Goal: Task Accomplishment & Management: Manage account settings

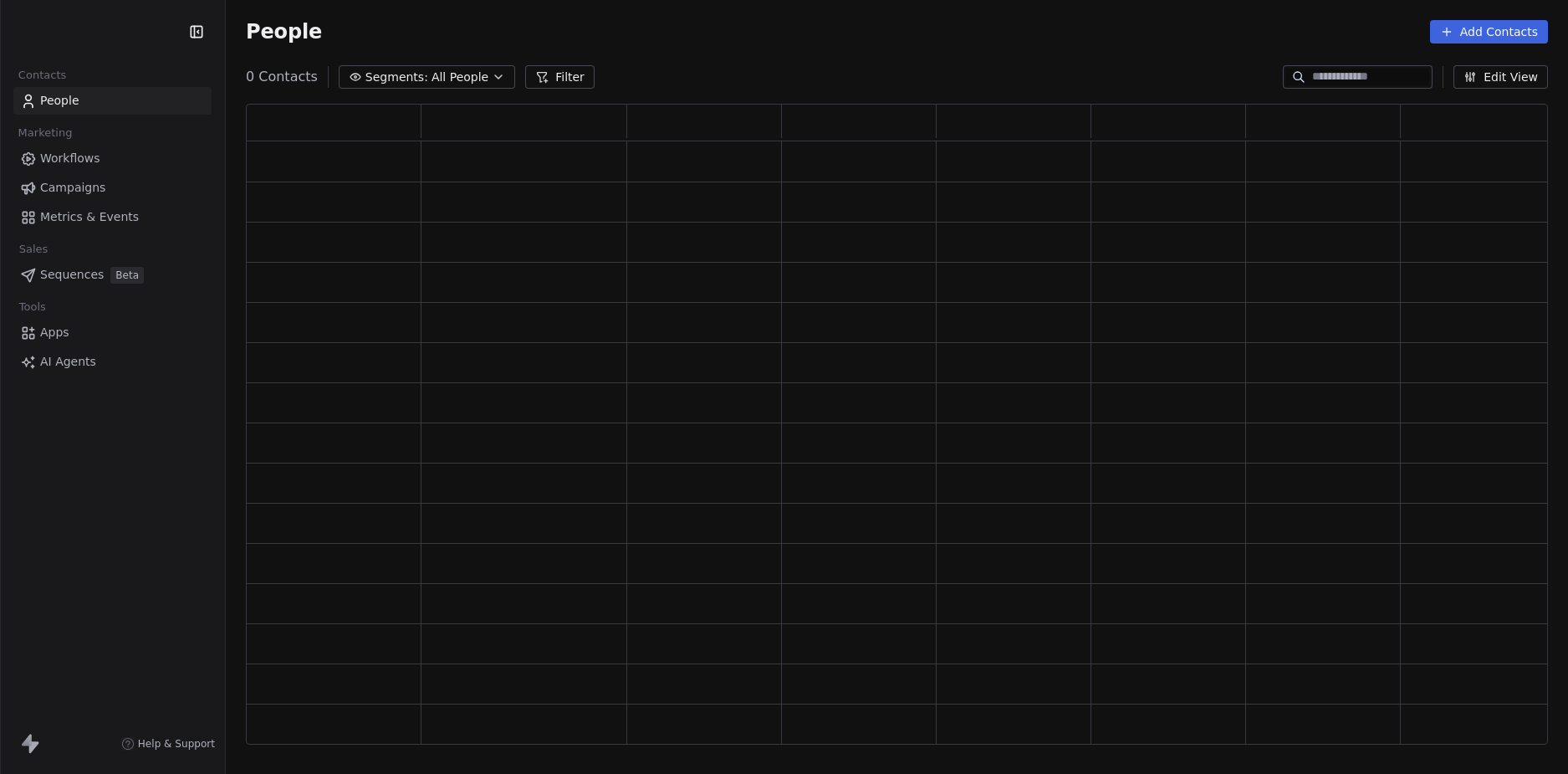
scroll to position [629, 1290]
click at [867, 39] on div "People Add Contacts" at bounding box center [897, 32] width 1302 height 24
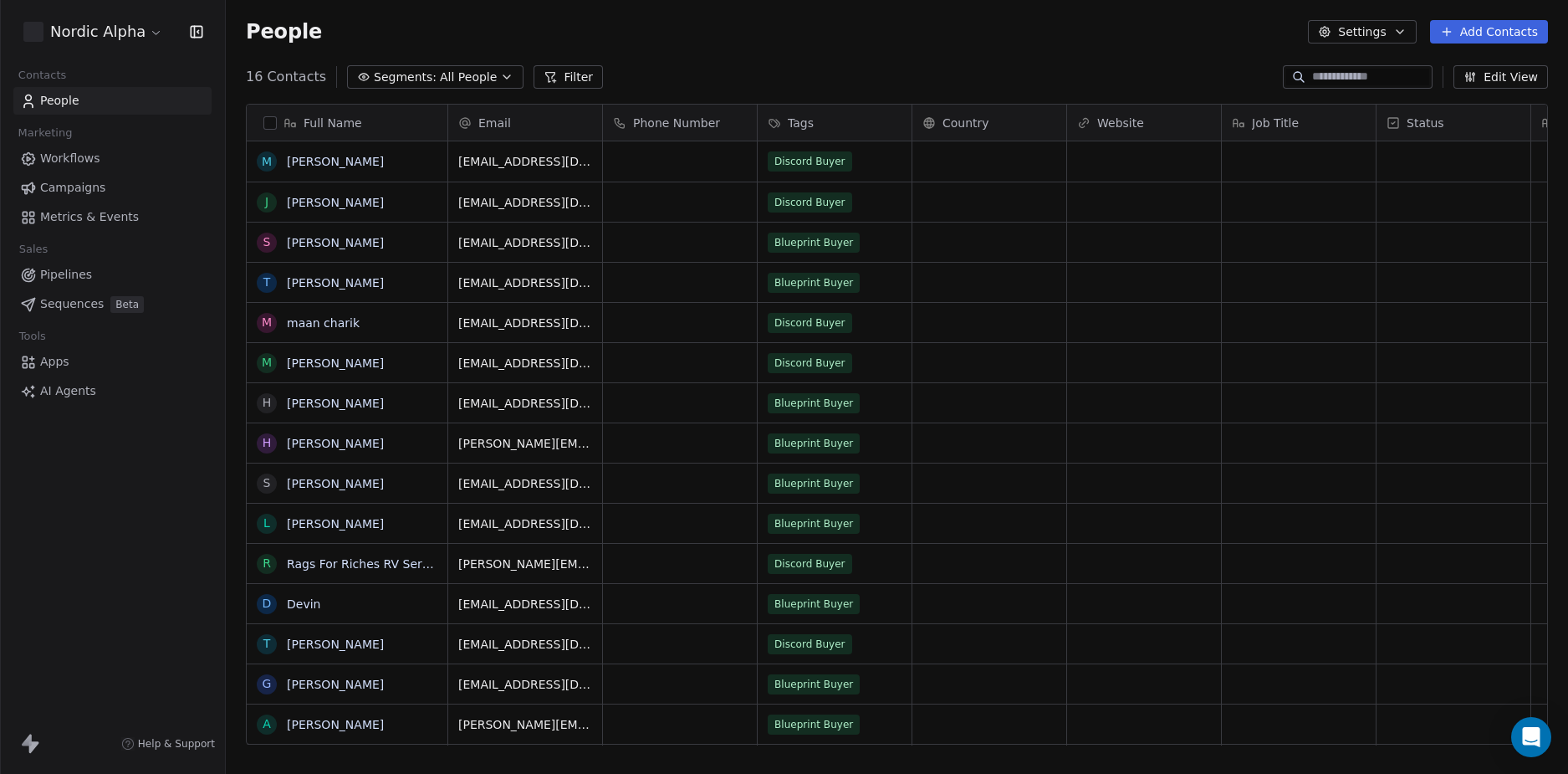
scroll to position [668, 1330]
click at [867, 39] on div "People Settings Add Contacts" at bounding box center [897, 32] width 1302 height 24
click at [85, 153] on span "Workflows" at bounding box center [69, 158] width 60 height 18
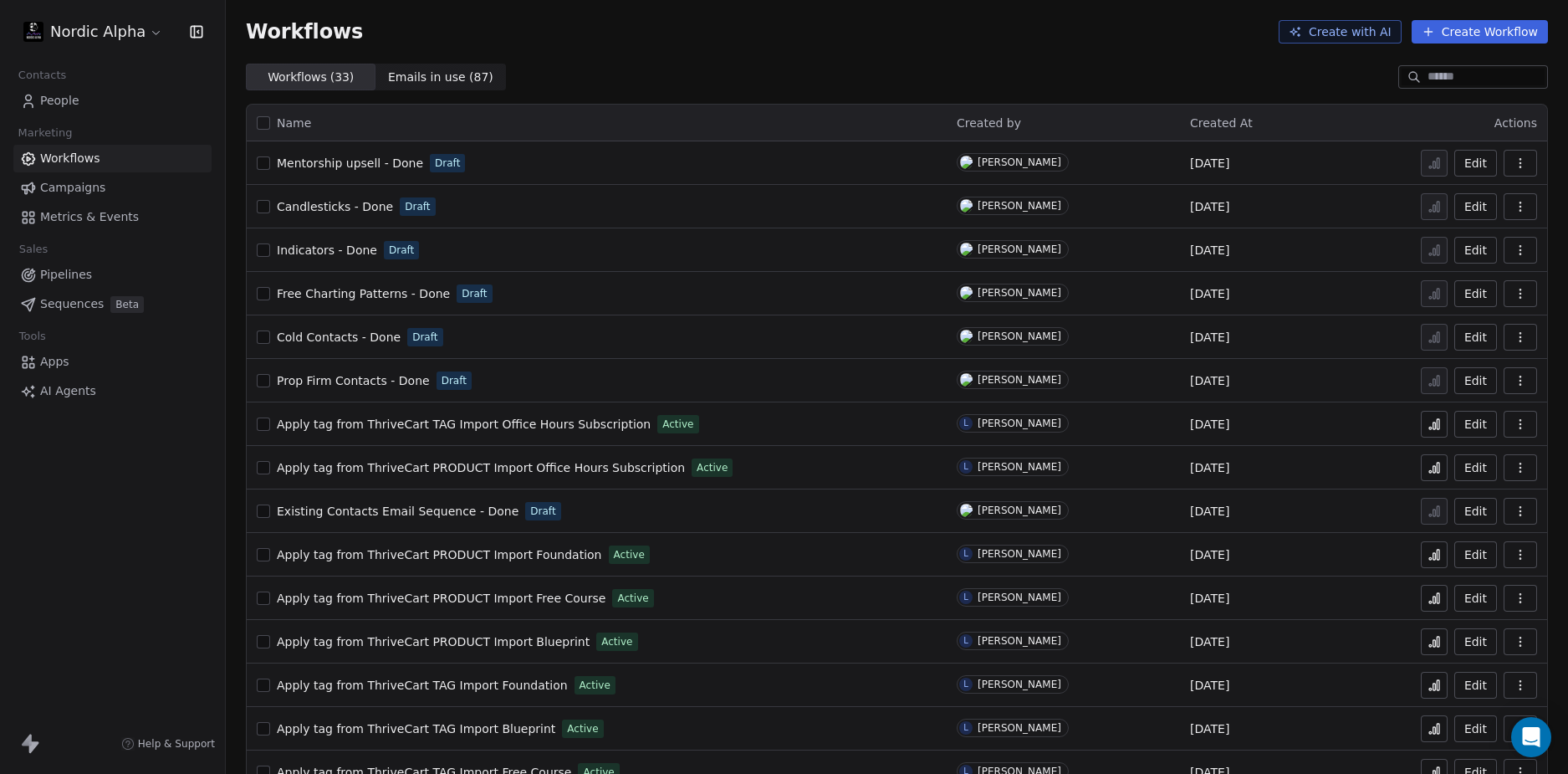
click at [1004, 48] on div "Workflows Create with AI Create Workflow" at bounding box center [896, 31] width 1342 height 63
click at [327, 252] on span "Indicators - Done" at bounding box center [326, 250] width 101 height 14
click at [335, 208] on span "Candlesticks - Done" at bounding box center [334, 206] width 116 height 14
click at [372, 293] on span "Free Charting Patterns - Done" at bounding box center [363, 294] width 173 height 14
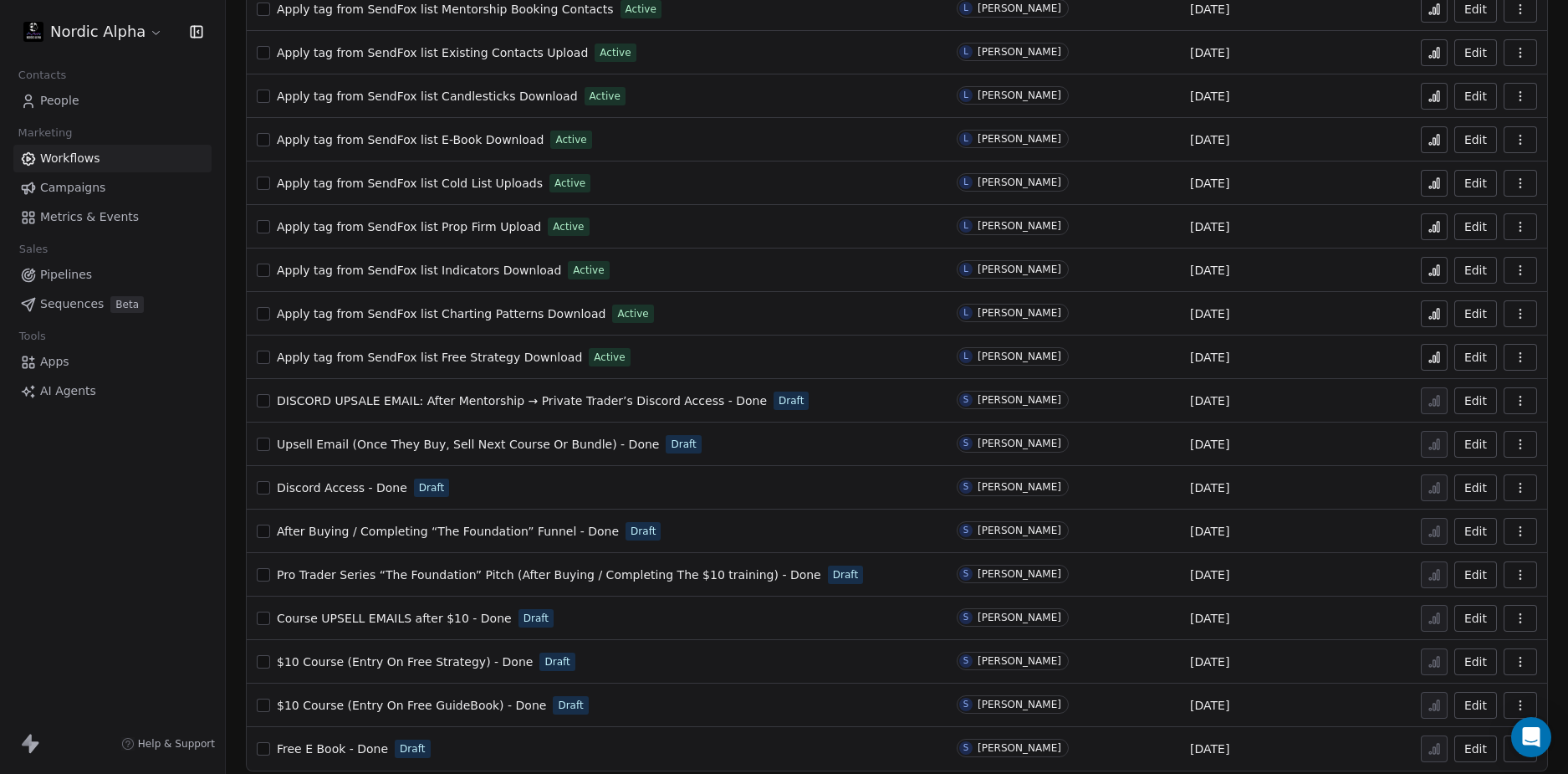
scroll to position [817, 0]
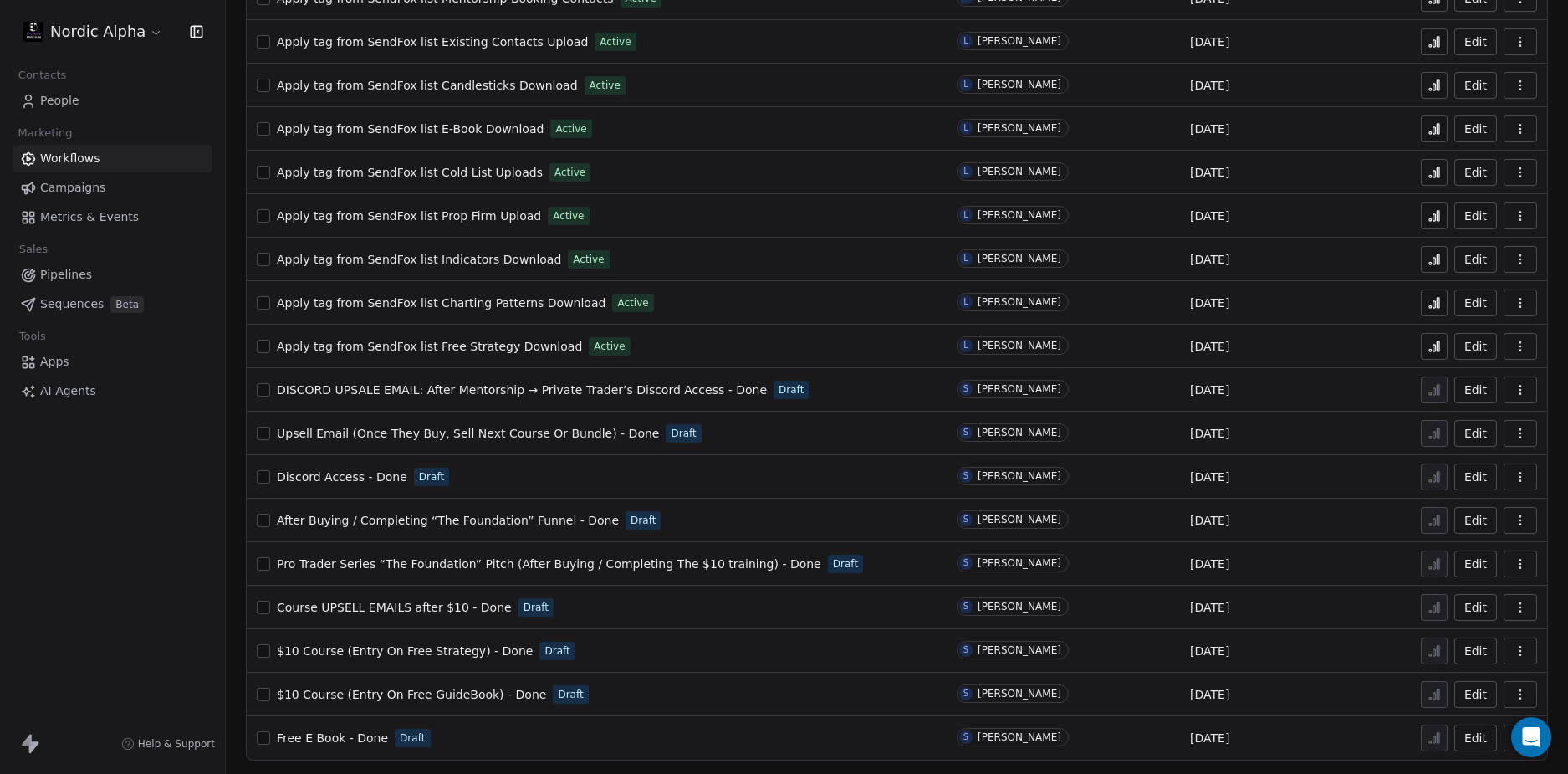
click at [343, 733] on span "Free E Book - Done" at bounding box center [332, 738] width 112 height 14
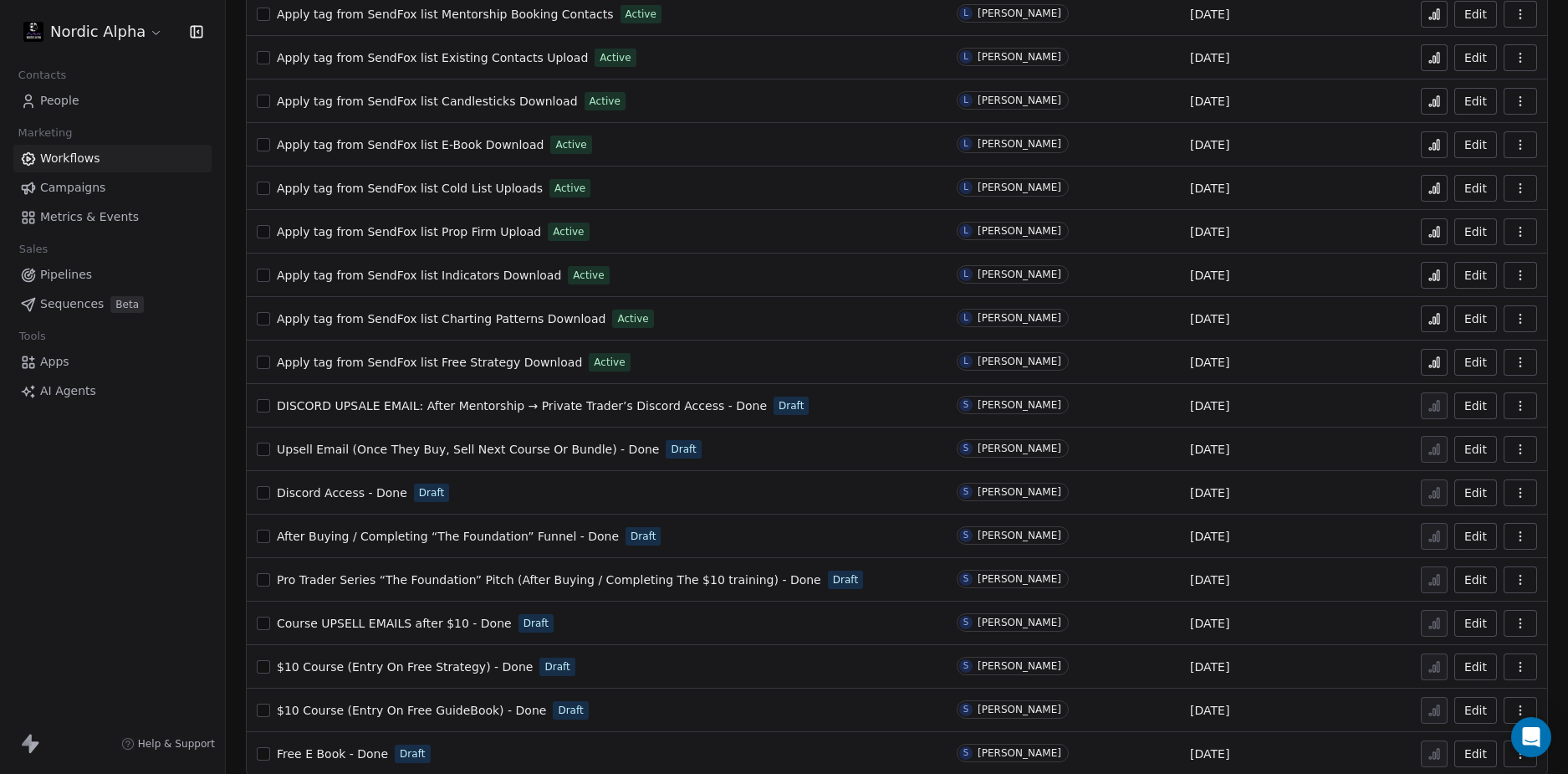
scroll to position [817, 0]
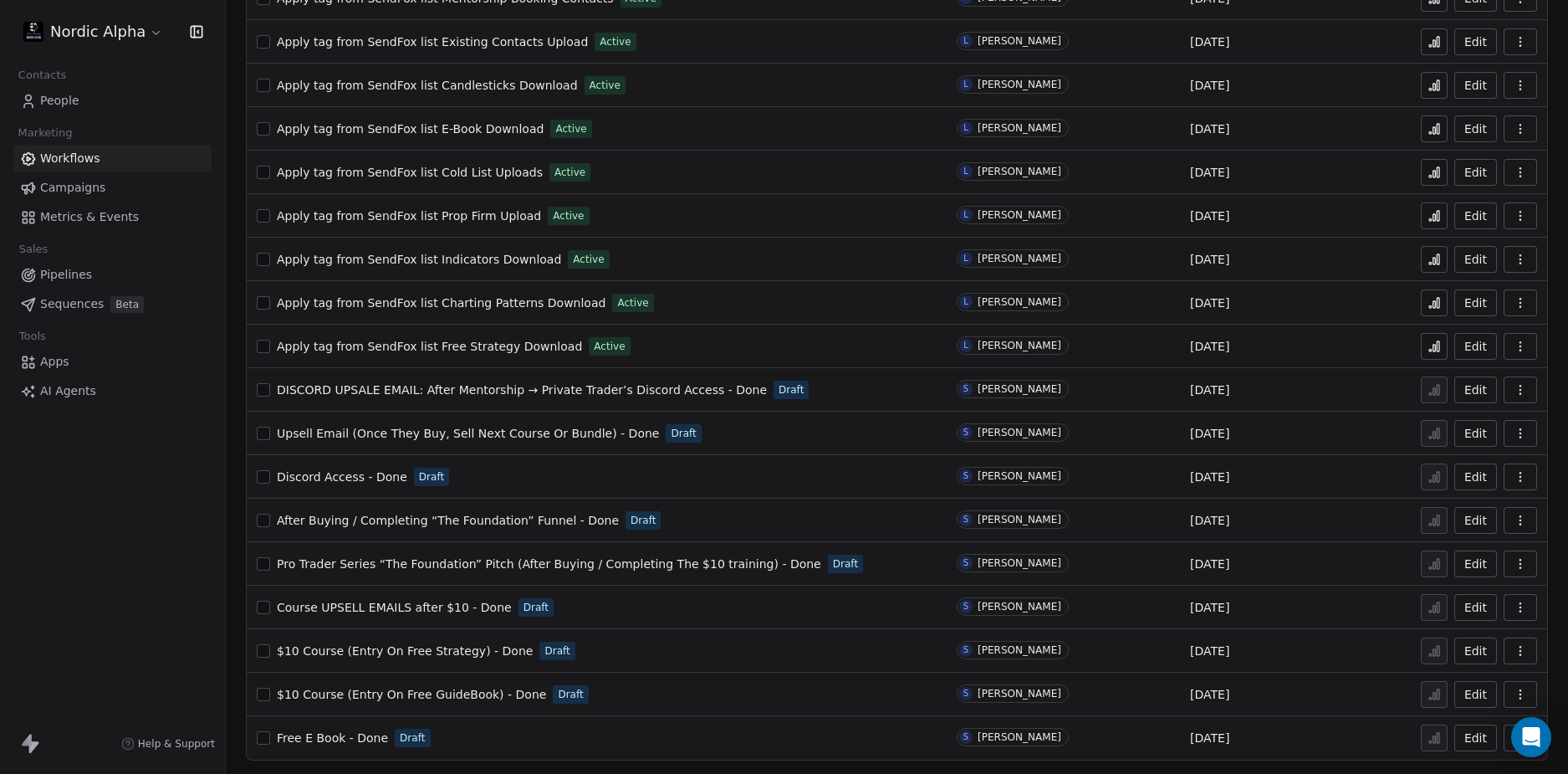
click at [424, 650] on span "$10 Course (Entry On Free Strategy) - Done" at bounding box center [404, 650] width 256 height 14
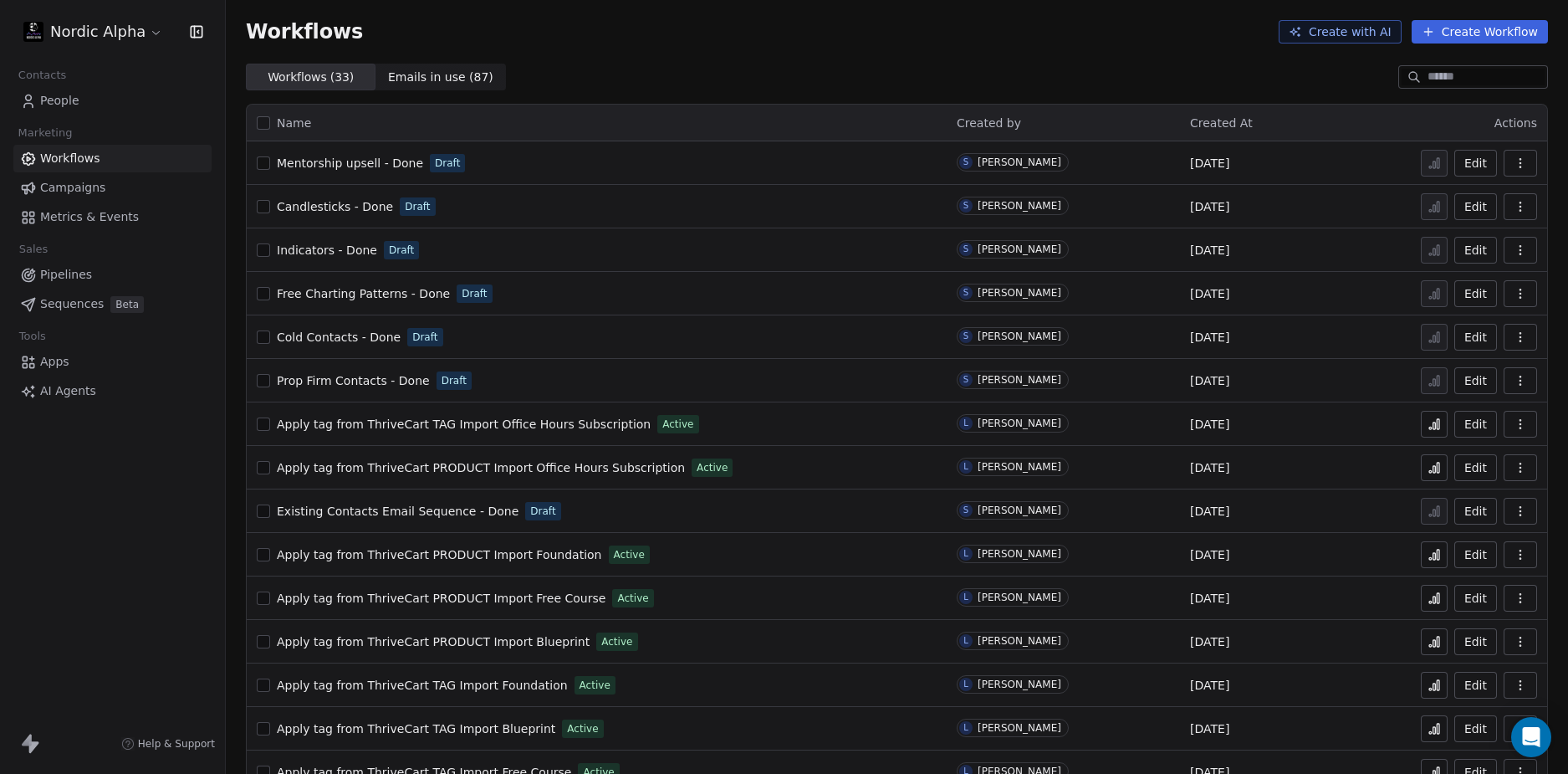
click at [868, 62] on div "Workflows Create with AI Create Workflow" at bounding box center [896, 31] width 1342 height 63
click at [871, 62] on div "Workflows Create with AI Create Workflow" at bounding box center [896, 31] width 1342 height 63
click at [836, 64] on div "Workflows ( 33 ) Workflows ( 33 ) Emails in use ( 87 ) Emails in use ( 87 )" at bounding box center [896, 77] width 1342 height 27
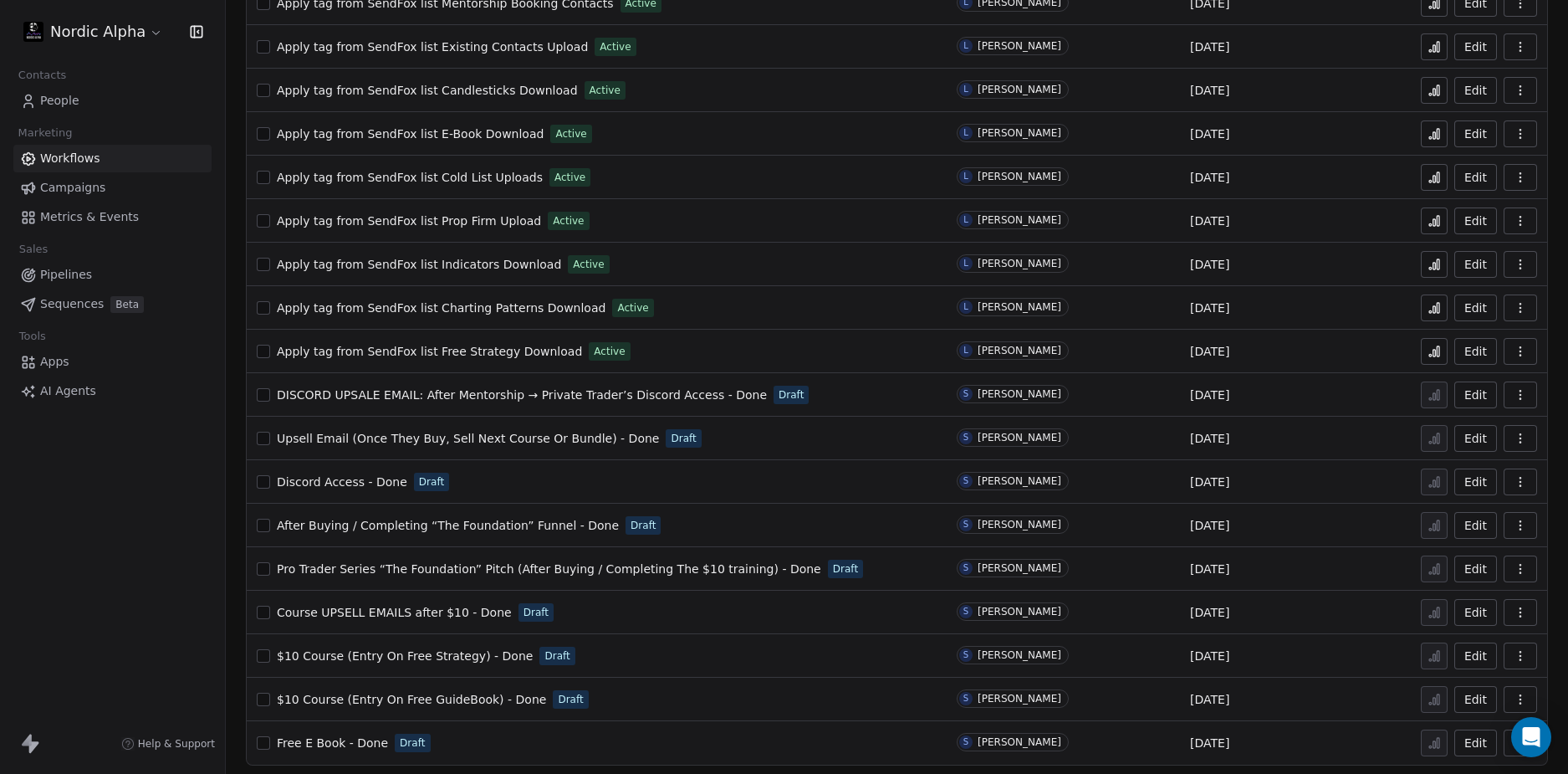
scroll to position [817, 0]
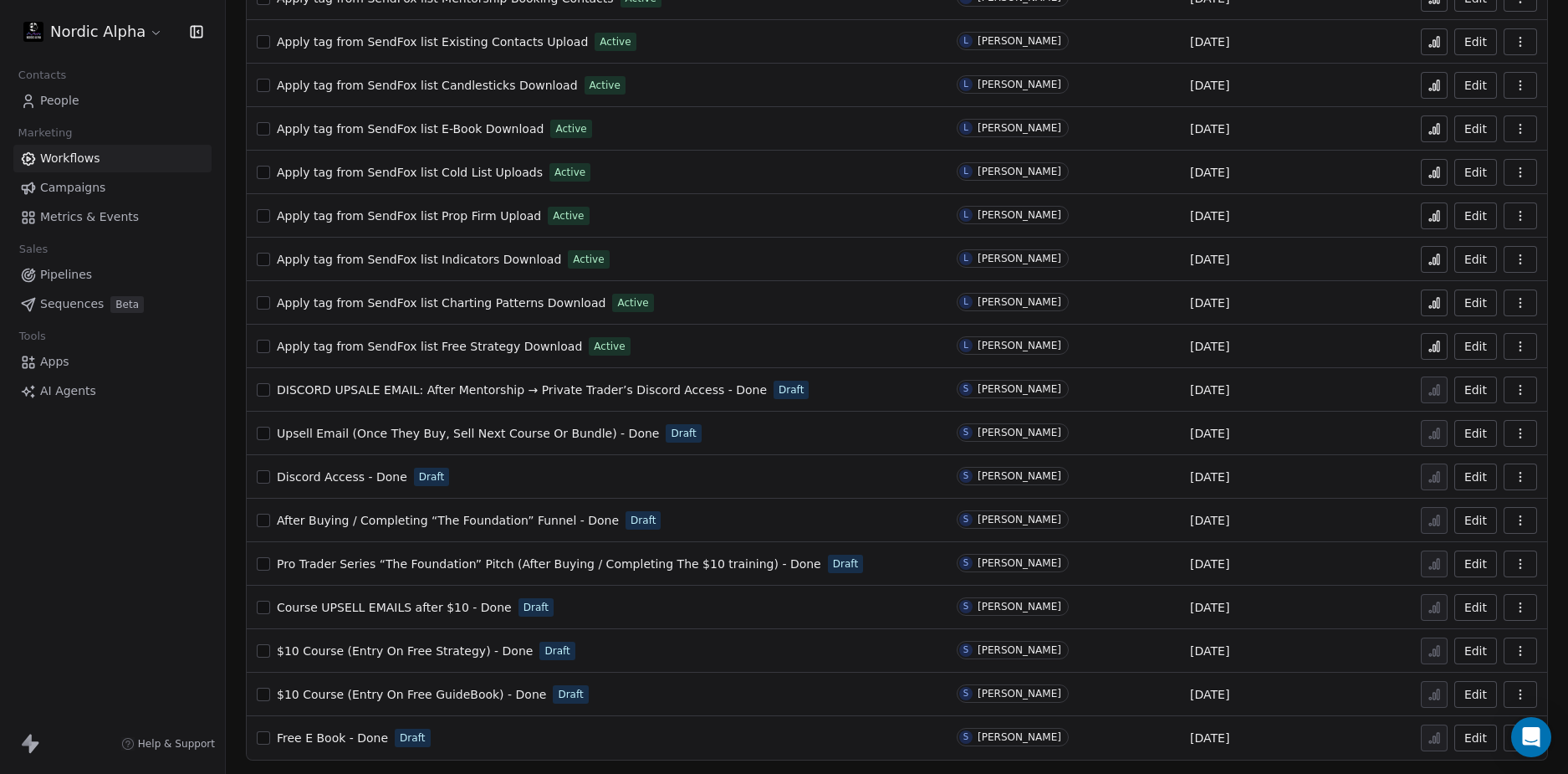
click at [427, 694] on span "$10 Course (Entry On Free GuideBook) - Done" at bounding box center [411, 694] width 269 height 14
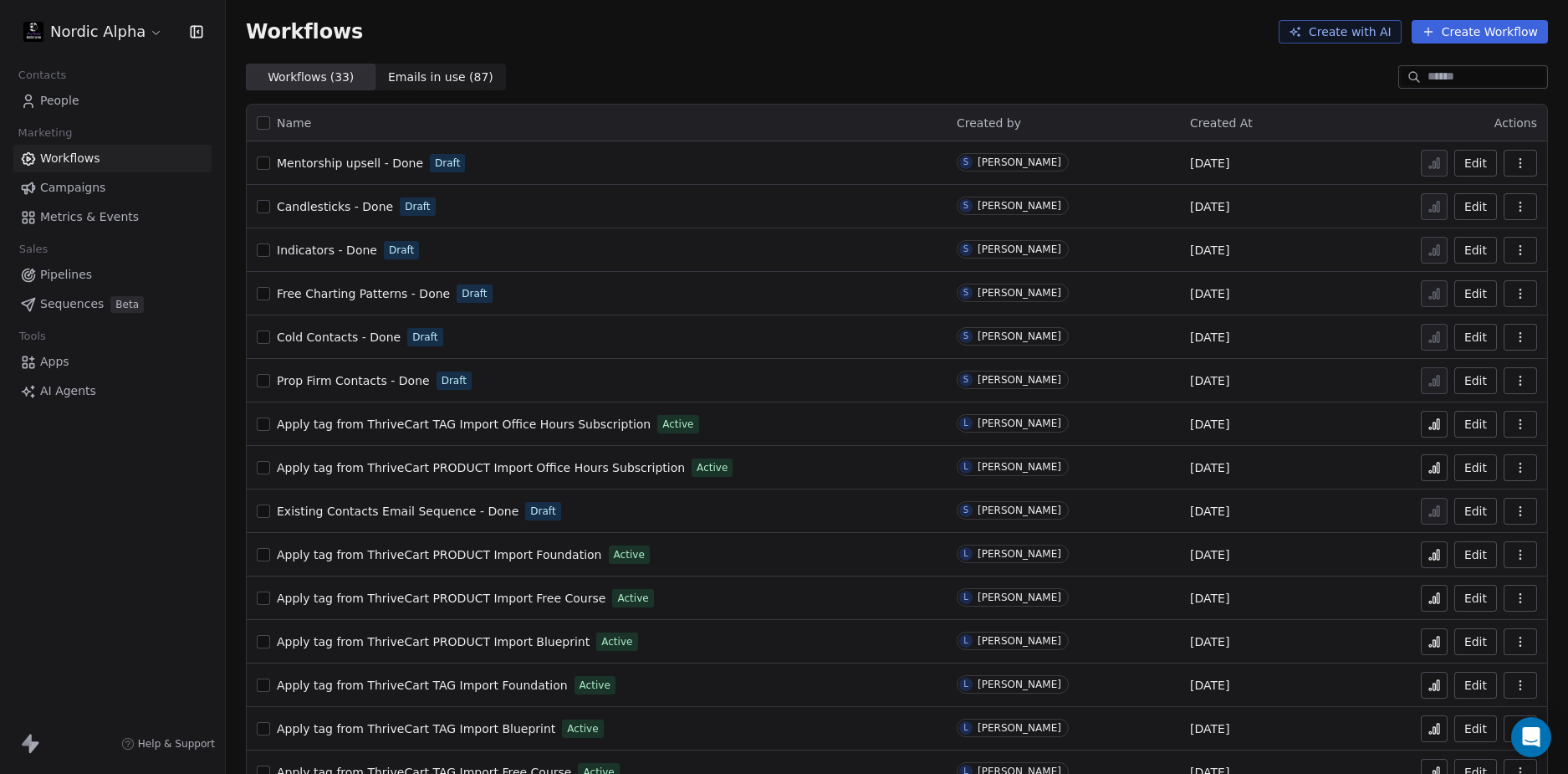
click at [926, 69] on div "Workflows ( 33 ) Workflows ( 33 ) Emails in use ( 87 ) Emails in use ( 87 )" at bounding box center [896, 77] width 1342 height 27
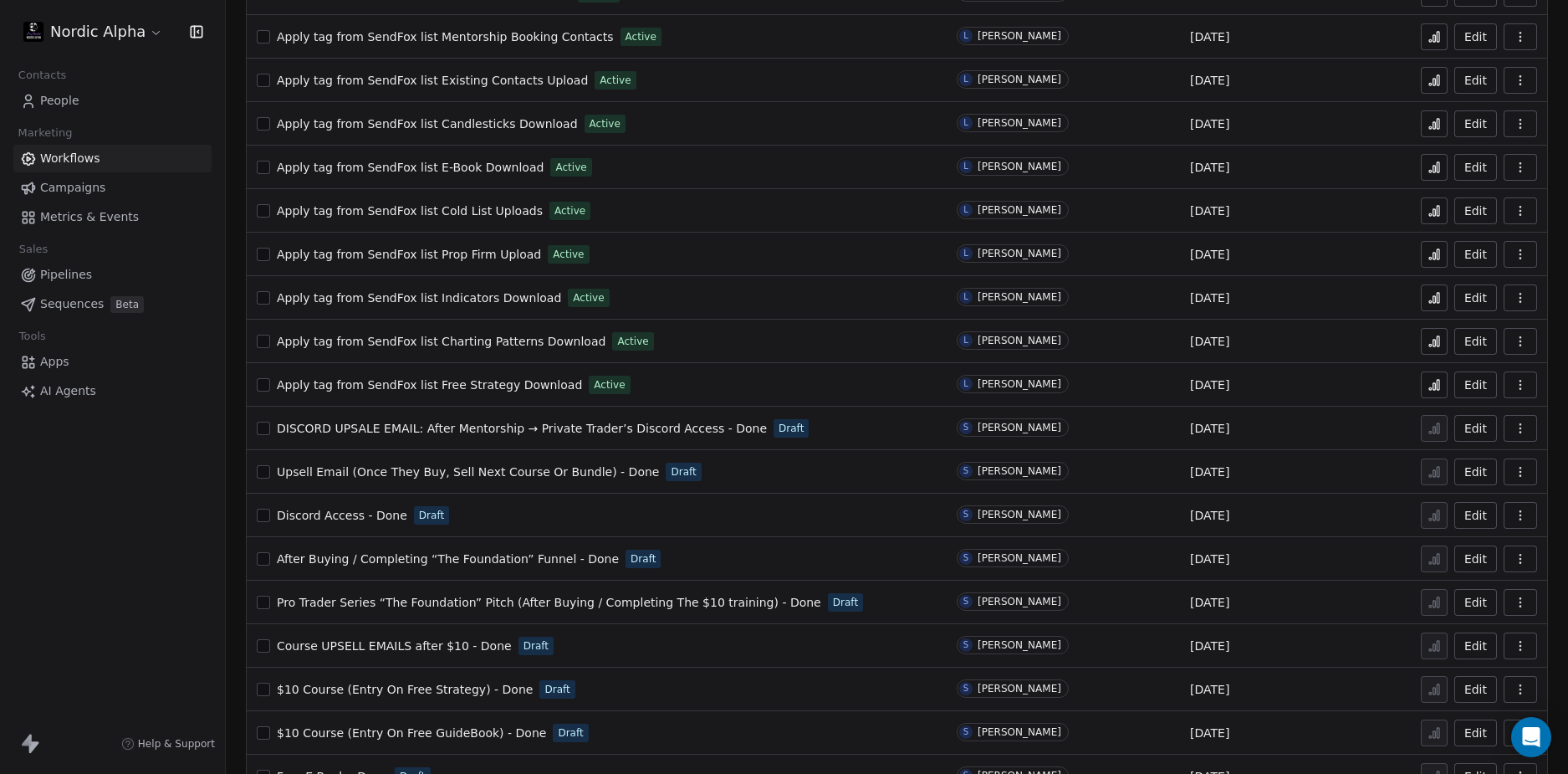
scroll to position [817, 0]
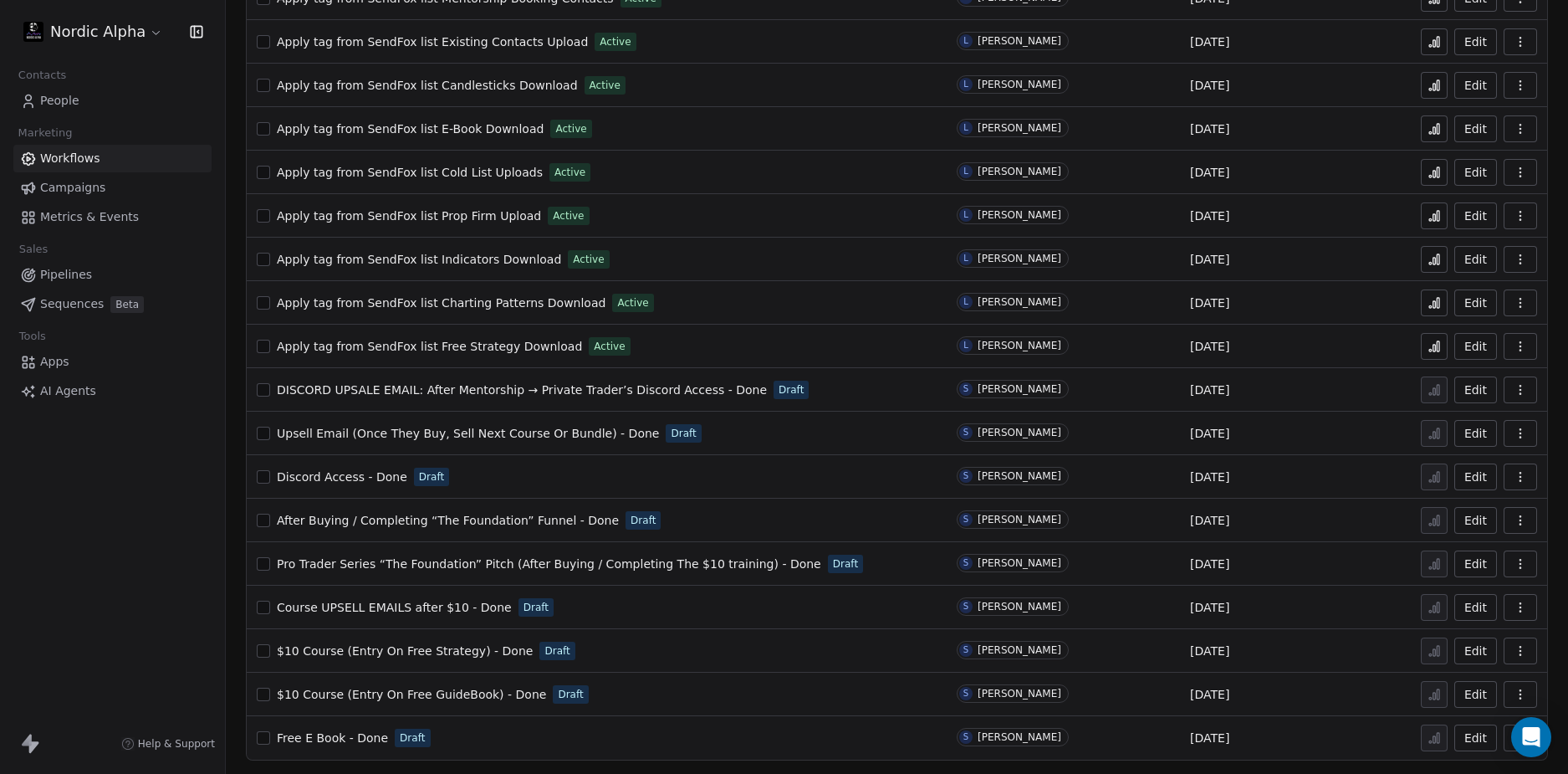
click at [79, 513] on div "Nordic Alpha Contacts People Marketing Workflows Campaigns Metrics & Events Sal…" at bounding box center [112, 387] width 225 height 774
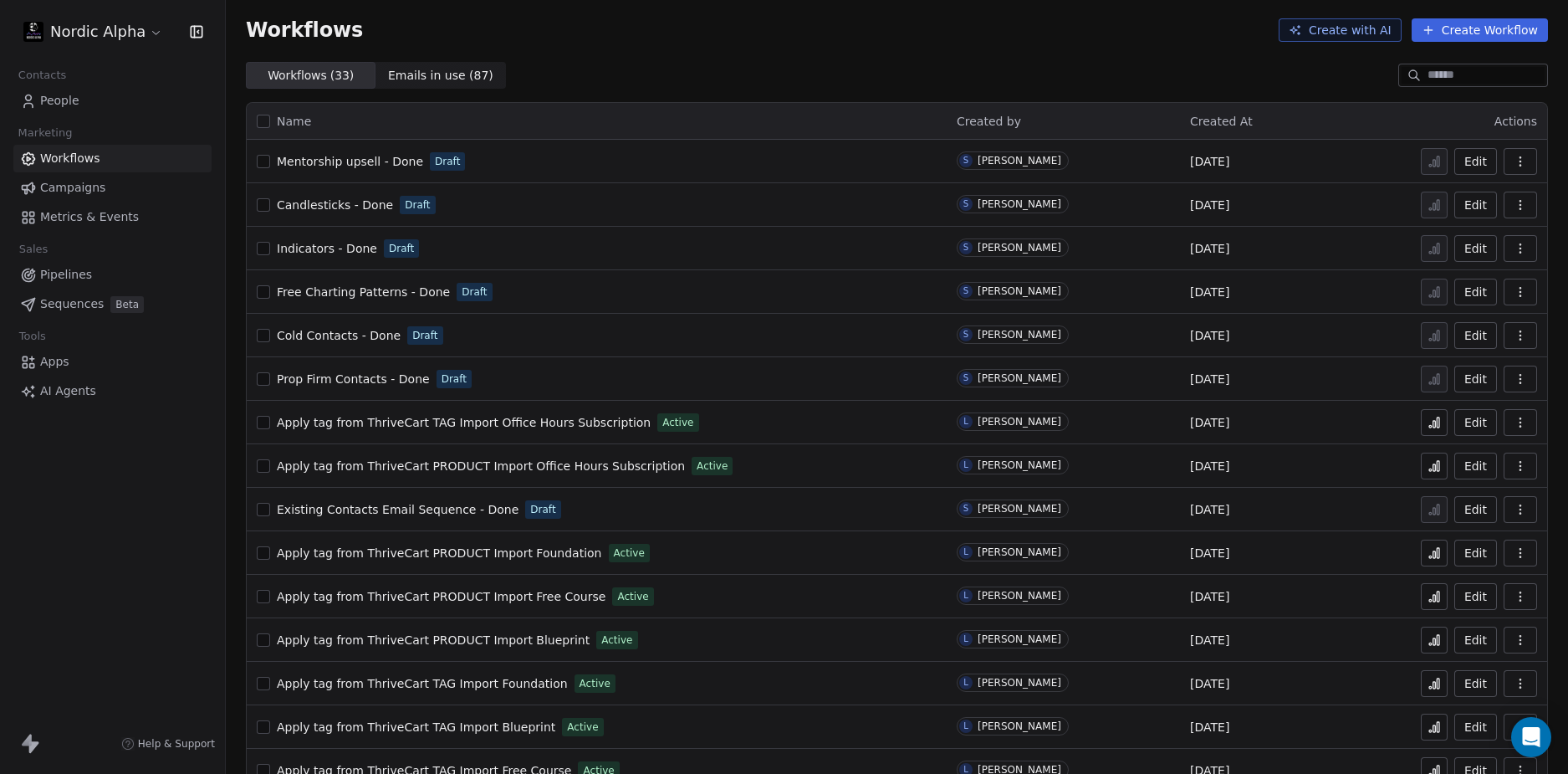
scroll to position [0, 0]
click at [800, 54] on div "Workflows Create with AI Create Workflow" at bounding box center [896, 31] width 1342 height 63
click at [366, 380] on span "Prop Firm Contacts - Done" at bounding box center [353, 381] width 153 height 14
click at [777, 64] on div "Workflows ( 33 ) Workflows ( 33 ) Emails in use ( 87 ) Emails in use ( 87 )" at bounding box center [896, 77] width 1342 height 27
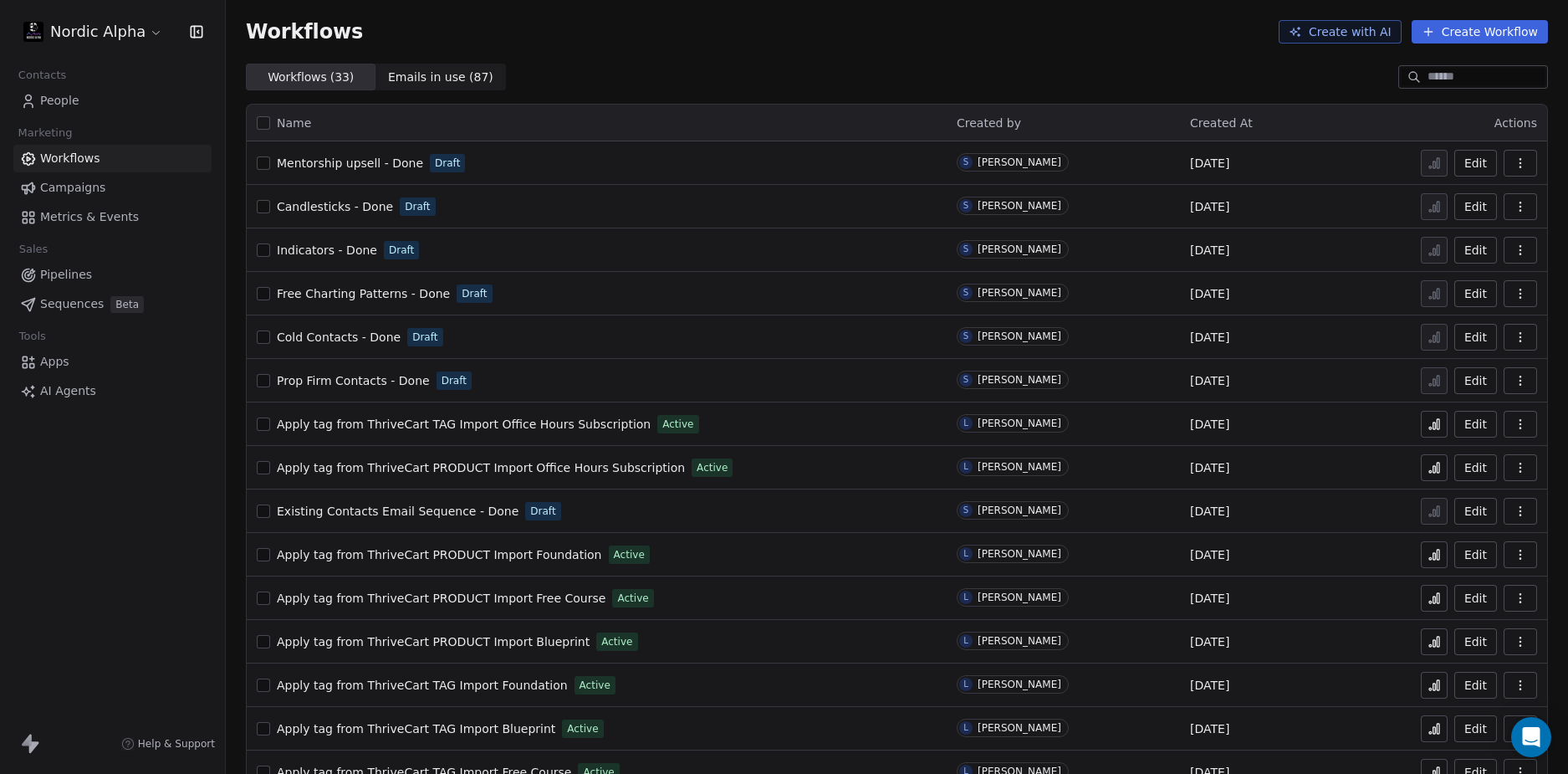
click at [696, 70] on div "Workflows ( 33 ) Workflows ( 33 ) Emails in use ( 87 ) Emails in use ( 87 )" at bounding box center [896, 77] width 1342 height 27
click at [79, 531] on div "Nordic Alpha Contacts People Marketing Workflows Campaigns Metrics & Events Sal…" at bounding box center [112, 387] width 225 height 774
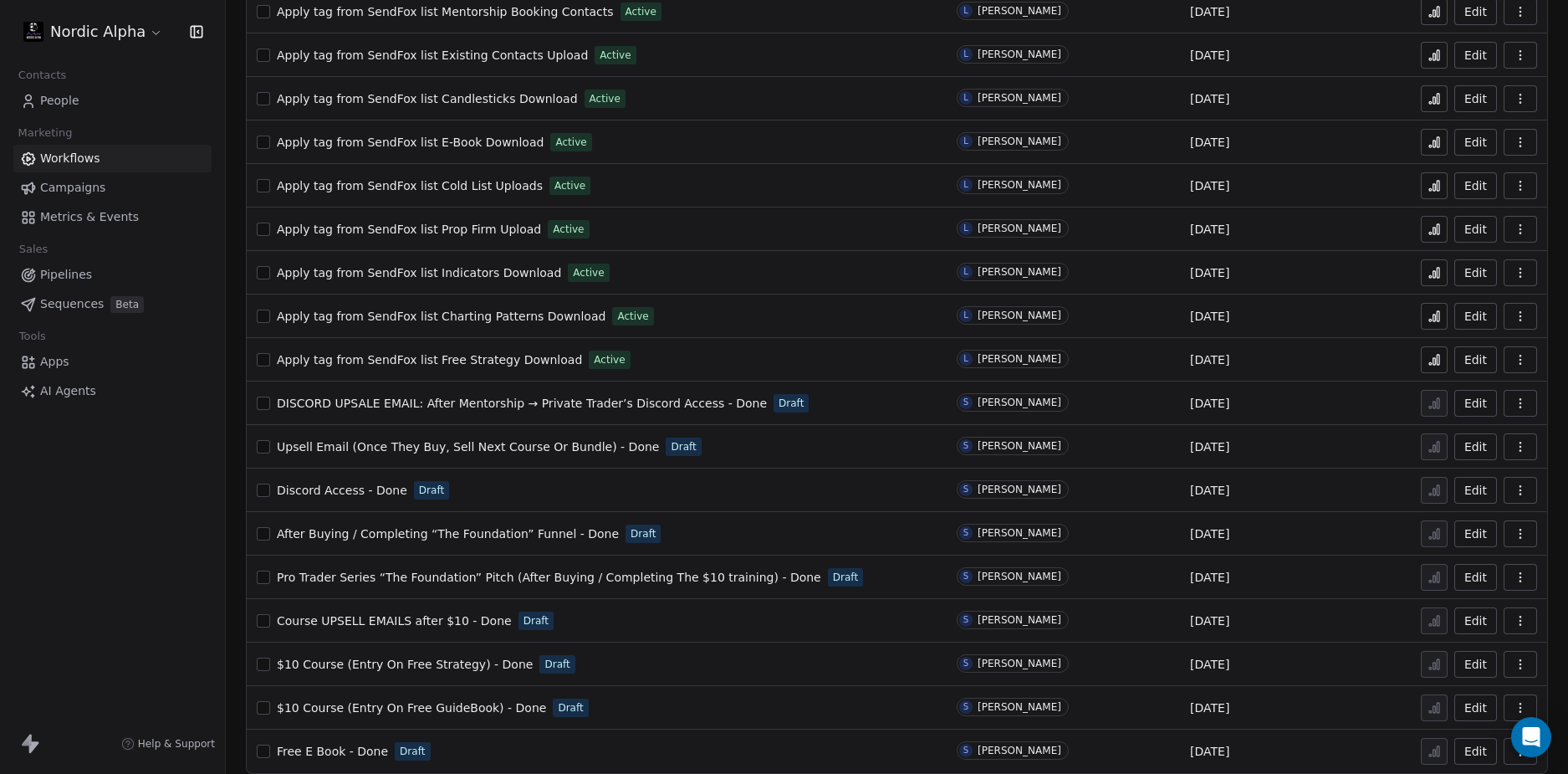
scroll to position [817, 0]
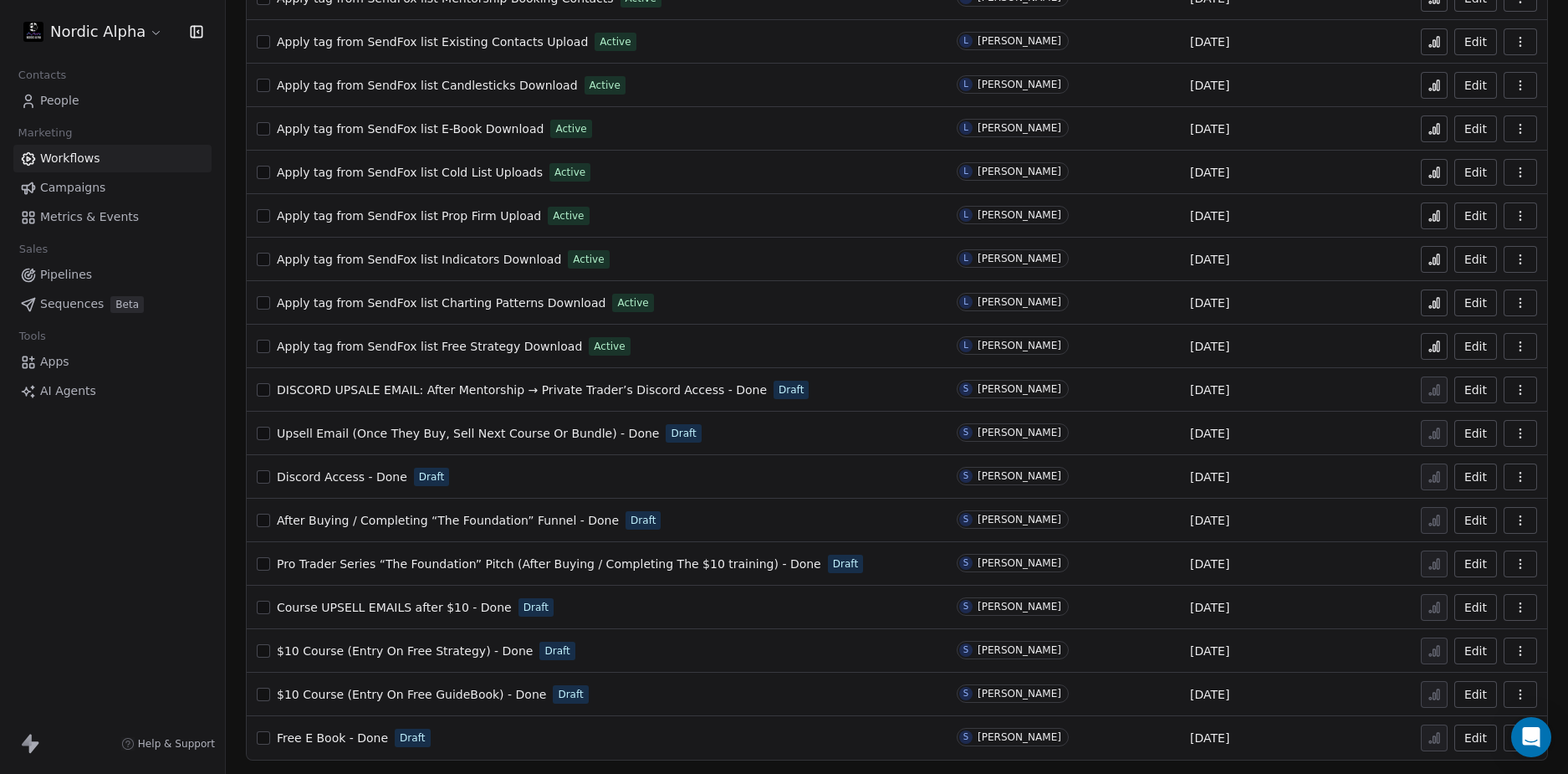
click at [408, 602] on span "Course UPSELL EMAILS after $10 - Done" at bounding box center [394, 607] width 235 height 14
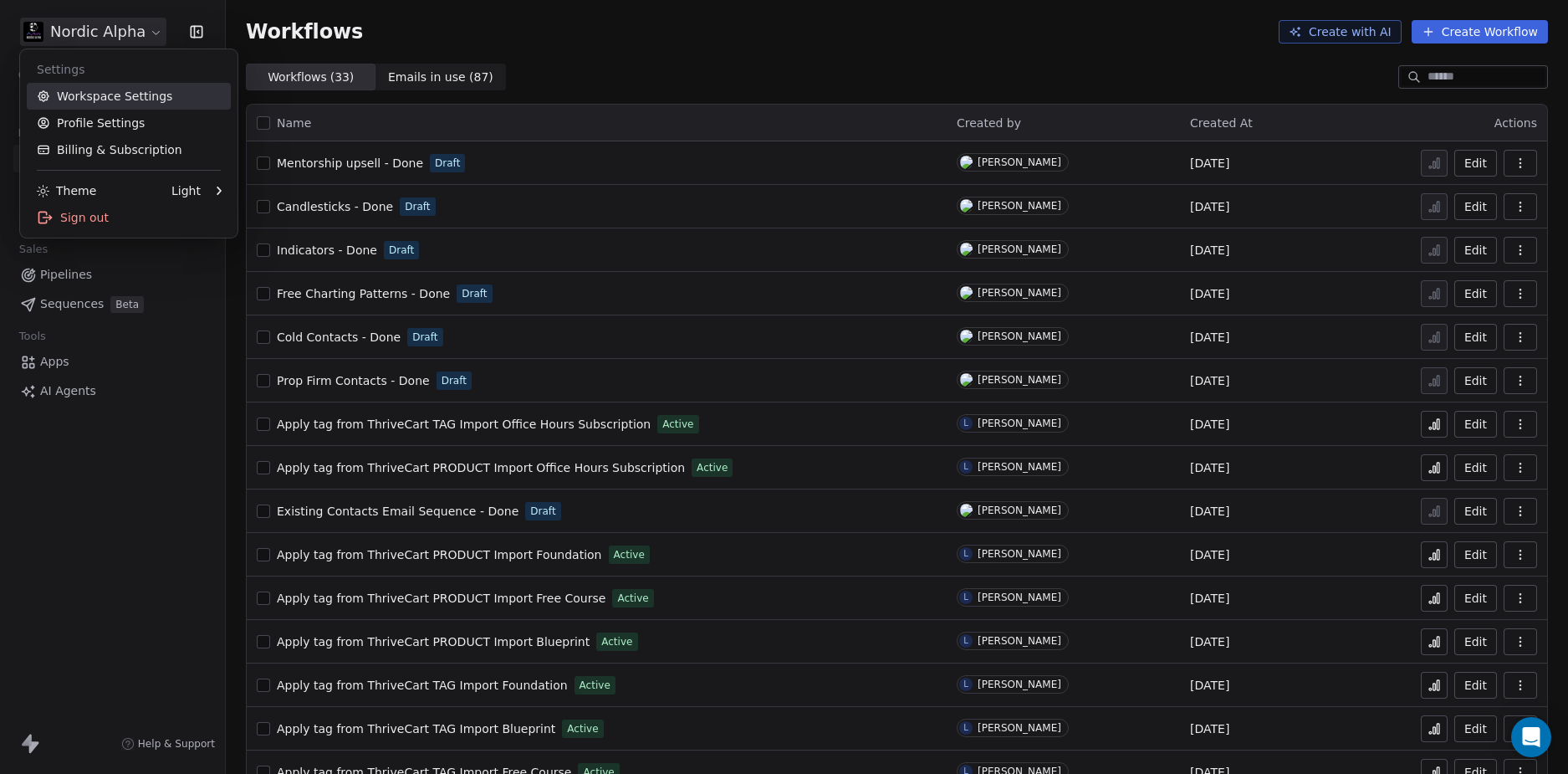
click at [102, 92] on link "Workspace Settings" at bounding box center [129, 96] width 204 height 27
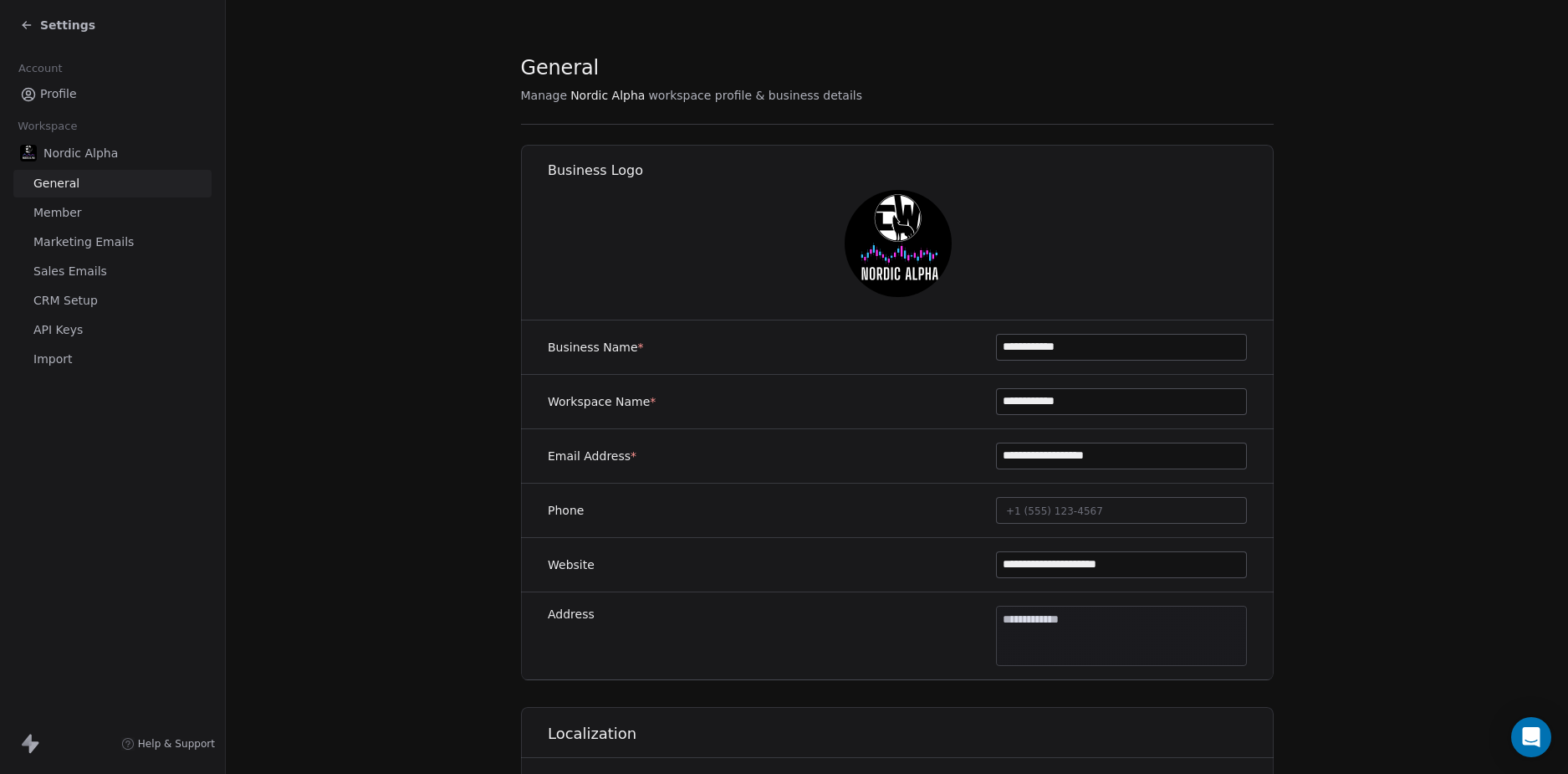
click at [63, 310] on link "CRM Setup" at bounding box center [112, 300] width 198 height 28
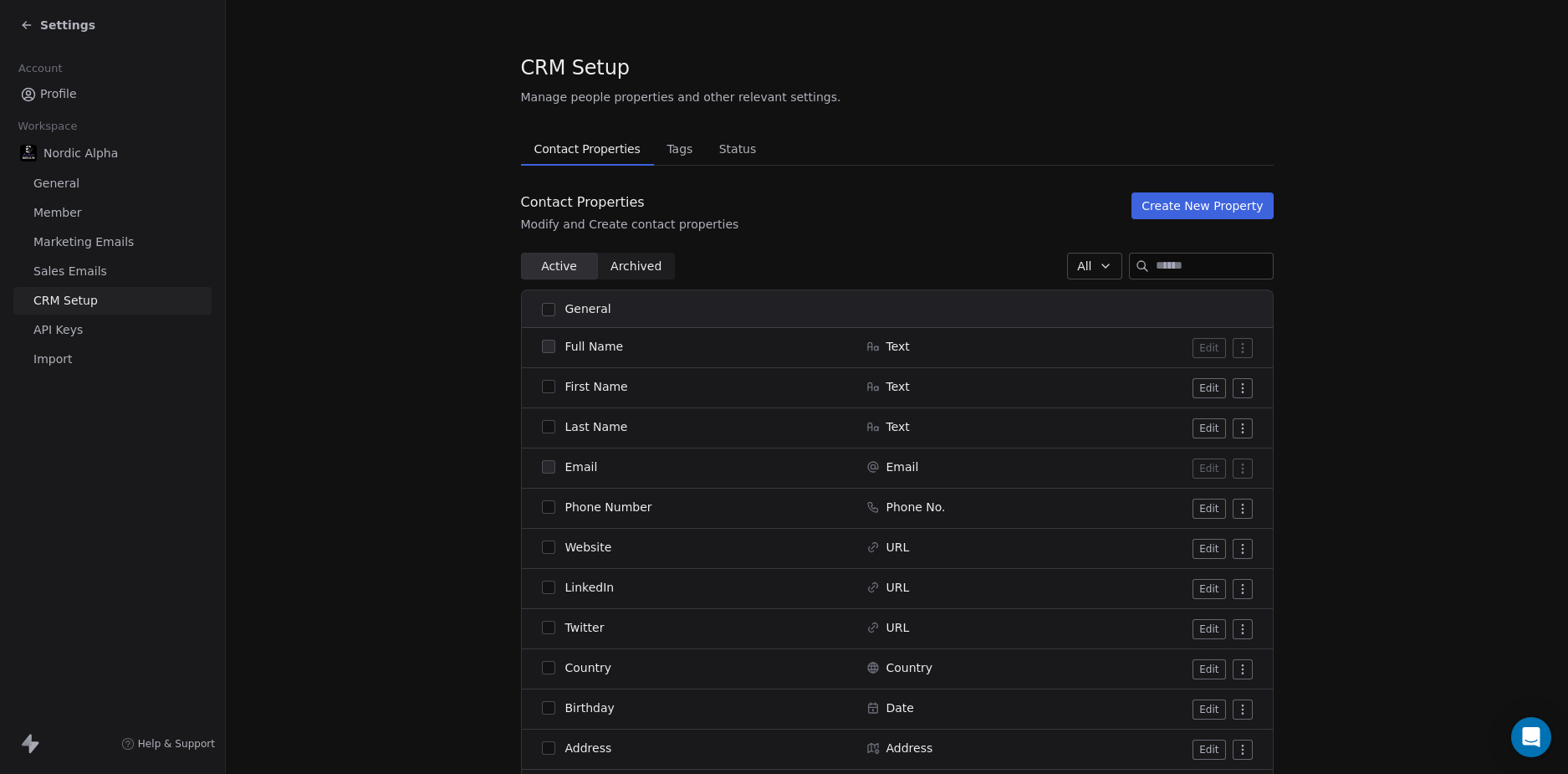
click at [662, 148] on span "Tags" at bounding box center [679, 149] width 39 height 24
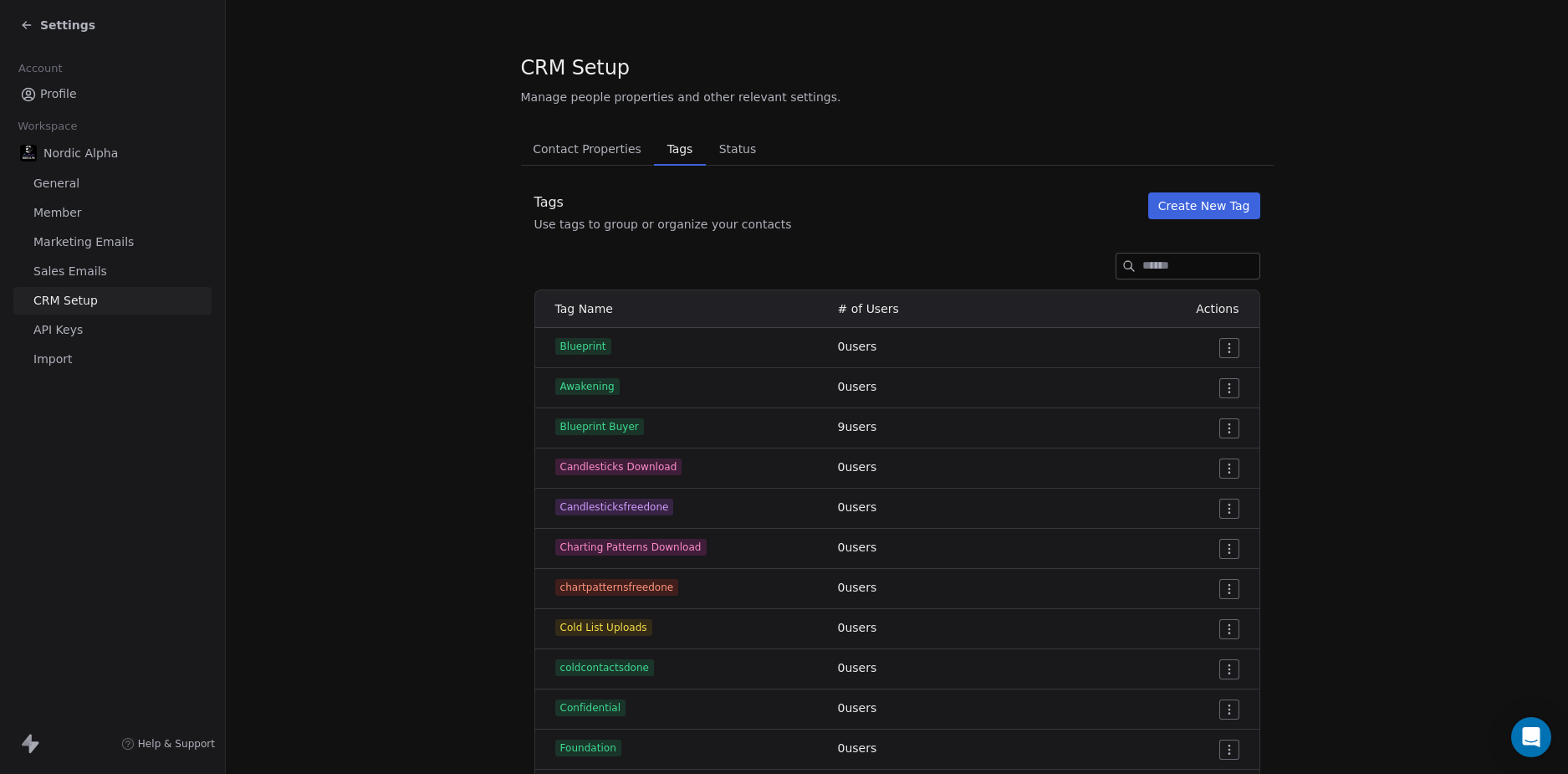
click at [1199, 207] on button "Create New Tag" at bounding box center [1204, 206] width 112 height 27
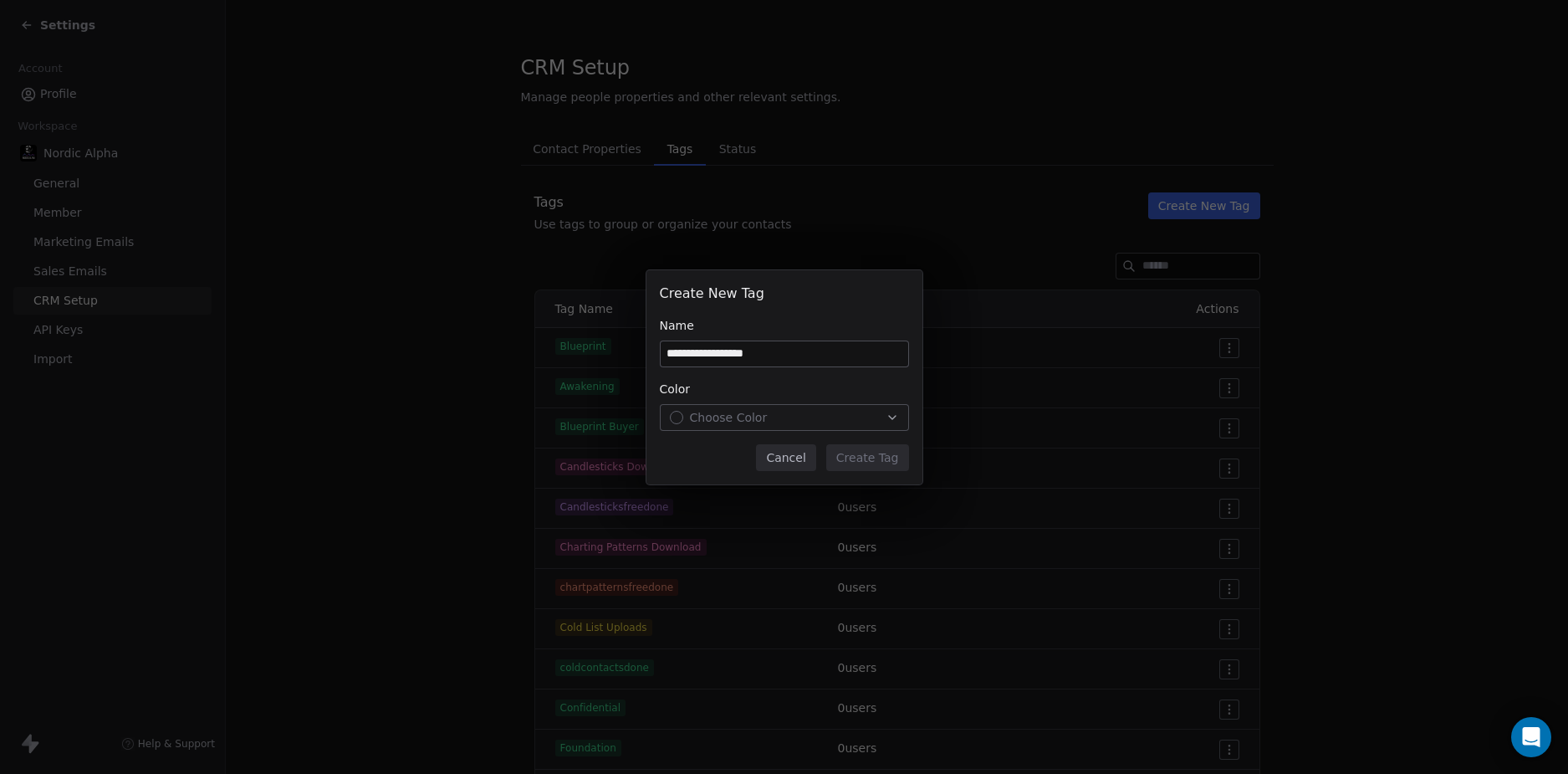
type input "**********"
click at [662, 456] on div "Cancel Create Tag" at bounding box center [784, 458] width 249 height 27
click at [759, 409] on span "Choose Color" at bounding box center [729, 418] width 78 height 17
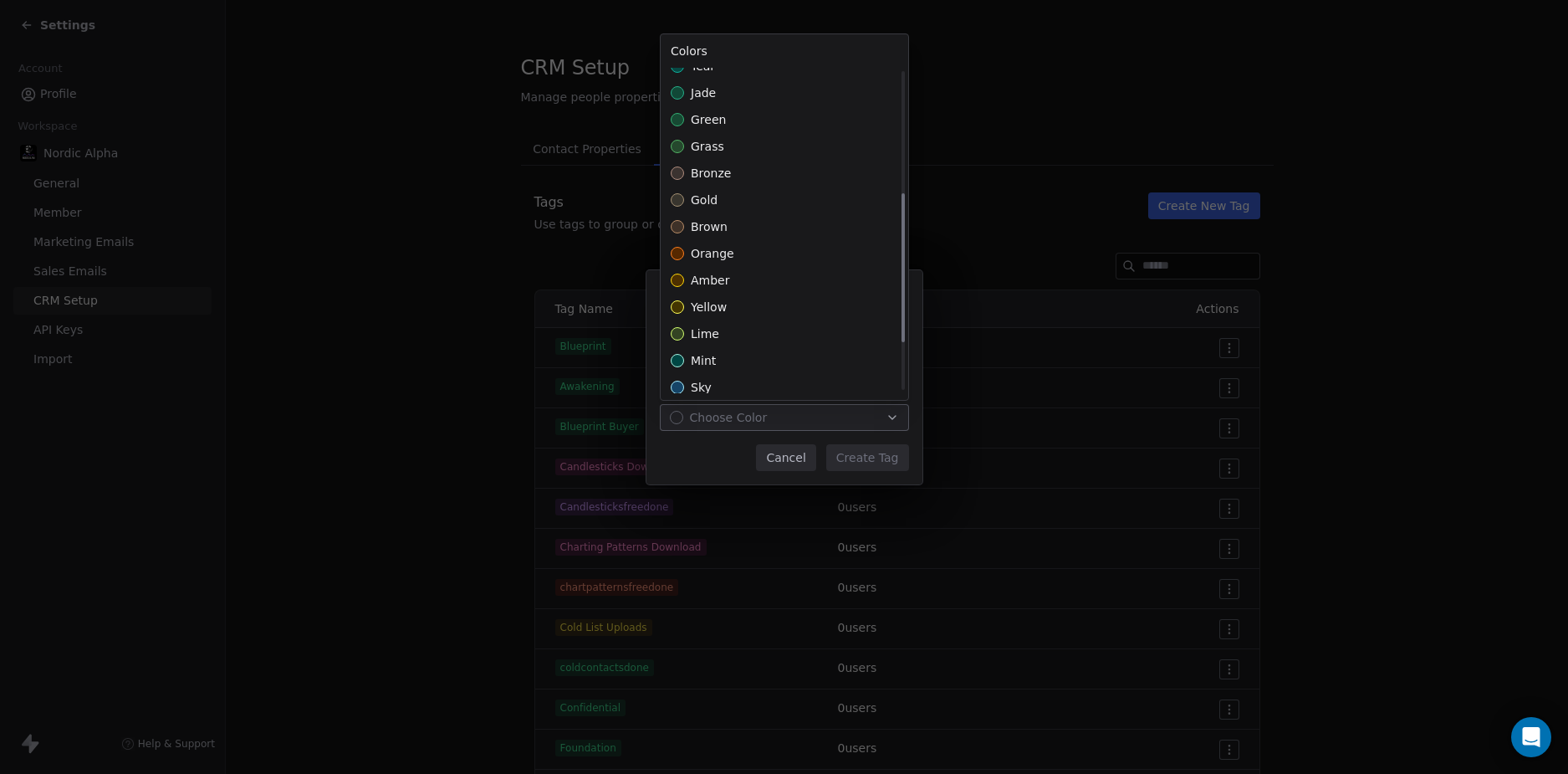
scroll to position [371, 0]
click at [788, 278] on div "amber" at bounding box center [784, 273] width 248 height 27
click at [876, 462] on div "**********" at bounding box center [784, 387] width 1568 height 288
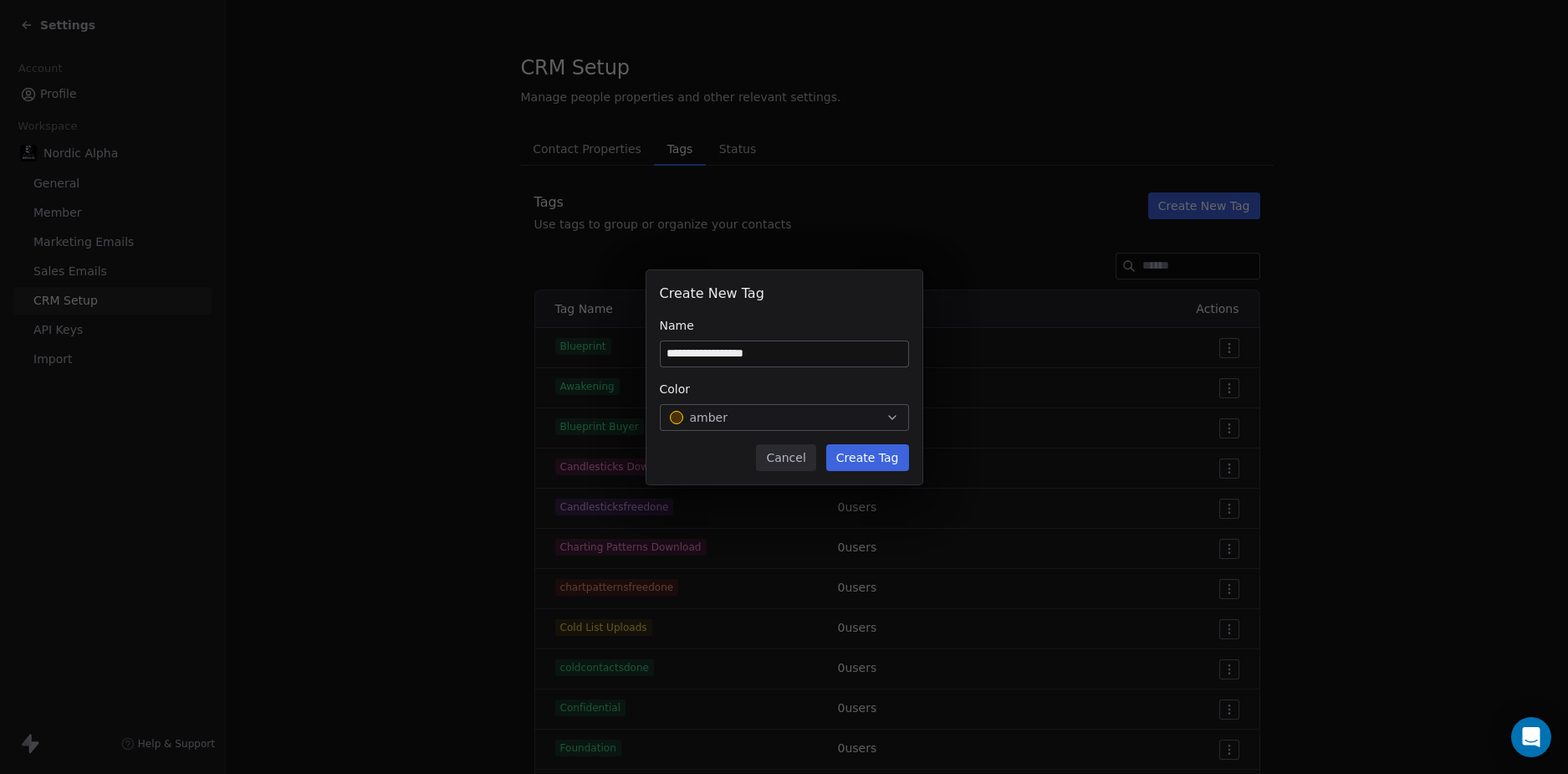
click at [876, 457] on button "Create Tag" at bounding box center [868, 458] width 83 height 27
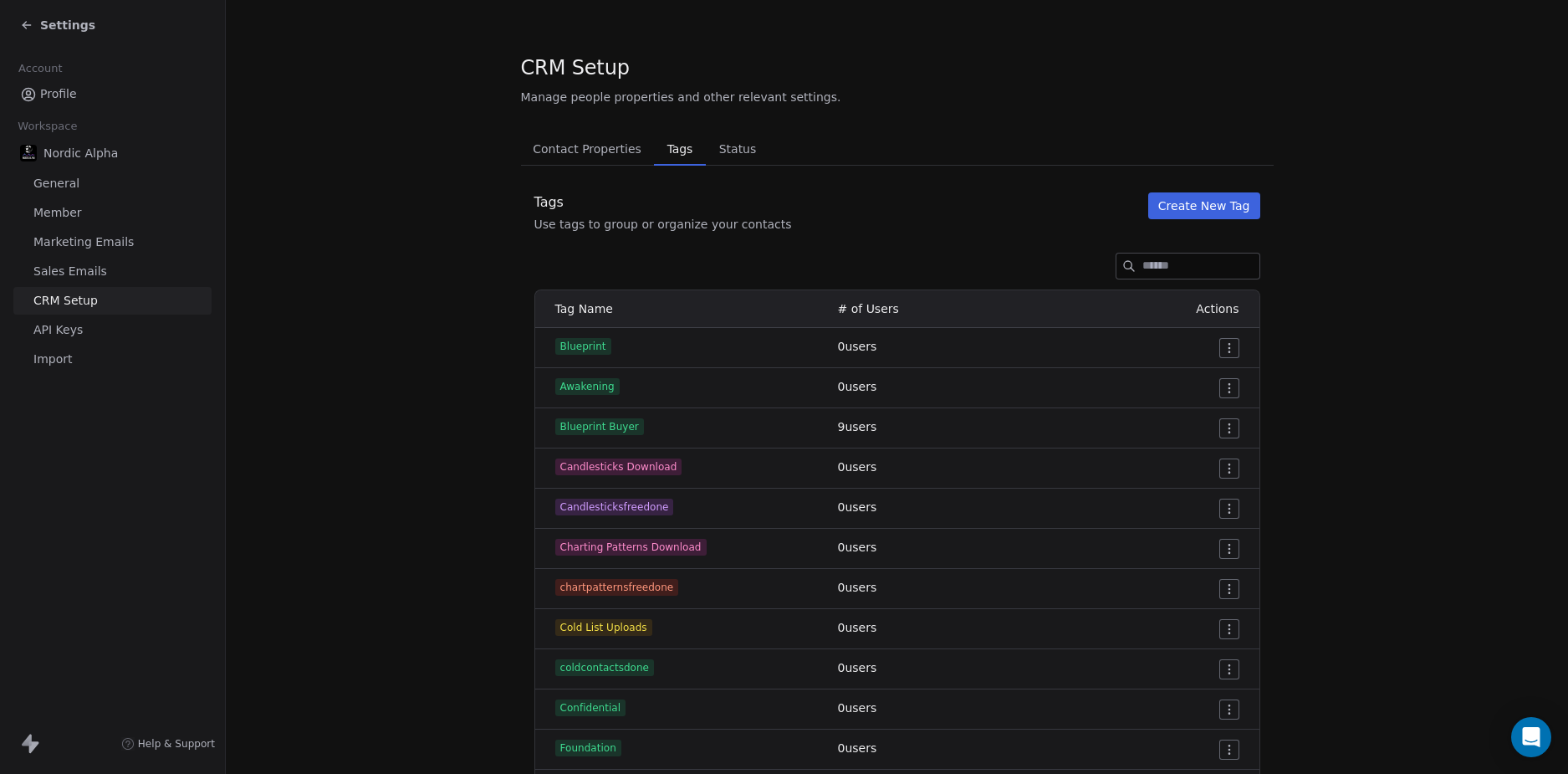
drag, startPoint x: 280, startPoint y: 225, endPoint x: 204, endPoint y: 115, distance: 133.7
click at [66, 19] on span "Settings" at bounding box center [67, 25] width 55 height 17
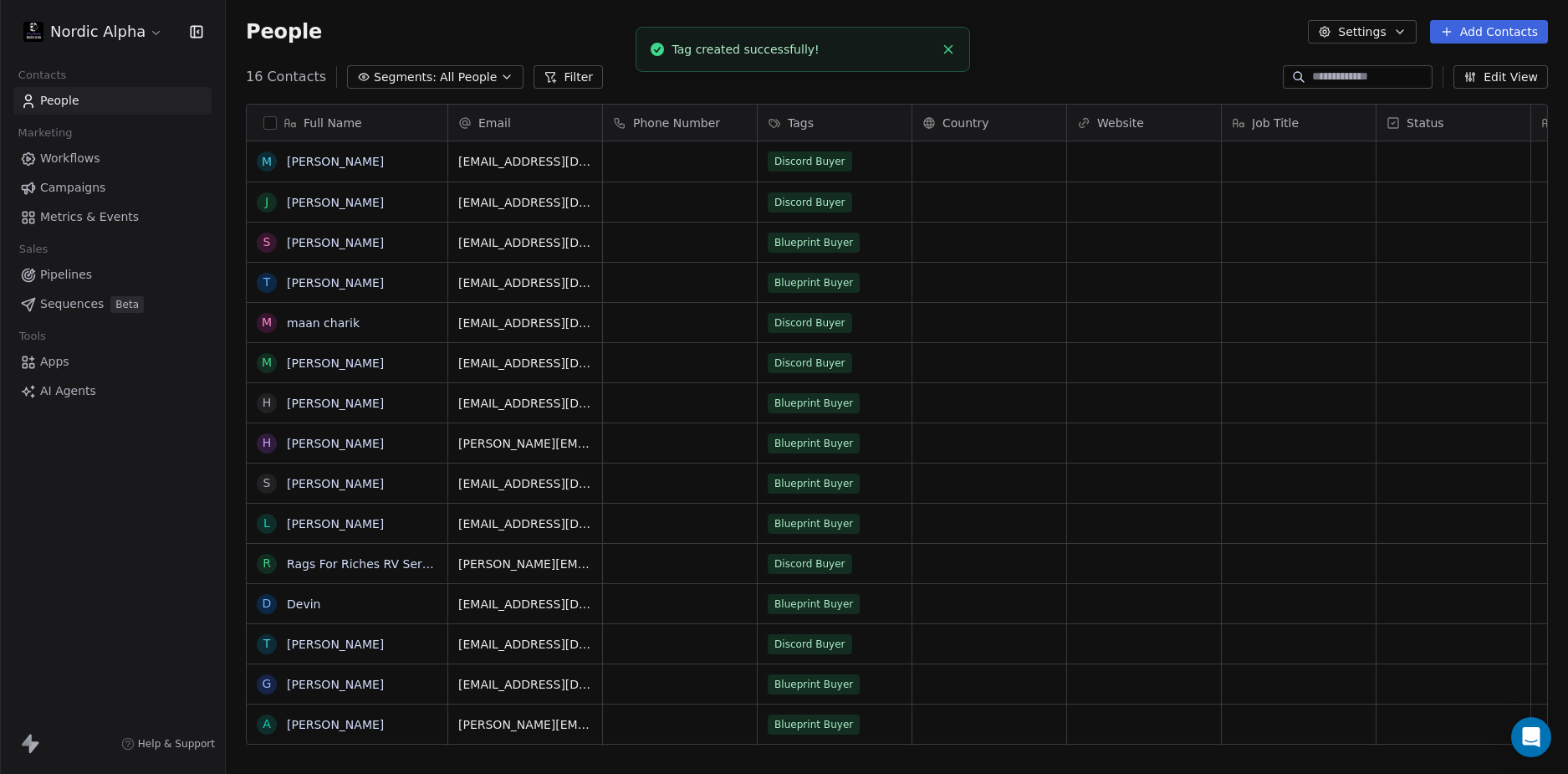
scroll to position [668, 1330]
click at [96, 151] on span "Workflows" at bounding box center [69, 158] width 60 height 18
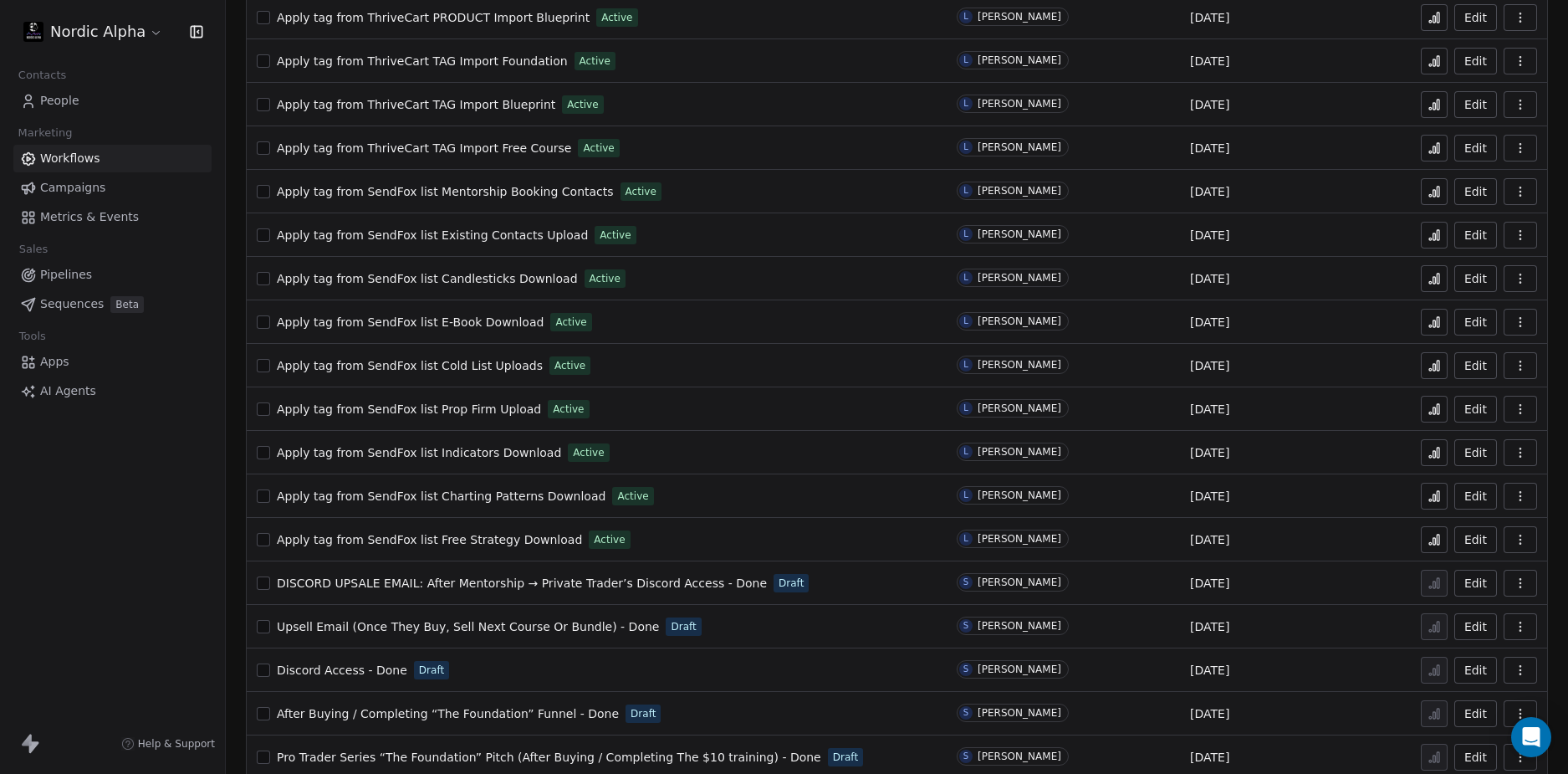
scroll to position [817, 0]
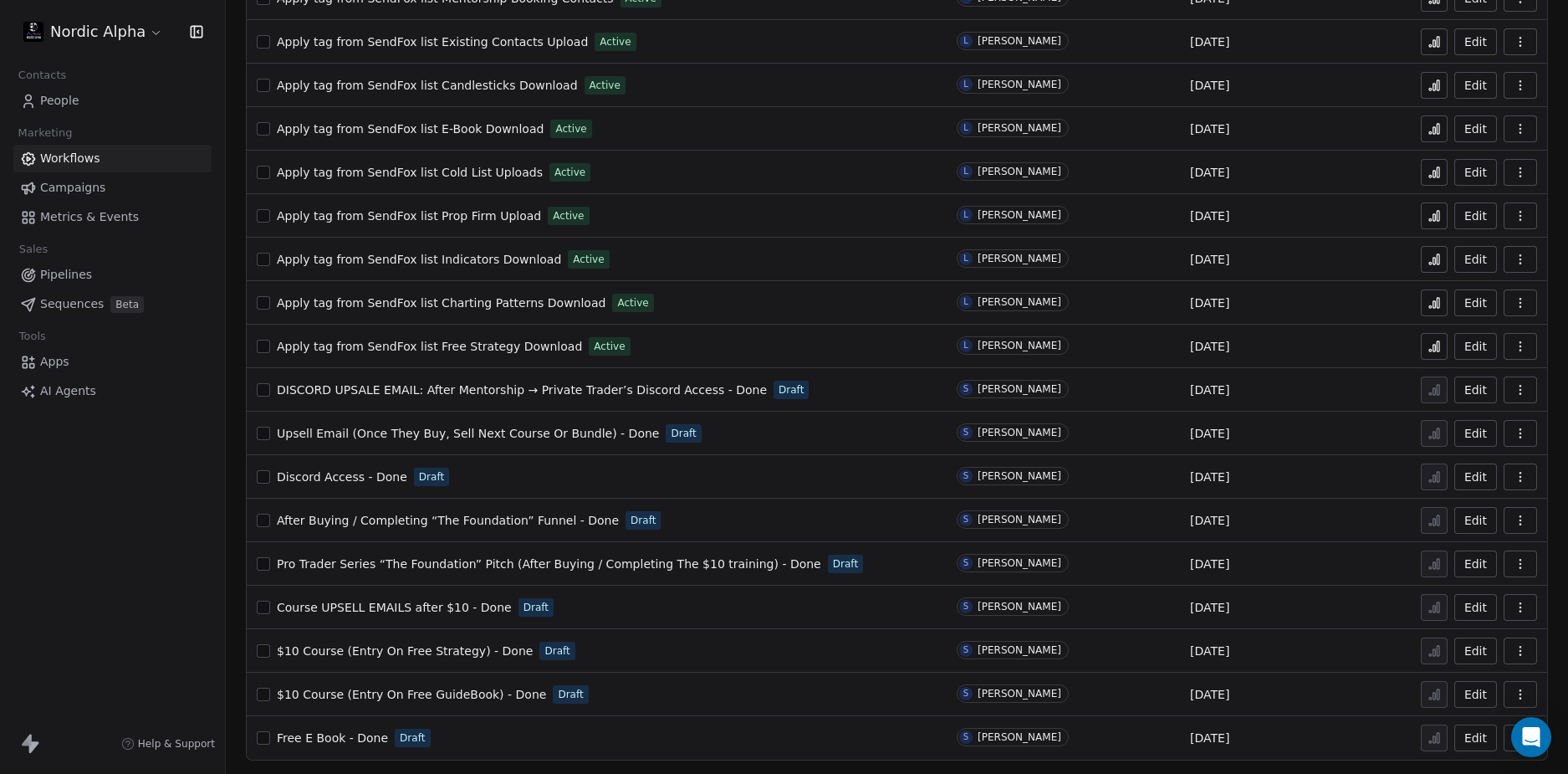
click at [423, 605] on span "Course UPSELL EMAILS after $10 - Done" at bounding box center [394, 607] width 235 height 14
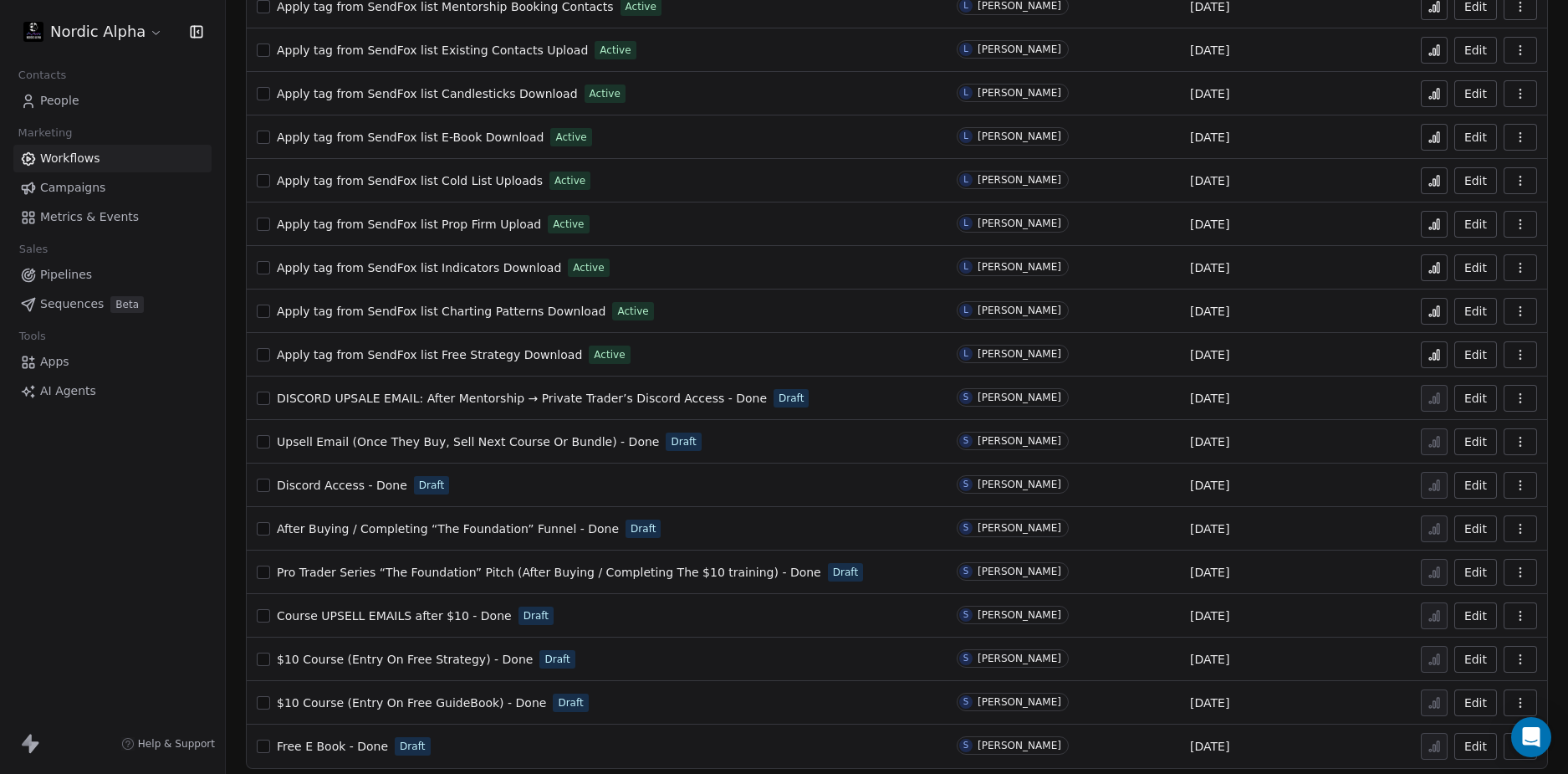
scroll to position [817, 0]
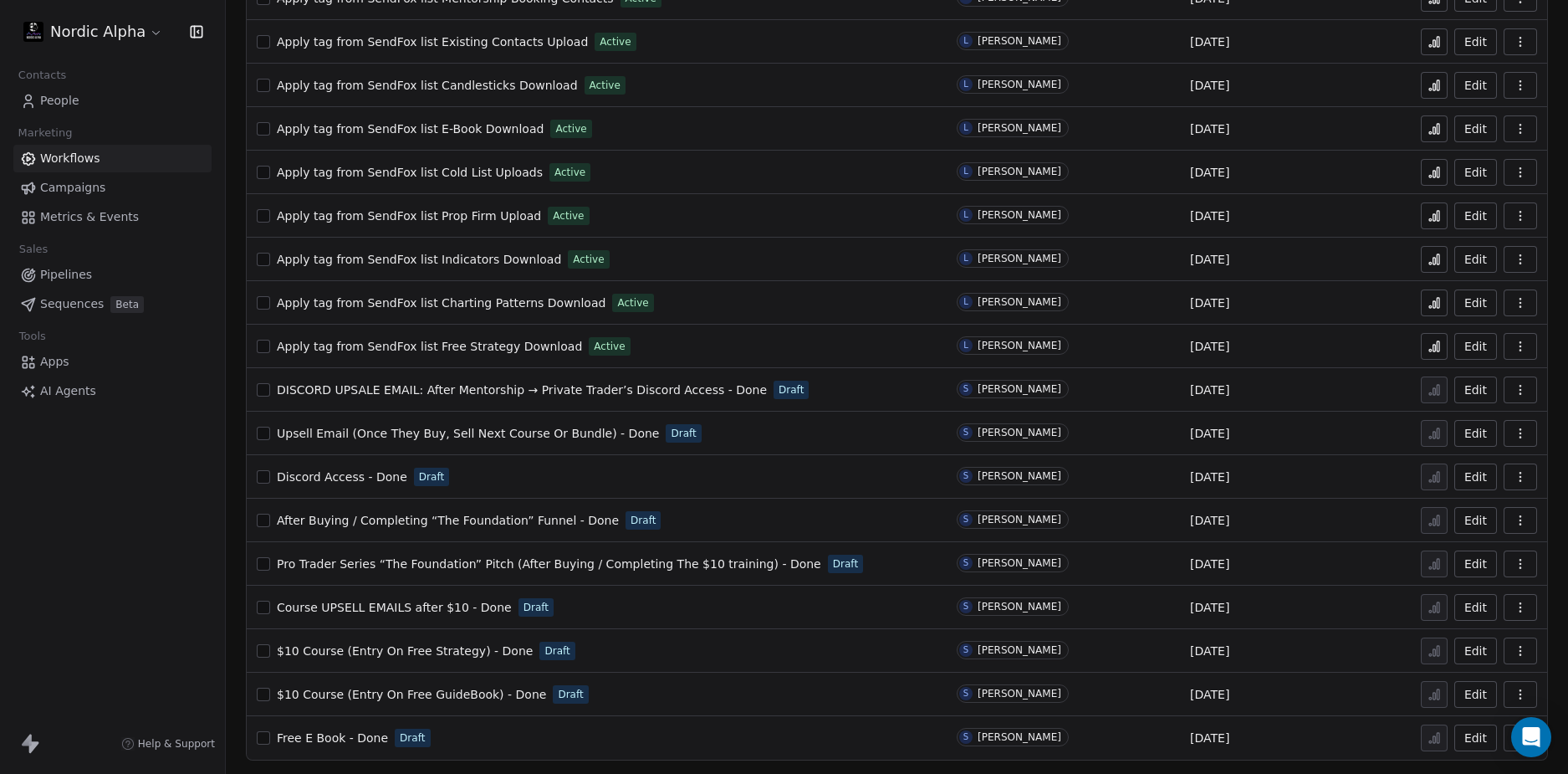
click at [556, 562] on span "Pro Trader Series “The Foundation” Pitch (After Buying / Completing The $10 tra…" at bounding box center [549, 564] width 545 height 14
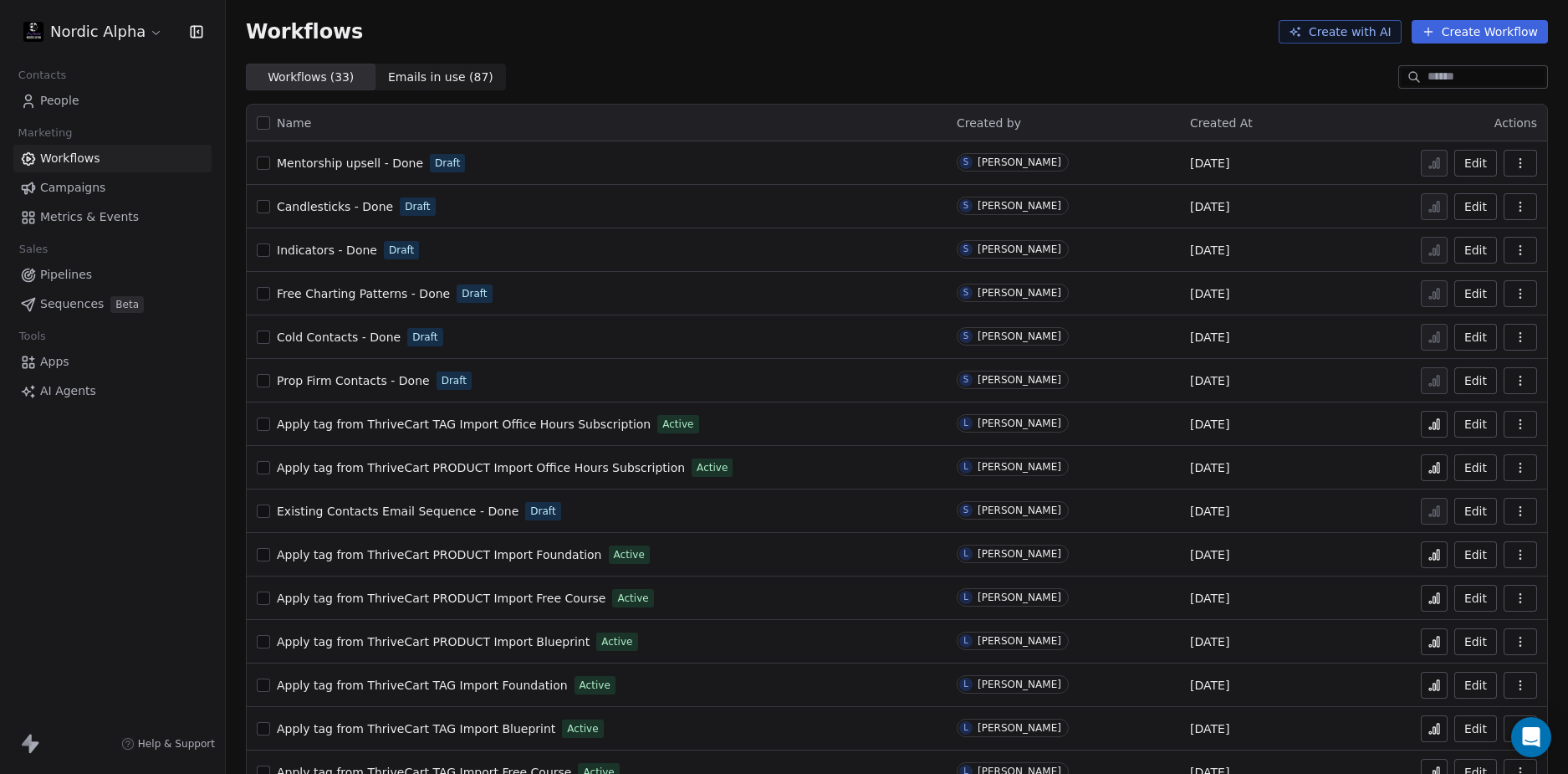
click at [371, 164] on span "Mentorship upsell - Done" at bounding box center [349, 163] width 146 height 14
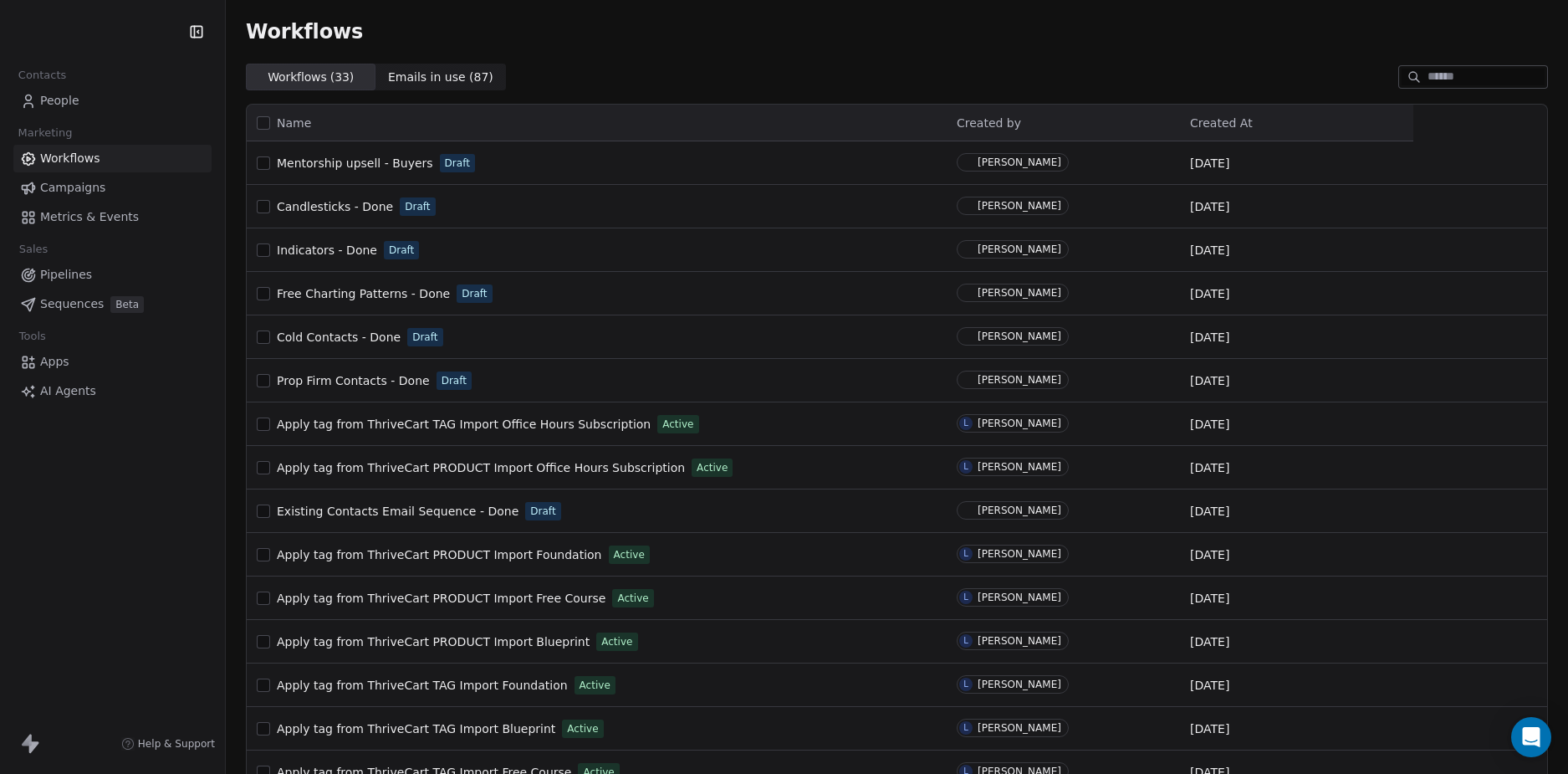
click at [147, 572] on div "Contacts People Marketing Workflows Campaigns Metrics & Events Sales Pipelines …" at bounding box center [112, 387] width 225 height 774
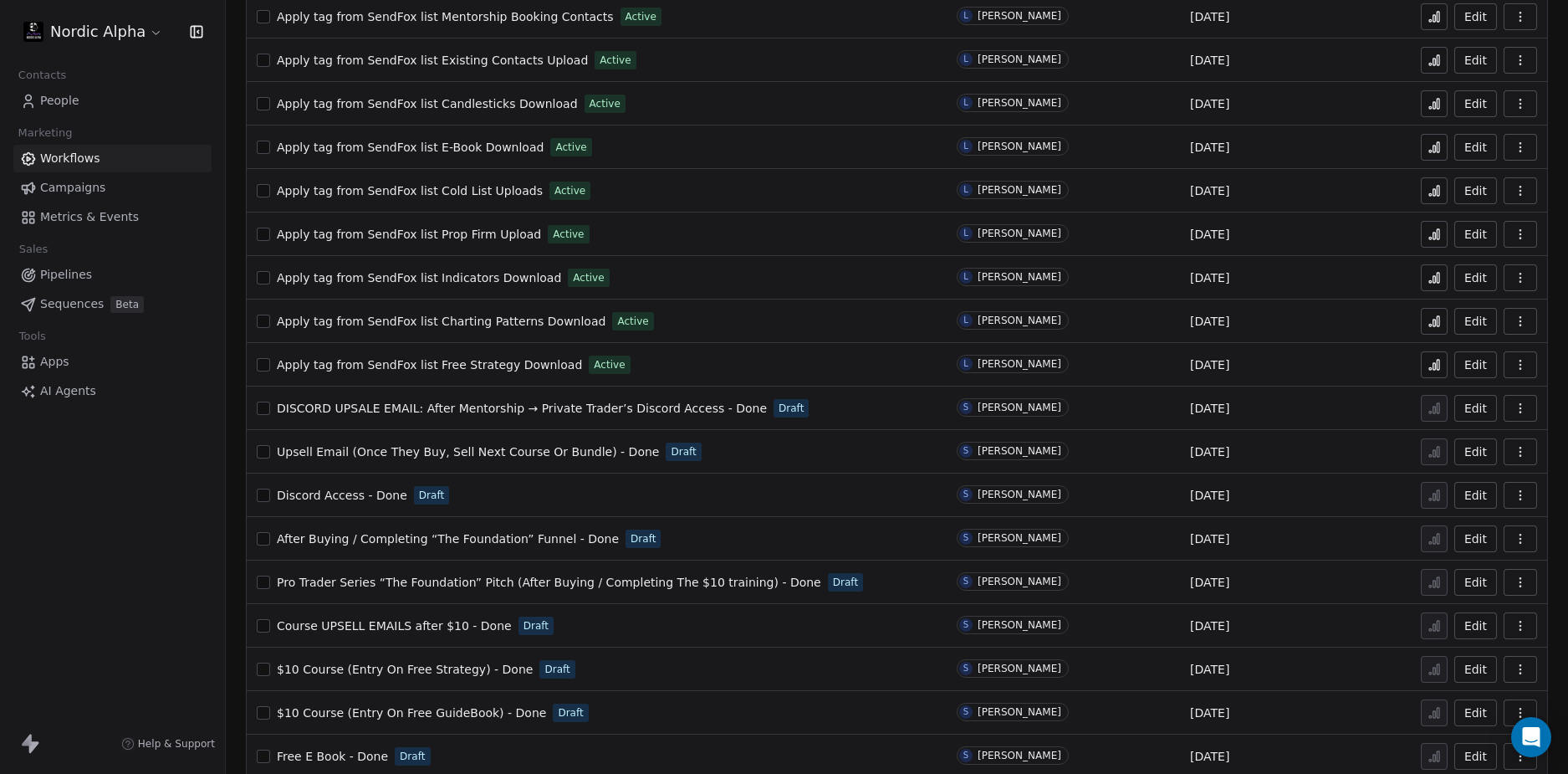
scroll to position [817, 0]
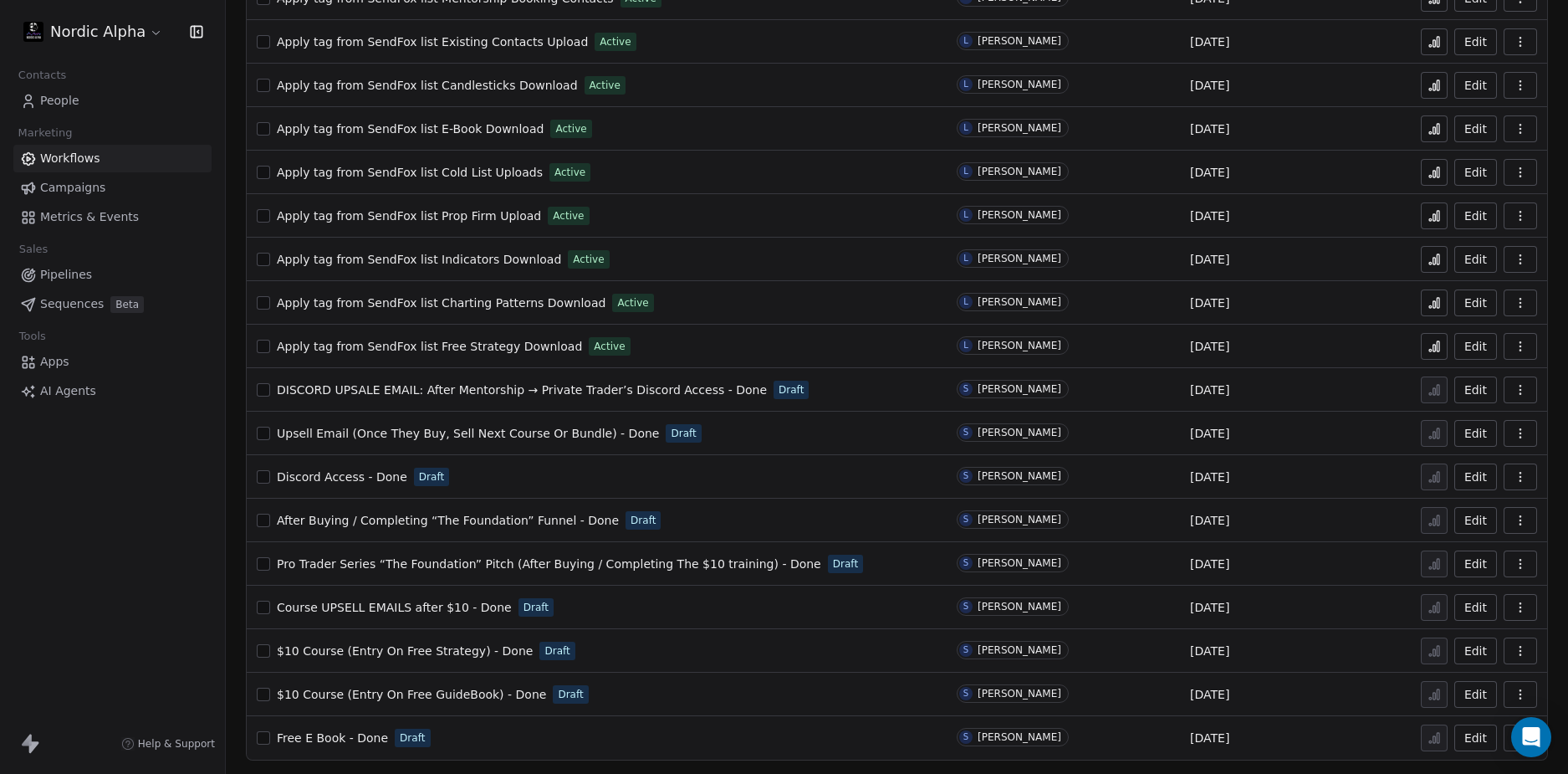
click at [446, 519] on span "After Buying / Completing “The Foundation” Funnel - Done" at bounding box center [447, 520] width 342 height 14
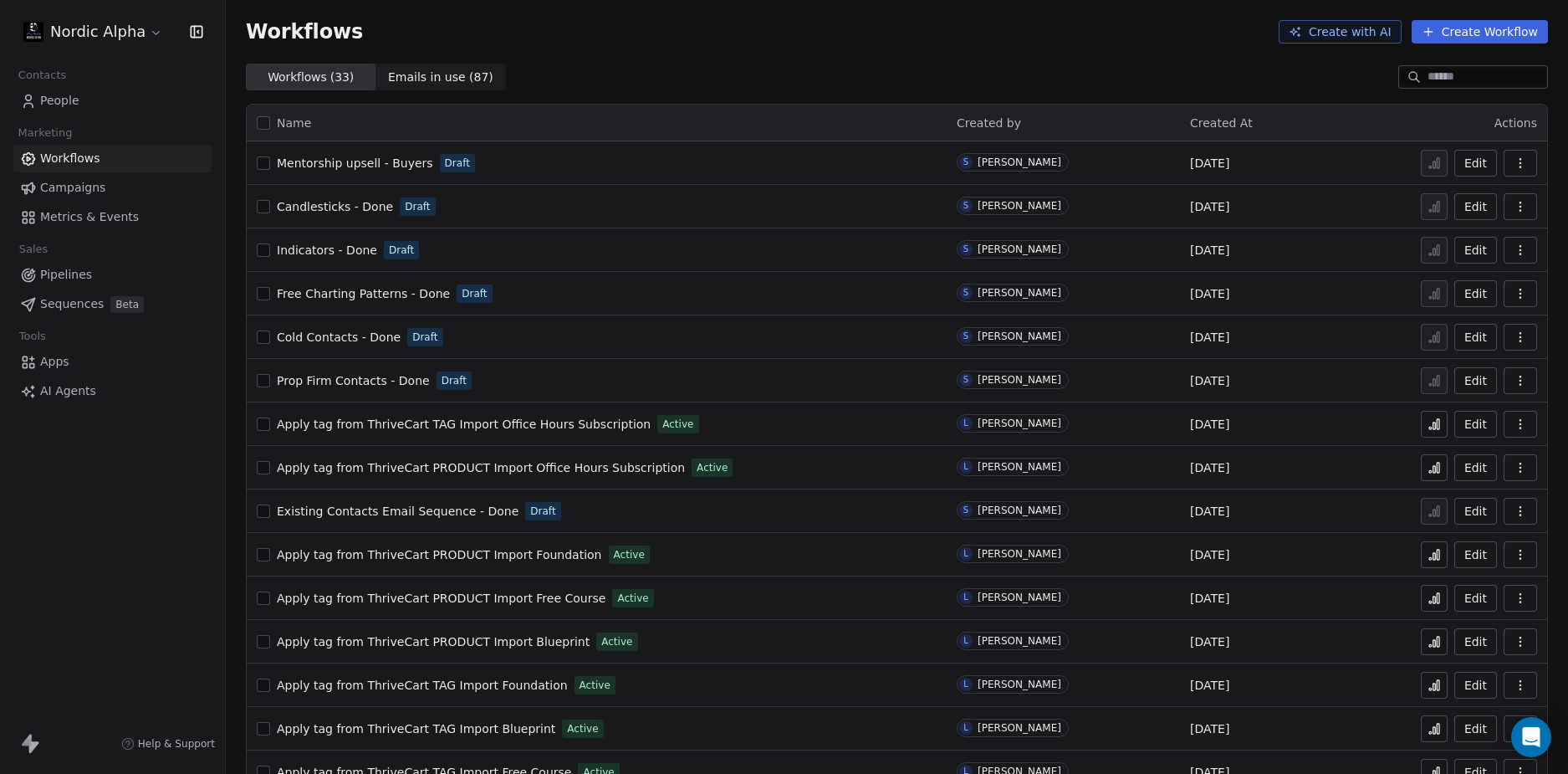
click at [146, 548] on div "Nordic Alpha Contacts People Marketing Workflows Campaigns Metrics & Events Sal…" at bounding box center [112, 387] width 225 height 774
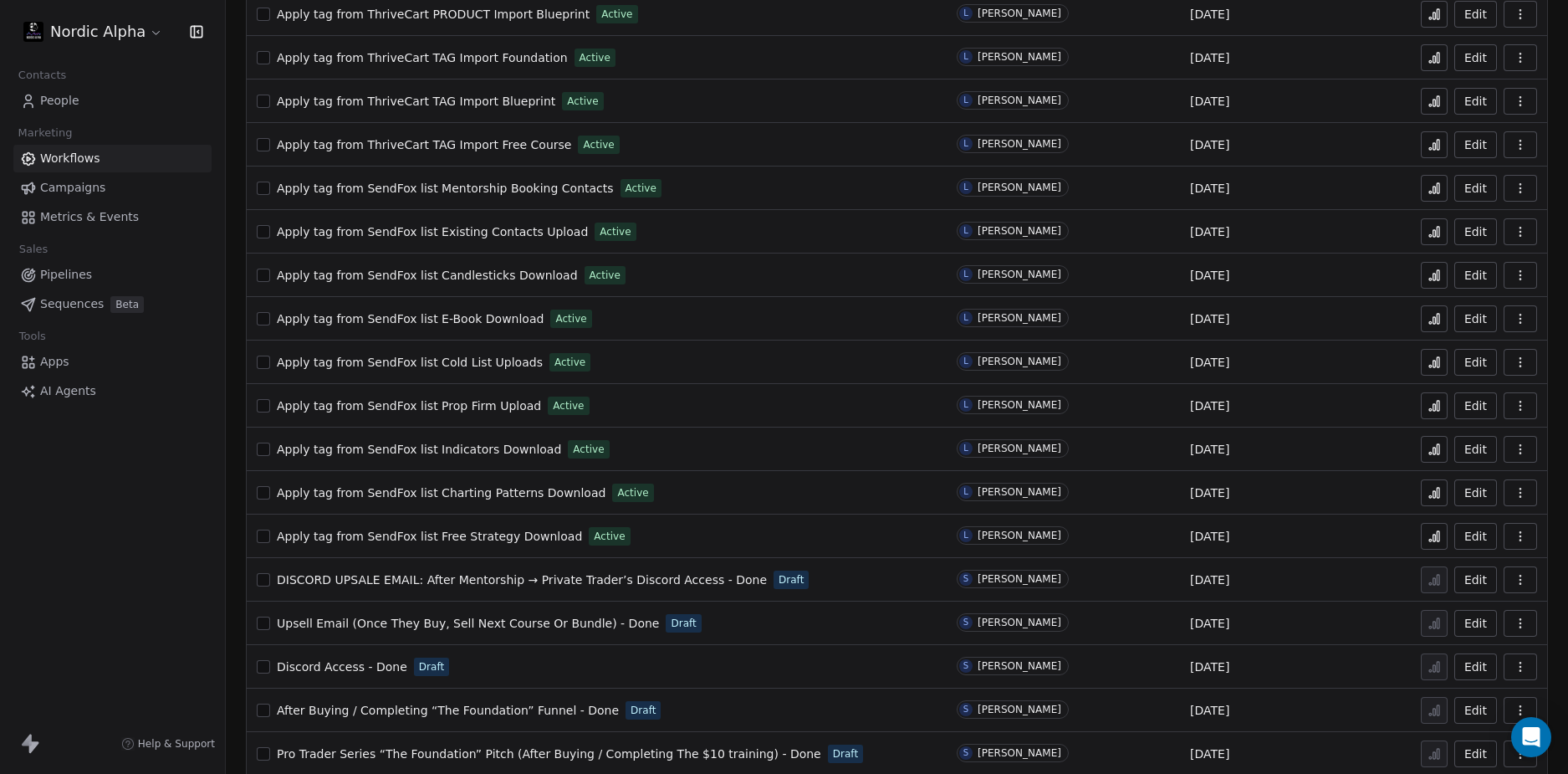
scroll to position [753, 0]
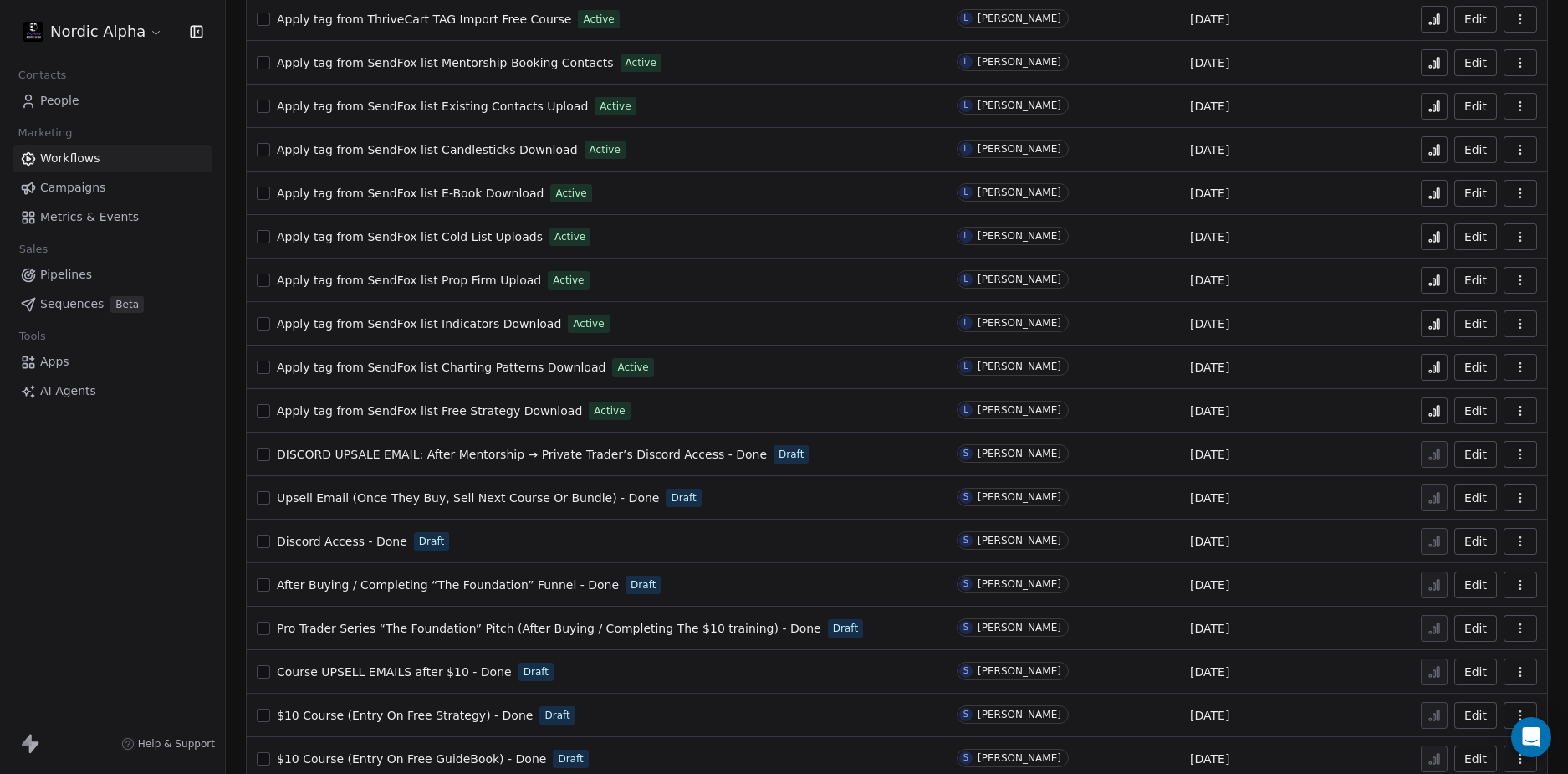
click at [148, 532] on div "Nordic Alpha Contacts People Marketing Workflows Campaigns Metrics & Events Sal…" at bounding box center [112, 387] width 225 height 774
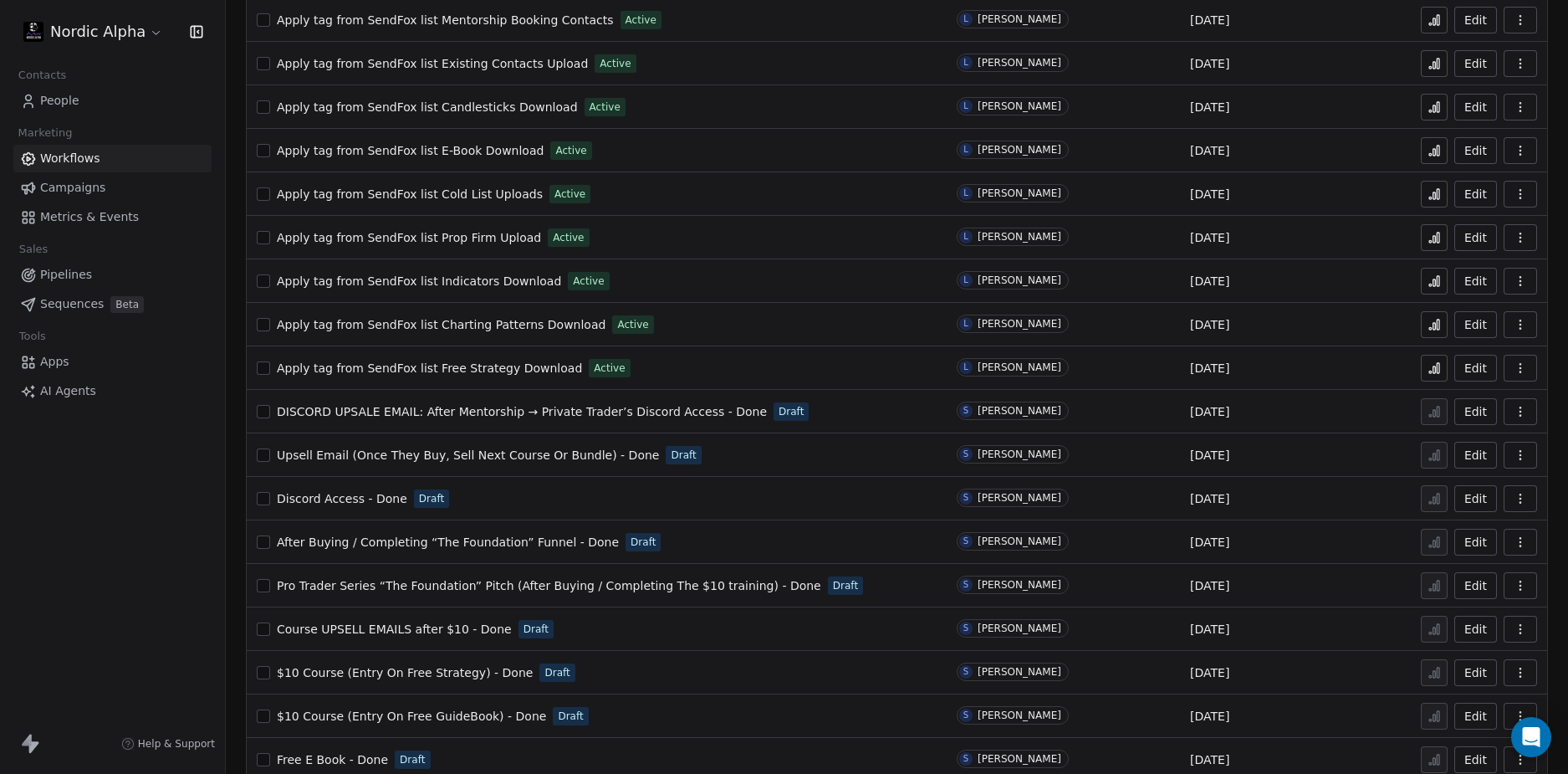
scroll to position [817, 0]
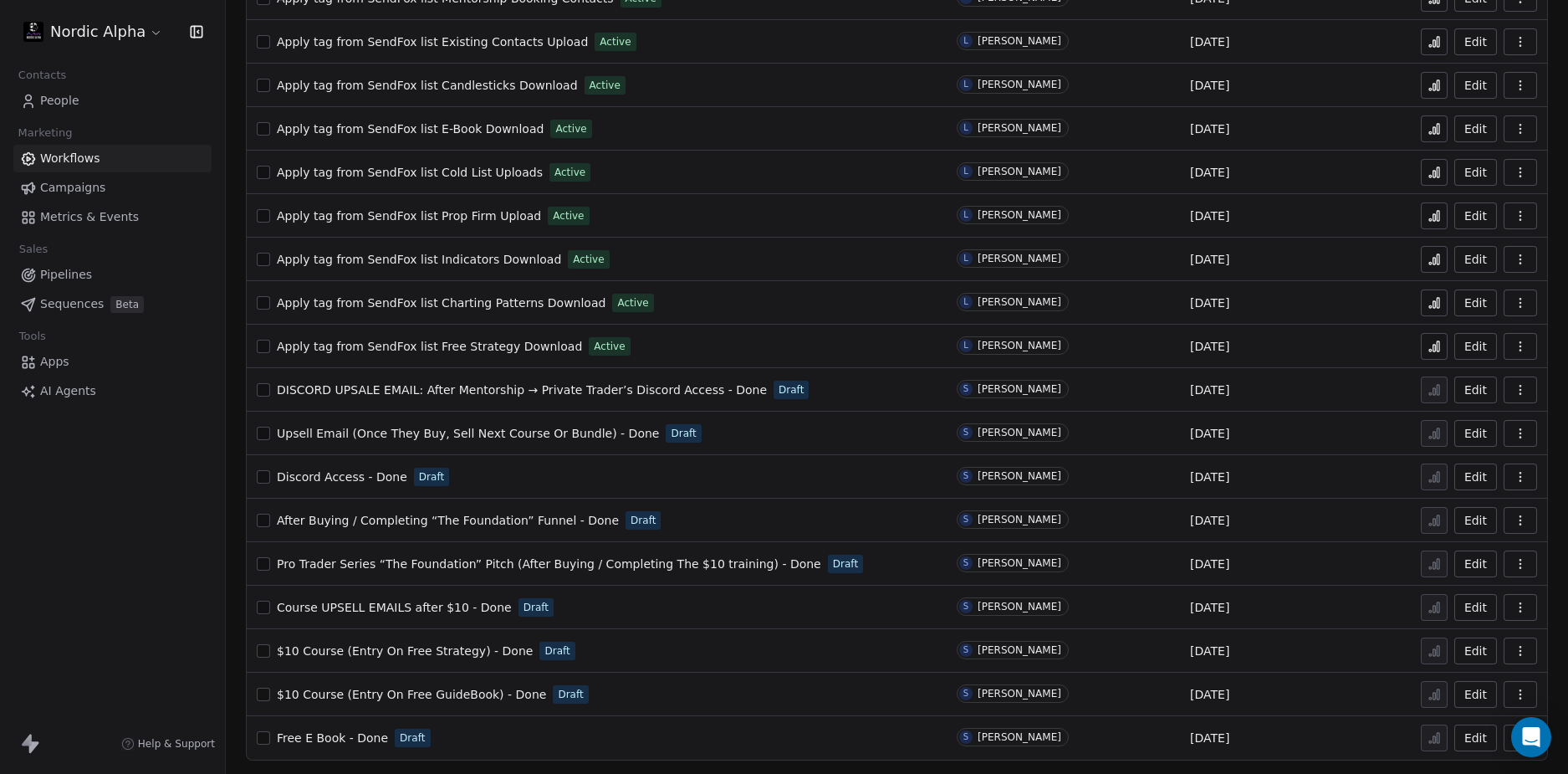
click at [109, 599] on div "Nordic Alpha Contacts People Marketing Workflows Campaigns Metrics & Events Sal…" at bounding box center [112, 387] width 225 height 774
click at [133, 579] on div "Nordic Alpha Contacts People Marketing Workflows Campaigns Metrics & Events Sal…" at bounding box center [112, 387] width 225 height 774
click at [134, 576] on div "Nordic Alpha Contacts People Marketing Workflows Campaigns Metrics & Events Sal…" at bounding box center [112, 387] width 225 height 774
click at [134, 574] on div "Nordic Alpha Contacts People Marketing Workflows Campaigns Metrics & Events Sal…" at bounding box center [112, 387] width 225 height 774
click at [135, 574] on div "Nordic Alpha Contacts People Marketing Workflows Campaigns Metrics & Events Sal…" at bounding box center [112, 387] width 225 height 774
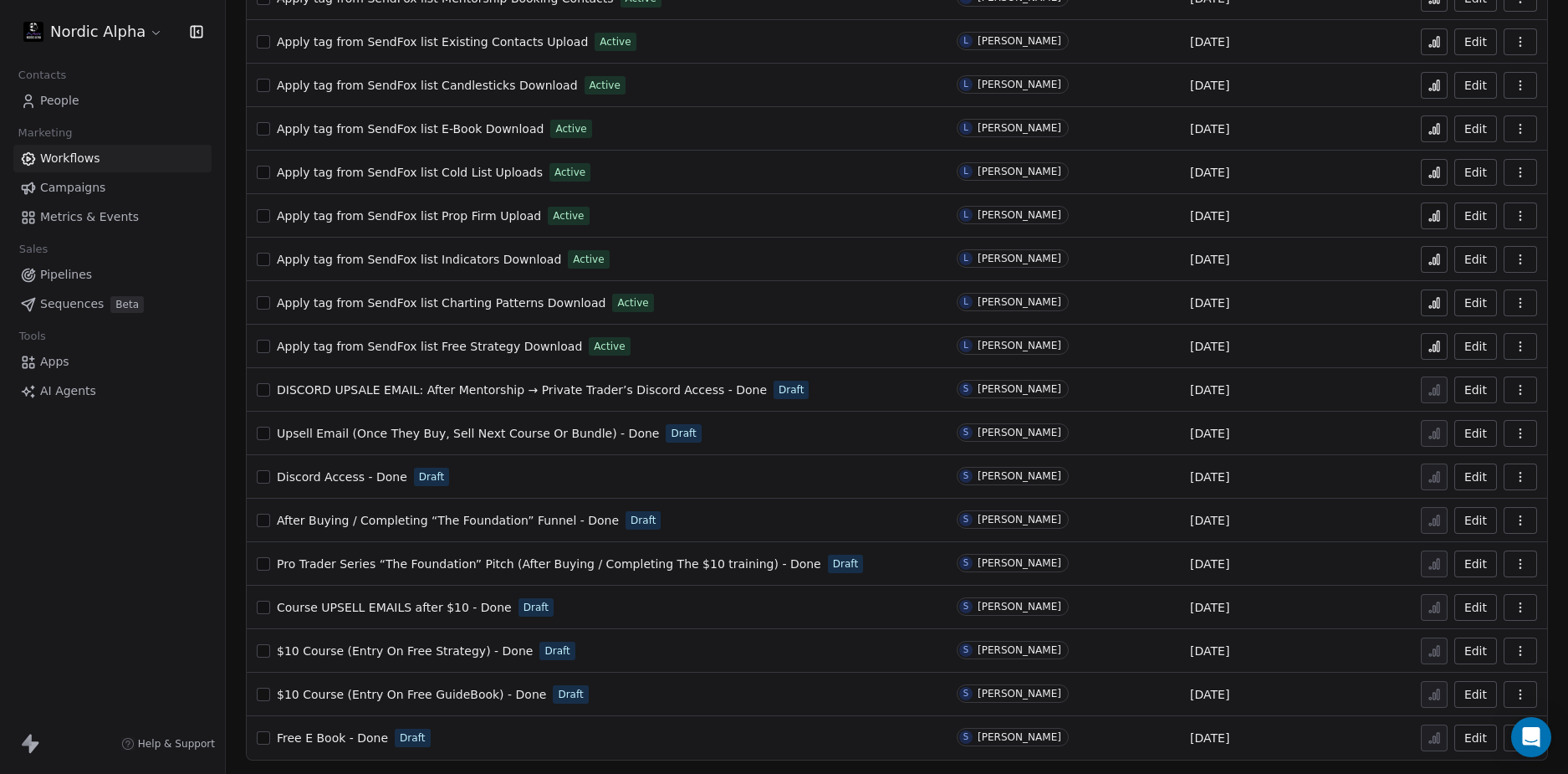
click at [441, 564] on span "Pro Trader Series “The Foundation” Pitch (After Buying / Completing The $10 tra…" at bounding box center [549, 564] width 545 height 14
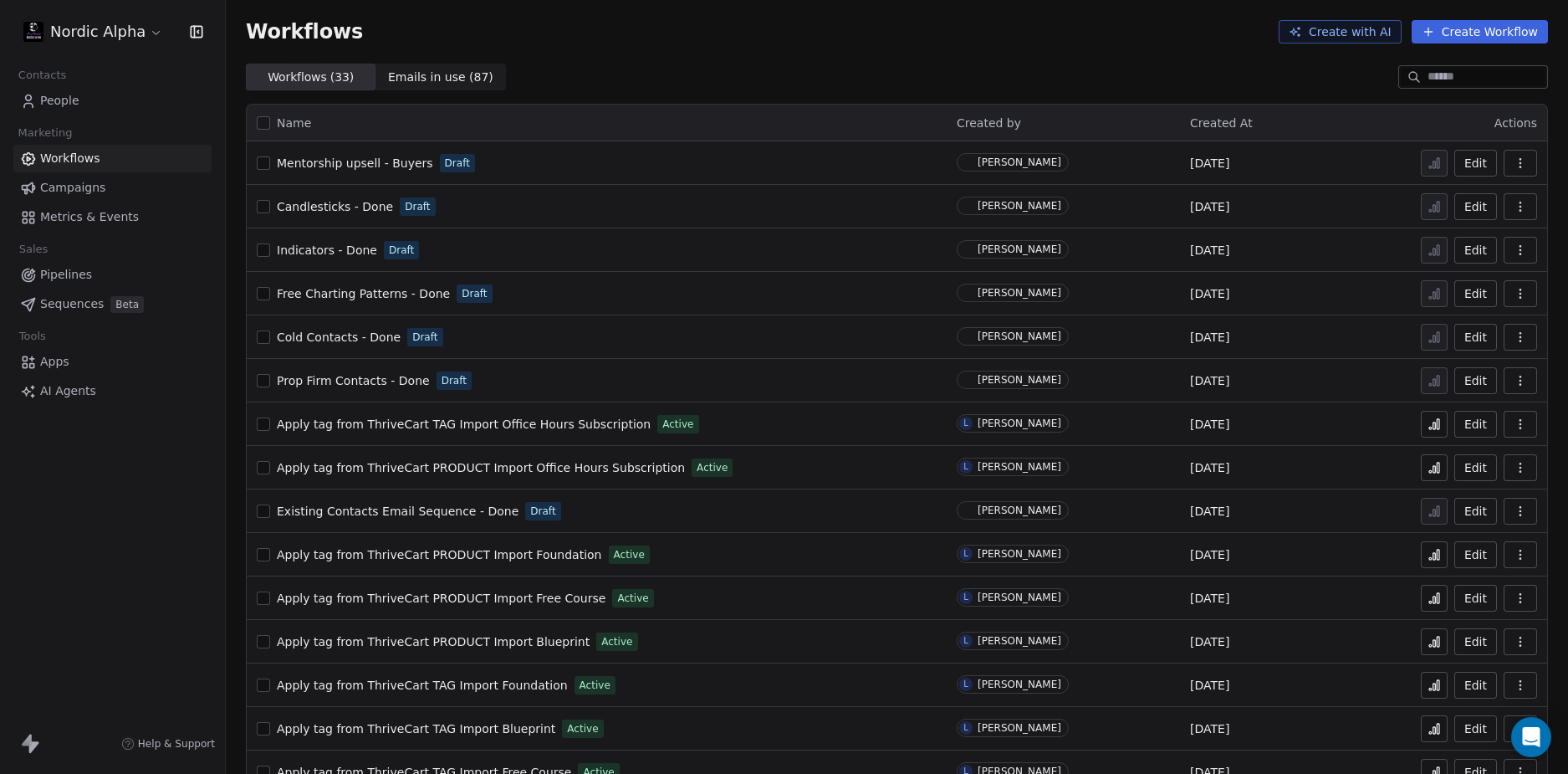
click at [100, 27] on html "Nordic Alpha Contacts People Marketing Workflows Campaigns Metrics & Events Sal…" at bounding box center [784, 387] width 1568 height 774
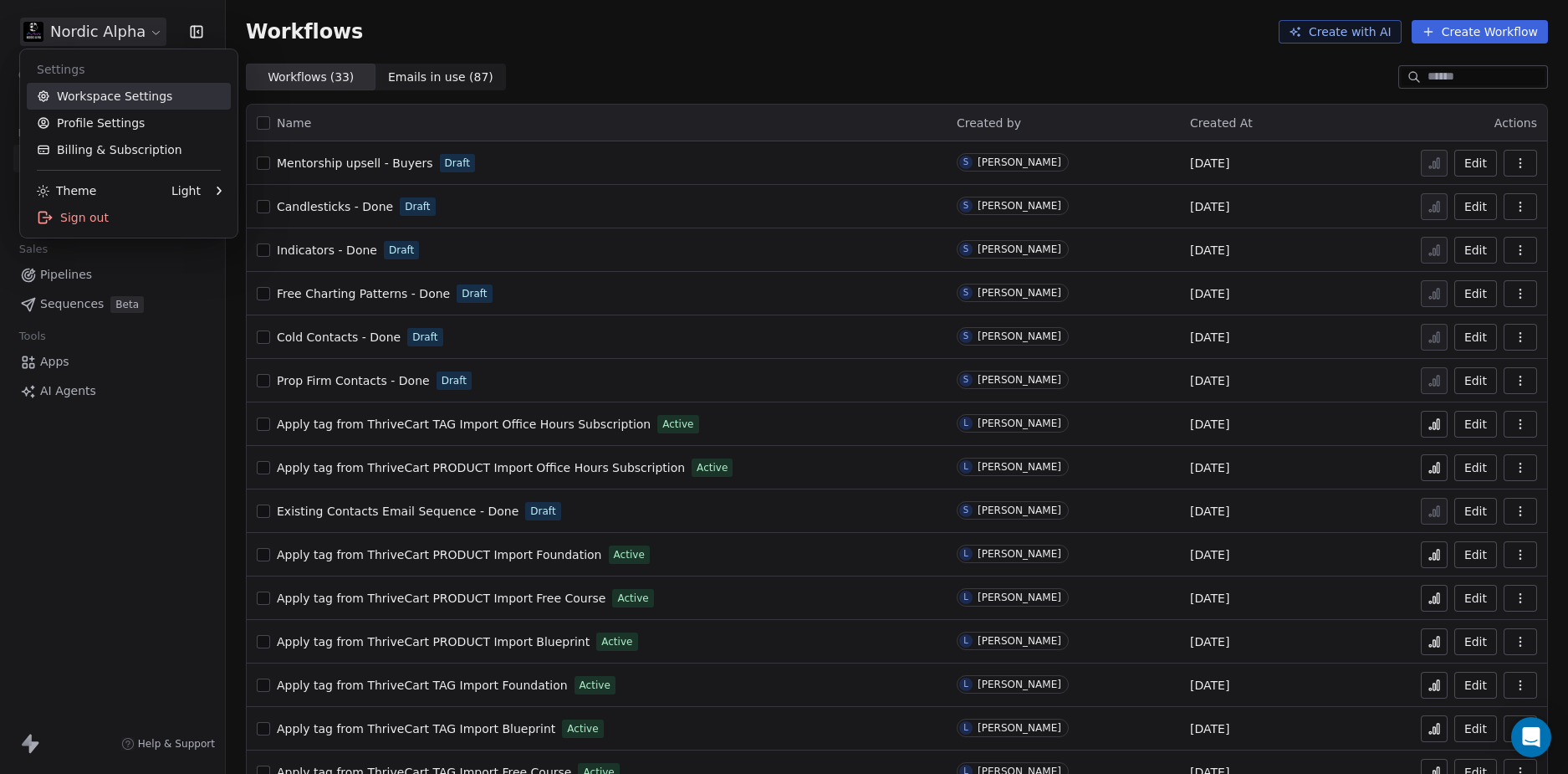
click at [118, 95] on link "Workspace Settings" at bounding box center [129, 96] width 204 height 27
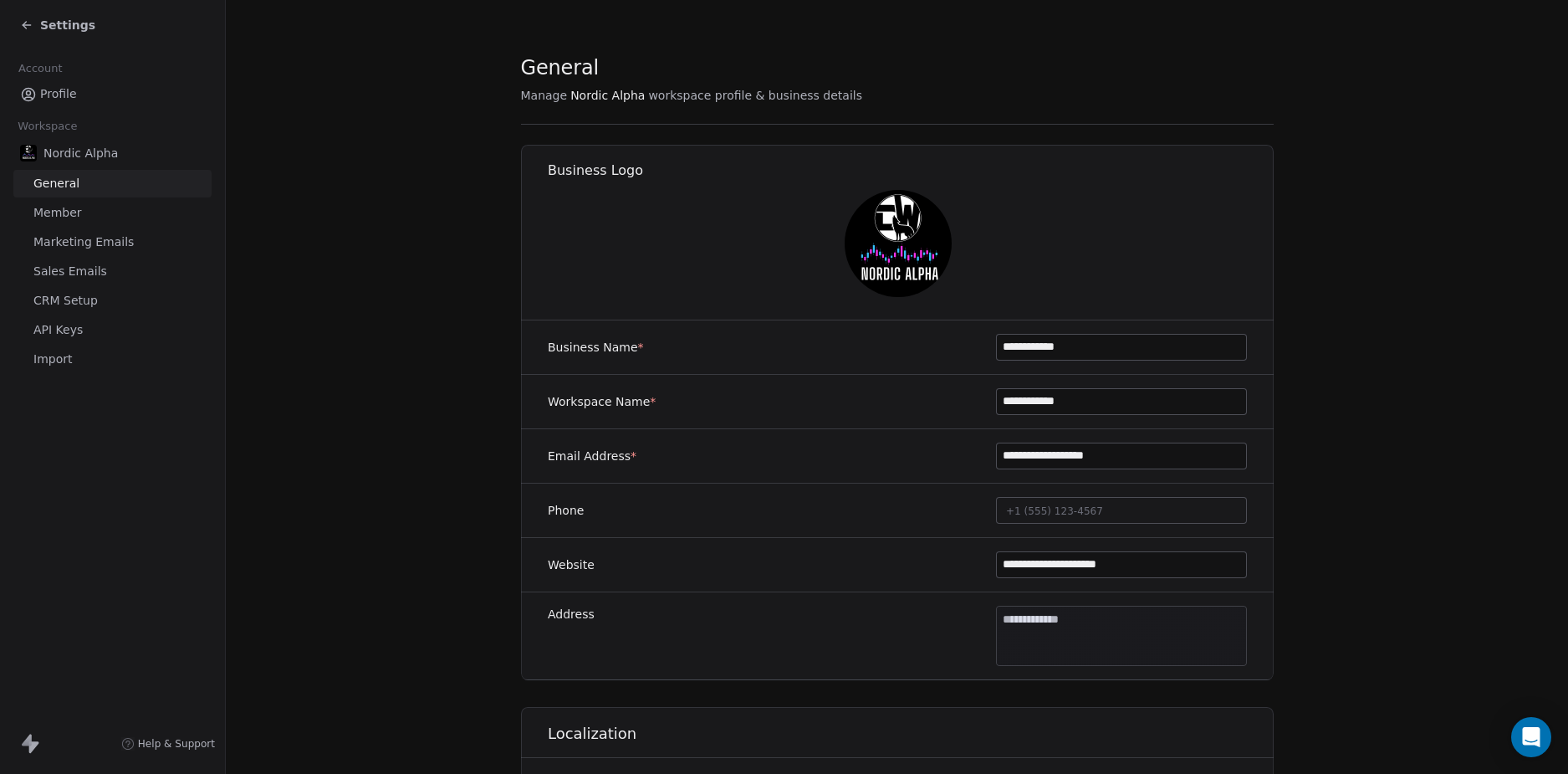
click at [85, 310] on link "CRM Setup" at bounding box center [112, 300] width 198 height 28
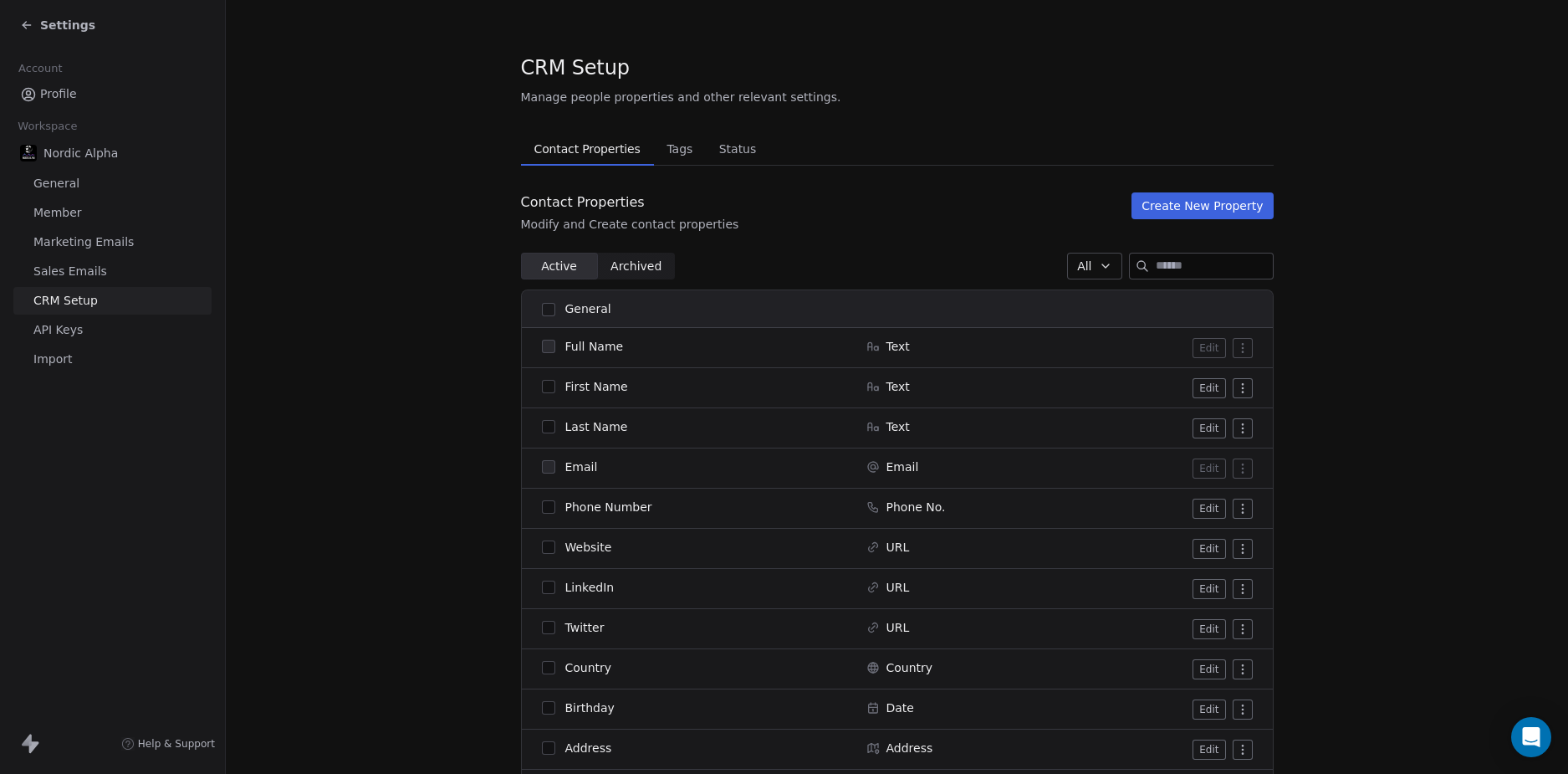
click at [664, 138] on span "Tags" at bounding box center [679, 149] width 39 height 24
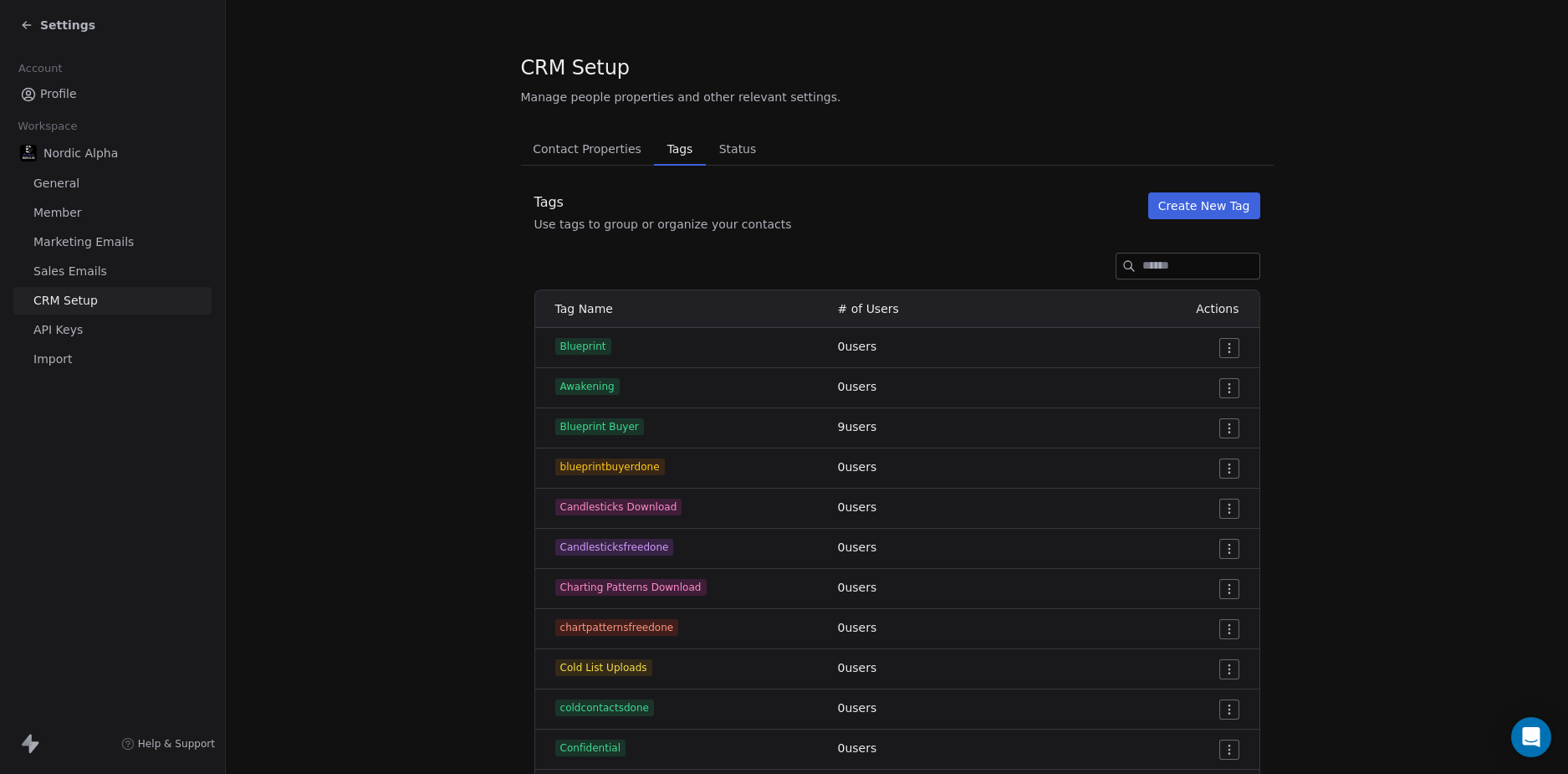
click at [1208, 206] on button "Create New Tag" at bounding box center [1204, 206] width 112 height 27
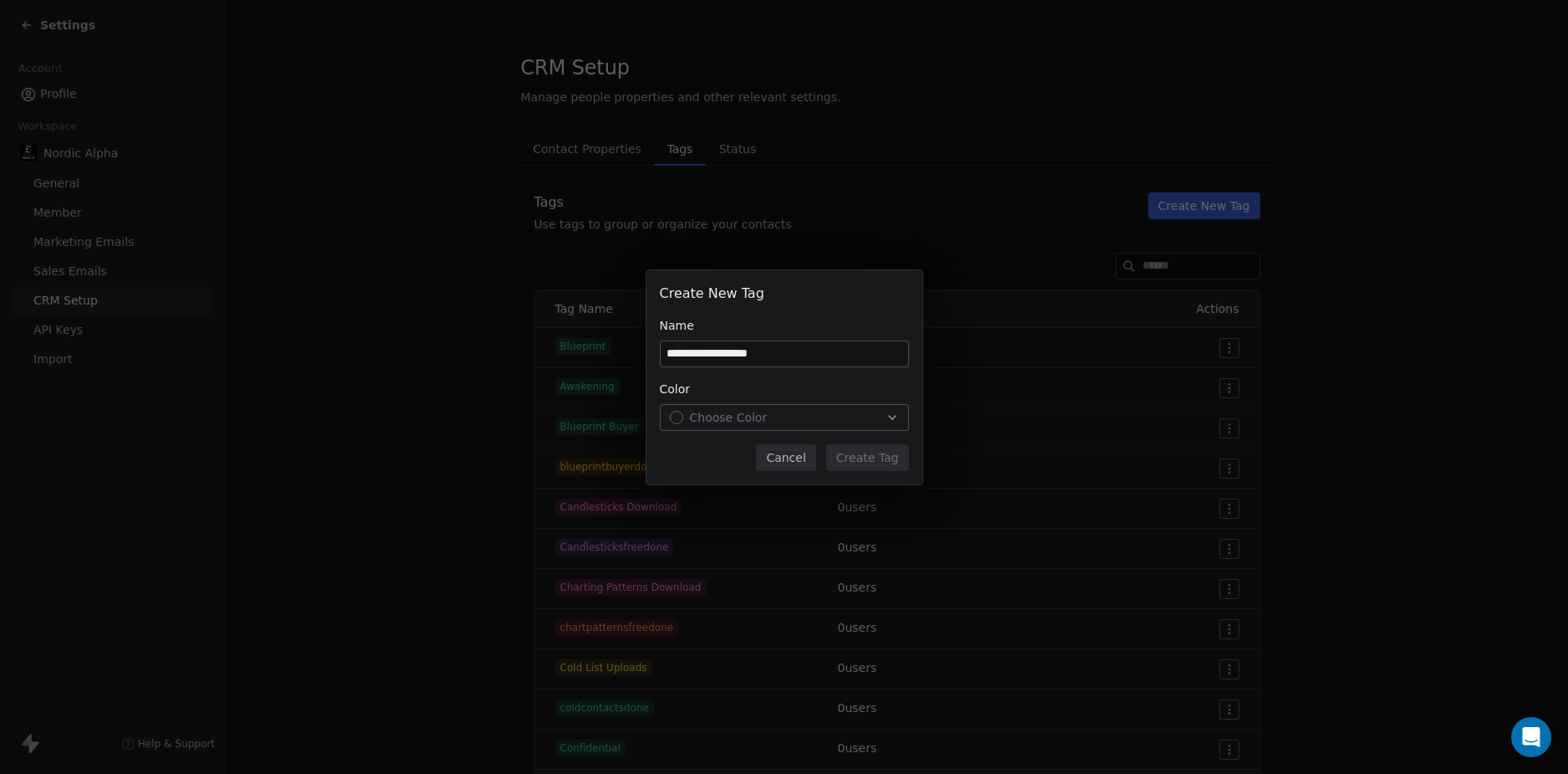
type input "**********"
click at [803, 422] on div "Choose Color" at bounding box center [784, 418] width 229 height 17
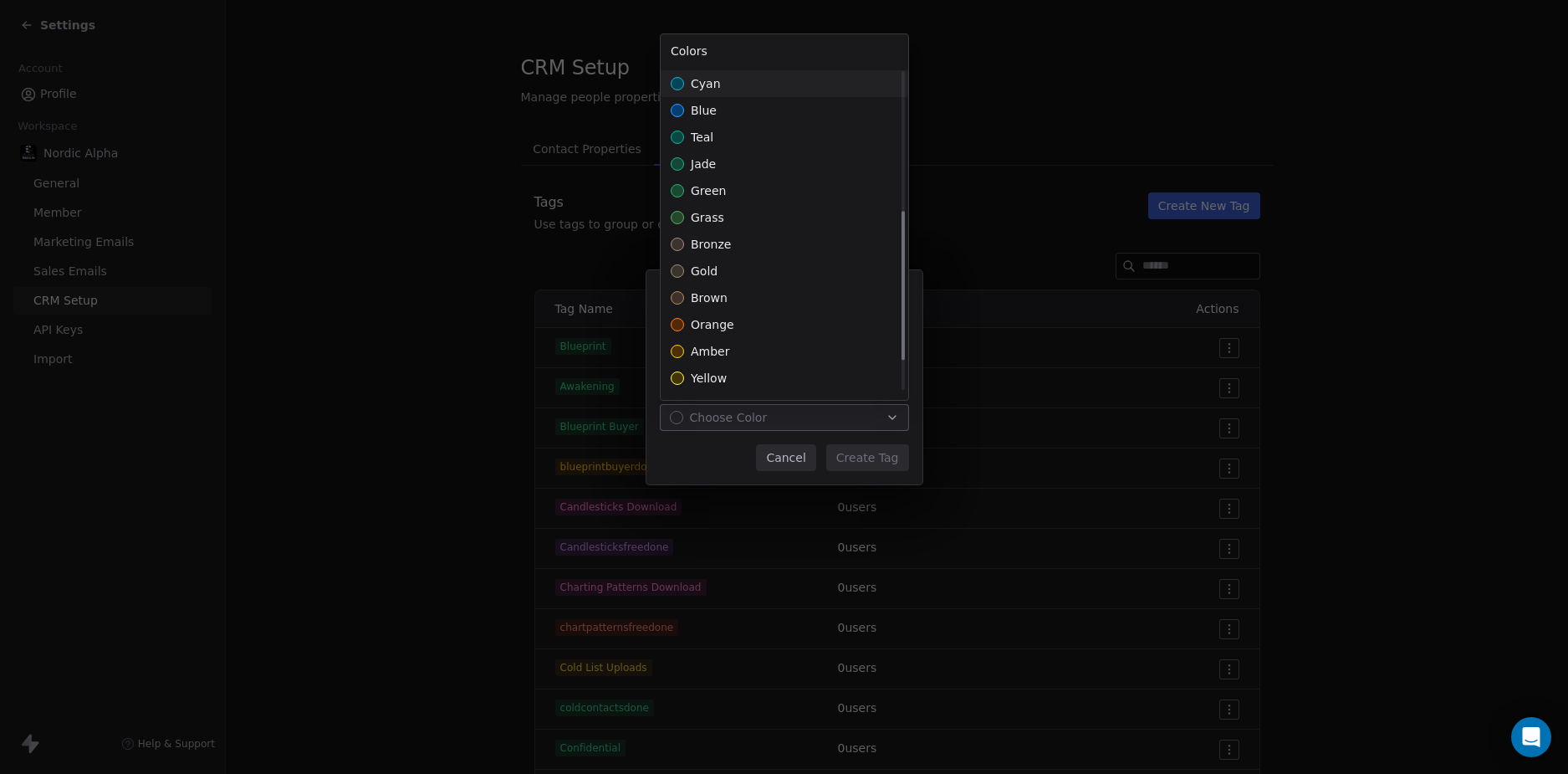
scroll to position [371, 0]
click at [796, 264] on div "amber" at bounding box center [784, 273] width 248 height 27
click at [879, 458] on div "**********" at bounding box center [784, 387] width 1568 height 288
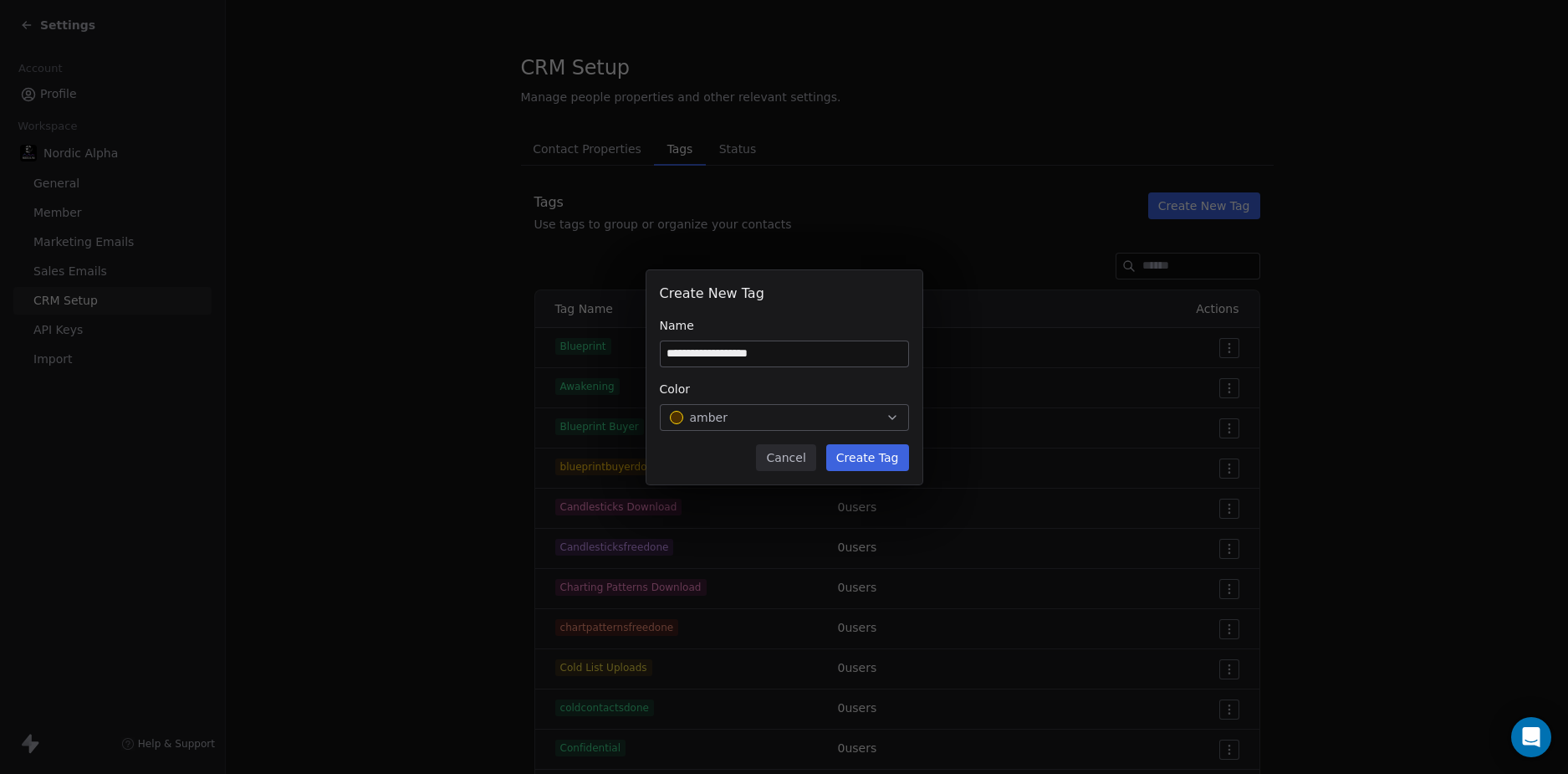
click at [879, 458] on button "Create Tag" at bounding box center [868, 458] width 83 height 27
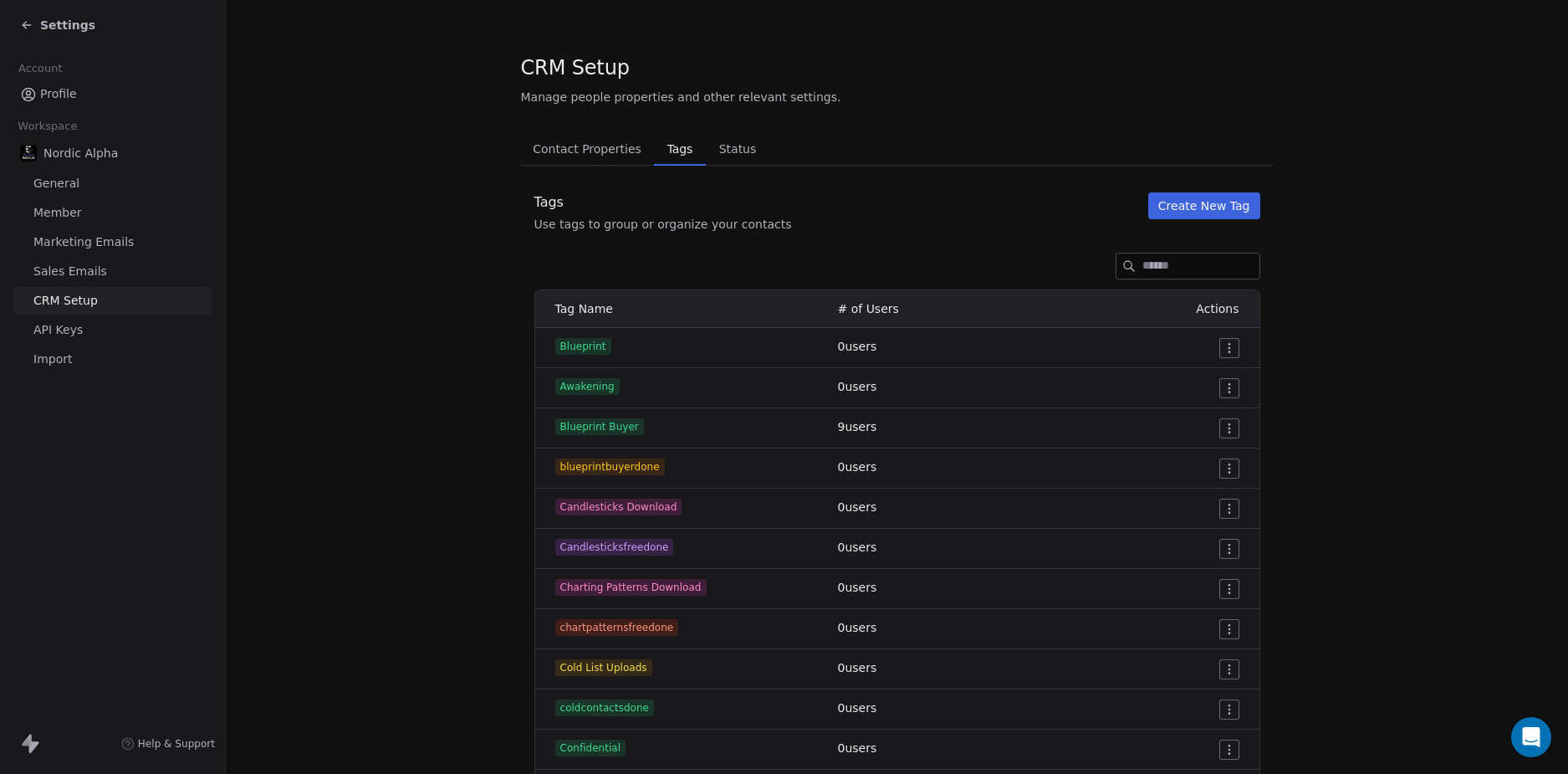
click at [58, 29] on span "Settings" at bounding box center [67, 25] width 55 height 17
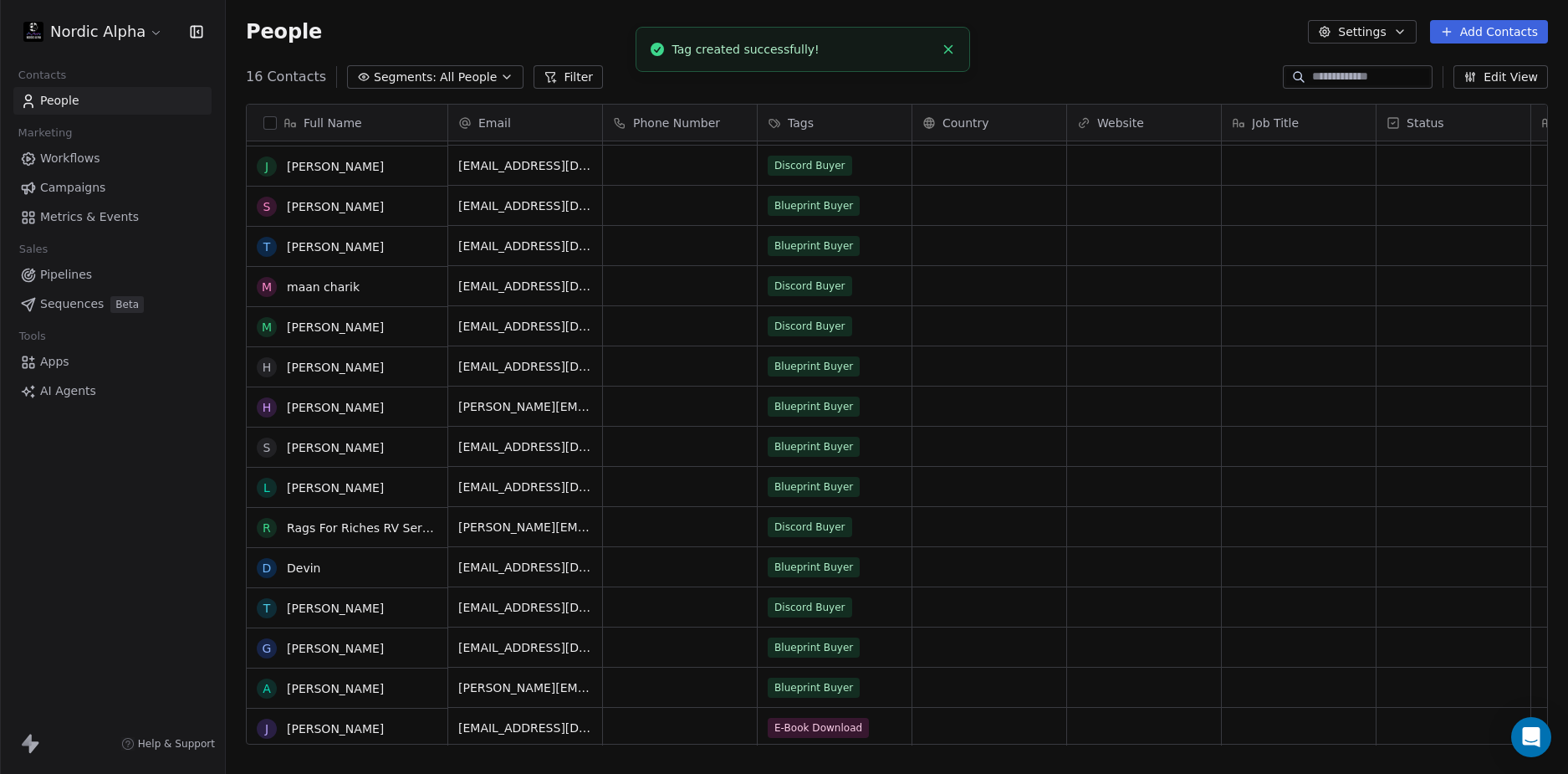
scroll to position [38, 0]
click at [58, 167] on link "Workflows" at bounding box center [112, 158] width 198 height 28
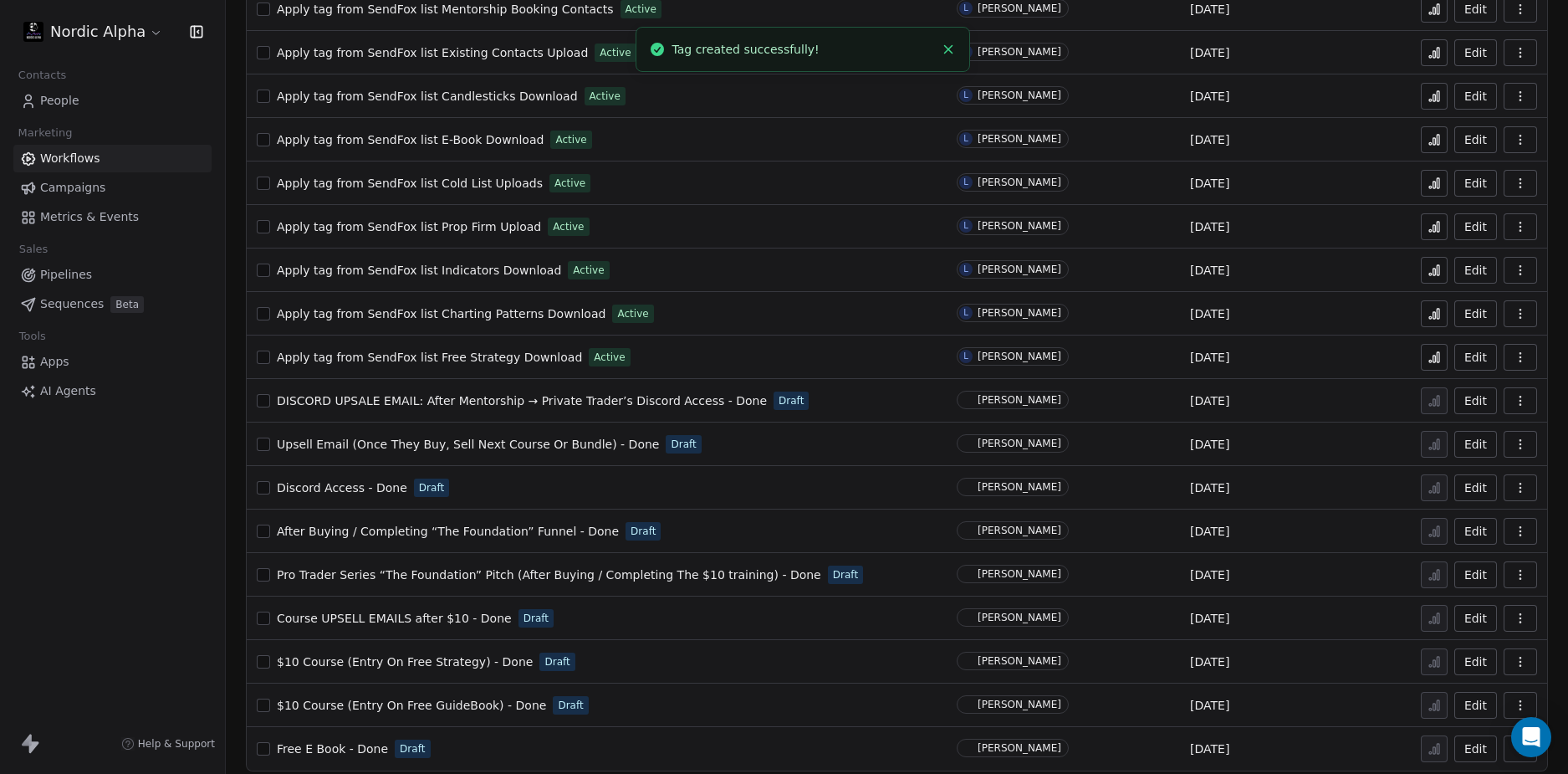
scroll to position [817, 0]
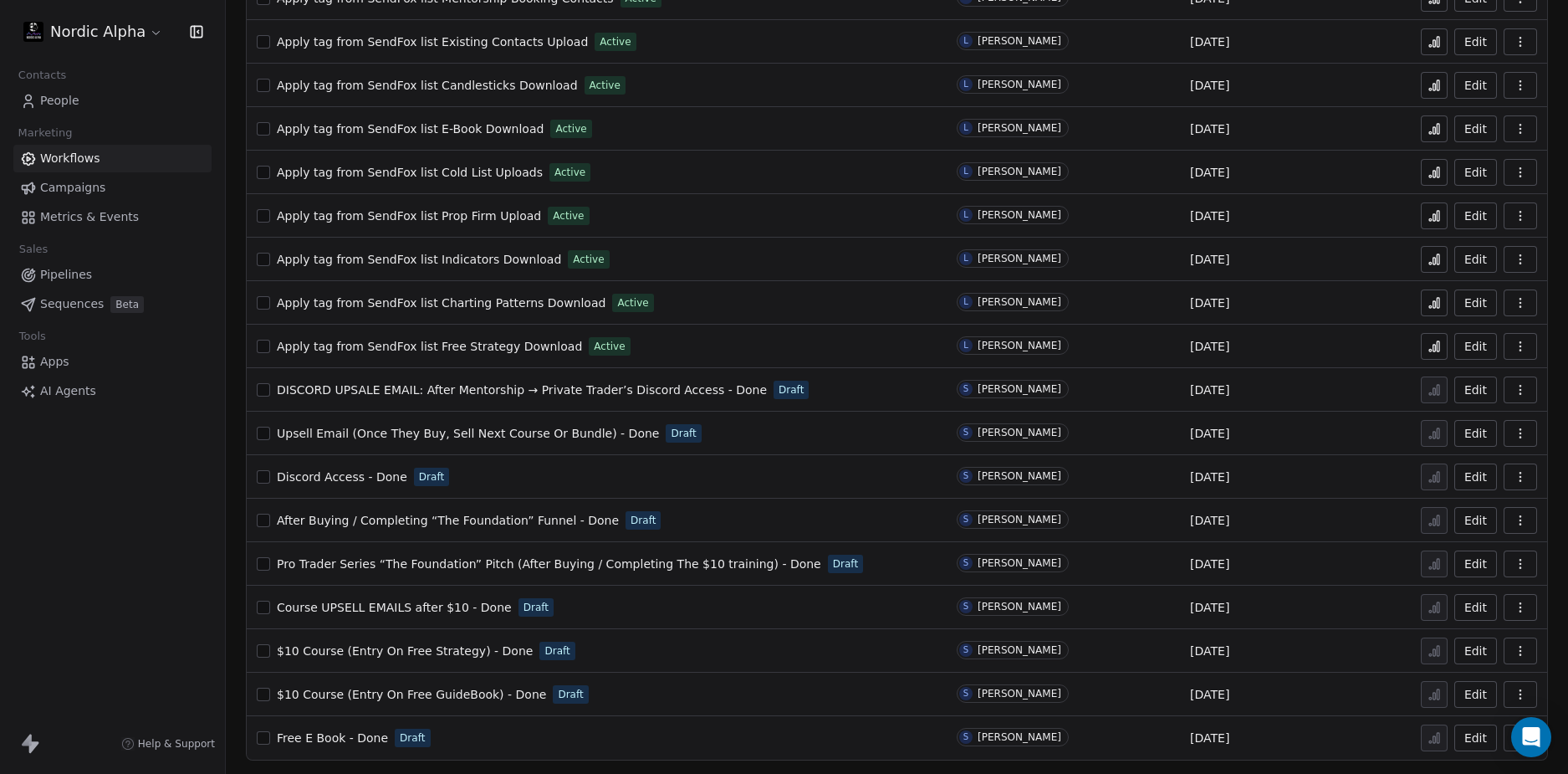
click at [536, 561] on span "Pro Trader Series “The Foundation” Pitch (After Buying / Completing The $10 tra…" at bounding box center [549, 564] width 545 height 14
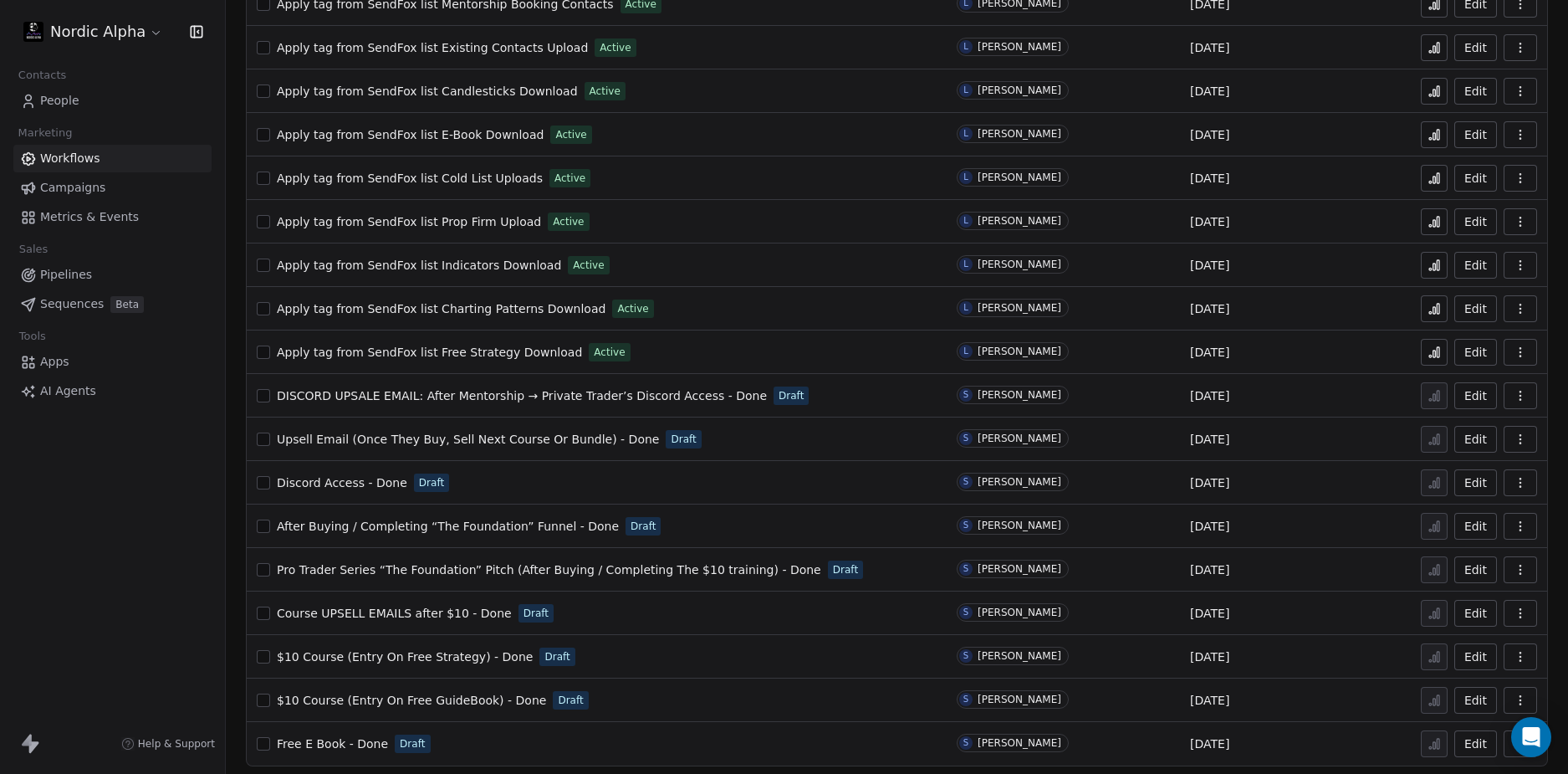
scroll to position [817, 0]
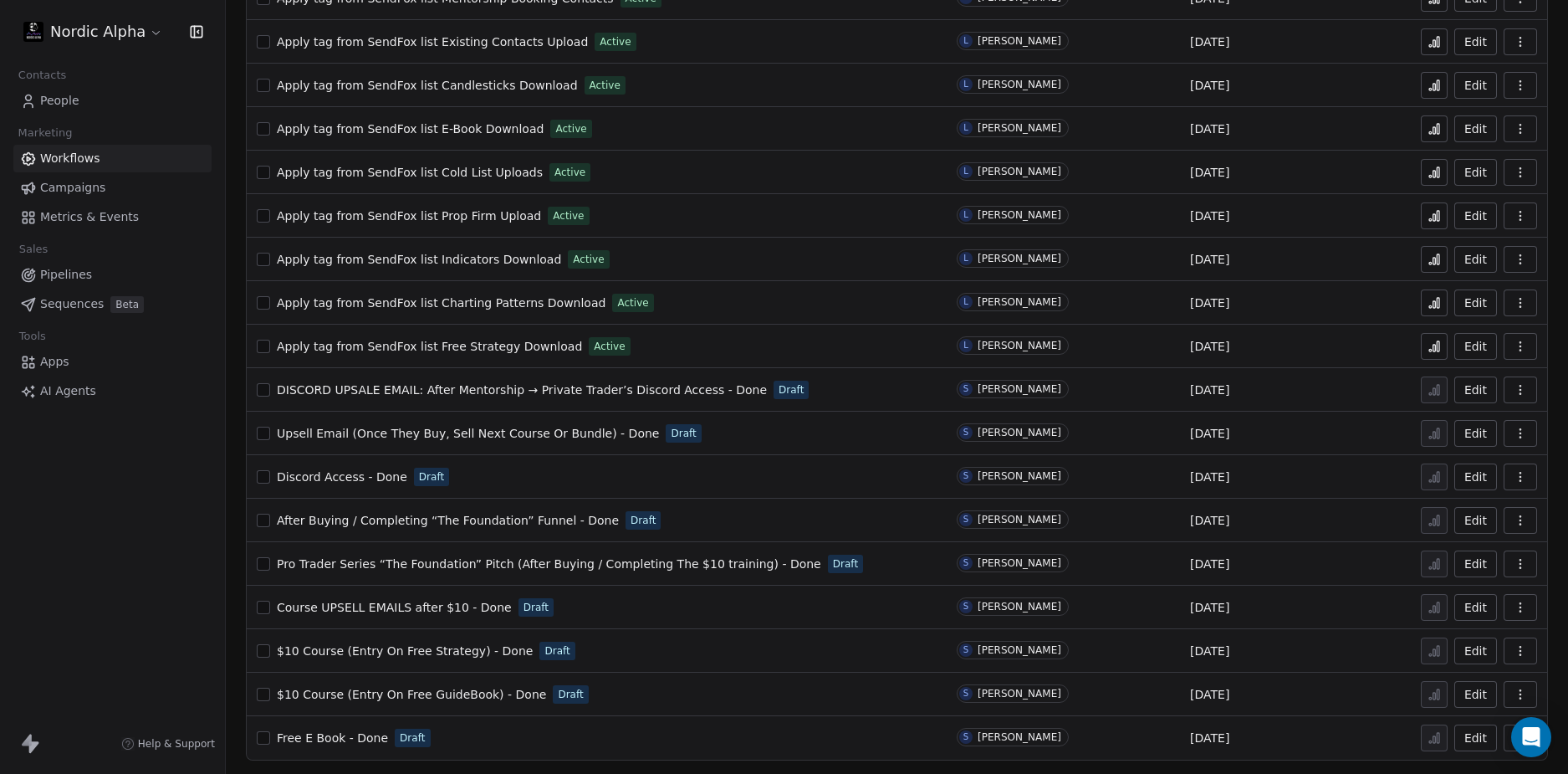
click at [111, 533] on div "Nordic Alpha Contacts People Marketing Workflows Campaigns Metrics & Events Sal…" at bounding box center [112, 387] width 225 height 774
click at [365, 475] on span "Discord Access - Done" at bounding box center [342, 477] width 130 height 14
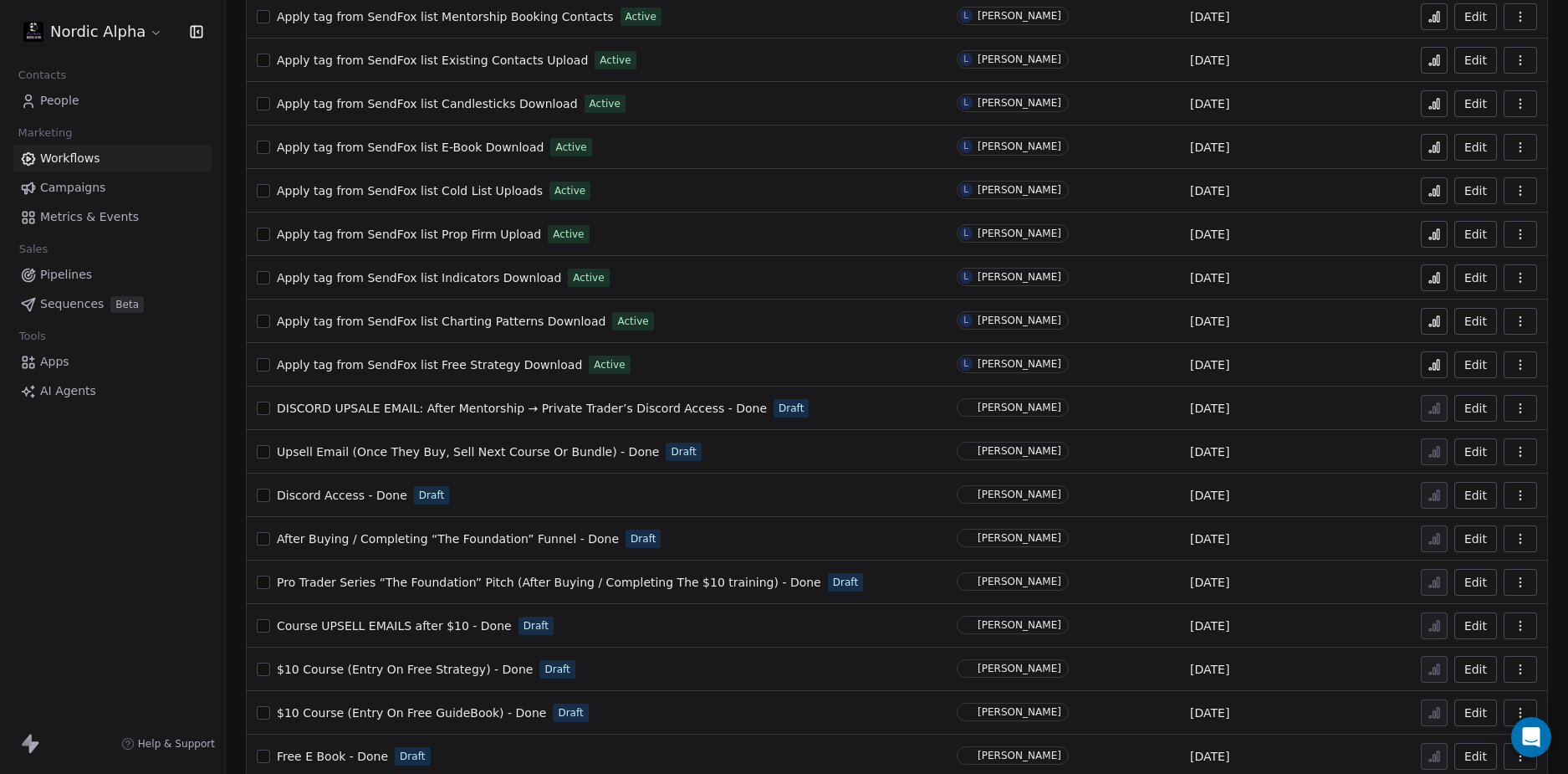
scroll to position [817, 0]
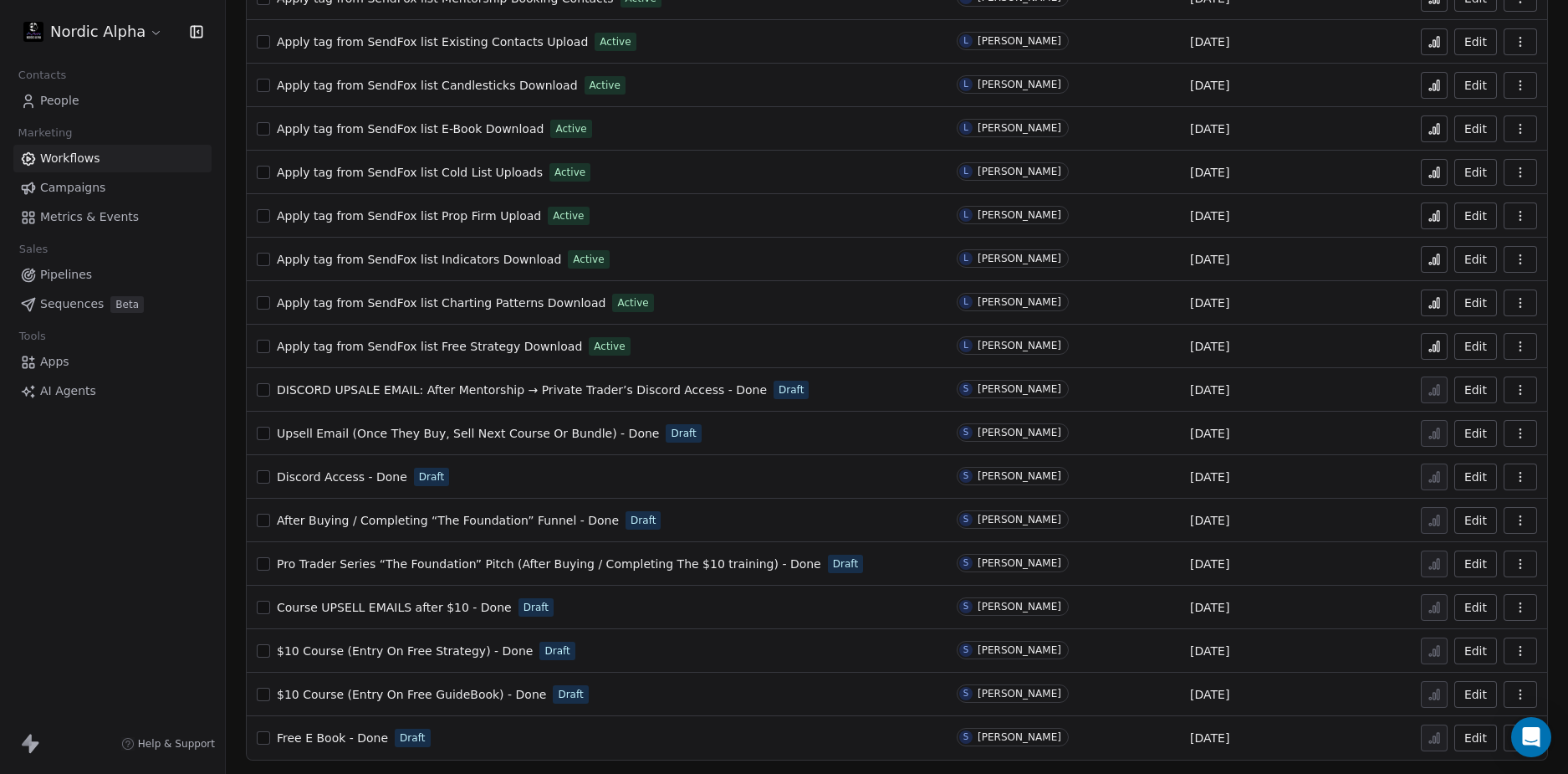
click at [118, 592] on div "Nordic Alpha Contacts People Marketing Workflows Campaigns Metrics & Events Sal…" at bounding box center [112, 387] width 225 height 774
click at [118, 492] on div "Nordic Alpha Contacts People Marketing Workflows Campaigns Metrics & Events Sal…" at bounding box center [112, 387] width 225 height 774
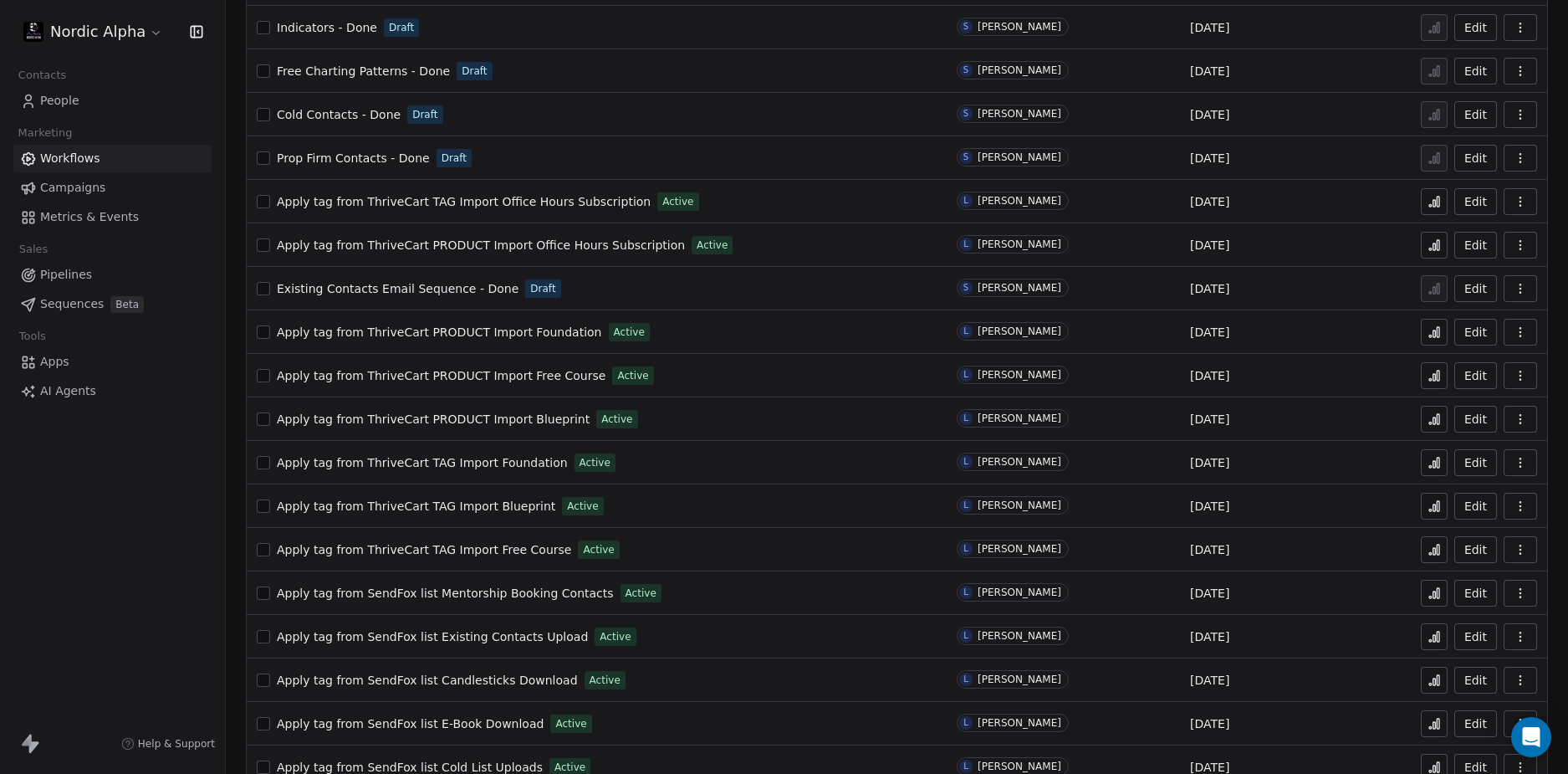
scroll to position [0, 0]
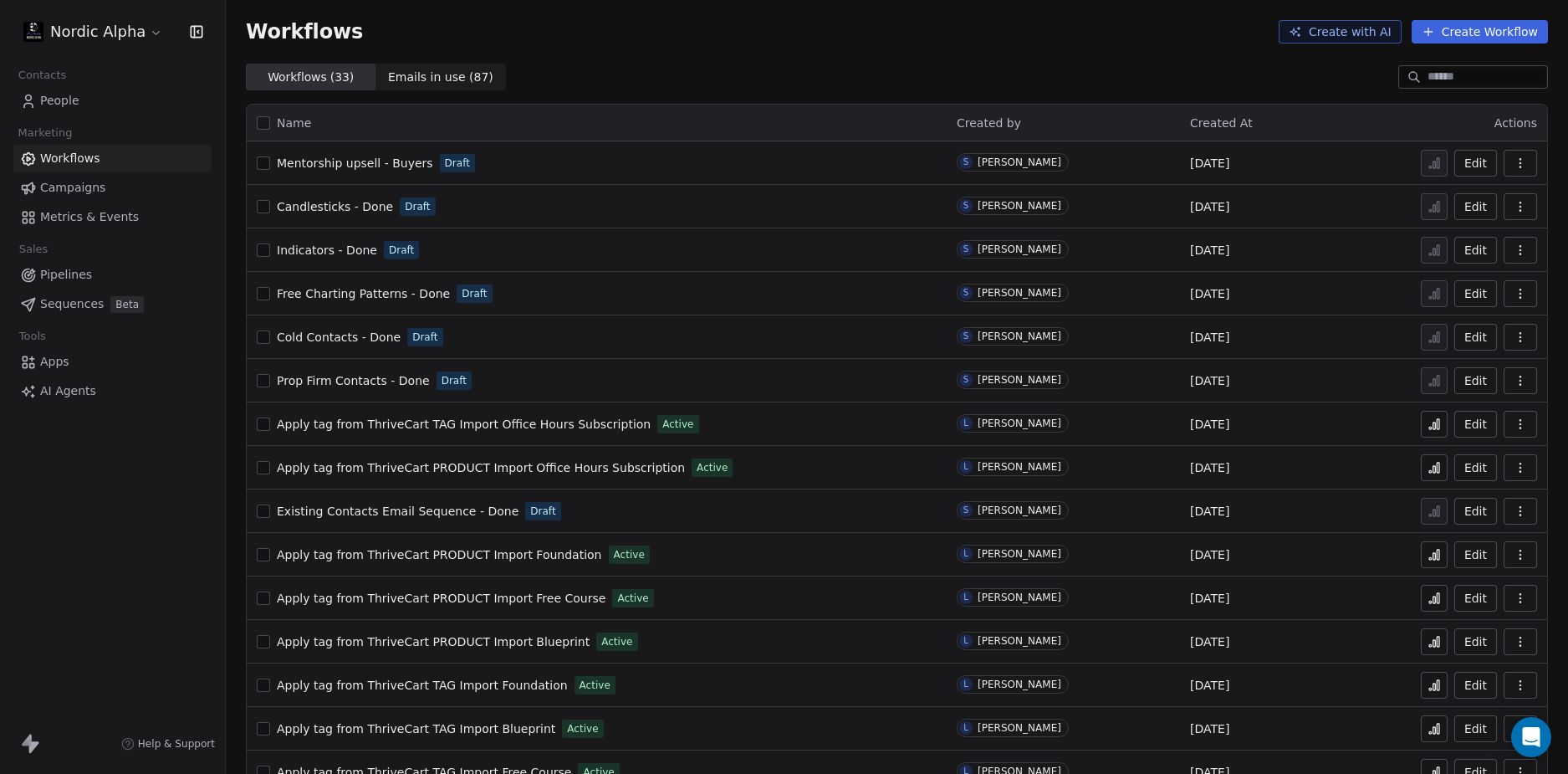
click at [902, 55] on div "Workflows Create with AI Create Workflow" at bounding box center [896, 31] width 1342 height 63
click at [157, 519] on div "Nordic Alpha Contacts People Marketing Workflows Campaigns Metrics & Events Sal…" at bounding box center [112, 387] width 225 height 774
click at [151, 567] on div "Nordic Alpha Contacts People Marketing Workflows Campaigns Metrics & Events Sal…" at bounding box center [112, 387] width 225 height 774
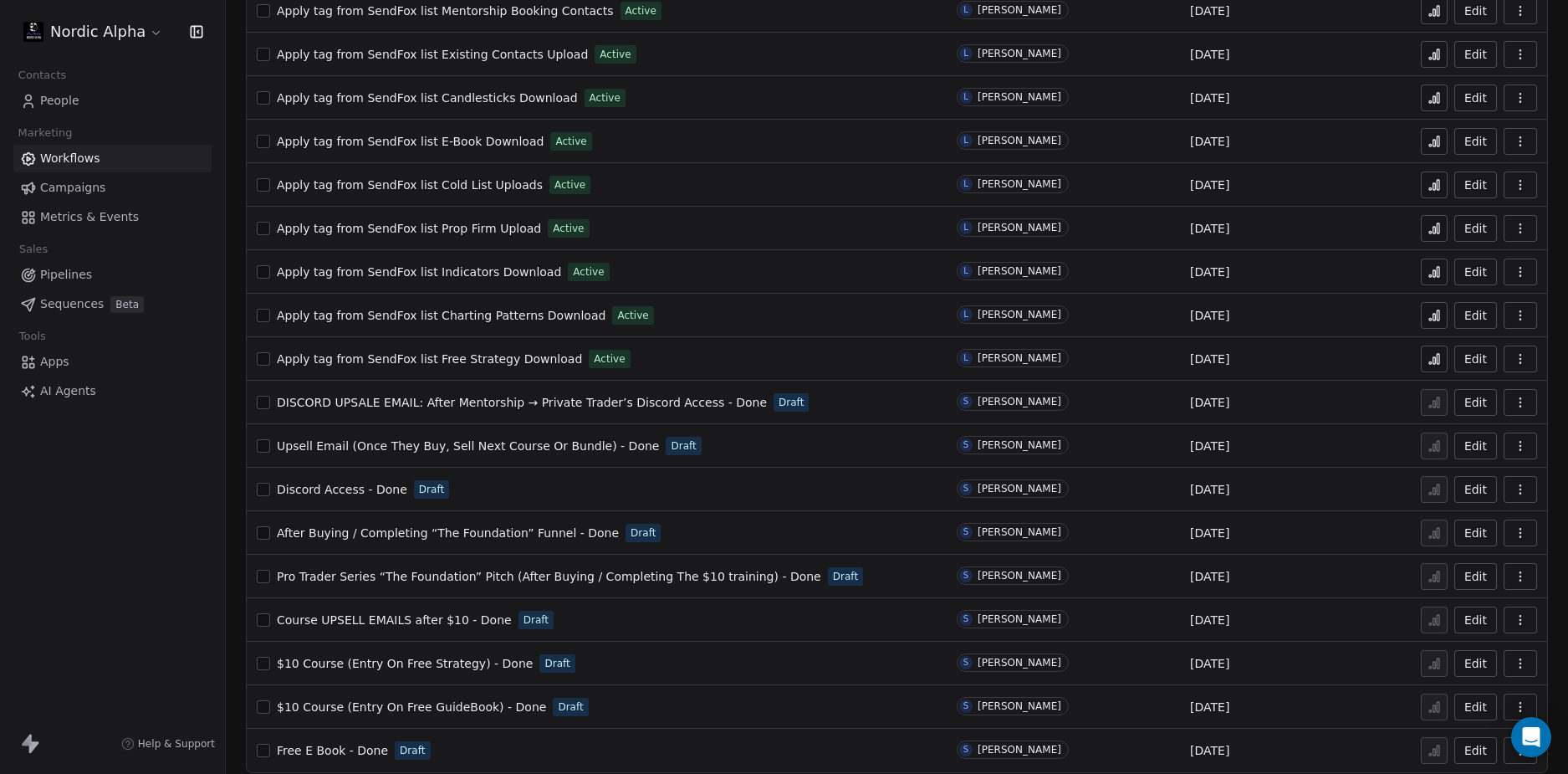
scroll to position [817, 0]
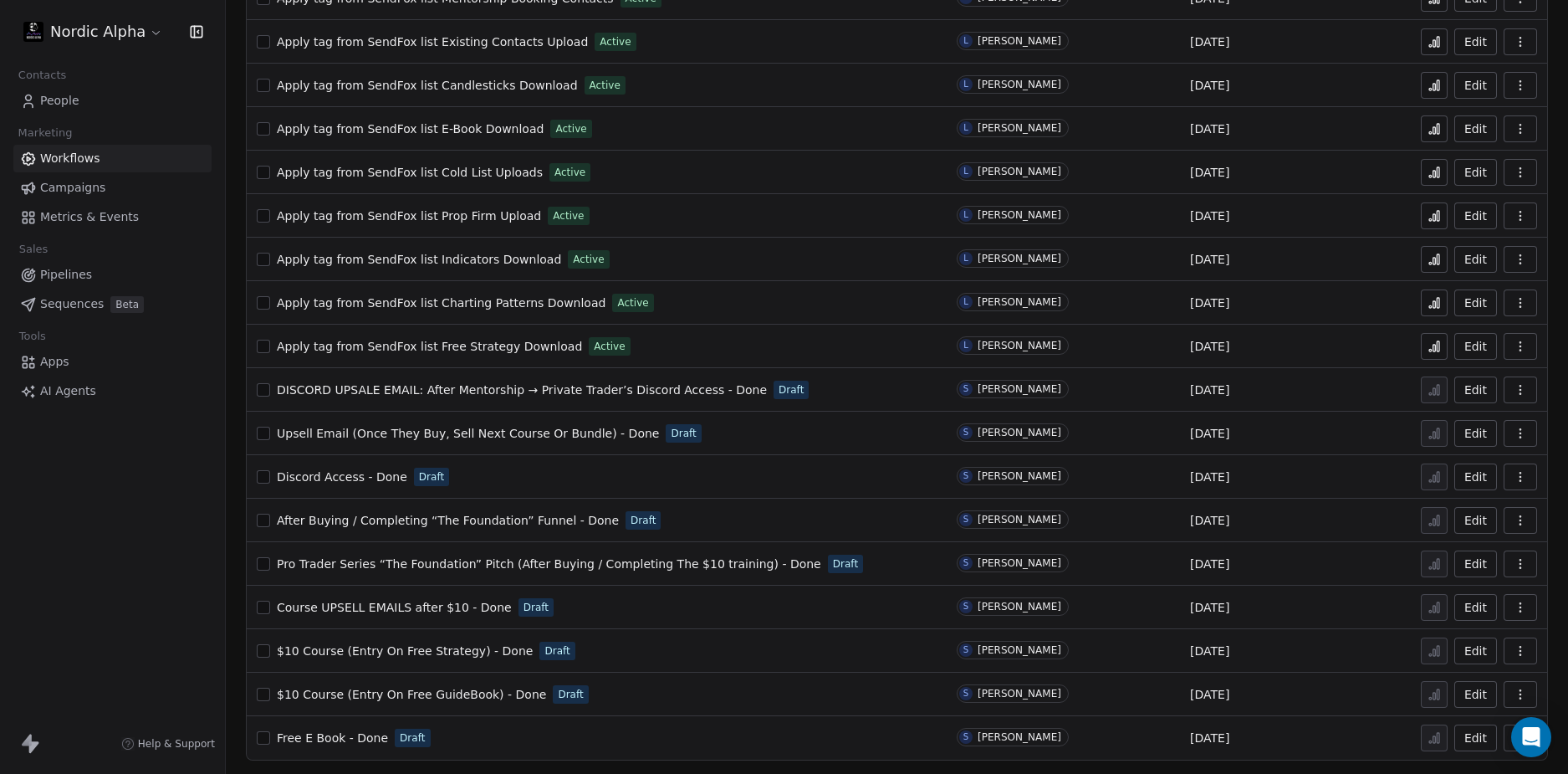
click at [391, 694] on span "$10 Course (Entry On Free GuideBook) - Done" at bounding box center [411, 694] width 269 height 14
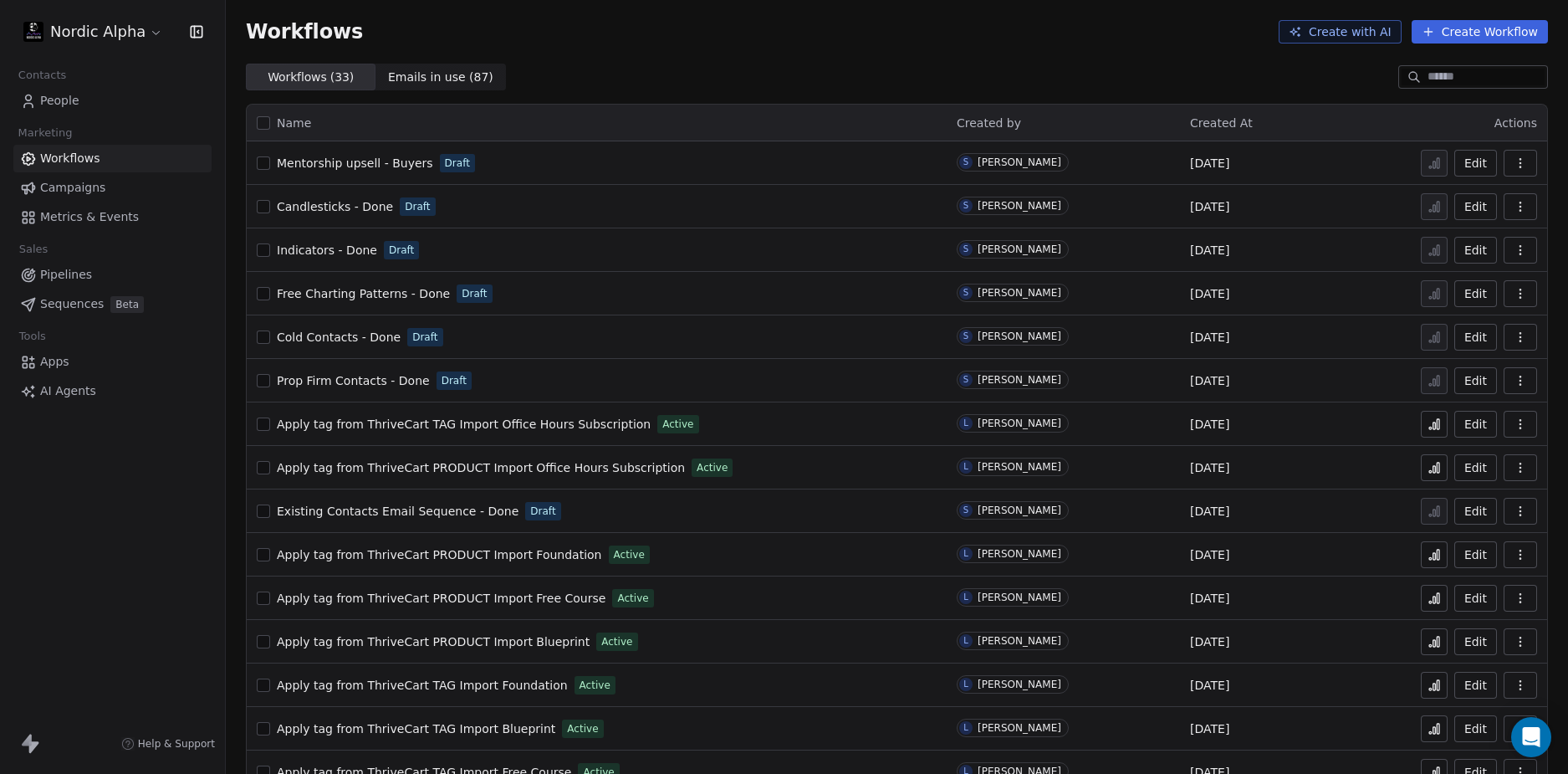
click at [733, 80] on div "Workflows ( 33 ) Workflows ( 33 ) Emails in use ( 87 ) Emails in use ( 87 )" at bounding box center [896, 77] width 1342 height 27
click at [739, 52] on div "Workflows Create with AI Create Workflow" at bounding box center [896, 31] width 1342 height 63
click at [741, 52] on div "Workflows Create with AI Create Workflow" at bounding box center [896, 31] width 1342 height 63
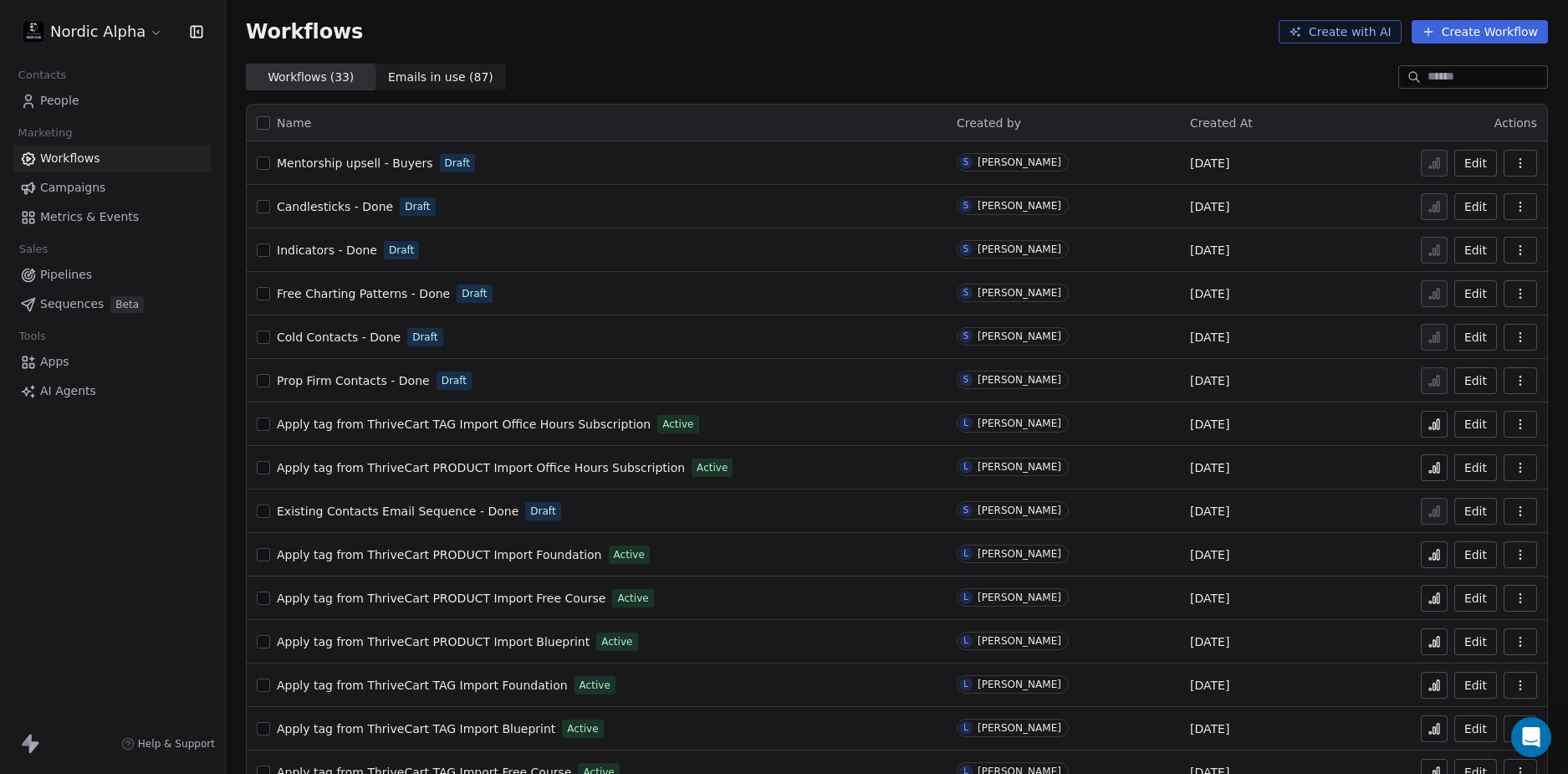
click at [363, 165] on span "Mentorship upsell - Buyers" at bounding box center [354, 163] width 156 height 14
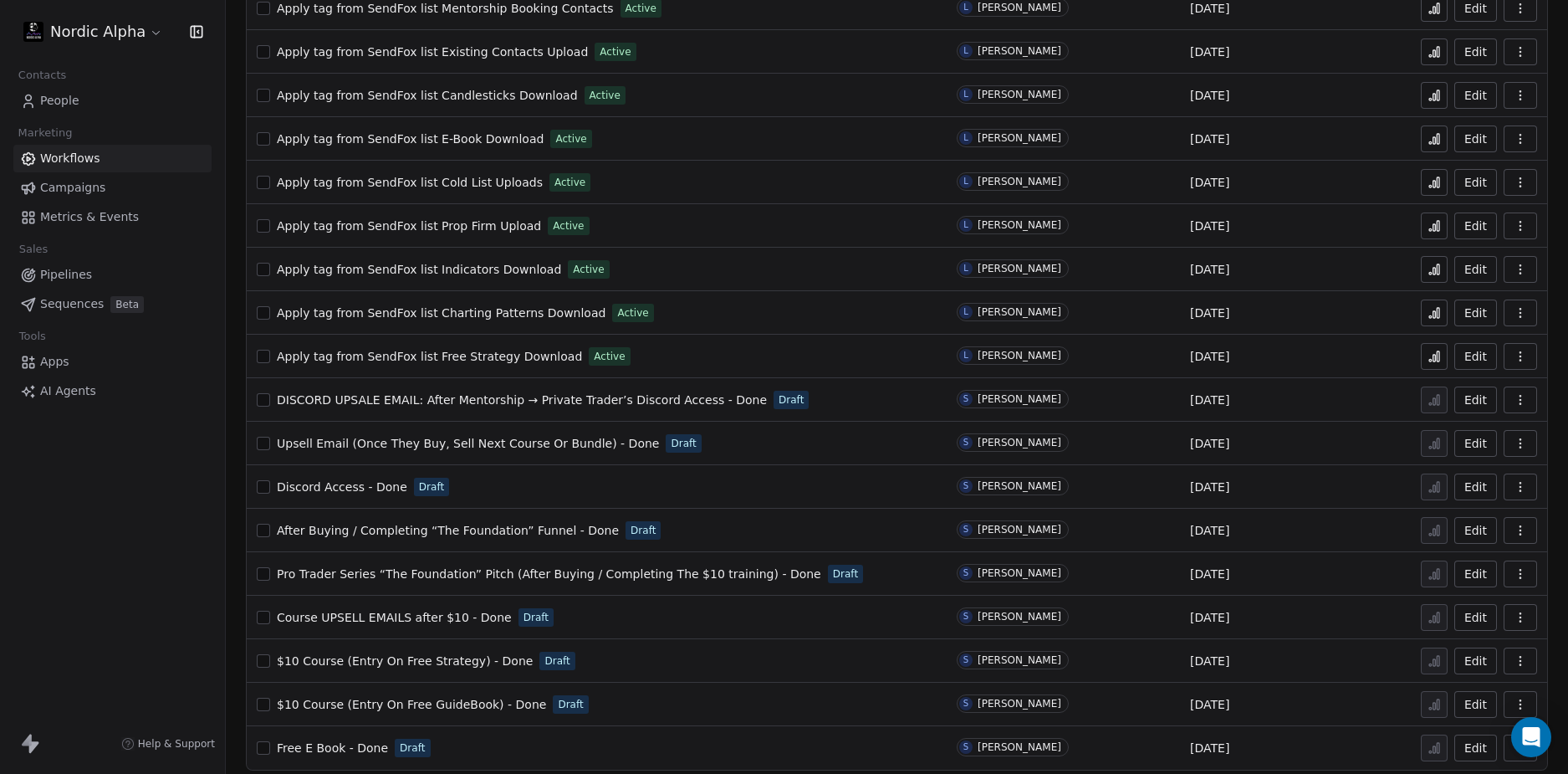
scroll to position [817, 0]
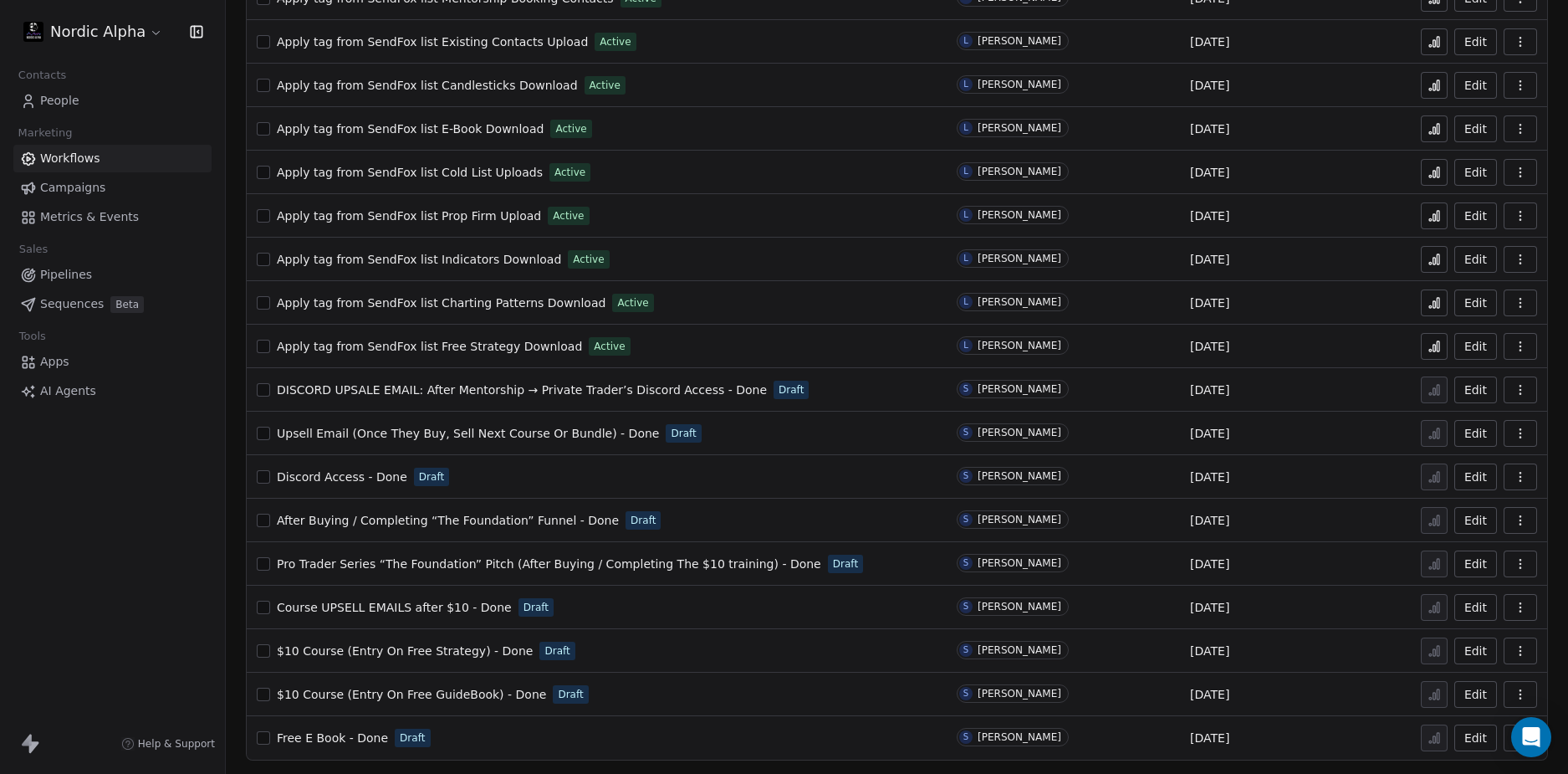
click at [464, 385] on span "DISCORD UPSALE EMAIL: After Mentorship → Private Trader’s Discord Access - Done" at bounding box center [521, 390] width 490 height 14
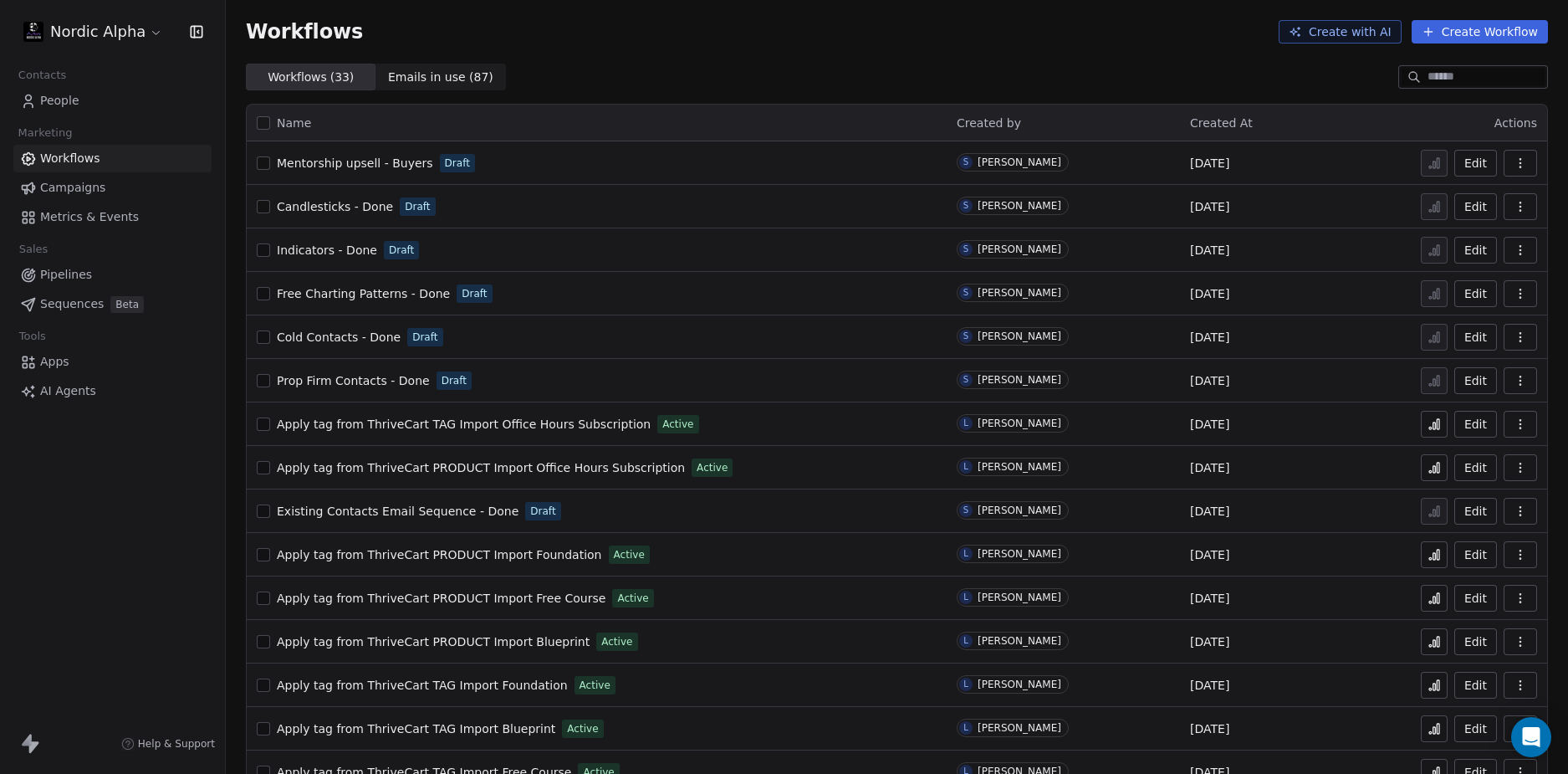
click at [397, 166] on span "Mentorship upsell - Buyers" at bounding box center [354, 163] width 156 height 14
click at [627, 82] on div "Workflows ( 33 ) Workflows ( 33 ) Emails in use ( 87 ) Emails in use ( 87 )" at bounding box center [896, 77] width 1342 height 27
click at [113, 559] on div "Nordic Alpha Contacts People Marketing Workflows Campaigns Metrics & Events Sal…" at bounding box center [112, 387] width 225 height 774
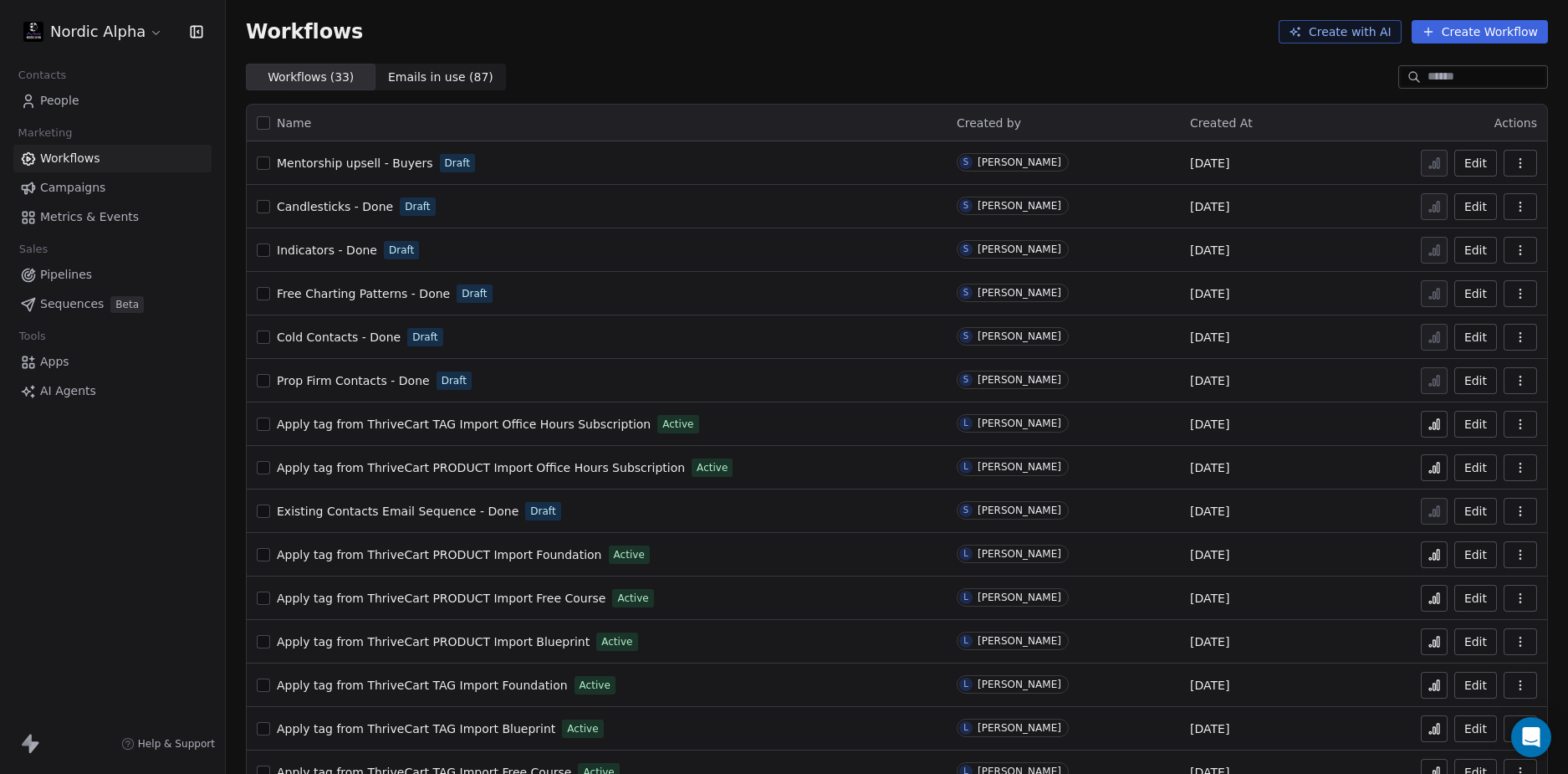
click at [358, 384] on span "Prop Firm Contacts - Done" at bounding box center [353, 381] width 153 height 14
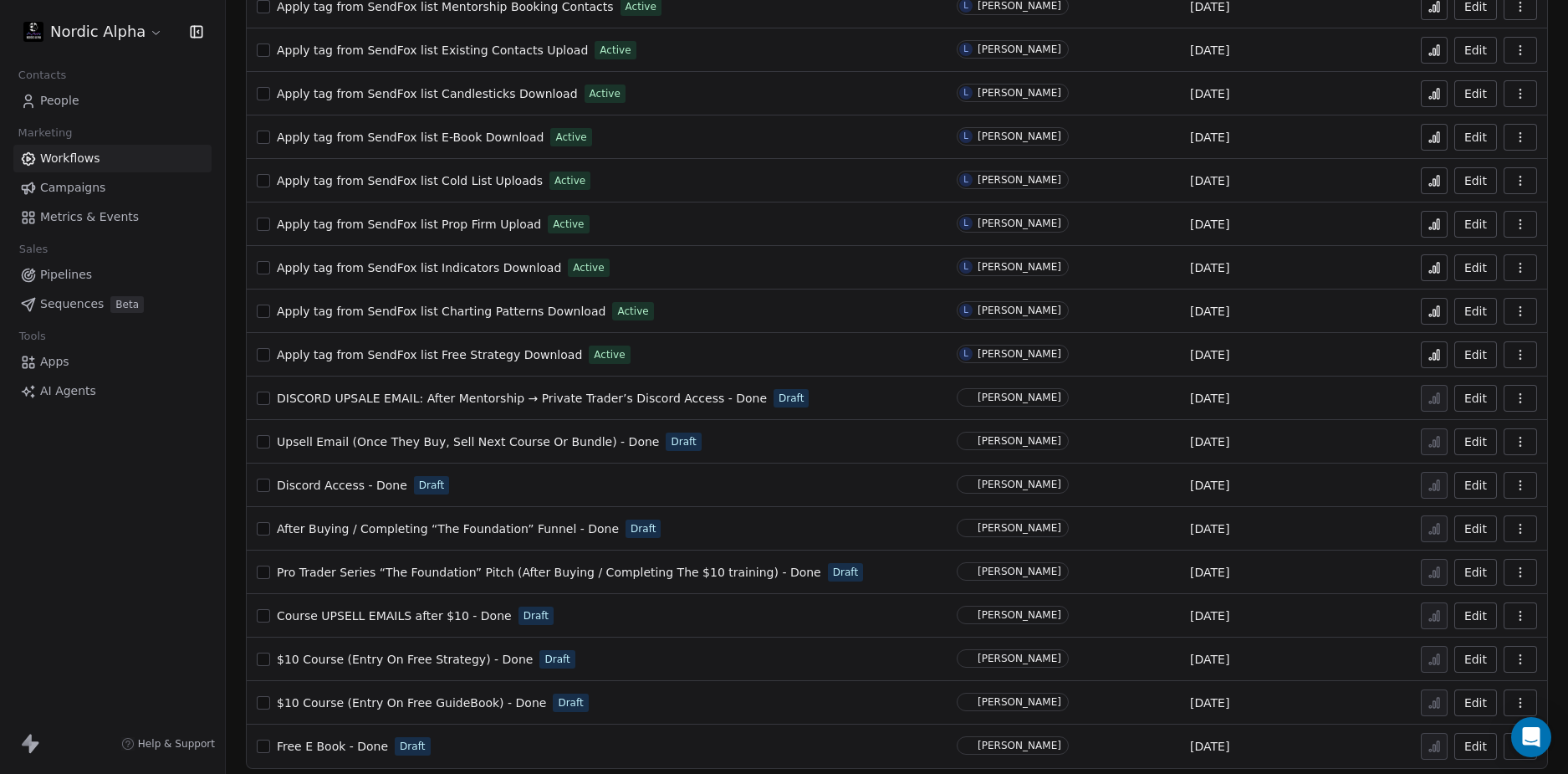
scroll to position [817, 0]
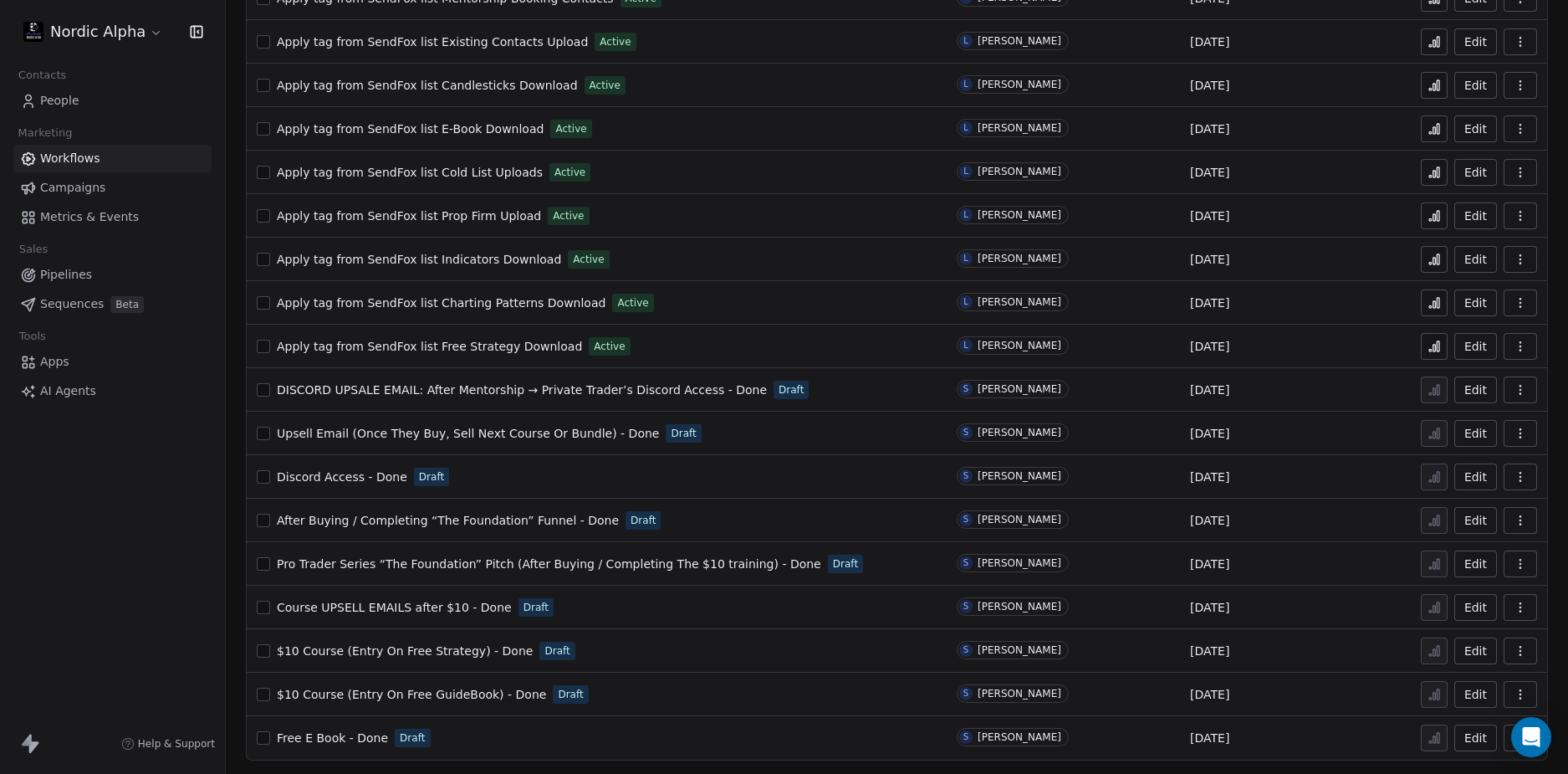
click at [162, 537] on div "Nordic Alpha Contacts People Marketing Workflows Campaigns Metrics & Events Sal…" at bounding box center [112, 387] width 225 height 774
click at [321, 738] on span "Free E Book - Done" at bounding box center [332, 738] width 112 height 14
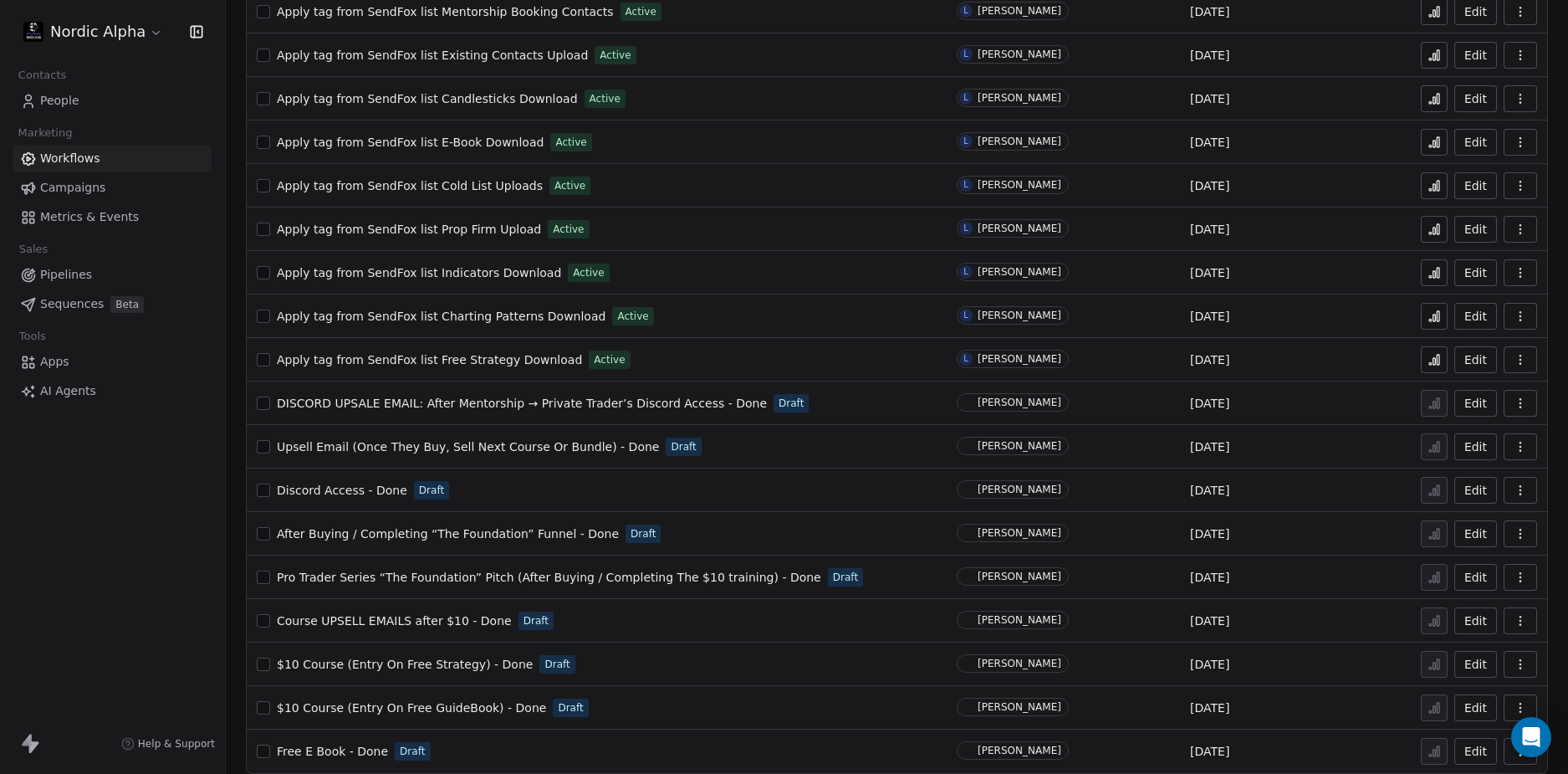
scroll to position [817, 0]
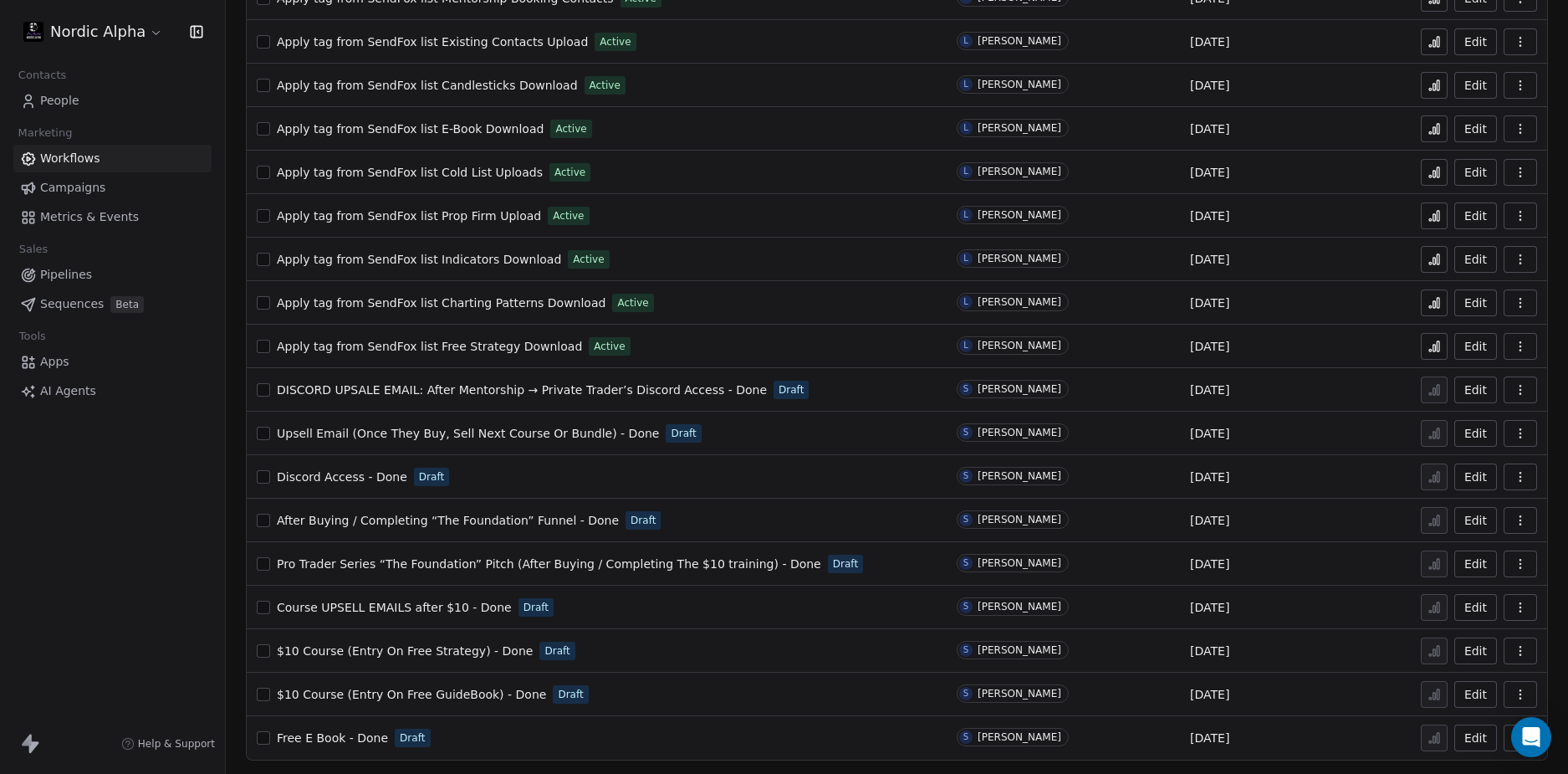
click at [445, 690] on span "$10 Course (Entry On Free GuideBook) - Done" at bounding box center [411, 694] width 269 height 14
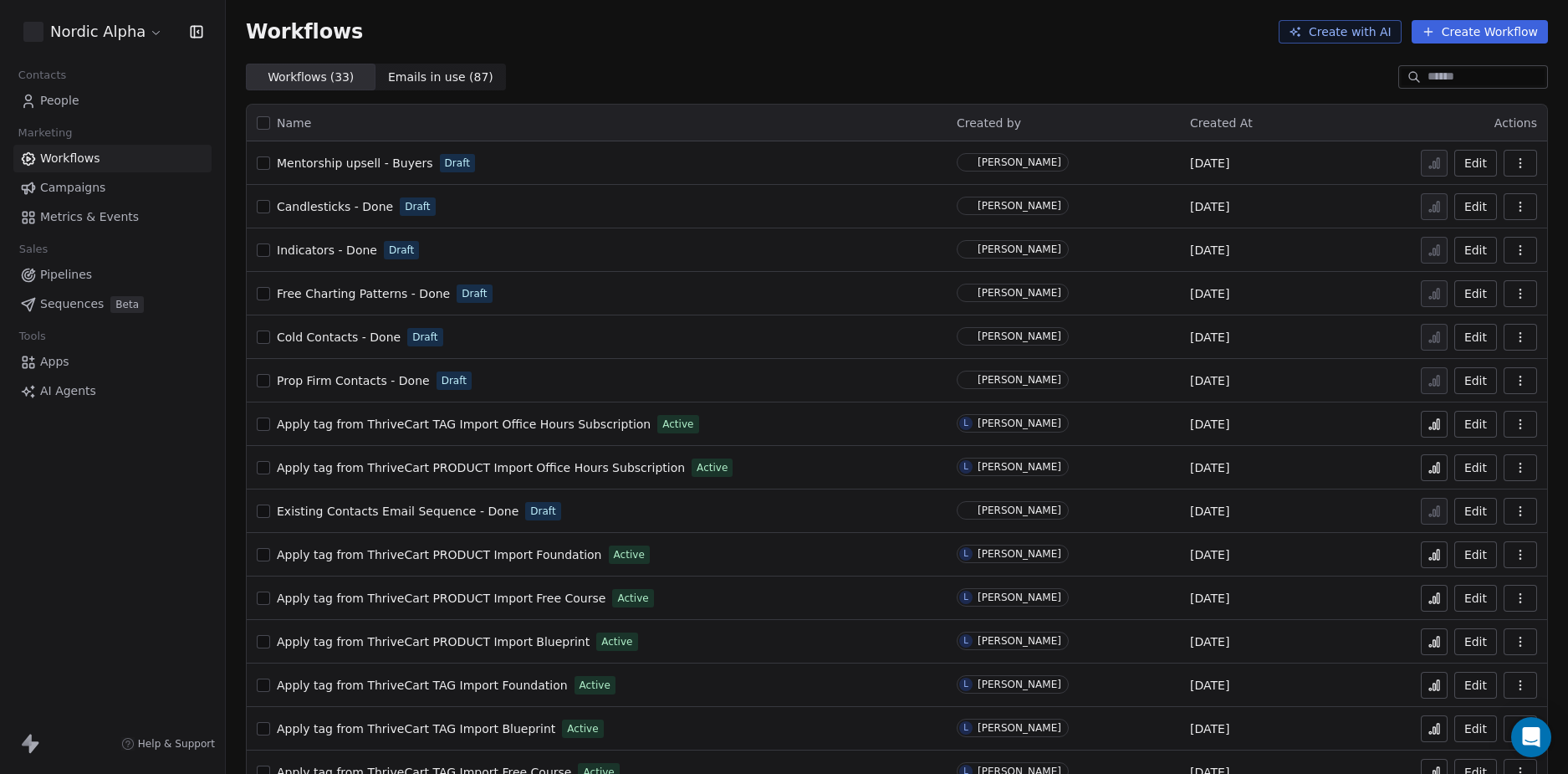
click at [121, 576] on div "Nordic Alpha Contacts People Marketing Workflows Campaigns Metrics & Events Sal…" at bounding box center [112, 387] width 225 height 774
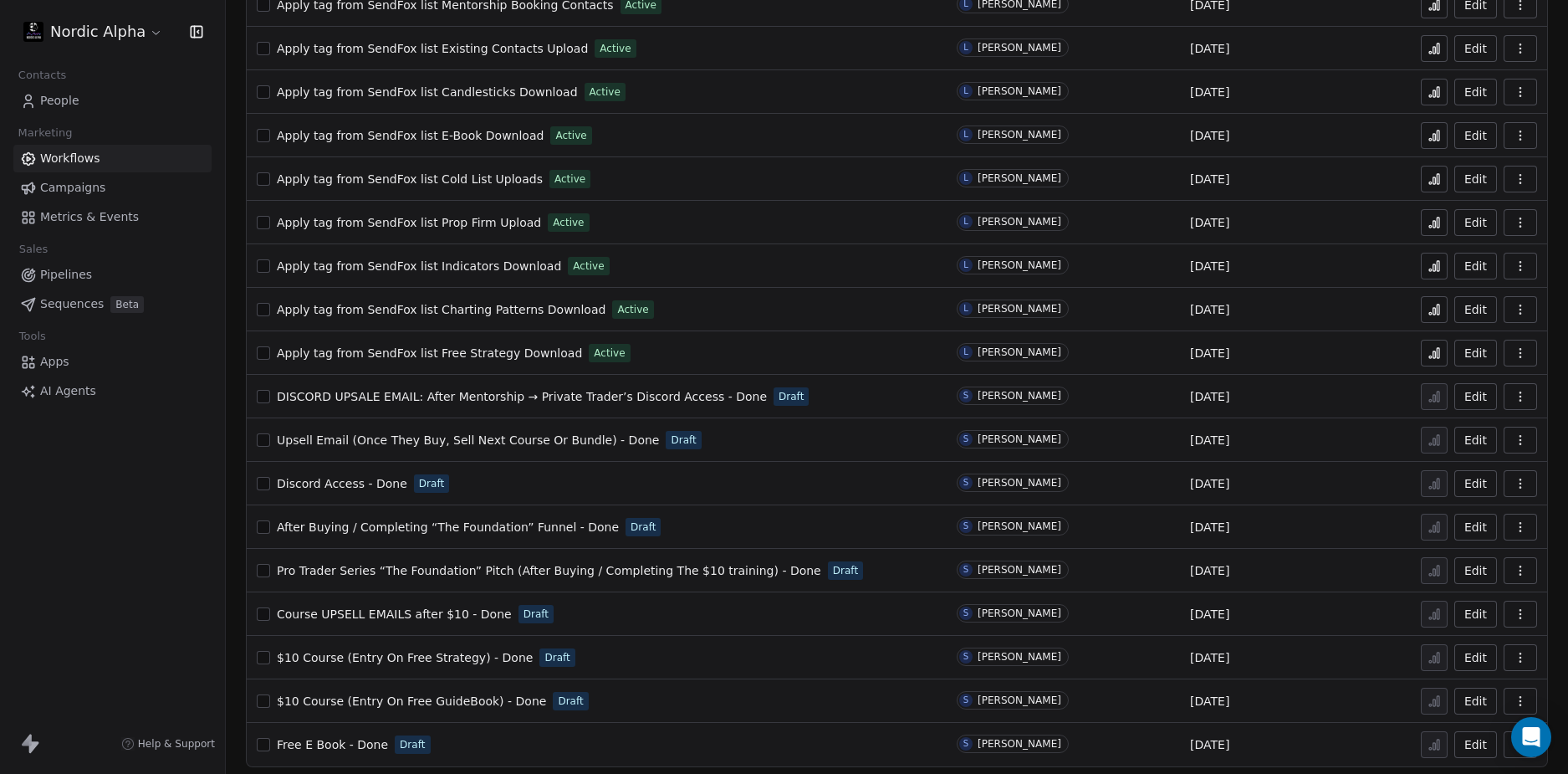
scroll to position [817, 0]
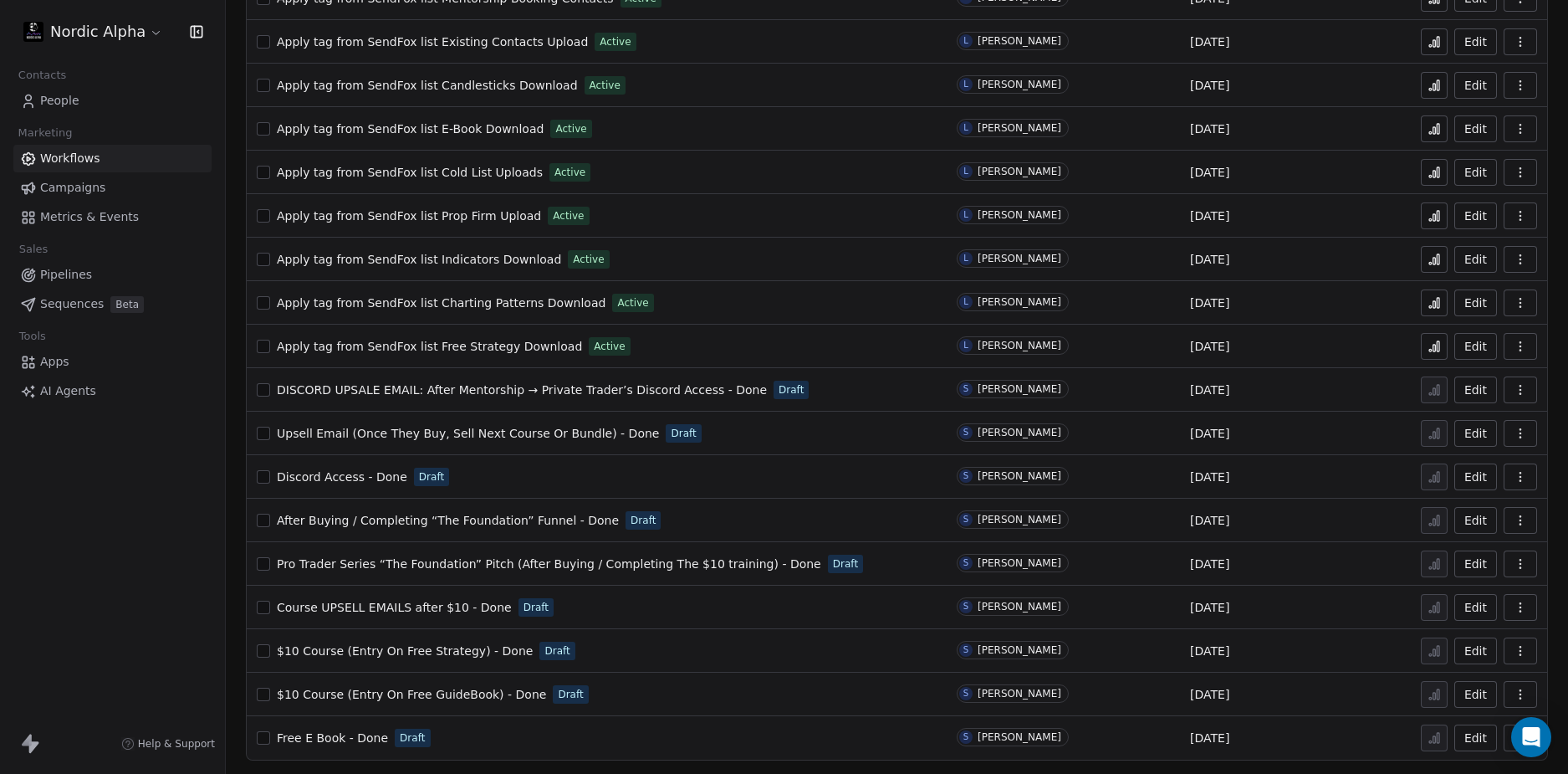
click at [459, 562] on span "Pro Trader Series “The Foundation” Pitch (After Buying / Completing The $10 tra…" at bounding box center [549, 564] width 545 height 14
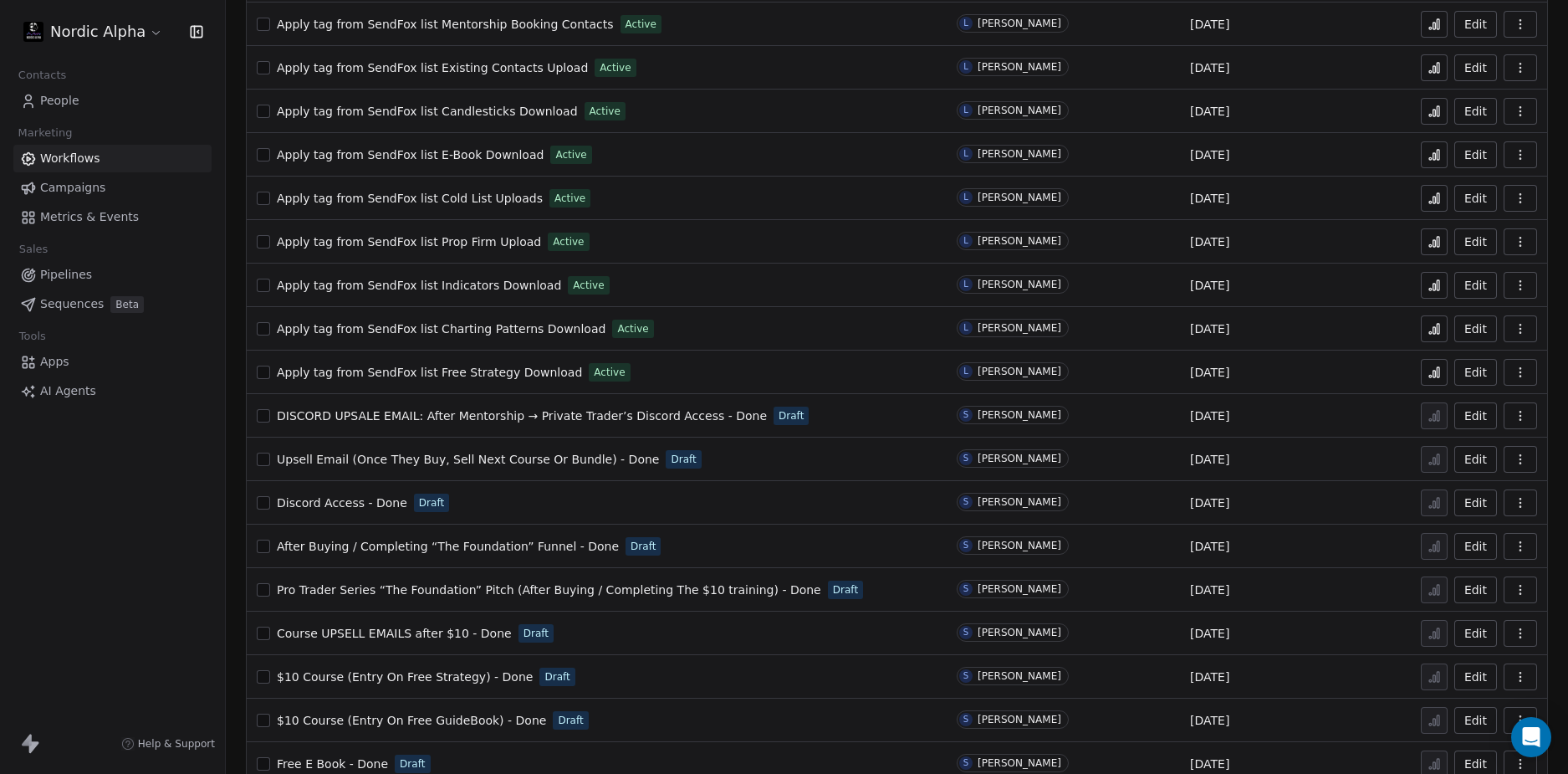
scroll to position [817, 0]
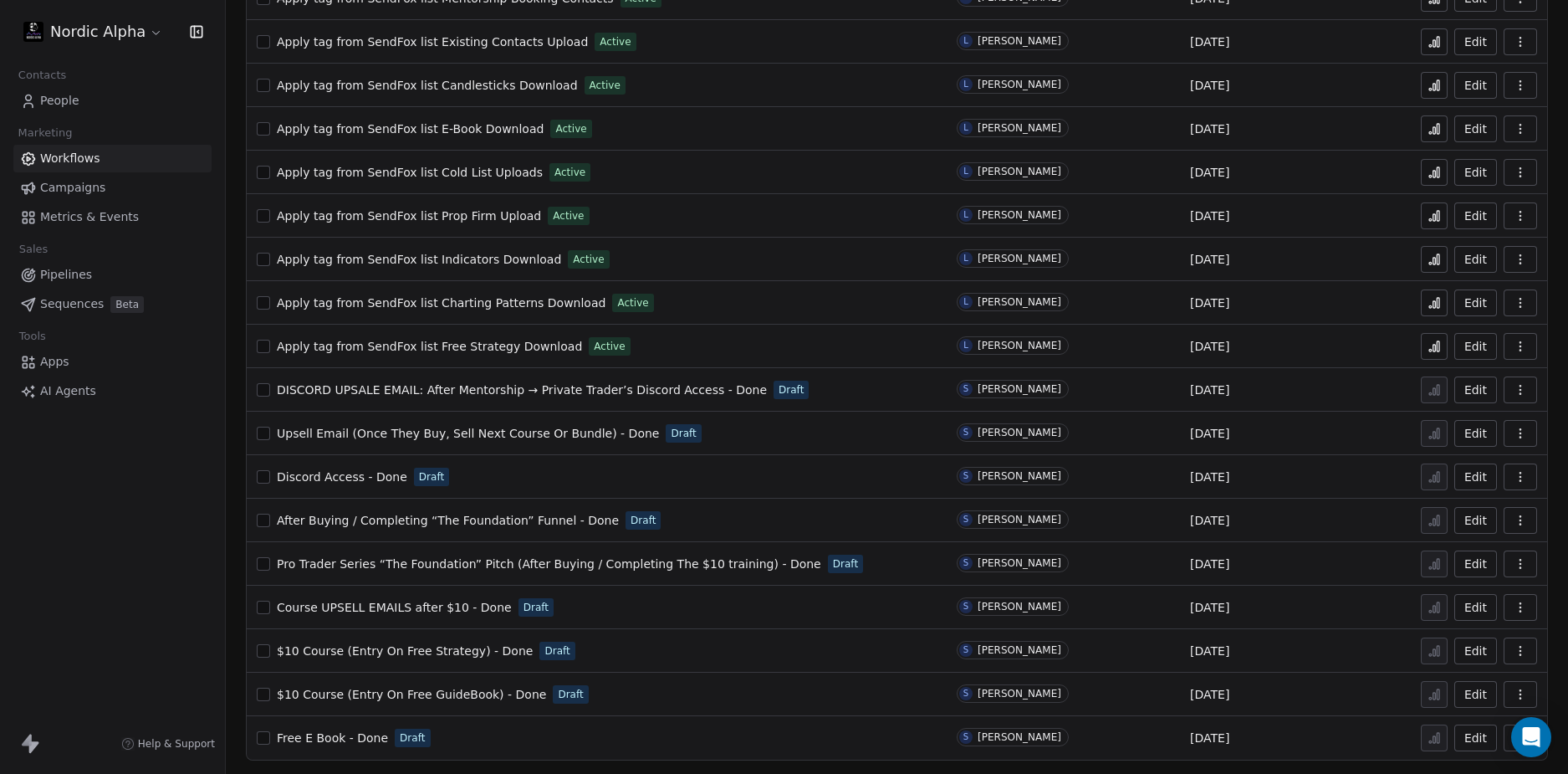
click at [379, 606] on span "Course UPSELL EMAILS after $10 - Done" at bounding box center [394, 607] width 235 height 14
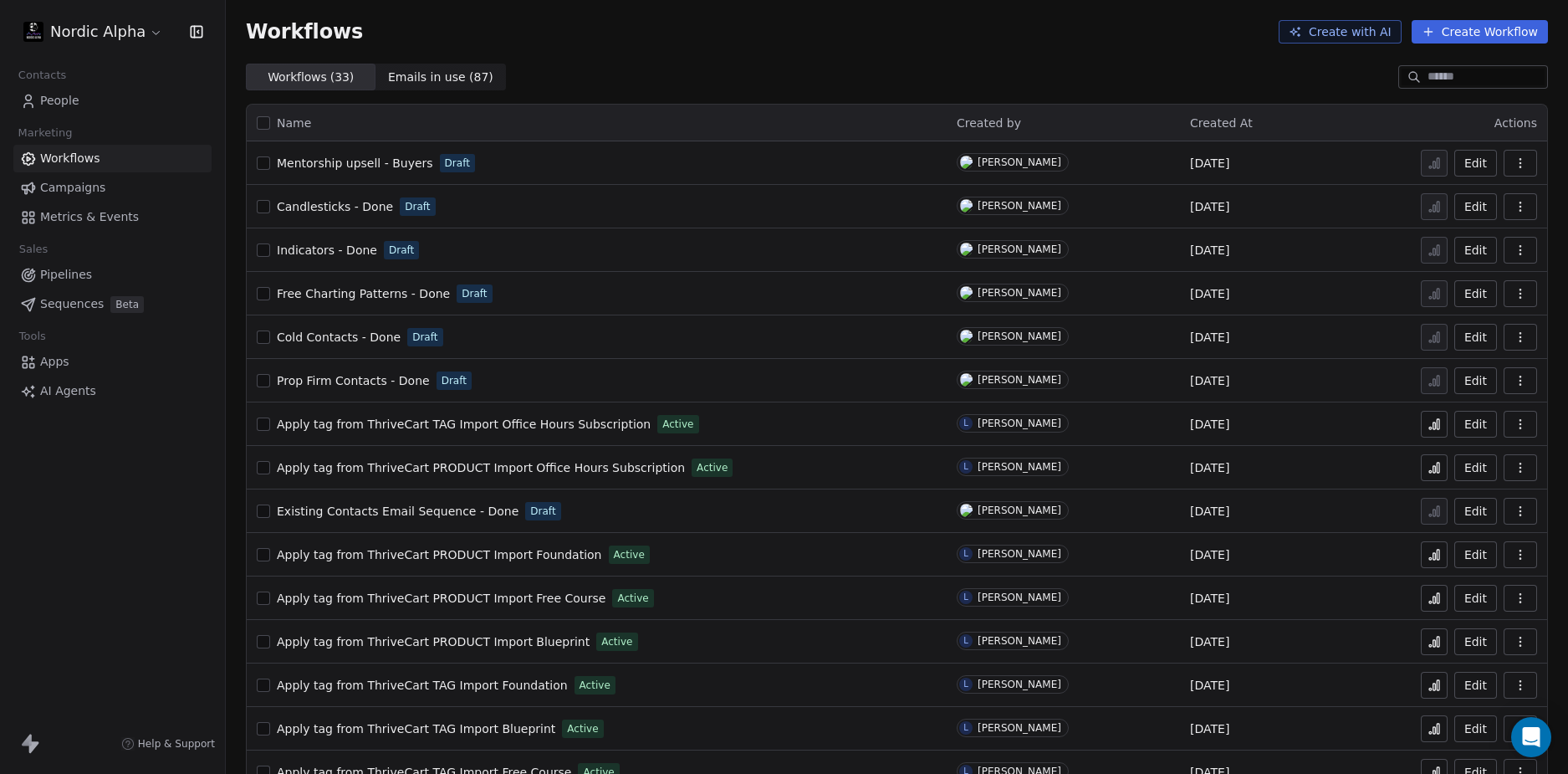
click at [89, 579] on div "Nordic Alpha Contacts People Marketing Workflows Campaigns Metrics & Events Sal…" at bounding box center [112, 387] width 225 height 774
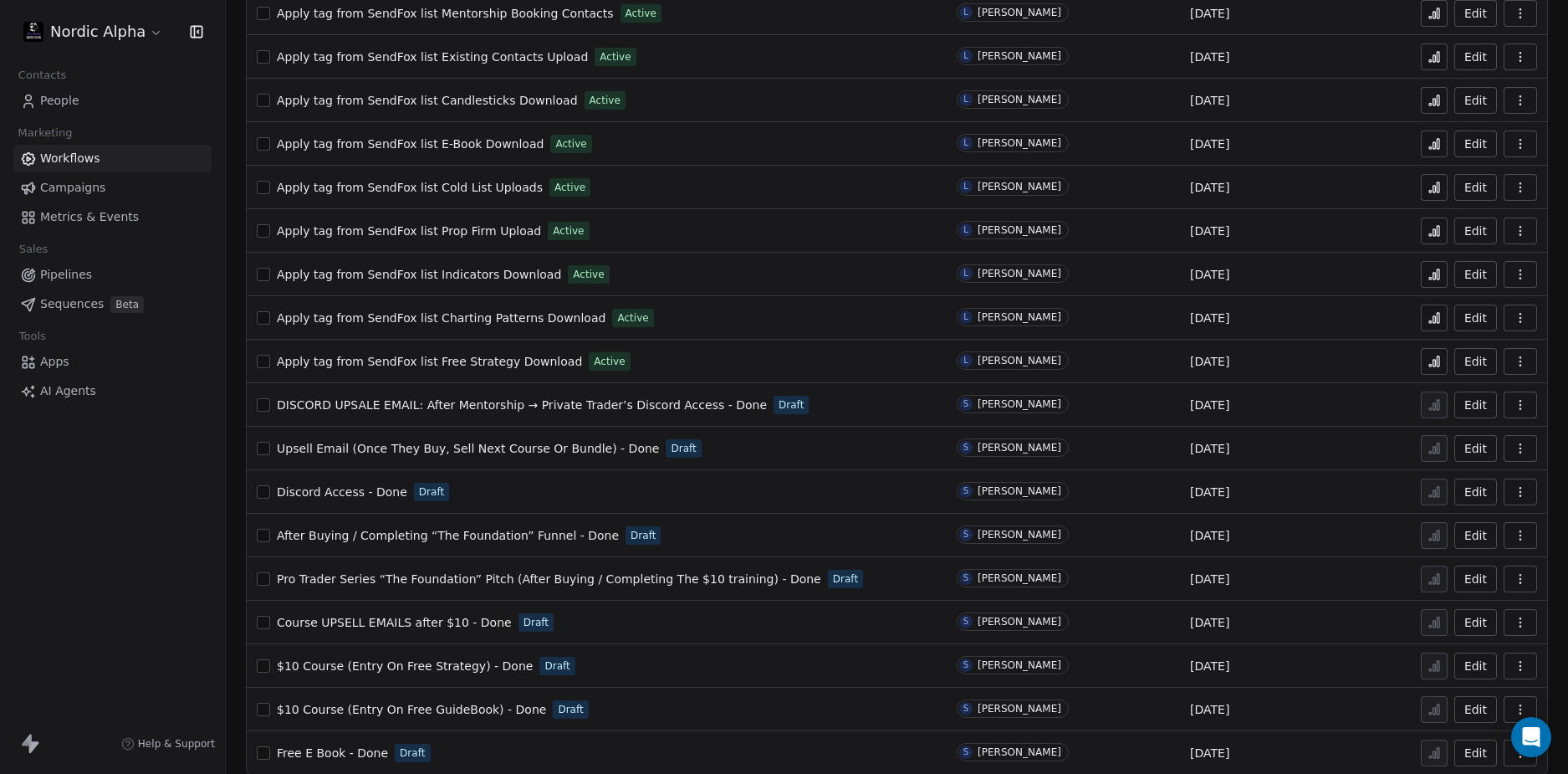
scroll to position [817, 0]
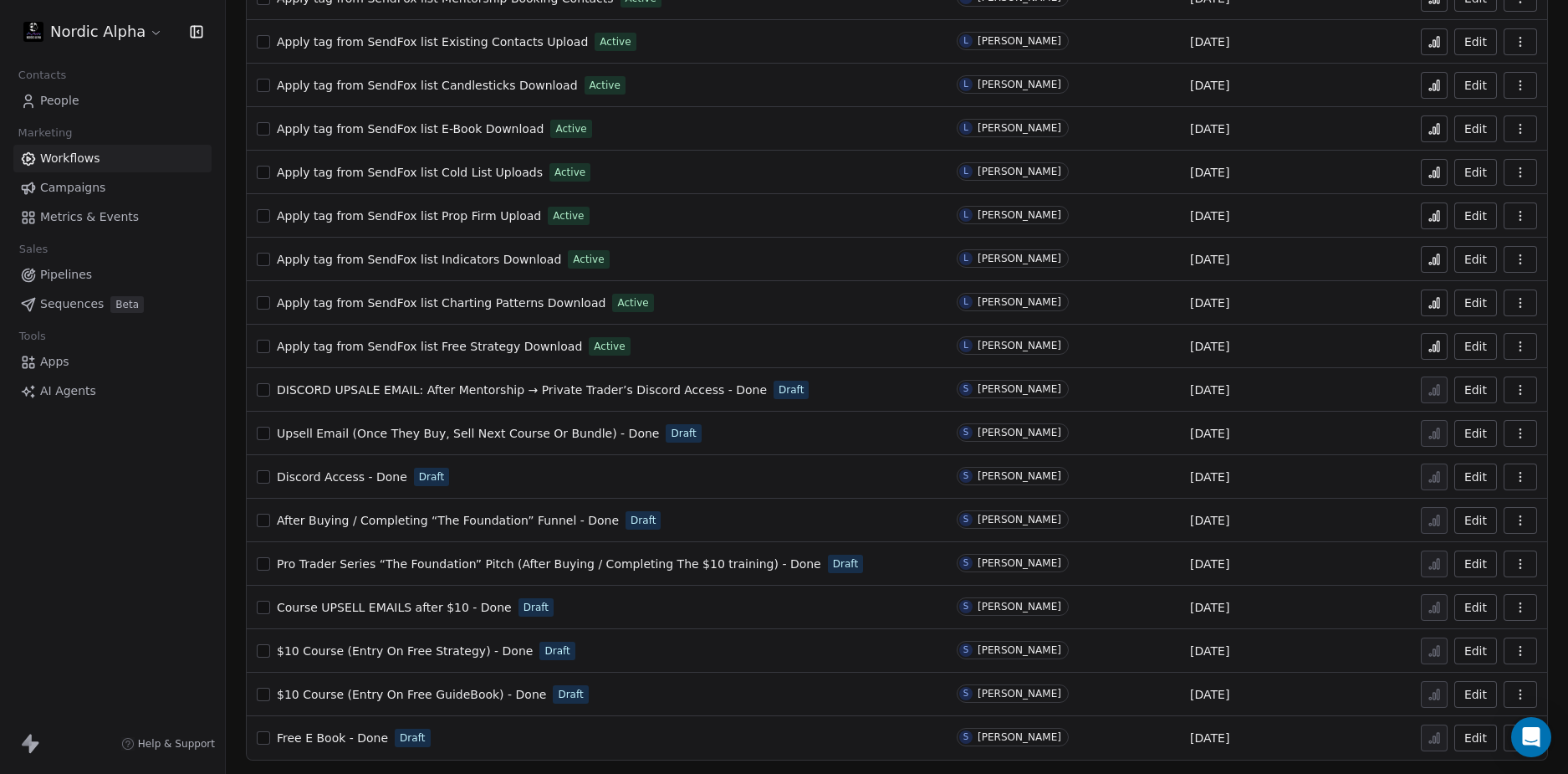
click at [468, 689] on span "$10 Course (Entry On Free GuideBook) - Done" at bounding box center [411, 694] width 269 height 14
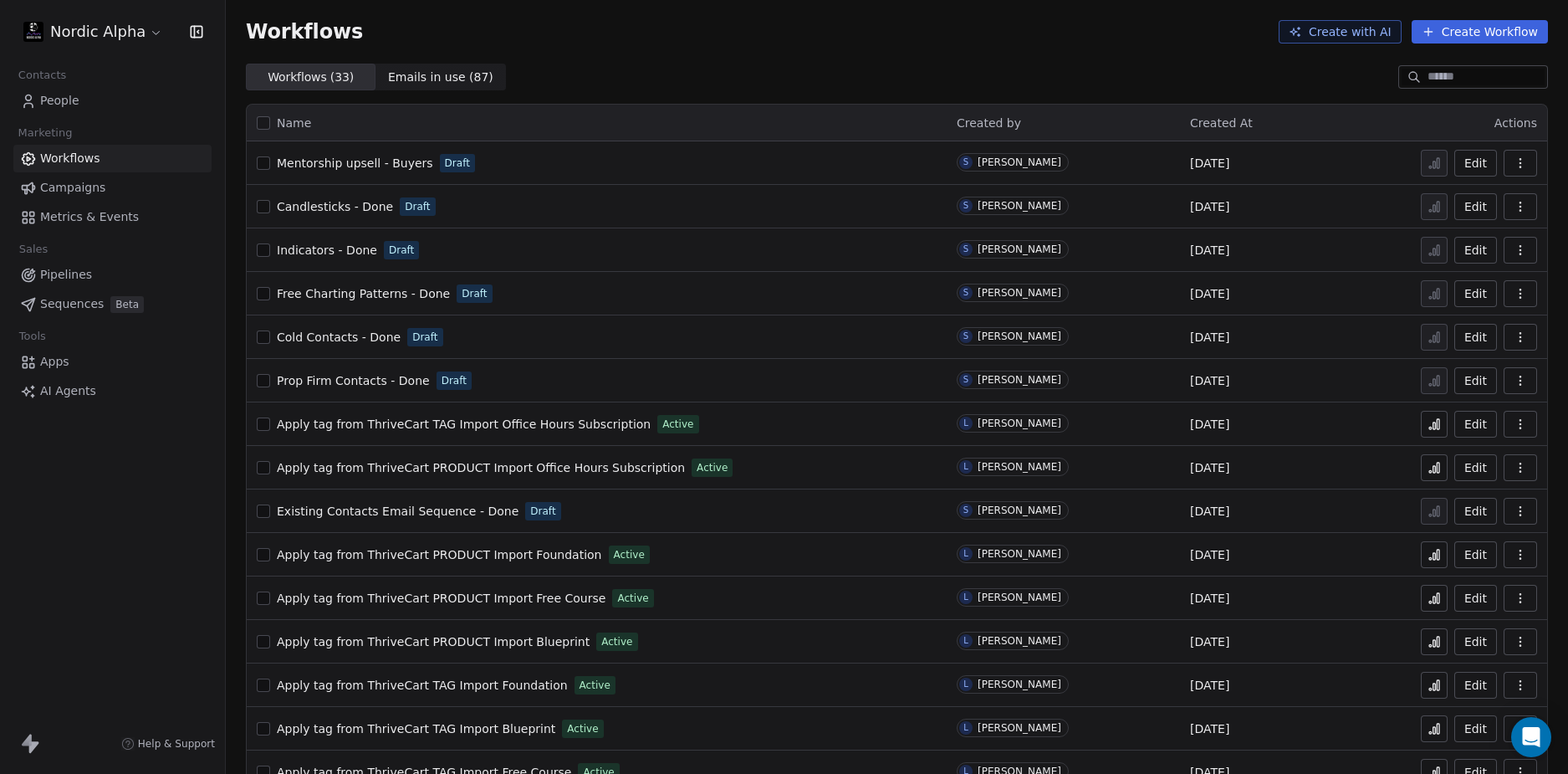
click at [132, 565] on div "Nordic Alpha Contacts People Marketing Workflows Campaigns Metrics & Events Sal…" at bounding box center [112, 387] width 225 height 774
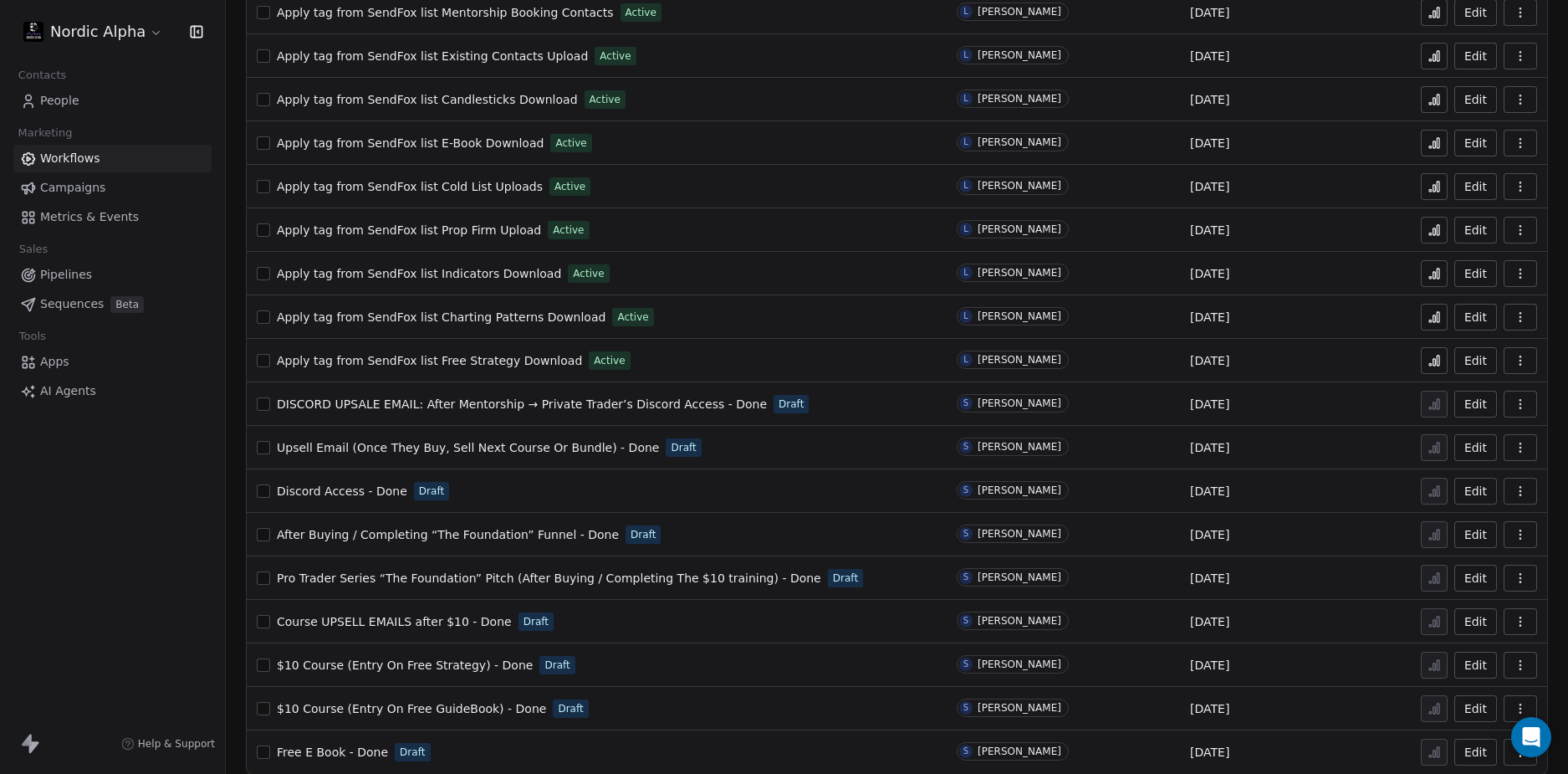
scroll to position [817, 0]
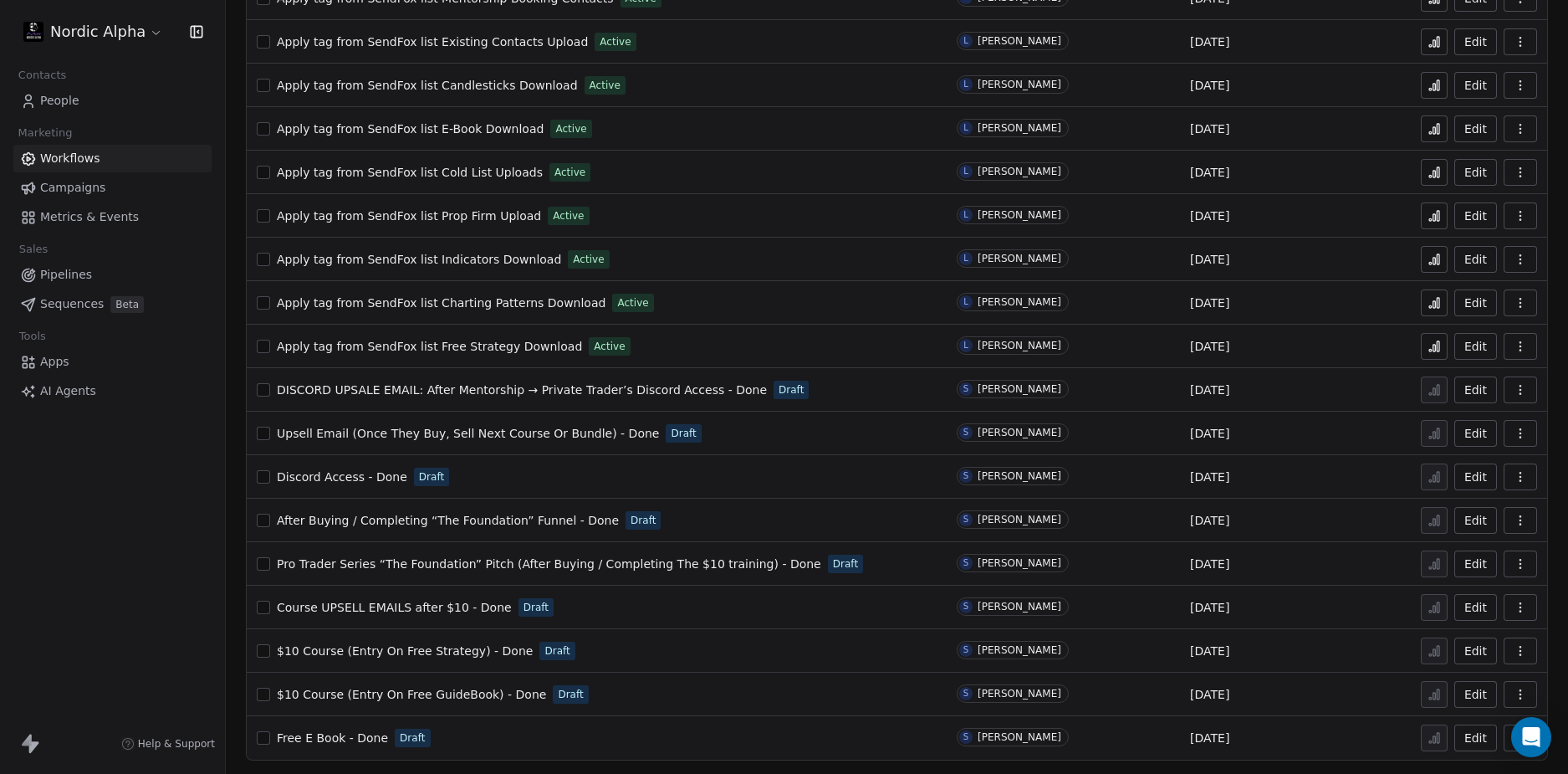
click at [354, 473] on span "Discord Access - Done" at bounding box center [342, 477] width 130 height 14
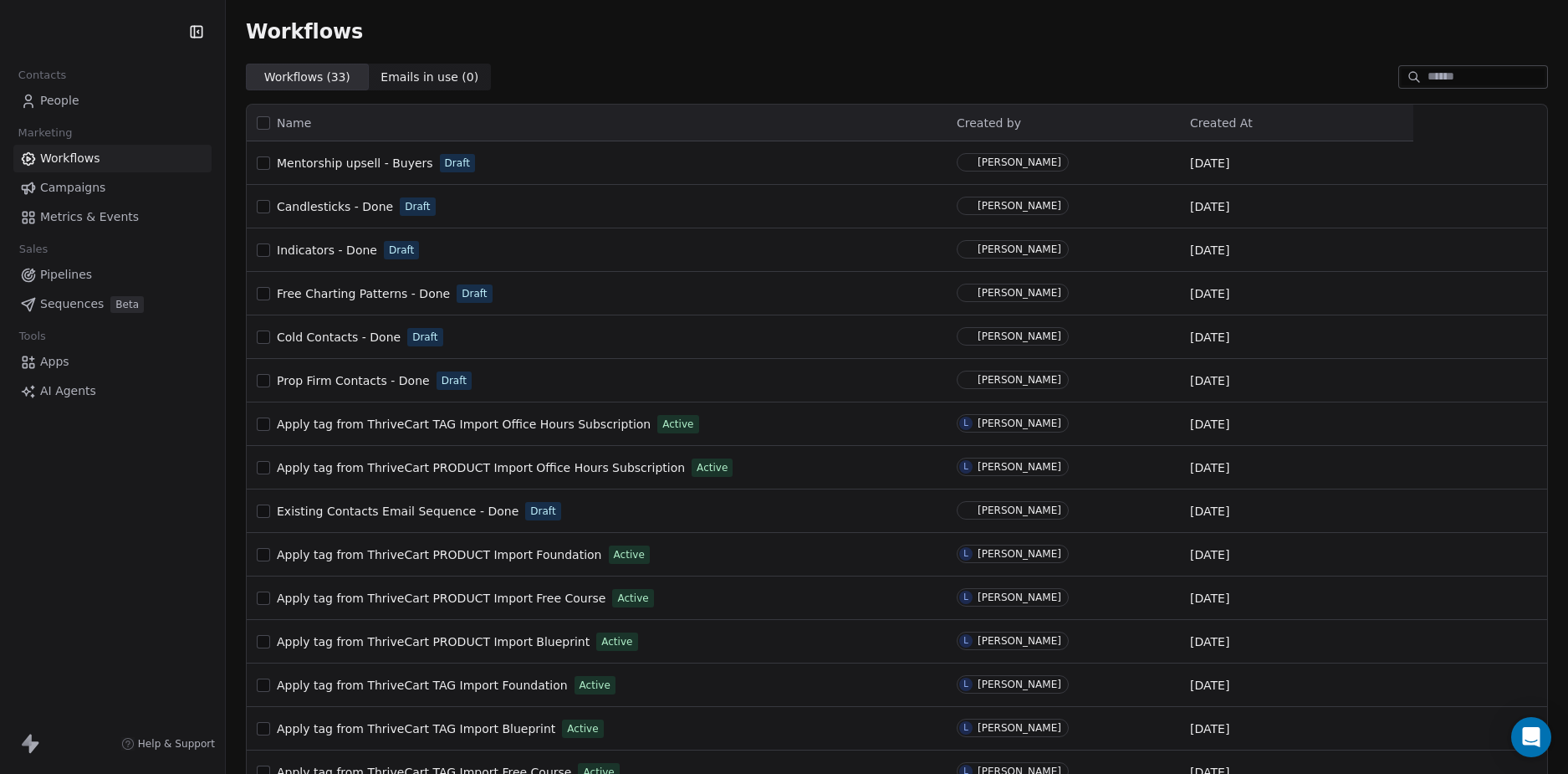
click at [117, 555] on div "Contacts People Marketing Workflows Campaigns Metrics & Events Sales Pipelines …" at bounding box center [112, 387] width 225 height 774
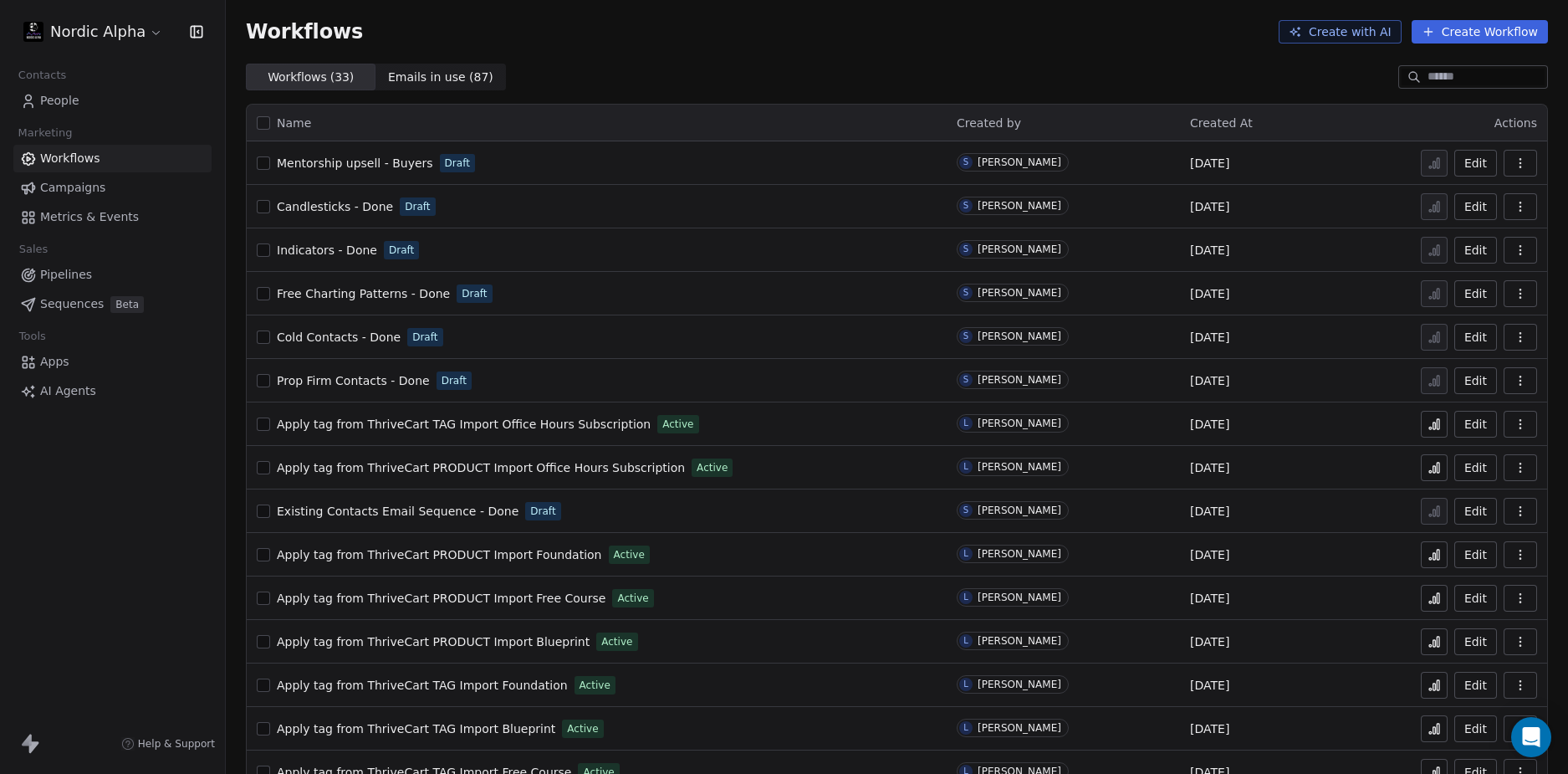
click at [112, 561] on div "Nordic Alpha Contacts People Marketing Workflows Campaigns Metrics & Events Sal…" at bounding box center [112, 387] width 225 height 774
click at [651, 54] on div "Workflows Create with AI Create Workflow" at bounding box center [896, 31] width 1342 height 63
click at [1057, 45] on div "Workflows Create with AI Create Workflow" at bounding box center [896, 31] width 1342 height 63
click at [836, 58] on div "Workflows Create with AI Create Workflow" at bounding box center [896, 31] width 1342 height 63
click at [785, 49] on div "Workflows Create with AI Create Workflow" at bounding box center [896, 31] width 1342 height 63
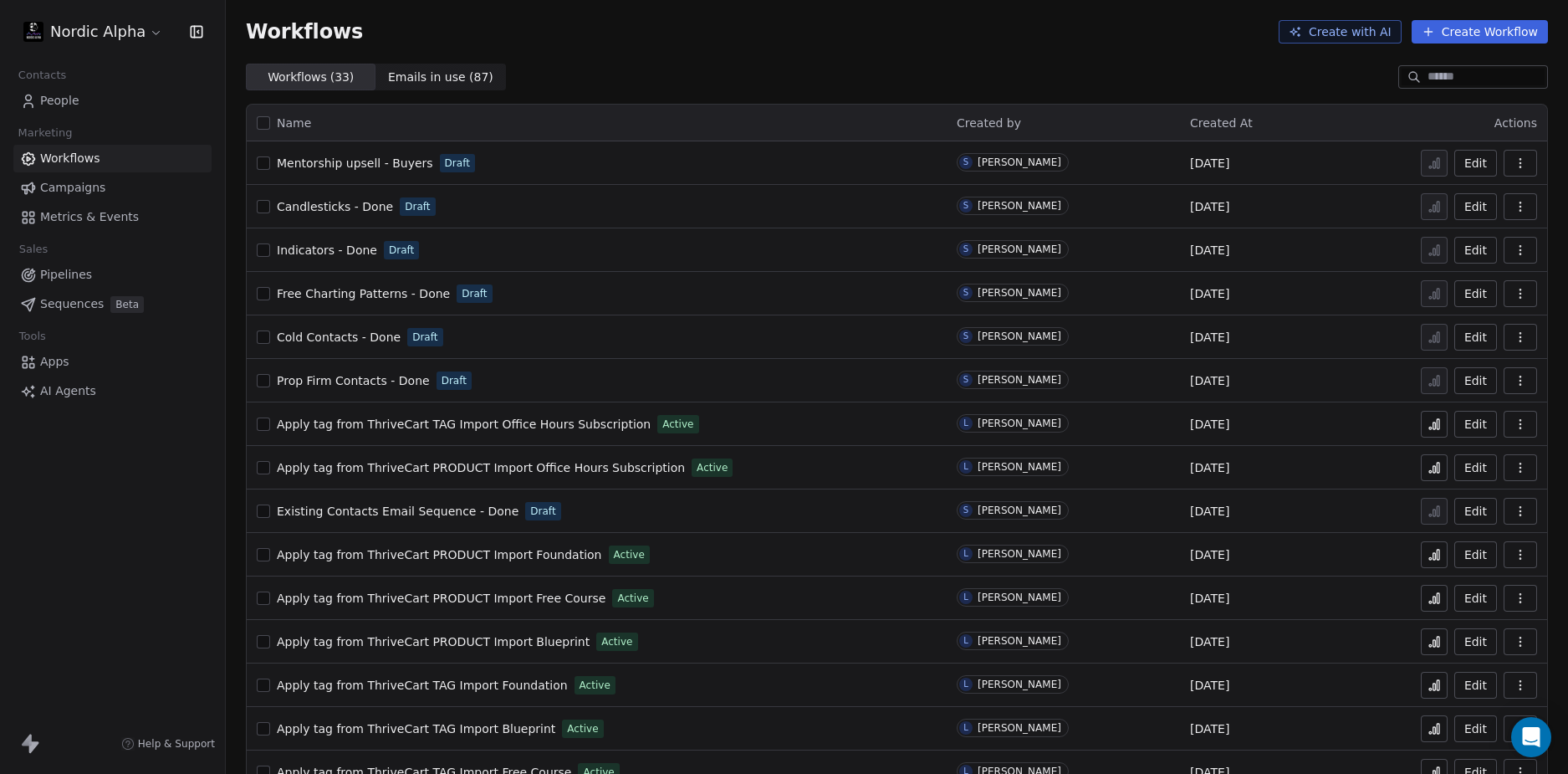
click at [140, 462] on div "Nordic Alpha Contacts People Marketing Workflows Campaigns Metrics & Events Sal…" at bounding box center [112, 387] width 225 height 774
click at [145, 465] on div "Nordic Alpha Contacts People Marketing Workflows Campaigns Metrics & Events Sal…" at bounding box center [112, 387] width 225 height 774
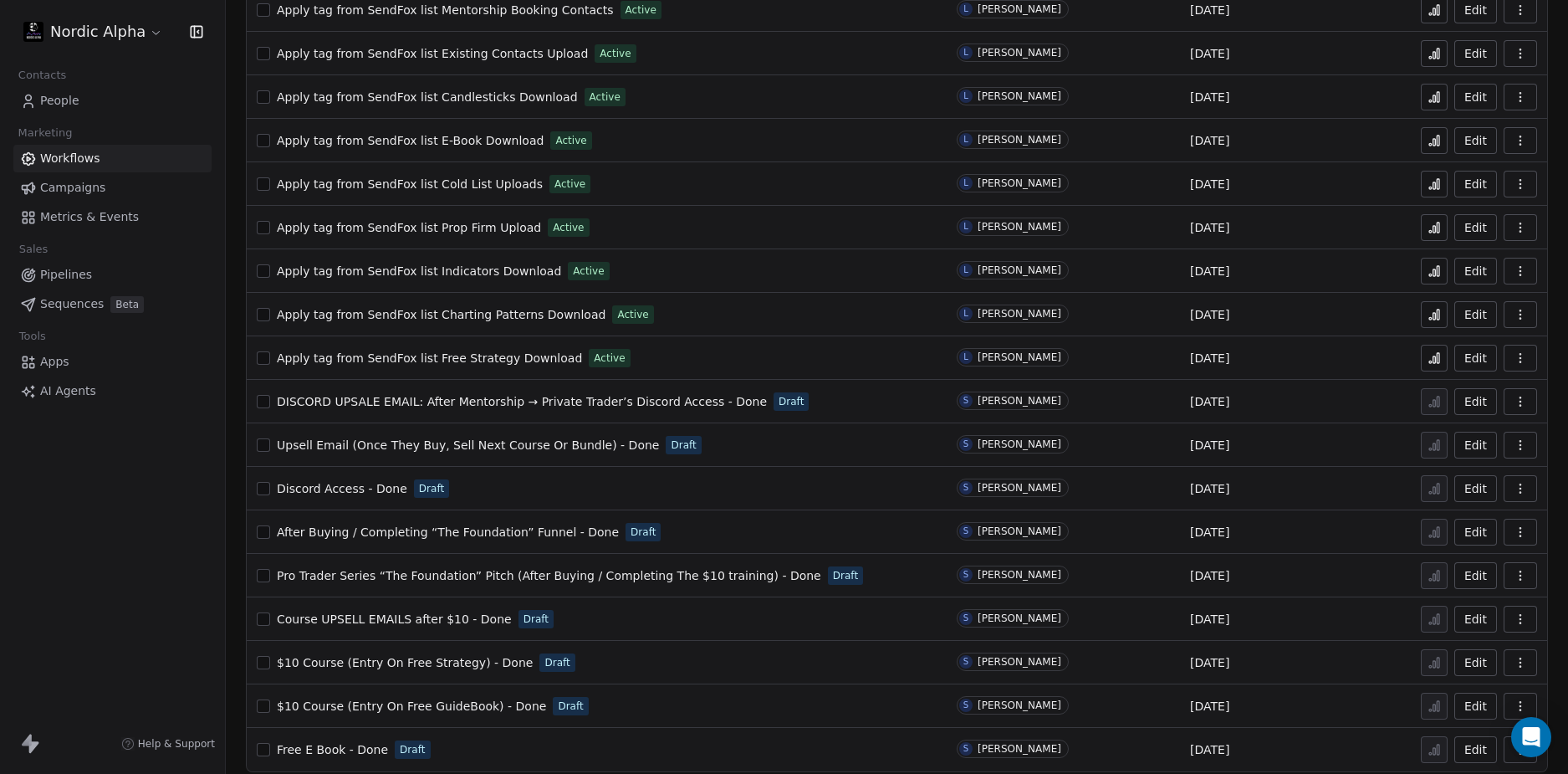
scroll to position [817, 0]
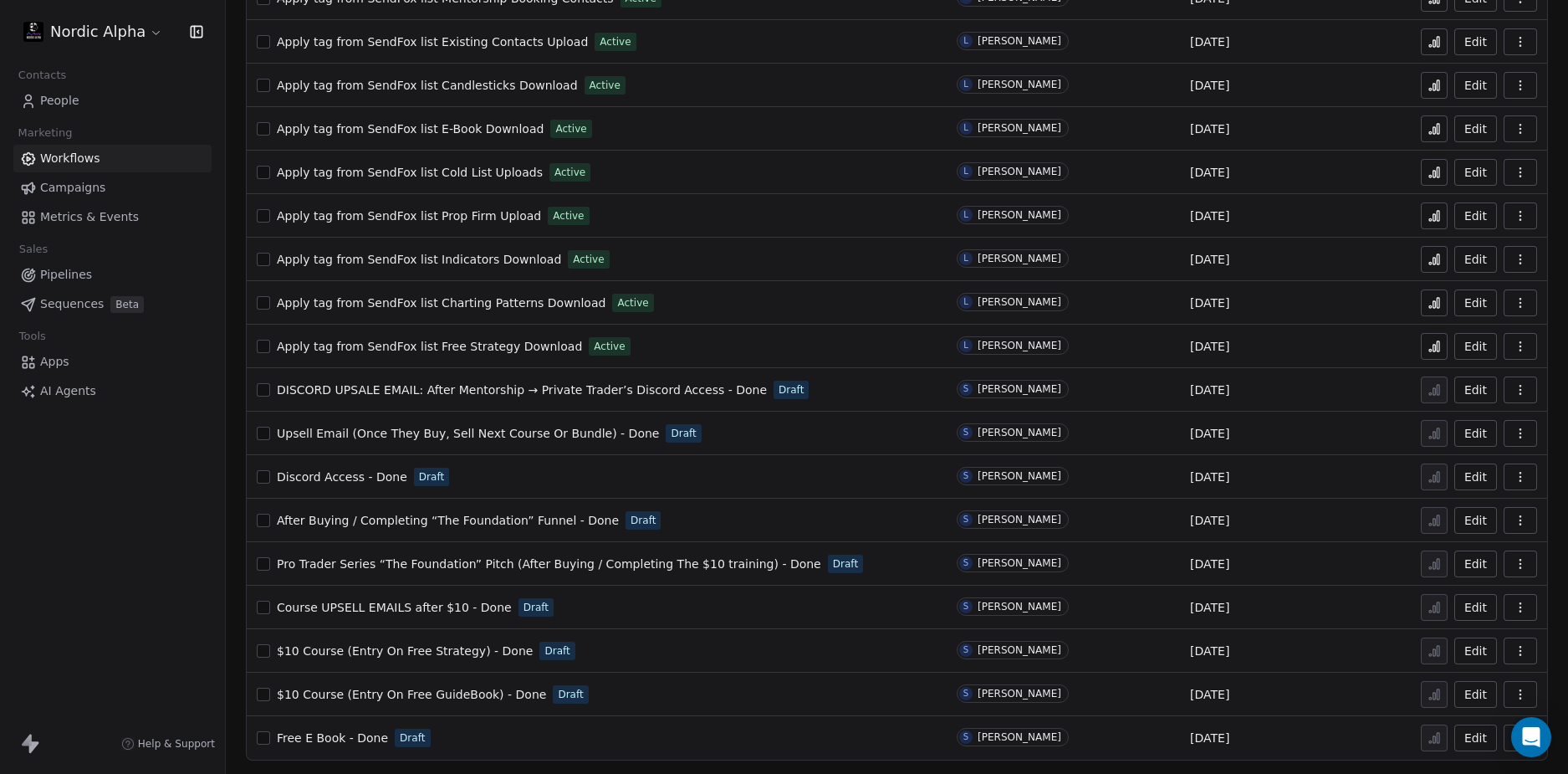
click at [63, 567] on div "Nordic Alpha Contacts People Marketing Workflows Campaigns Metrics & Events Sal…" at bounding box center [112, 387] width 225 height 774
click at [113, 550] on div "Nordic Alpha Contacts People Marketing Workflows Campaigns Metrics & Events Sal…" at bounding box center [112, 387] width 225 height 774
click at [129, 546] on div "Nordic Alpha Contacts People Marketing Workflows Campaigns Metrics & Events Sal…" at bounding box center [112, 387] width 225 height 774
click at [345, 744] on span "Free E Book - Done" at bounding box center [332, 738] width 112 height 14
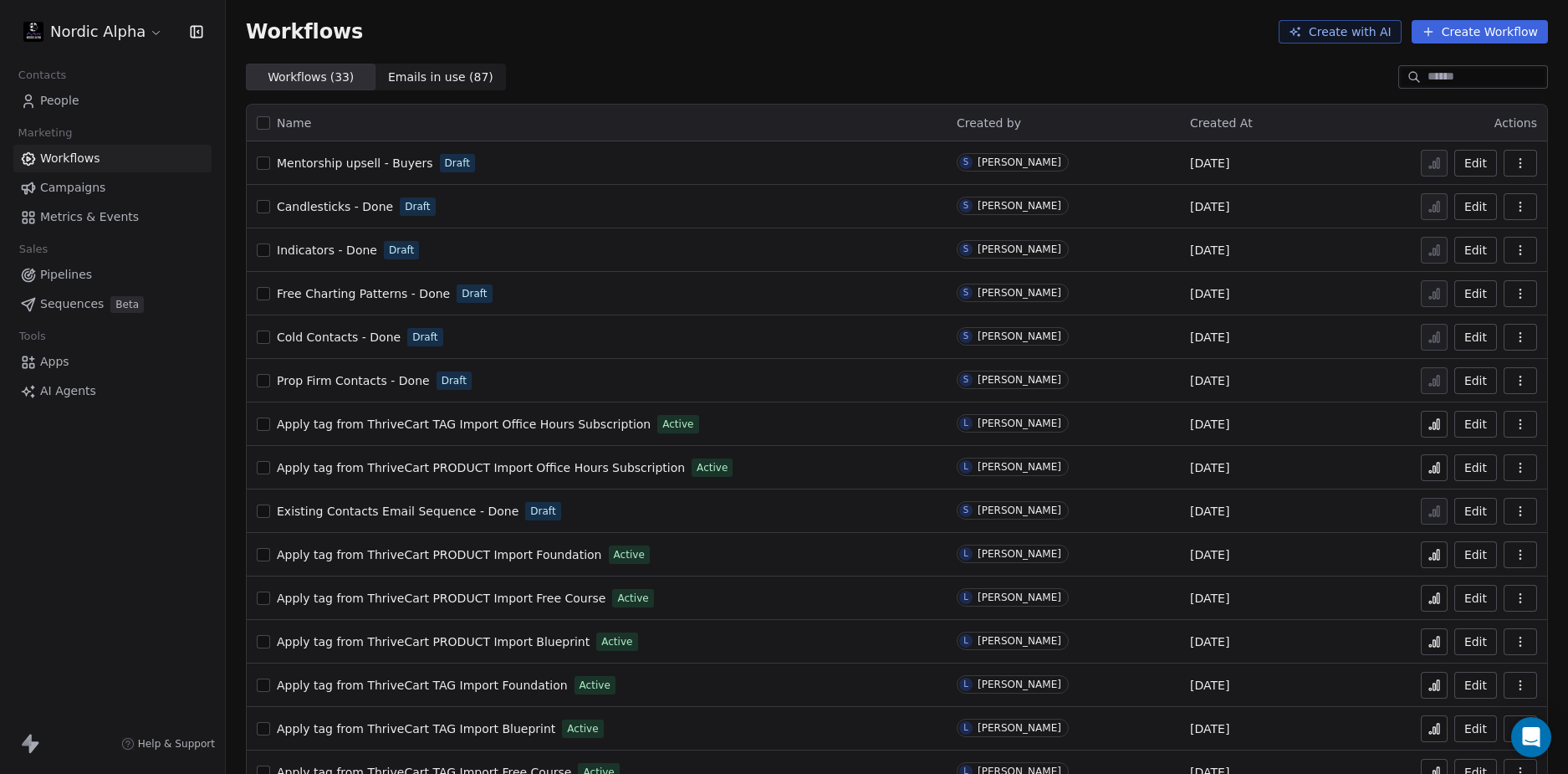
click at [345, 295] on span "Free Charting Patterns - Done" at bounding box center [363, 294] width 173 height 14
click at [339, 244] on span "Indicators - Done" at bounding box center [326, 250] width 101 height 14
click at [332, 211] on span "Candlesticks - Done" at bounding box center [334, 206] width 116 height 14
click at [771, 54] on div "Workflows Create with AI Create Workflow" at bounding box center [896, 31] width 1342 height 63
click at [1514, 202] on icon "button" at bounding box center [1521, 206] width 14 height 14
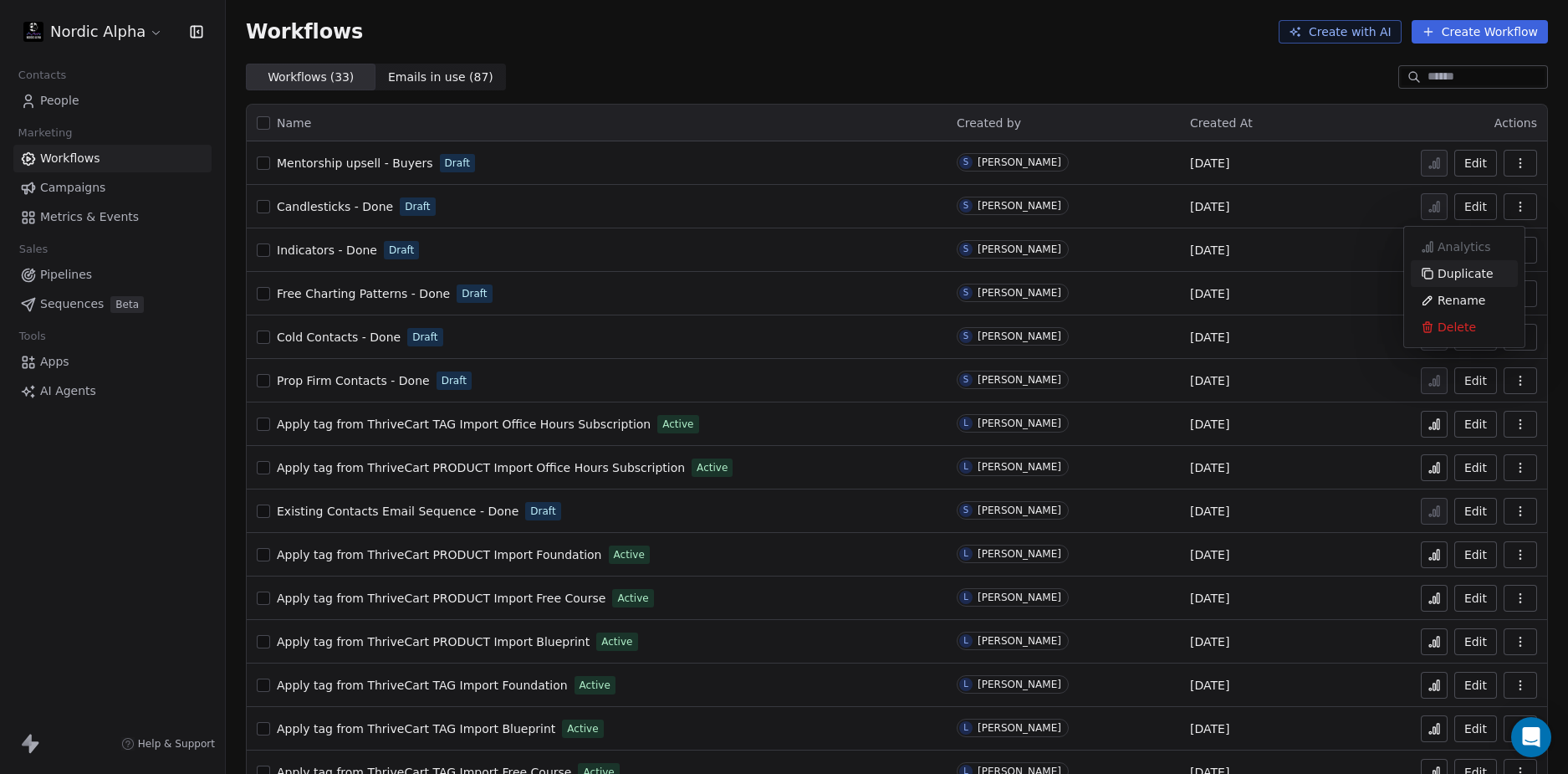
click at [1457, 268] on span "Duplicate" at bounding box center [1466, 273] width 56 height 17
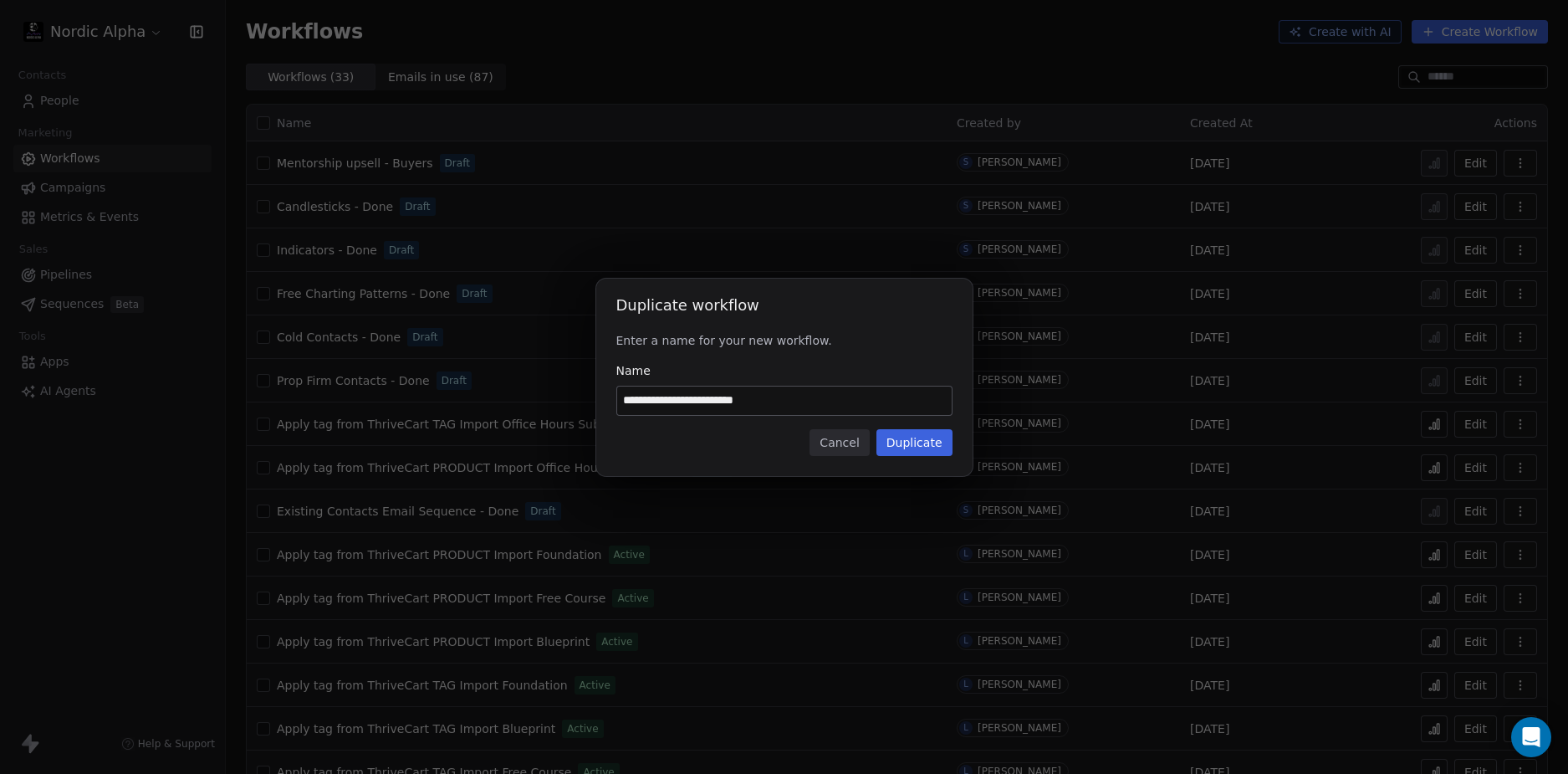
drag, startPoint x: 723, startPoint y: 411, endPoint x: 468, endPoint y: 420, distance: 255.2
click at [468, 420] on div "**********" at bounding box center [784, 387] width 1568 height 270
type input "**********"
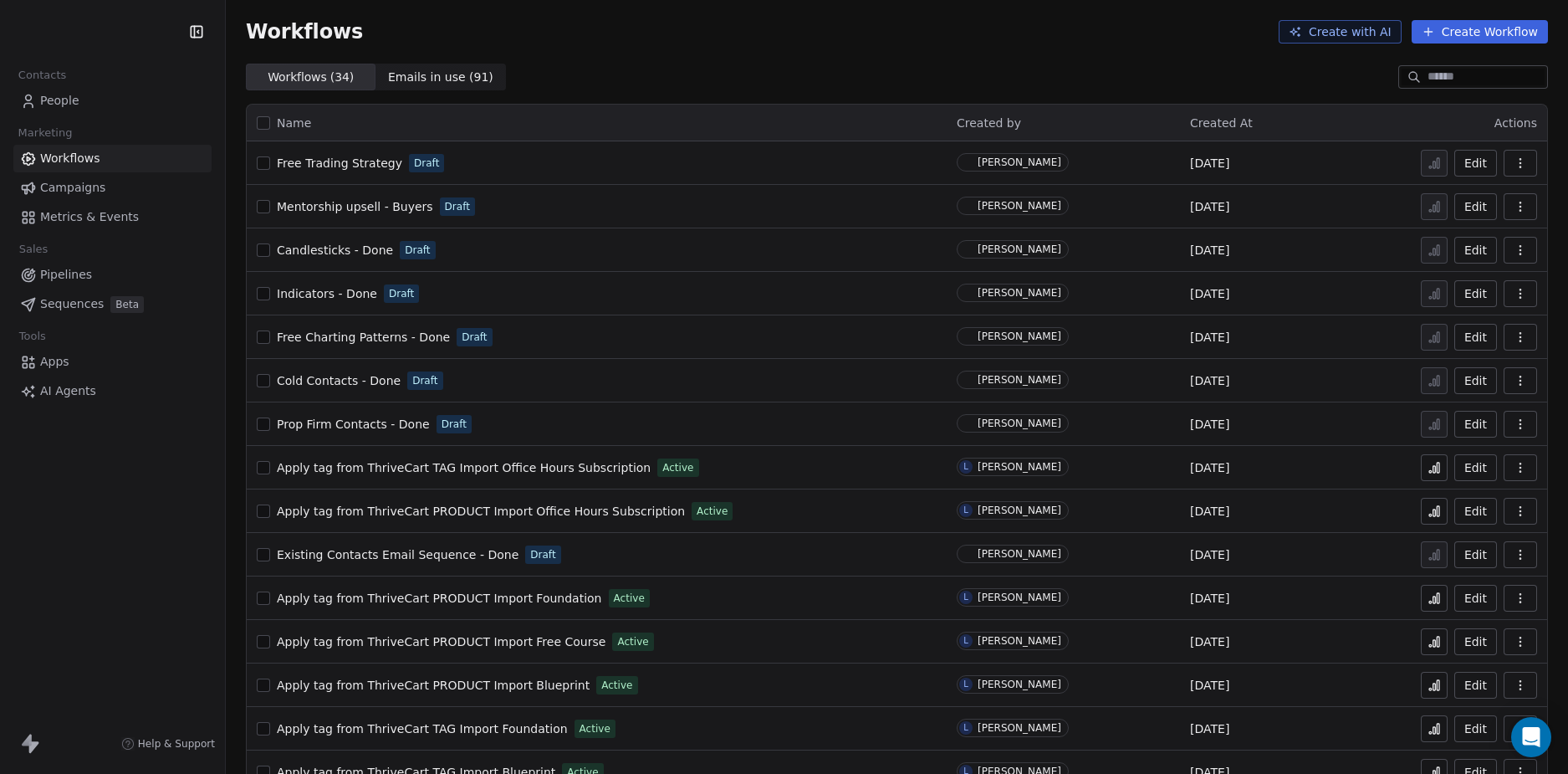
click at [85, 28] on html "Contacts People Marketing Workflows Campaigns Metrics & Events Sales Pipelines …" at bounding box center [784, 387] width 1568 height 774
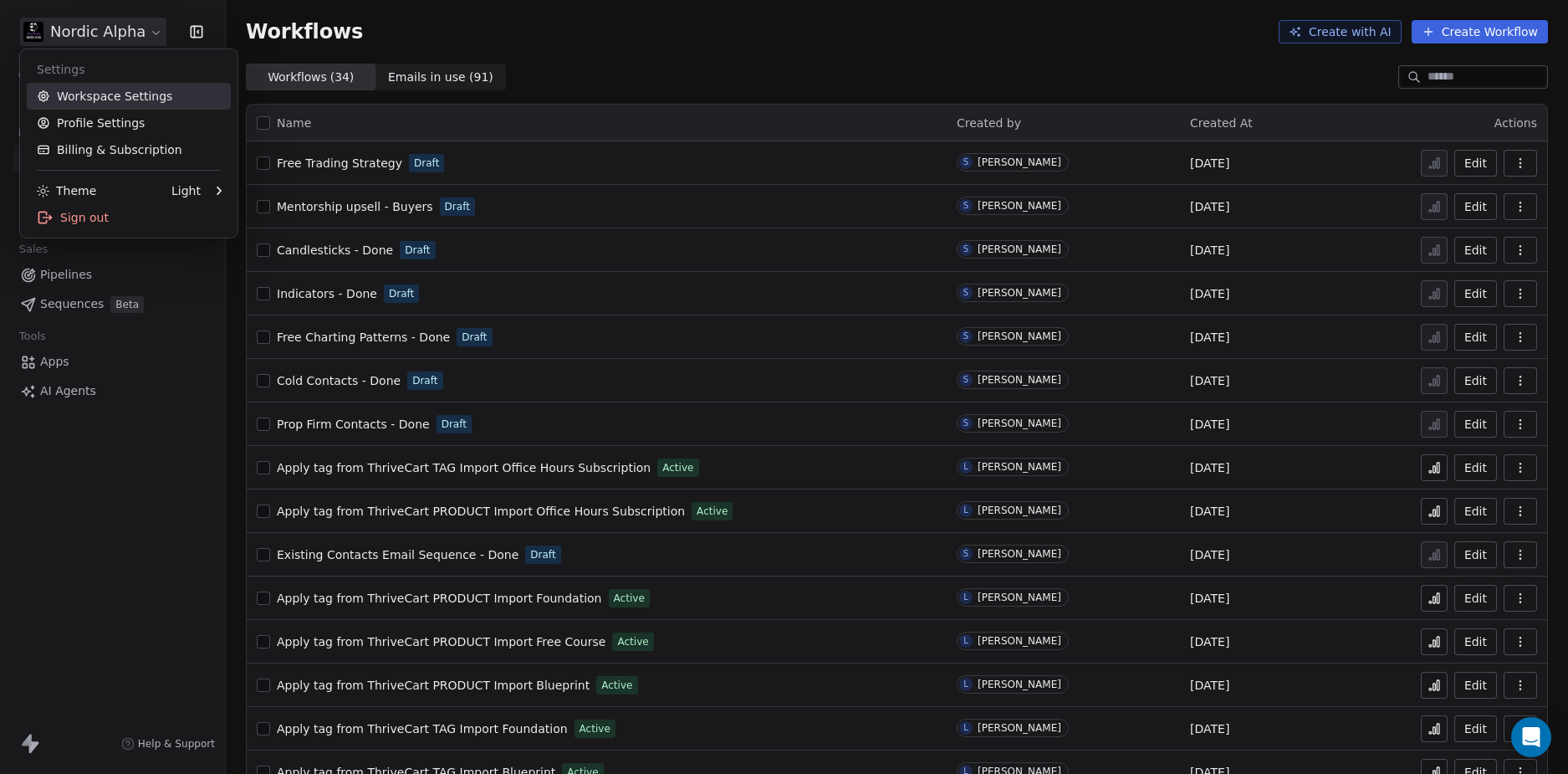
click at [102, 99] on link "Workspace Settings" at bounding box center [129, 96] width 204 height 27
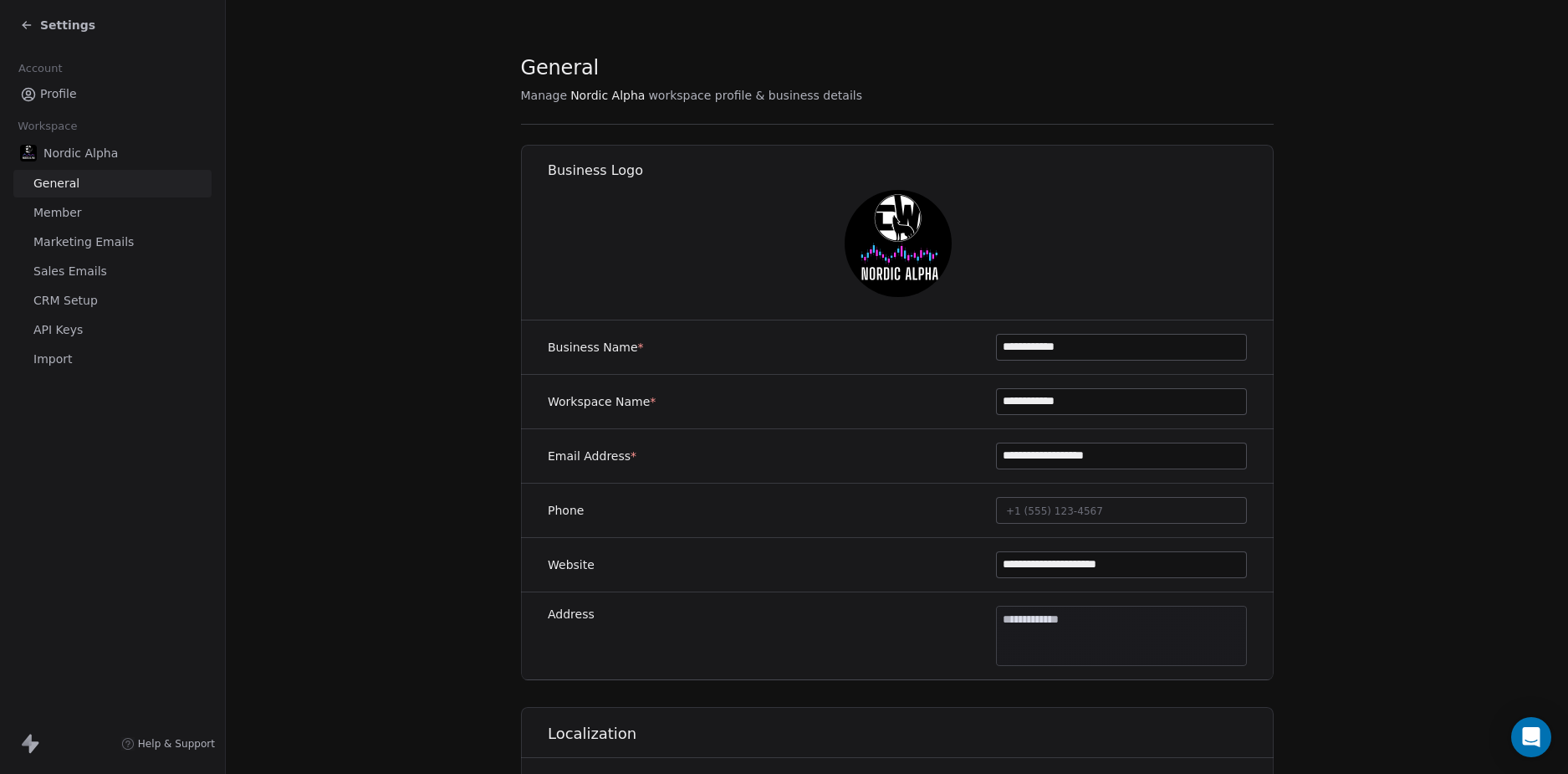
click at [76, 299] on span "CRM Setup" at bounding box center [66, 300] width 64 height 18
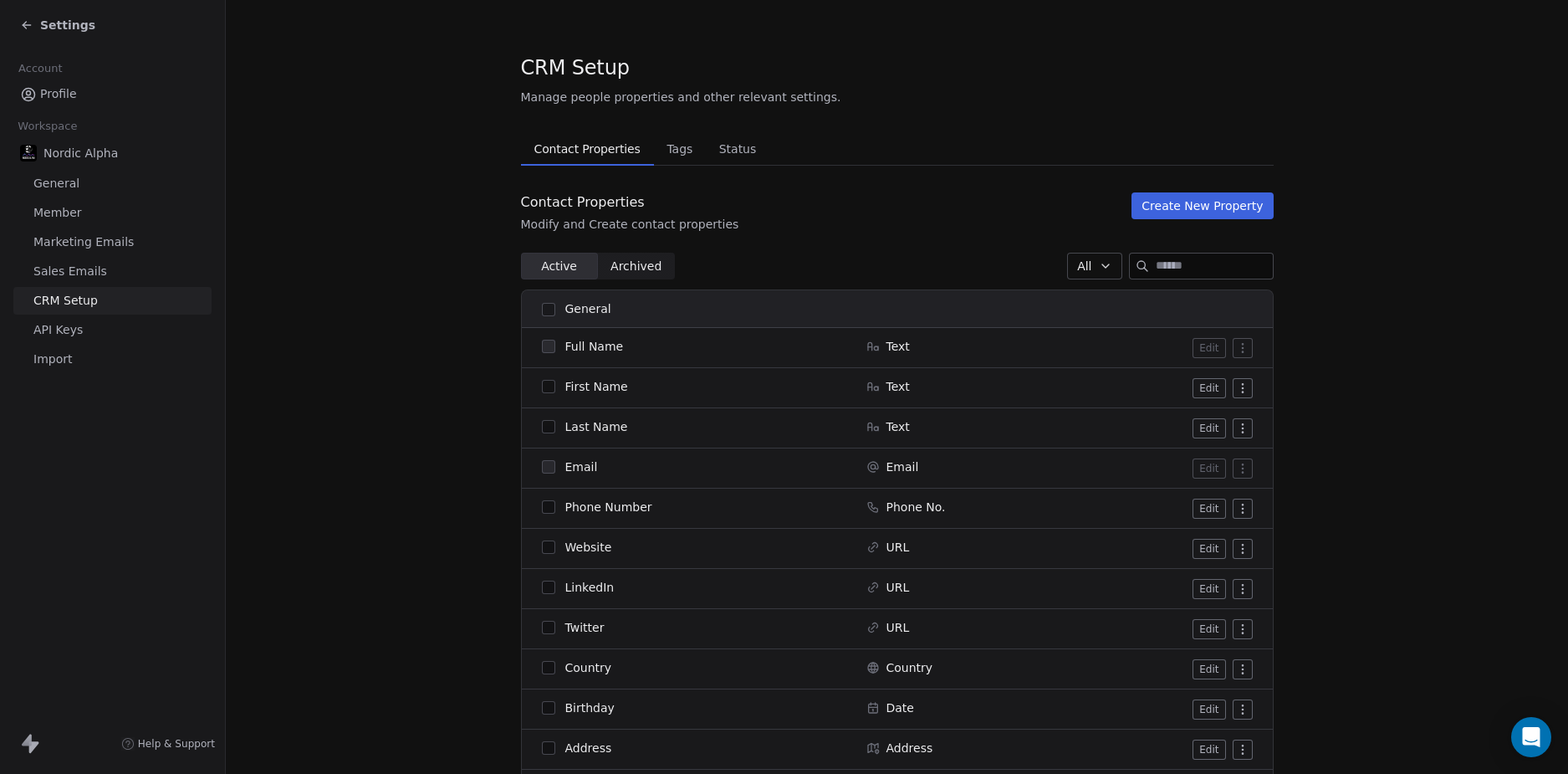
click at [675, 151] on span "Tags" at bounding box center [679, 149] width 39 height 24
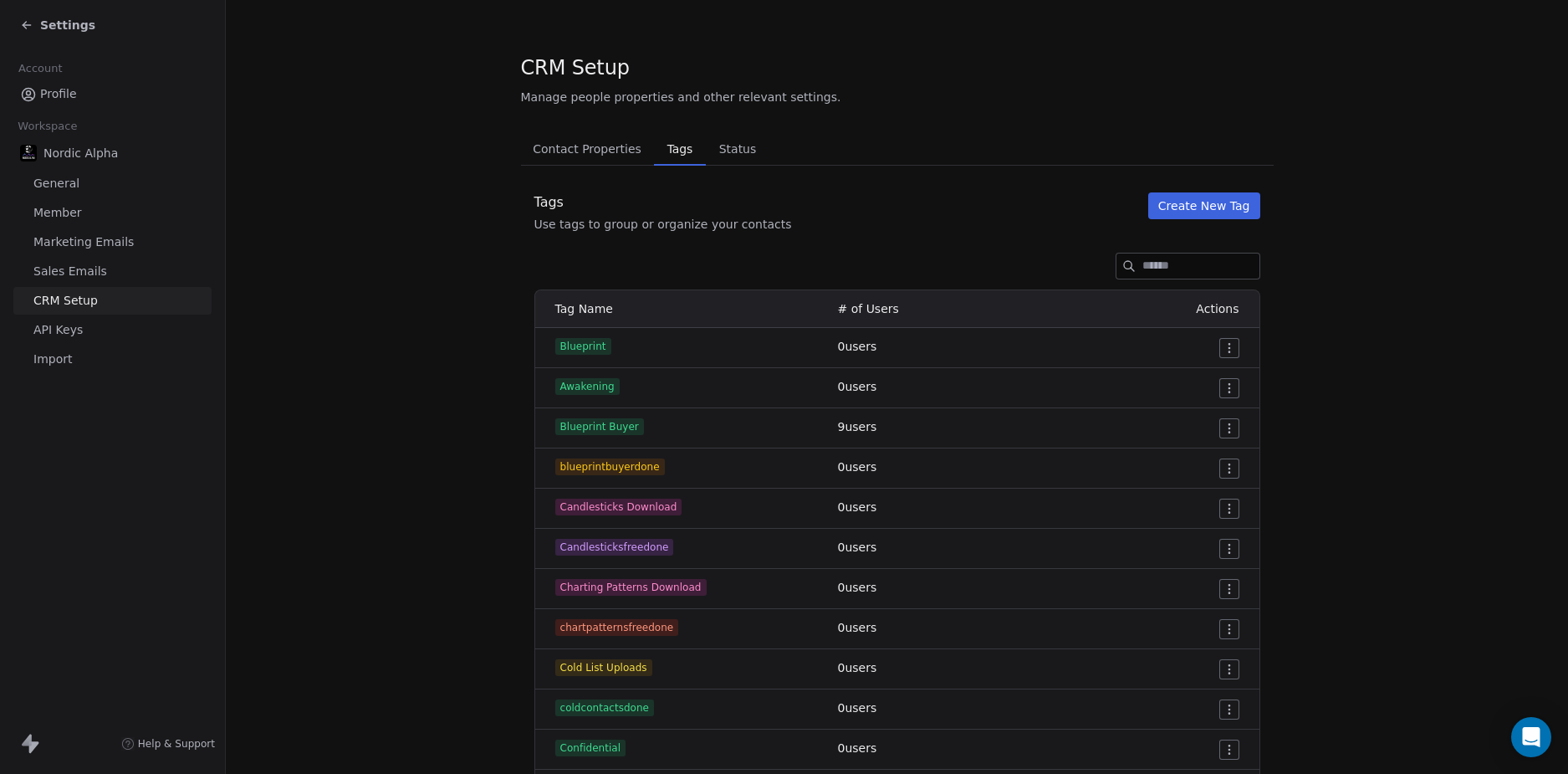
click at [1143, 263] on input at bounding box center [1201, 266] width 117 height 25
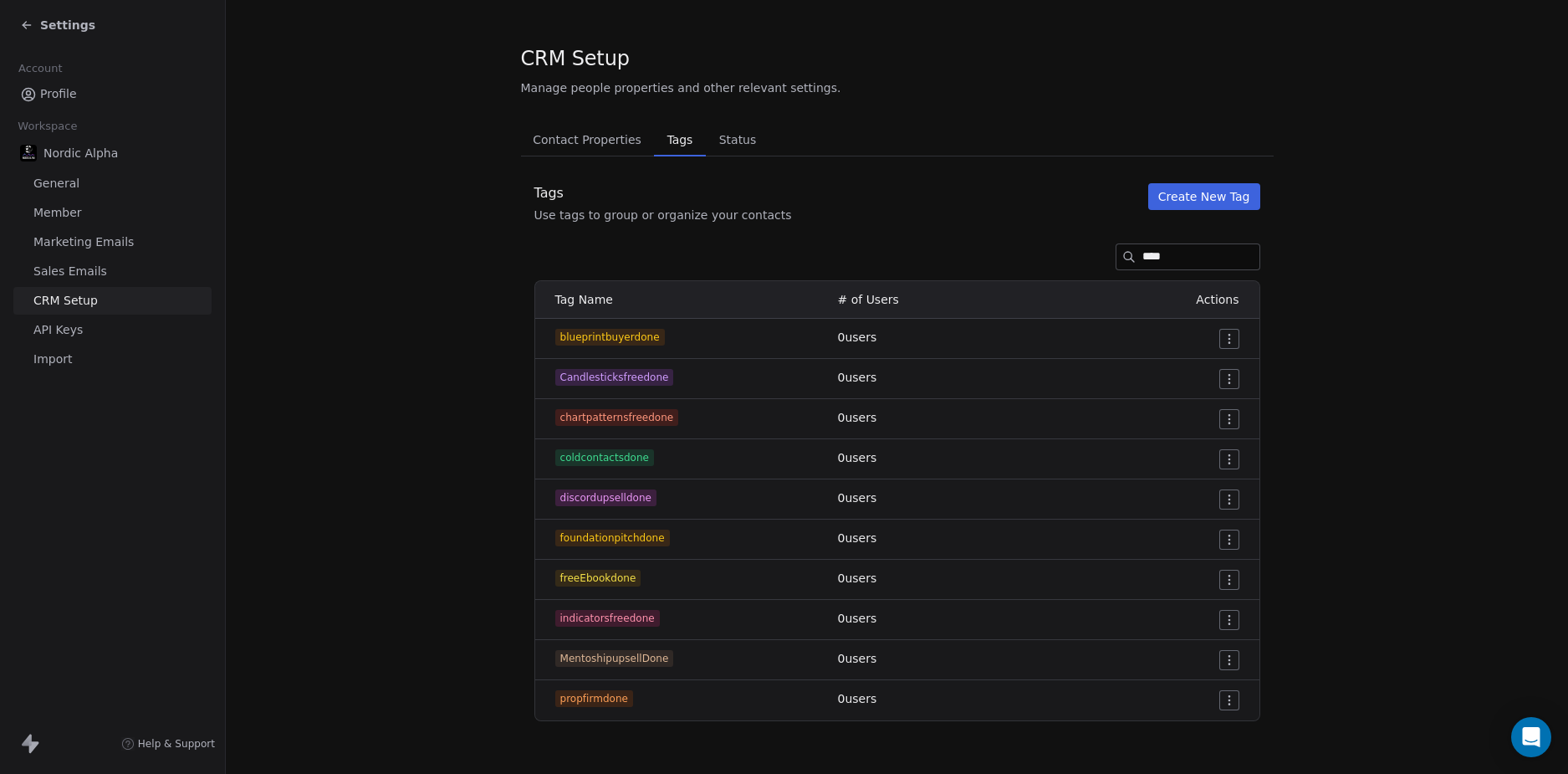
scroll to position [10, 0]
type input "****"
click at [1194, 198] on button "Create New Tag" at bounding box center [1204, 196] width 112 height 27
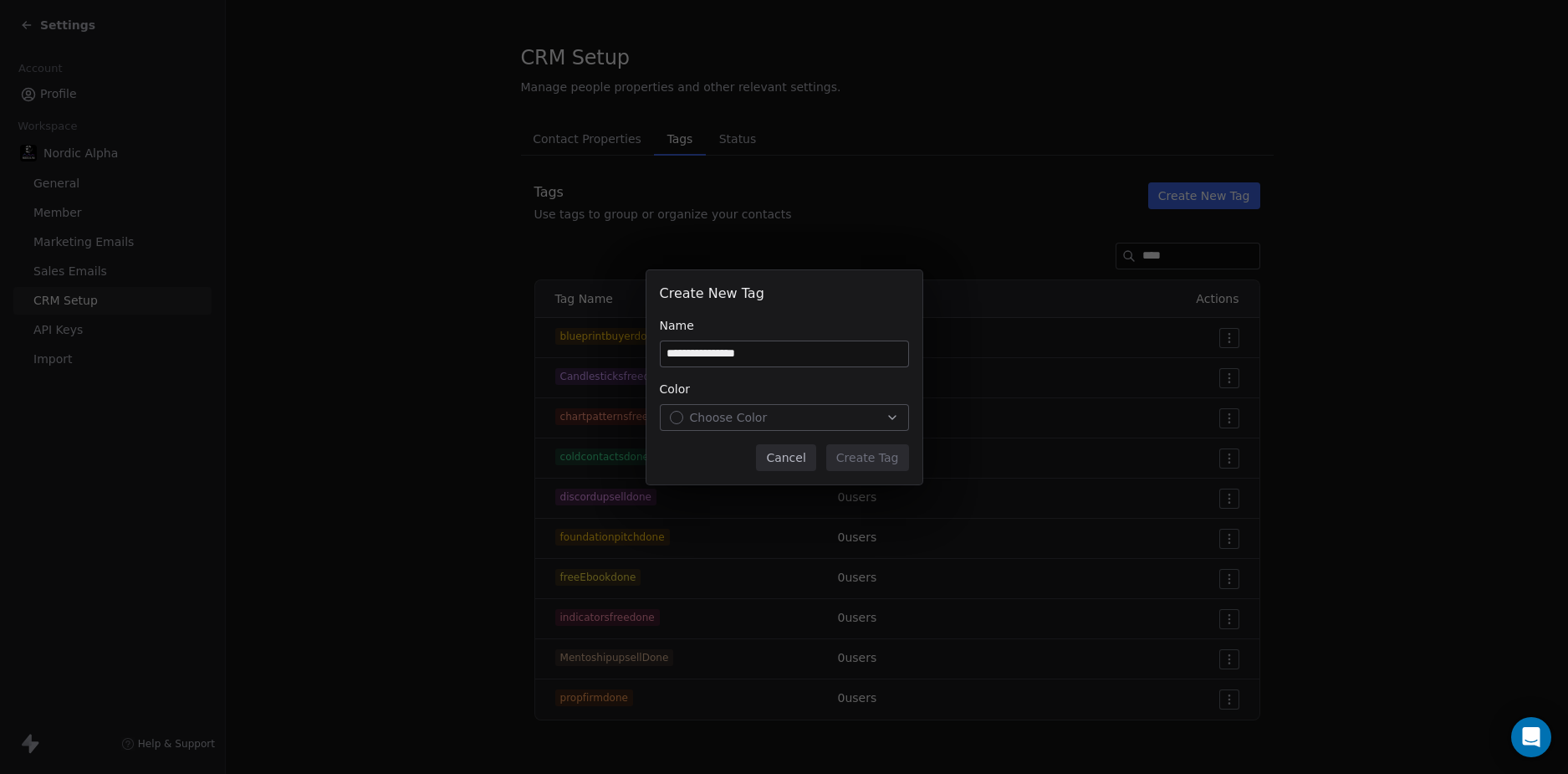
type input "**********"
click at [797, 414] on div "Choose Color" at bounding box center [784, 418] width 229 height 17
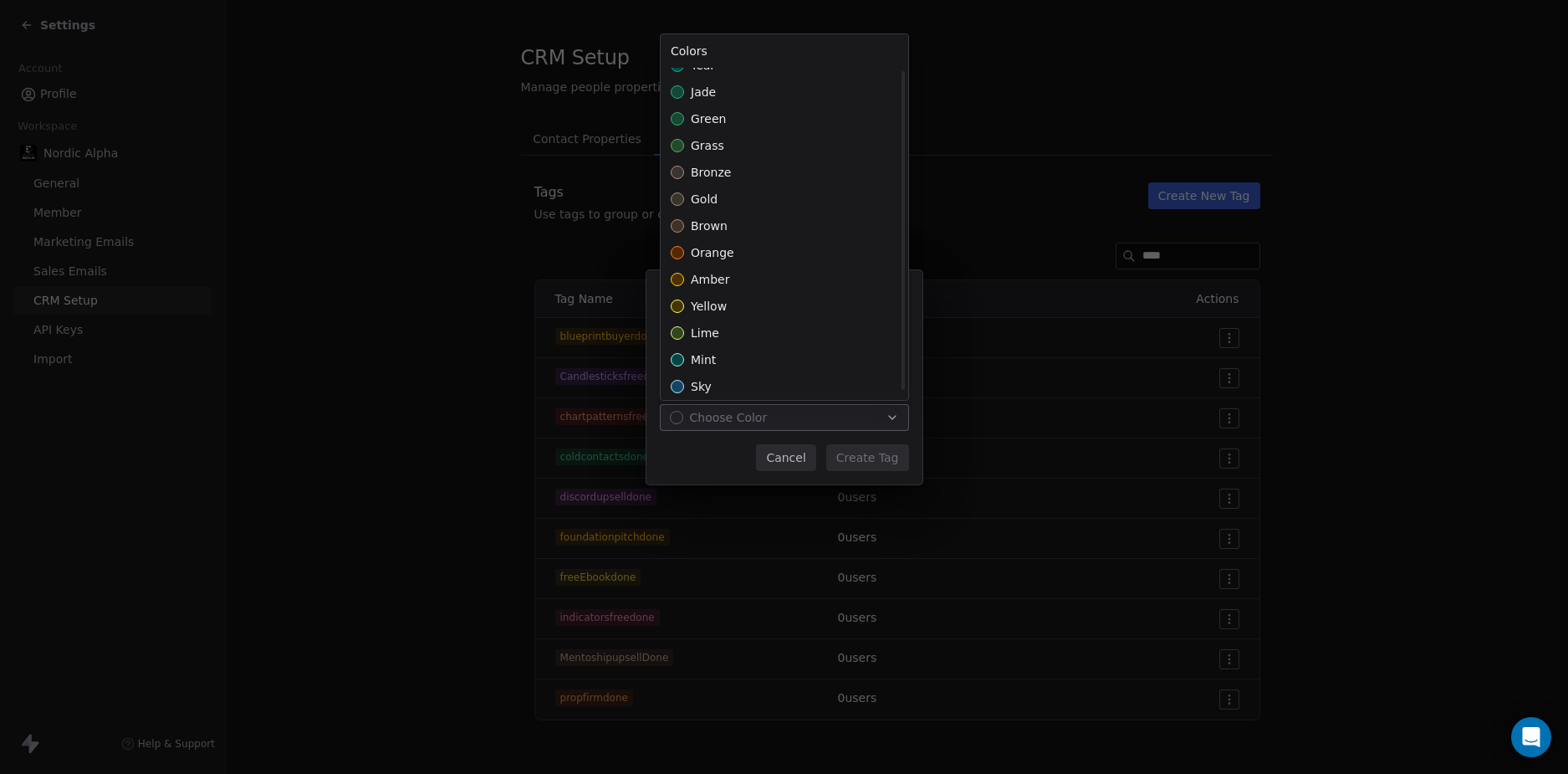
scroll to position [371, 0]
click at [804, 271] on div "amber" at bounding box center [784, 273] width 248 height 27
click at [872, 466] on div "**********" at bounding box center [784, 387] width 1568 height 288
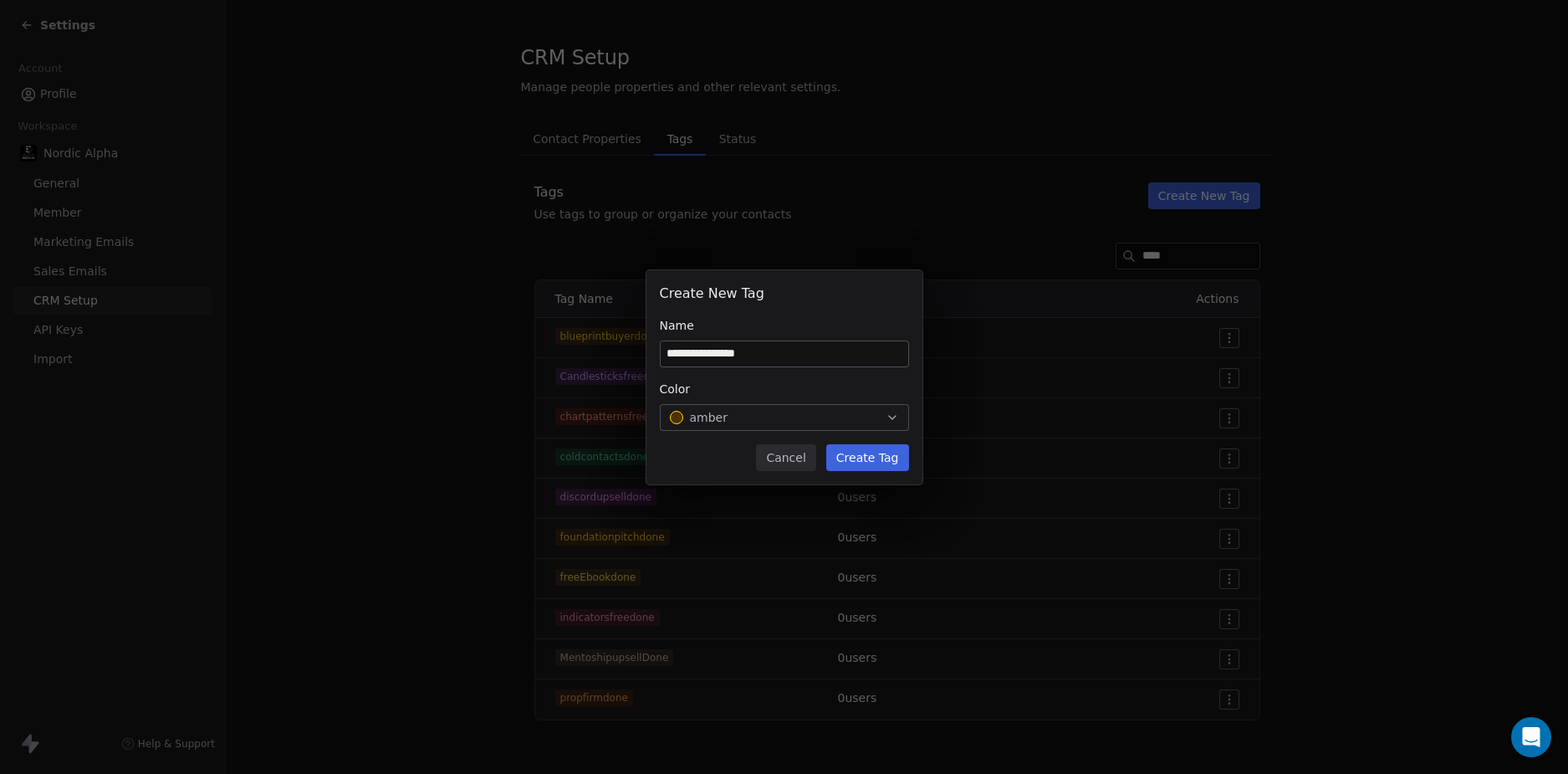
click at [884, 452] on button "Create Tag" at bounding box center [868, 458] width 83 height 27
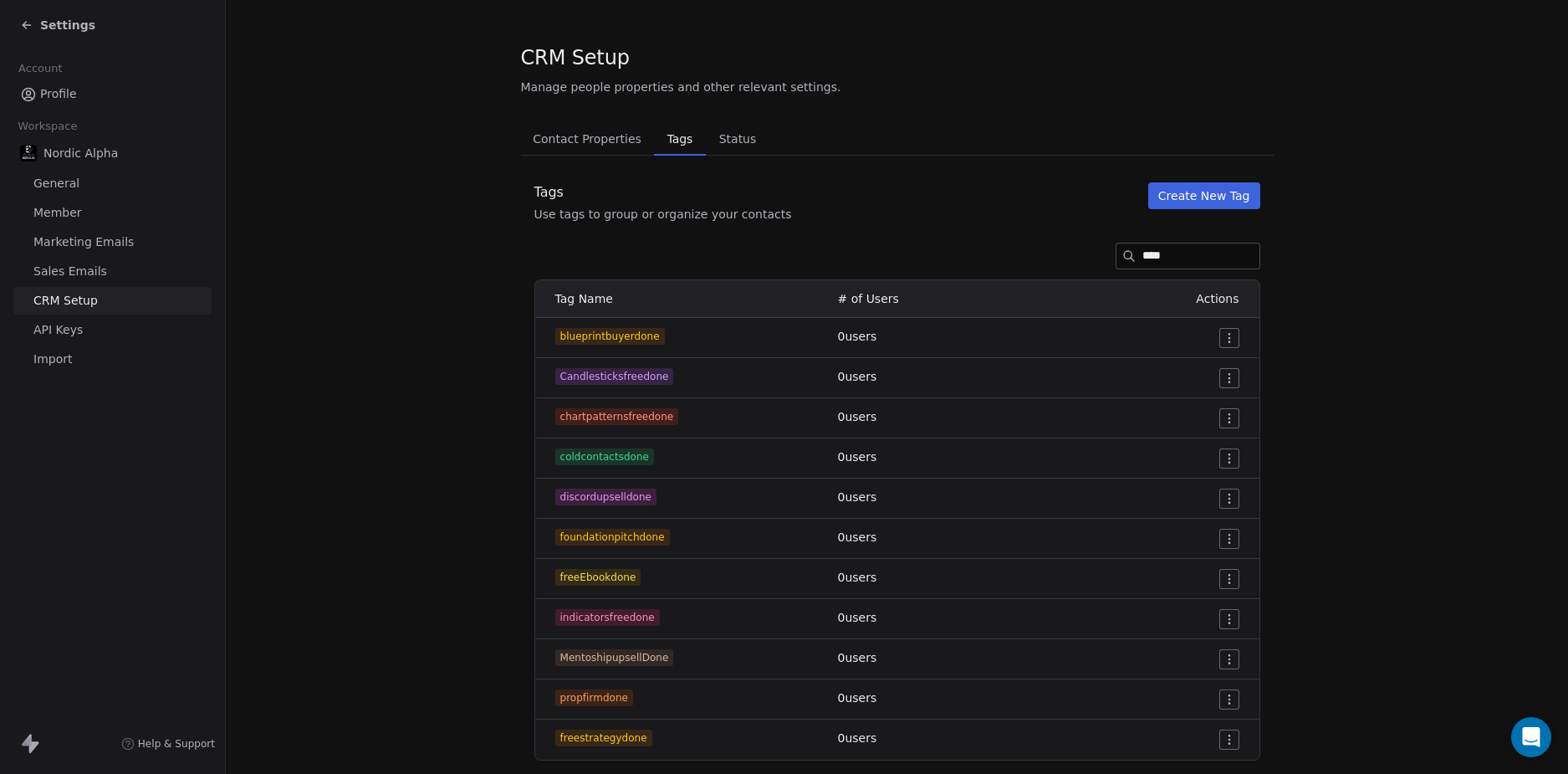
click at [1436, 382] on section "CRM Setup Manage people properties and other relevant settings. Contact Propert…" at bounding box center [896, 402] width 1342 height 824
click at [362, 244] on section "CRM Setup Manage people properties and other relevant settings. Contact Propert…" at bounding box center [896, 402] width 1342 height 824
click at [51, 24] on span "Settings" at bounding box center [67, 25] width 55 height 17
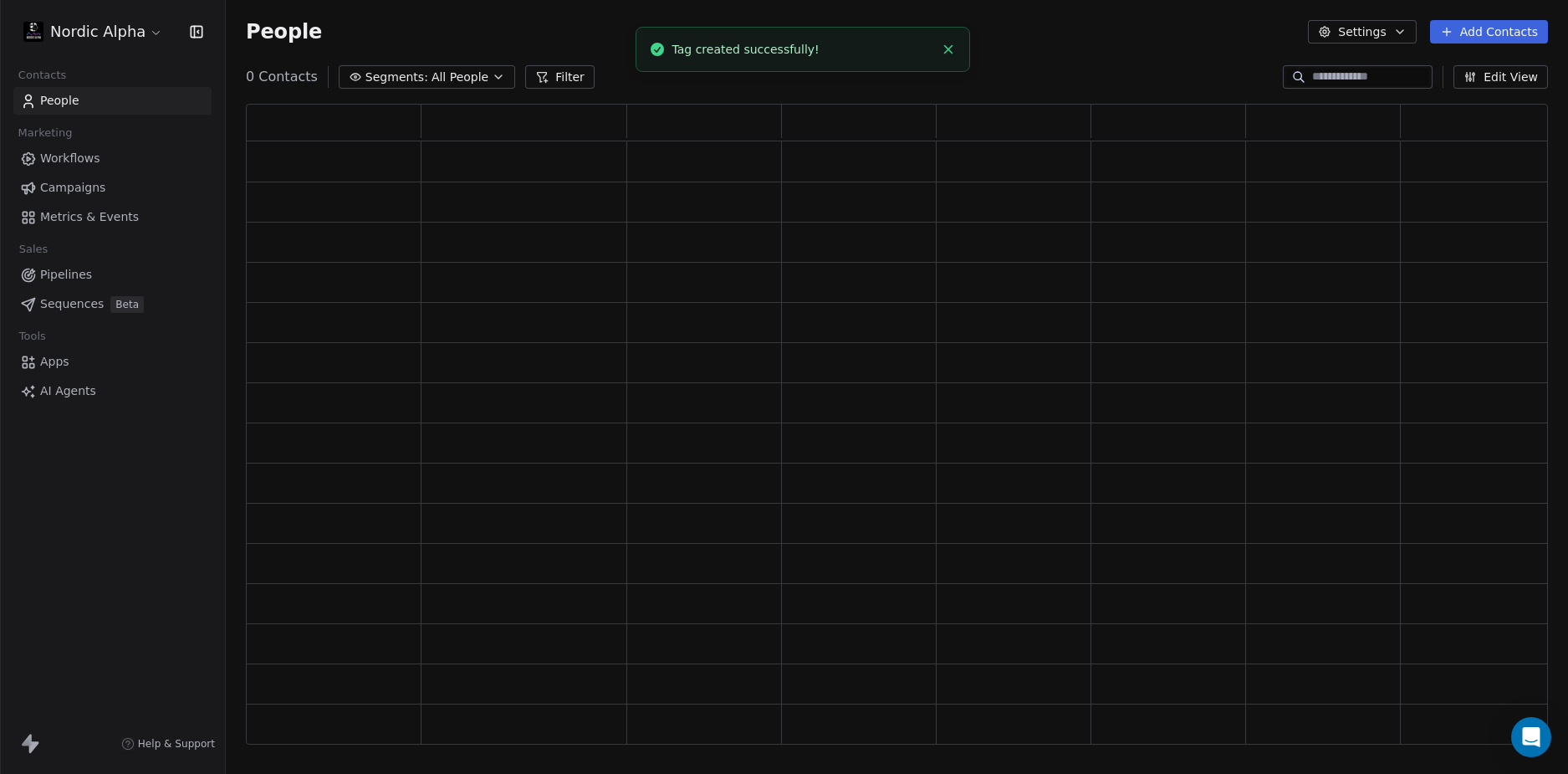
scroll to position [629, 1290]
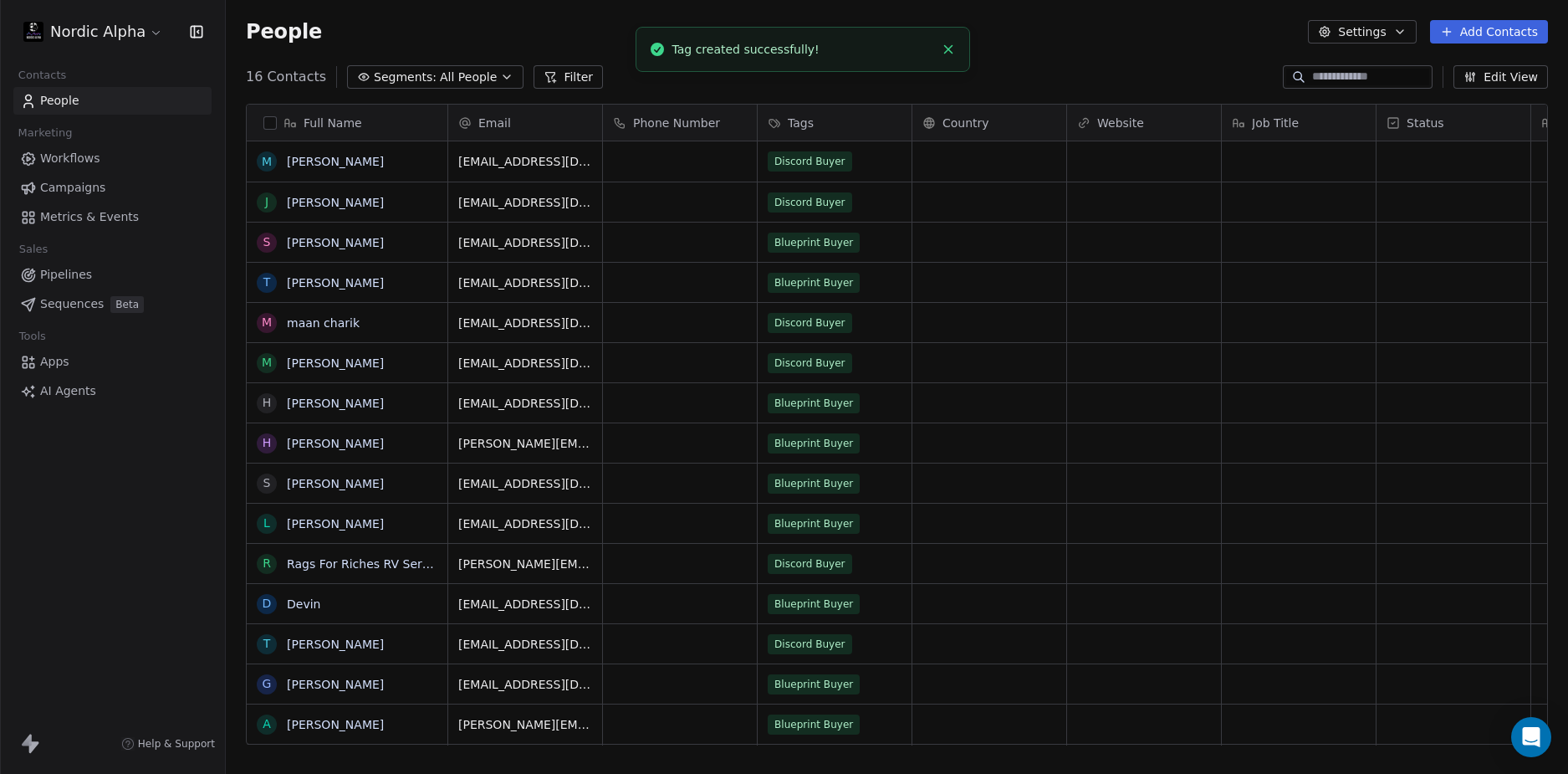
click at [70, 166] on span "Workflows" at bounding box center [69, 158] width 60 height 18
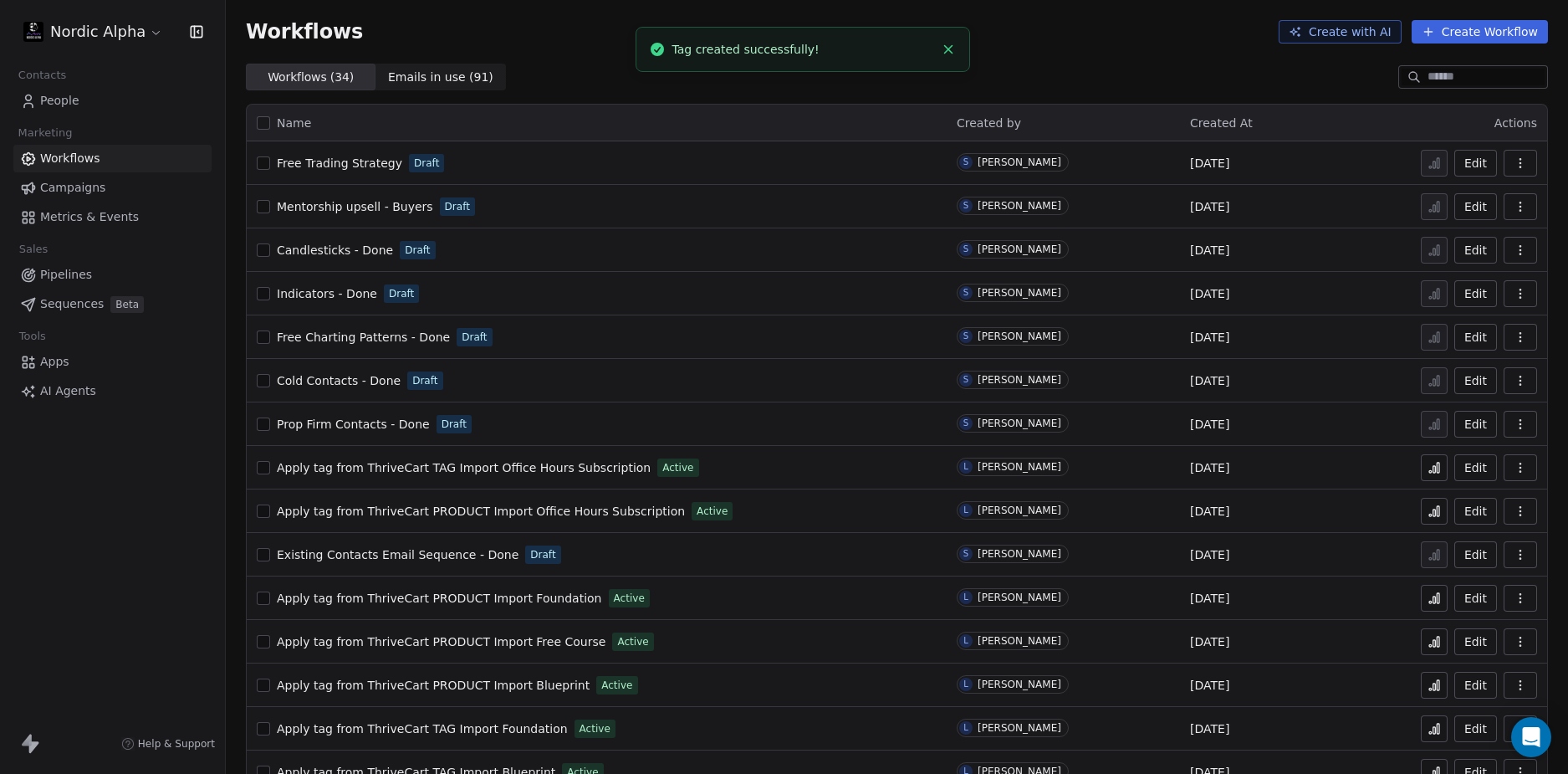
click at [336, 158] on span "Free Trading Strategy" at bounding box center [339, 163] width 125 height 14
click at [85, 581] on div "Nordic Alpha Contacts People Marketing Workflows Campaigns Metrics & Events Sal…" at bounding box center [112, 387] width 225 height 774
click at [867, 43] on div "Workflows Create with AI Create Workflow" at bounding box center [896, 31] width 1342 height 63
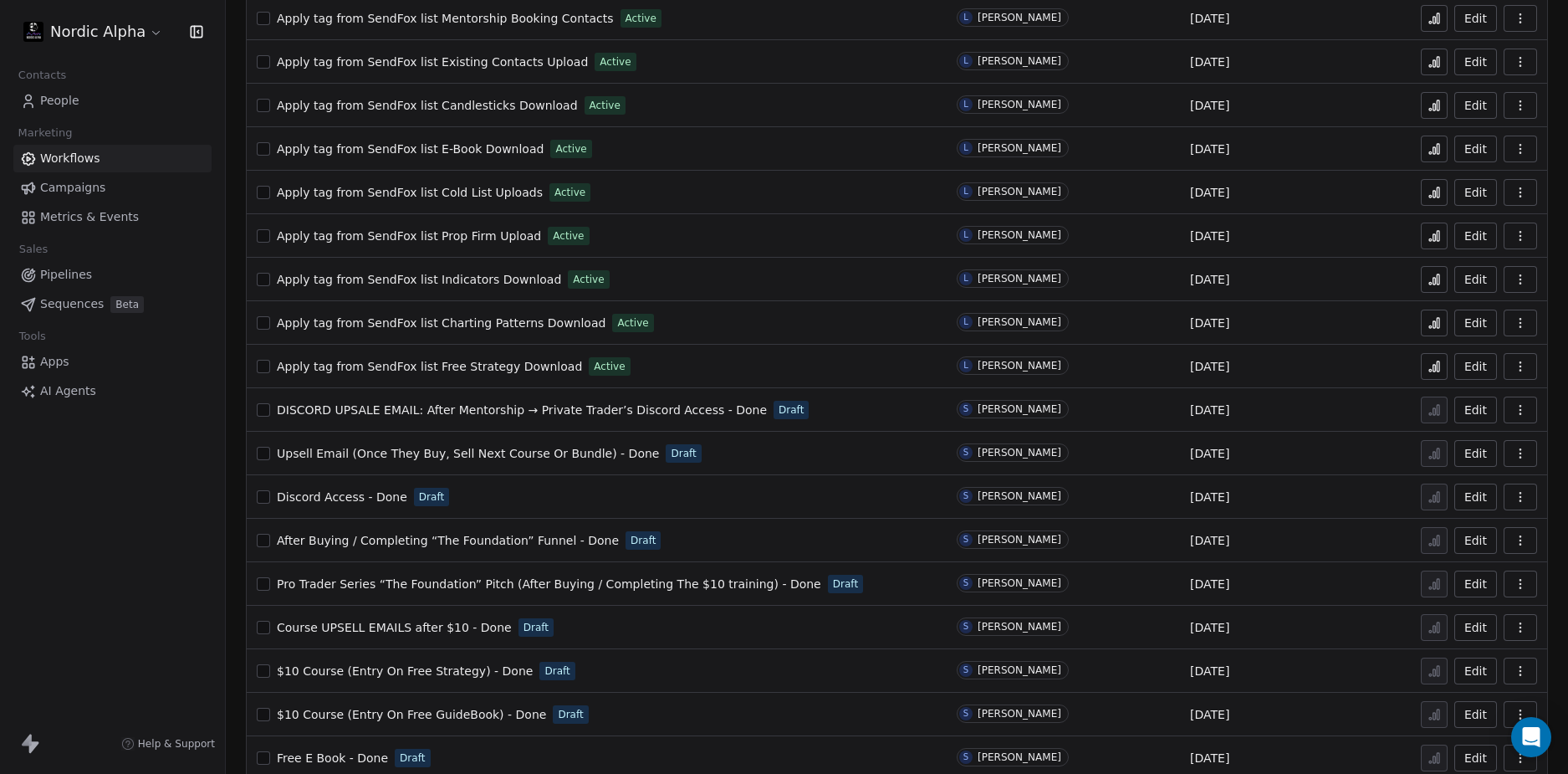
scroll to position [860, 0]
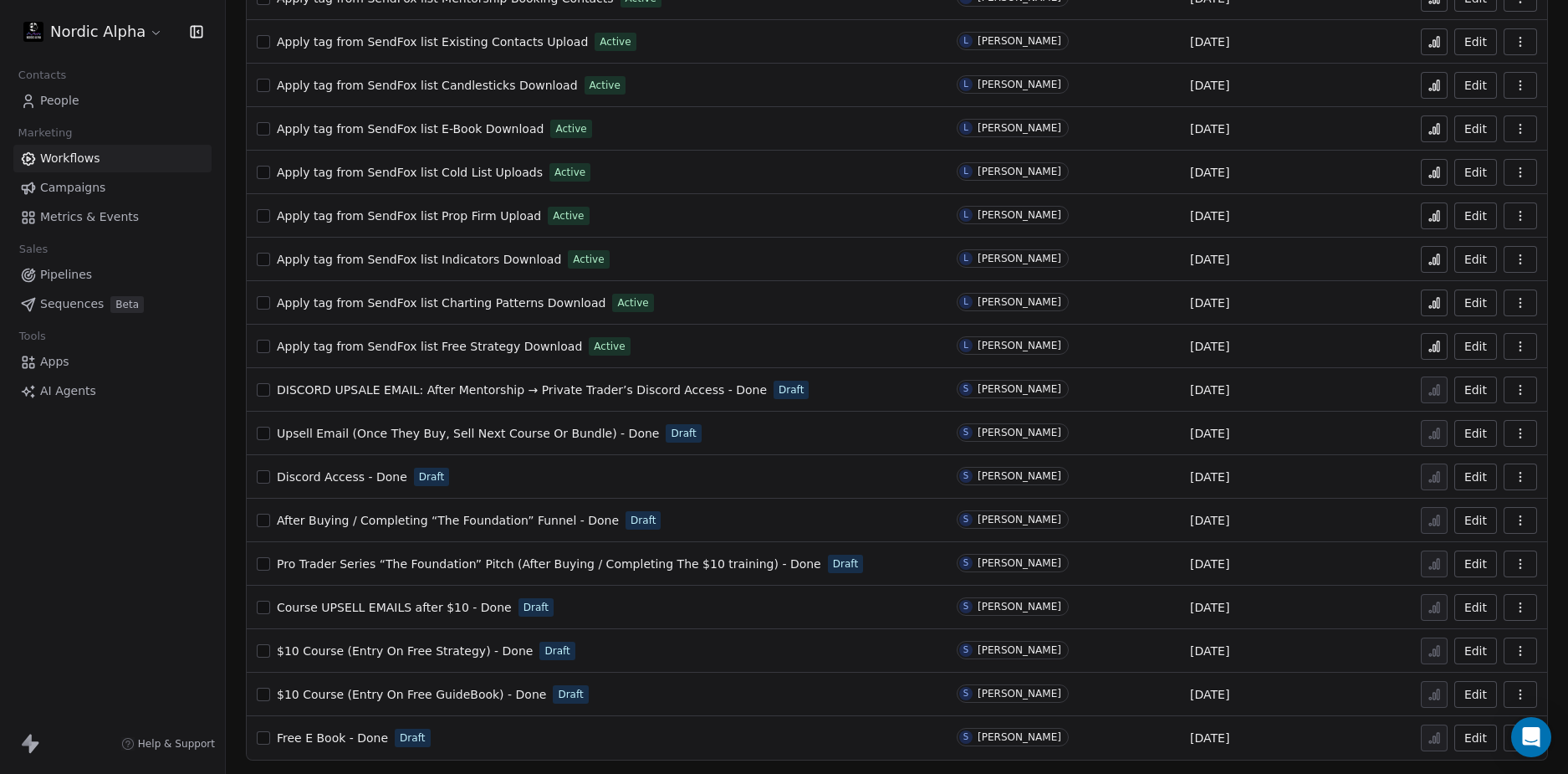
click at [96, 545] on div "Nordic Alpha Contacts People Marketing Workflows Campaigns Metrics & Events Sal…" at bounding box center [112, 387] width 225 height 774
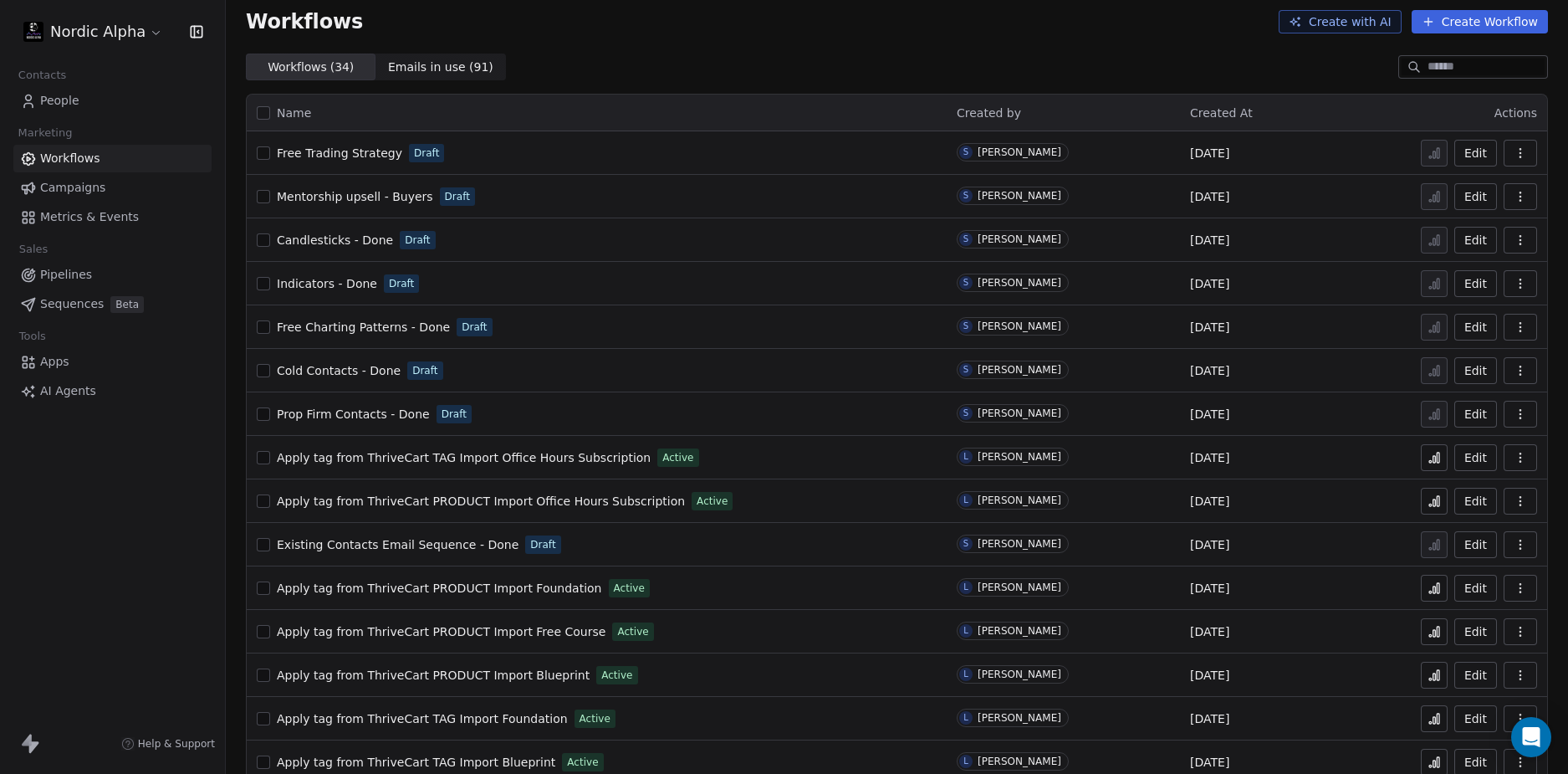
scroll to position [0, 0]
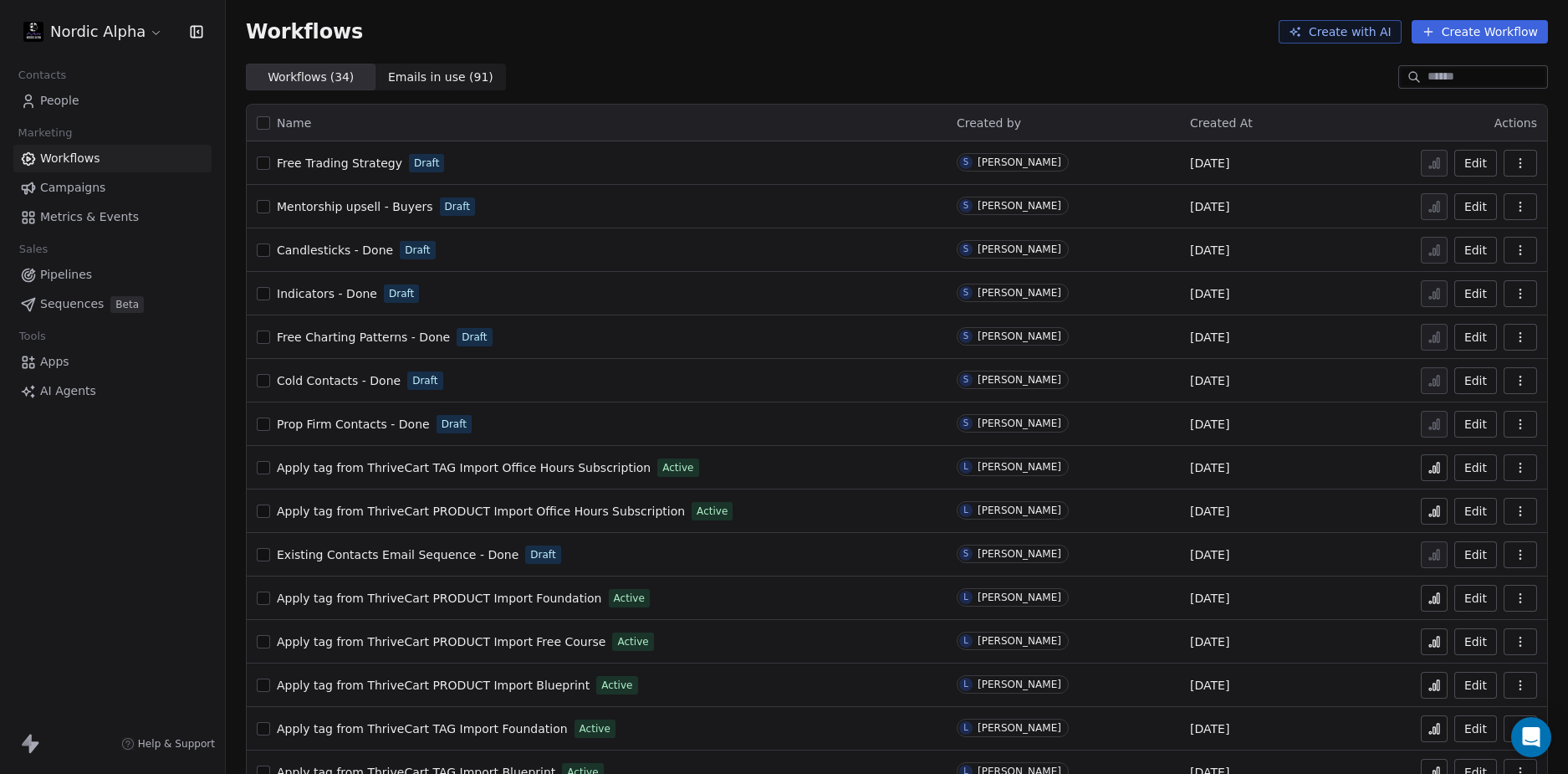
click at [314, 206] on span "Mentorship upsell - Buyers" at bounding box center [354, 206] width 156 height 14
click at [104, 592] on div "Nordic Alpha Contacts People Marketing Workflows Campaigns Metrics & Events Sal…" at bounding box center [112, 387] width 225 height 774
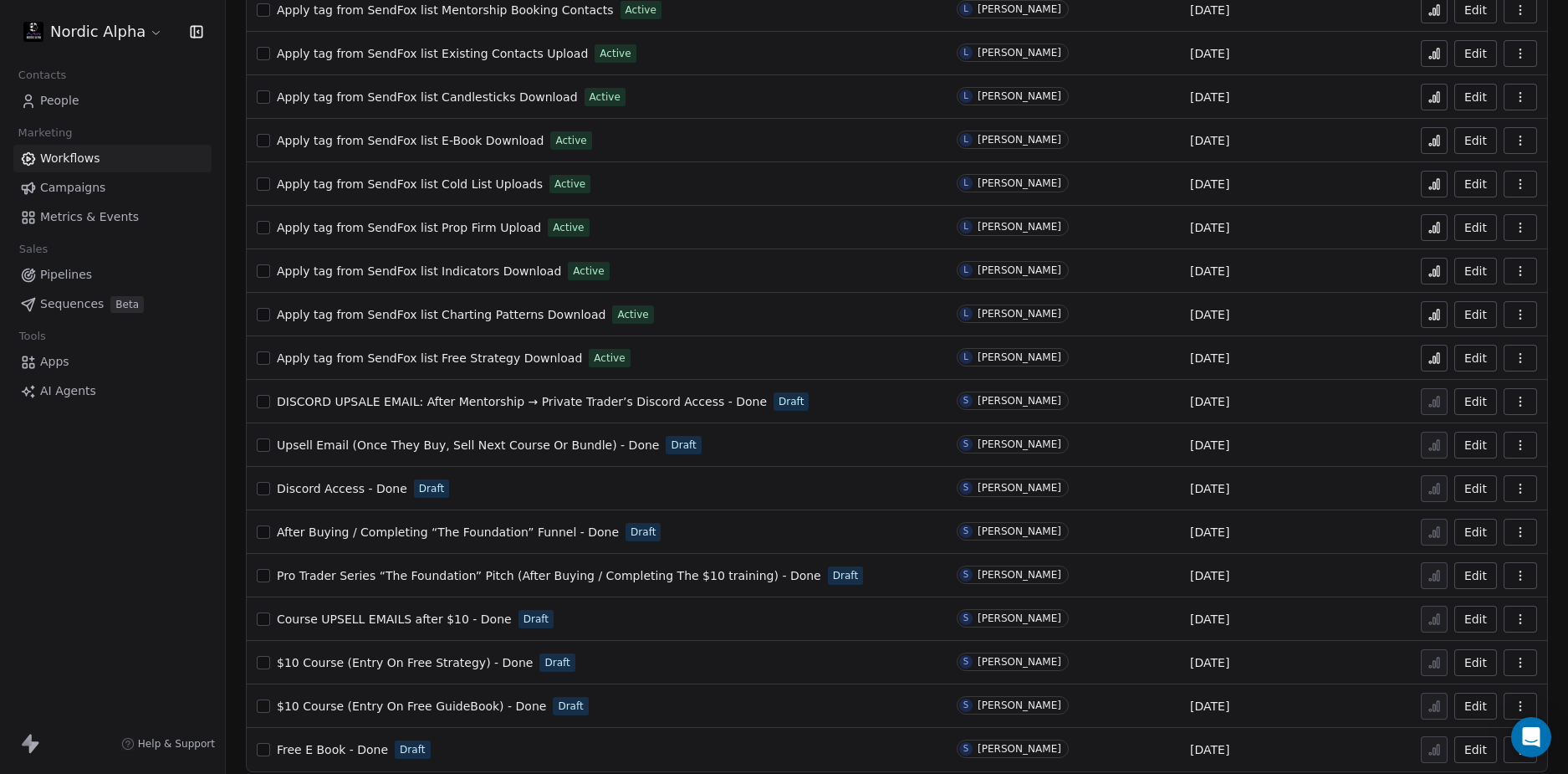
scroll to position [860, 0]
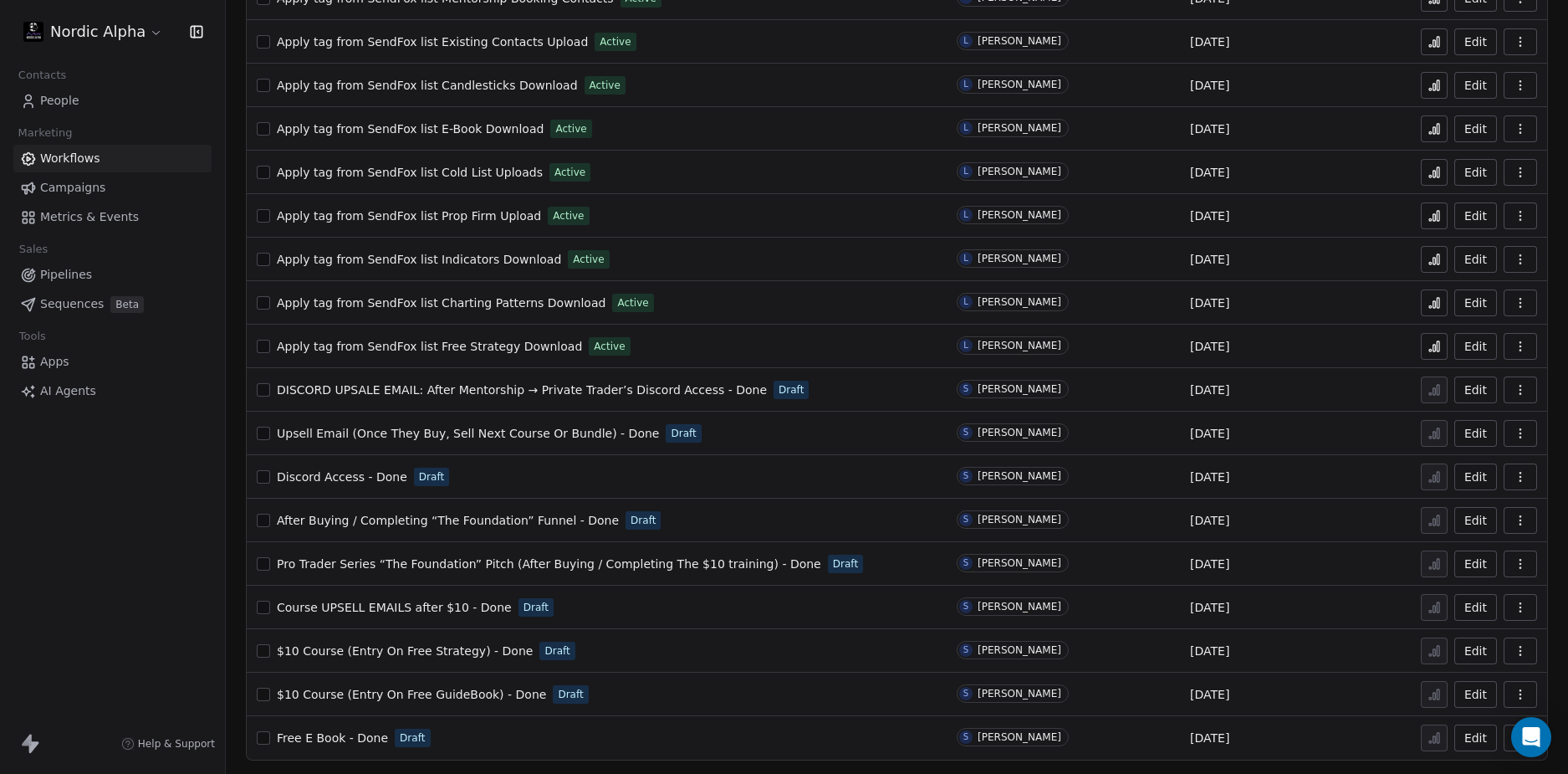
click at [551, 558] on span "Pro Trader Series “The Foundation” Pitch (After Buying / Completing The $10 tra…" at bounding box center [549, 564] width 545 height 14
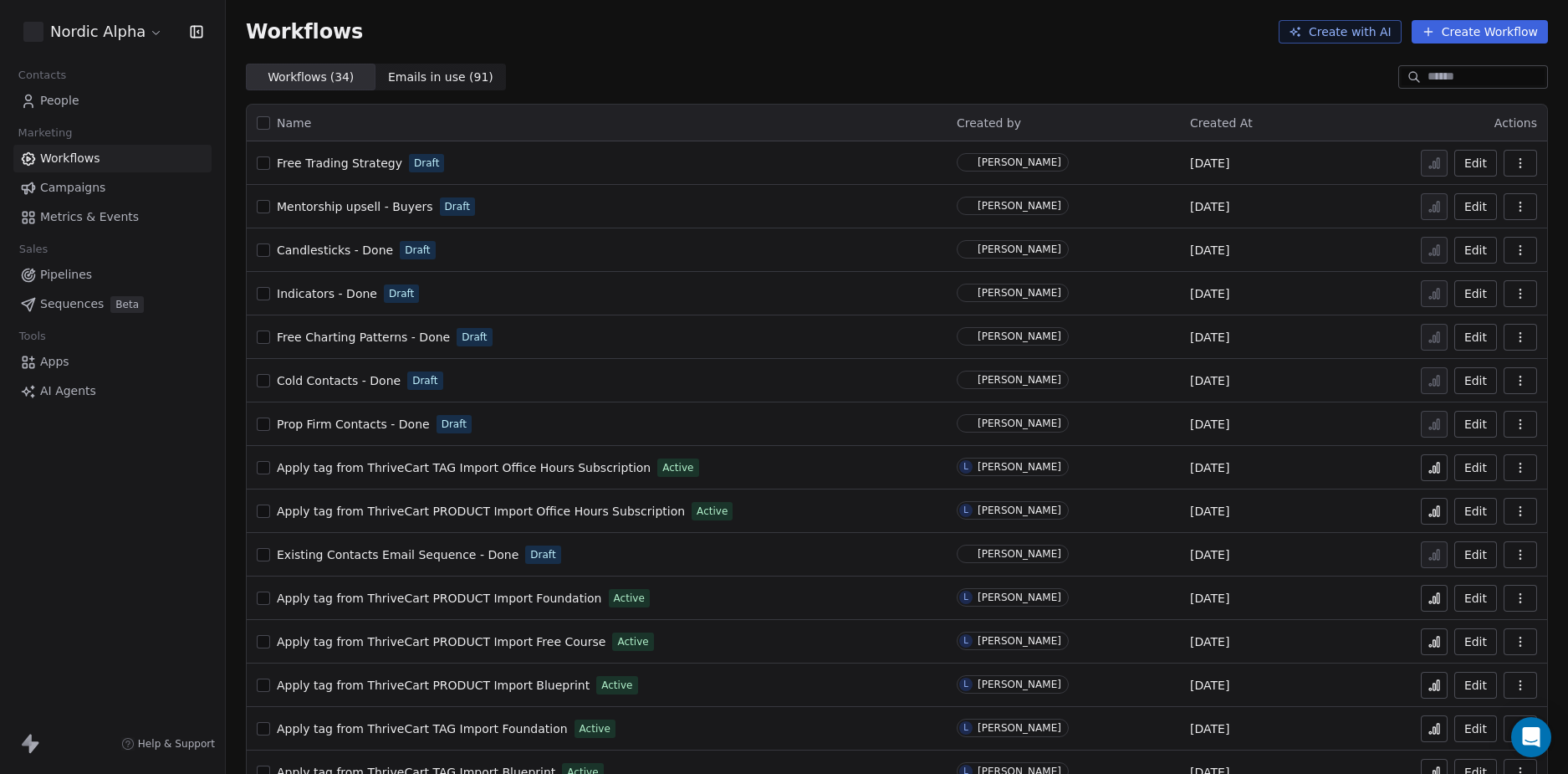
drag, startPoint x: 58, startPoint y: 568, endPoint x: 781, endPoint y: 408, distance: 740.5
click at [59, 568] on div "Nordic Alpha Contacts People Marketing Workflows Campaigns Metrics & Events Sal…" at bounding box center [112, 387] width 225 height 774
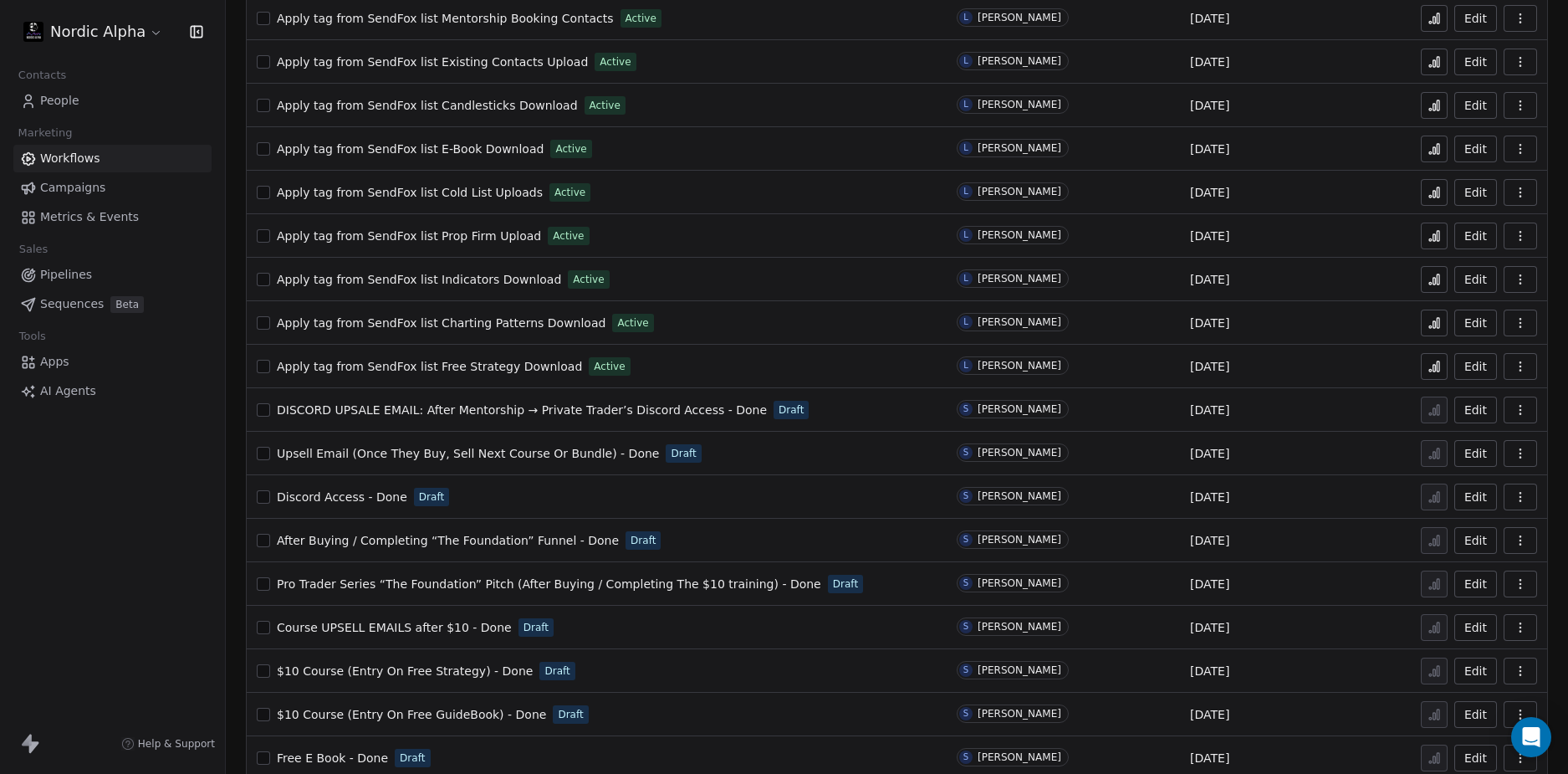
scroll to position [860, 0]
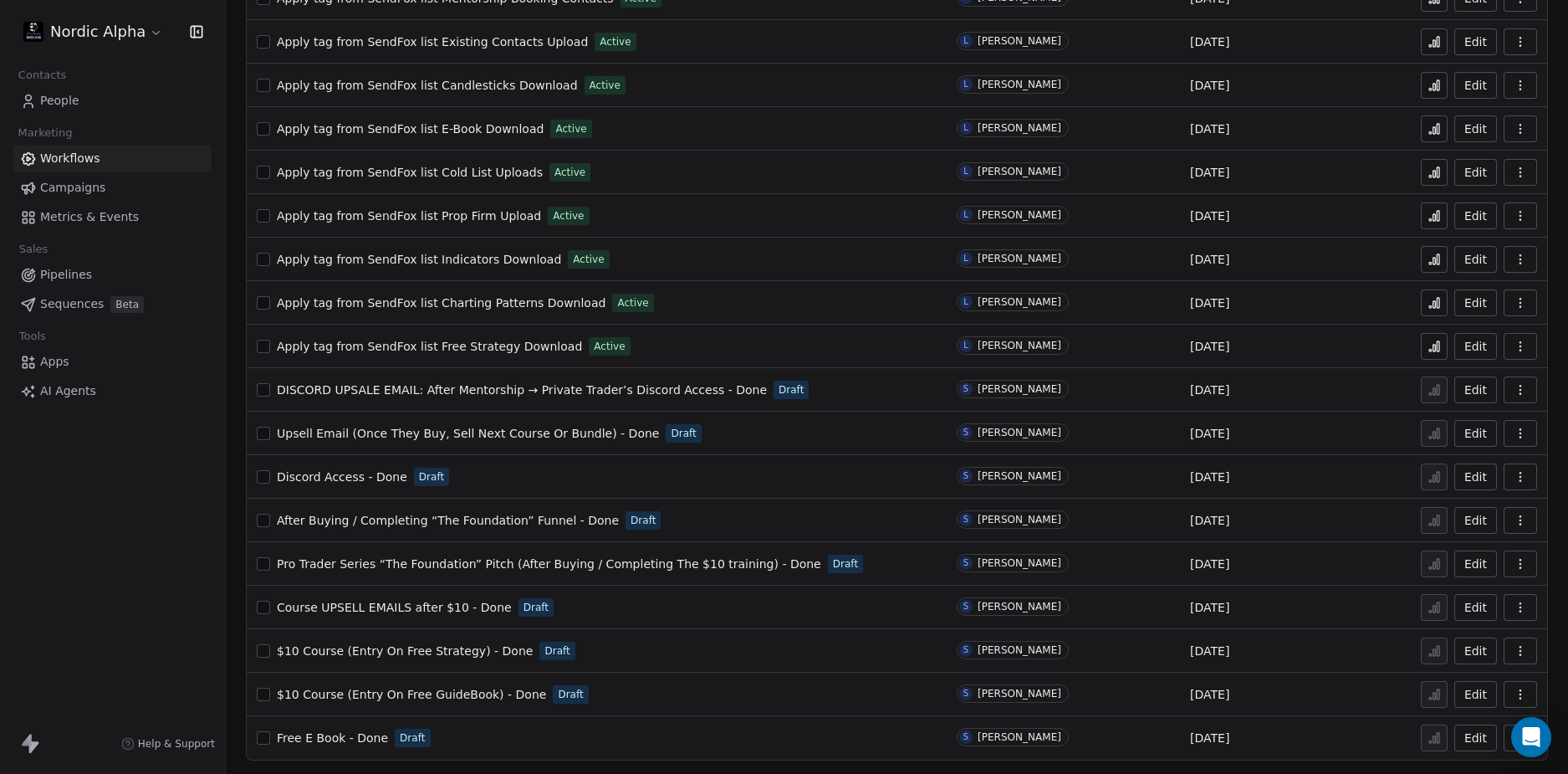
click at [127, 563] on div "Nordic Alpha Contacts People Marketing Workflows Campaigns Metrics & Events Sal…" at bounding box center [112, 387] width 225 height 774
click at [165, 548] on div "Nordic Alpha Contacts People Marketing Workflows Campaigns Metrics & Events Sal…" at bounding box center [112, 387] width 225 height 774
click at [404, 607] on span "Course UPSELL EMAILS after $10 - Done" at bounding box center [394, 607] width 235 height 14
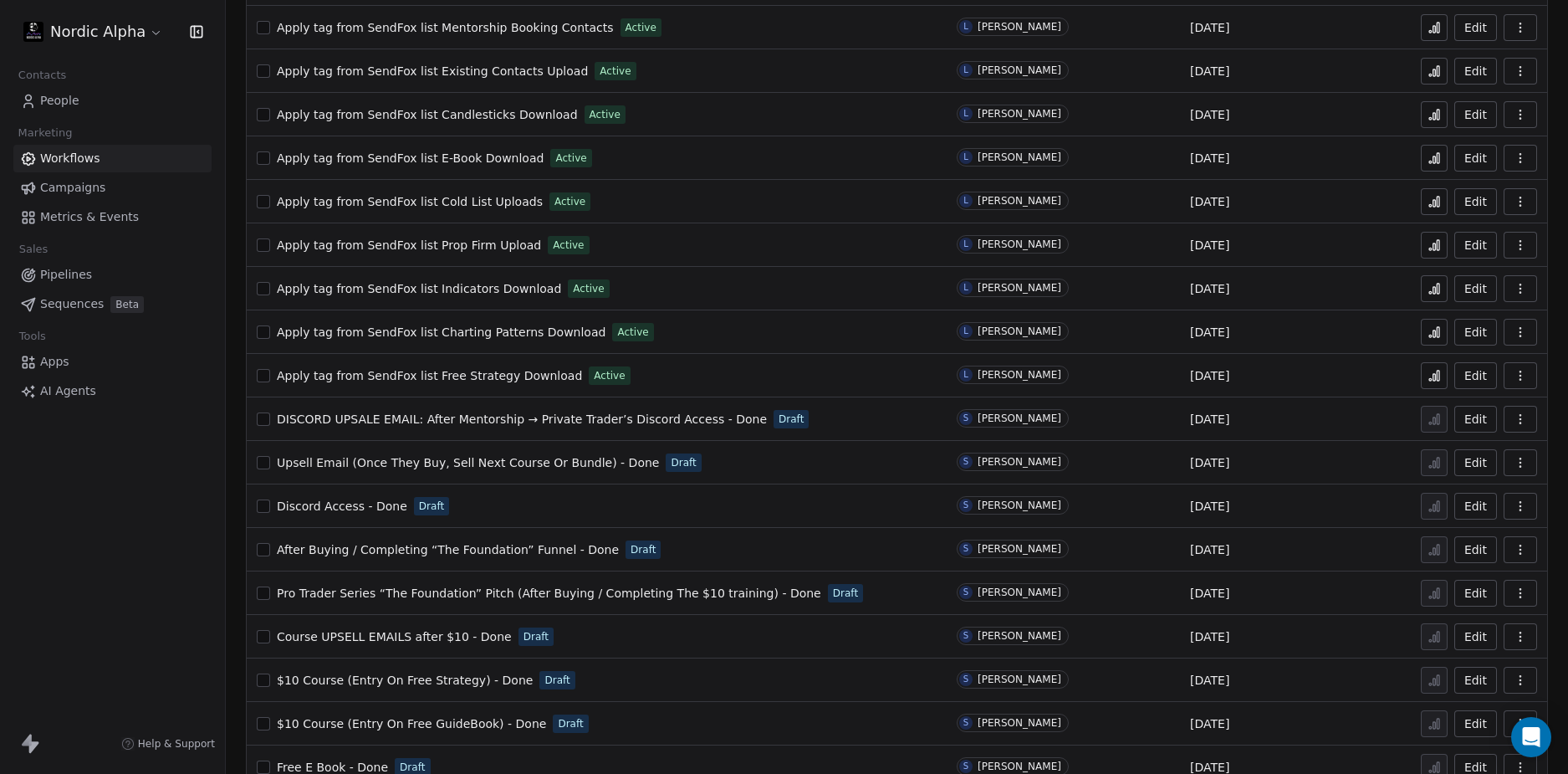
scroll to position [860, 0]
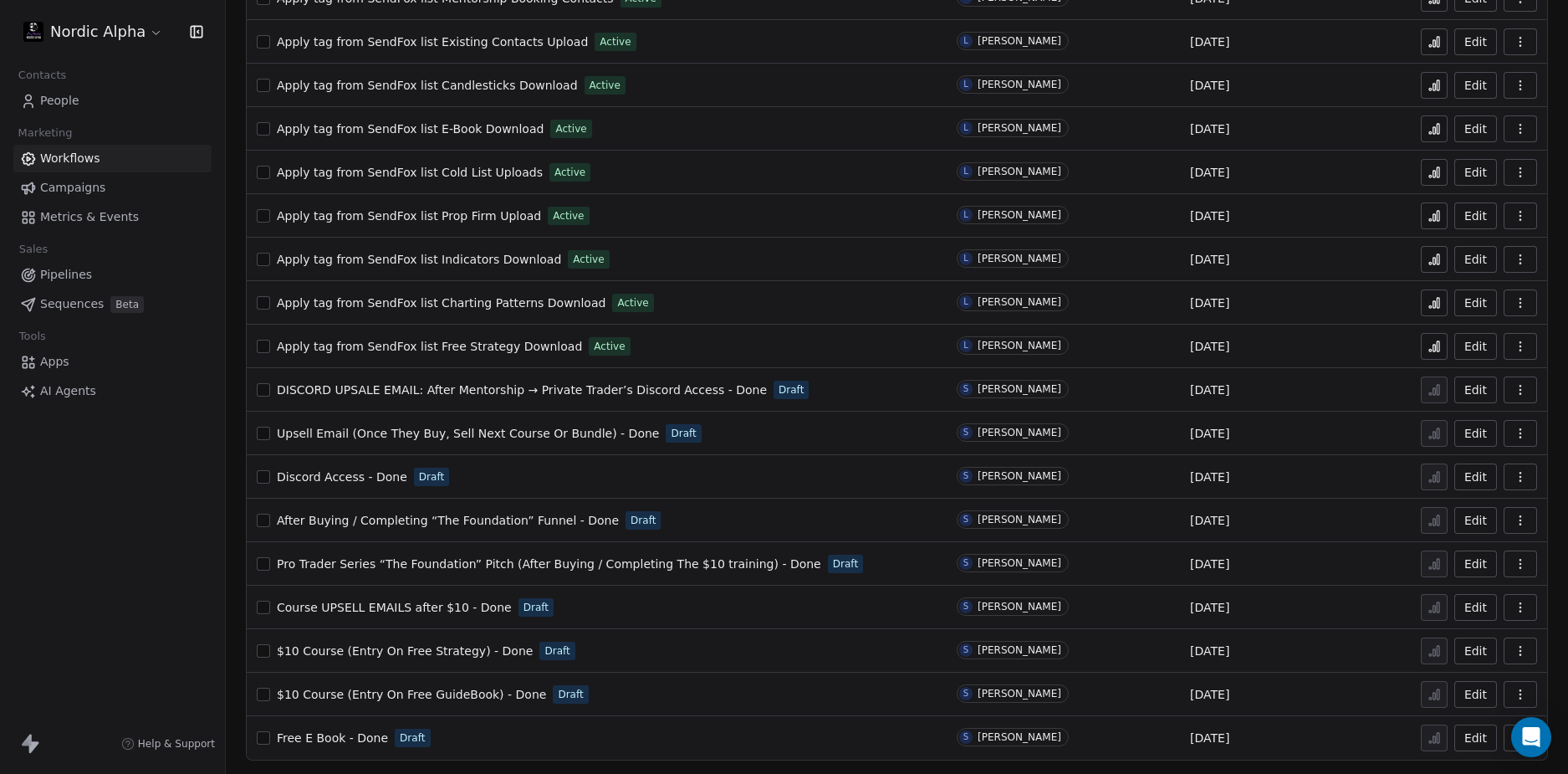
click at [421, 606] on span "Course UPSELL EMAILS after $10 - Done" at bounding box center [394, 607] width 235 height 14
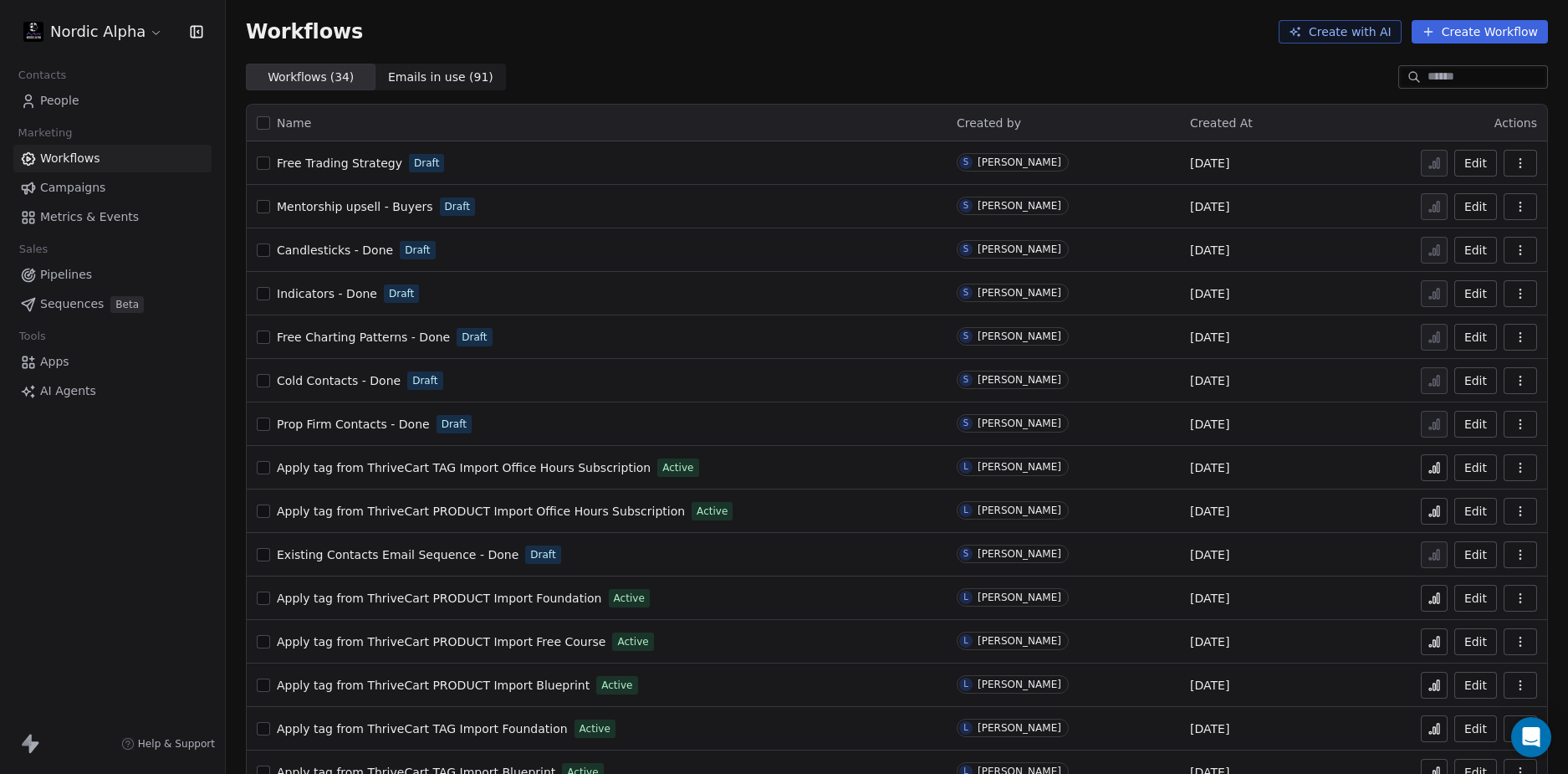
click at [171, 560] on div "Nordic Alpha Contacts People Marketing Workflows Campaigns Metrics & Events Sal…" at bounding box center [112, 387] width 225 height 774
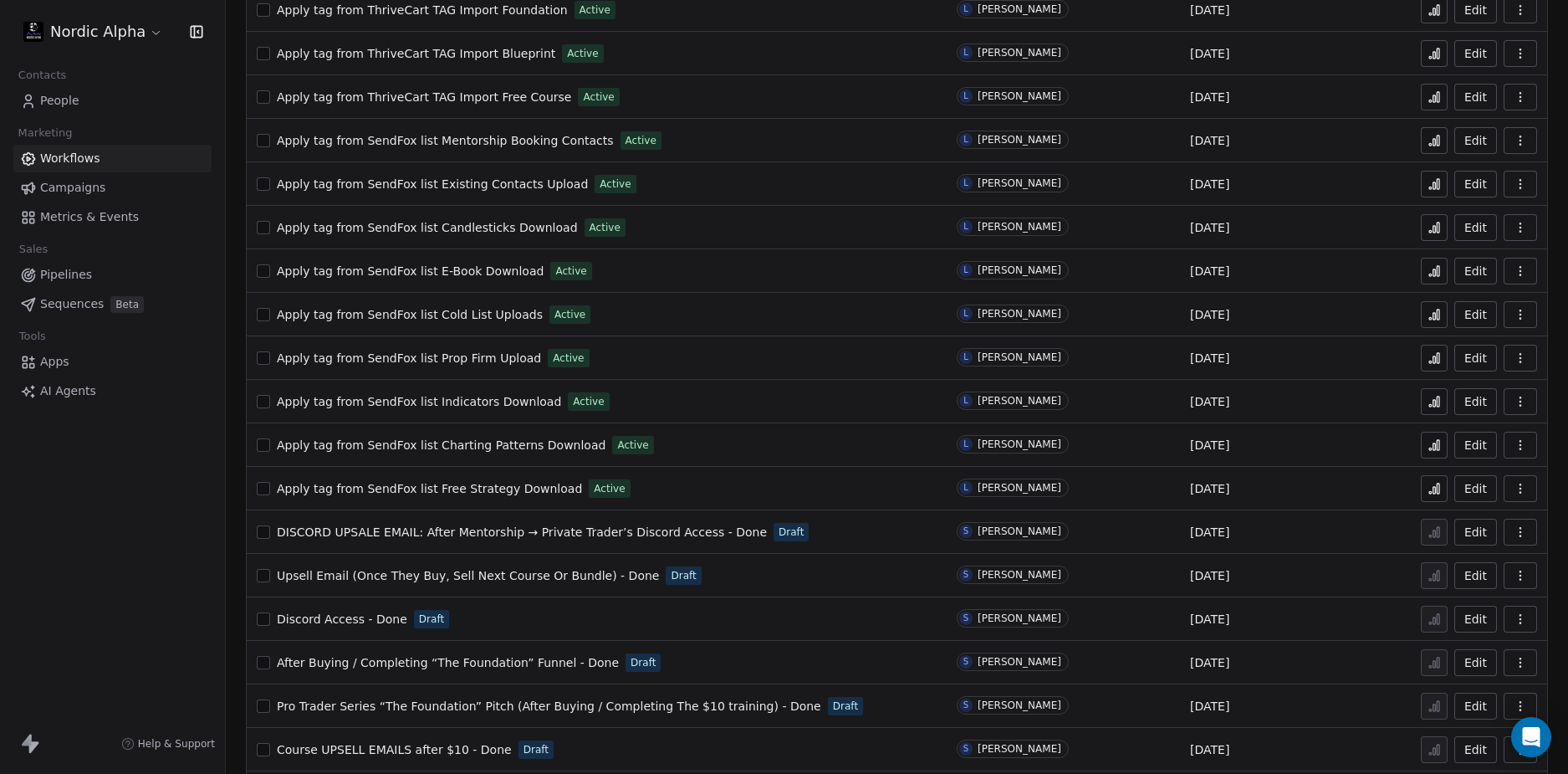
scroll to position [860, 0]
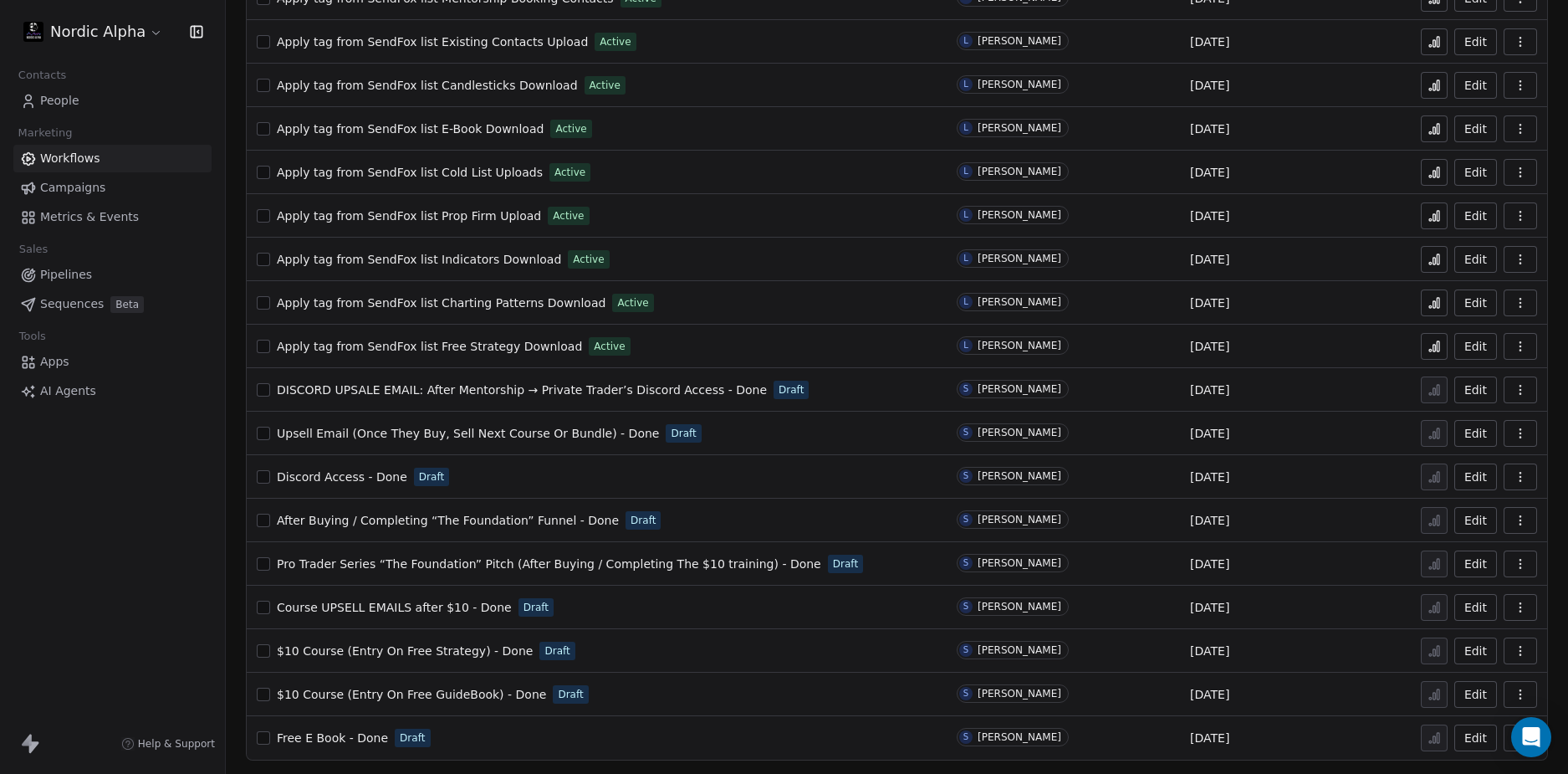
click at [381, 604] on span "Course UPSELL EMAILS after $10 - Done" at bounding box center [394, 607] width 235 height 14
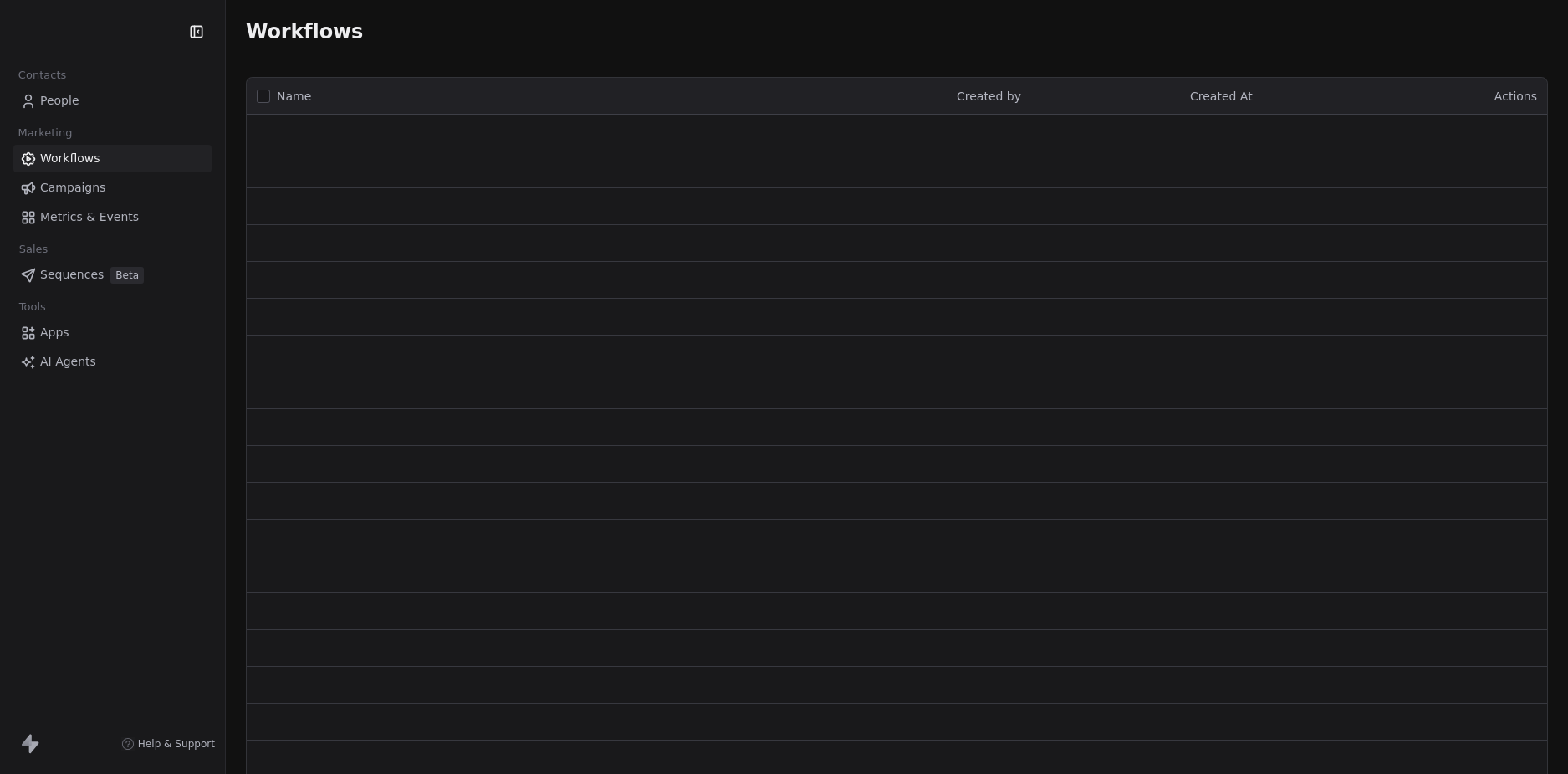
click at [138, 567] on div "Contacts People Marketing Workflows Campaigns Metrics & Events Sales Sequences …" at bounding box center [112, 387] width 225 height 774
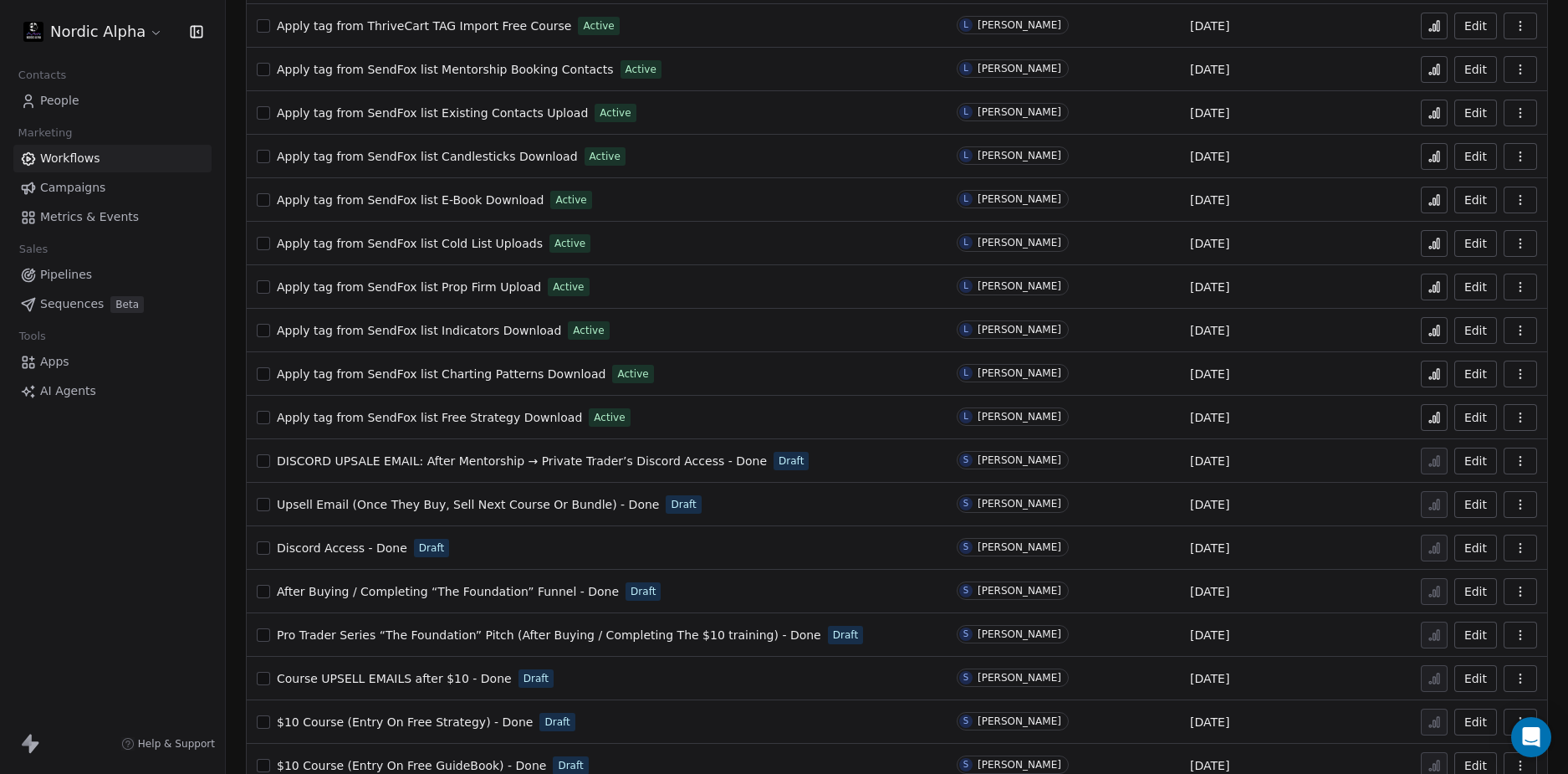
scroll to position [860, 0]
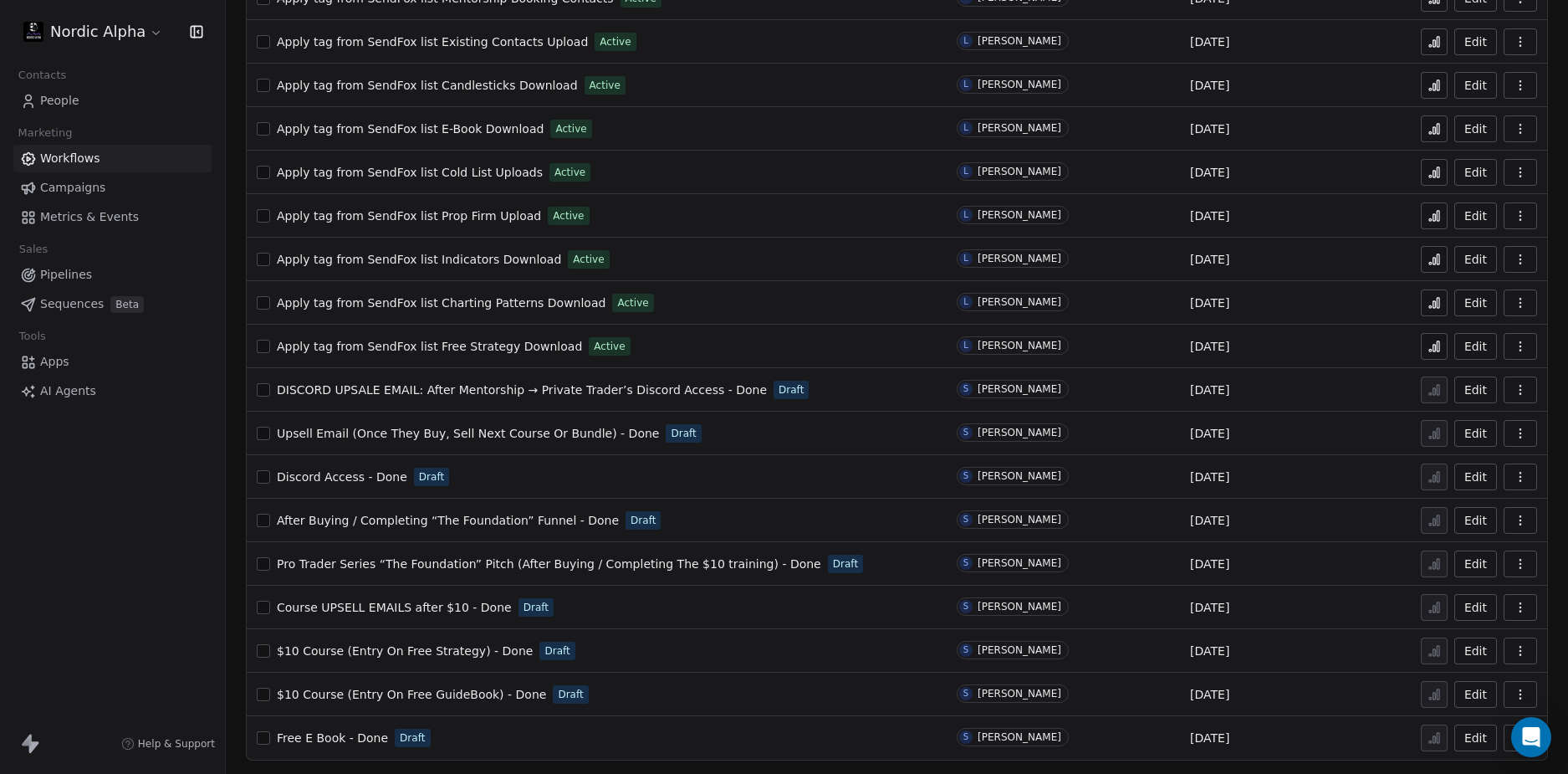
click at [610, 561] on span "Pro Trader Series “The Foundation” Pitch (After Buying / Completing The $10 tra…" at bounding box center [549, 564] width 545 height 14
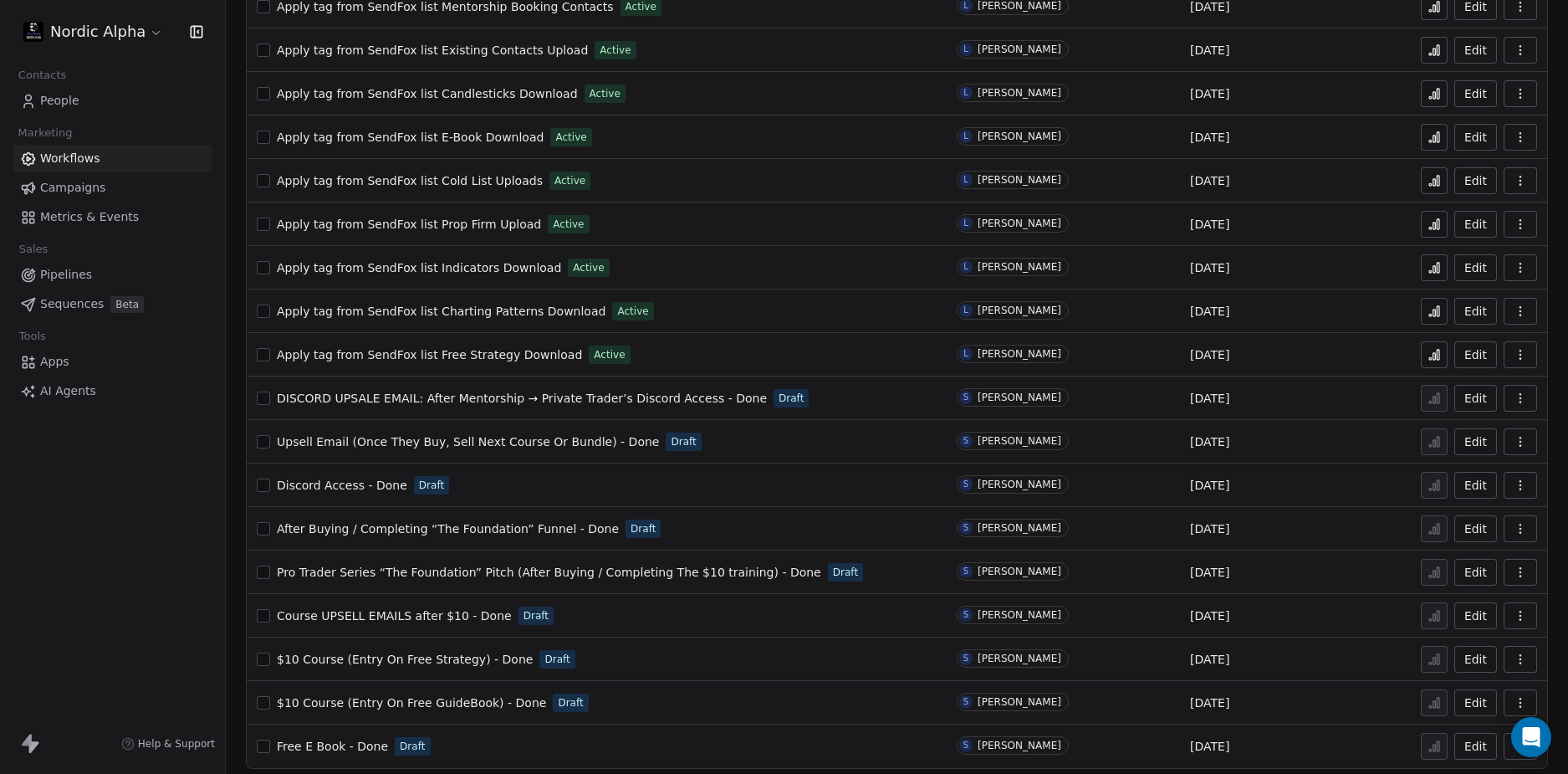
scroll to position [860, 0]
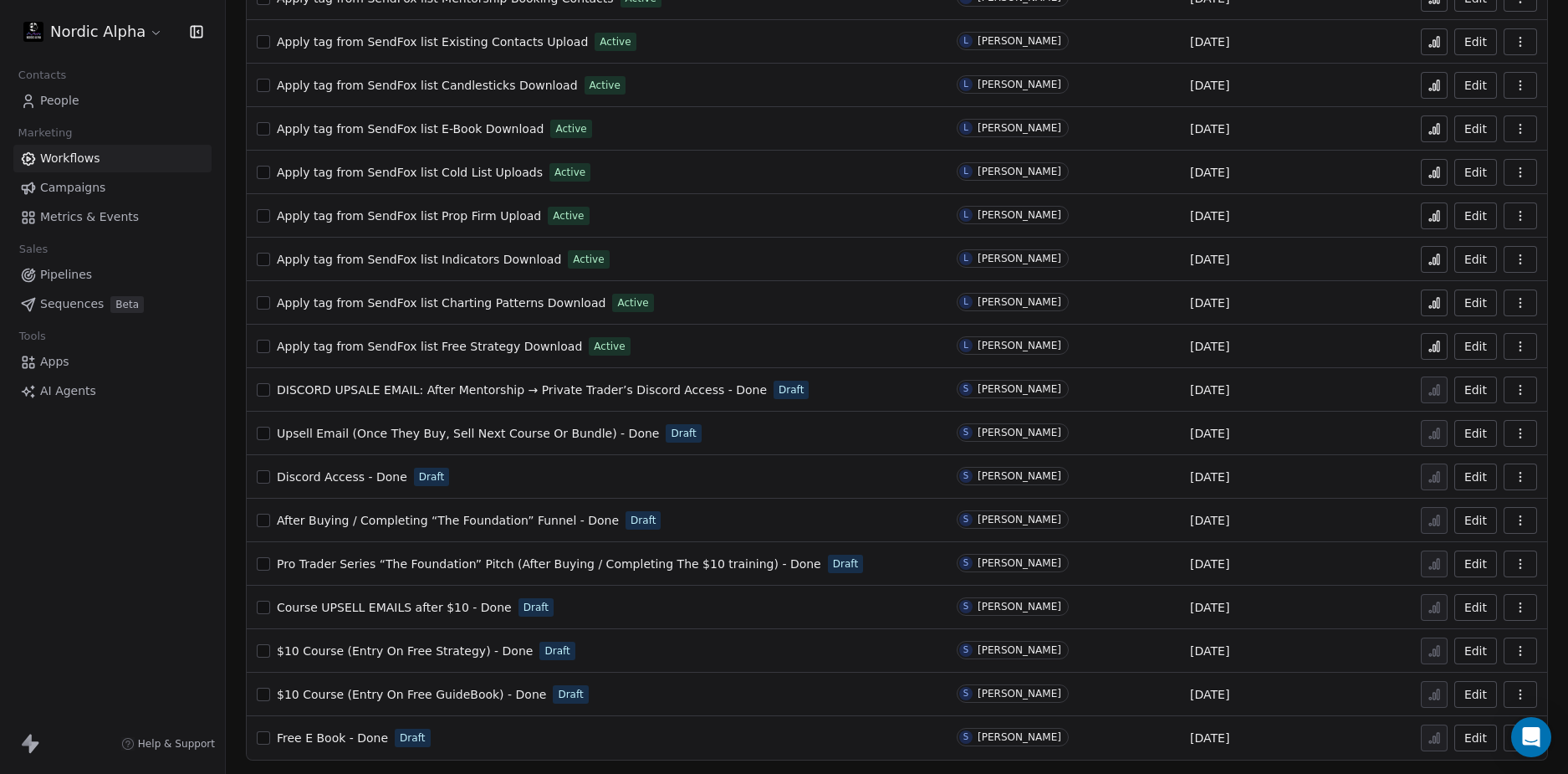
click at [426, 606] on span "Course UPSELL EMAILS after $10 - Done" at bounding box center [394, 607] width 235 height 14
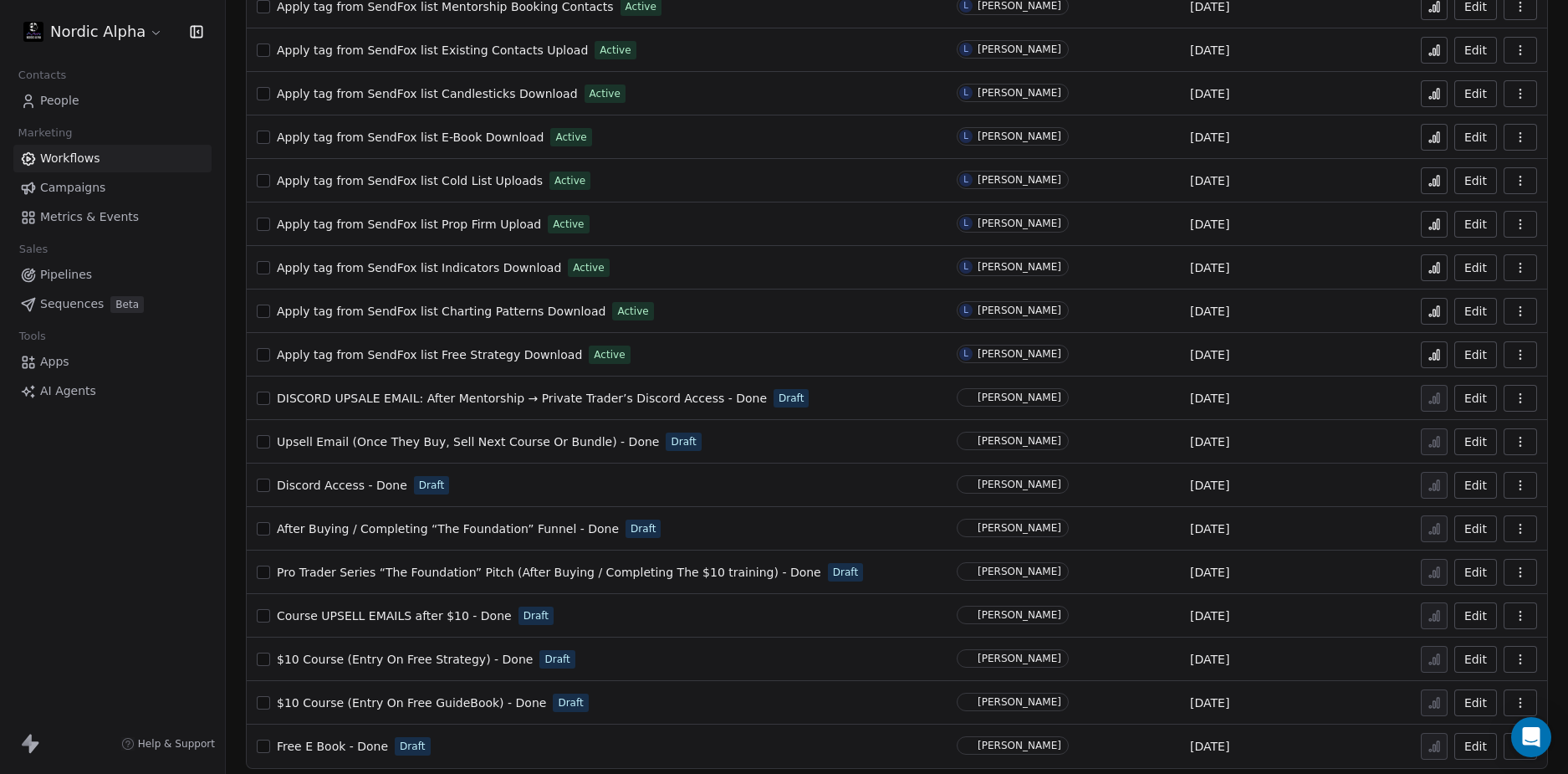
scroll to position [860, 0]
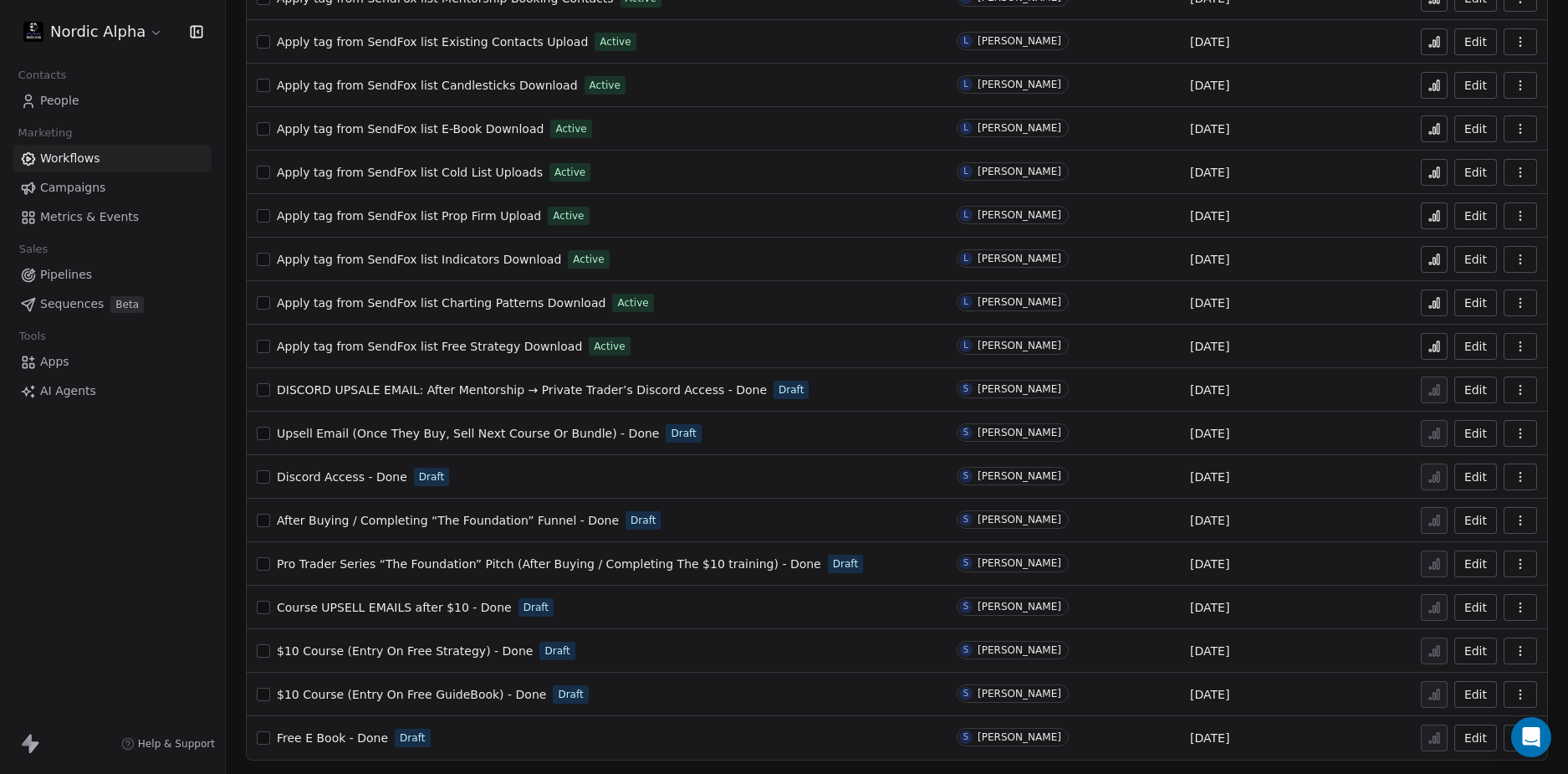
click at [107, 585] on div "Nordic Alpha Contacts People Marketing Workflows Campaigns Metrics & Events Sal…" at bounding box center [112, 387] width 225 height 774
click at [494, 607] on span "Course UPSELL EMAILS after $10 - Done" at bounding box center [394, 607] width 235 height 14
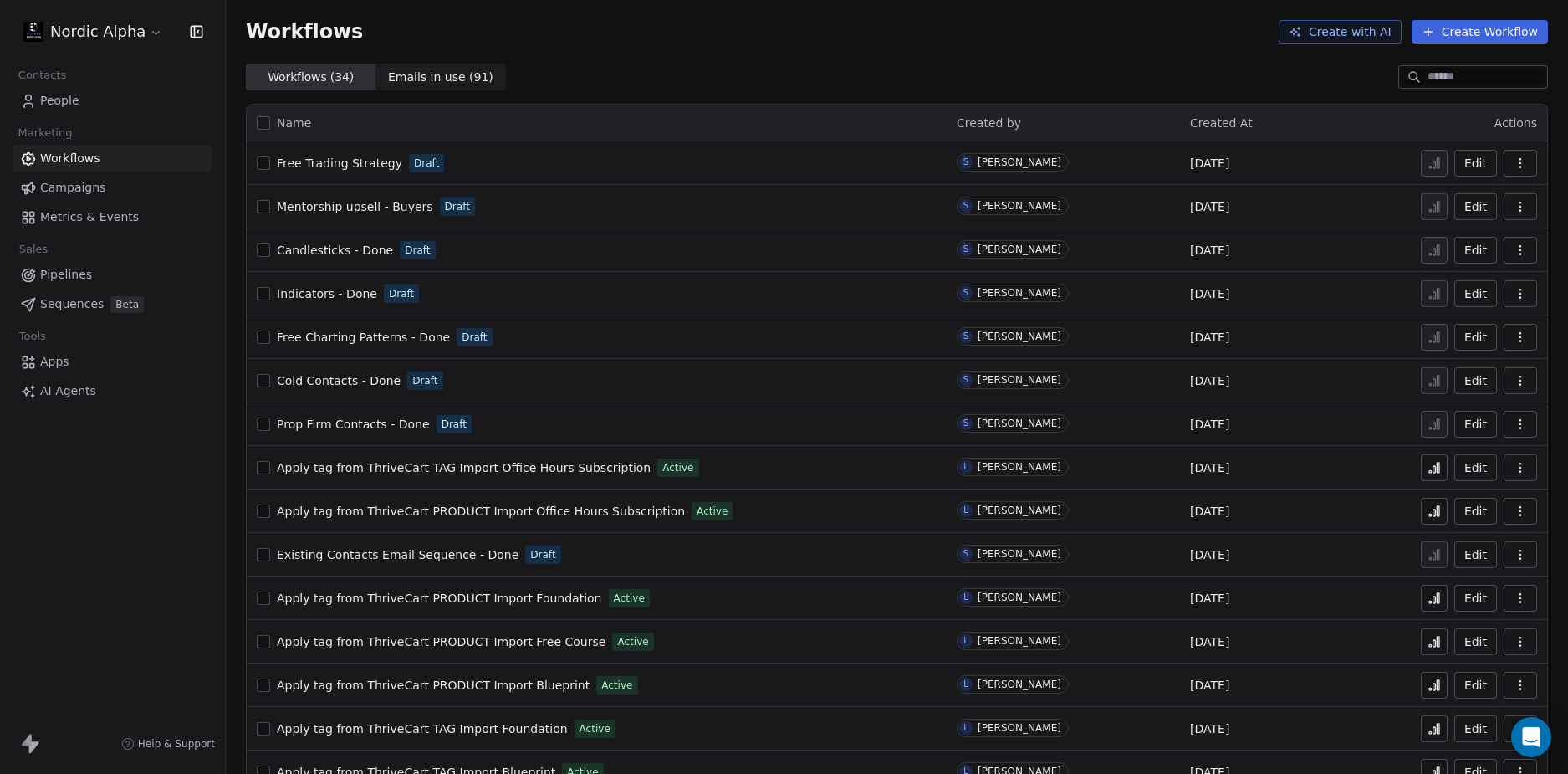
click at [149, 600] on div "Nordic Alpha Contacts People Marketing Workflows Campaigns Metrics & Events Sal…" at bounding box center [112, 387] width 225 height 774
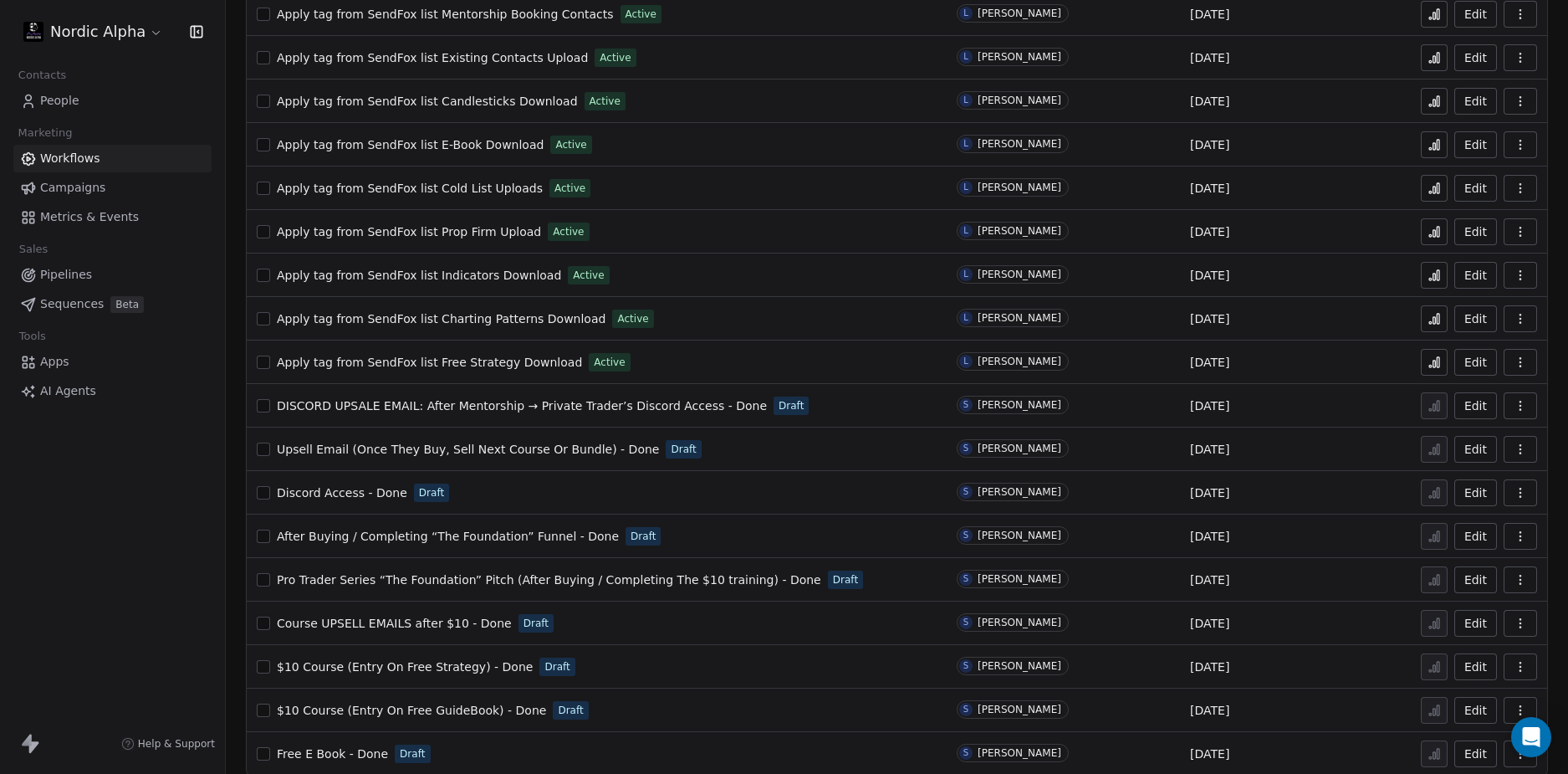
scroll to position [860, 0]
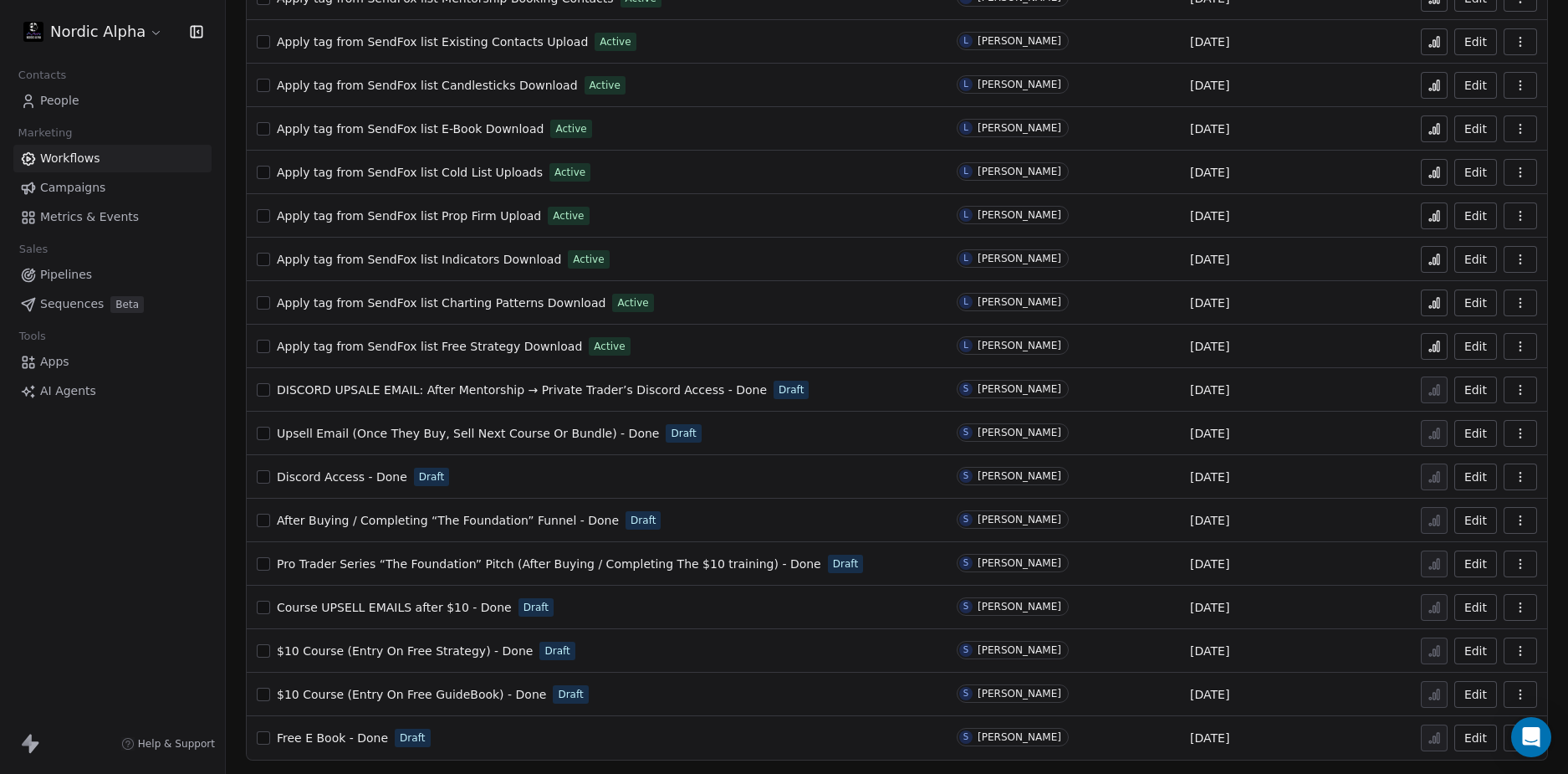
click at [424, 652] on span "$10 Course (Entry On Free Strategy) - Done" at bounding box center [404, 650] width 256 height 14
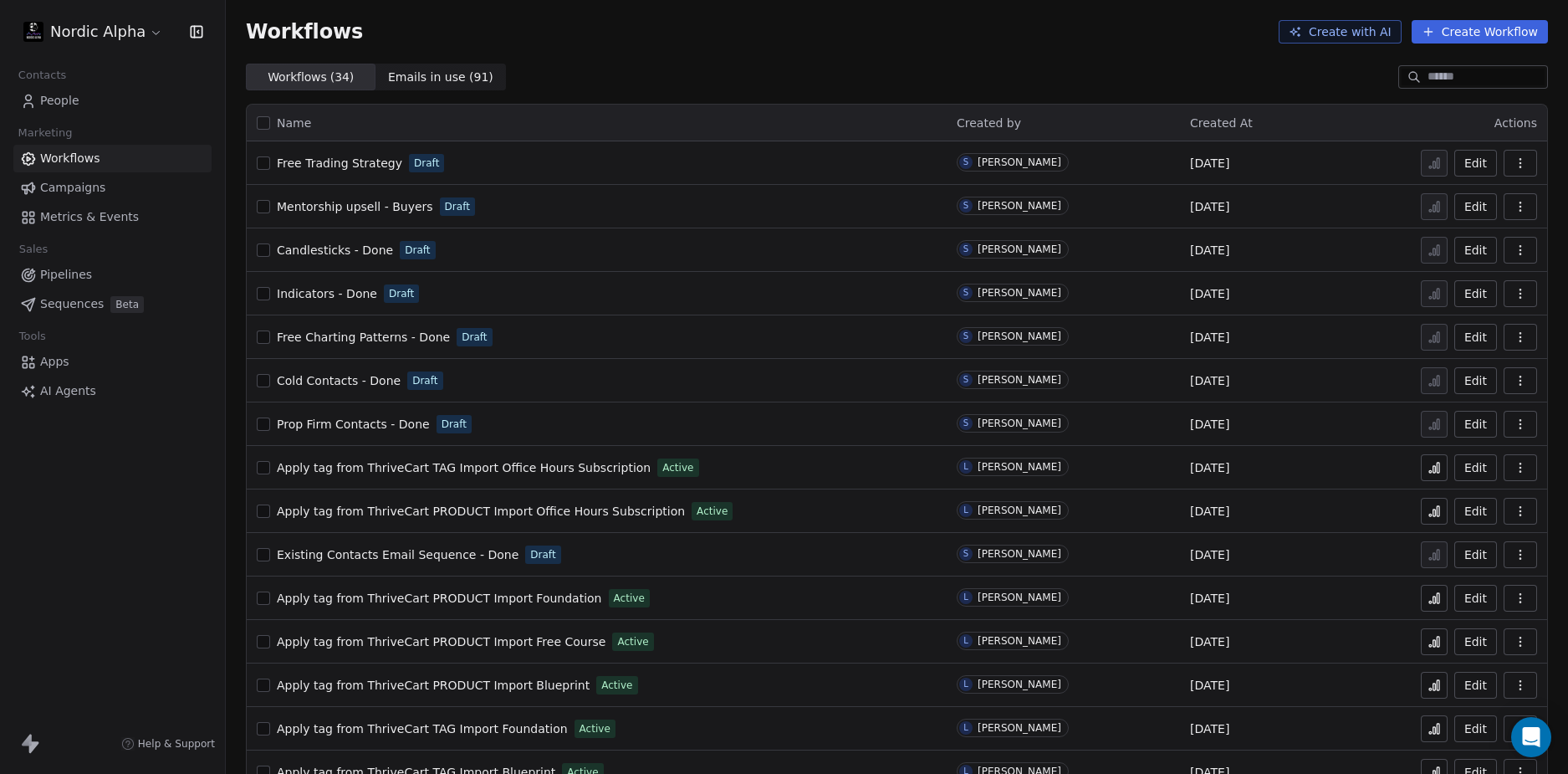
click at [834, 8] on div "Workflows Create with AI Create Workflow" at bounding box center [896, 31] width 1342 height 63
click at [710, 55] on div "Workflows Create with AI Create Workflow" at bounding box center [896, 31] width 1342 height 63
click at [700, 69] on div "Workflows ( 34 ) Workflows ( 34 ) Emails in use ( 91 ) Emails in use ( 91 )" at bounding box center [896, 77] width 1342 height 27
click at [362, 162] on span "Free Trading Strategy" at bounding box center [339, 163] width 125 height 14
click at [122, 590] on div "Nordic Alpha Contacts People Marketing Workflows Campaigns Metrics & Events Sal…" at bounding box center [112, 387] width 225 height 774
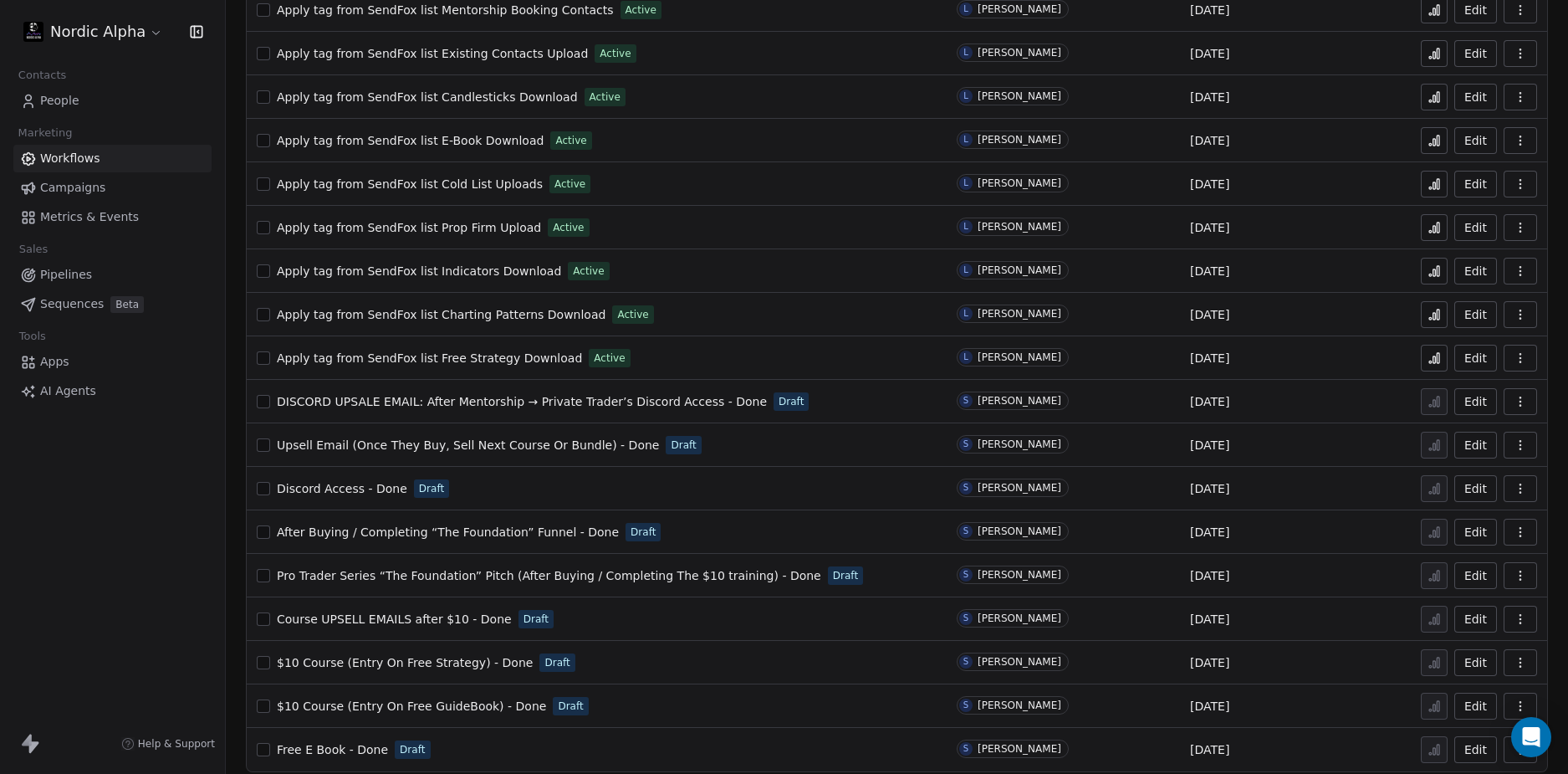
scroll to position [860, 0]
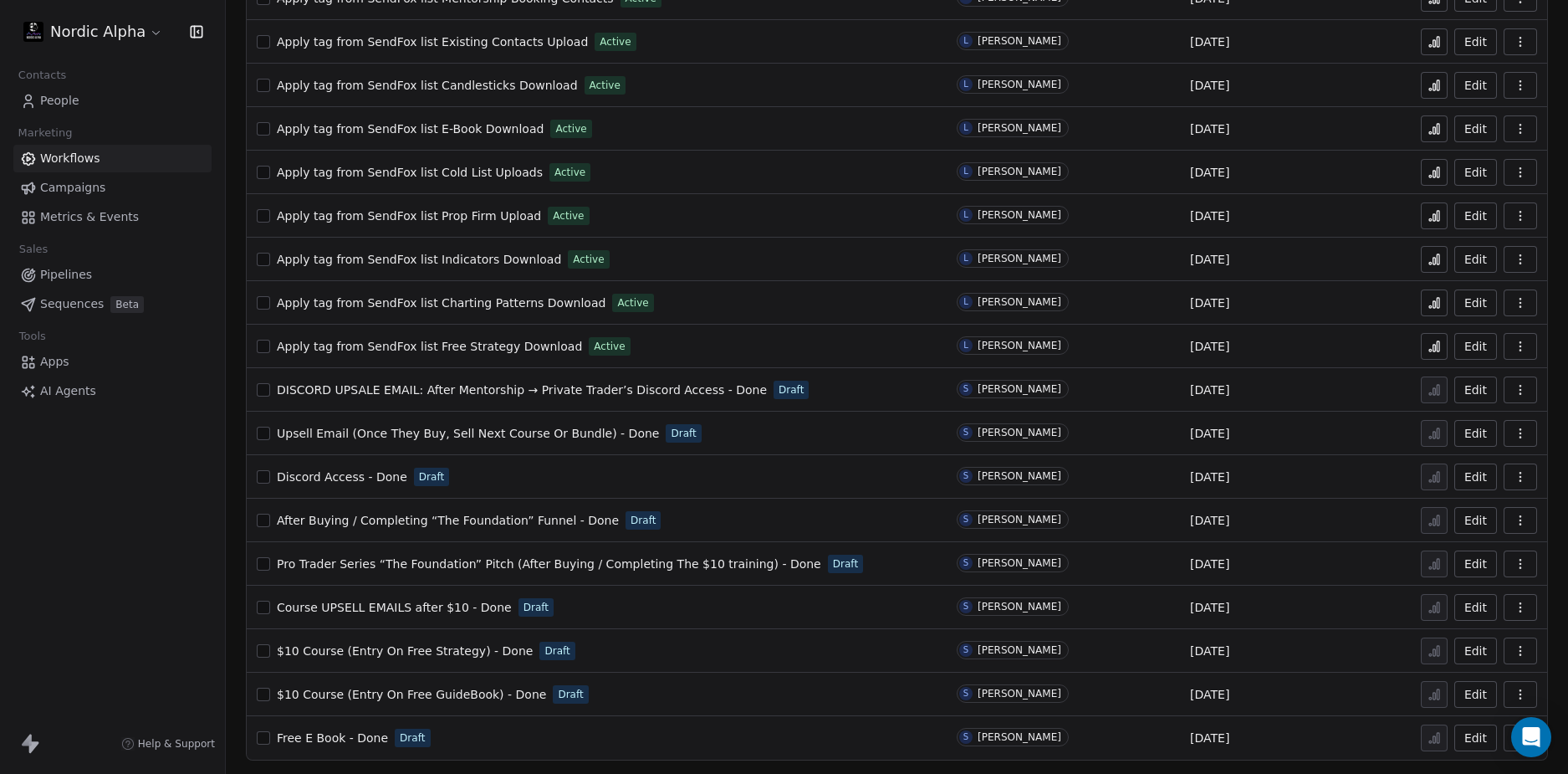
click at [155, 572] on div "Nordic Alpha Contacts People Marketing Workflows Campaigns Metrics & Events Sal…" at bounding box center [112, 387] width 225 height 774
click at [173, 590] on div "Nordic Alpha Contacts People Marketing Workflows Campaigns Metrics & Events Sal…" at bounding box center [112, 387] width 225 height 774
click at [411, 607] on span "Course UPSELL EMAILS after $10 - Done" at bounding box center [394, 607] width 235 height 14
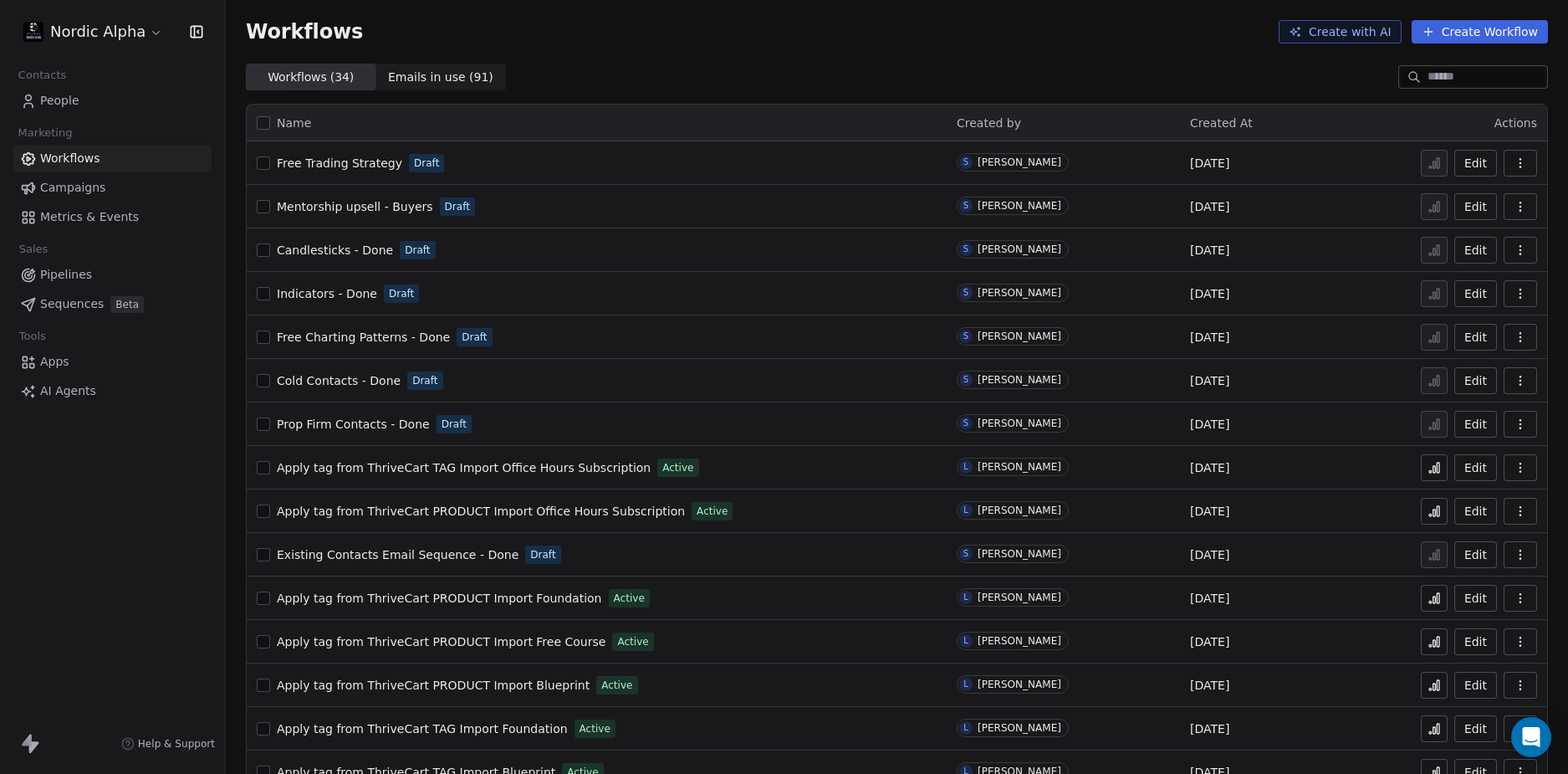
drag, startPoint x: 106, startPoint y: 563, endPoint x: 583, endPoint y: 411, distance: 500.6
click at [112, 561] on div "Nordic Alpha Contacts People Marketing Workflows Campaigns Metrics & Events Sal…" at bounding box center [112, 387] width 225 height 774
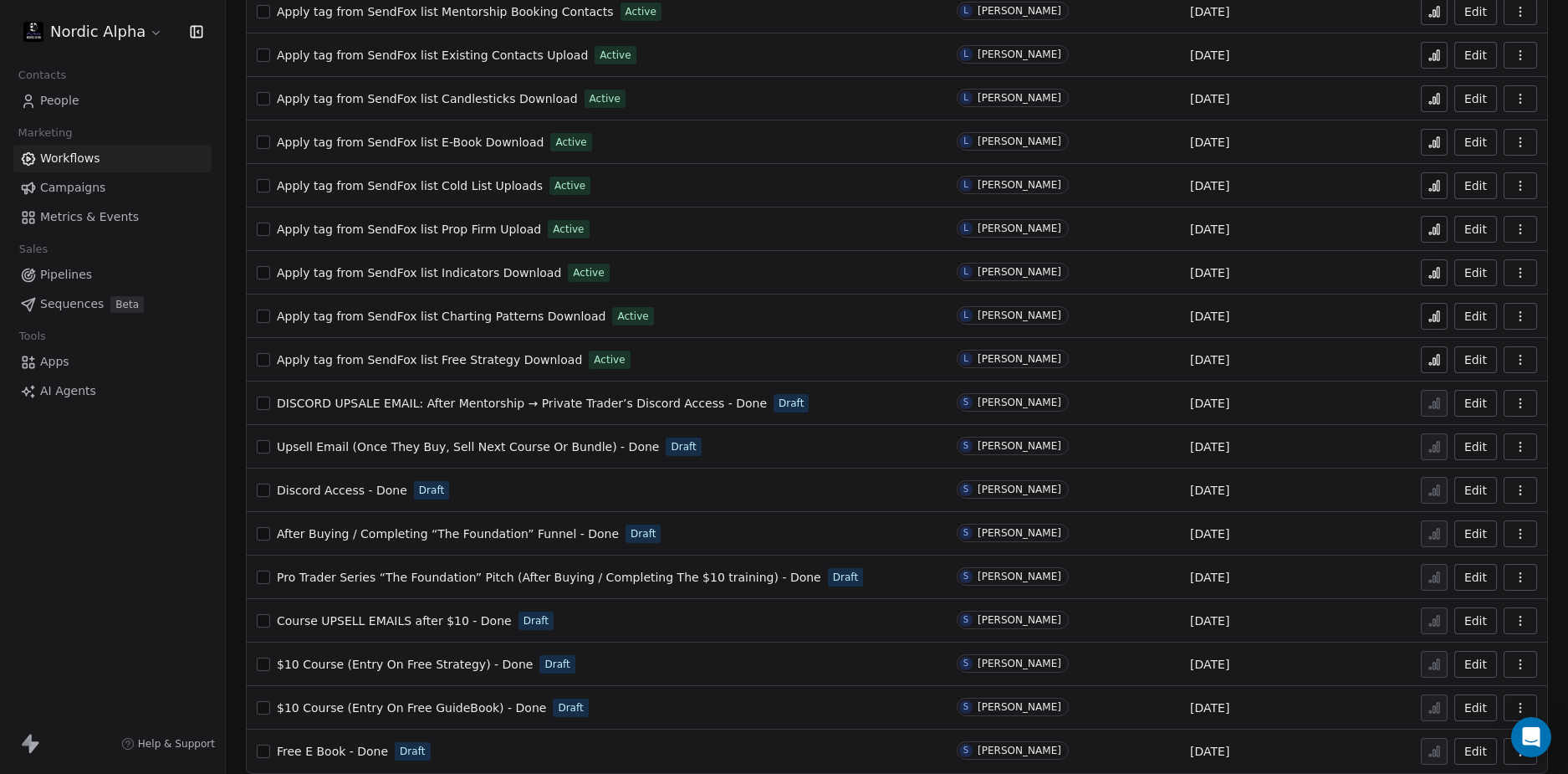
scroll to position [860, 0]
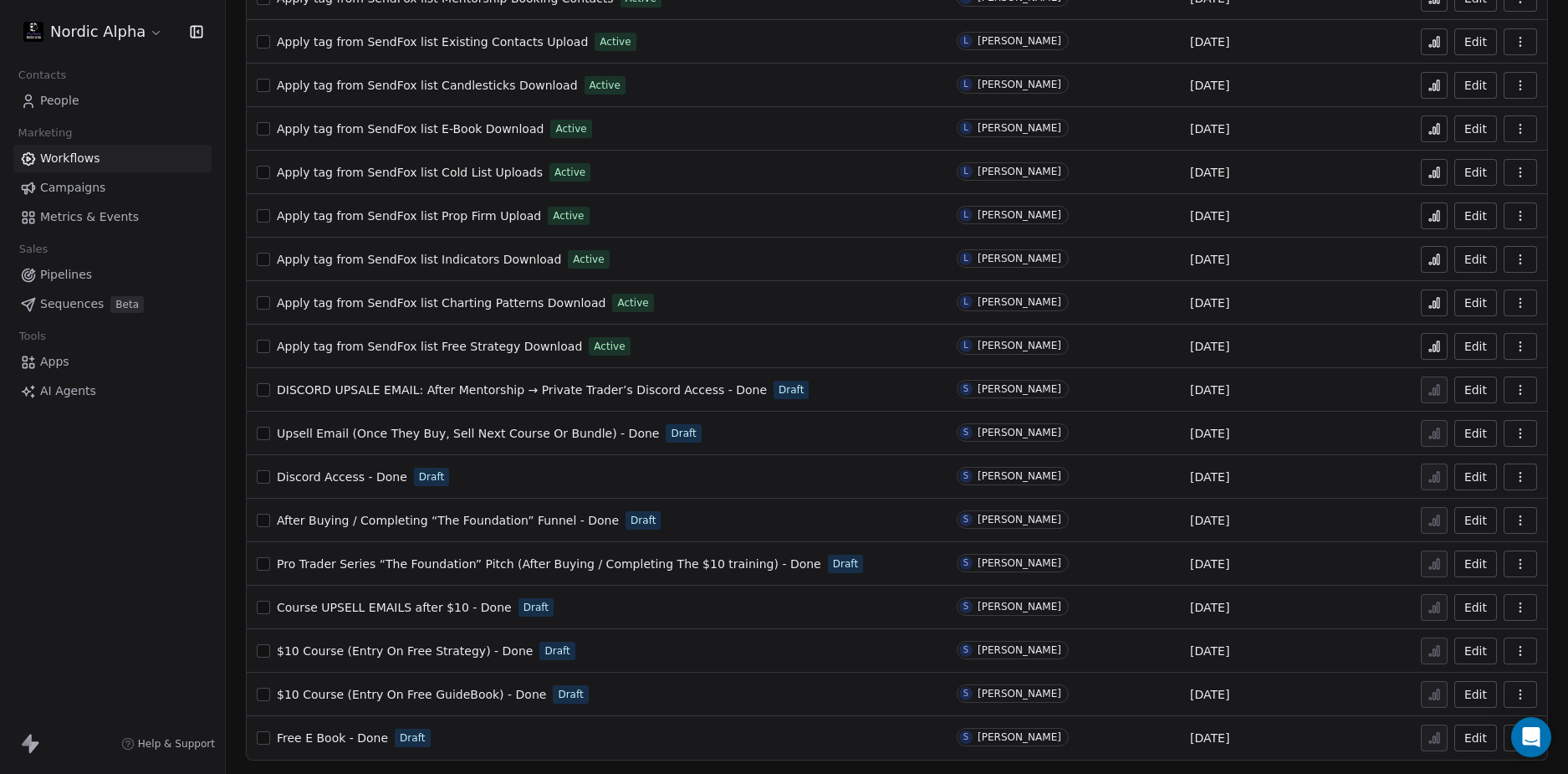
click at [143, 557] on div "Nordic Alpha Contacts People Marketing Workflows Campaigns Metrics & Events Sal…" at bounding box center [112, 387] width 225 height 774
click at [164, 509] on div "Nordic Alpha Contacts People Marketing Workflows Campaigns Metrics & Events Sal…" at bounding box center [112, 387] width 225 height 774
click at [505, 478] on div "Discord Access - Done Draft" at bounding box center [597, 477] width 680 height 24
click at [509, 429] on span "Upsell Email (Once They Buy, Sell Next Course Or Bundle) - Done" at bounding box center [468, 433] width 382 height 14
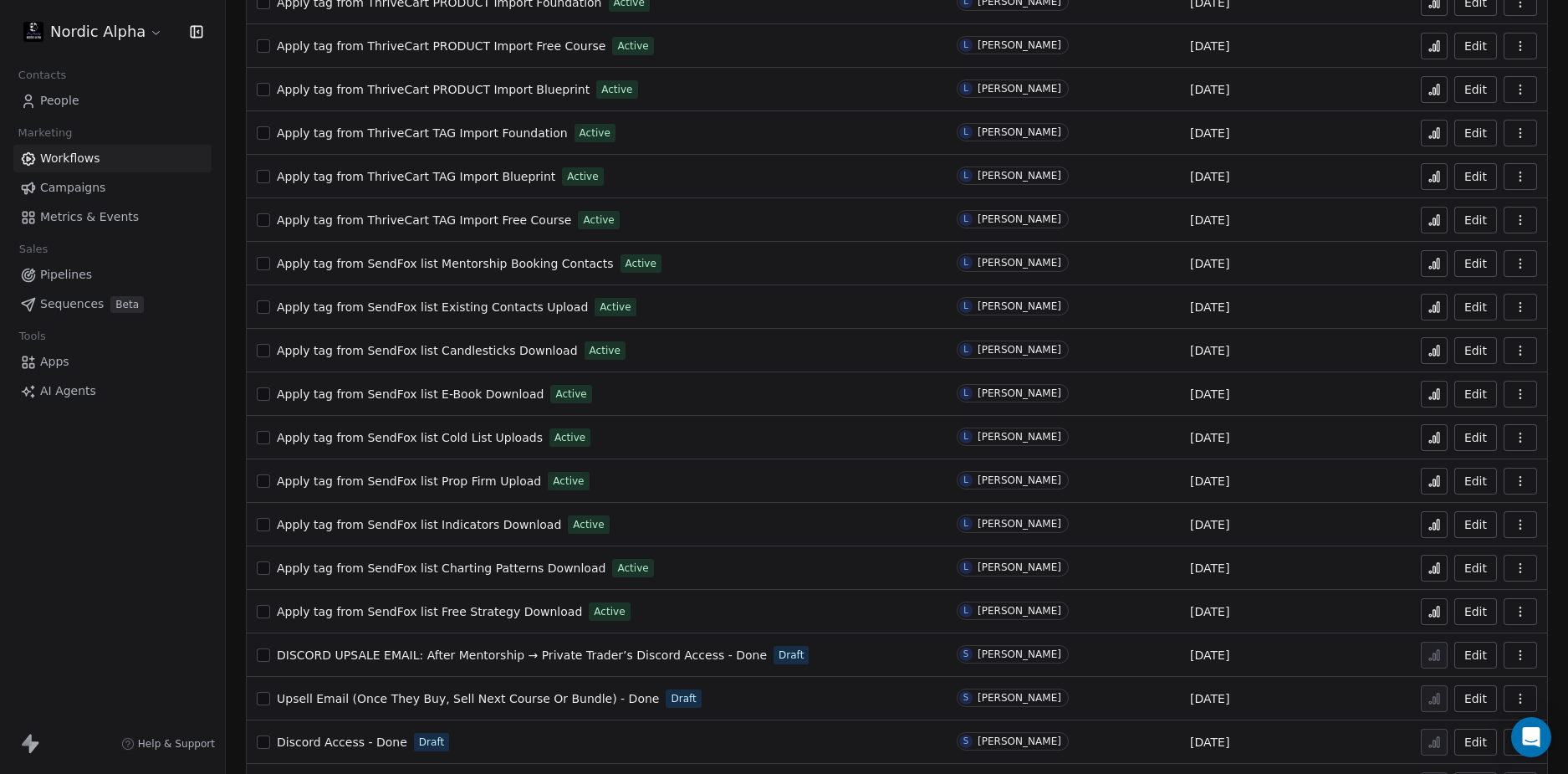
scroll to position [860, 0]
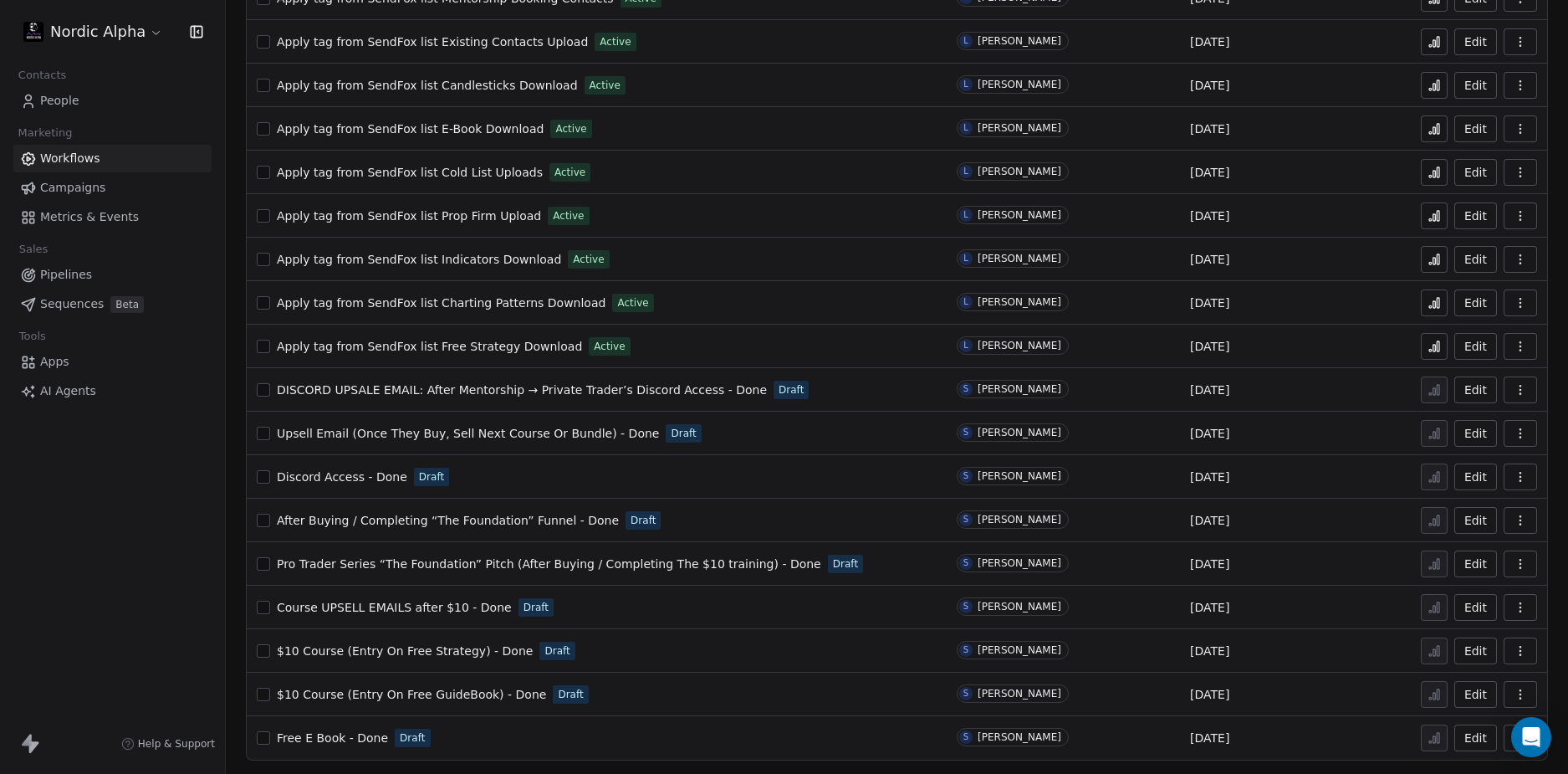
click at [343, 475] on span "Discord Access - Done" at bounding box center [342, 477] width 130 height 14
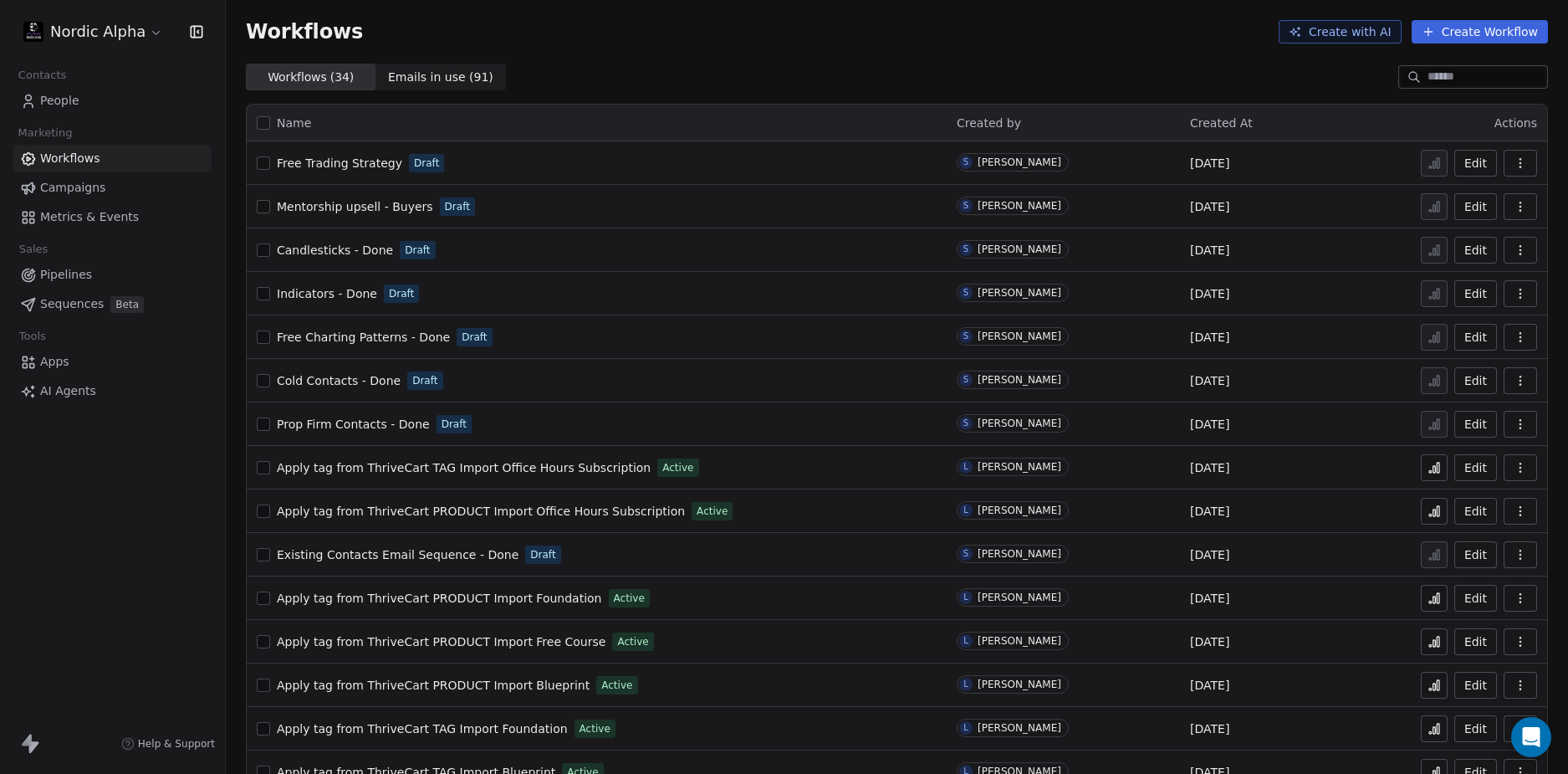
click at [875, 30] on div "Workflows Create with AI Create Workflow" at bounding box center [897, 32] width 1302 height 24
click at [842, 39] on div "Workflows Create with AI Create Workflow" at bounding box center [897, 32] width 1302 height 24
click at [382, 208] on span "Mentorship upsell - Buyers" at bounding box center [354, 206] width 156 height 14
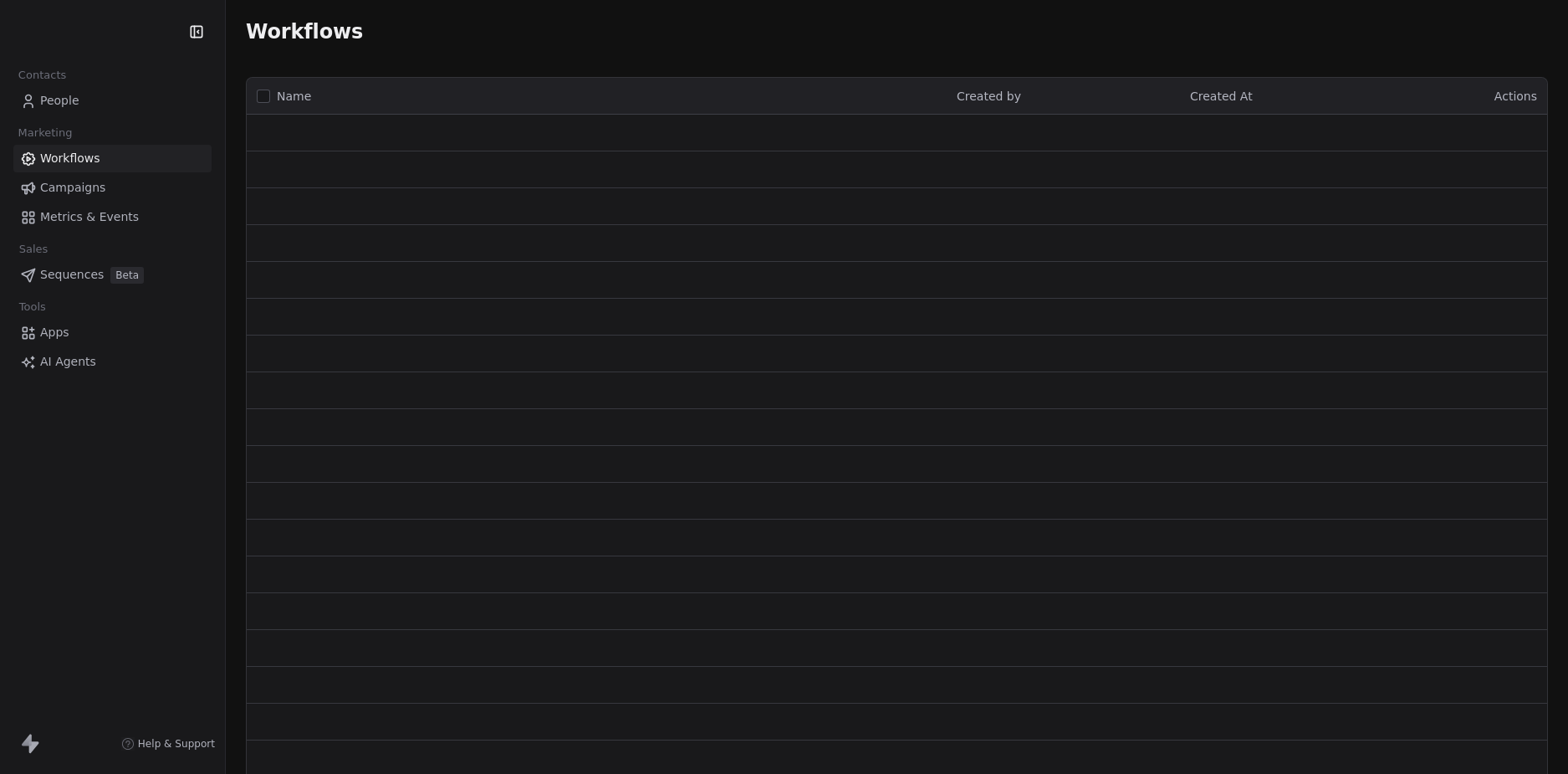
click at [94, 28] on html "Contacts People Marketing Workflows Campaigns Metrics & Events Sales Sequences …" at bounding box center [784, 387] width 1568 height 774
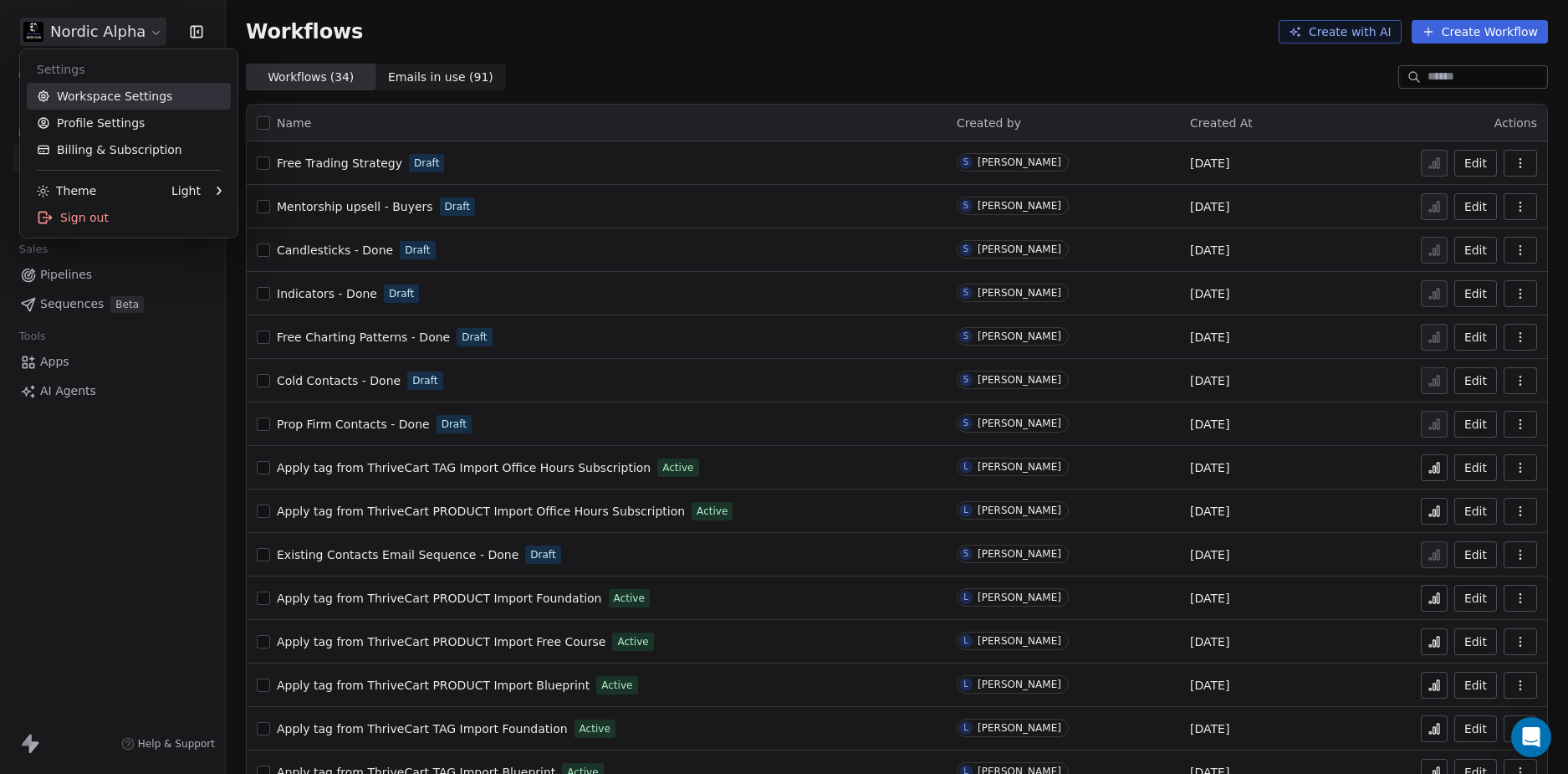
click at [90, 107] on link "Workspace Settings" at bounding box center [129, 96] width 204 height 27
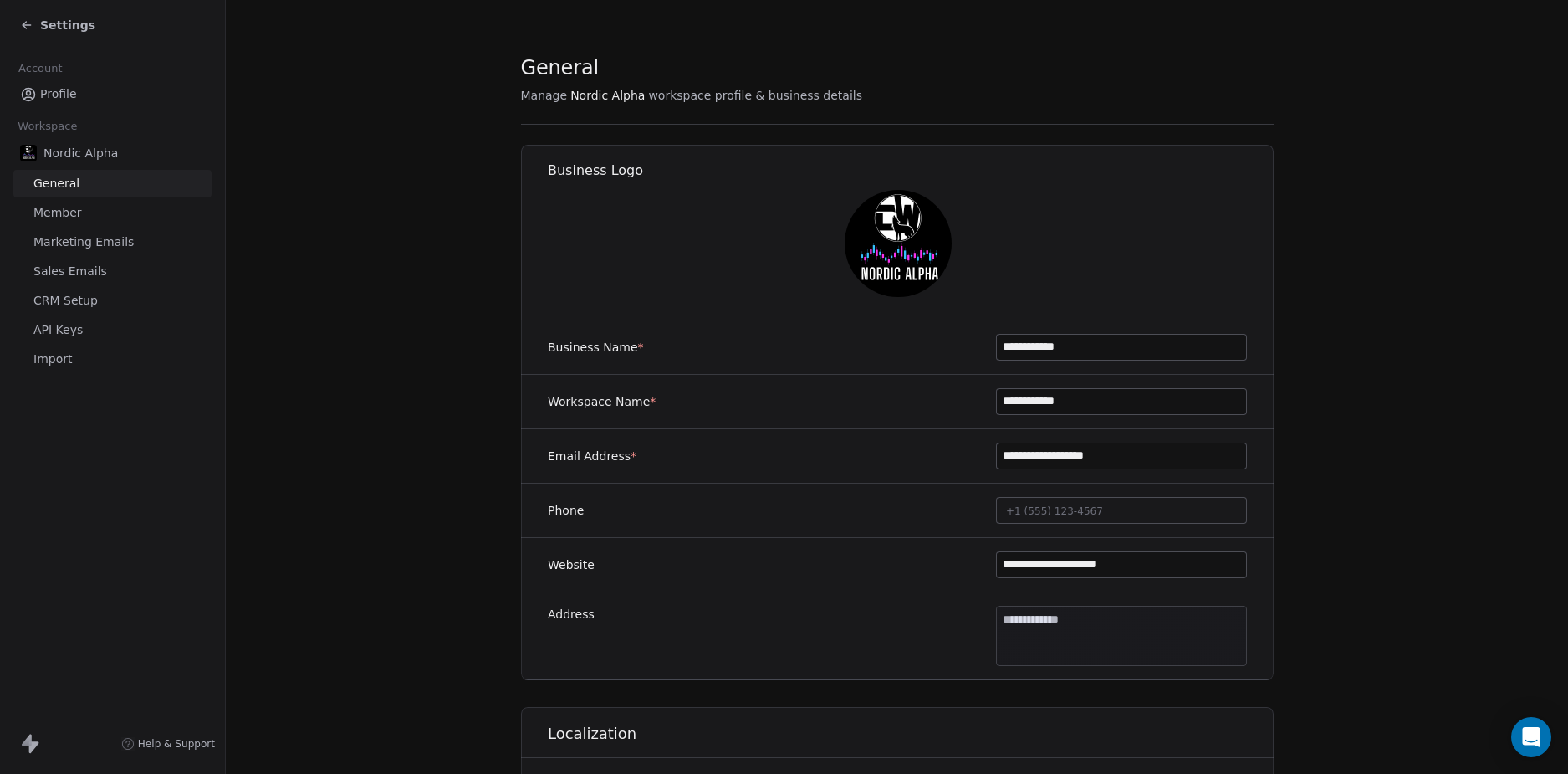
click at [61, 331] on span "API Keys" at bounding box center [58, 330] width 49 height 18
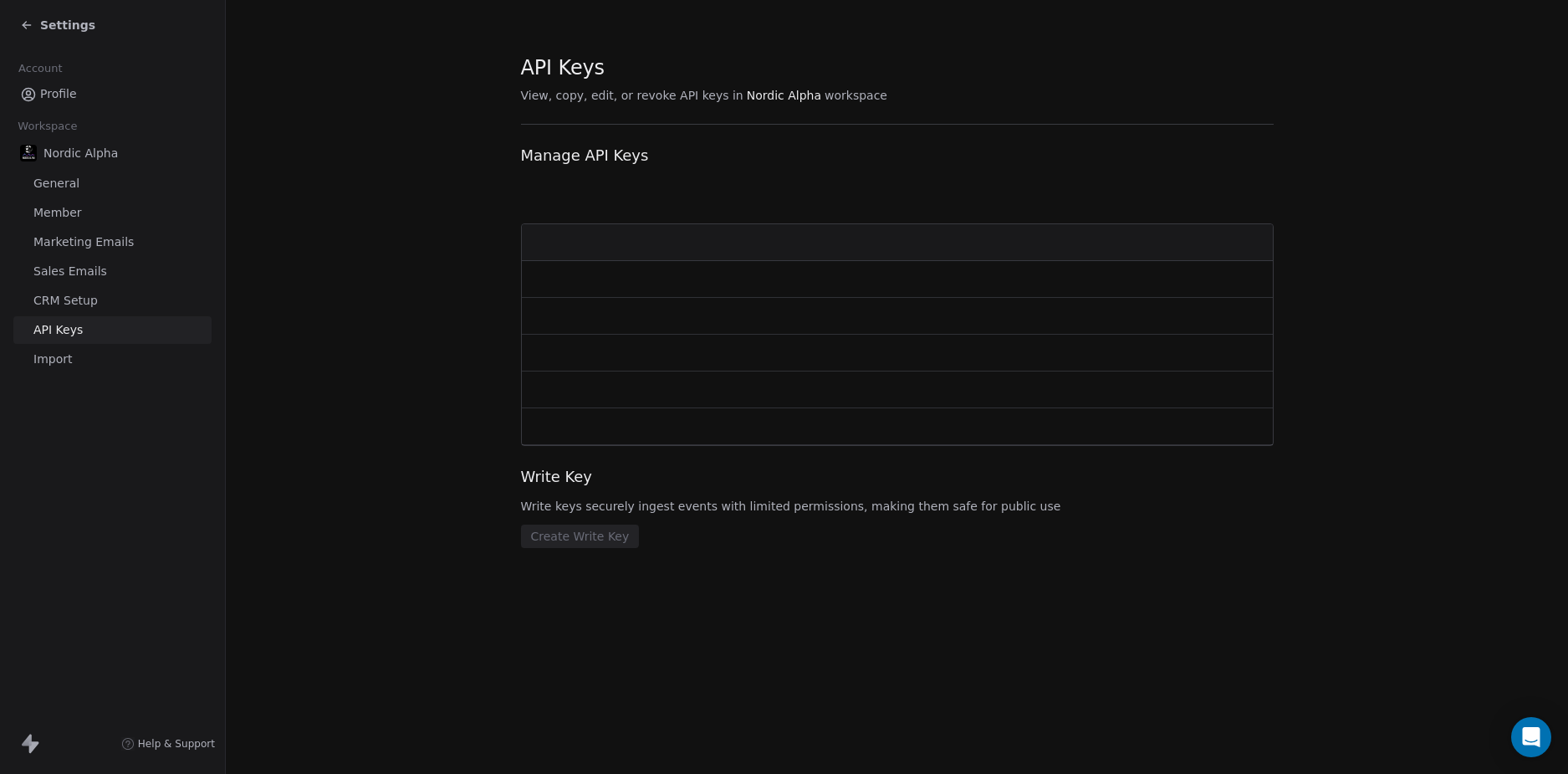
click at [71, 305] on span "CRM Setup" at bounding box center [66, 300] width 64 height 18
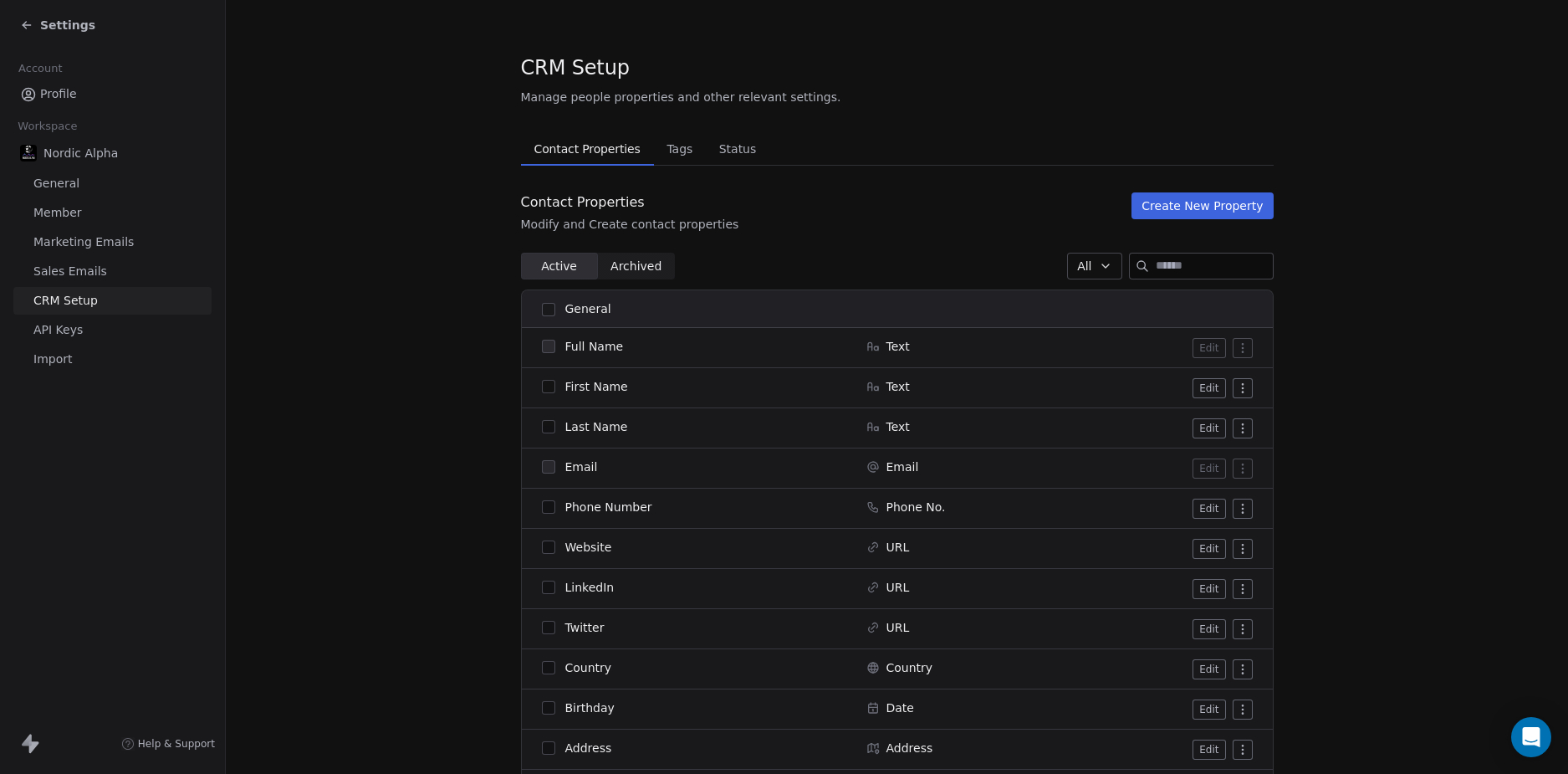
click at [683, 146] on span "Tags" at bounding box center [679, 149] width 39 height 24
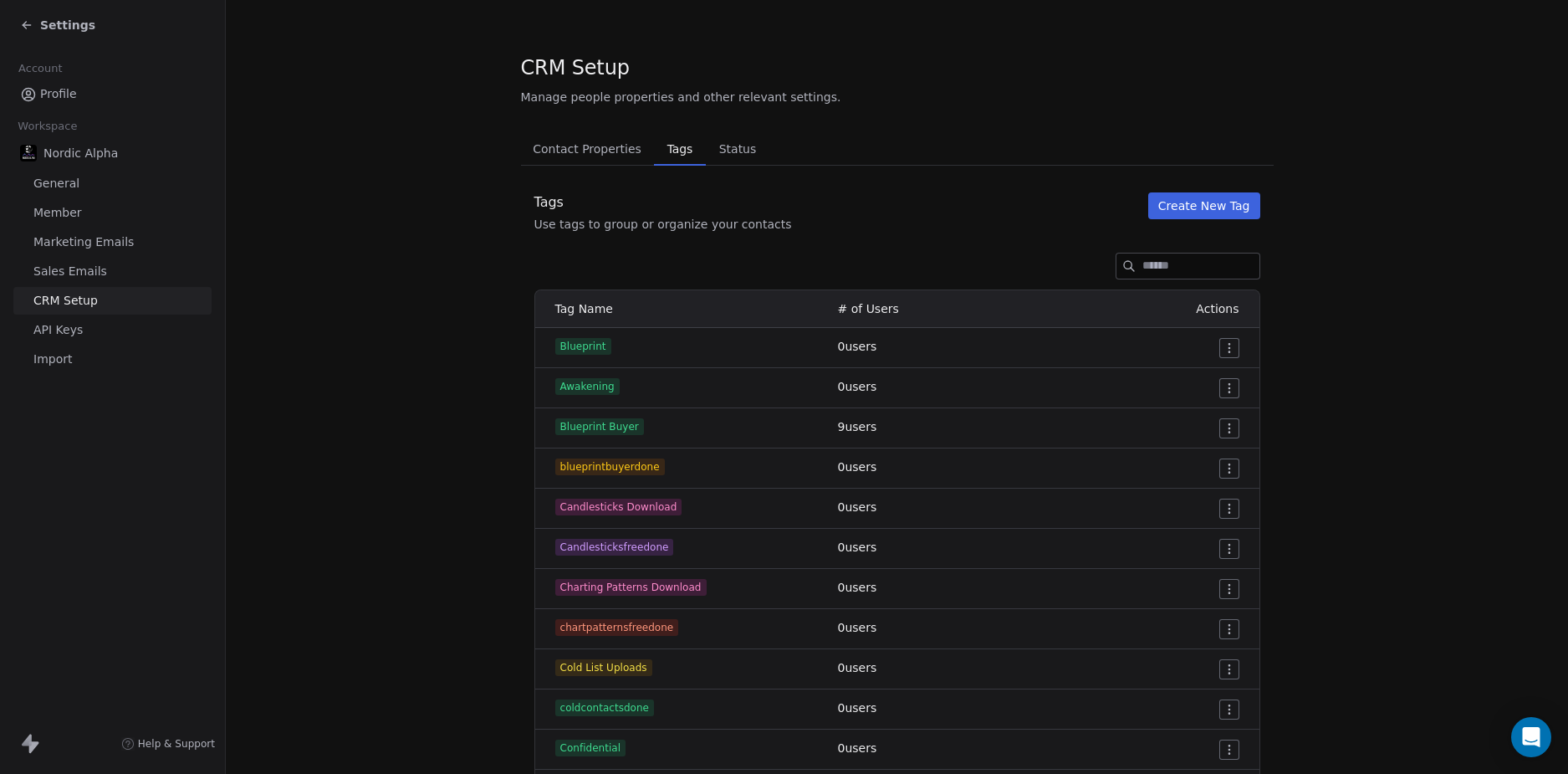
click at [1228, 208] on button "Create New Tag" at bounding box center [1204, 206] width 112 height 27
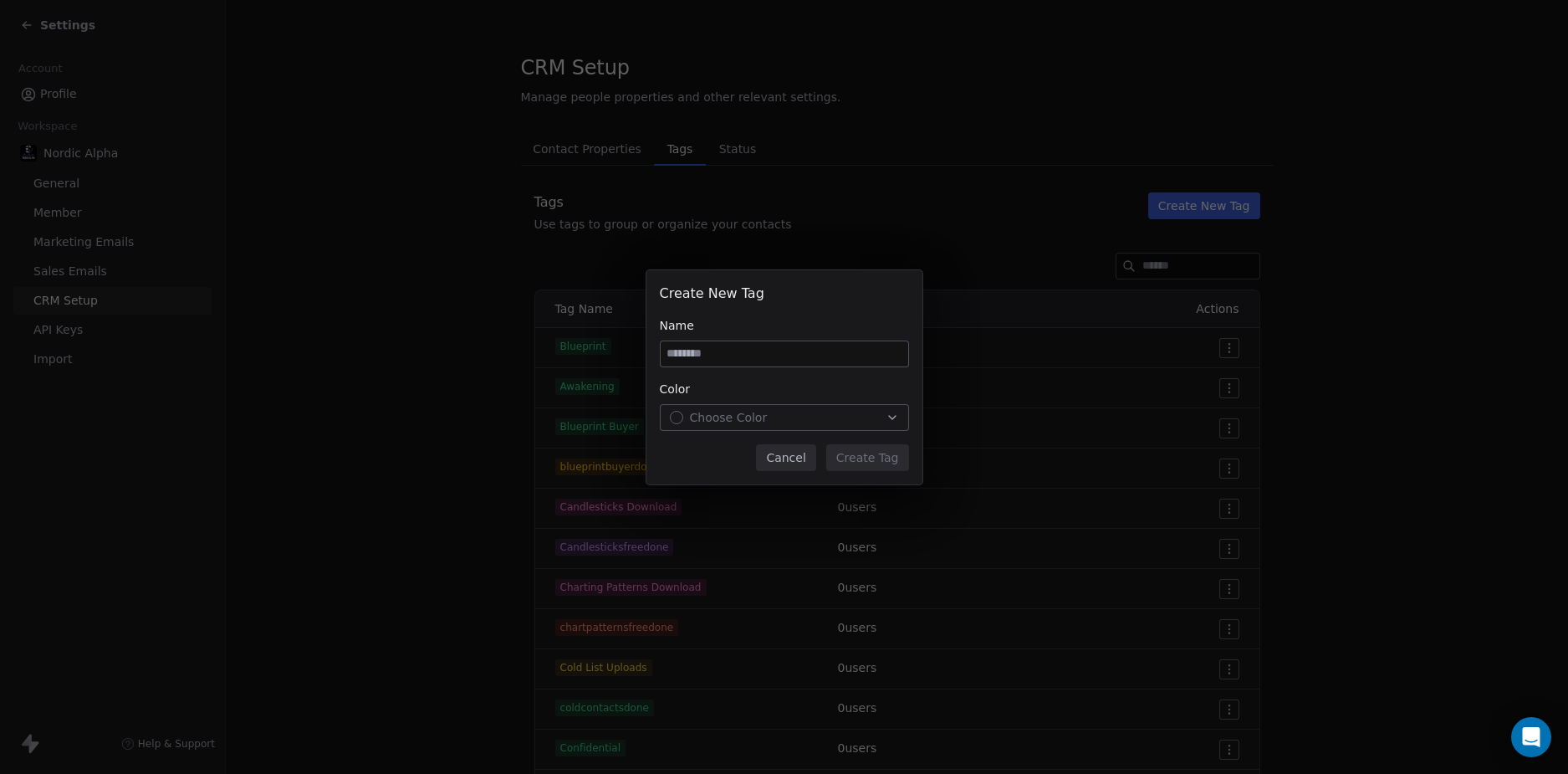
click at [800, 459] on button "Cancel" at bounding box center [786, 458] width 59 height 27
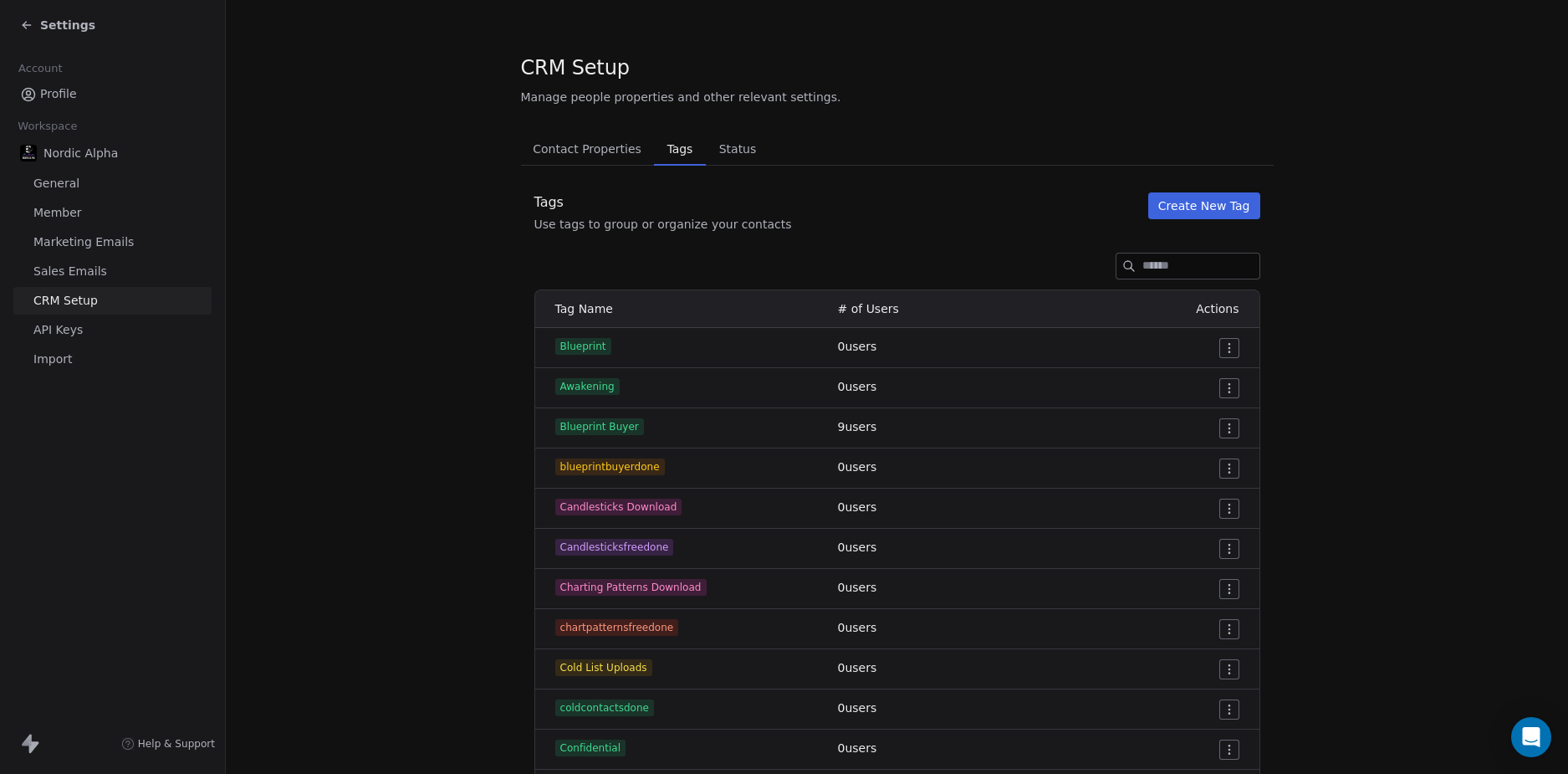
click at [1155, 265] on input at bounding box center [1201, 266] width 117 height 25
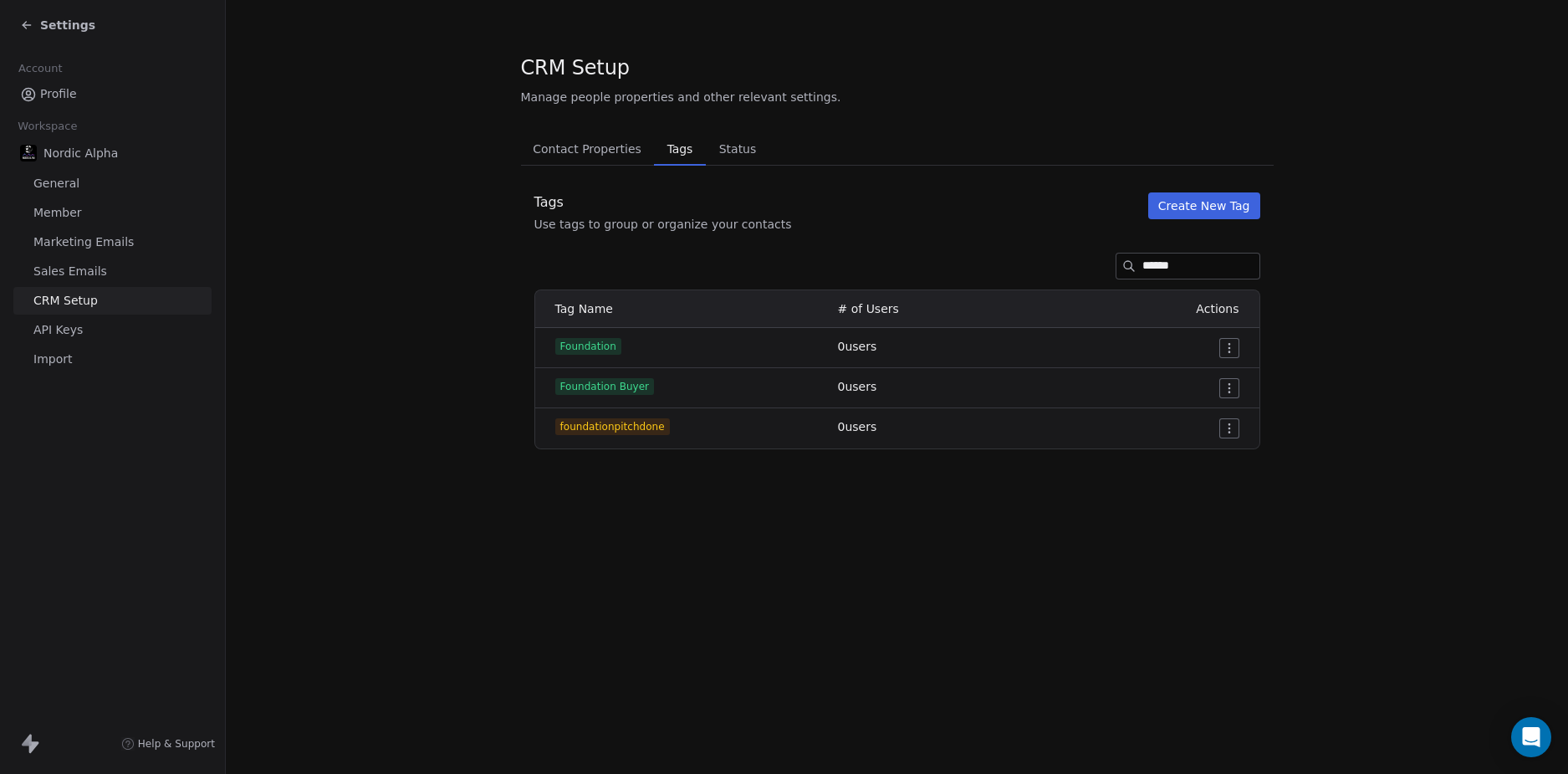
type input "******"
click at [1198, 210] on button "Create New Tag" at bounding box center [1204, 206] width 112 height 27
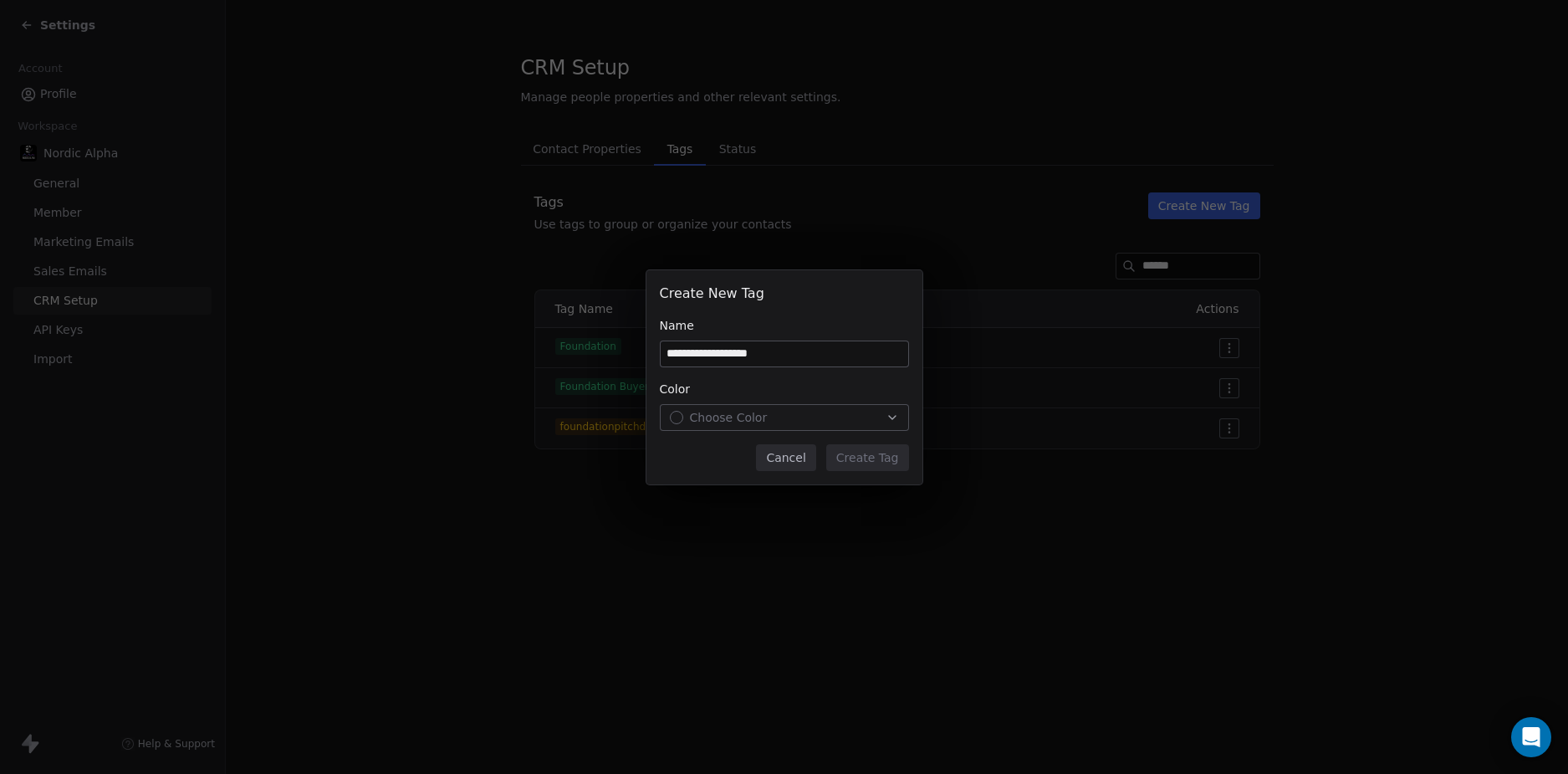
type input "**********"
click at [728, 409] on span "Choose Color" at bounding box center [729, 418] width 78 height 17
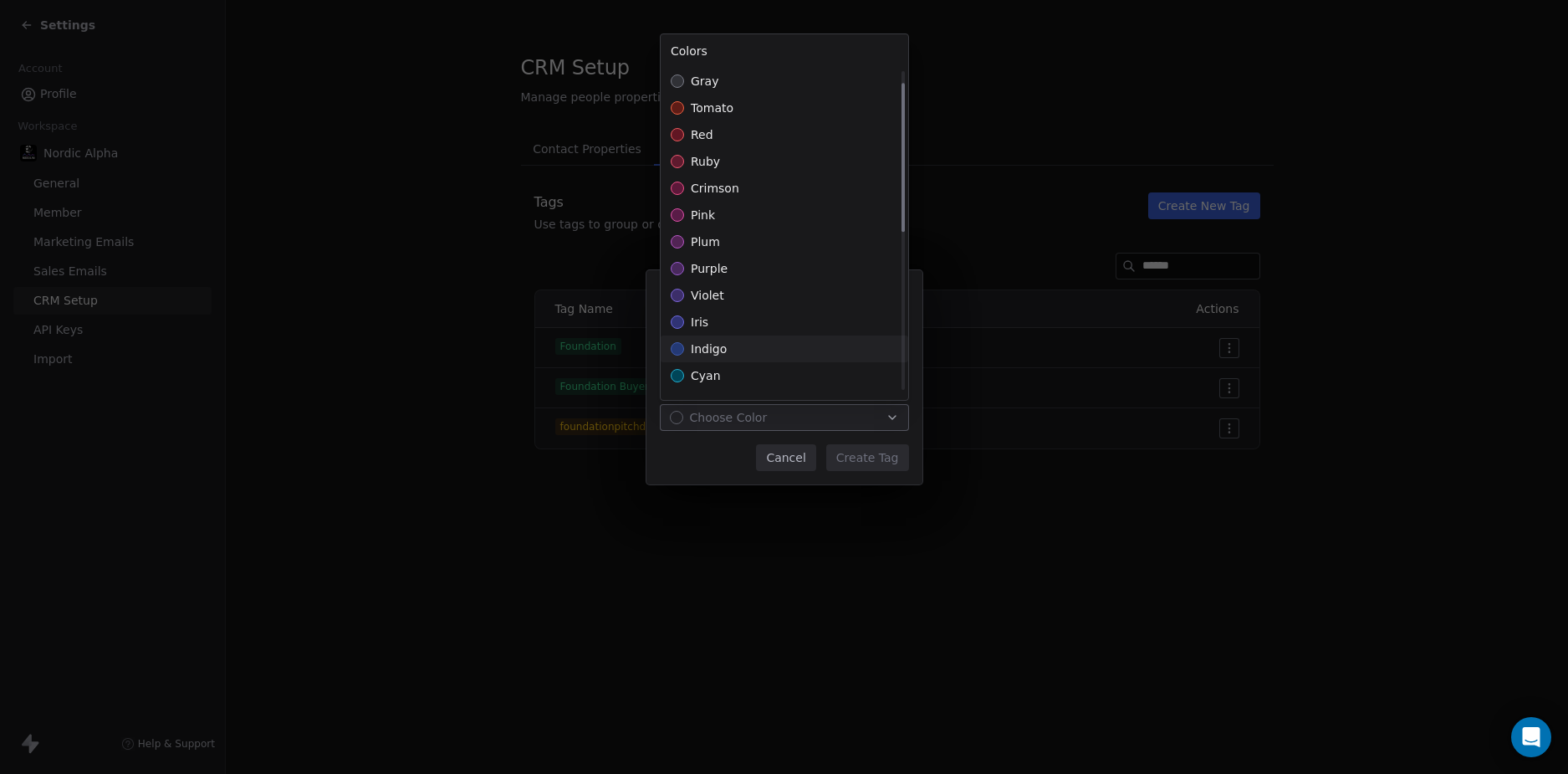
scroll to position [371, 0]
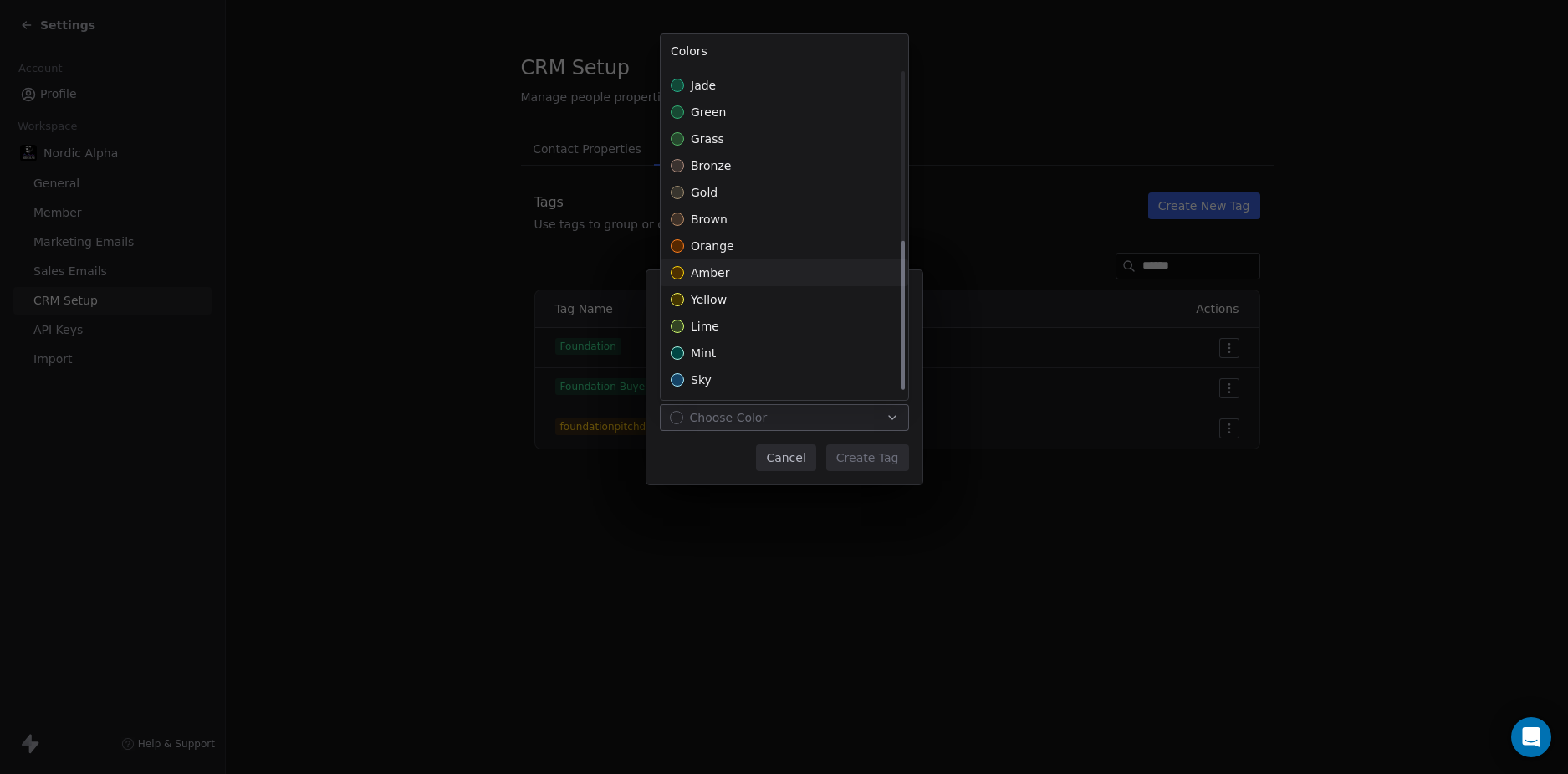
click at [749, 276] on div "amber" at bounding box center [784, 273] width 248 height 27
click at [863, 450] on div "**********" at bounding box center [784, 387] width 1568 height 288
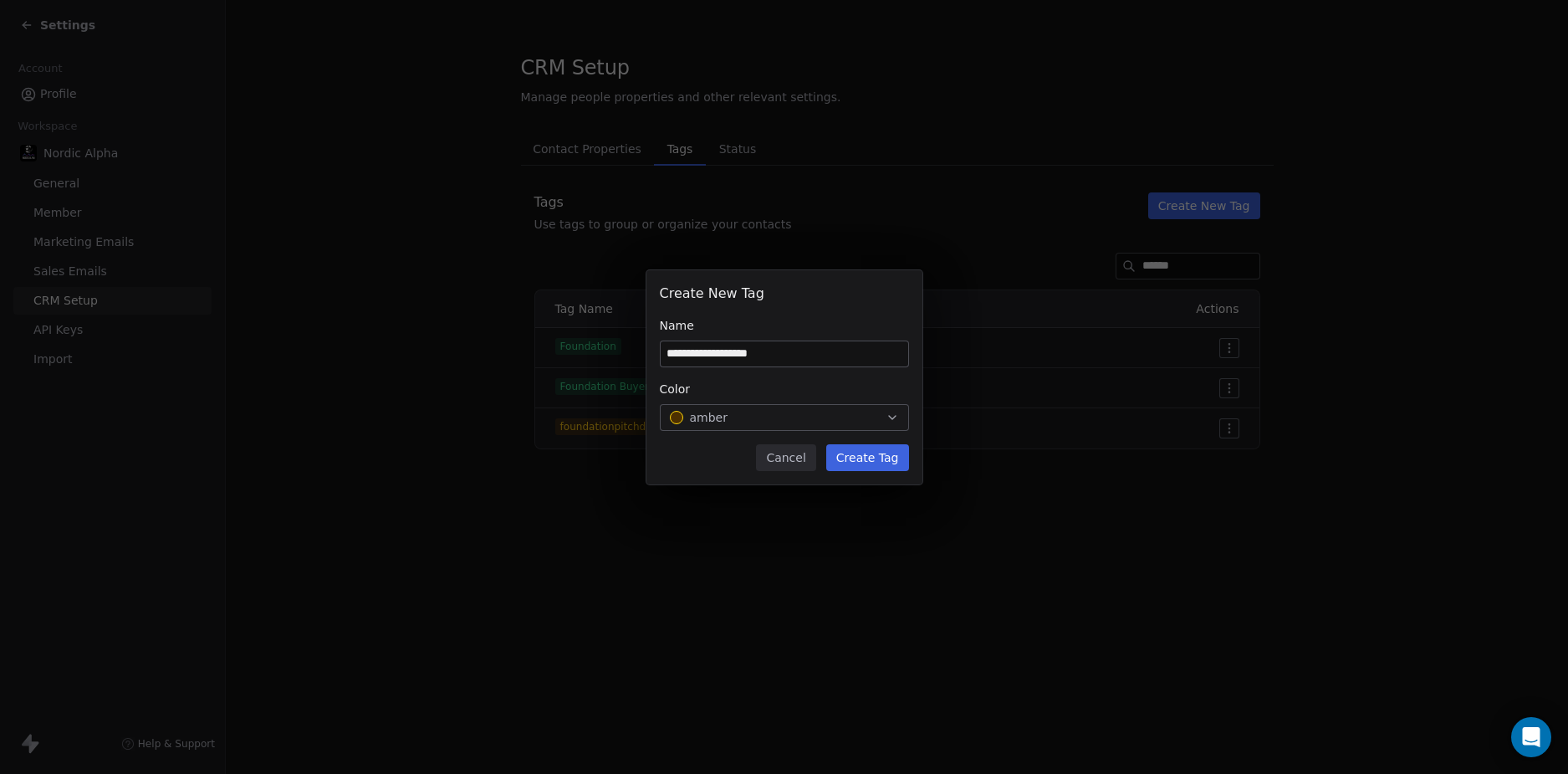
click at [869, 462] on button "Create Tag" at bounding box center [868, 458] width 83 height 27
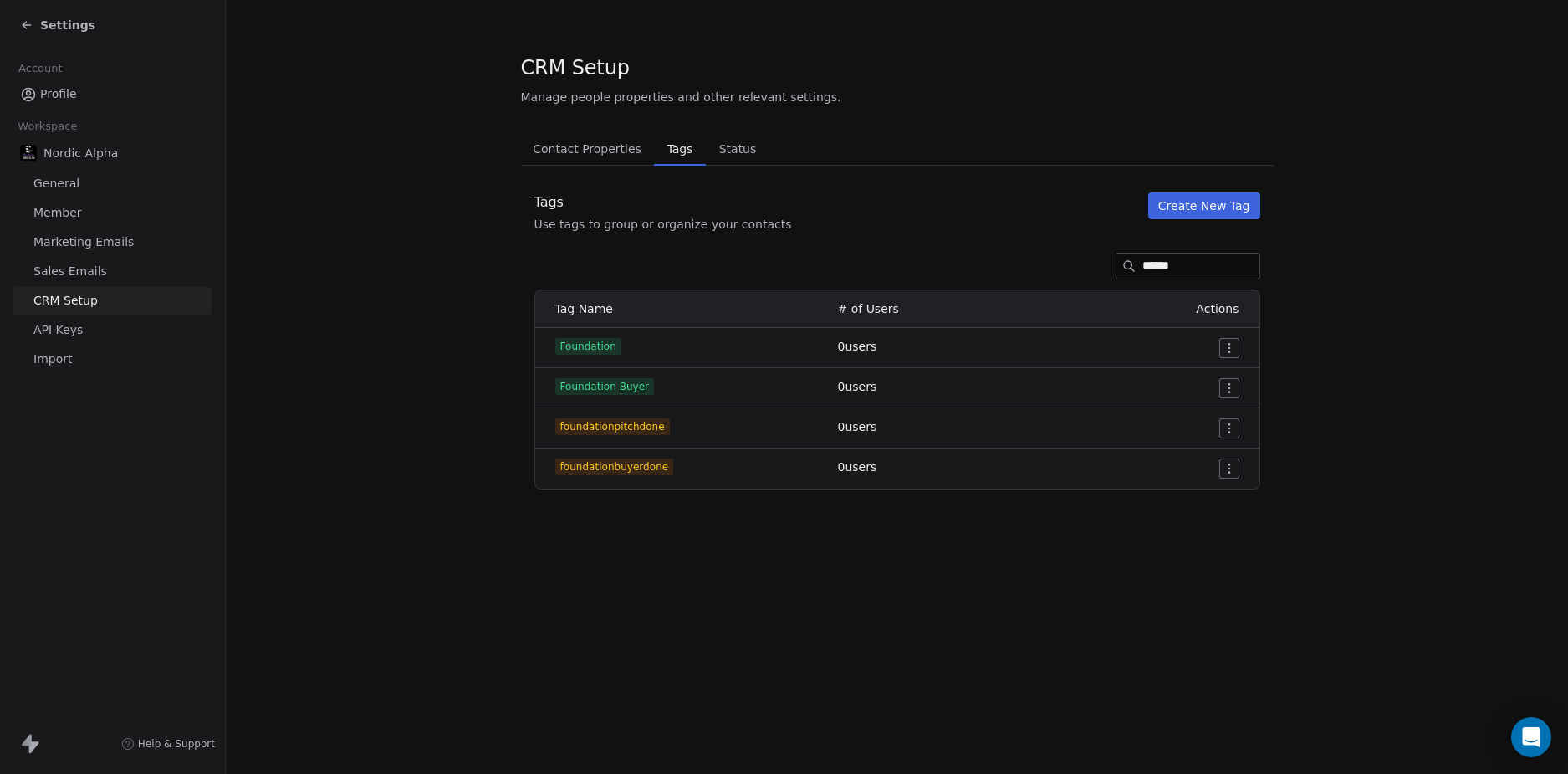
click at [745, 579] on div "CRM Setup Manage people properties and other relevant settings. Contact Propert…" at bounding box center [896, 387] width 1342 height 774
click at [348, 239] on section "CRM Setup Manage people properties and other relevant settings. Contact Propert…" at bounding box center [896, 272] width 1342 height 543
click at [45, 34] on div "Settings" at bounding box center [116, 25] width 191 height 24
click at [52, 29] on span "Settings" at bounding box center [67, 25] width 55 height 17
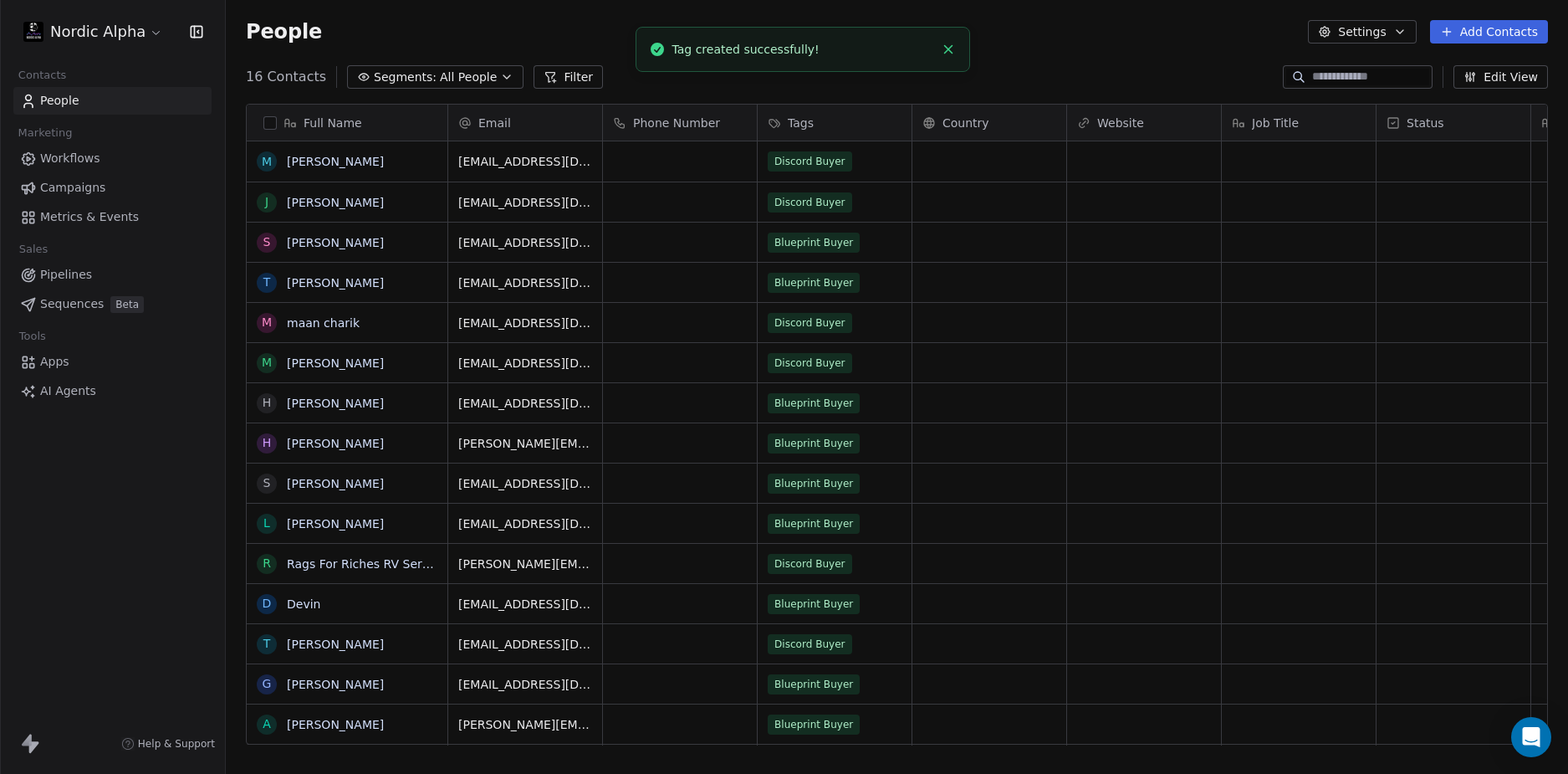
scroll to position [668, 1330]
click at [72, 162] on span "Workflows" at bounding box center [69, 158] width 60 height 18
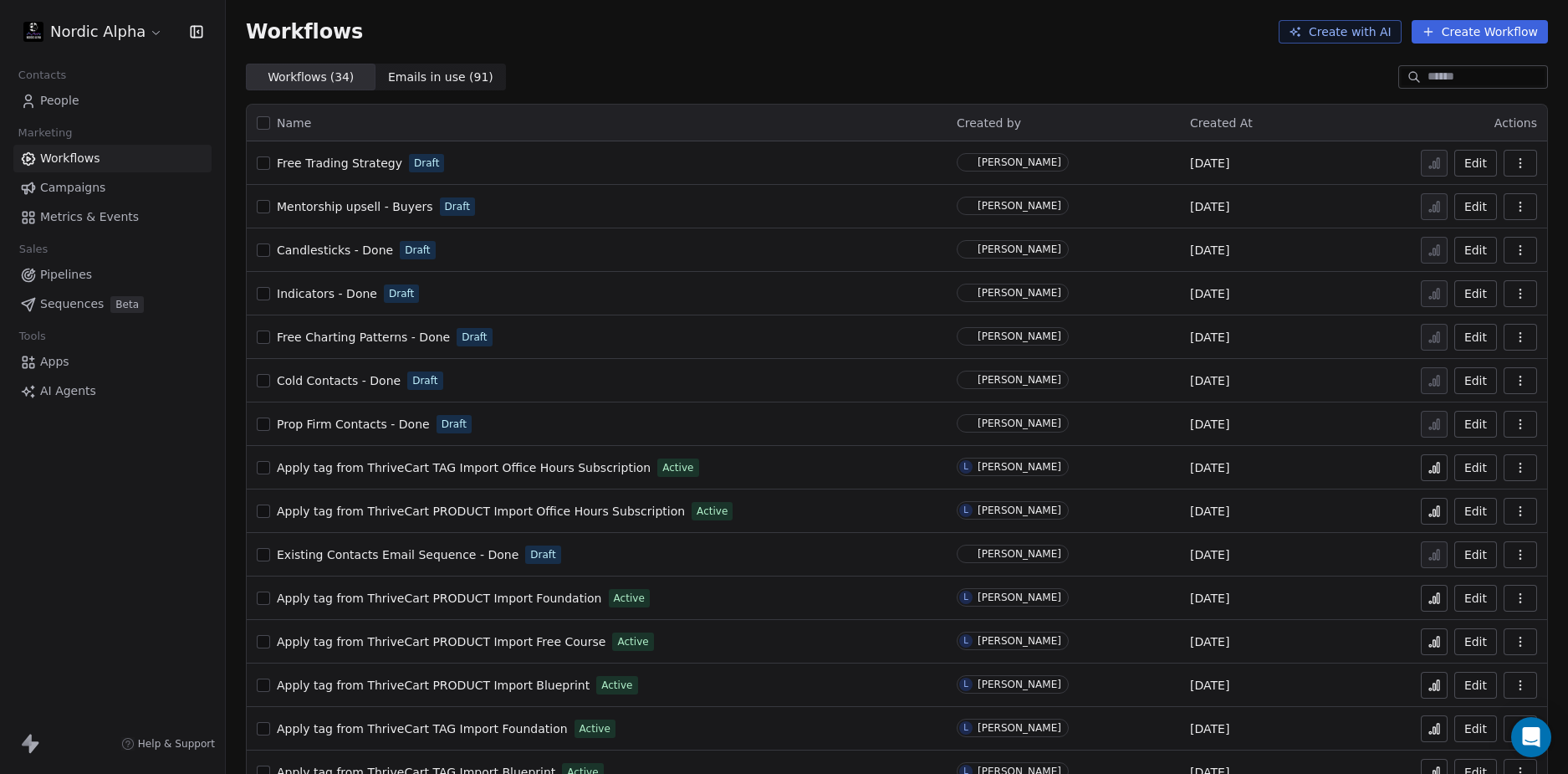
click at [345, 206] on span "Mentorship upsell - Buyers" at bounding box center [354, 206] width 156 height 14
click at [107, 31] on html "Nordic Alpha Contacts People Marketing Workflows Campaigns Metrics & Events Sal…" at bounding box center [784, 387] width 1568 height 774
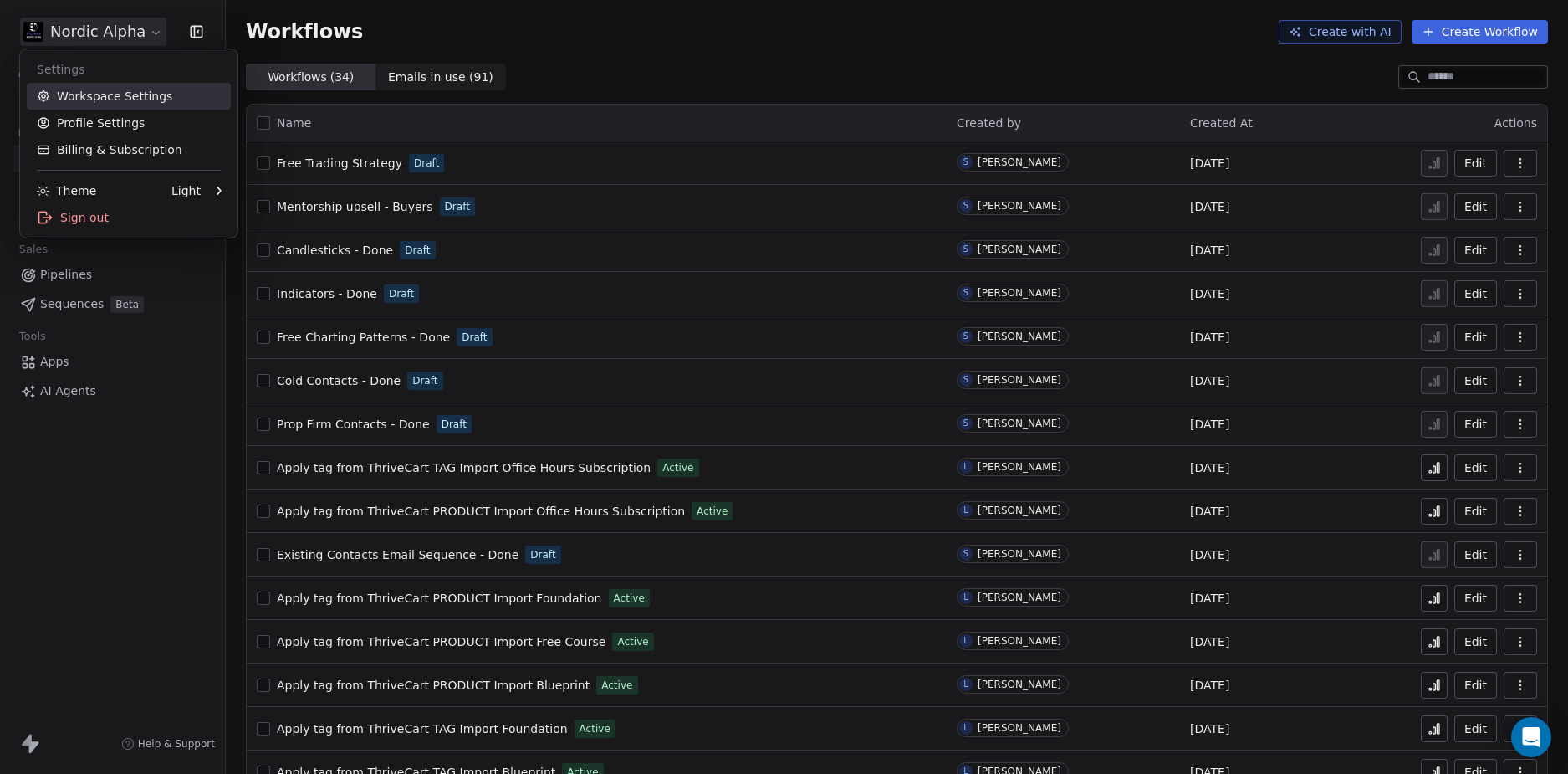
click at [124, 101] on link "Workspace Settings" at bounding box center [129, 96] width 204 height 27
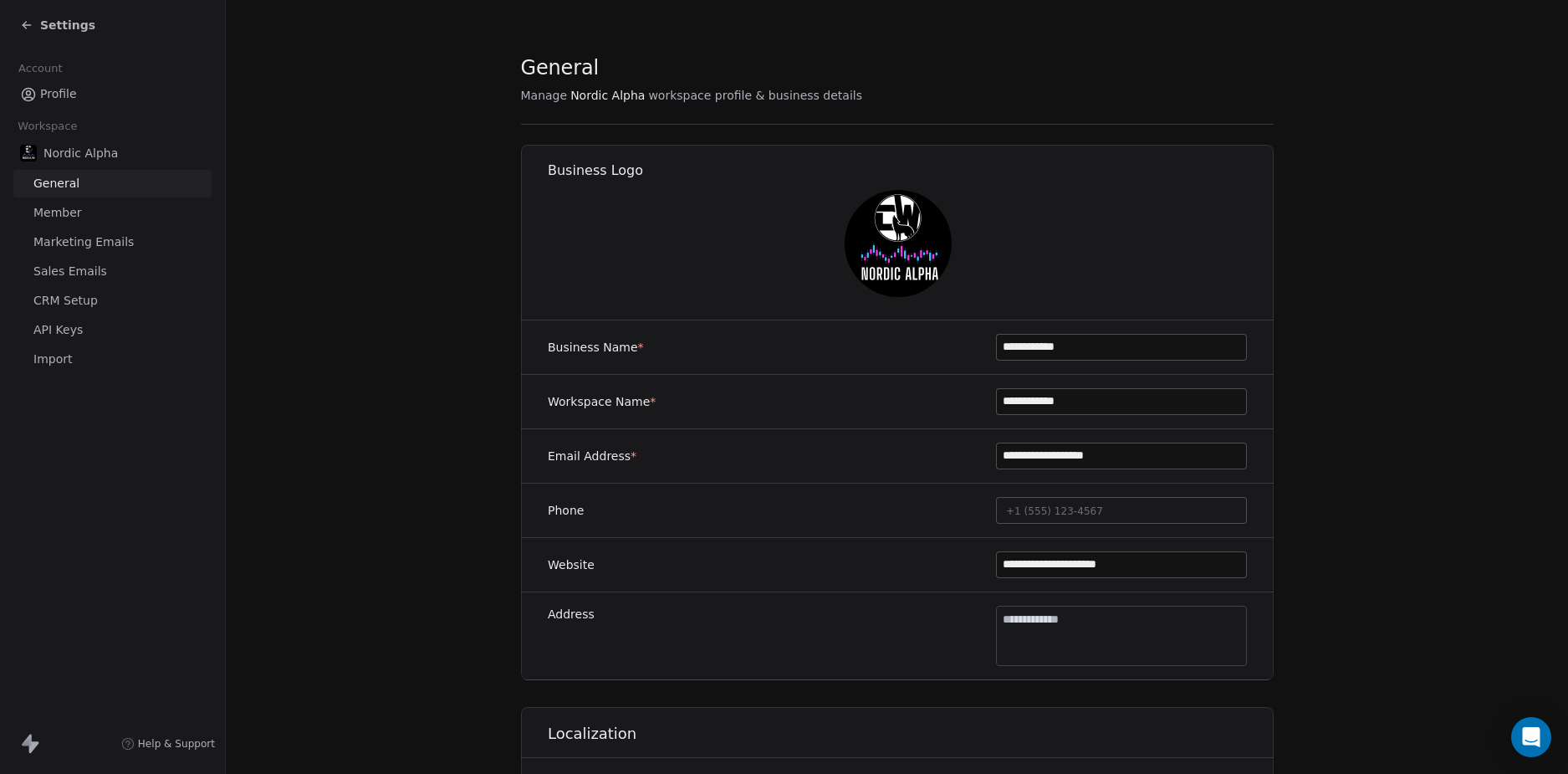
click at [70, 301] on span "CRM Setup" at bounding box center [66, 300] width 64 height 18
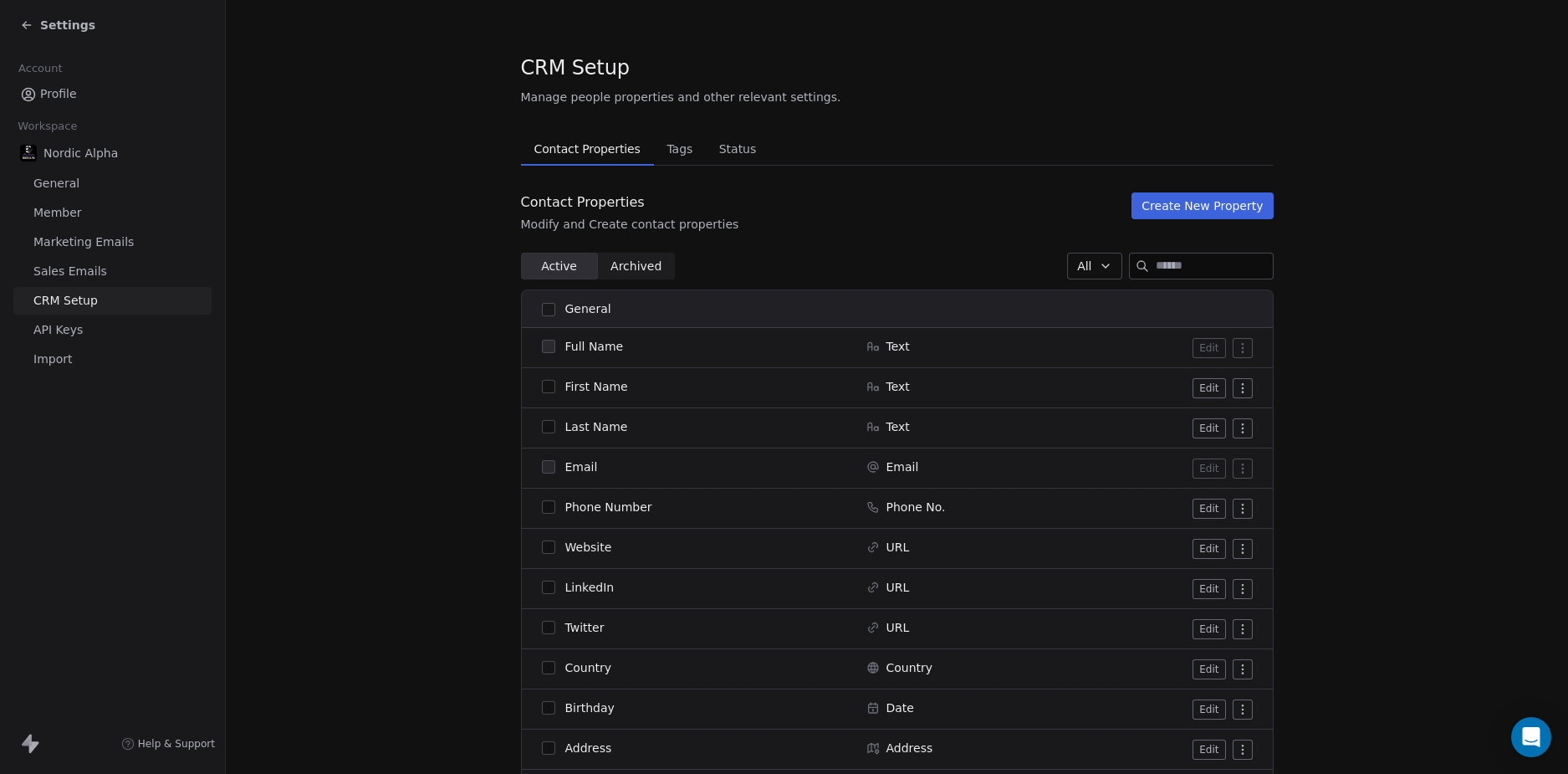
click at [666, 147] on span "Tags" at bounding box center [679, 149] width 39 height 24
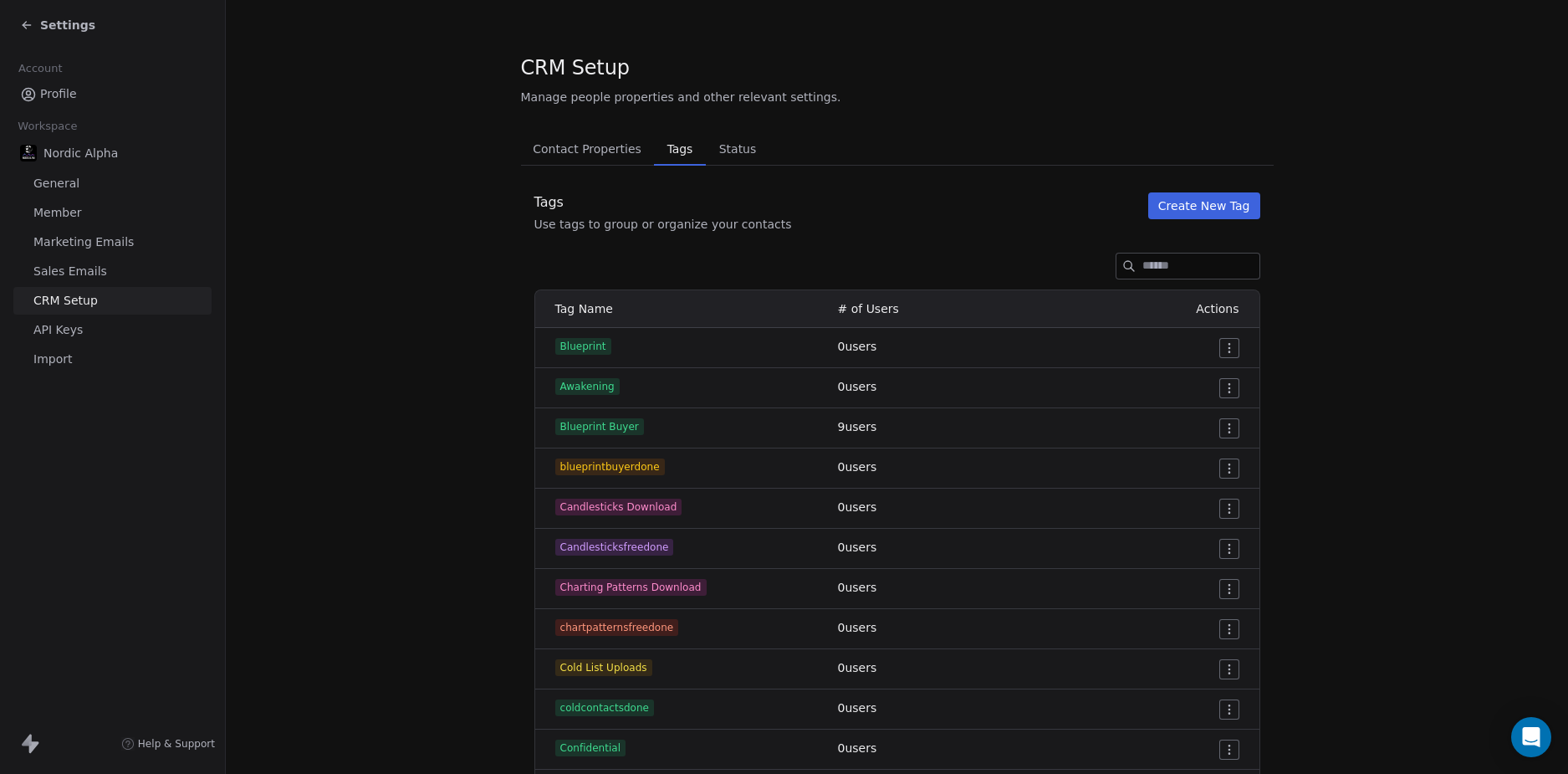
click at [1181, 209] on button "Create New Tag" at bounding box center [1204, 206] width 112 height 27
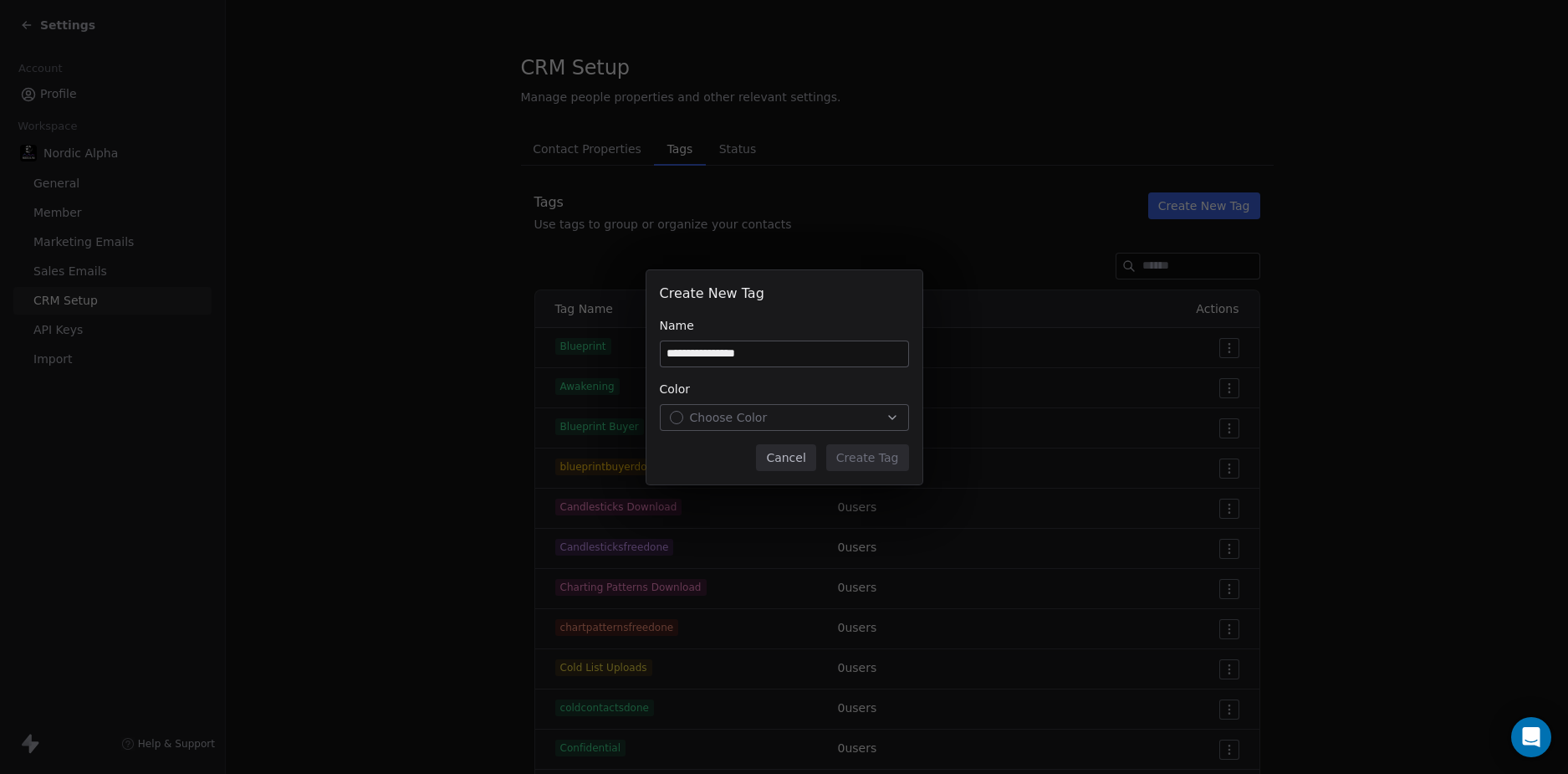
type input "**********"
click at [776, 426] on button "Choose Color" at bounding box center [784, 418] width 249 height 27
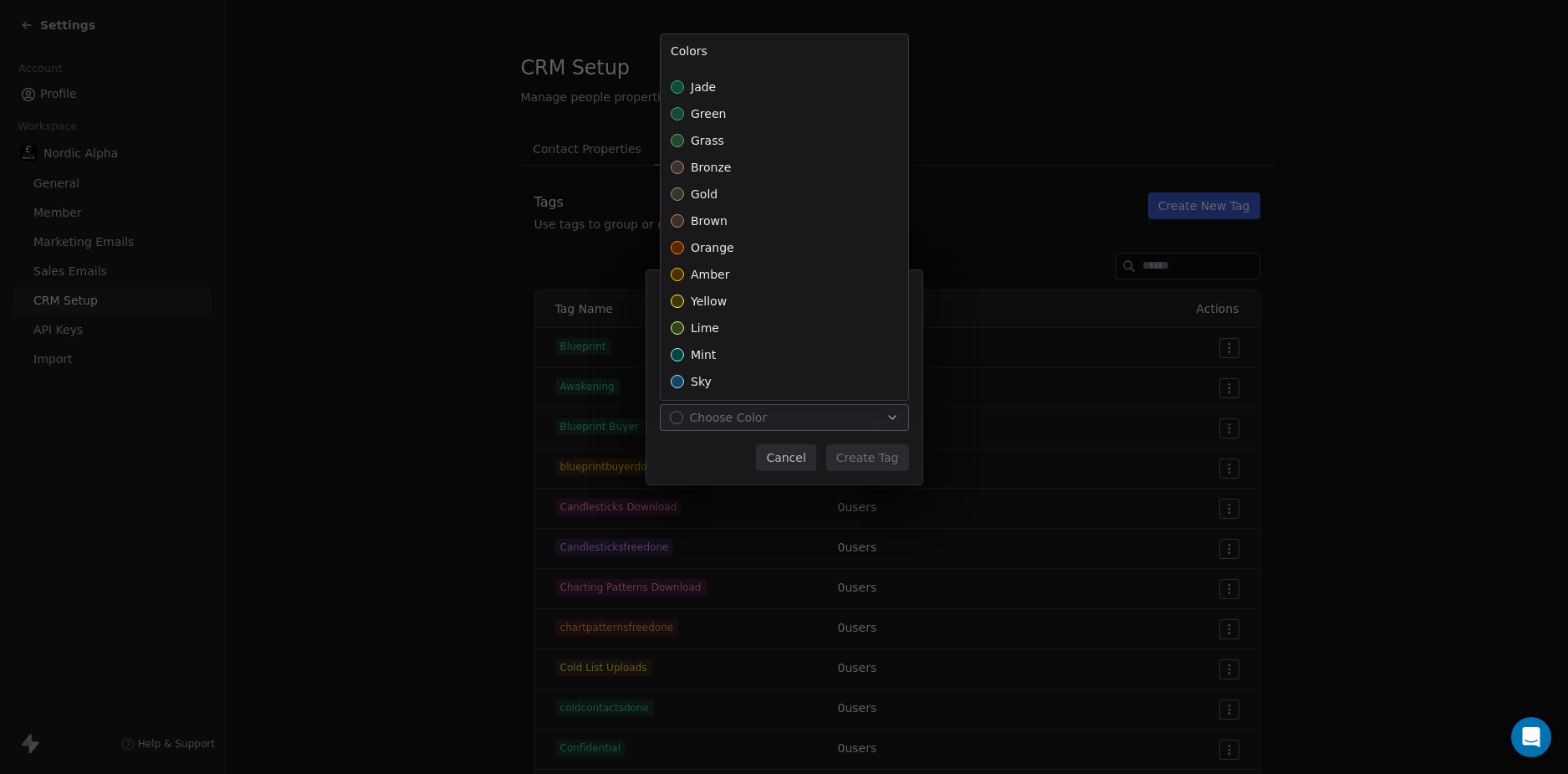
scroll to position [371, 0]
click at [747, 283] on div "amber" at bounding box center [784, 273] width 248 height 27
click at [874, 455] on div "**********" at bounding box center [784, 387] width 1568 height 288
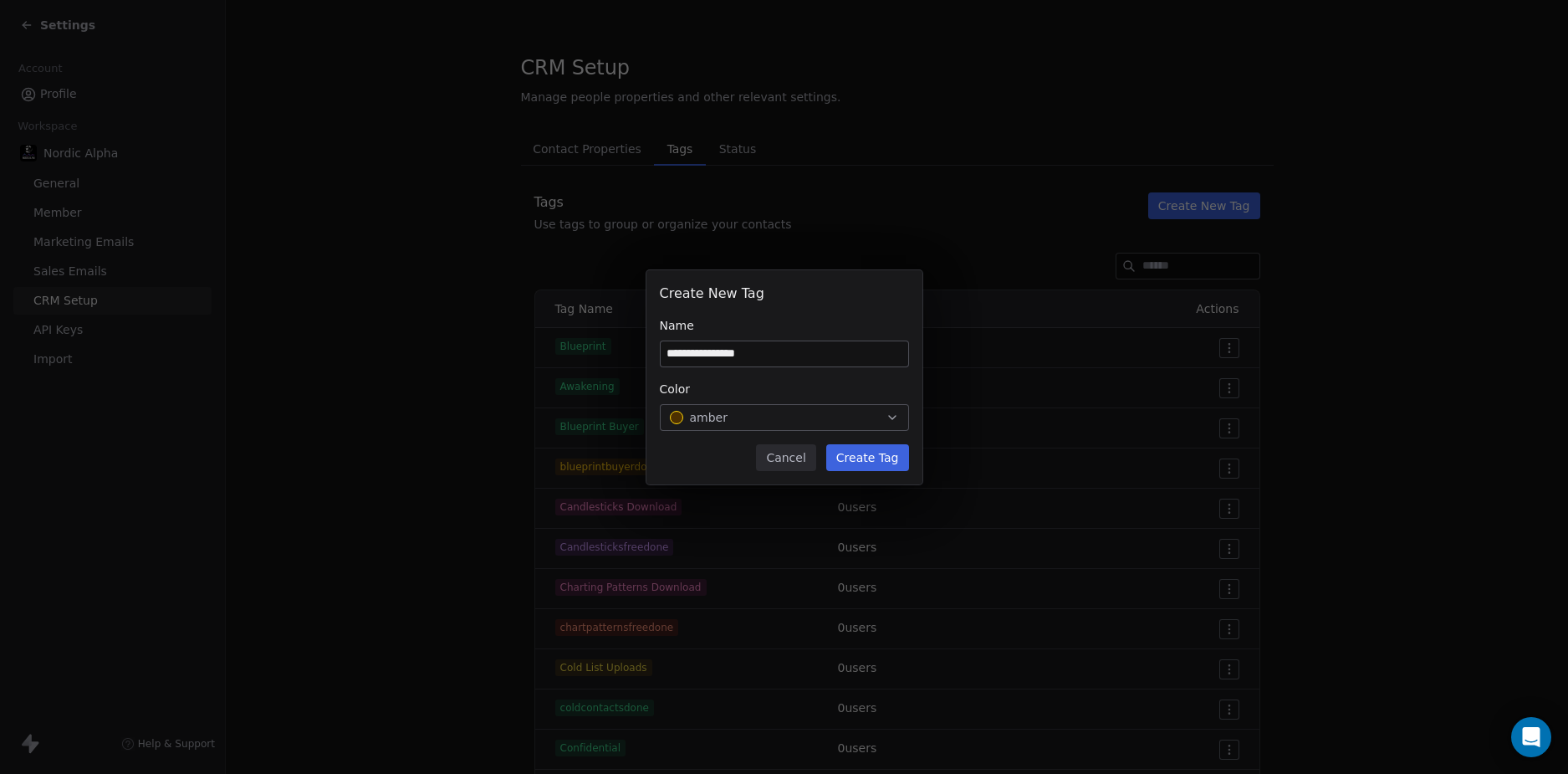
click at [854, 445] on button "Create Tag" at bounding box center [868, 458] width 83 height 27
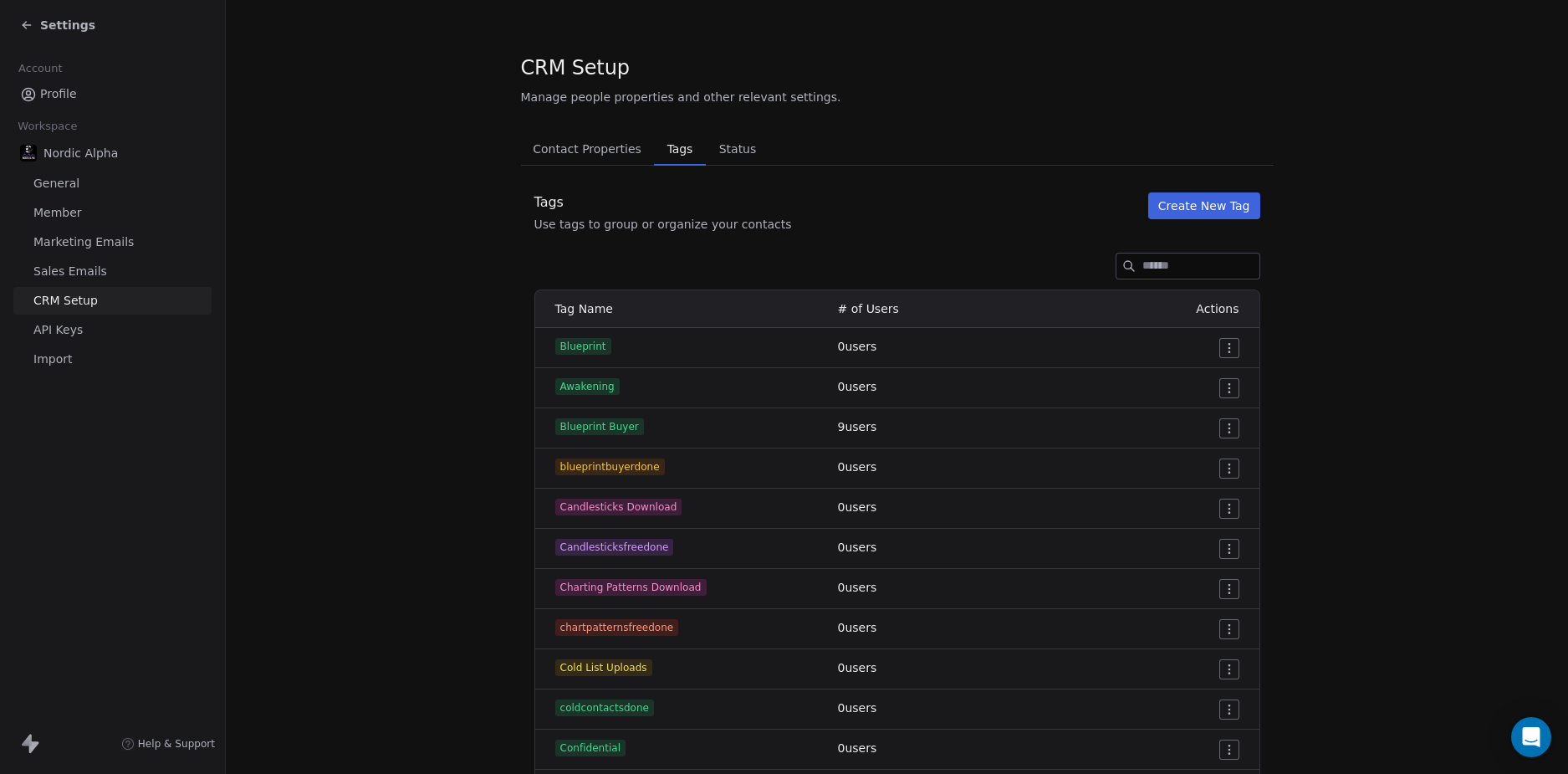
click at [57, 25] on span "Settings" at bounding box center [67, 25] width 55 height 17
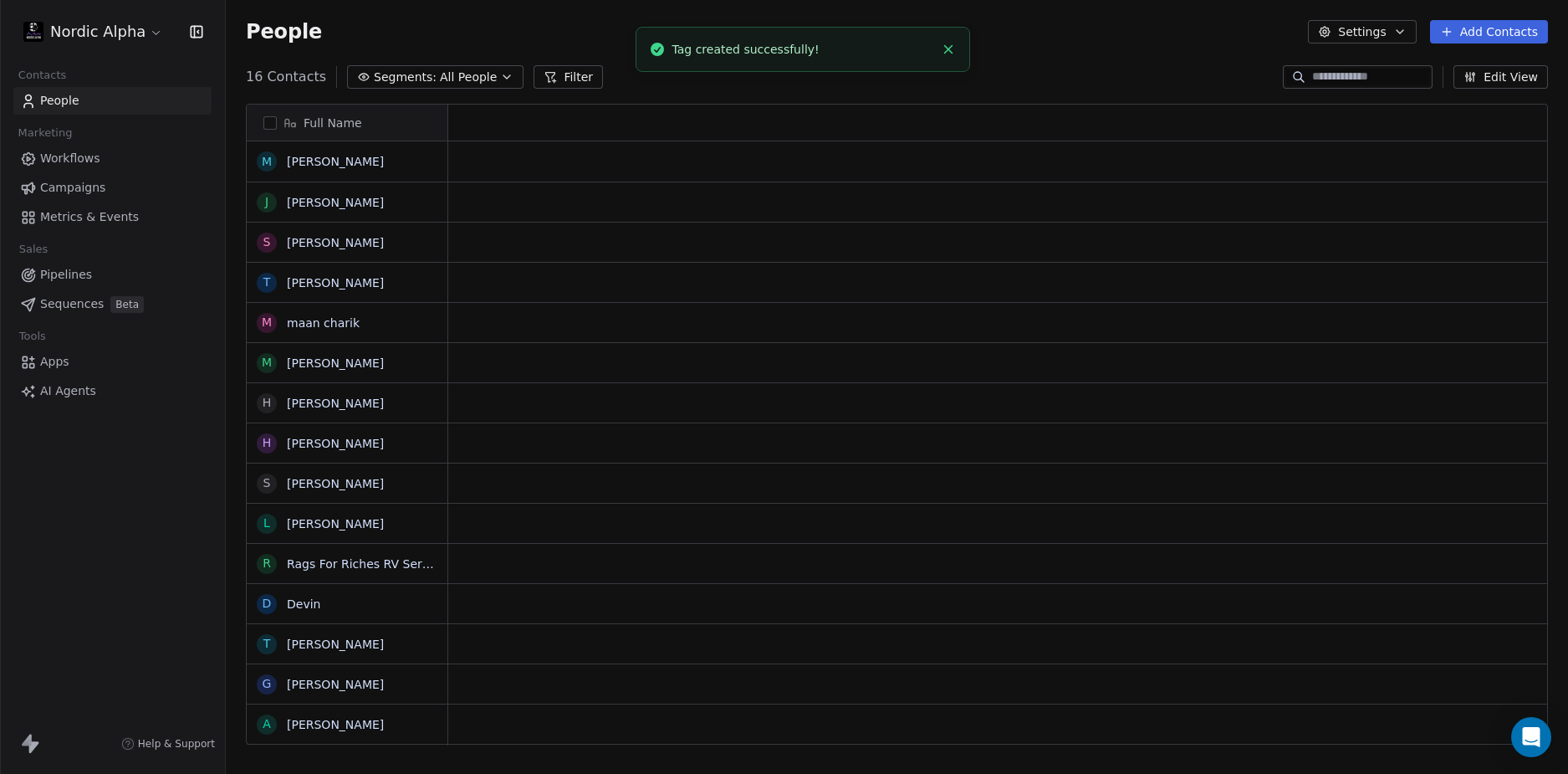
scroll to position [668, 1330]
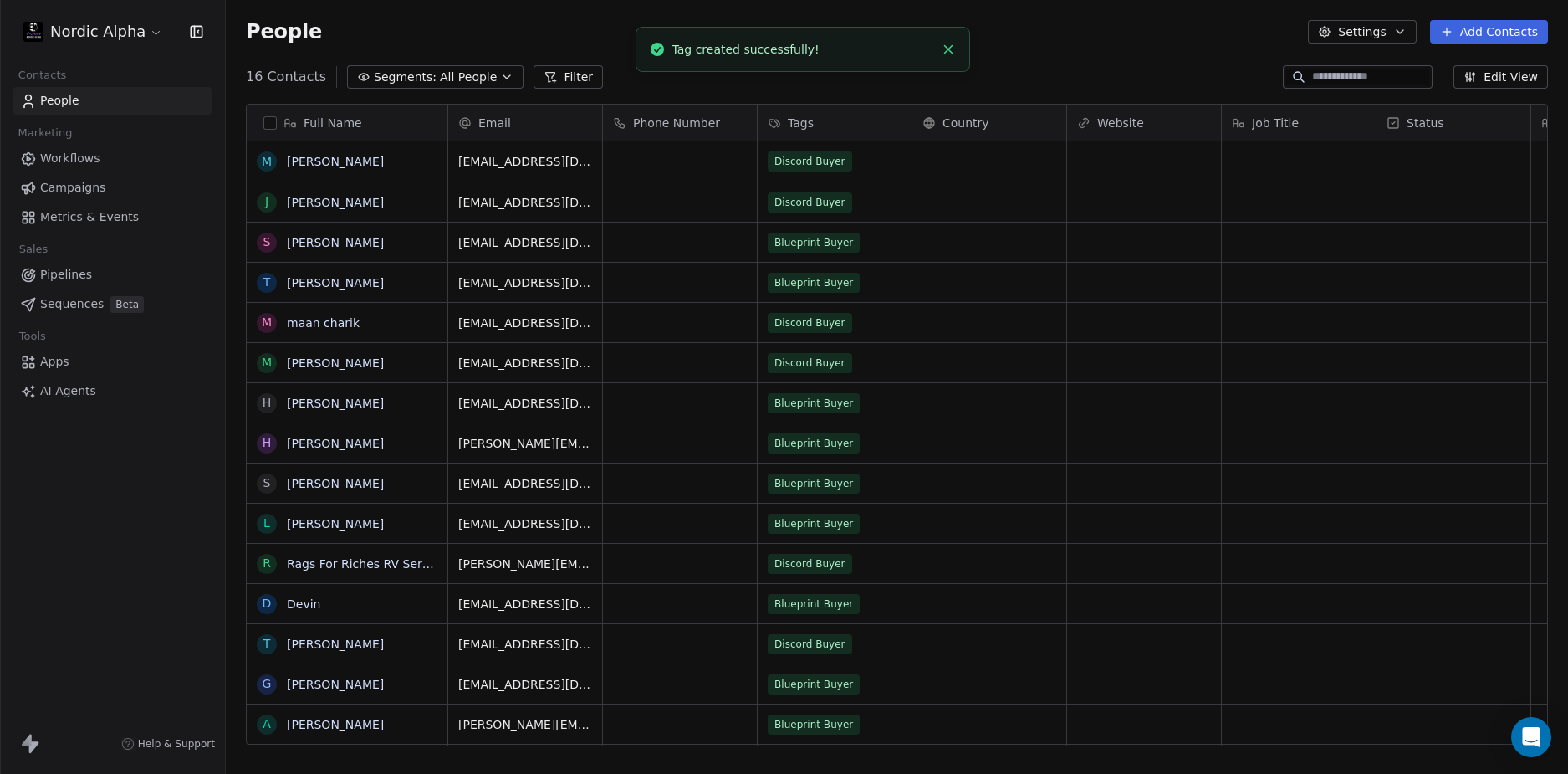
click at [65, 154] on span "Workflows" at bounding box center [69, 158] width 60 height 18
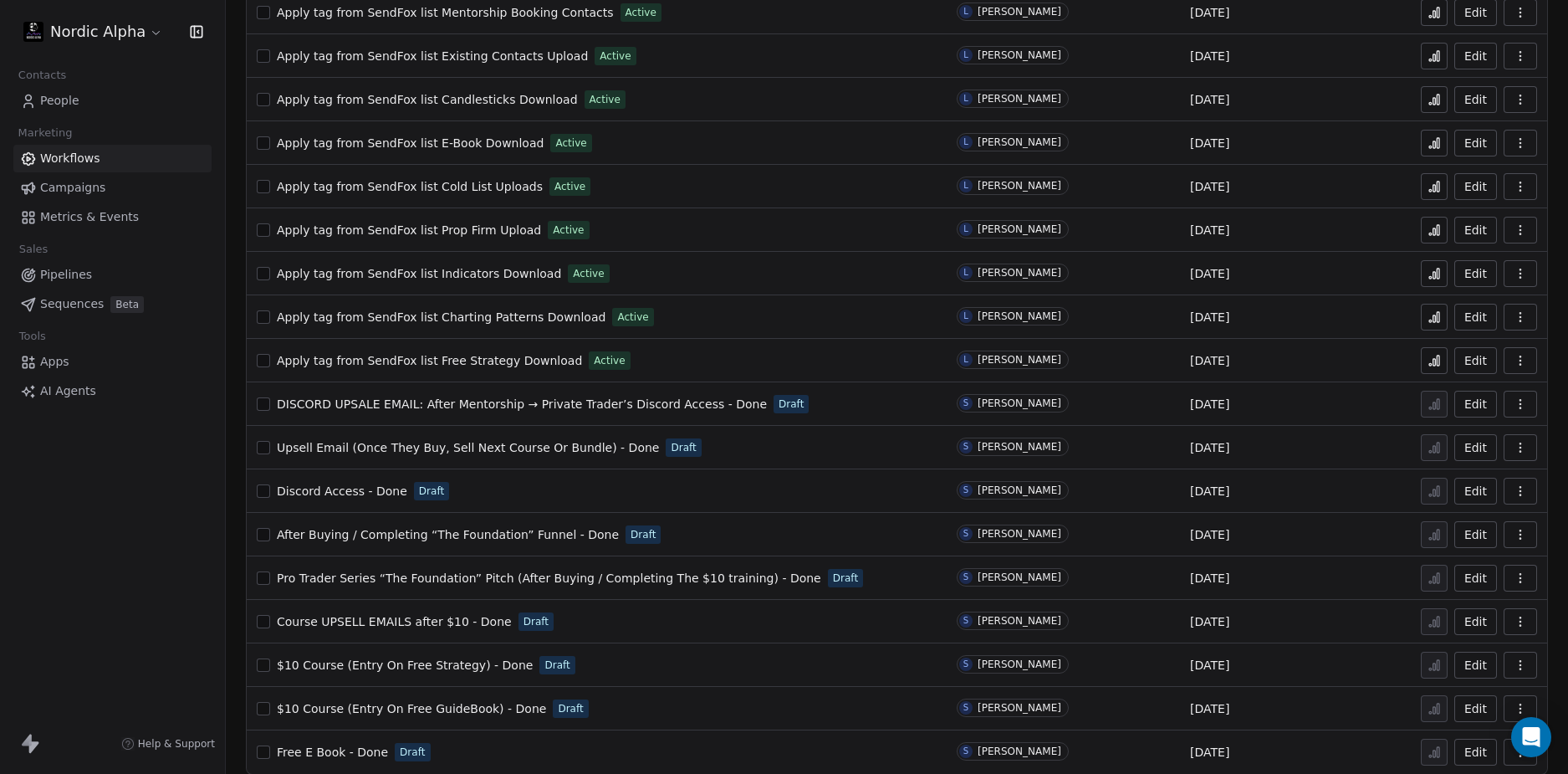
scroll to position [860, 0]
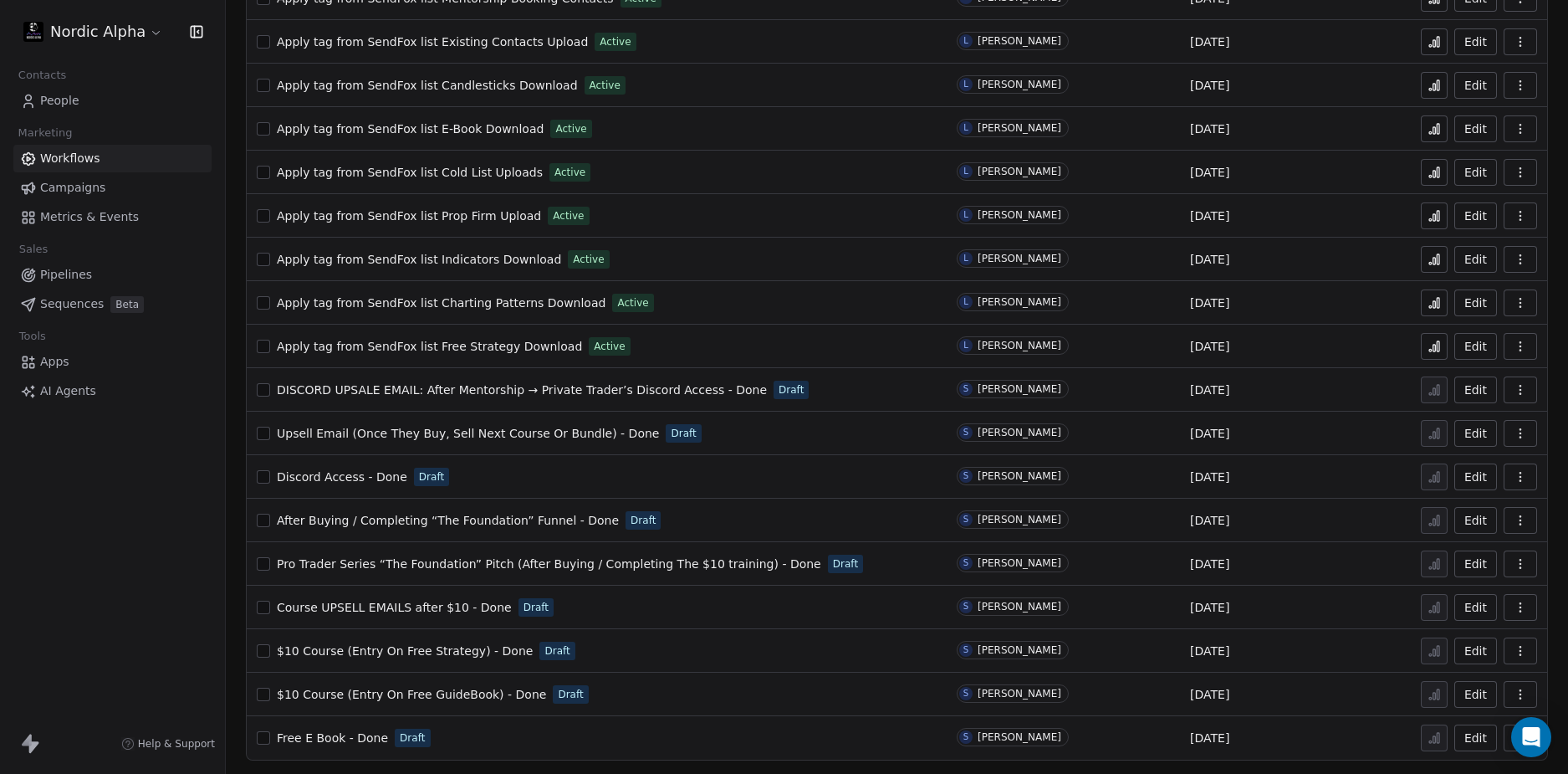
click at [337, 476] on span "Discord Access - Done" at bounding box center [342, 477] width 130 height 14
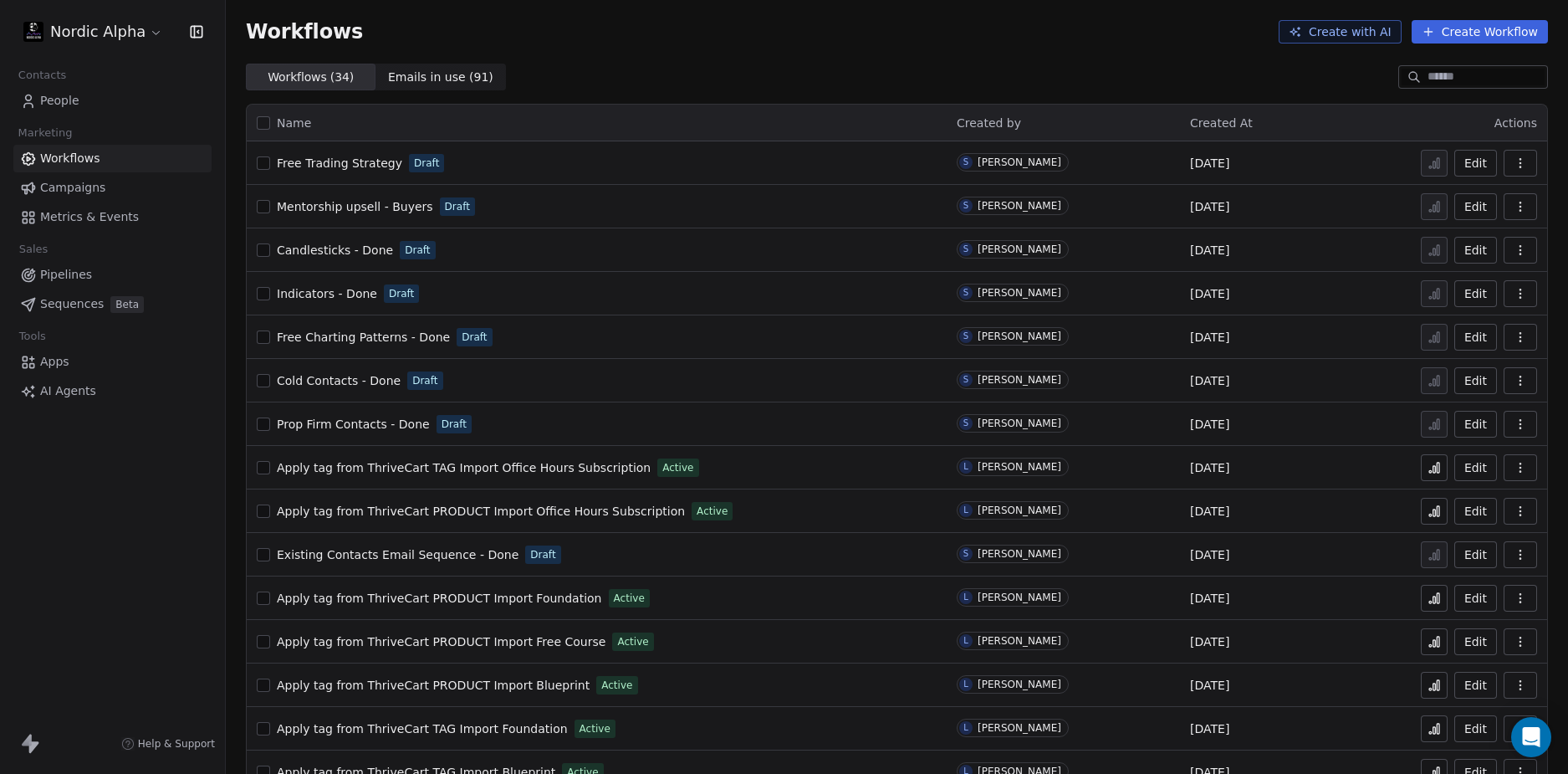
click at [813, 76] on div "Workflows ( 34 ) Workflows ( 34 ) Emails in use ( 91 ) Emails in use ( 91 )" at bounding box center [896, 77] width 1342 height 27
click at [374, 204] on span "Mentorship upsell - Buyers" at bounding box center [354, 206] width 156 height 14
click at [129, 520] on div "Nordic Alpha Contacts People Marketing Workflows Campaigns Metrics & Events Sal…" at bounding box center [112, 387] width 225 height 774
click at [118, 488] on div "Nordic Alpha Contacts People Marketing Workflows Campaigns Metrics & Events Sal…" at bounding box center [112, 387] width 225 height 774
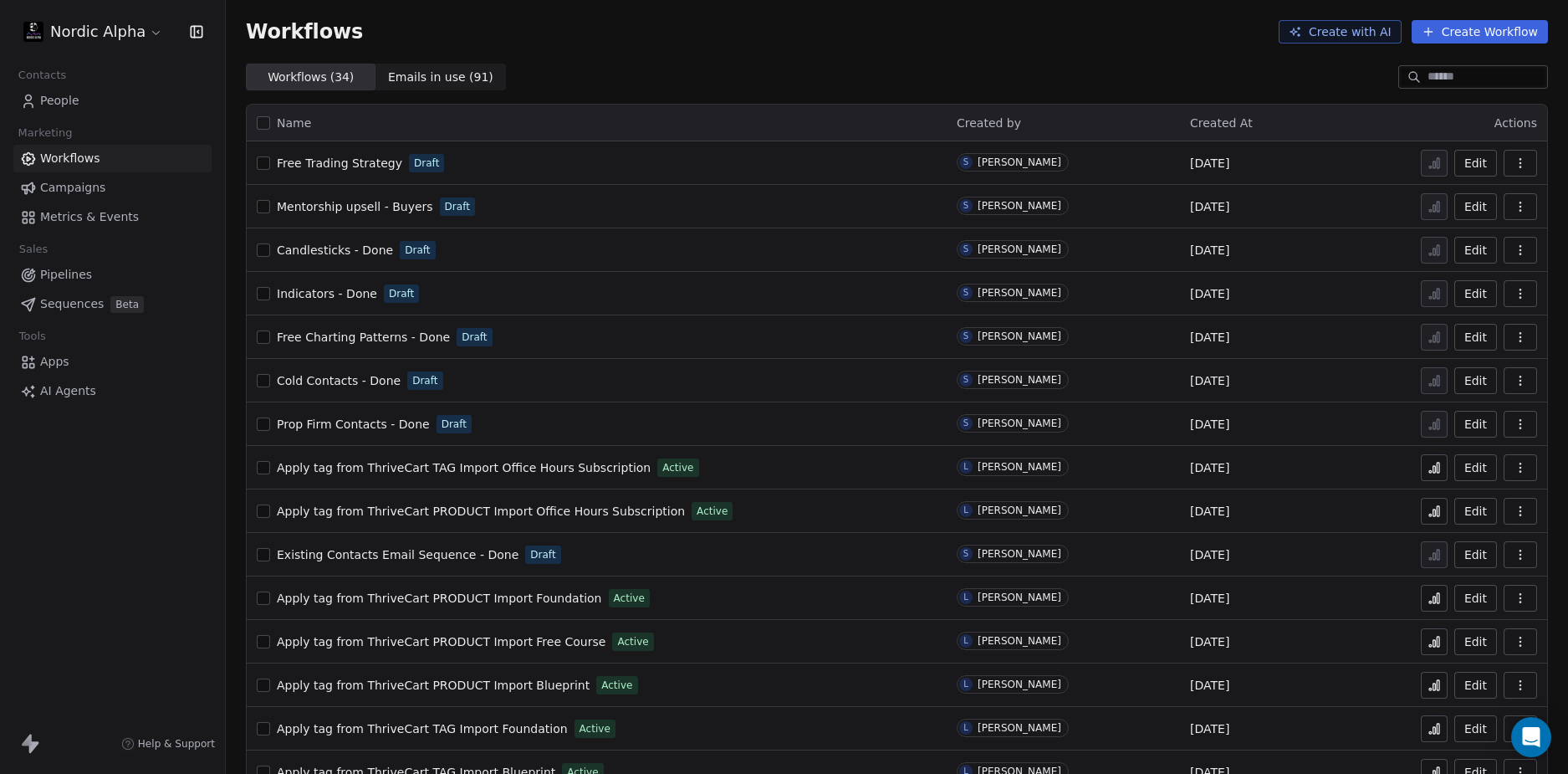
click at [118, 488] on div "Nordic Alpha Contacts People Marketing Workflows Campaigns Metrics & Events Sal…" at bounding box center [112, 387] width 225 height 774
click at [117, 488] on div "Nordic Alpha Contacts People Marketing Workflows Campaigns Metrics & Events Sal…" at bounding box center [112, 387] width 225 height 774
click at [129, 479] on div "Nordic Alpha Contacts People Marketing Workflows Campaigns Metrics & Events Sal…" at bounding box center [112, 387] width 225 height 774
click at [129, 478] on div "Nordic Alpha Contacts People Marketing Workflows Campaigns Metrics & Events Sal…" at bounding box center [112, 387] width 225 height 774
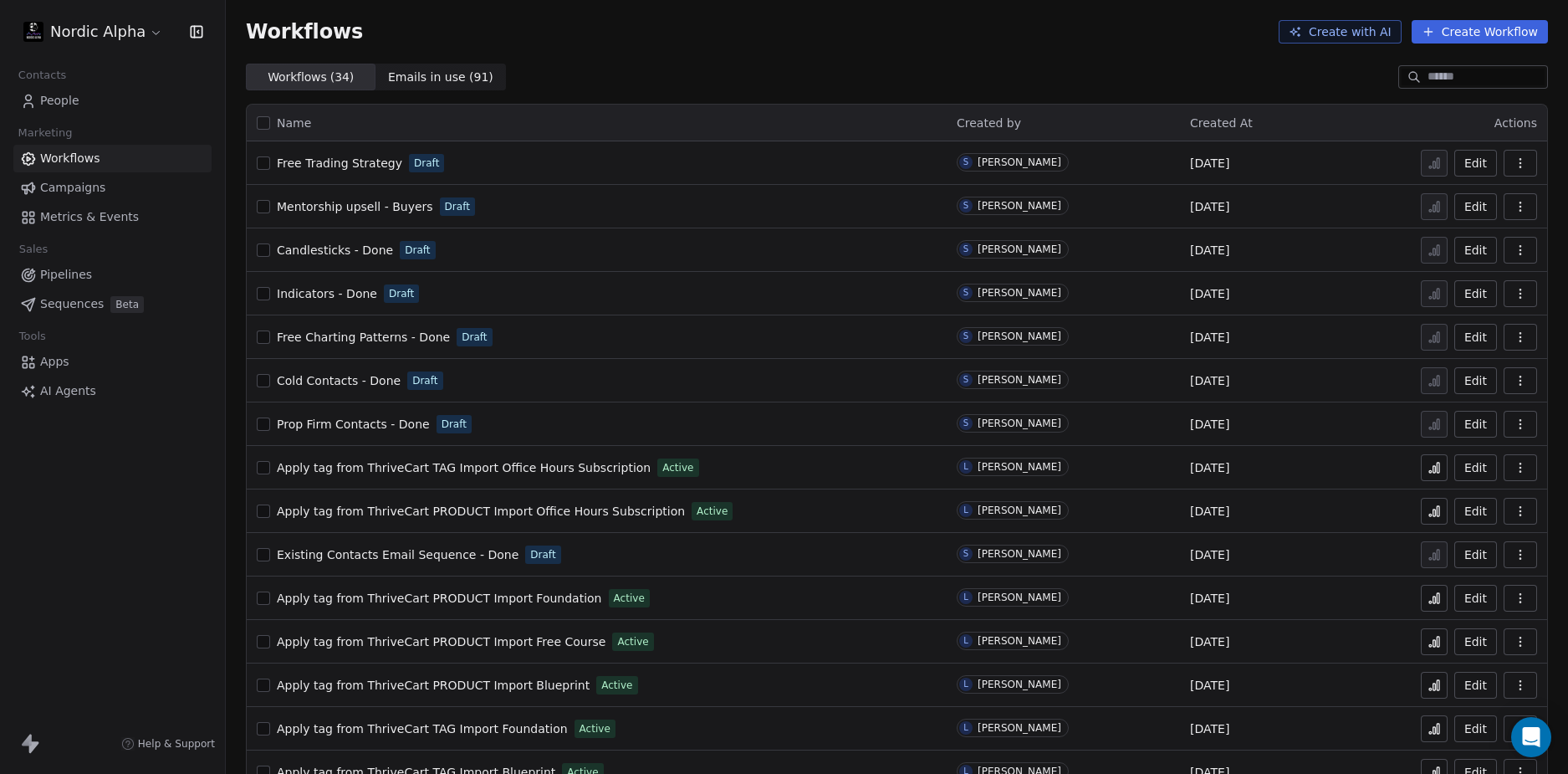
click at [117, 464] on div "Nordic Alpha Contacts People Marketing Workflows Campaigns Metrics & Events Sal…" at bounding box center [112, 387] width 225 height 774
click at [118, 504] on div "Nordic Alpha Contacts People Marketing Workflows Campaigns Metrics & Events Sal…" at bounding box center [112, 387] width 225 height 774
click at [130, 512] on div "Nordic Alpha Contacts People Marketing Workflows Campaigns Metrics & Events Sal…" at bounding box center [112, 387] width 225 height 774
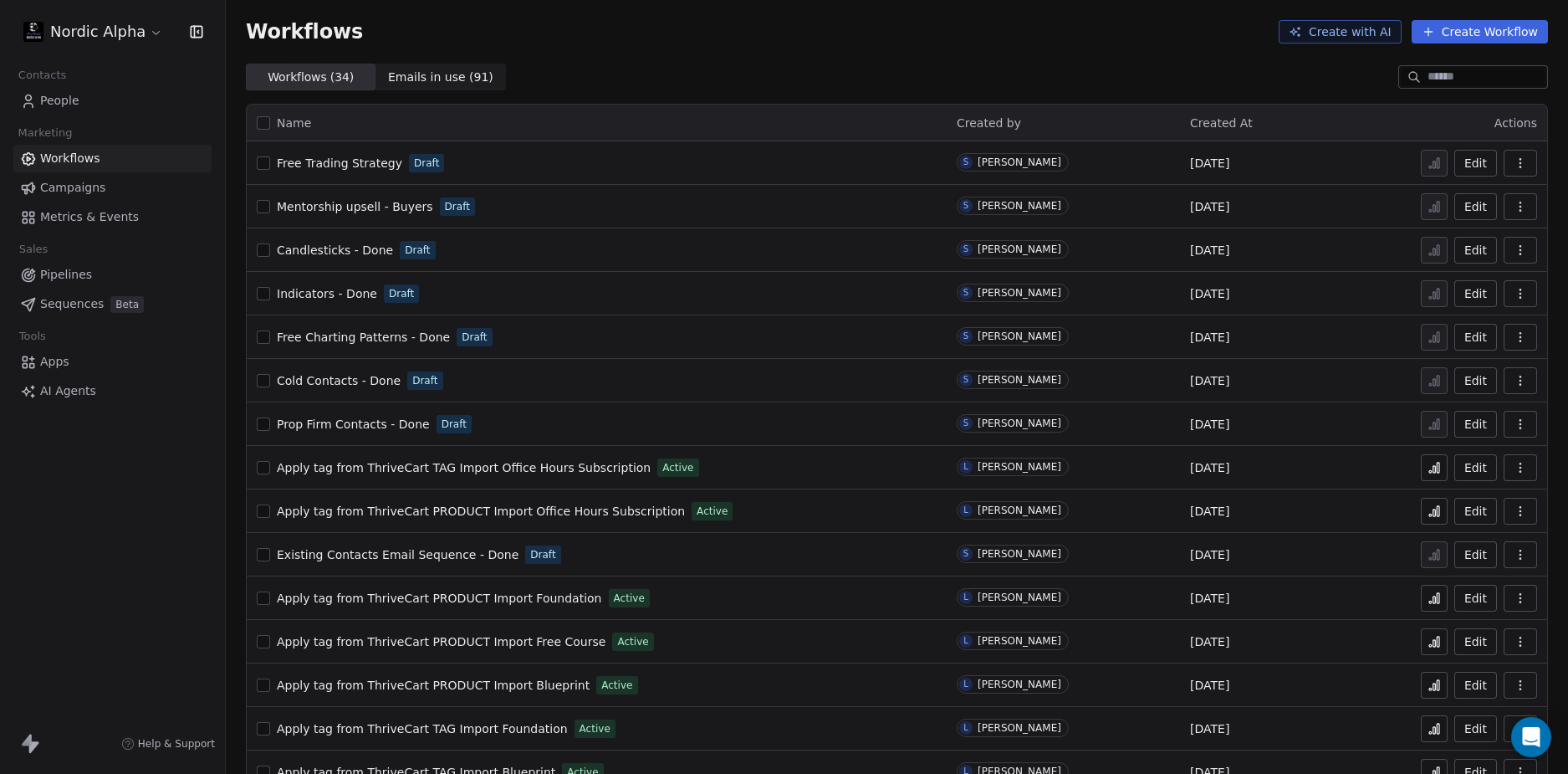
click at [130, 512] on div "Nordic Alpha Contacts People Marketing Workflows Campaigns Metrics & Events Sal…" at bounding box center [112, 387] width 225 height 774
click at [352, 206] on span "Mentorship upsell - Buyers" at bounding box center [354, 206] width 156 height 14
click at [622, 51] on div "Workflows Create with AI Create Workflow" at bounding box center [896, 31] width 1342 height 63
click at [110, 25] on html "Nordic Alpha Contacts People Marketing Workflows Campaigns Metrics & Events Sal…" at bounding box center [784, 387] width 1568 height 774
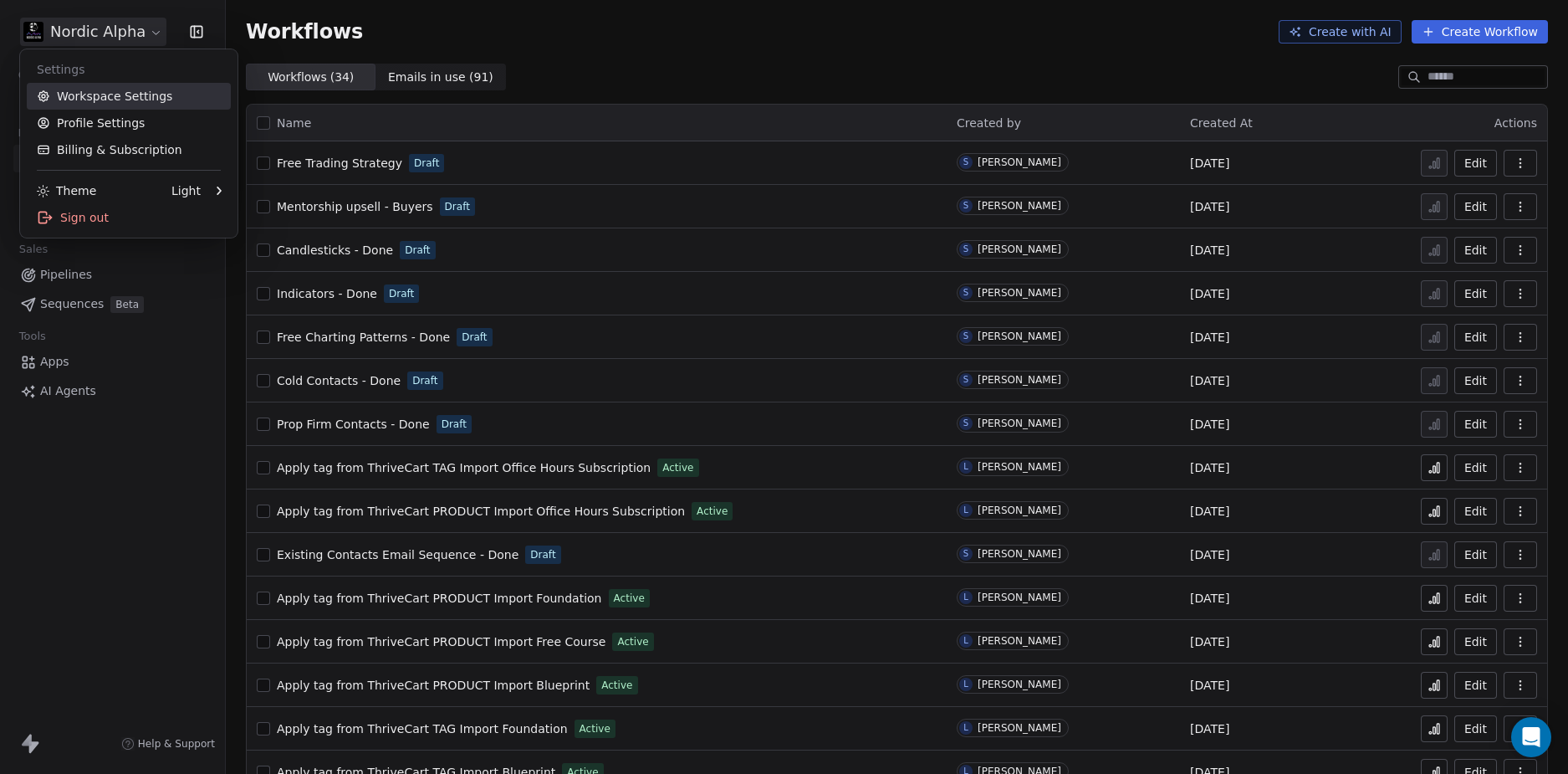
click at [97, 92] on link "Workspace Settings" at bounding box center [129, 96] width 204 height 27
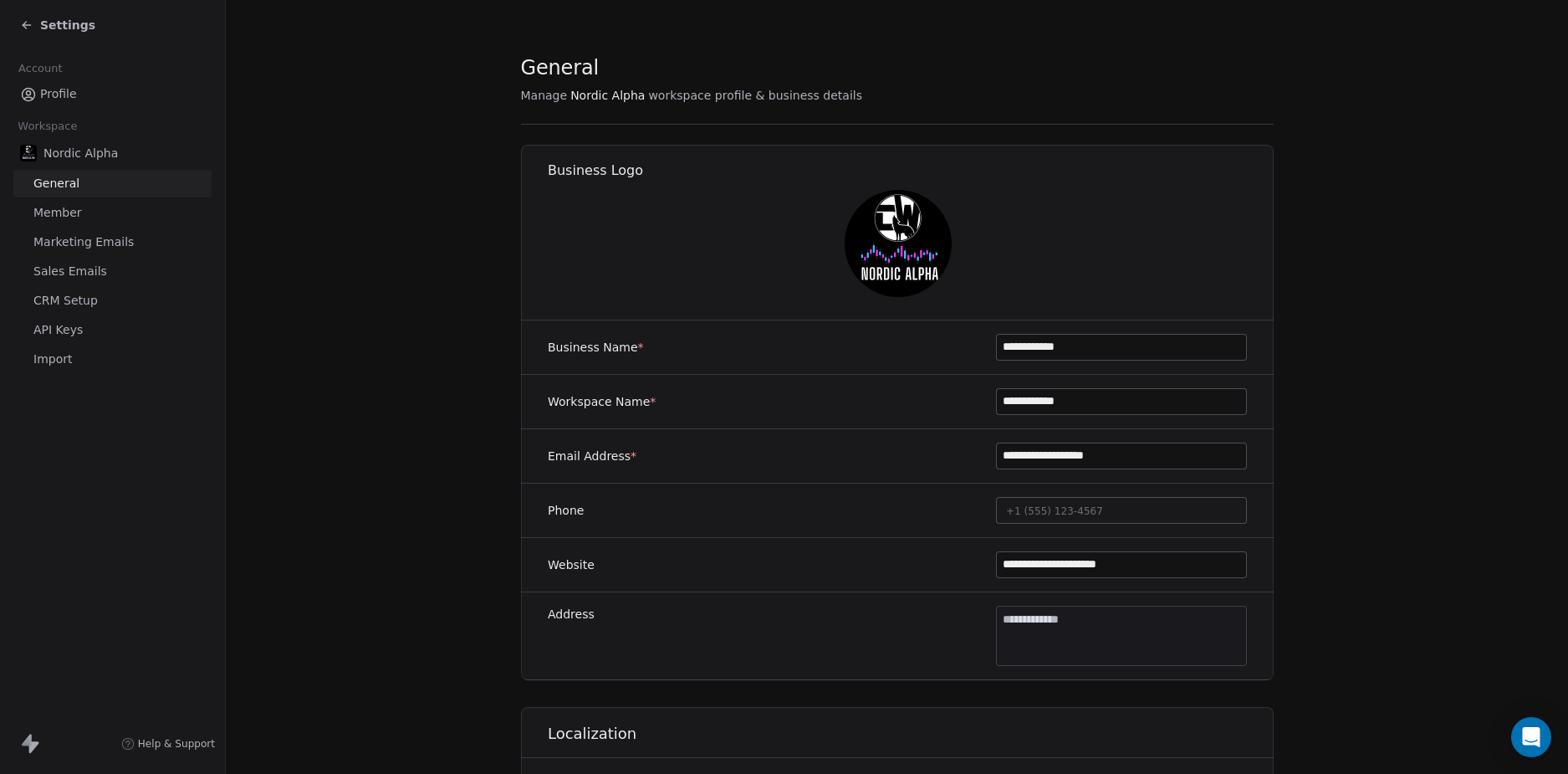
click at [78, 303] on span "CRM Setup" at bounding box center [66, 300] width 64 height 18
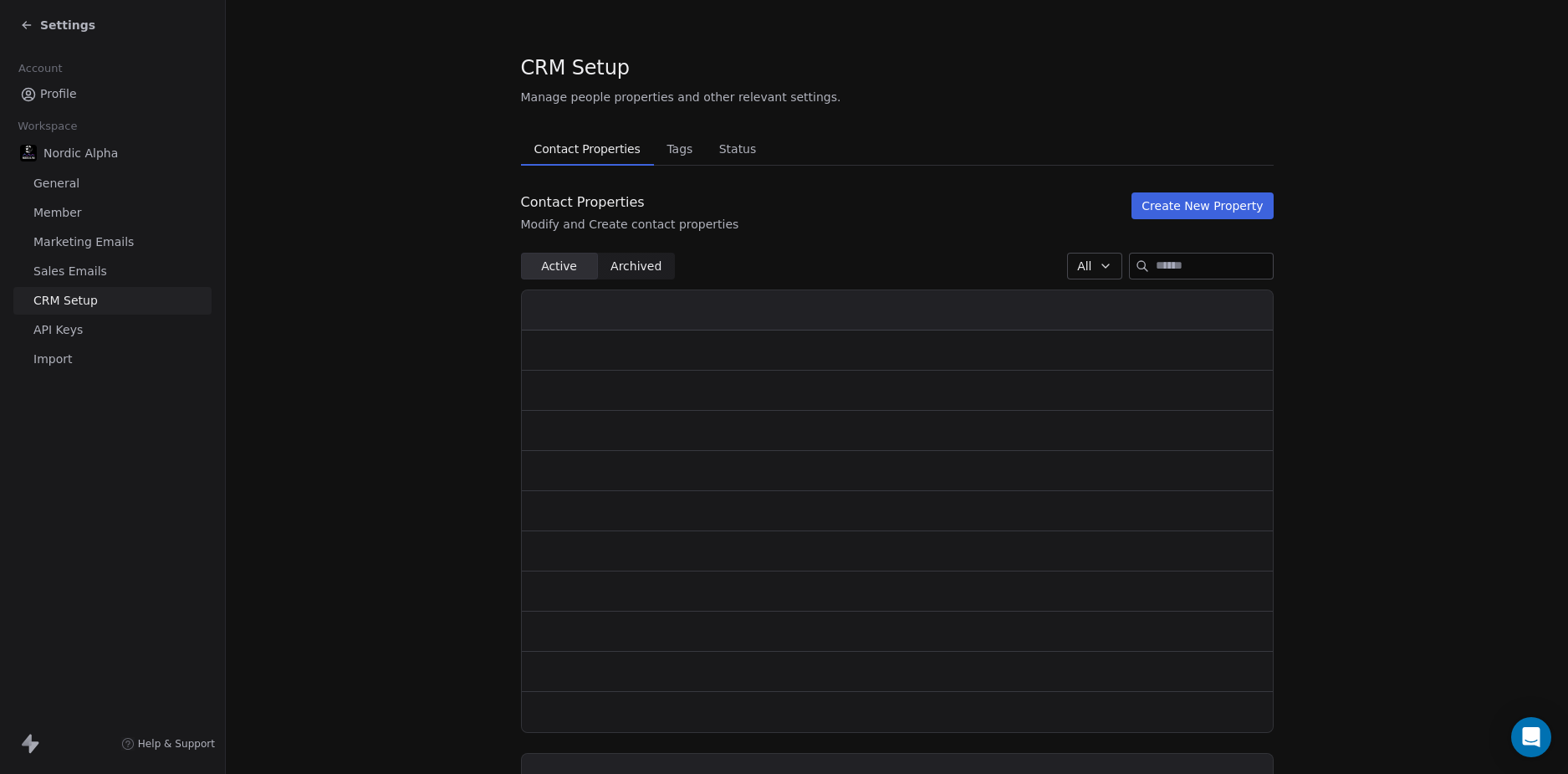
click at [660, 150] on span "Tags" at bounding box center [679, 149] width 39 height 24
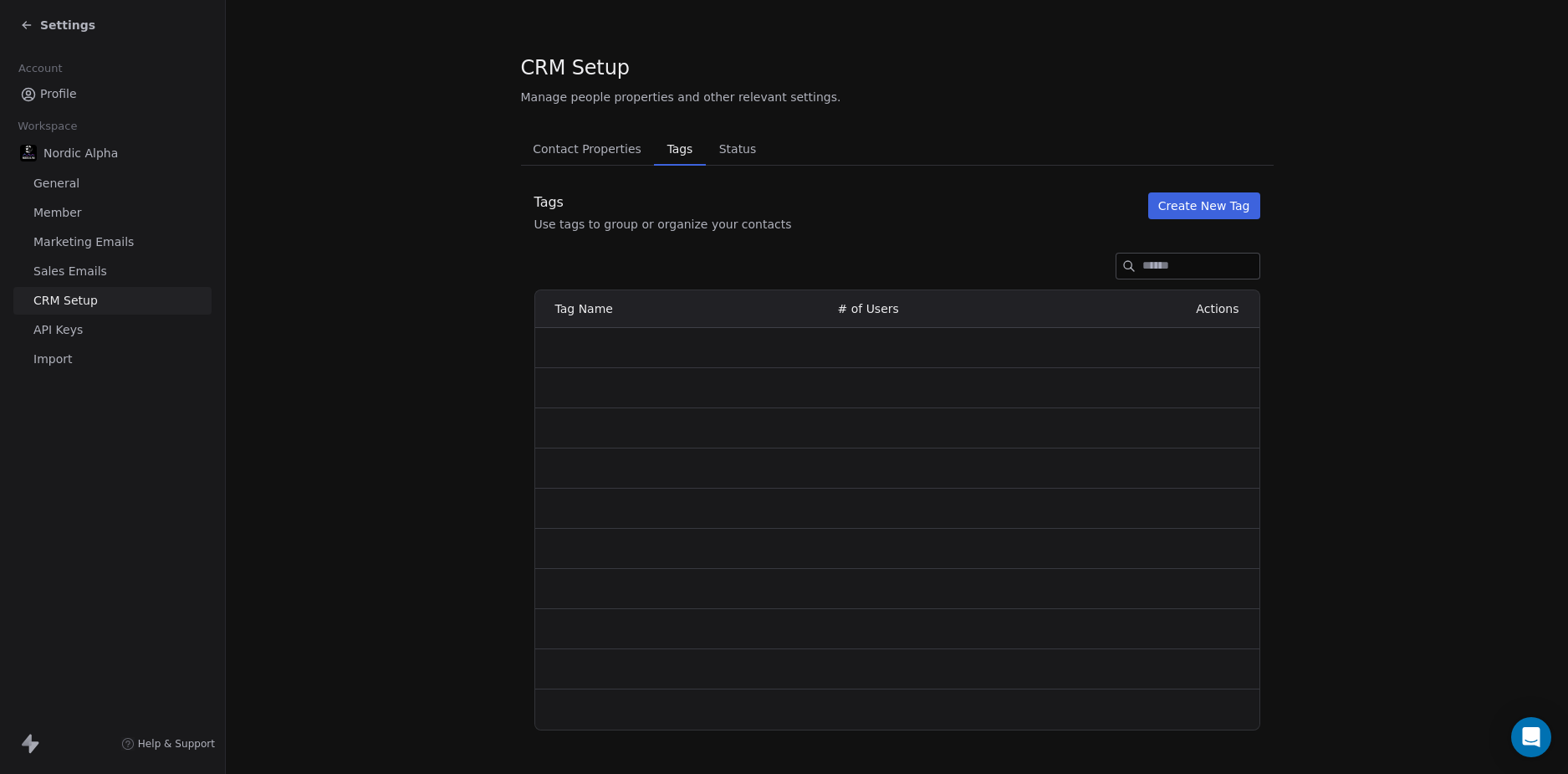
click at [1227, 208] on button "Create New Tag" at bounding box center [1204, 206] width 112 height 27
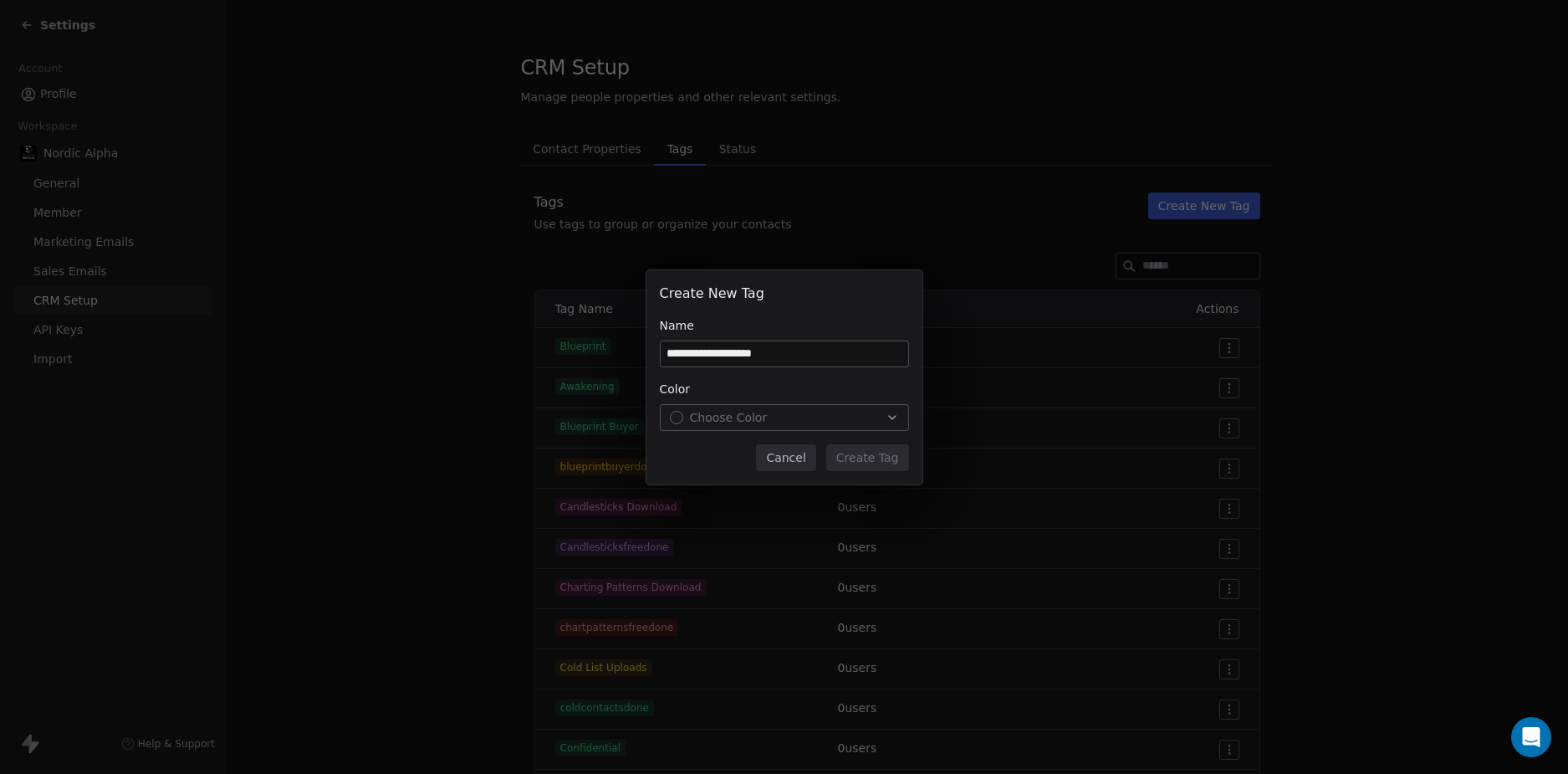
type input "**********"
click at [747, 420] on span "Choose Color" at bounding box center [729, 418] width 78 height 17
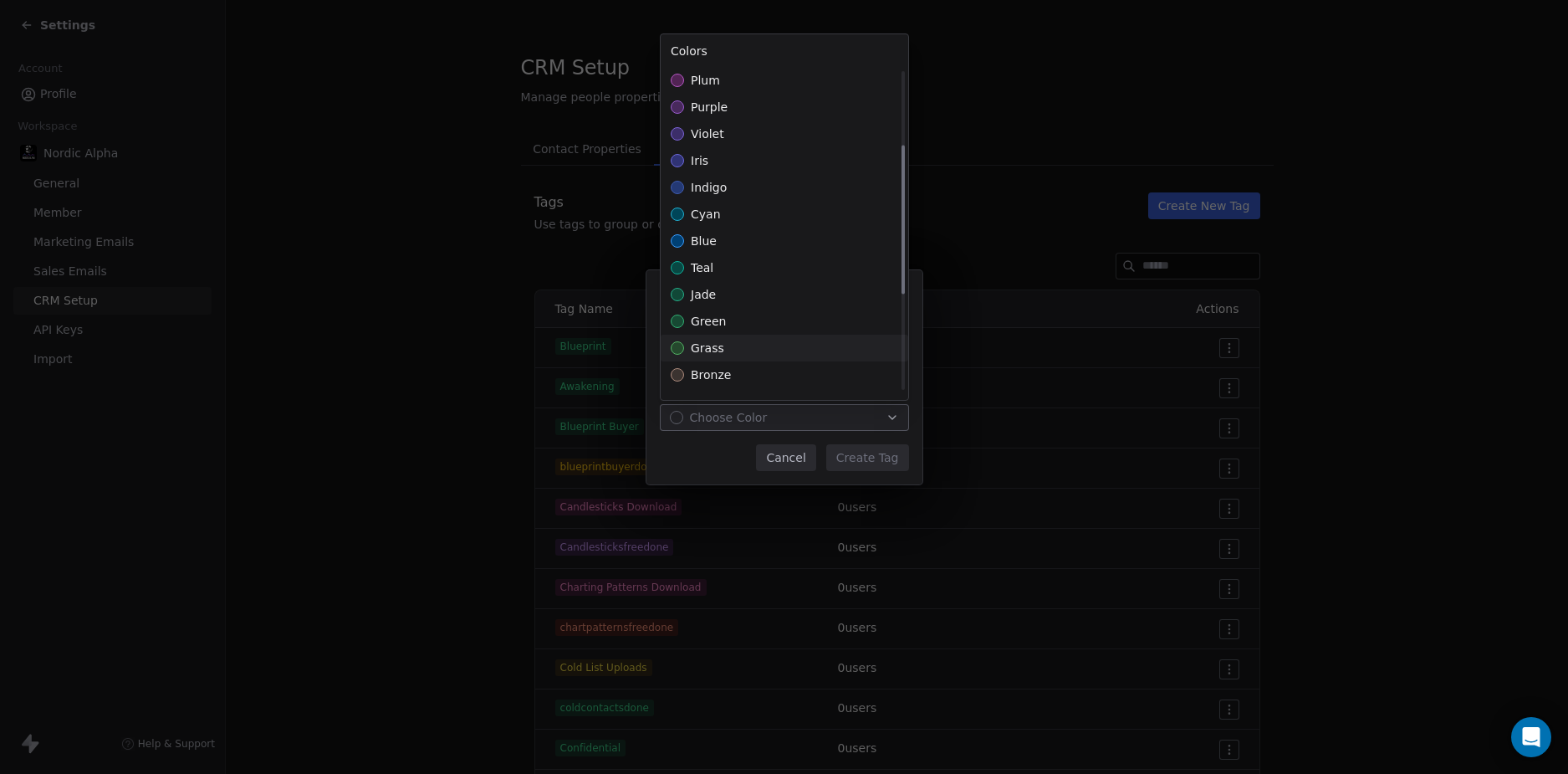
scroll to position [371, 0]
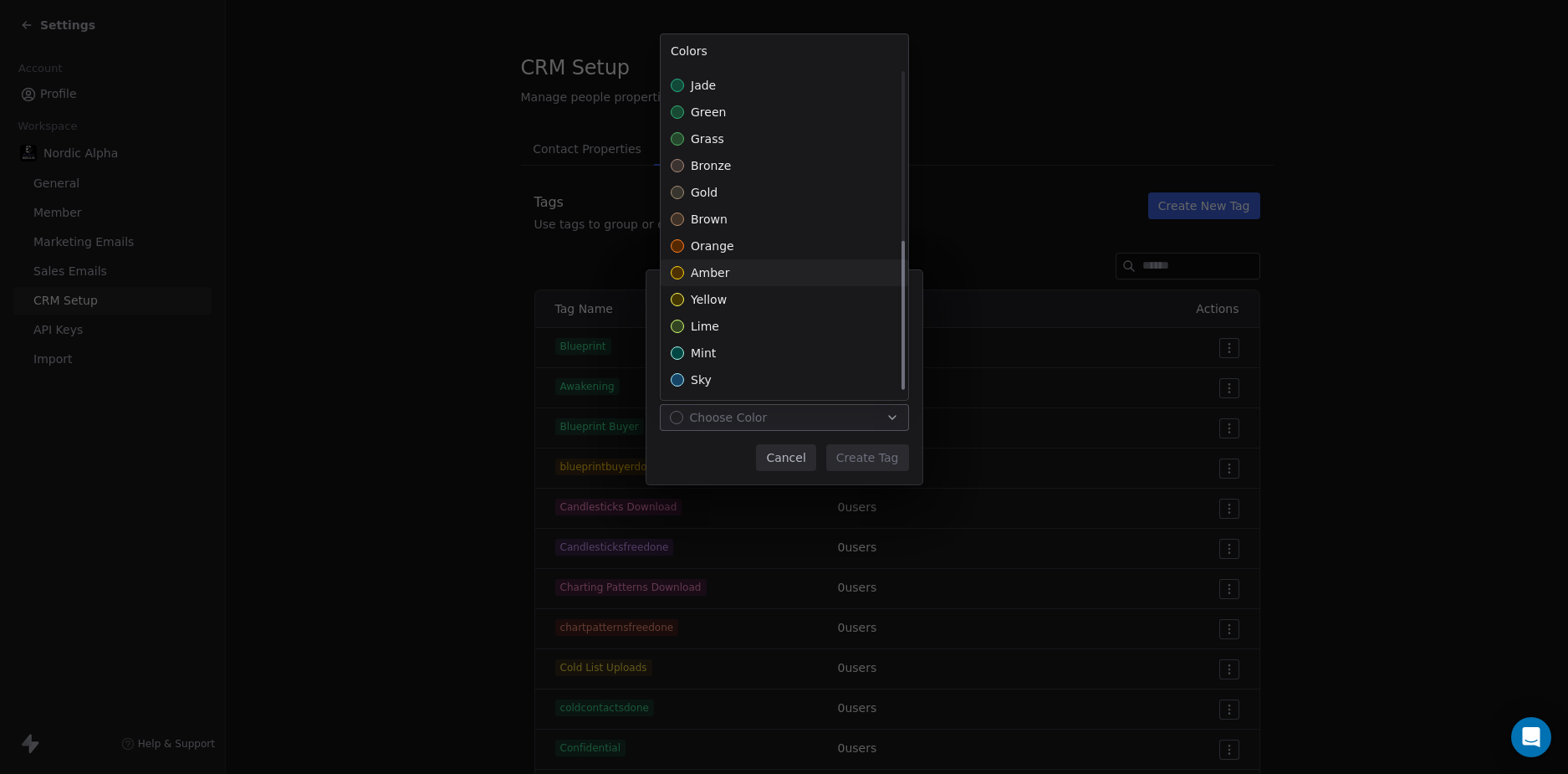
click at [773, 272] on div "amber" at bounding box center [784, 273] width 248 height 27
click at [877, 464] on div "**********" at bounding box center [784, 387] width 1568 height 288
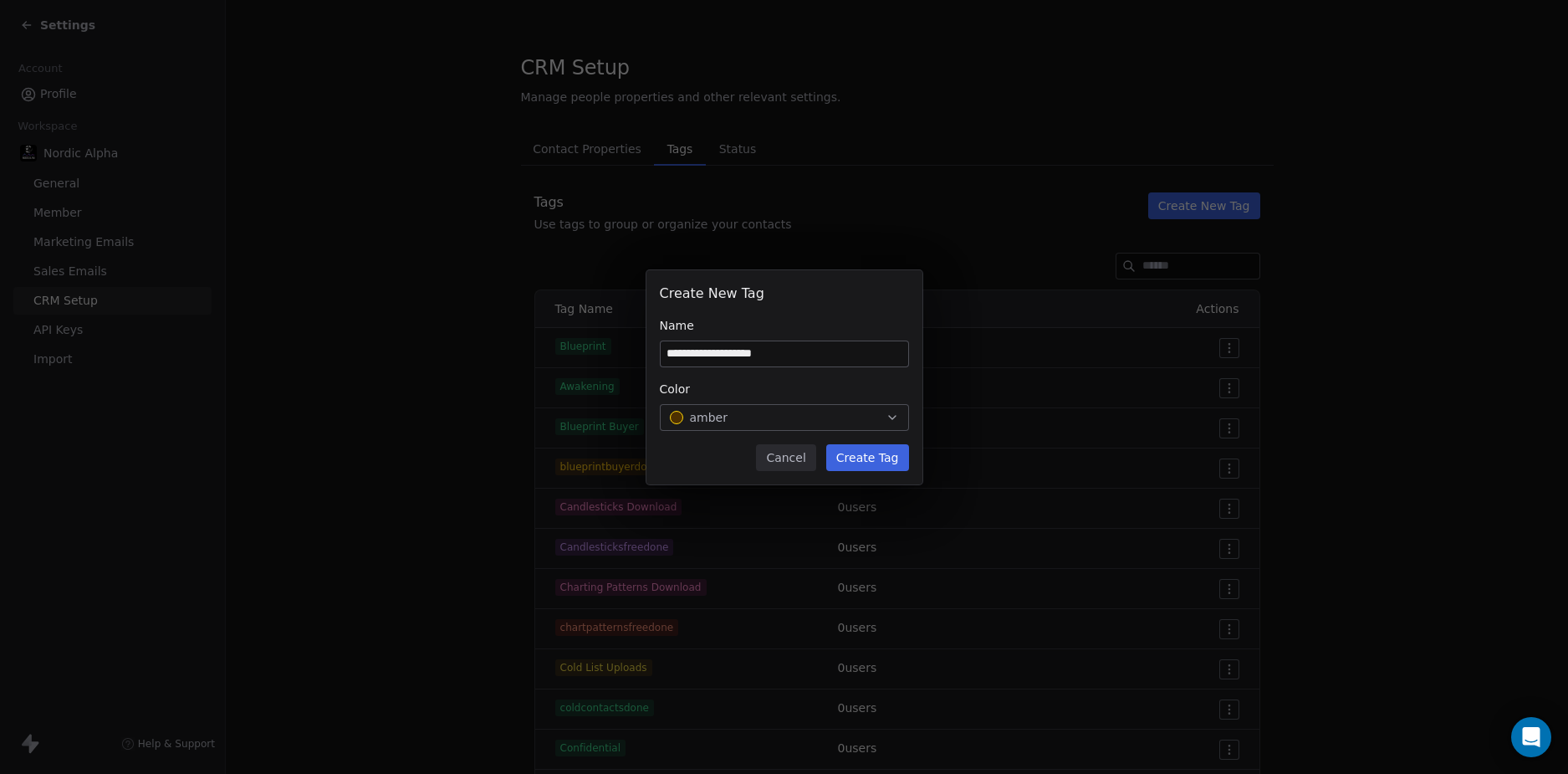
click at [878, 456] on button "Create Tag" at bounding box center [868, 458] width 83 height 27
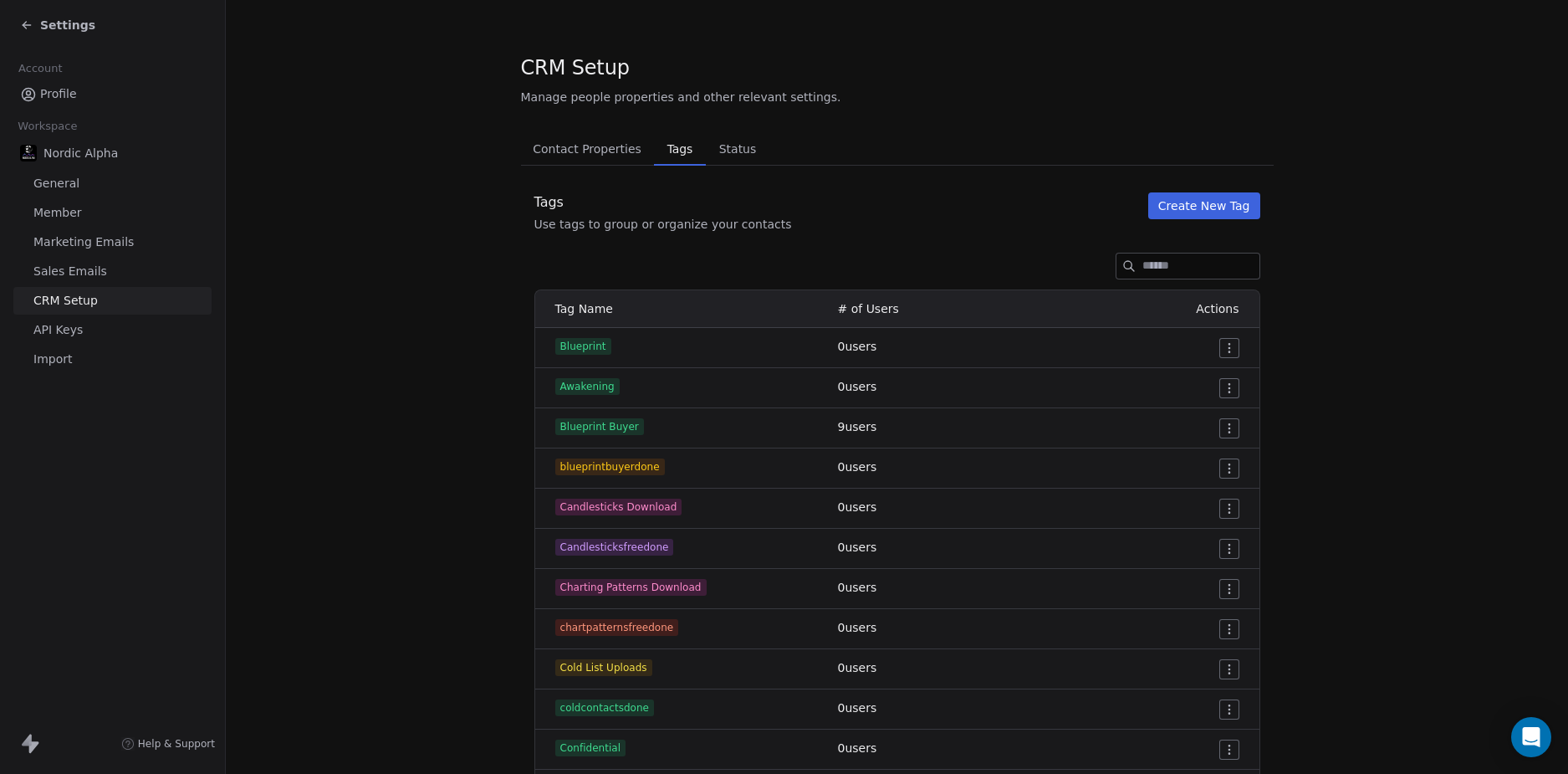
click at [58, 22] on span "Settings" at bounding box center [67, 25] width 55 height 17
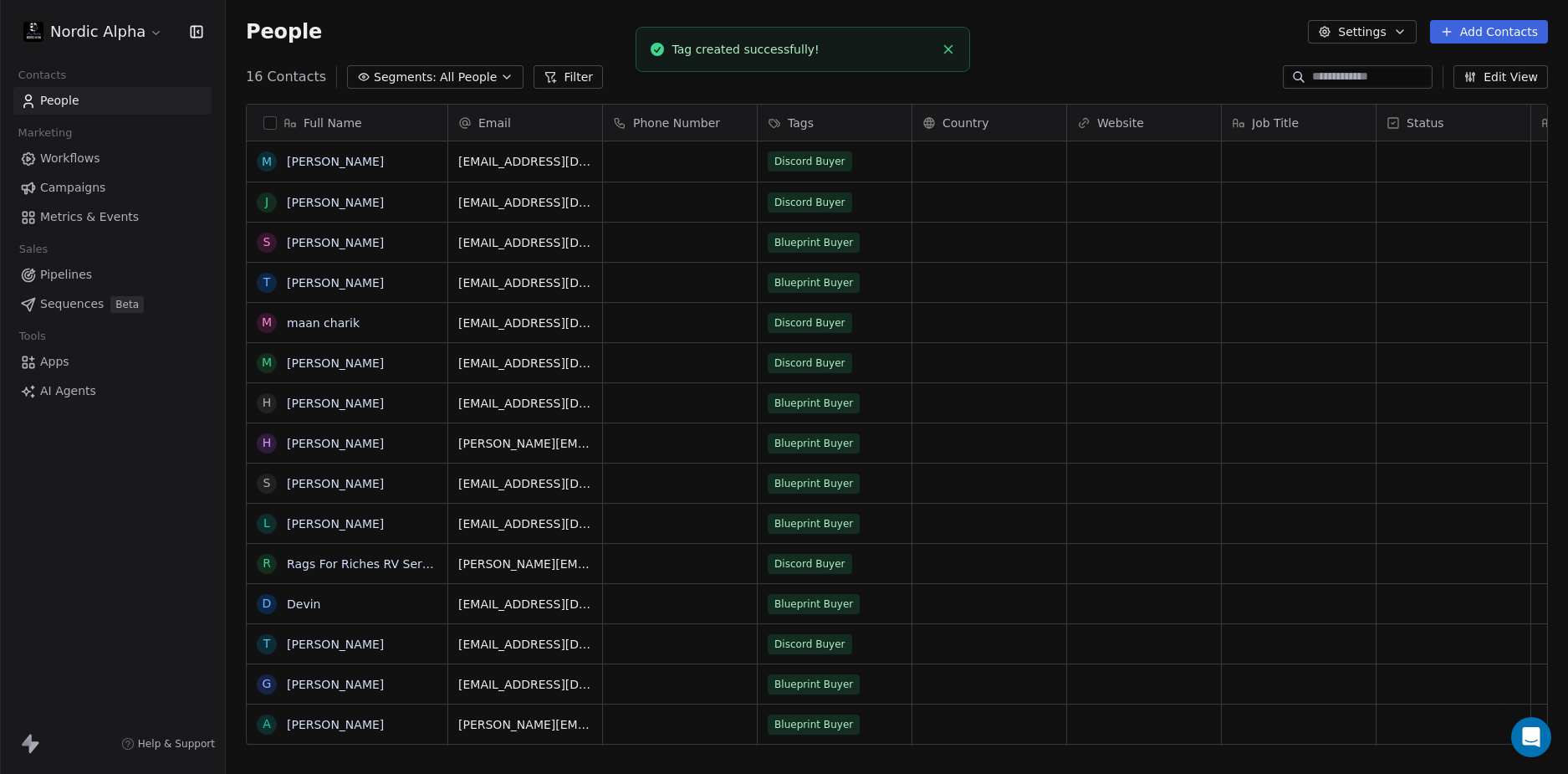
scroll to position [668, 1330]
click at [81, 156] on span "Workflows" at bounding box center [69, 158] width 60 height 18
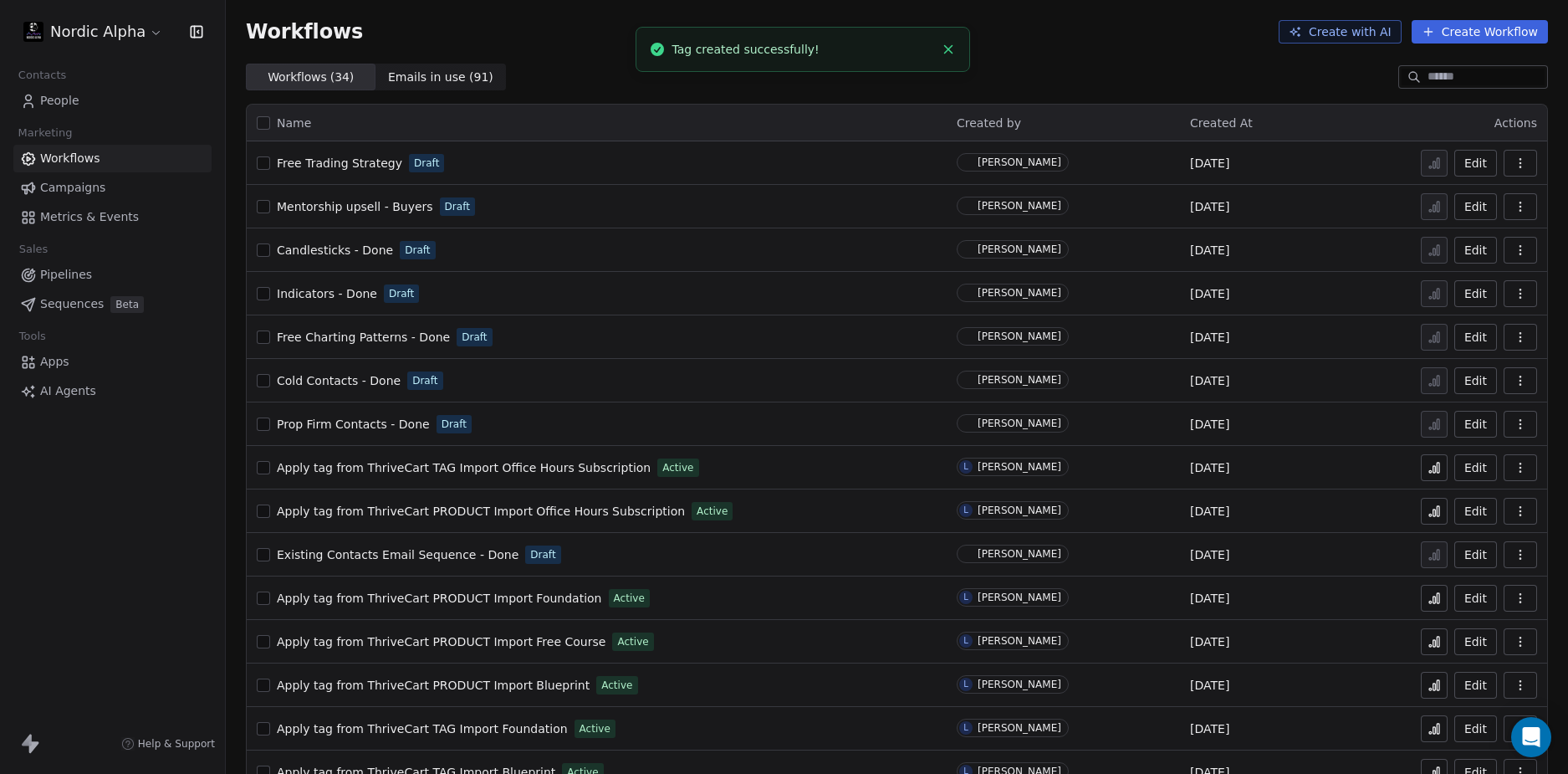
click at [373, 203] on span "Mentorship upsell - Buyers" at bounding box center [354, 206] width 156 height 14
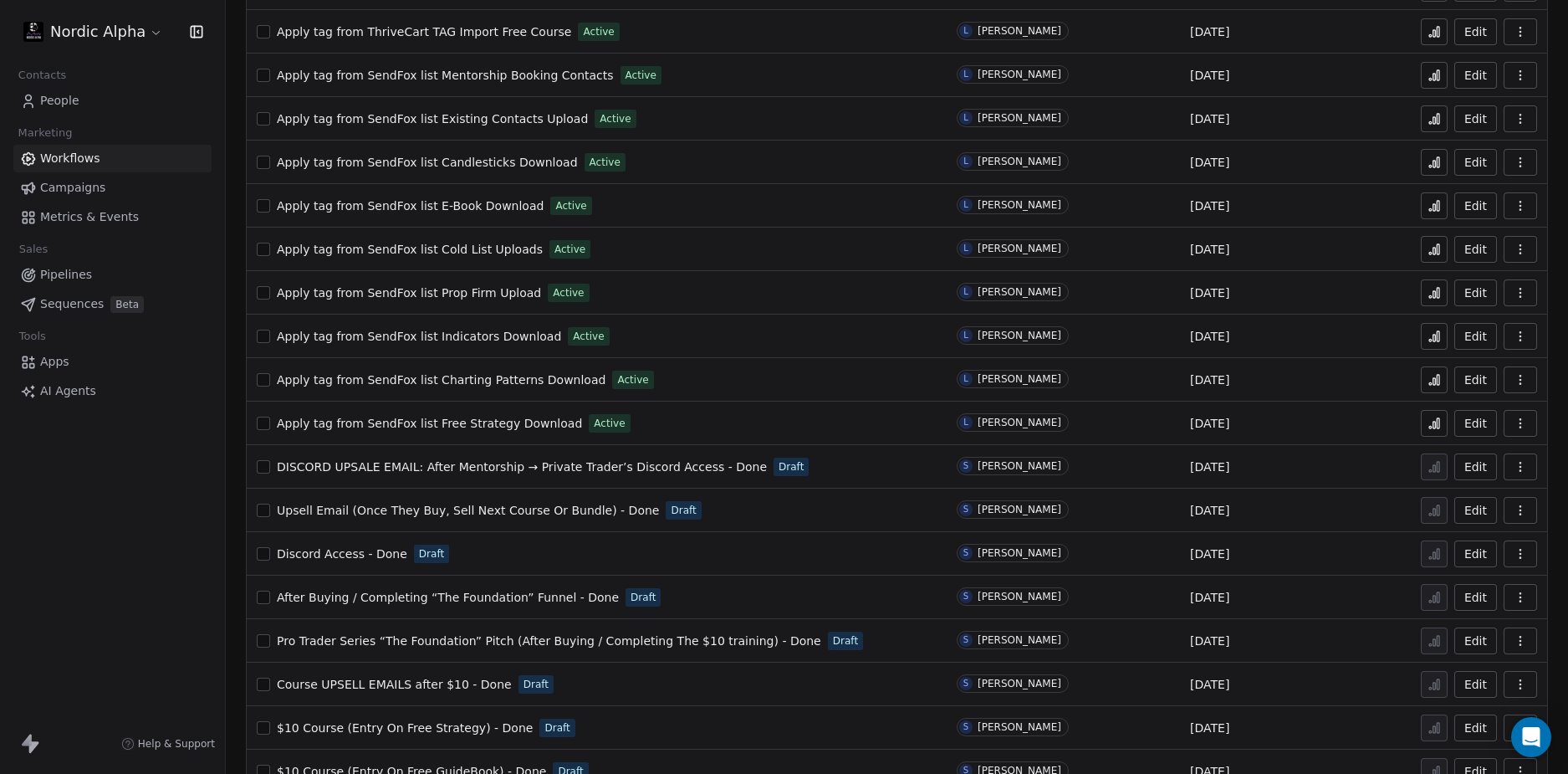
scroll to position [860, 0]
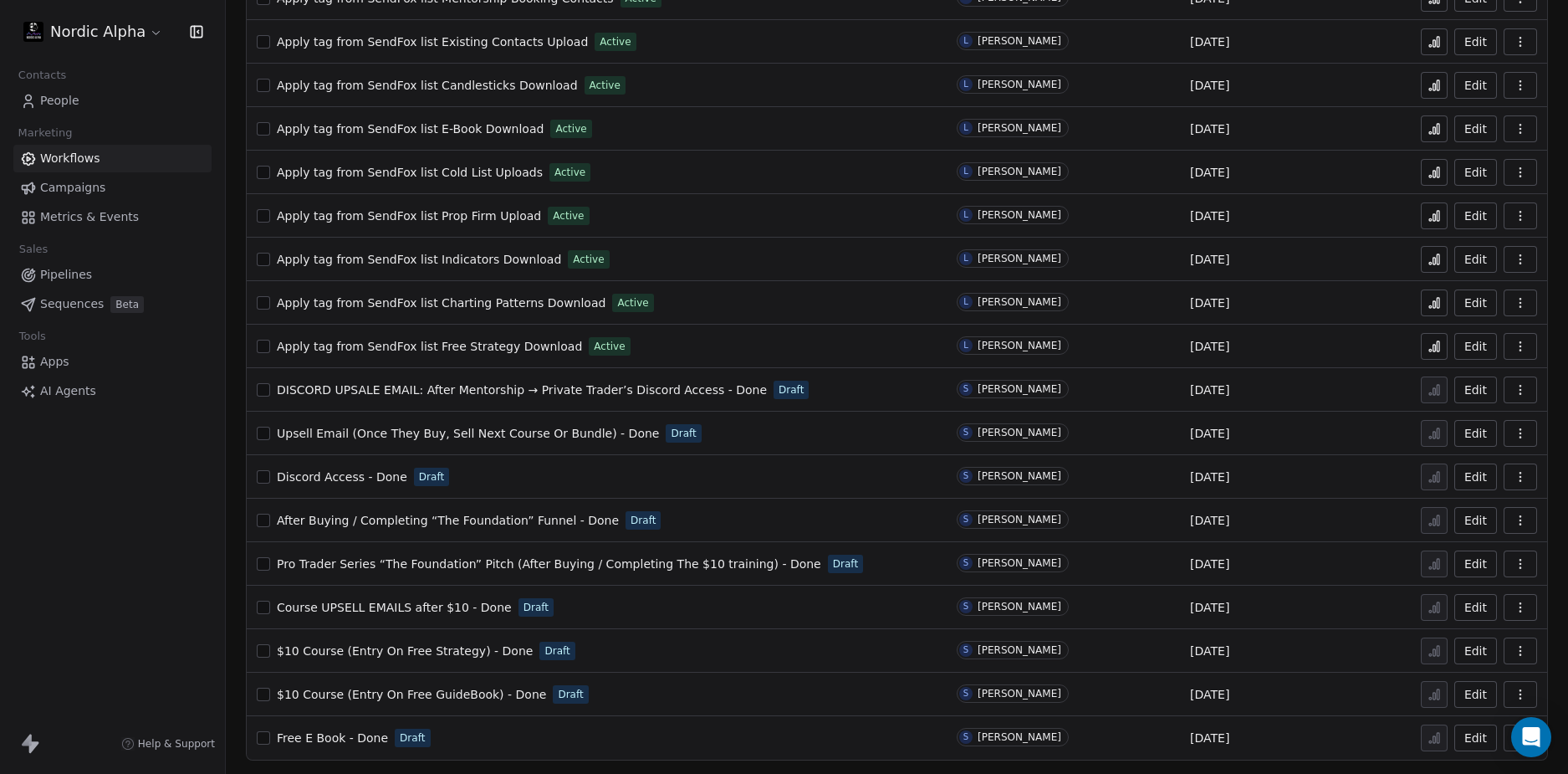
click at [465, 391] on span "DISCORD UPSALE EMAIL: After Mentorship → Private Trader’s Discord Access - Done" at bounding box center [521, 390] width 490 height 14
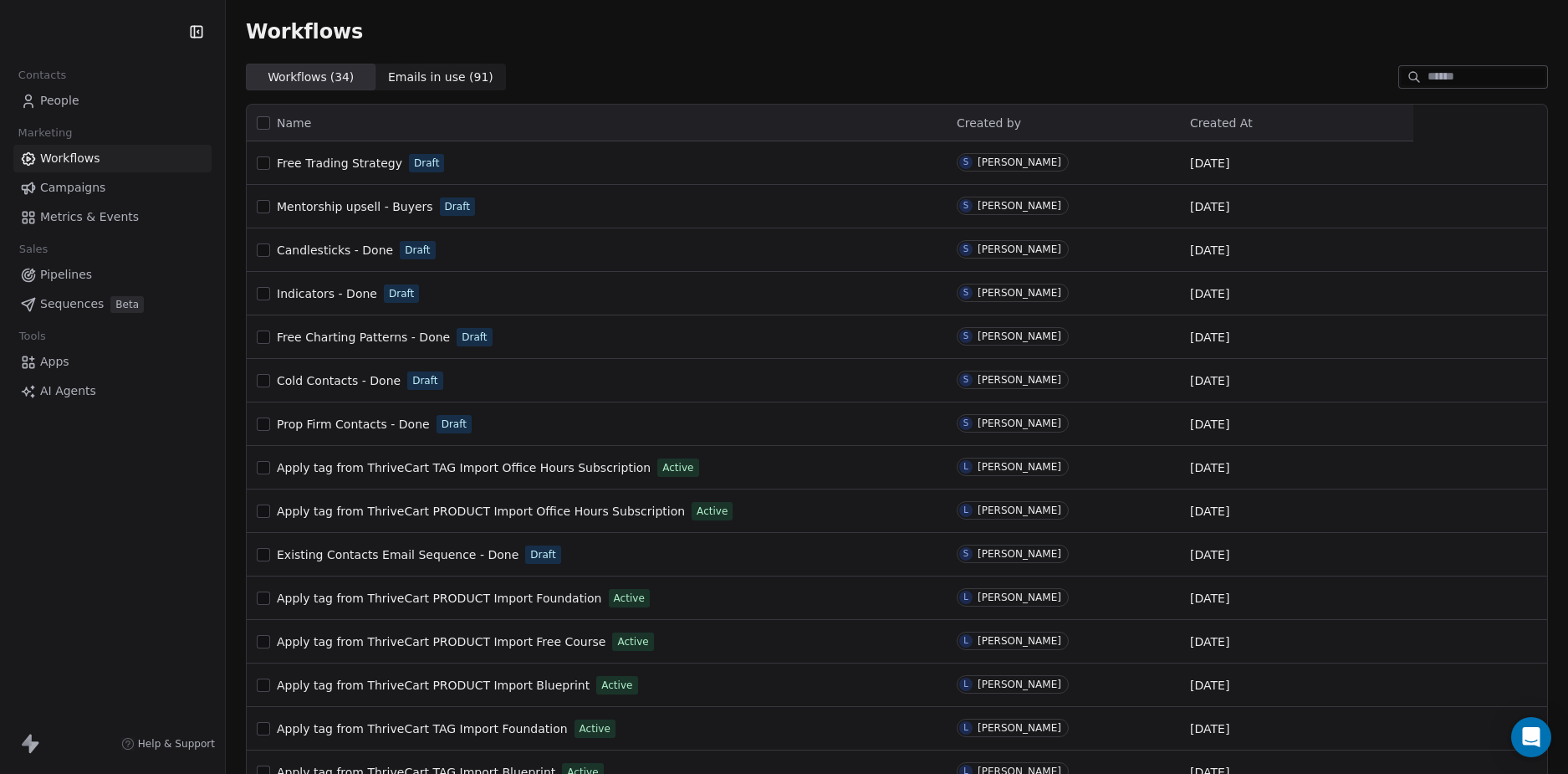
click at [131, 551] on div "Contacts People Marketing Workflows Campaigns Metrics & Events Sales Pipelines …" at bounding box center [112, 387] width 225 height 774
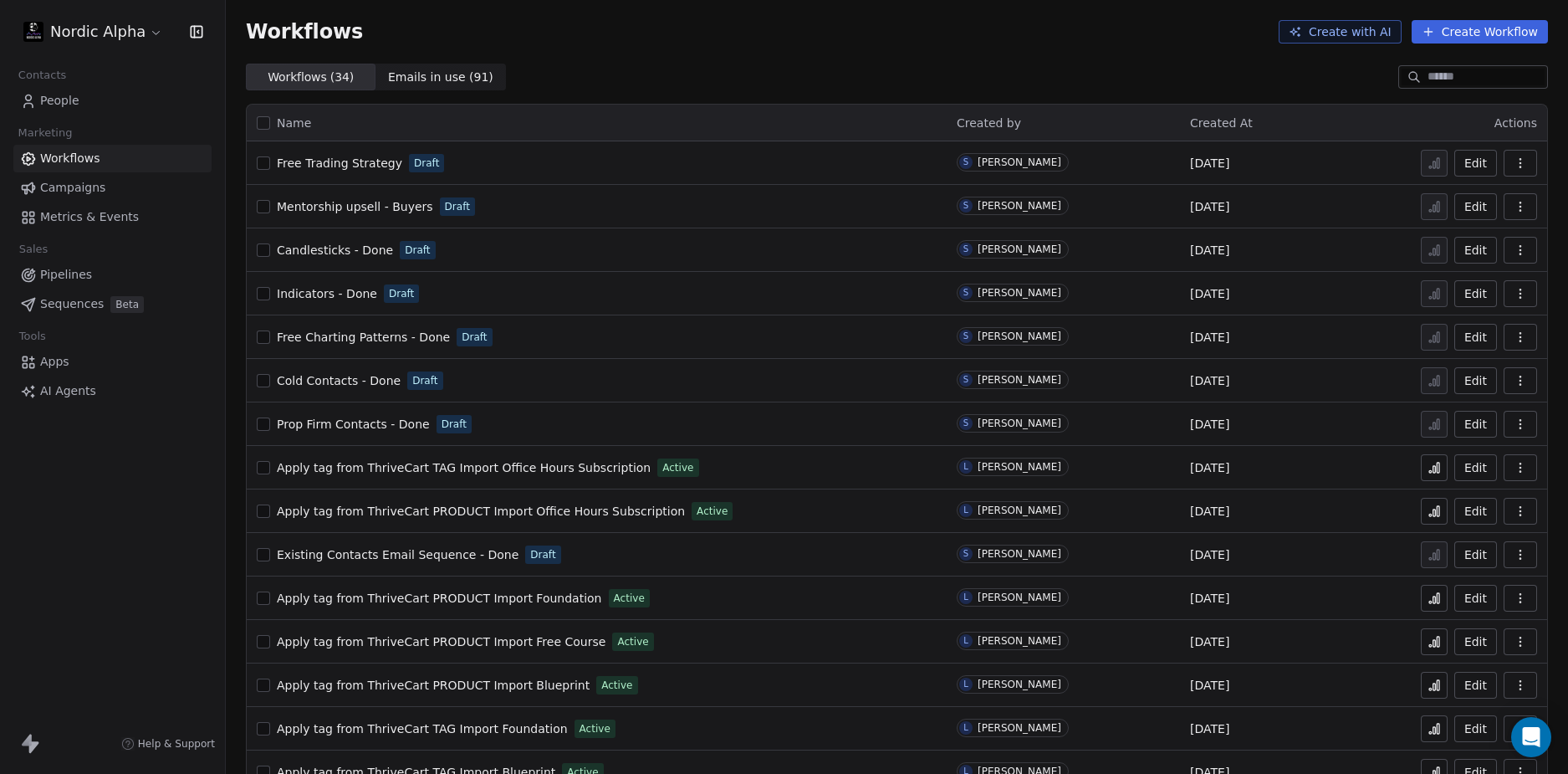
click at [836, 61] on div "Workflows Create with AI Create Workflow" at bounding box center [896, 31] width 1342 height 63
click at [756, 83] on div "Workflows ( 34 ) Workflows ( 34 ) Emails in use ( 91 ) Emails in use ( 91 )" at bounding box center [896, 77] width 1342 height 27
click at [770, 54] on div "Workflows Create with AI Create Workflow" at bounding box center [896, 31] width 1342 height 63
click at [765, 54] on div "Workflows Create with AI Create Workflow" at bounding box center [896, 31] width 1342 height 63
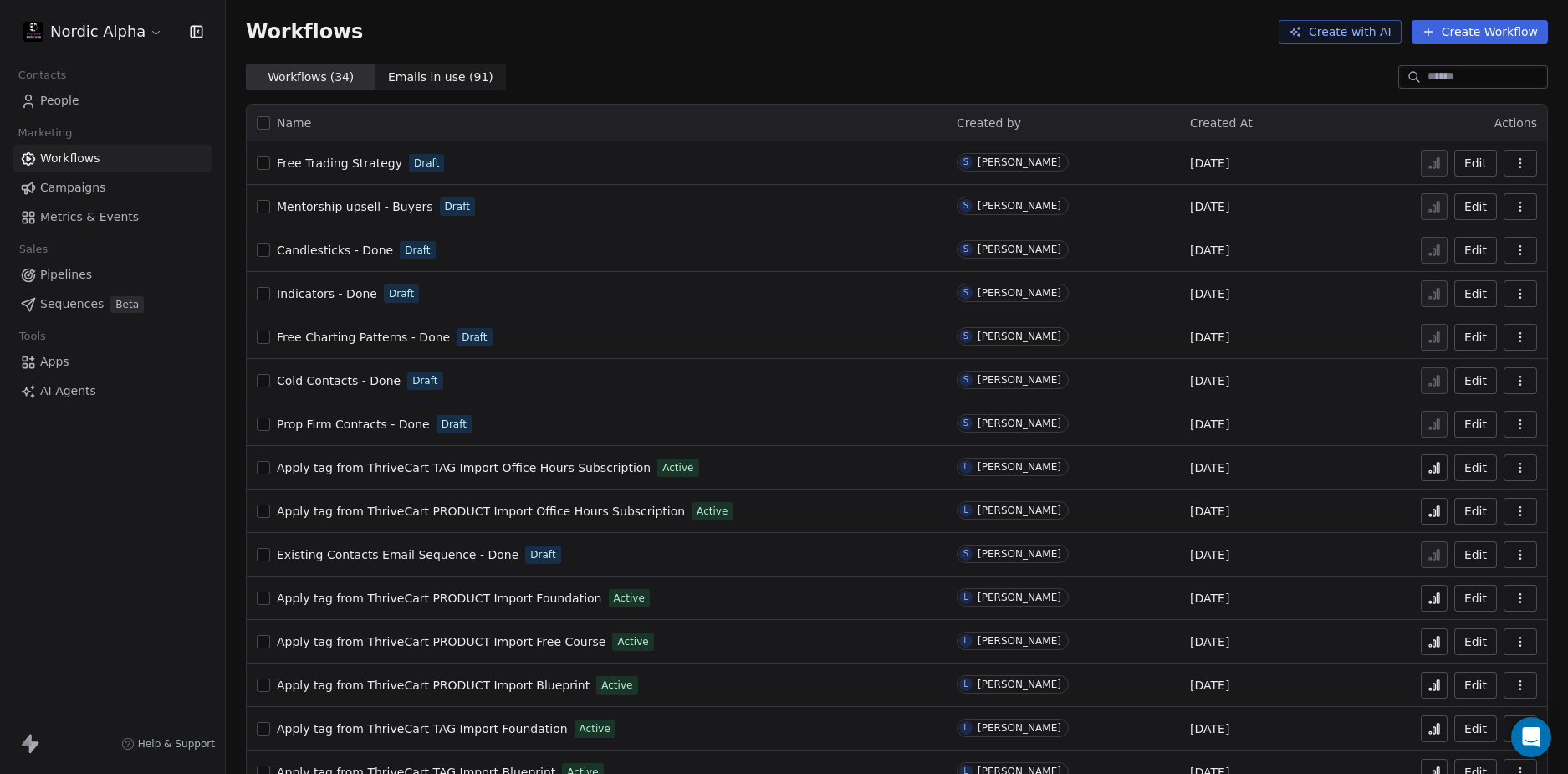
click at [765, 54] on div "Workflows Create with AI Create Workflow" at bounding box center [896, 31] width 1342 height 63
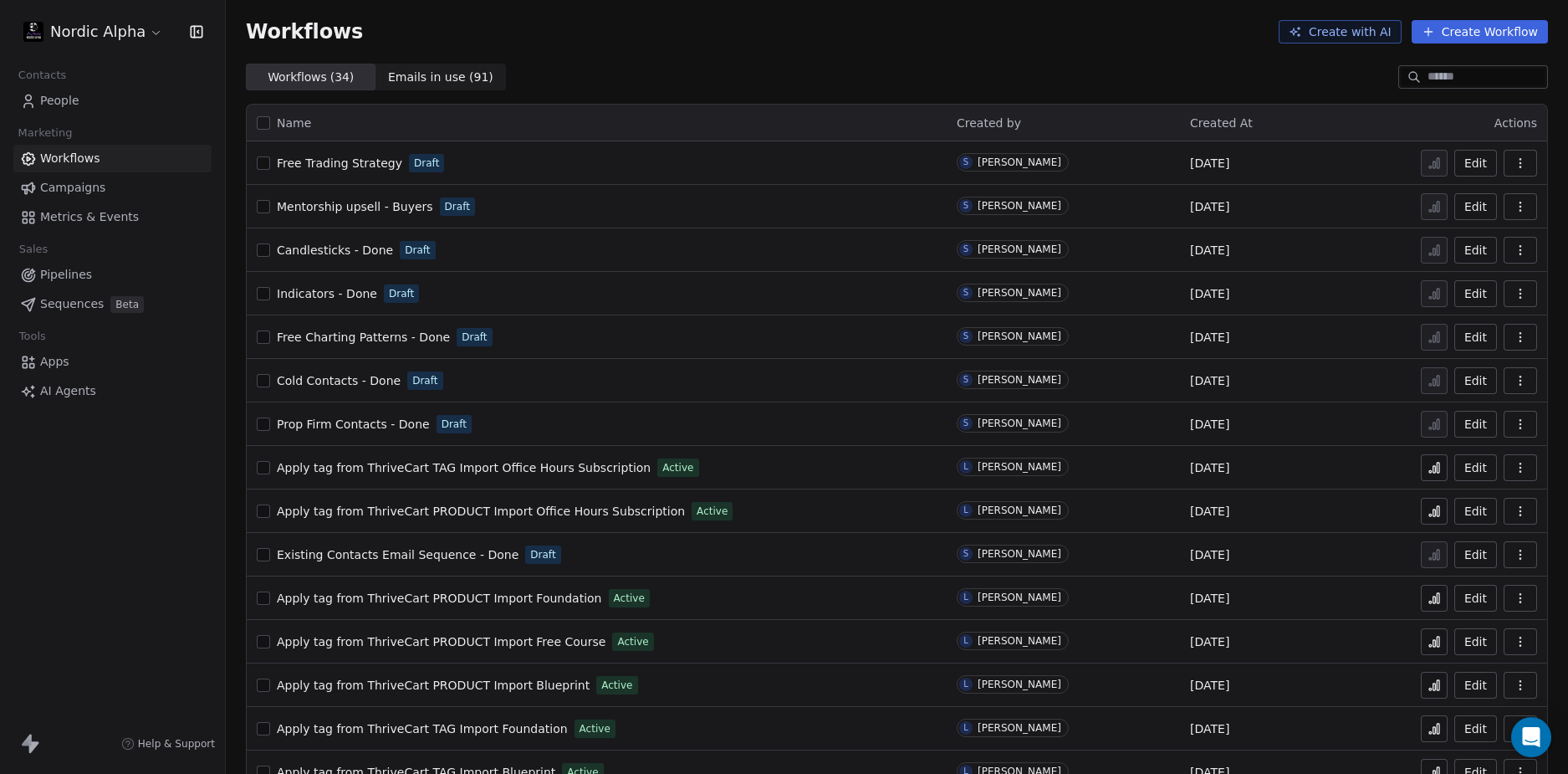
click at [765, 54] on div "Workflows Create with AI Create Workflow" at bounding box center [896, 31] width 1342 height 63
click at [760, 41] on div "Workflows Create with AI Create Workflow" at bounding box center [897, 32] width 1302 height 24
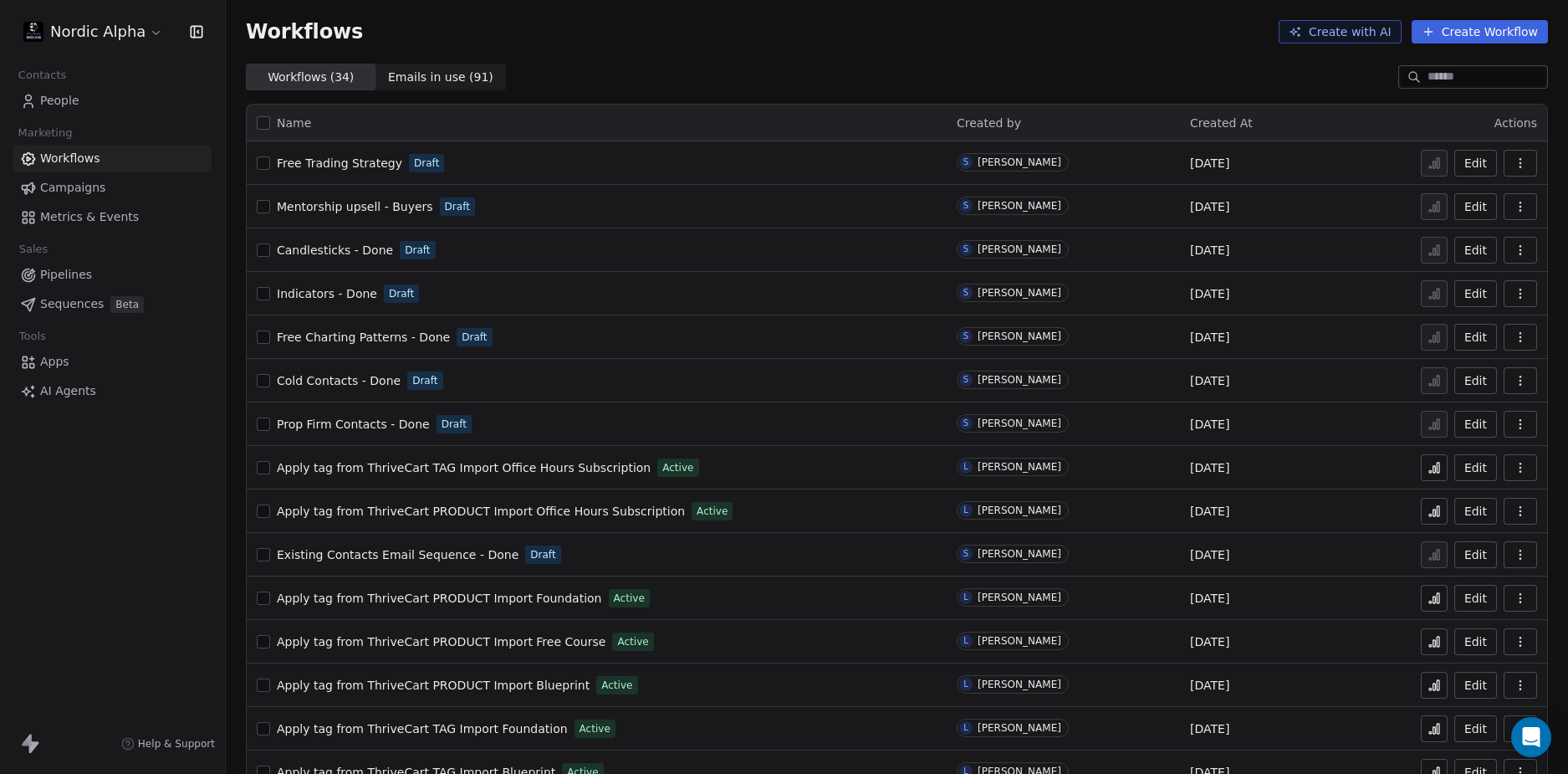
click at [723, 50] on div "Workflows Create with AI Create Workflow" at bounding box center [896, 31] width 1342 height 63
click at [330, 208] on span "Mentorship upsell - Buyers" at bounding box center [354, 206] width 156 height 14
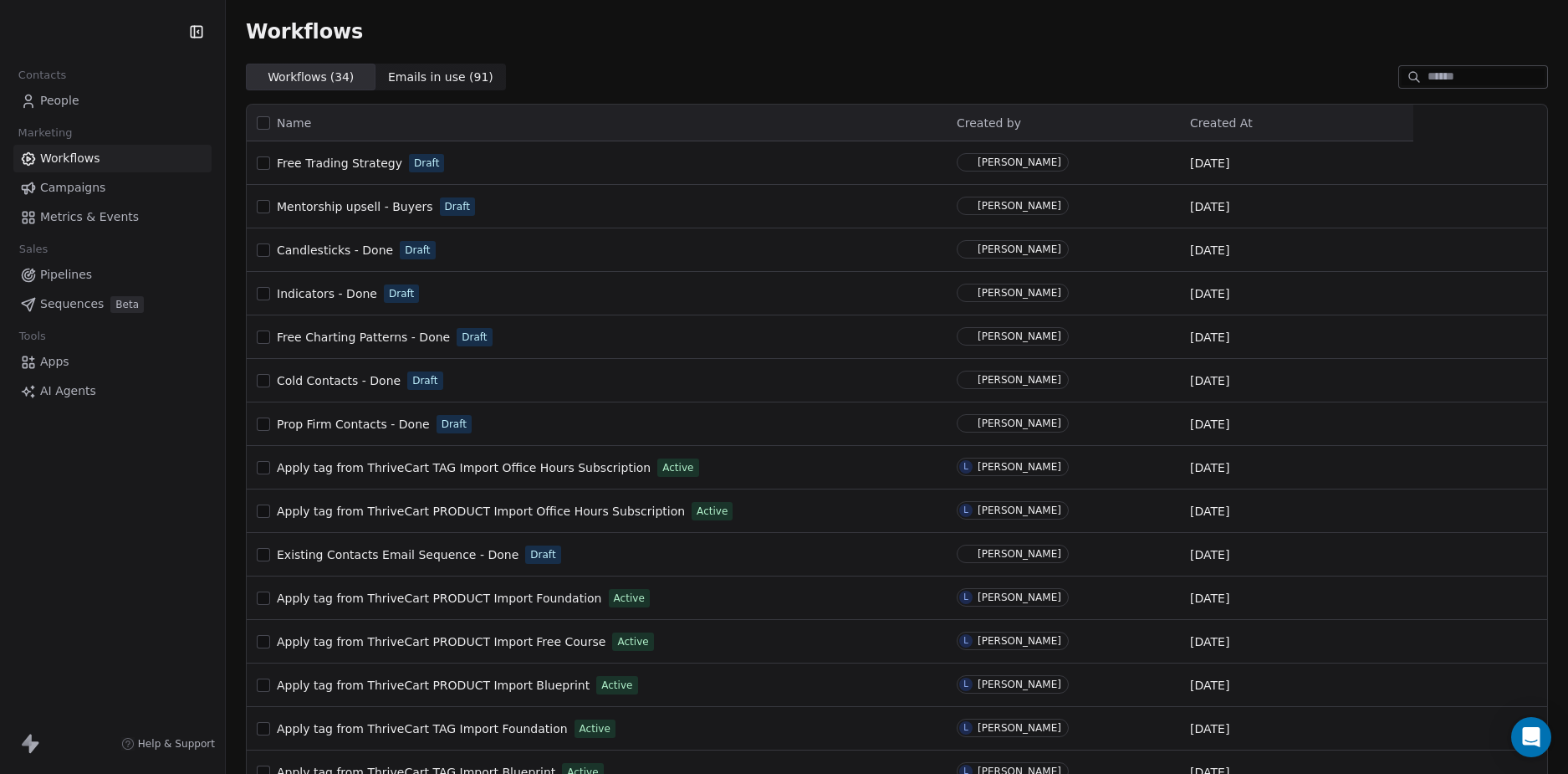
click at [517, 28] on div "Workflows" at bounding box center [897, 32] width 1302 height 24
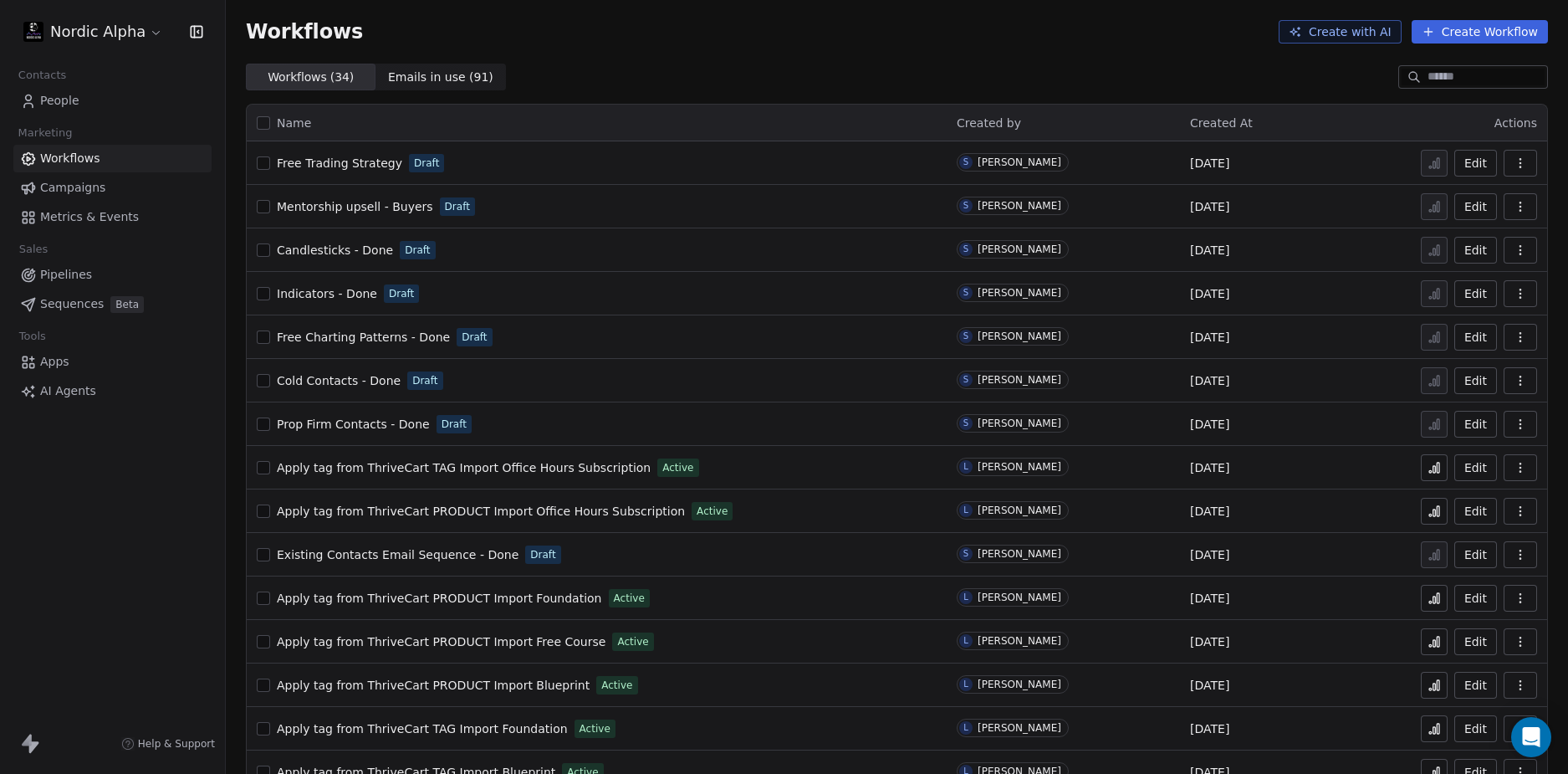
click at [517, 28] on div "Workflows Create with AI Create Workflow" at bounding box center [897, 32] width 1302 height 24
click at [503, 74] on div "Workflows ( 34 ) Workflows ( 34 ) Emails in use ( 91 ) Emails in use ( 91 )" at bounding box center [896, 77] width 1342 height 27
click at [493, 70] on div "Workflows ( 34 ) Workflows ( 34 ) Emails in use ( 91 ) Emails in use ( 91 )" at bounding box center [896, 77] width 1342 height 27
click at [507, 73] on div "Workflows ( 34 ) Workflows ( 34 ) Emails in use ( 91 ) Emails in use ( 91 )" at bounding box center [896, 77] width 1342 height 27
drag, startPoint x: 127, startPoint y: 532, endPoint x: 625, endPoint y: 47, distance: 695.1
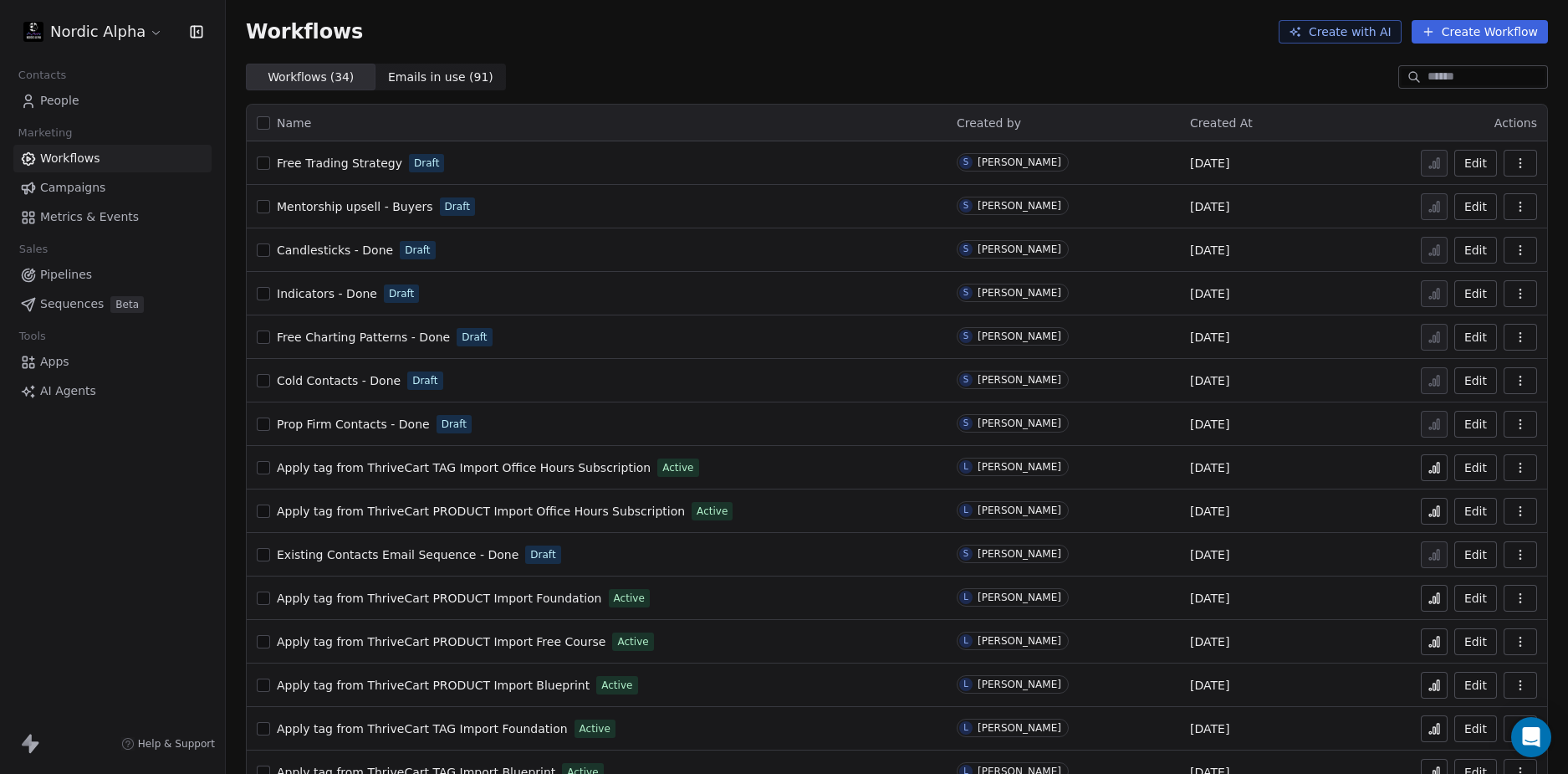
click at [131, 525] on div "Nordic Alpha Contacts People Marketing Workflows Campaigns Metrics & Events Sal…" at bounding box center [112, 387] width 225 height 774
click at [660, 52] on div "Workflows Create with AI Create Workflow" at bounding box center [896, 31] width 1342 height 63
click at [756, 69] on div "Workflows ( 34 ) Workflows ( 34 ) Emails in use ( 91 ) Emails in use ( 91 )" at bounding box center [896, 77] width 1342 height 27
click at [366, 207] on span "Mentorship upsell - Buyers" at bounding box center [354, 206] width 156 height 14
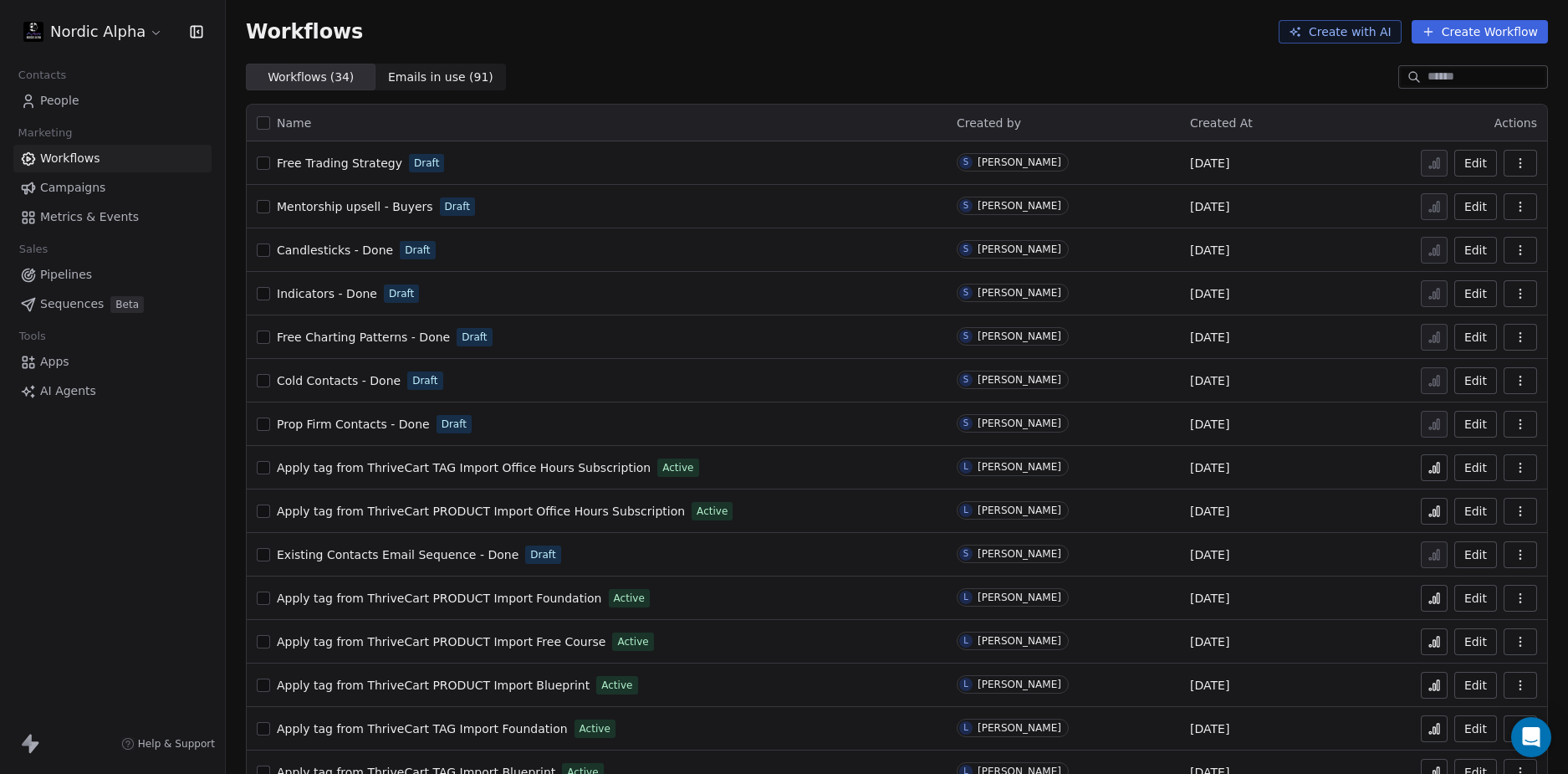
click at [164, 558] on div "Nordic Alpha Contacts People Marketing Workflows Campaigns Metrics & Events Sal…" at bounding box center [112, 387] width 225 height 774
click at [756, 65] on div "Workflows ( 34 ) Workflows ( 34 ) Emails in use ( 91 ) Emails in use ( 91 )" at bounding box center [896, 77] width 1342 height 27
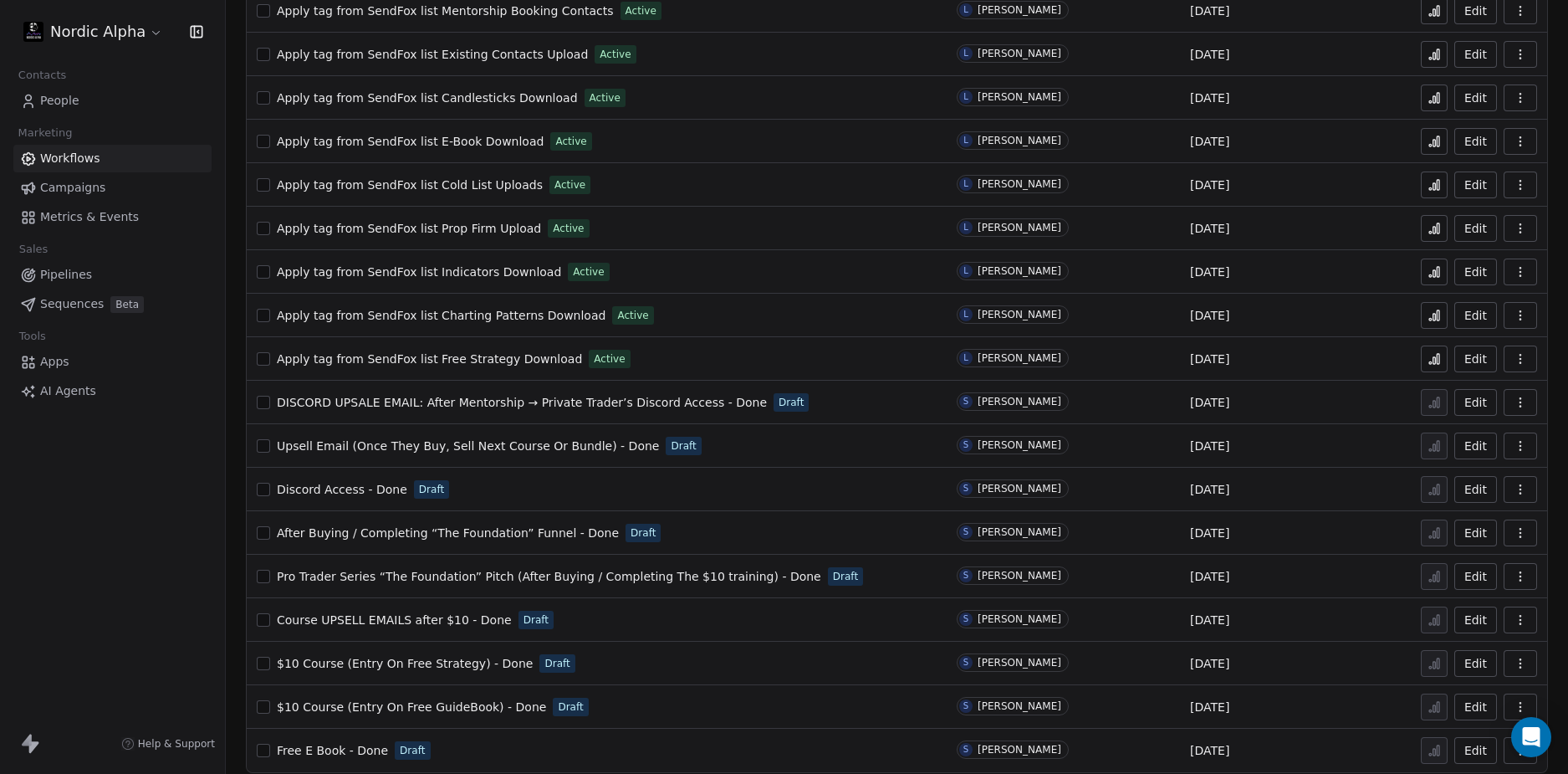
scroll to position [860, 0]
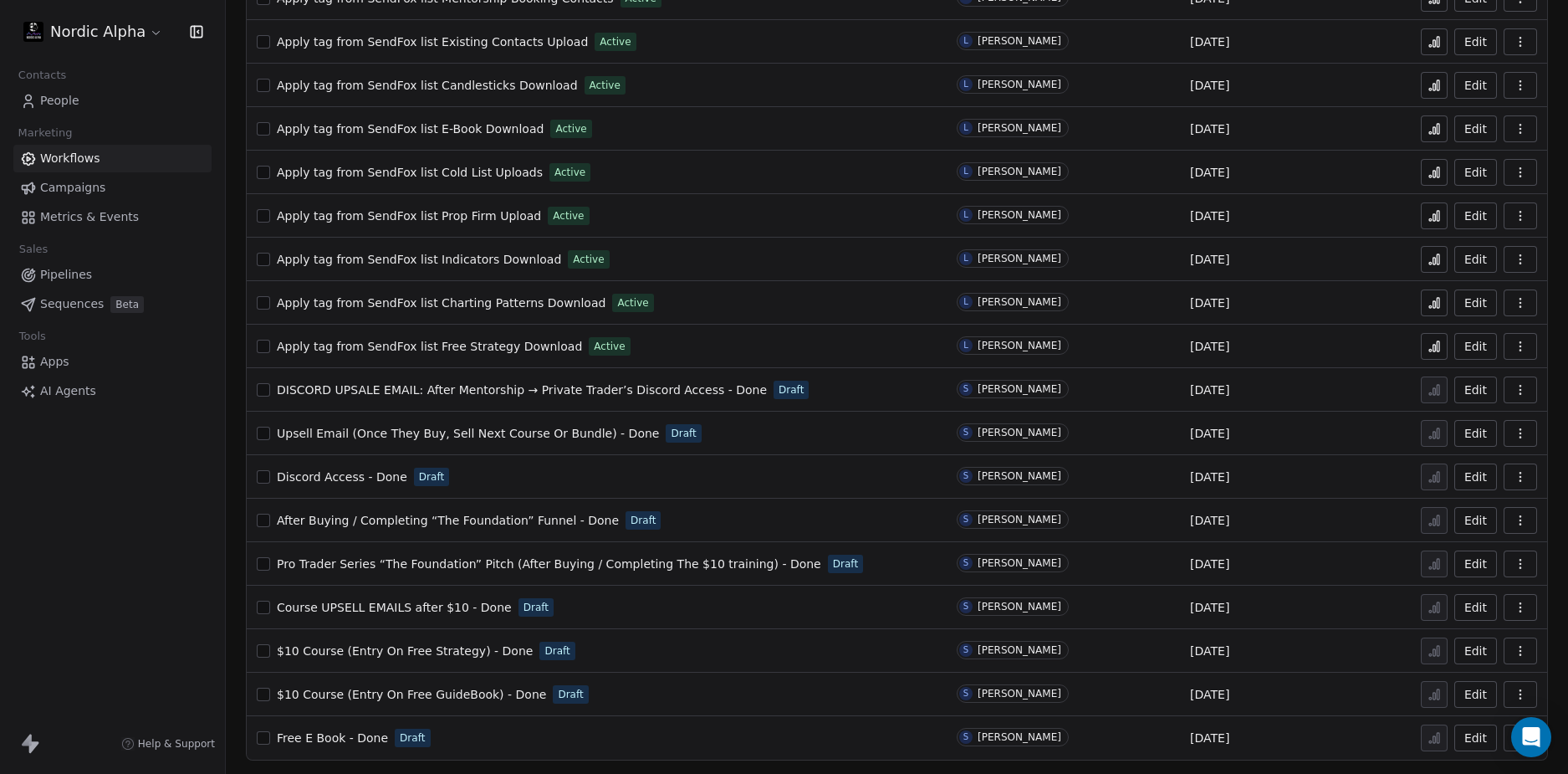
click at [449, 563] on span "Pro Trader Series “The Foundation” Pitch (After Buying / Completing The $10 tra…" at bounding box center [549, 564] width 545 height 14
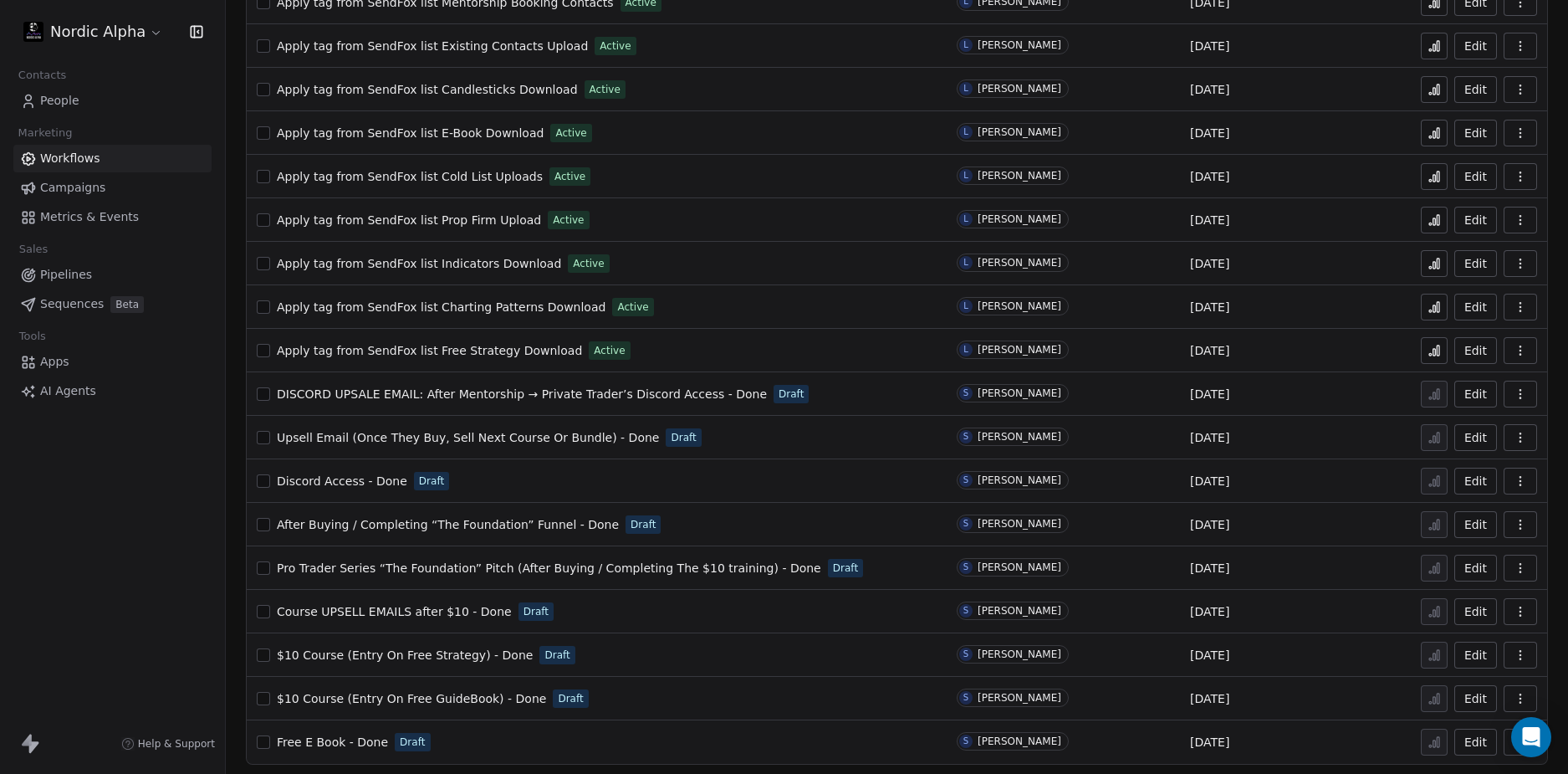
scroll to position [860, 0]
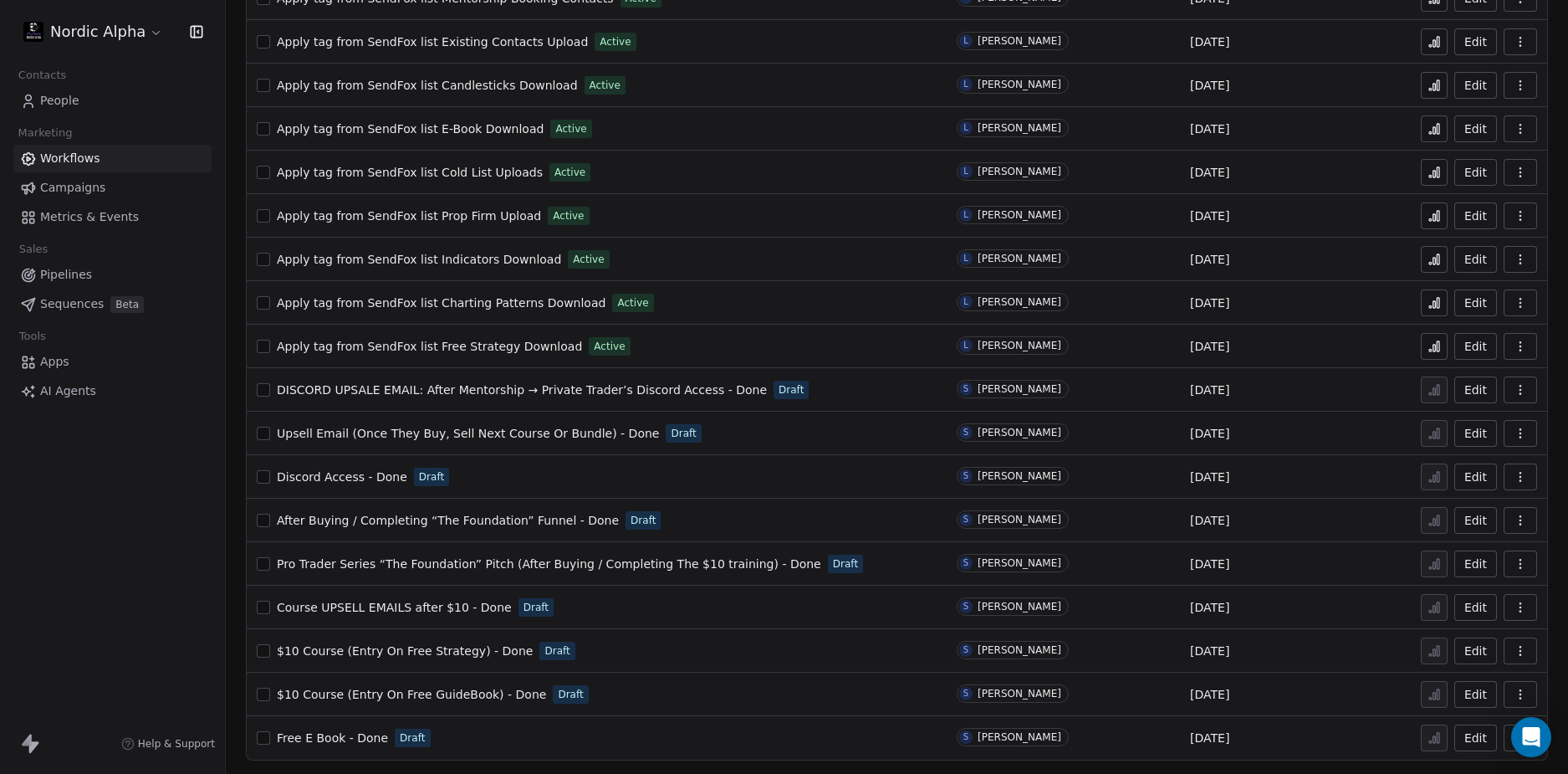
click at [79, 581] on div "Nordic Alpha Contacts People Marketing Workflows Campaigns Metrics & Events Sal…" at bounding box center [112, 387] width 225 height 774
click at [138, 549] on div "Nordic Alpha Contacts People Marketing Workflows Campaigns Metrics & Events Sal…" at bounding box center [112, 387] width 225 height 774
click at [139, 549] on div "Nordic Alpha Contacts People Marketing Workflows Campaigns Metrics & Events Sal…" at bounding box center [112, 387] width 225 height 774
click at [141, 549] on div "Nordic Alpha Contacts People Marketing Workflows Campaigns Metrics & Events Sal…" at bounding box center [112, 387] width 225 height 774
click at [170, 546] on div "Nordic Alpha Contacts People Marketing Workflows Campaigns Metrics & Events Sal…" at bounding box center [112, 387] width 225 height 774
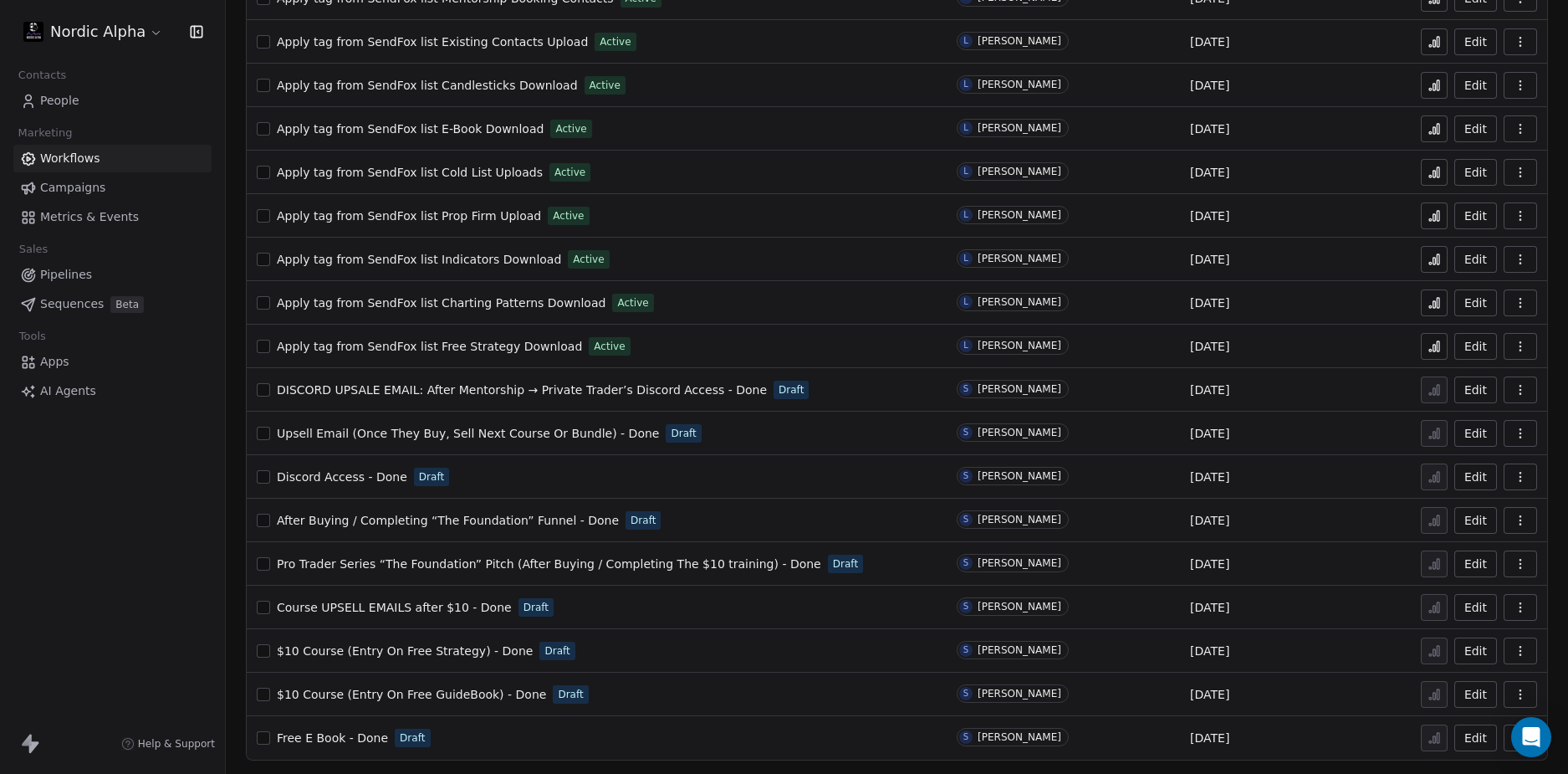
click at [168, 536] on div "Nordic Alpha Contacts People Marketing Workflows Campaigns Metrics & Events Sal…" at bounding box center [112, 387] width 225 height 774
click at [444, 433] on span "Upsell Email (Once They Buy, Sell Next Course Or Bundle) - Done" at bounding box center [468, 433] width 382 height 14
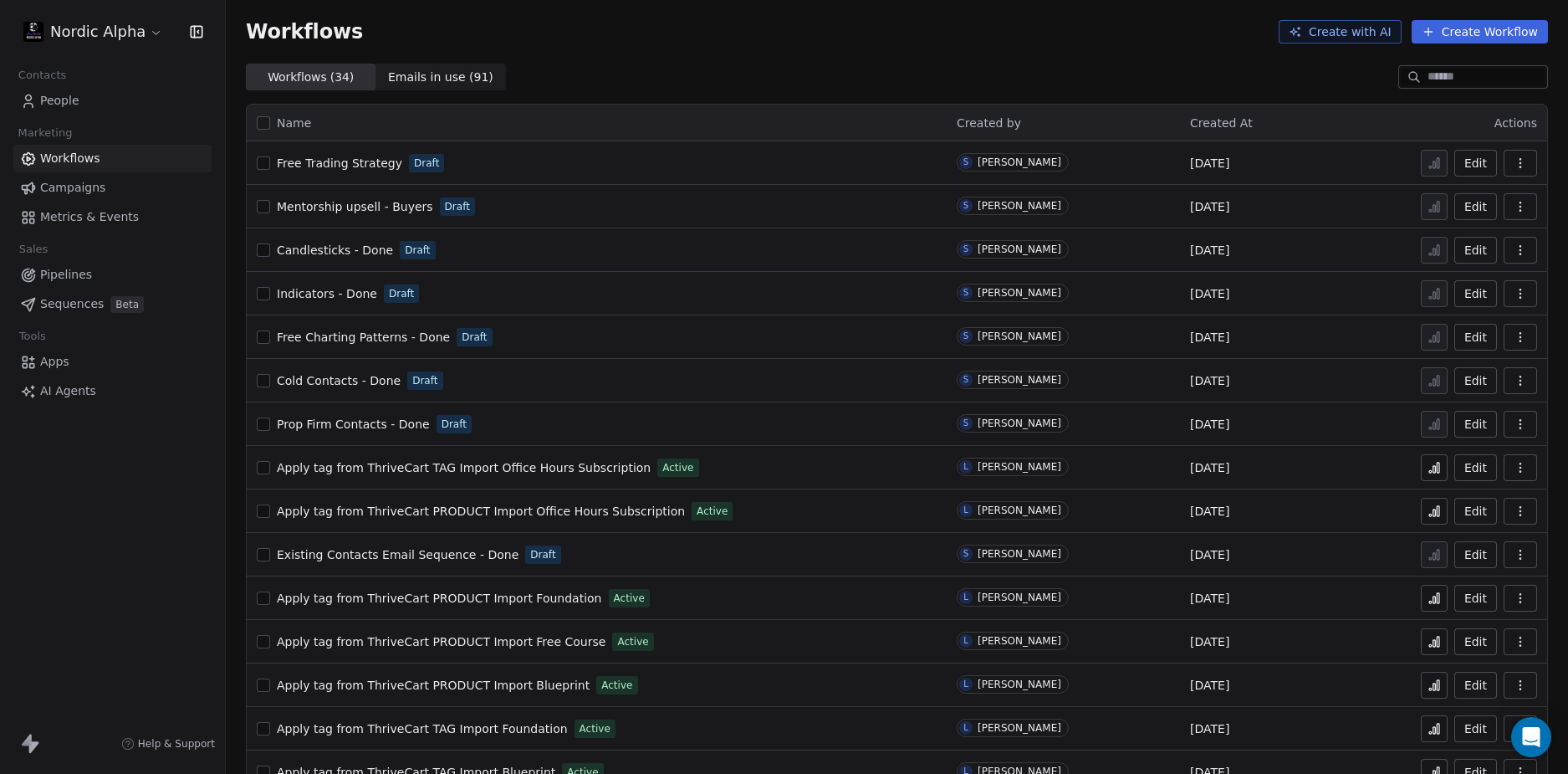
click at [775, 58] on div "Workflows Create with AI Create Workflow" at bounding box center [896, 31] width 1342 height 63
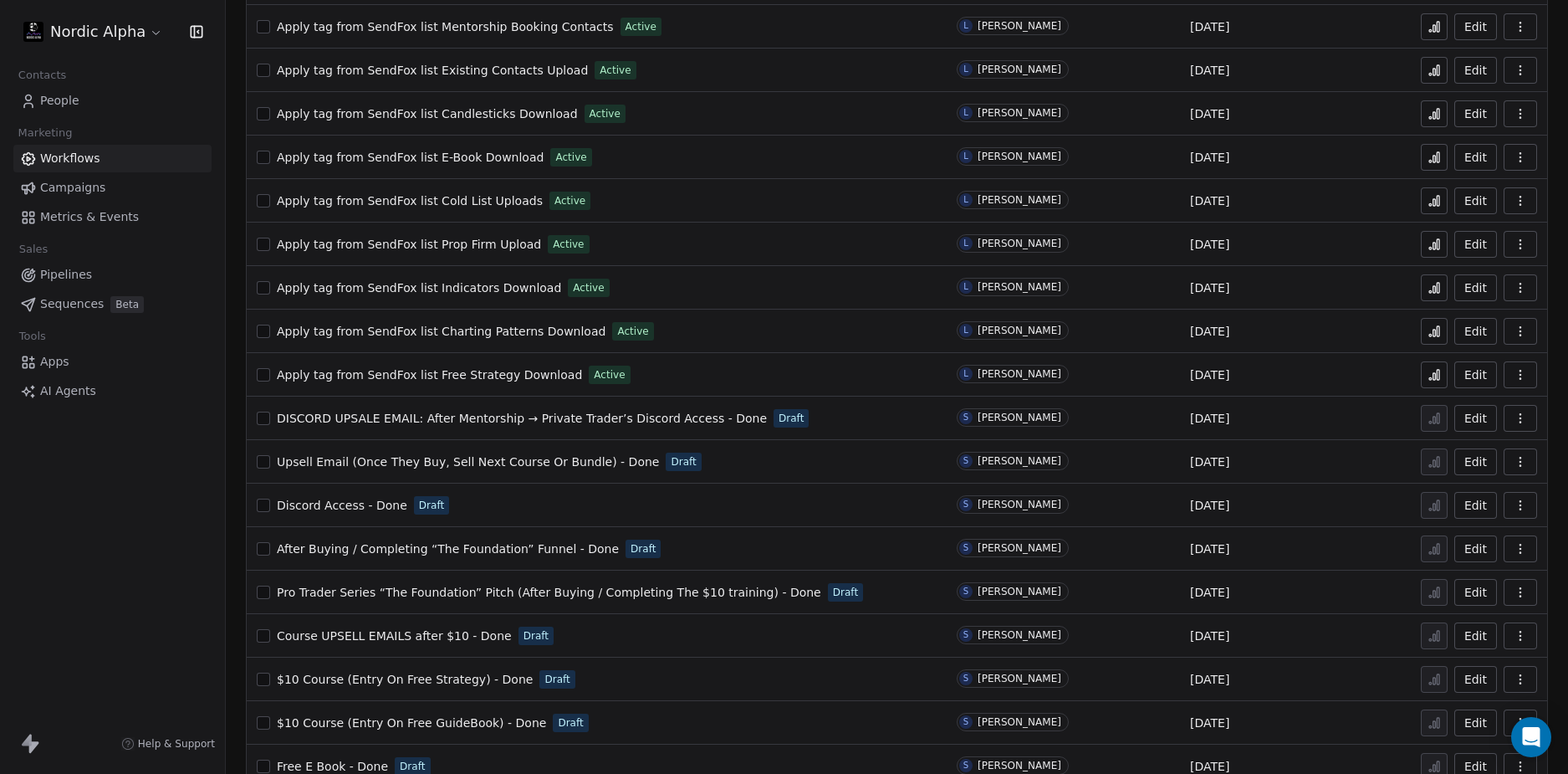
scroll to position [860, 0]
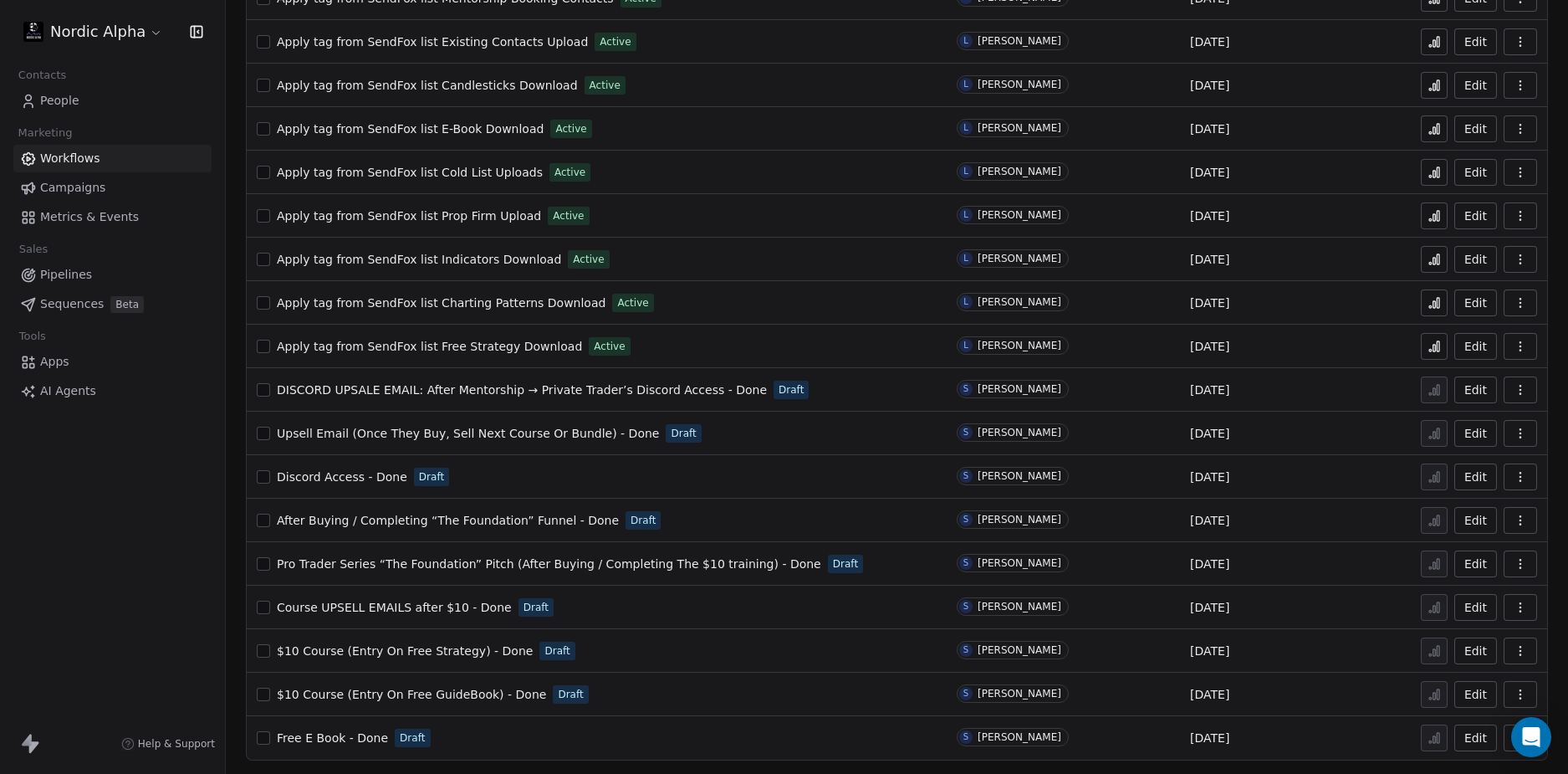
click at [155, 570] on div "Nordic Alpha Contacts People Marketing Workflows Campaigns Metrics & Events Sal…" at bounding box center [112, 387] width 225 height 774
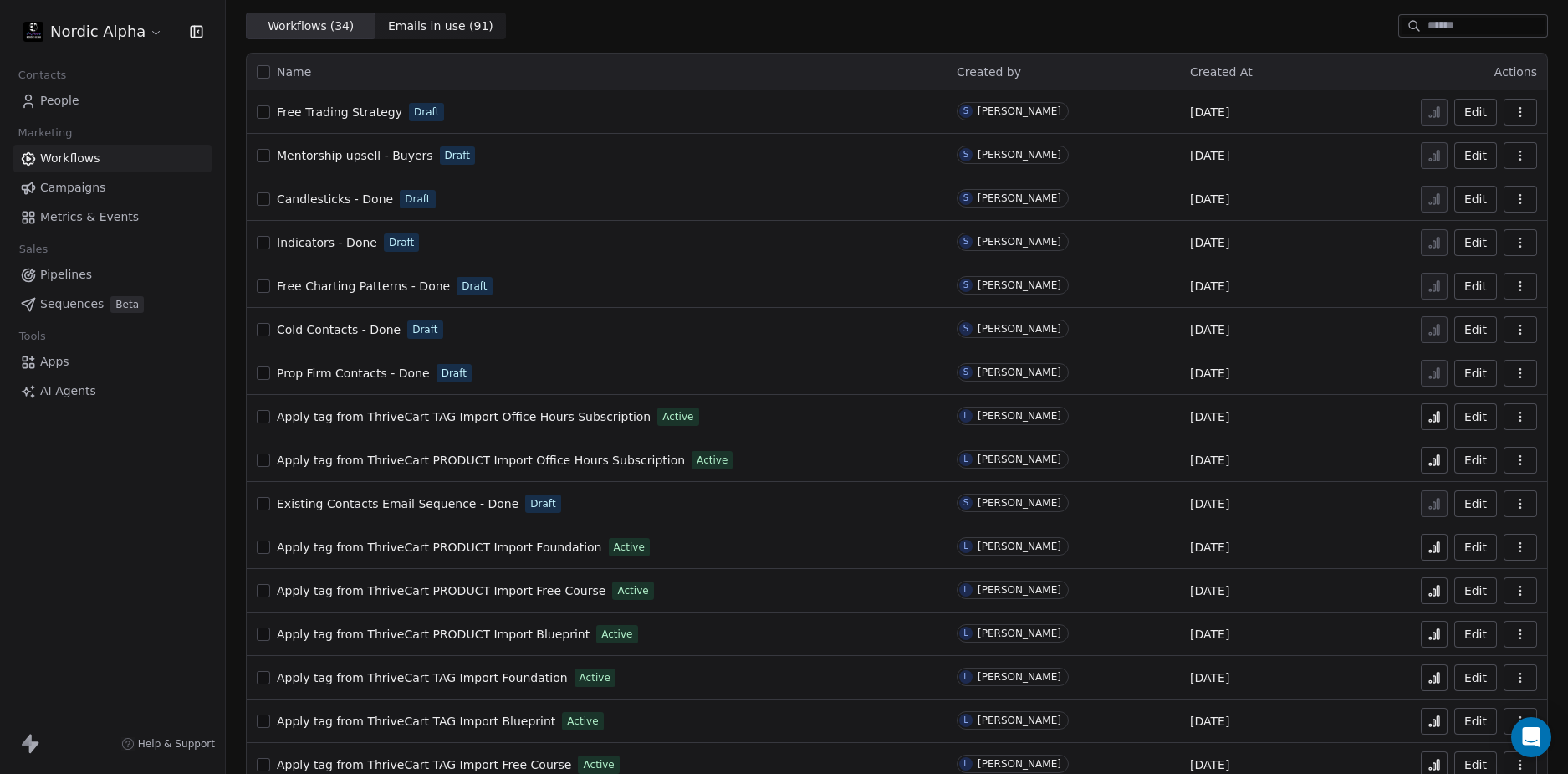
scroll to position [0, 0]
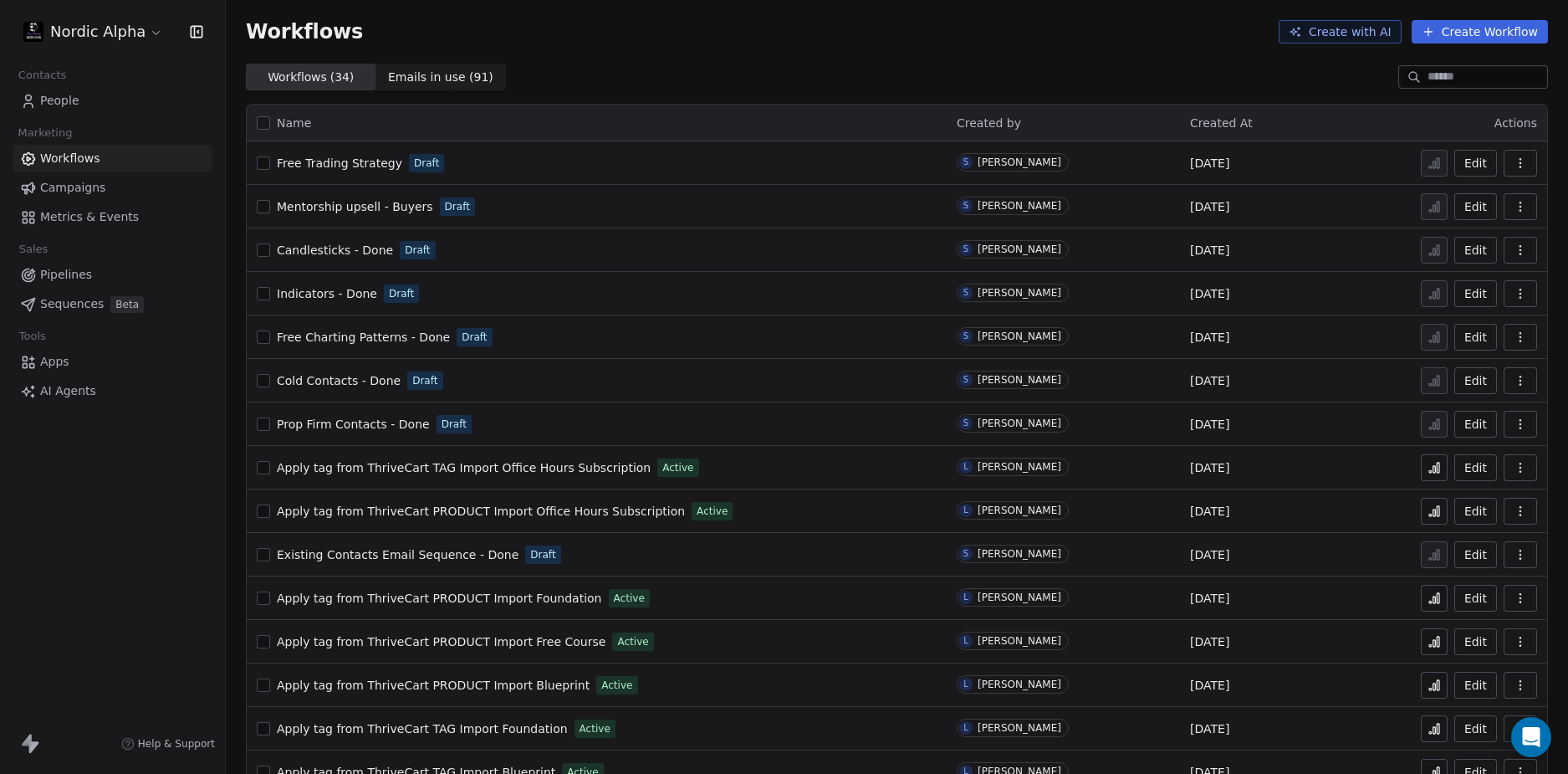
click at [754, 72] on div "Workflows ( 34 ) Workflows ( 34 ) Emails in use ( 91 ) Emails in use ( 91 )" at bounding box center [896, 77] width 1342 height 27
click at [116, 563] on div "Nordic Alpha Contacts People Marketing Workflows Campaigns Metrics & Events Sal…" at bounding box center [112, 387] width 225 height 774
click at [738, 50] on div "Workflows Create with AI Create Workflow" at bounding box center [896, 31] width 1342 height 63
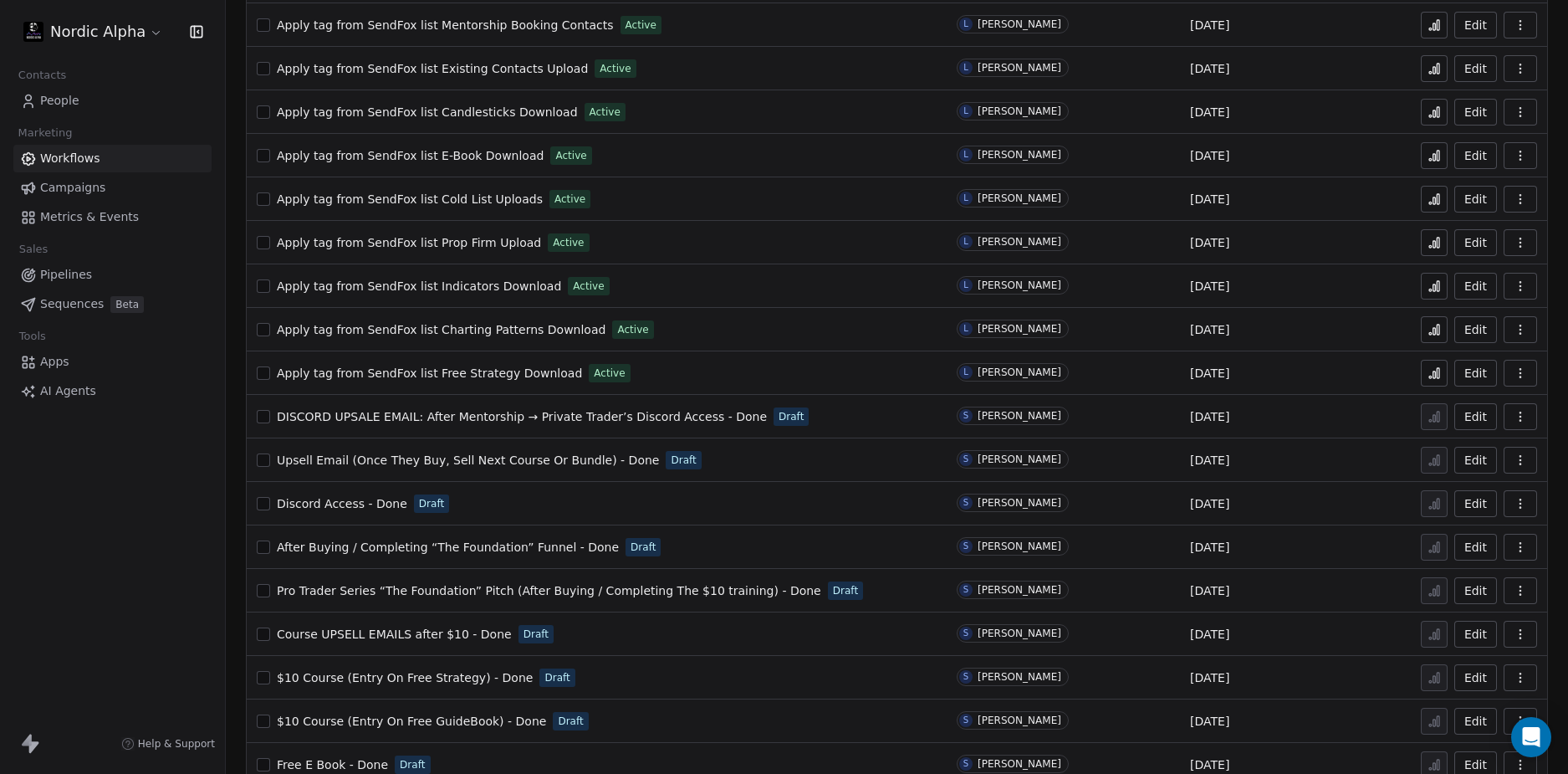
scroll to position [860, 0]
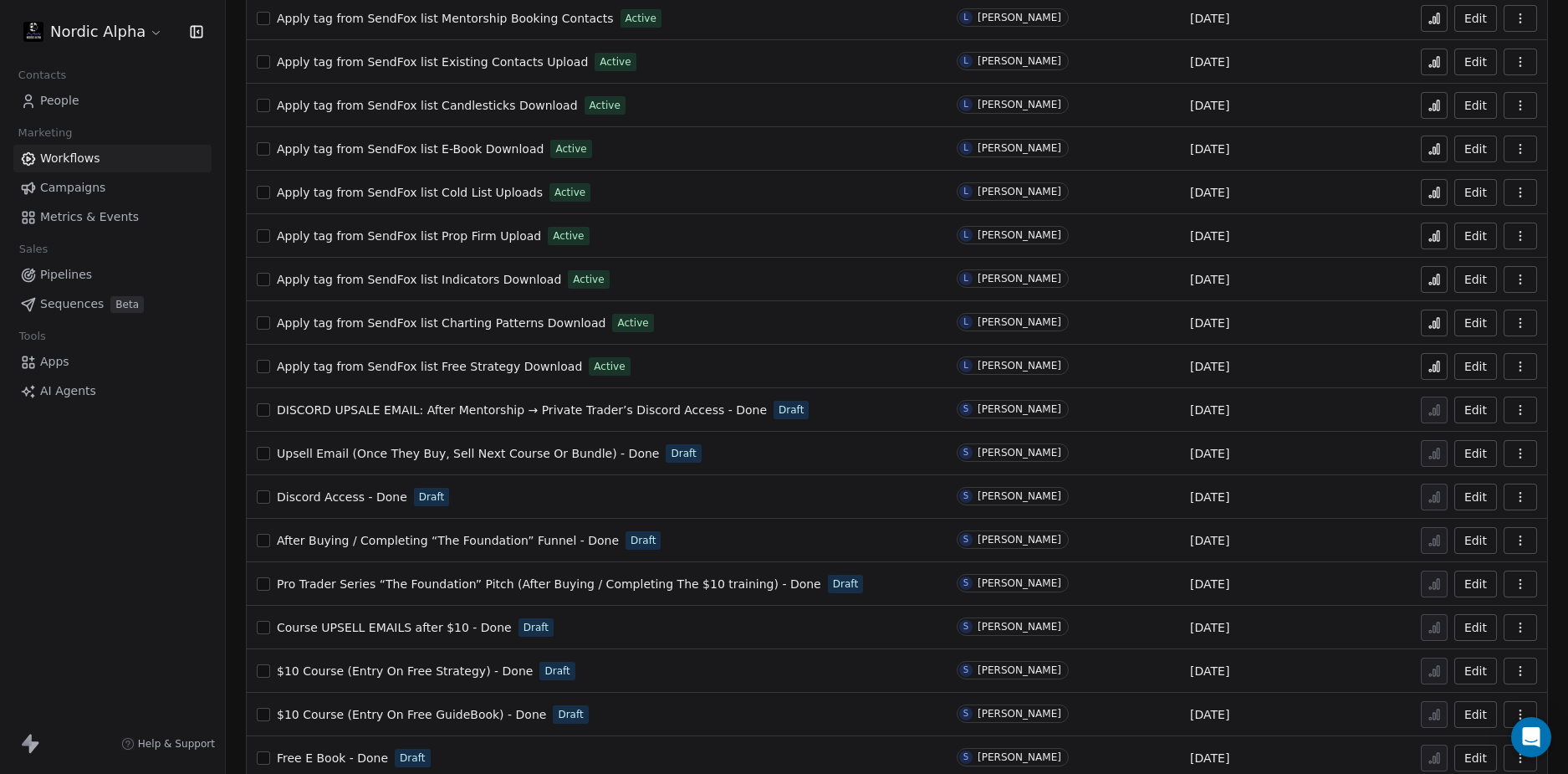
scroll to position [860, 0]
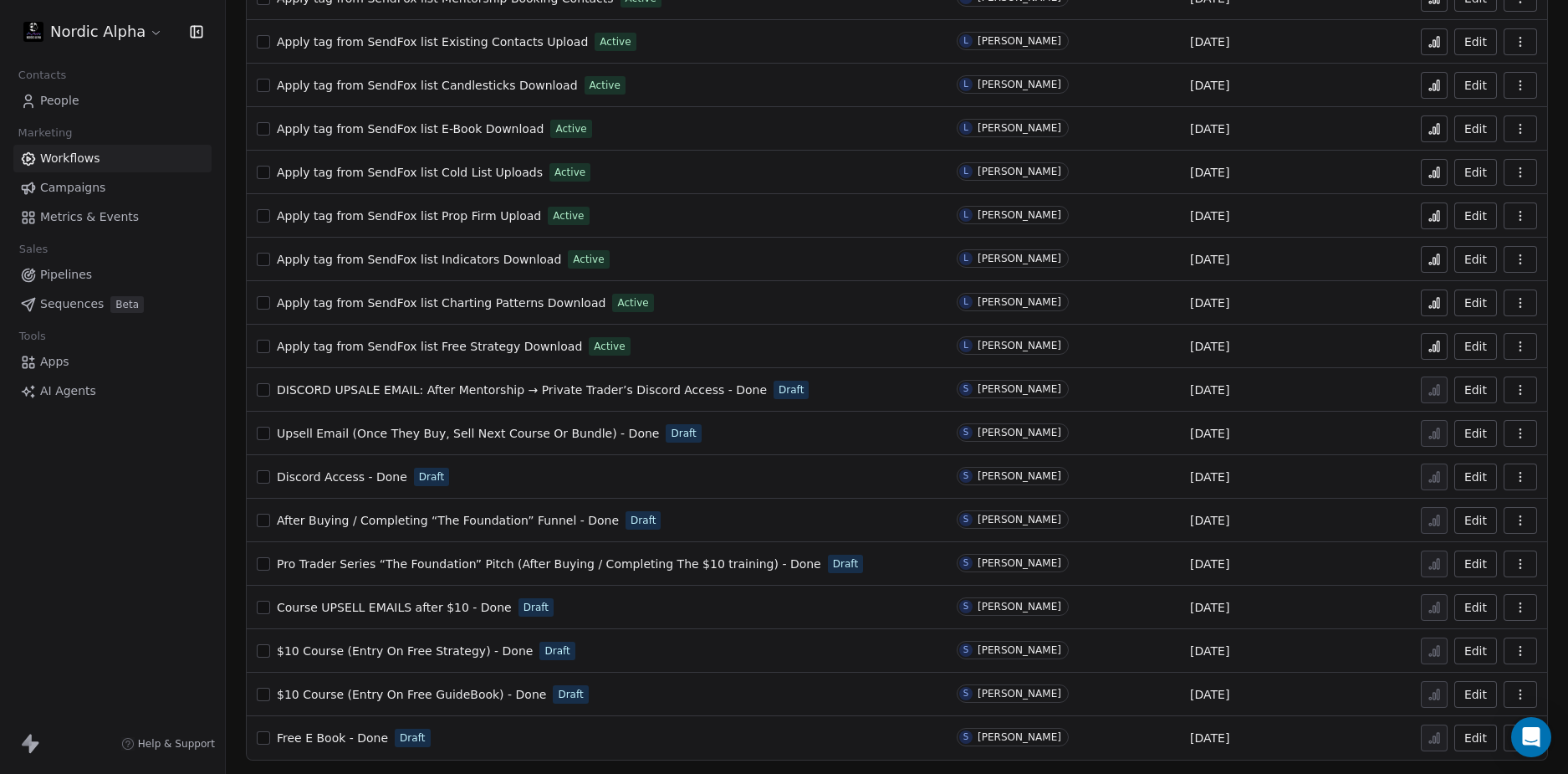
click at [533, 427] on span "Upsell Email (Once They Buy, Sell Next Course Or Bundle) - Done" at bounding box center [468, 433] width 382 height 14
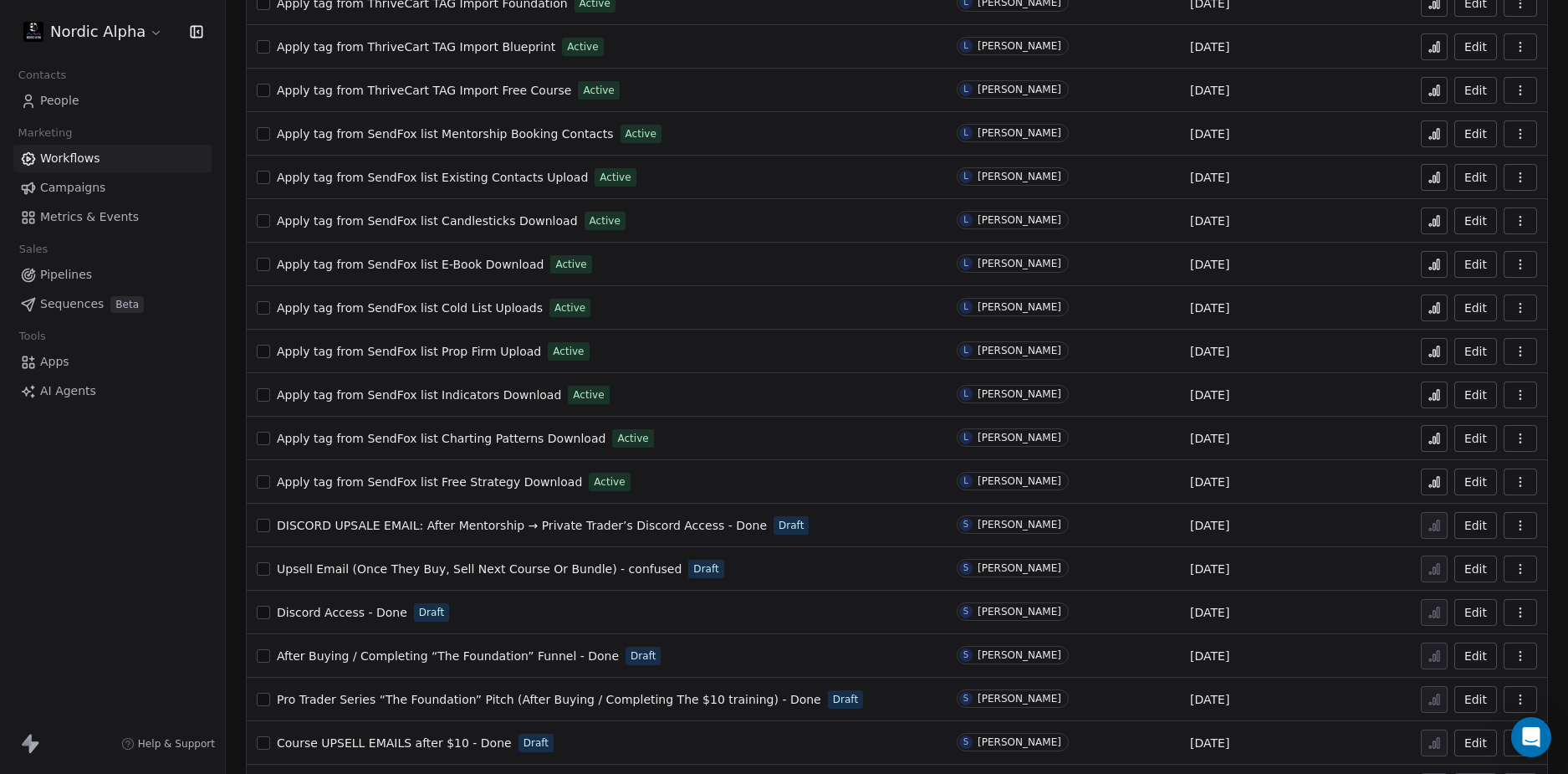
scroll to position [860, 0]
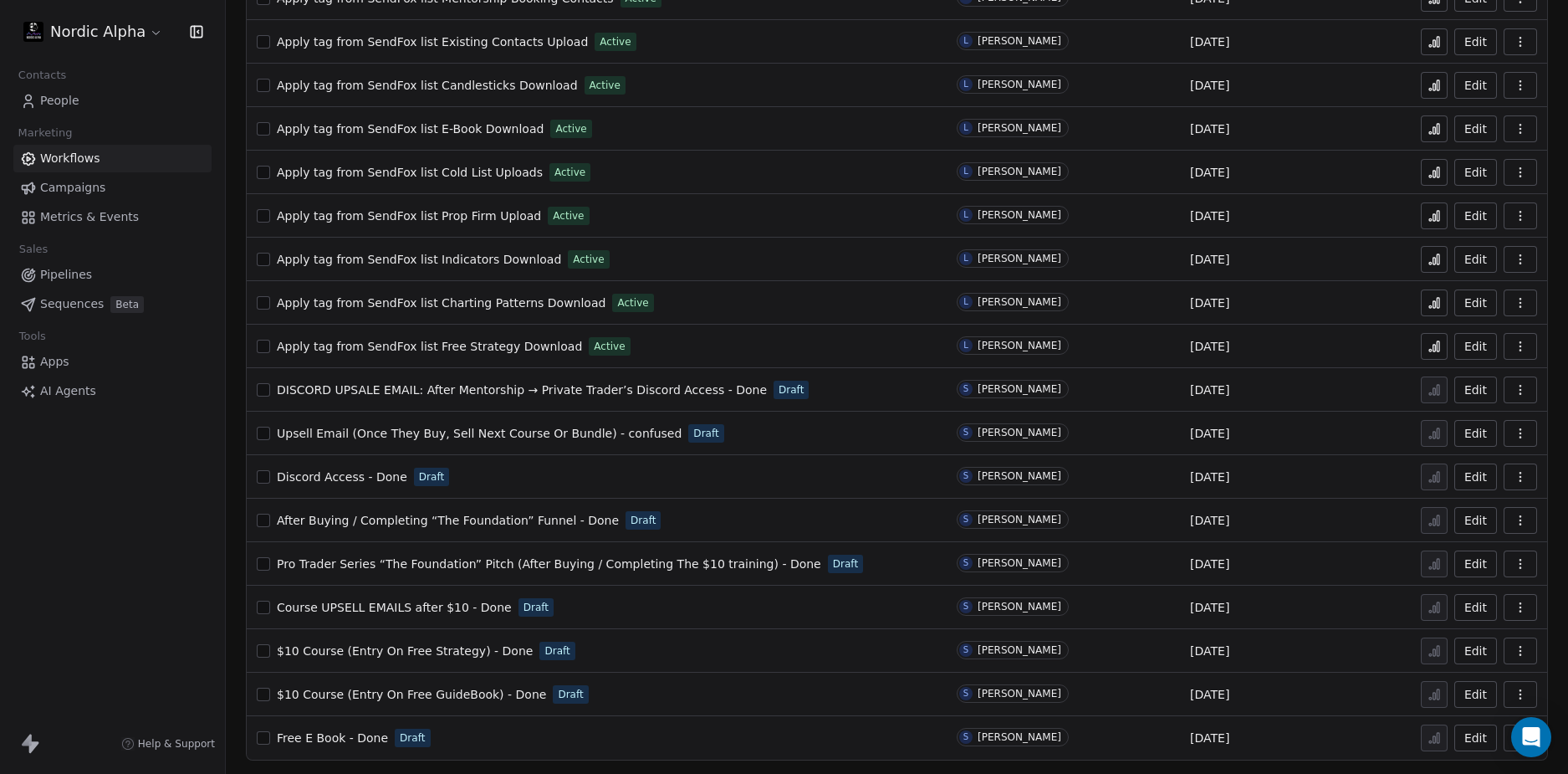
click at [342, 475] on span "Discord Access - Done" at bounding box center [342, 477] width 130 height 14
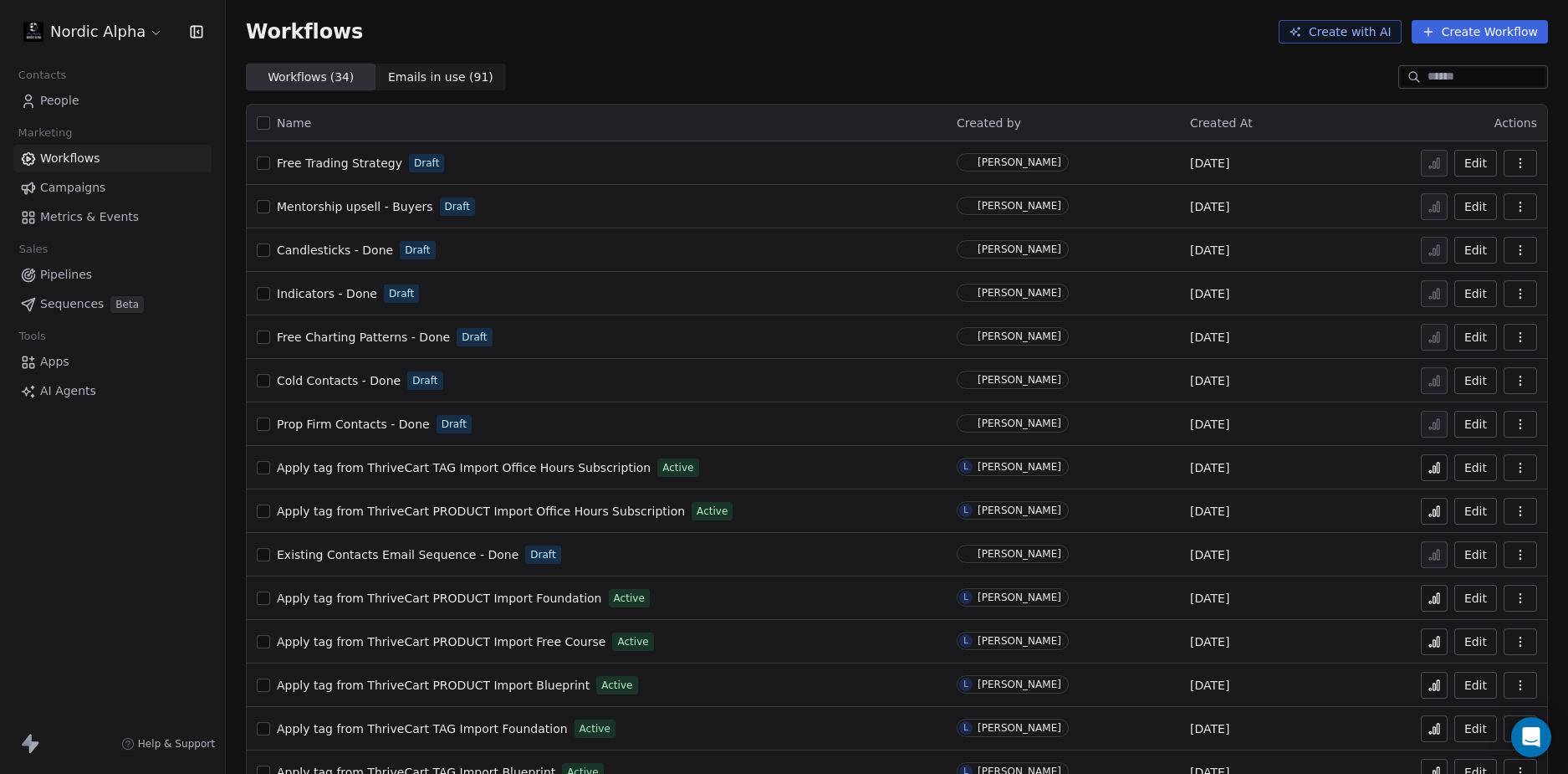
drag, startPoint x: 117, startPoint y: 585, endPoint x: 123, endPoint y: 563, distance: 22.8
click at [112, 581] on div "Nordic Alpha Contacts People Marketing Workflows Campaigns Metrics & Events Sal…" at bounding box center [112, 387] width 225 height 774
click at [737, 36] on div "Workflows Create with AI Create Workflow" at bounding box center [897, 32] width 1302 height 24
click at [383, 205] on span "Mentorship upsell - Buyers" at bounding box center [354, 206] width 156 height 14
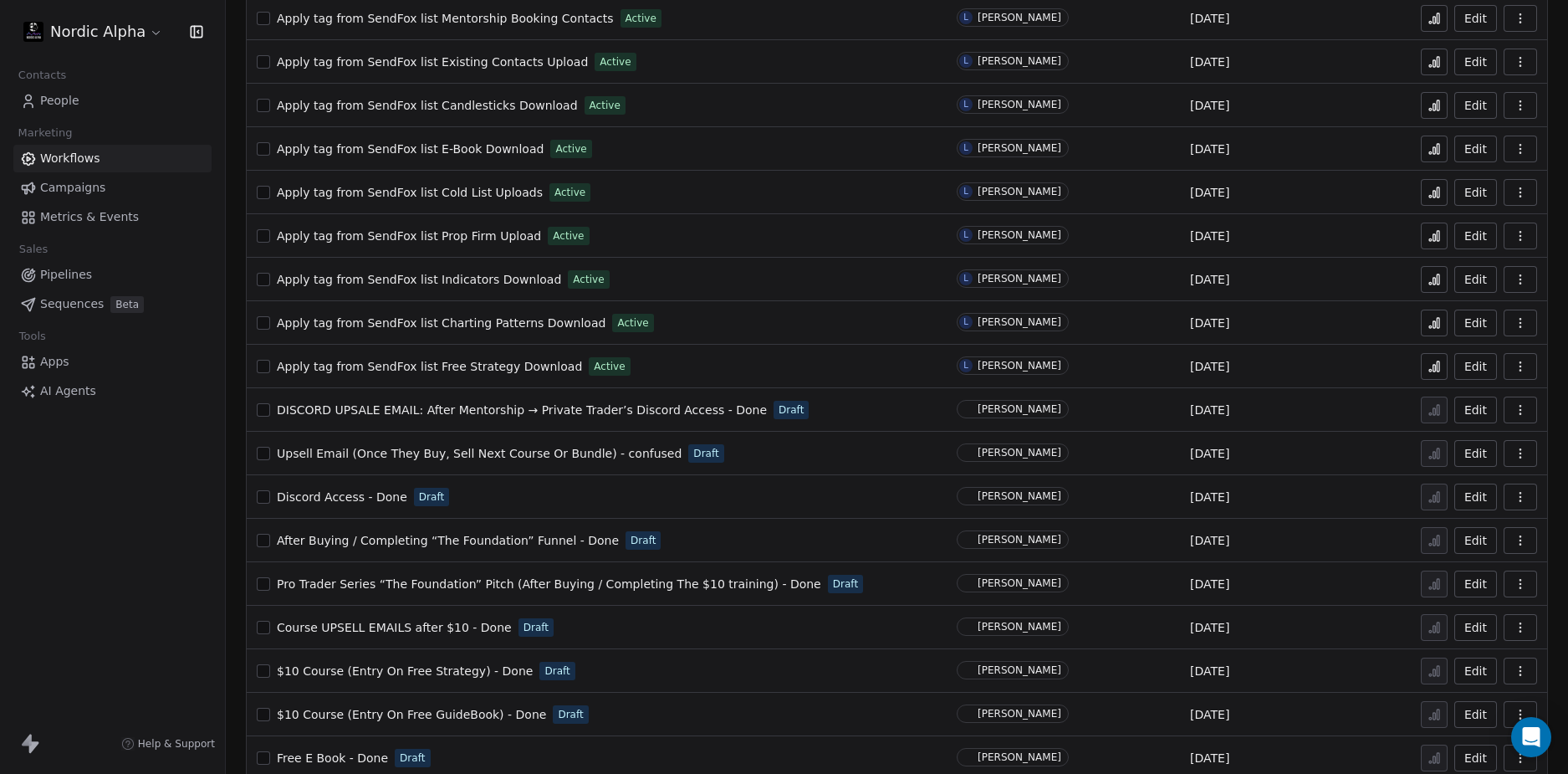
scroll to position [860, 0]
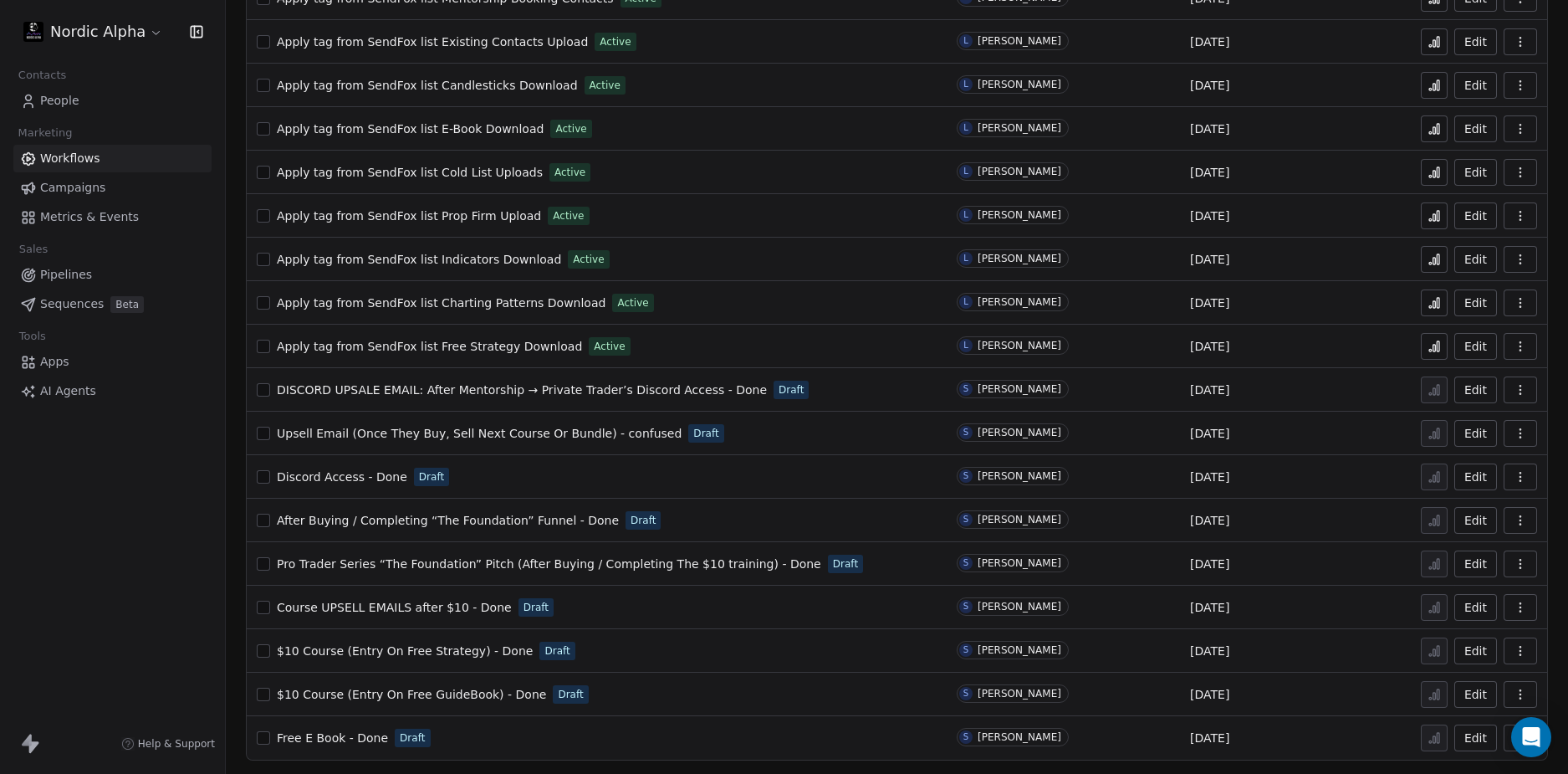
click at [320, 478] on span "Discord Access - Done" at bounding box center [342, 477] width 130 height 14
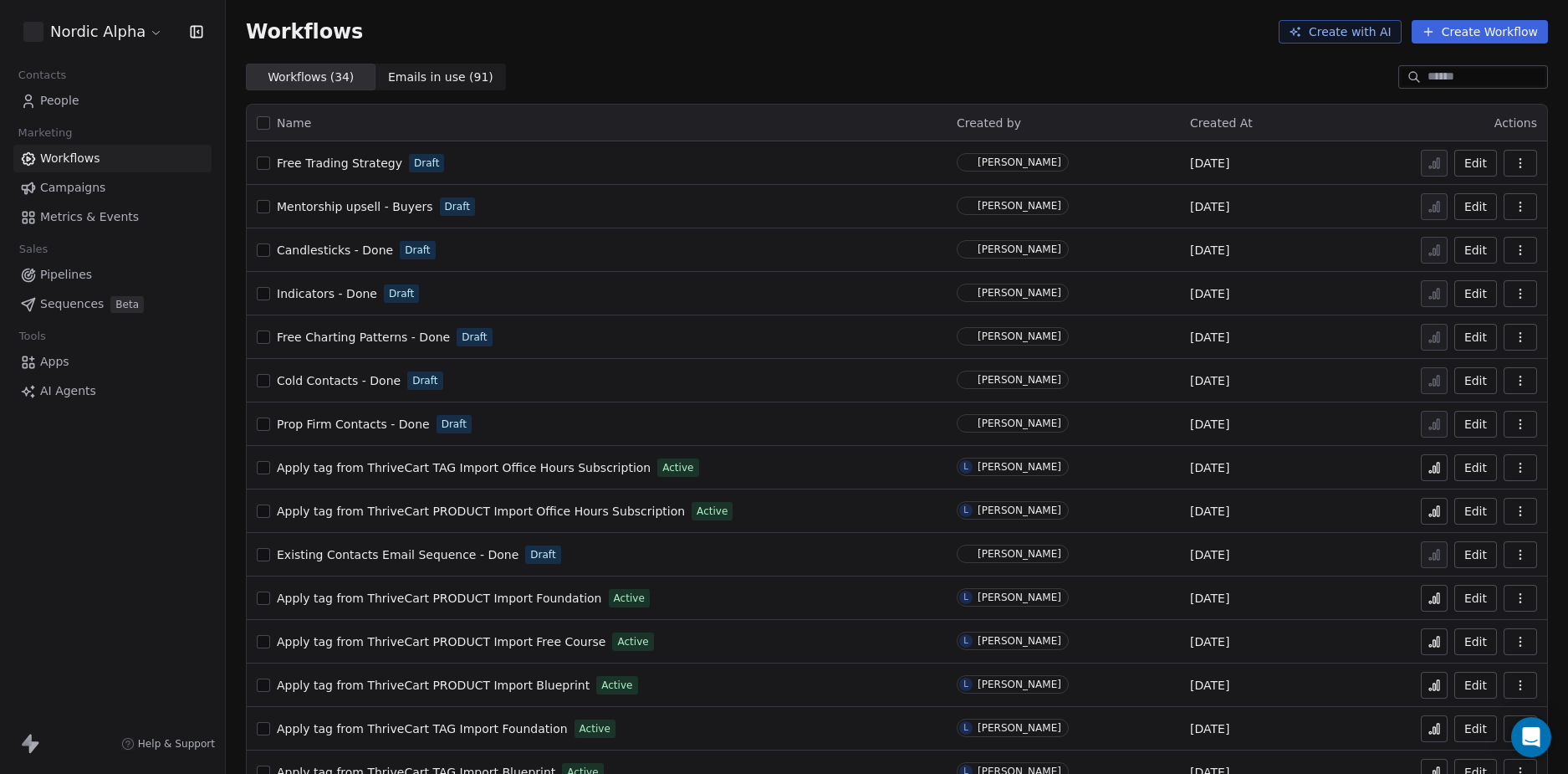
drag, startPoint x: 87, startPoint y: 563, endPoint x: 606, endPoint y: 315, distance: 575.2
click at [93, 560] on div "Nordic Alpha Contacts People Marketing Workflows Campaigns Metrics & Events Sal…" at bounding box center [112, 387] width 225 height 774
click at [782, 72] on div "Workflows ( 34 ) Workflows ( 34 ) Emails in use ( 91 ) Emails in use ( 91 )" at bounding box center [896, 77] width 1342 height 27
click at [778, 73] on div "Workflows ( 34 ) Workflows ( 34 ) Emails in use ( 91 ) Emails in use ( 91 )" at bounding box center [896, 77] width 1342 height 27
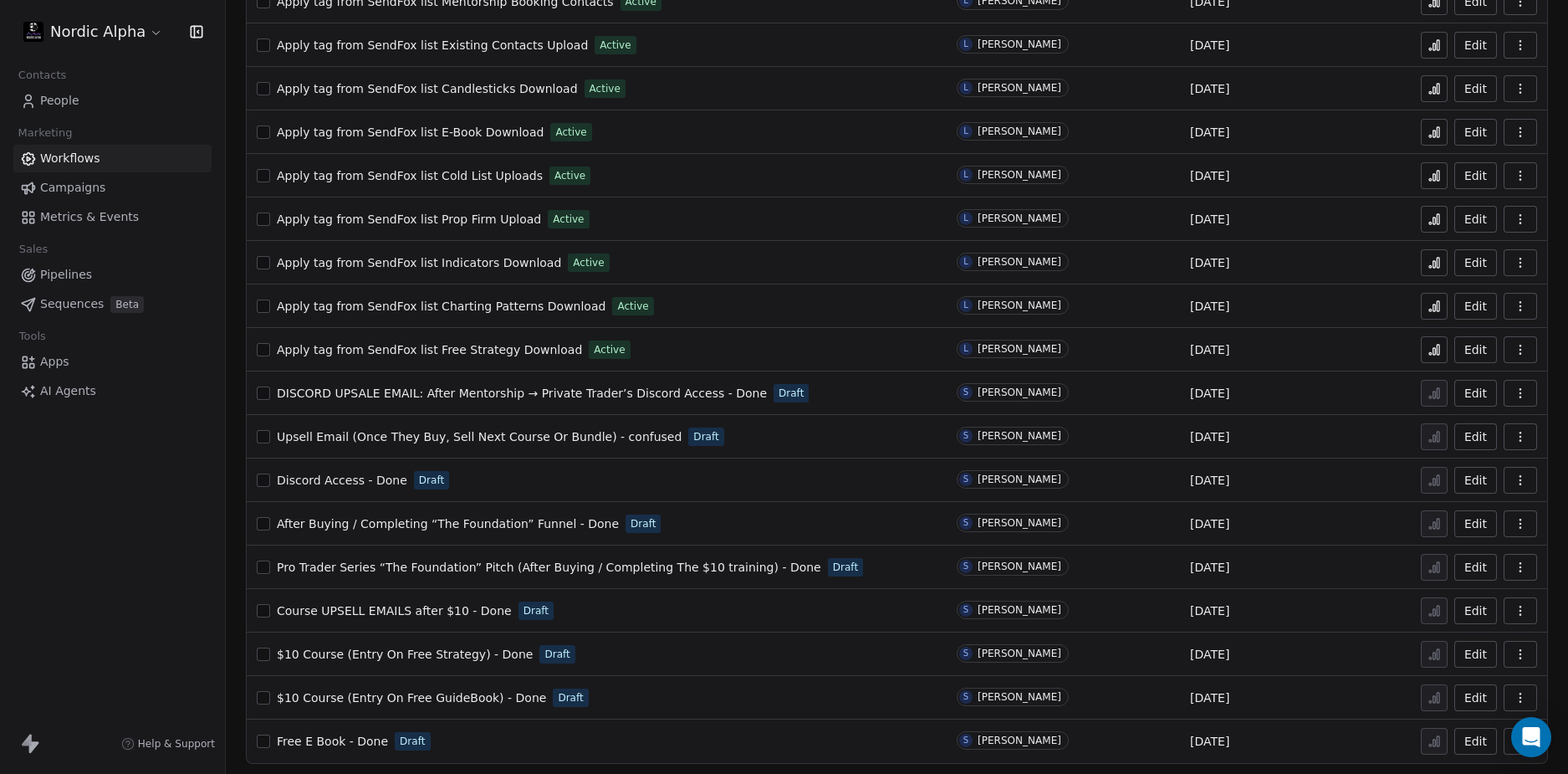
scroll to position [860, 0]
click at [448, 563] on span "Pro Trader Series “The Foundation” Pitch (After Buying / Completing The $10 tra…" at bounding box center [549, 564] width 545 height 14
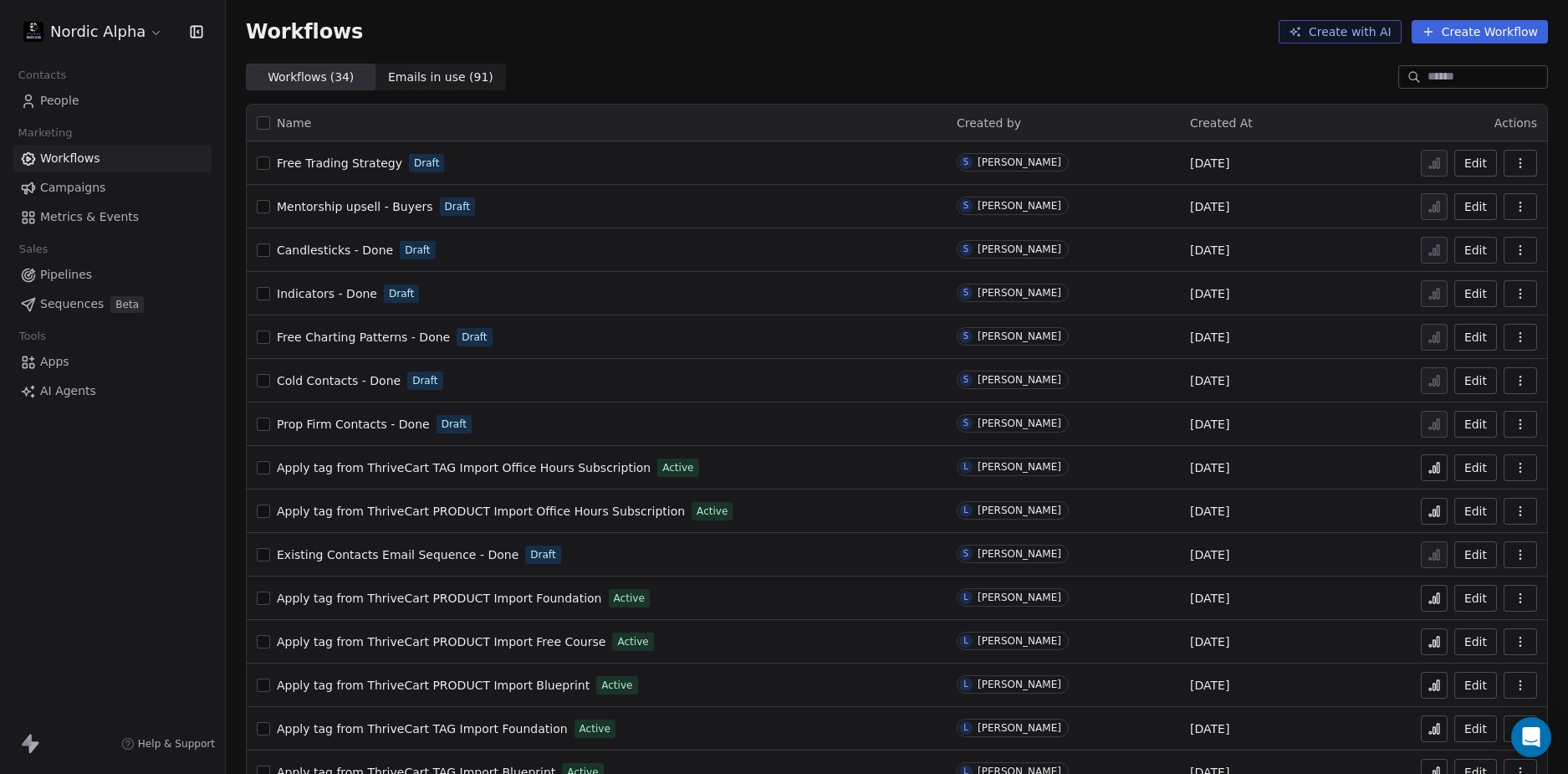
click at [168, 531] on div "Nordic Alpha Contacts People Marketing Workflows Campaigns Metrics & Events Sal…" at bounding box center [112, 387] width 225 height 774
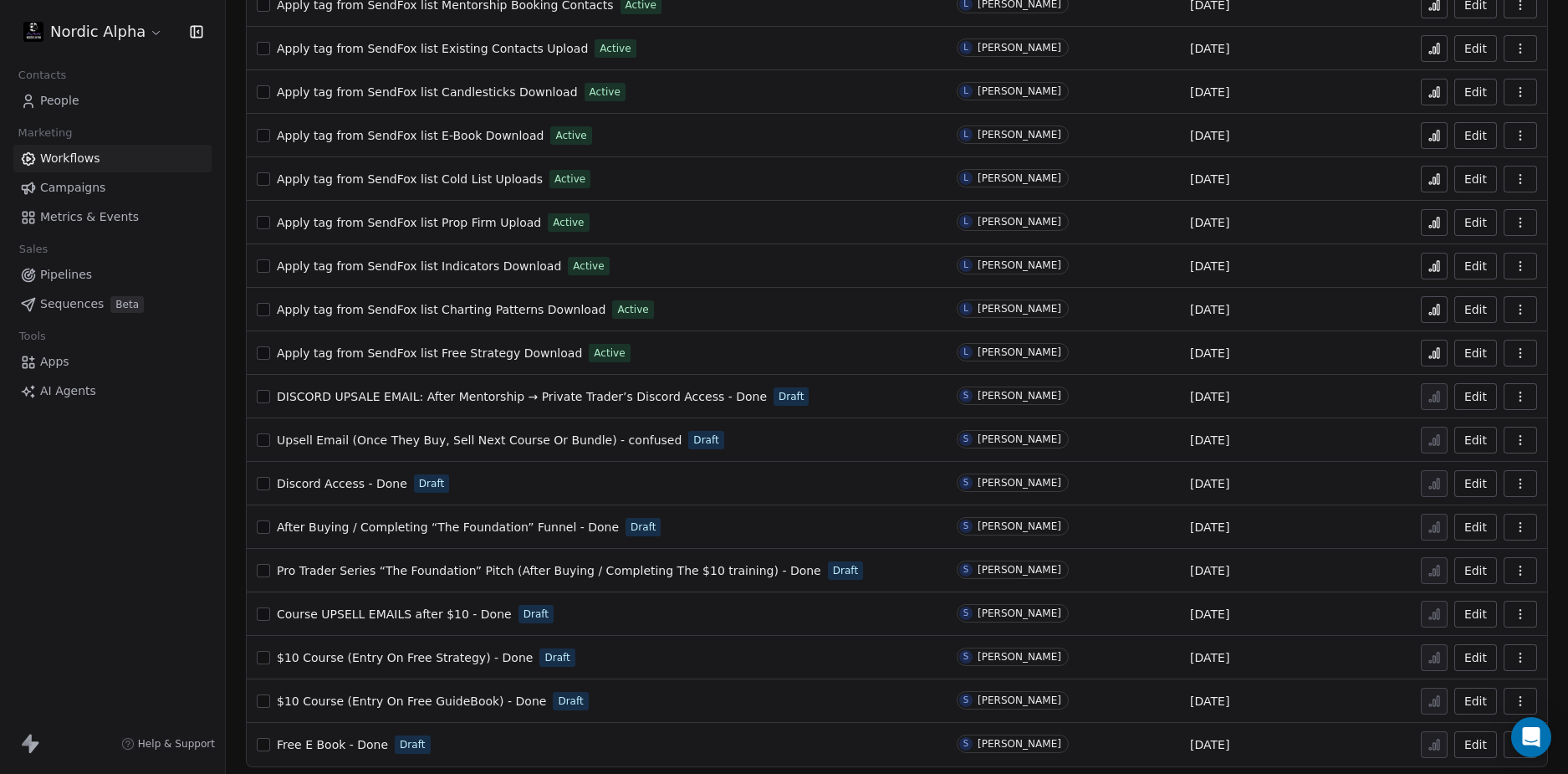
scroll to position [860, 0]
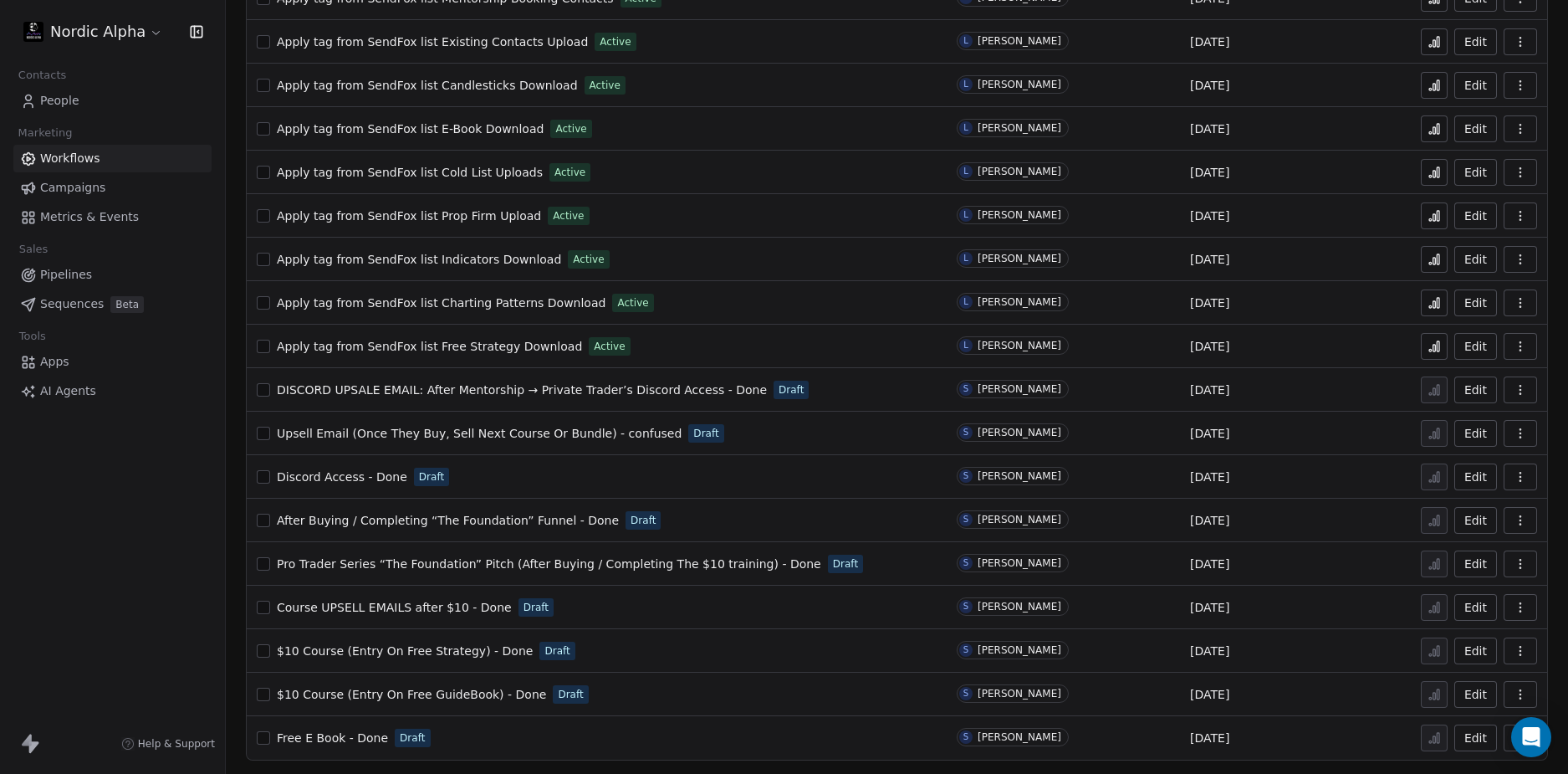
click at [152, 633] on div "Nordic Alpha Contacts People Marketing Workflows Campaigns Metrics & Events Sal…" at bounding box center [112, 387] width 225 height 774
click at [122, 616] on div "Nordic Alpha Contacts People Marketing Workflows Campaigns Metrics & Events Sal…" at bounding box center [112, 387] width 225 height 774
click at [143, 593] on div "Nordic Alpha Contacts People Marketing Workflows Campaigns Metrics & Events Sal…" at bounding box center [112, 387] width 225 height 774
click at [369, 607] on span "Course UPSELL EMAILS after $10 - Done" at bounding box center [394, 607] width 235 height 14
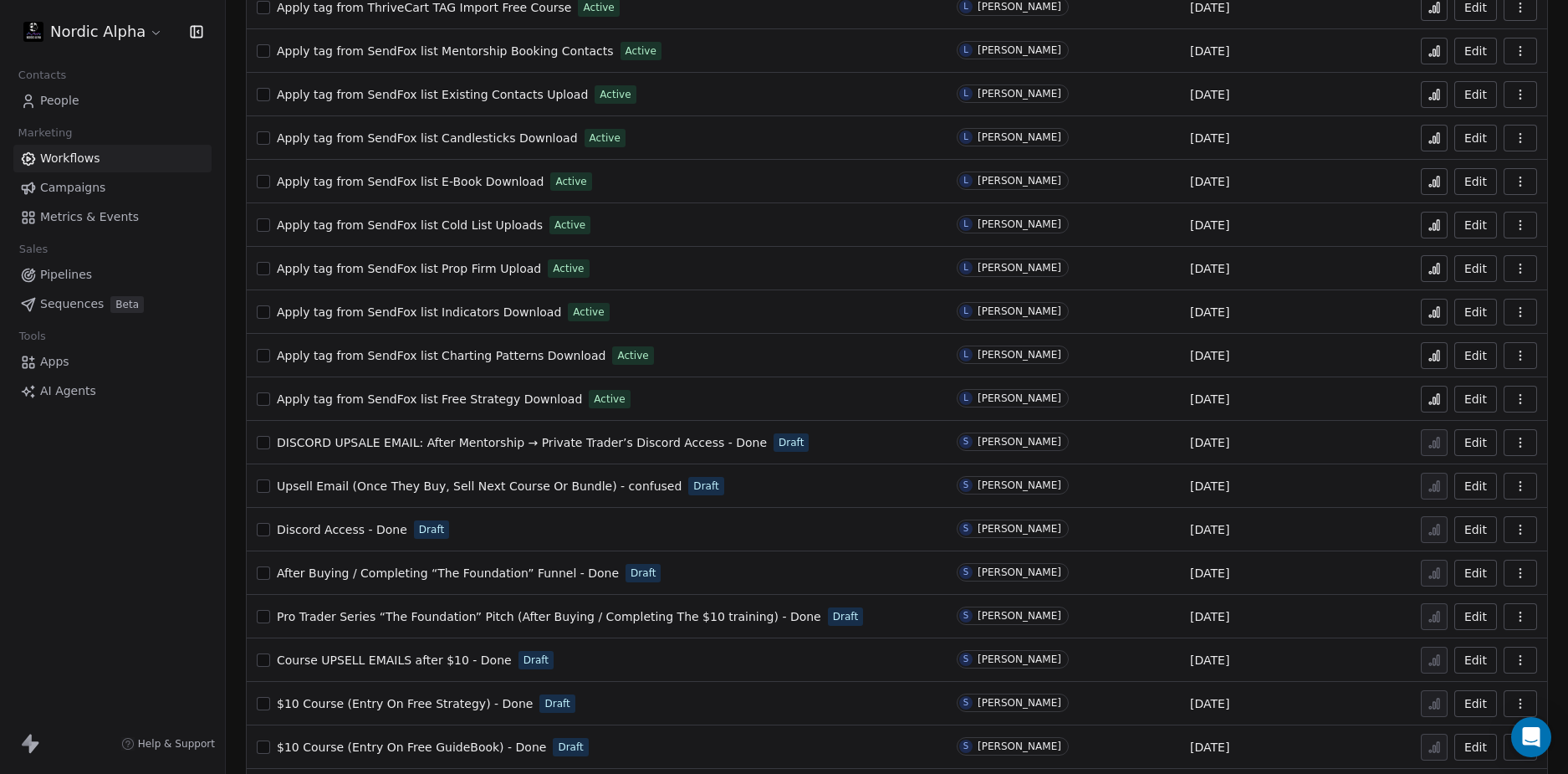
scroll to position [860, 0]
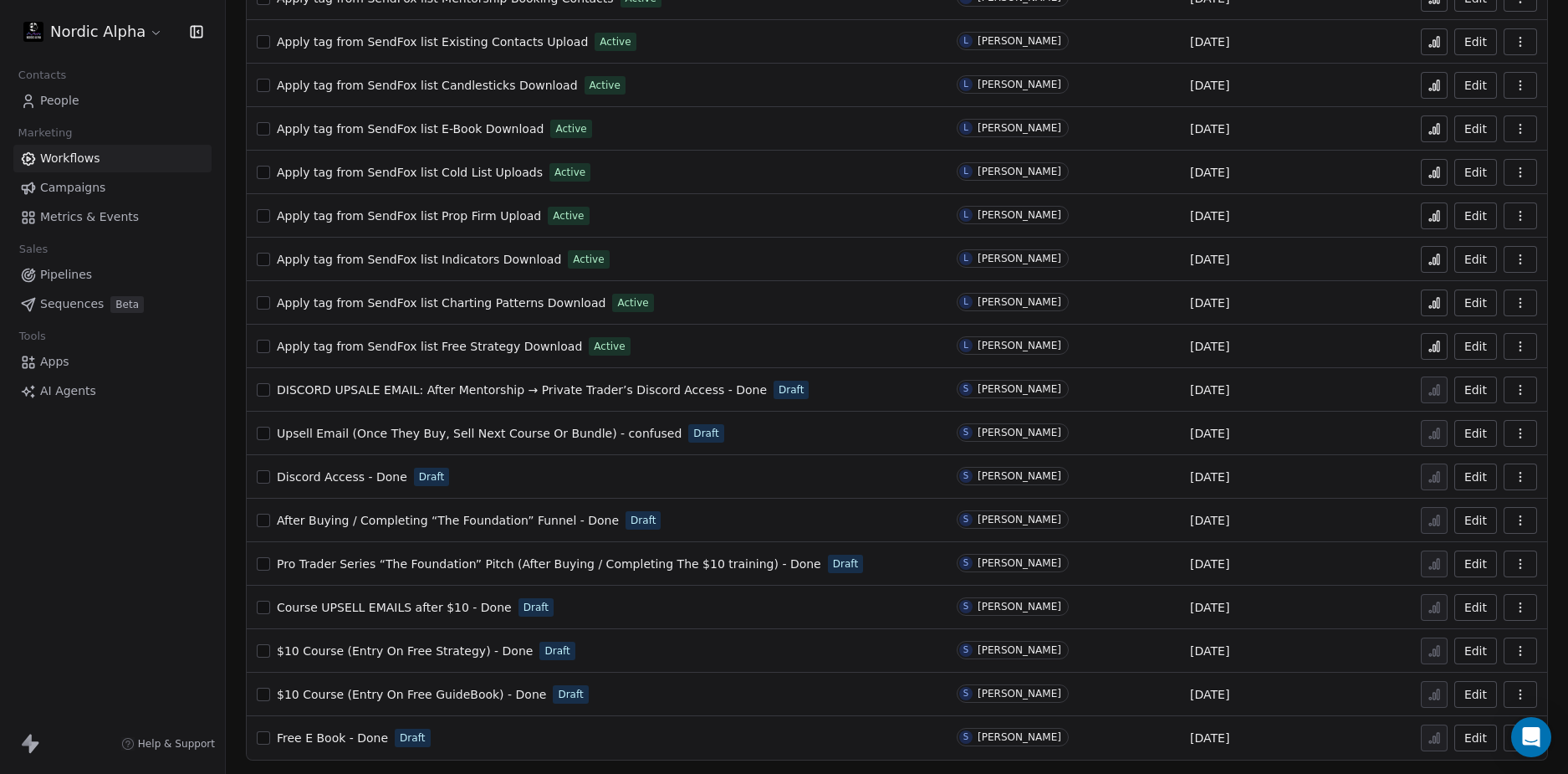
click at [414, 601] on span "Course UPSELL EMAILS after $10 - Done" at bounding box center [394, 607] width 235 height 14
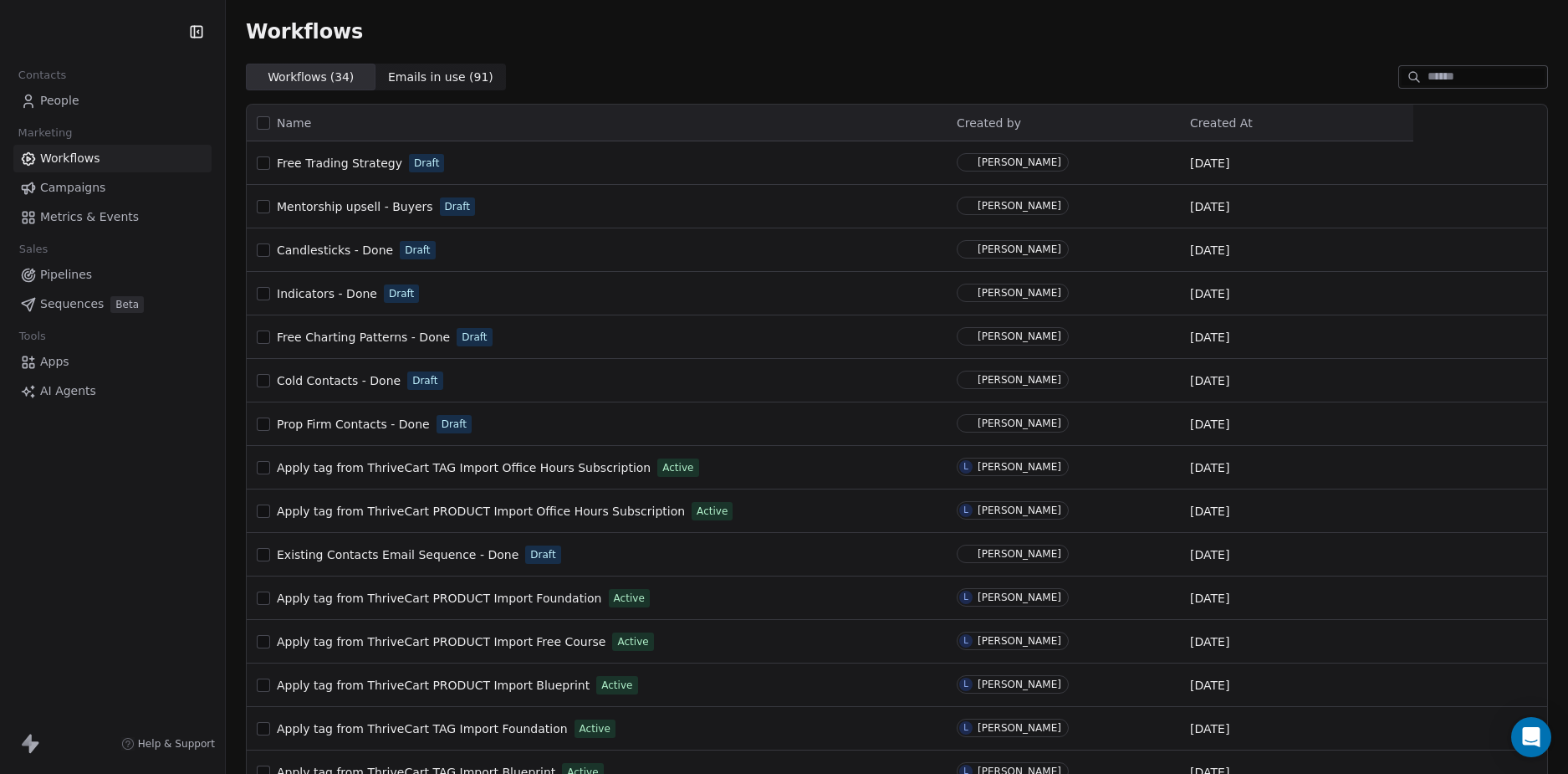
click at [558, 24] on div "Workflows" at bounding box center [897, 32] width 1302 height 24
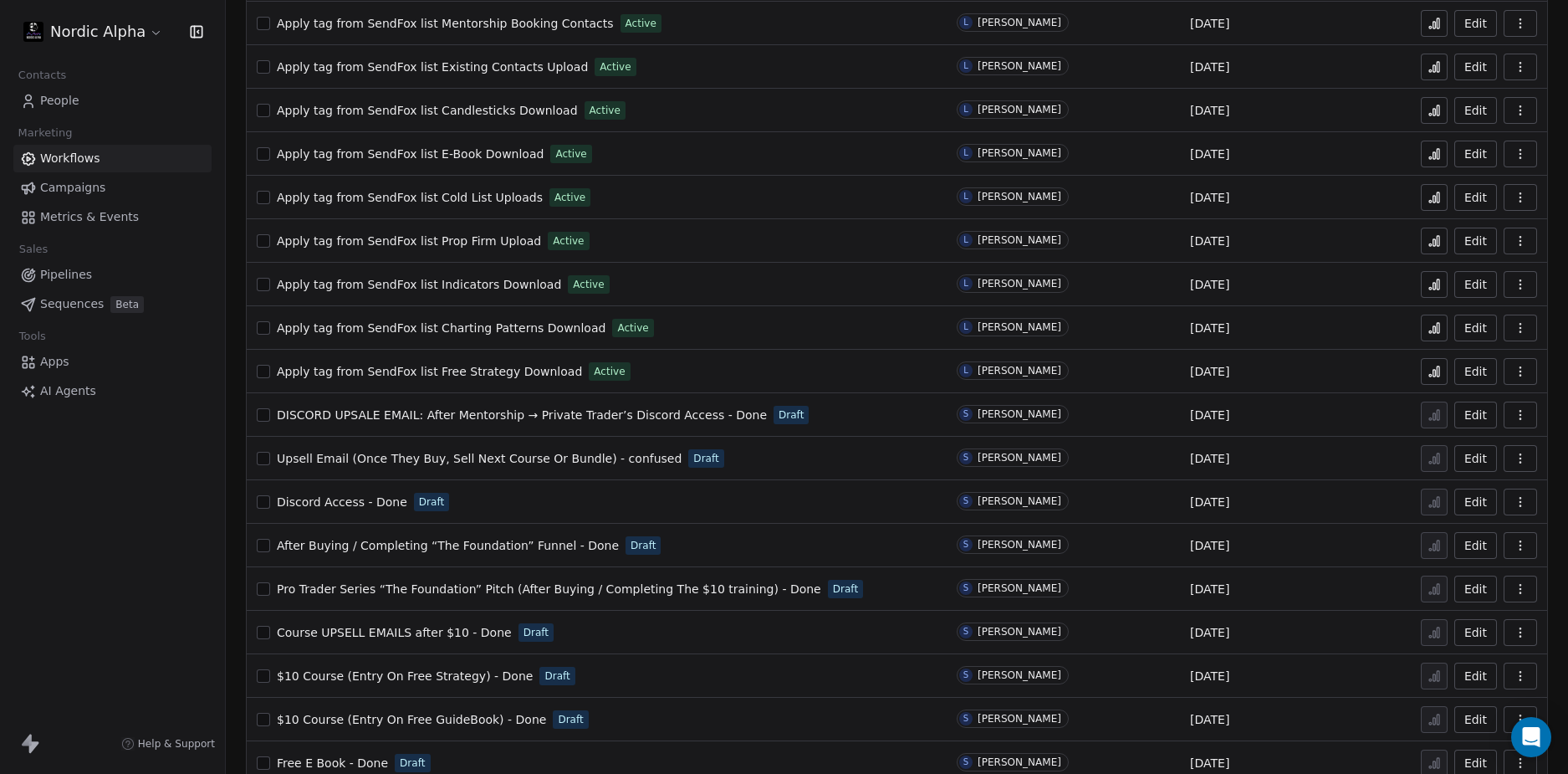
scroll to position [860, 0]
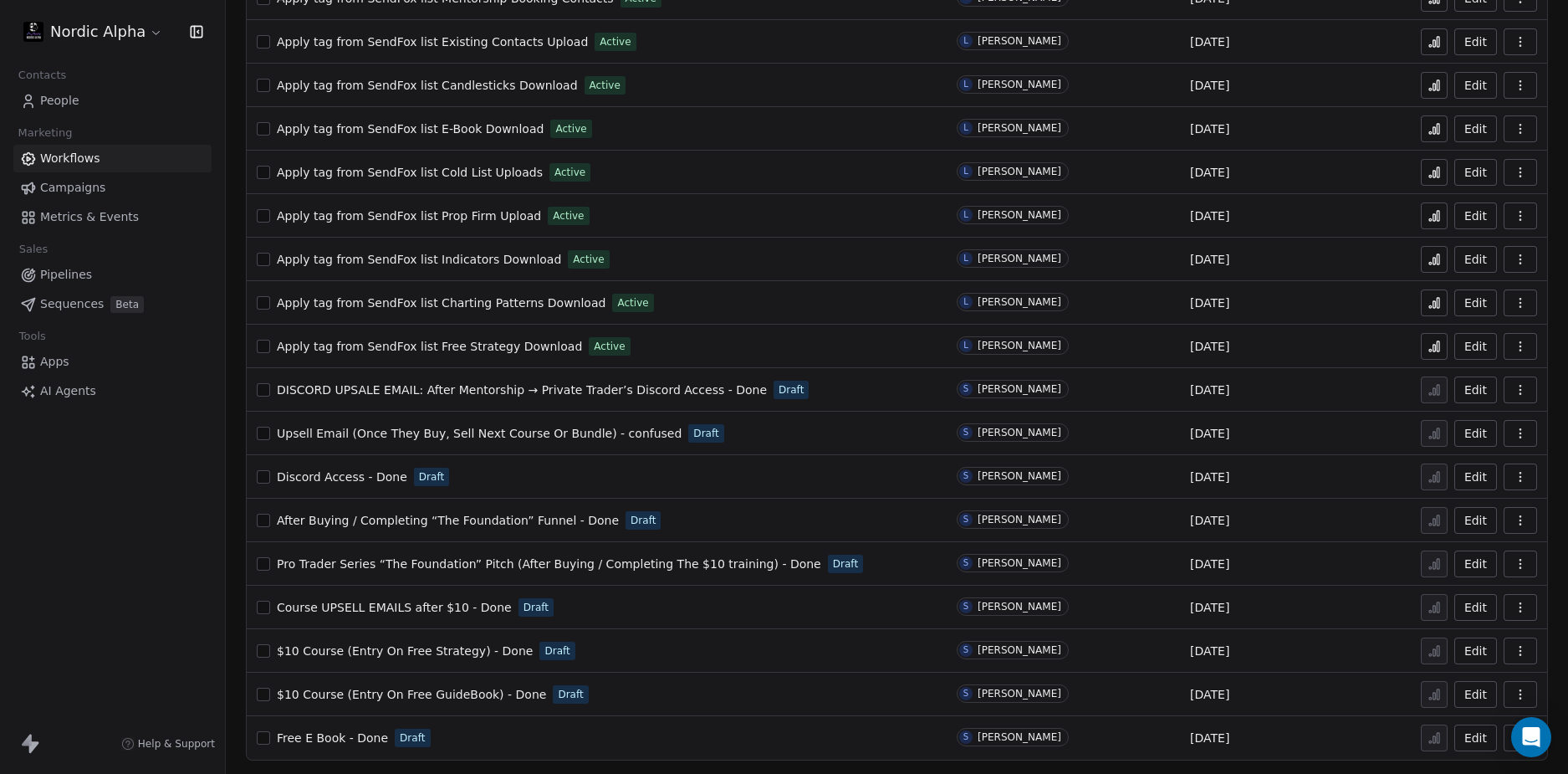
click at [123, 583] on div "Nordic Alpha Contacts People Marketing Workflows Campaigns Metrics & Events Sal…" at bounding box center [112, 387] width 225 height 774
click at [390, 609] on span "Course UPSELL EMAILS after $10 - Done" at bounding box center [394, 607] width 235 height 14
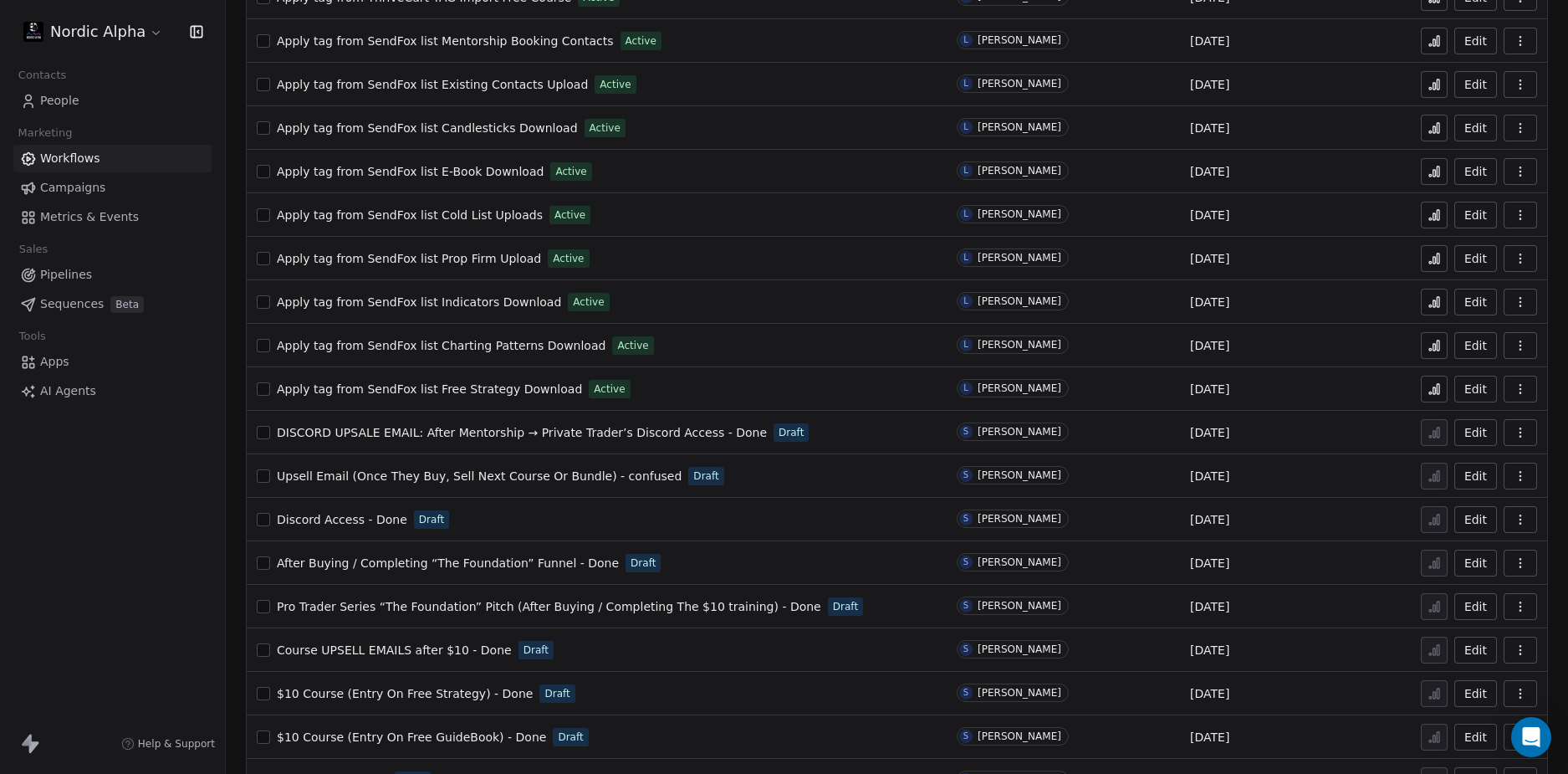
scroll to position [860, 0]
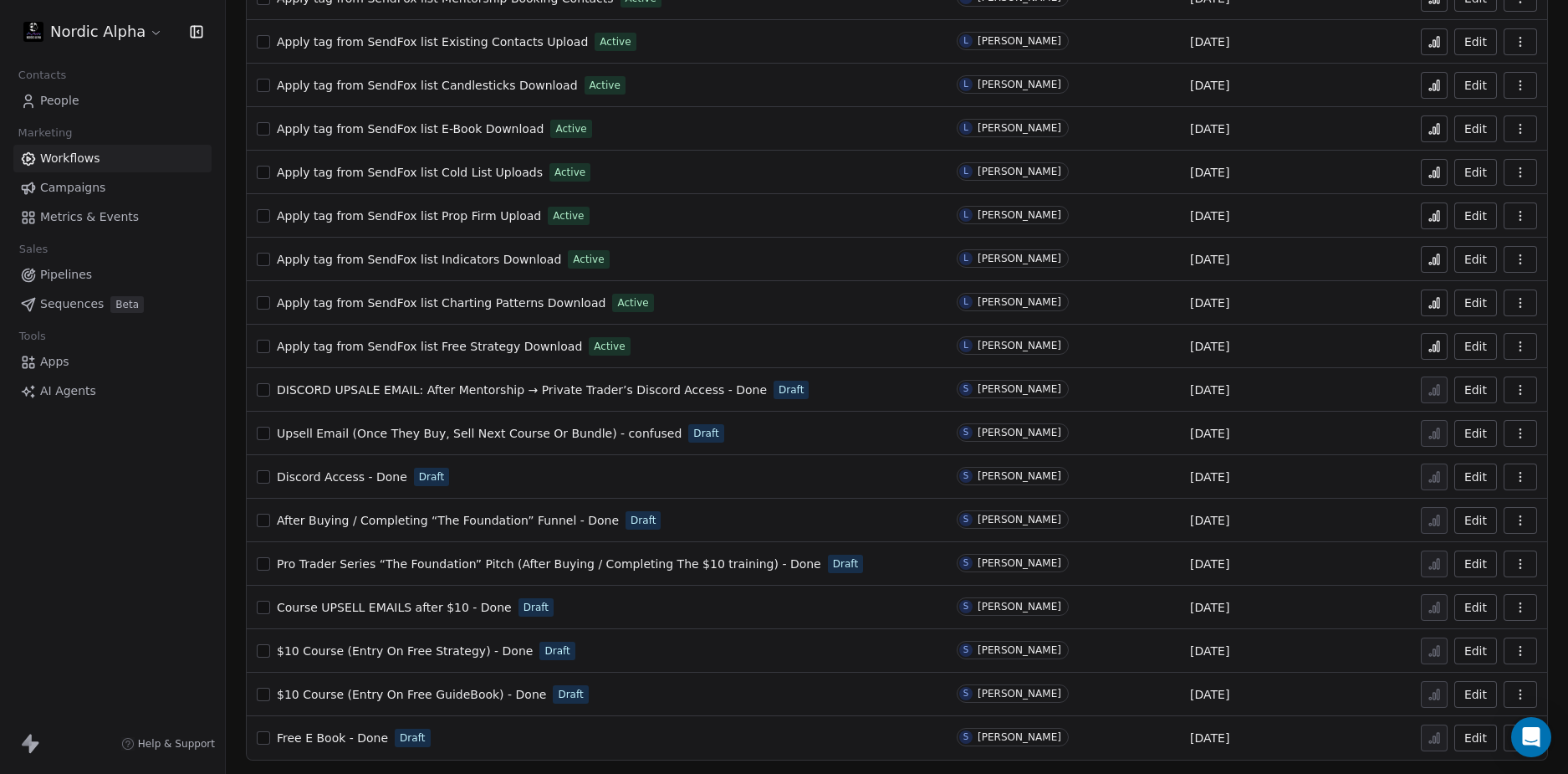
click at [600, 559] on span "Pro Trader Series “The Foundation” Pitch (After Buying / Completing The $10 tra…" at bounding box center [549, 564] width 545 height 14
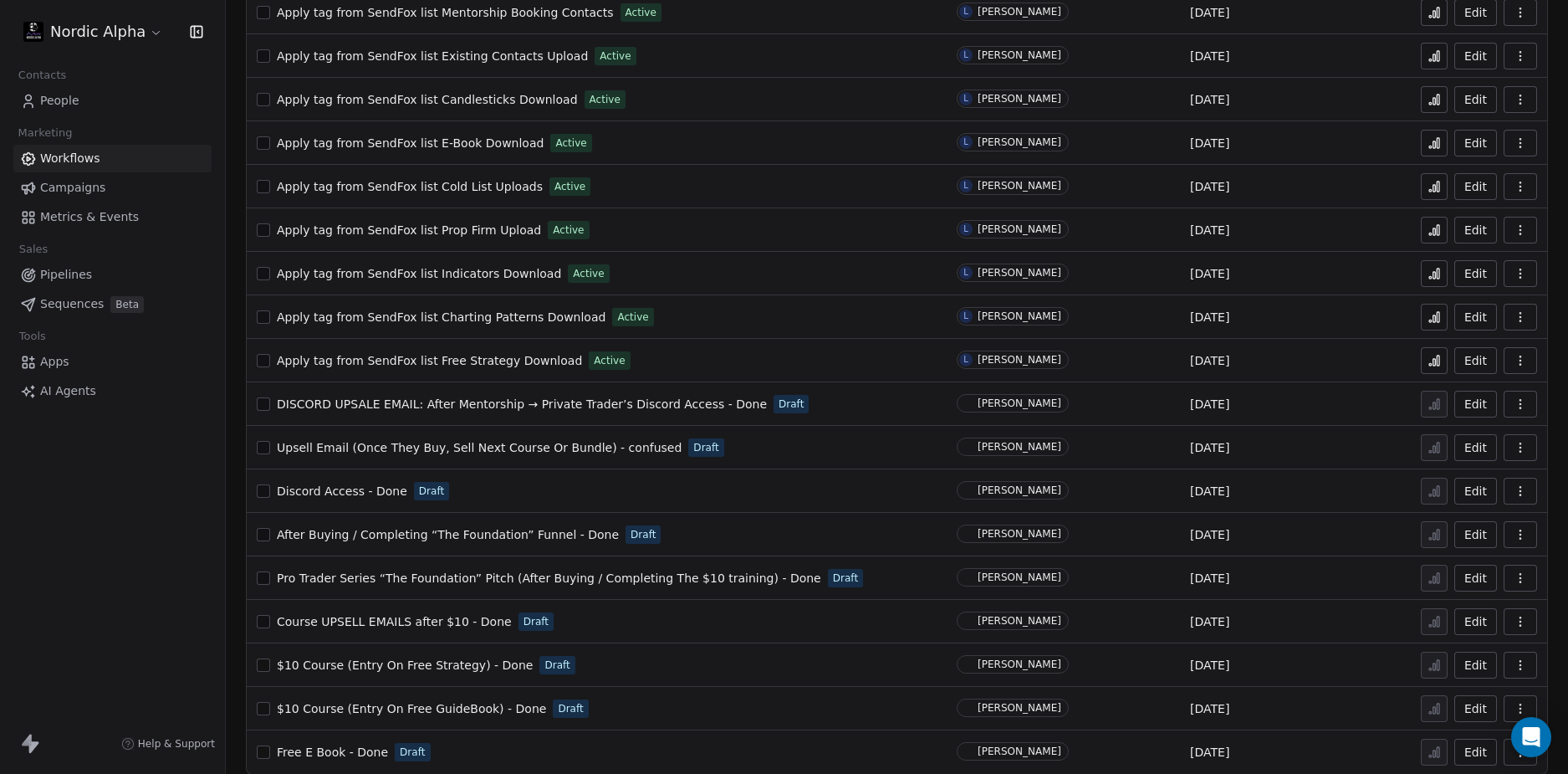
scroll to position [860, 0]
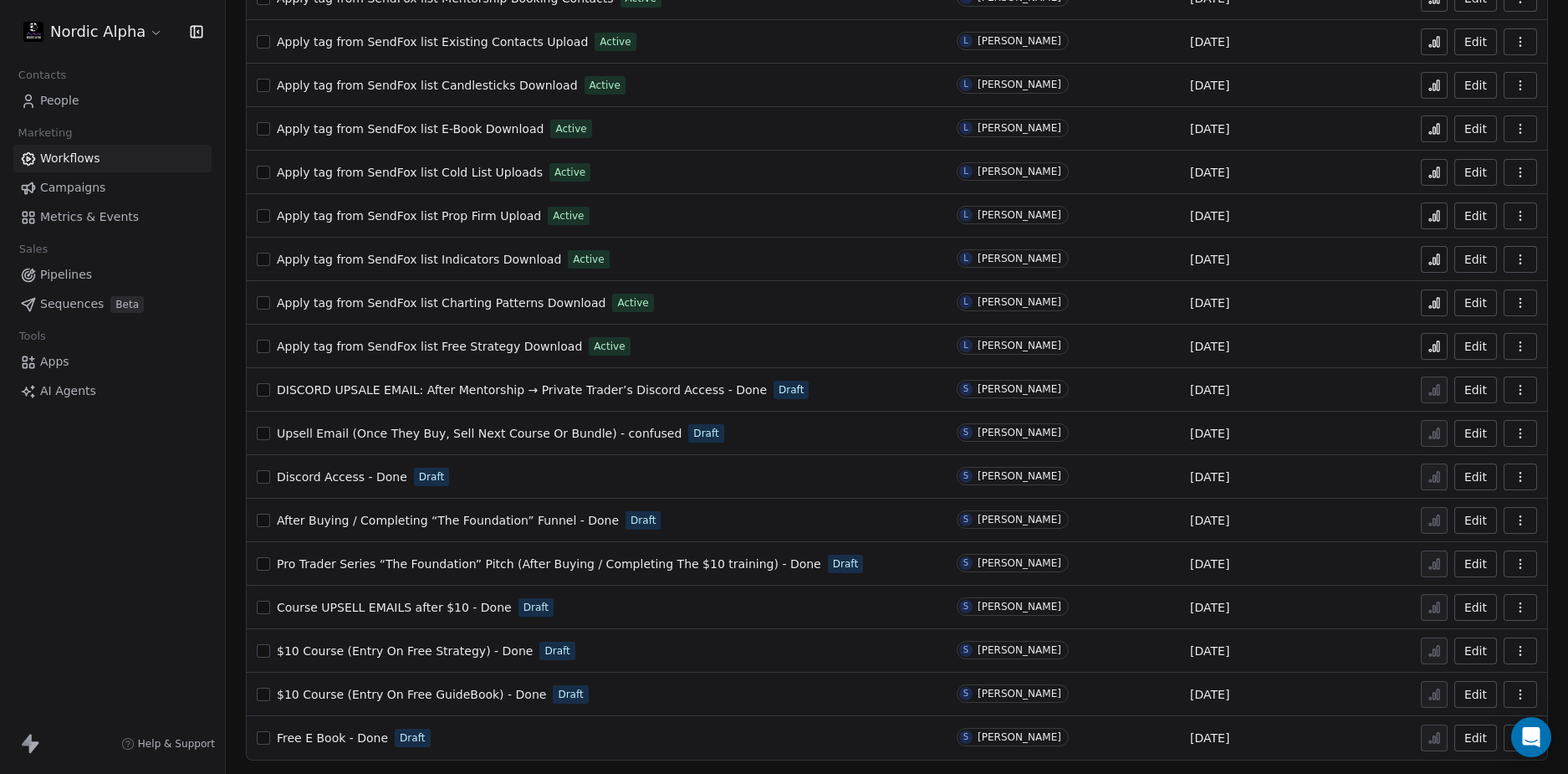
click at [420, 609] on span "Course UPSELL EMAILS after $10 - Done" at bounding box center [394, 607] width 235 height 14
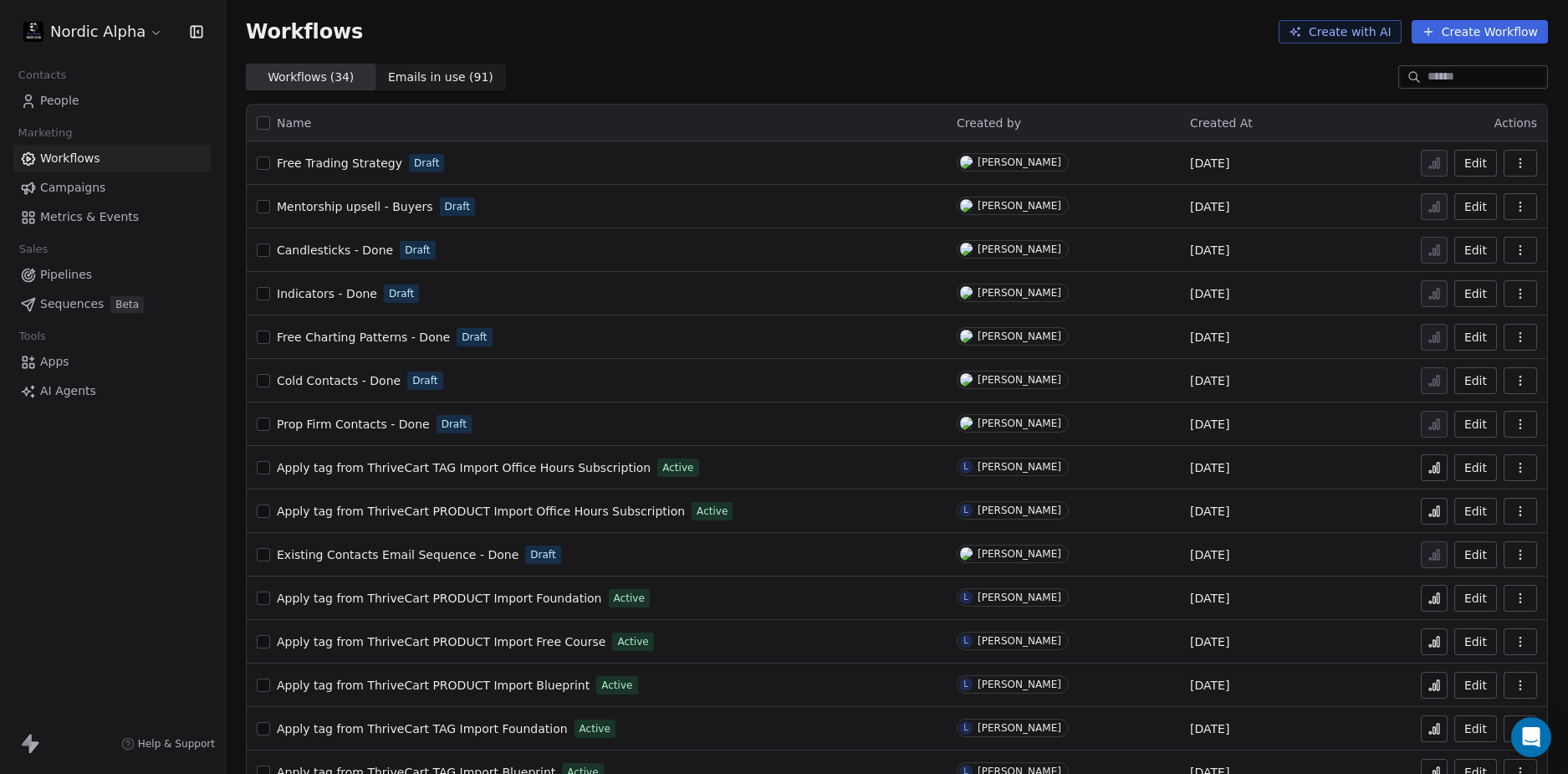
click at [137, 546] on div "Nordic Alpha Contacts People Marketing Workflows Campaigns Metrics & Events Sal…" at bounding box center [112, 387] width 225 height 774
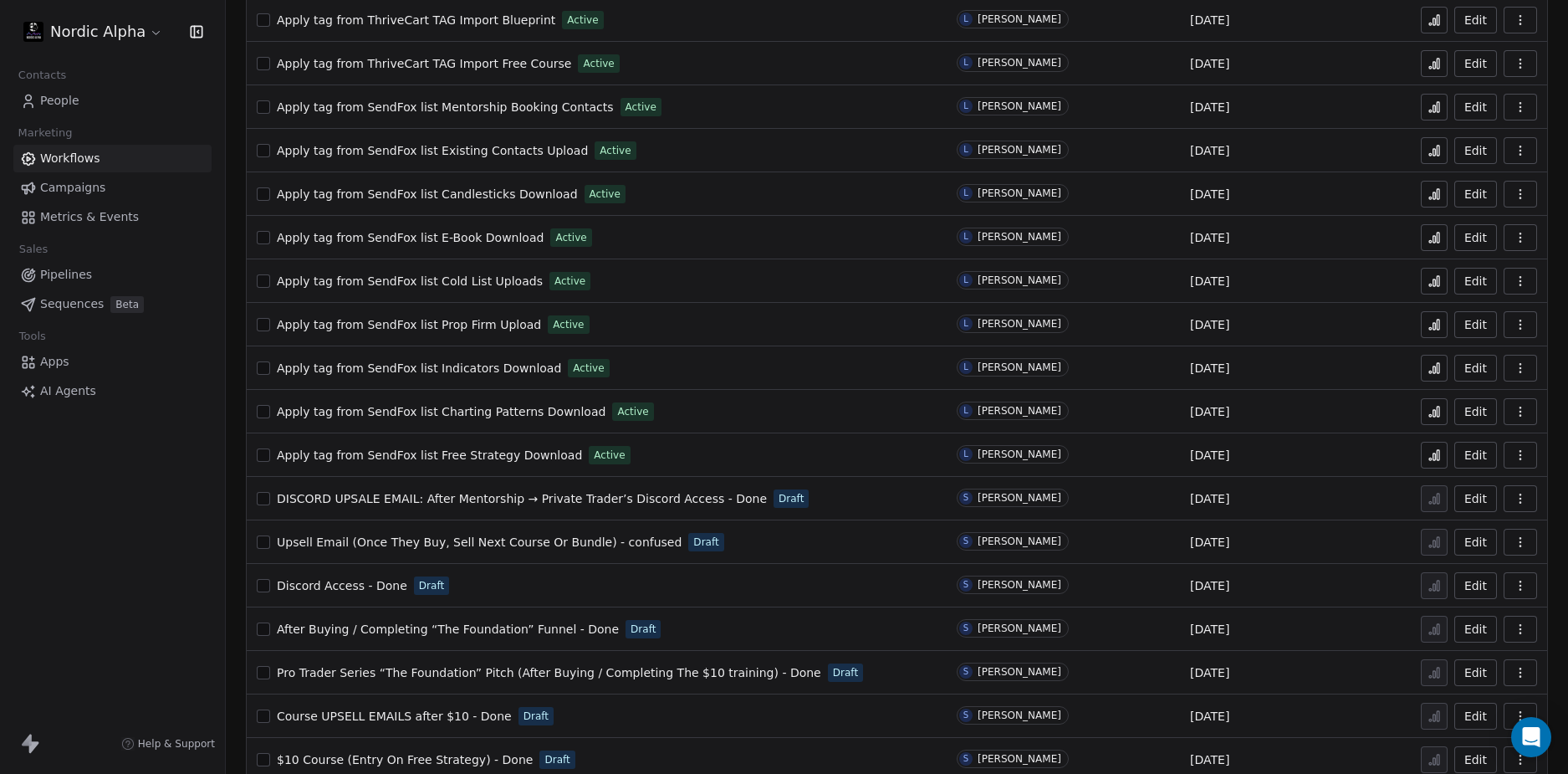
scroll to position [753, 0]
click at [208, 541] on div "Nordic Alpha Contacts People Marketing Workflows Campaigns Metrics & Events Sal…" at bounding box center [112, 387] width 225 height 774
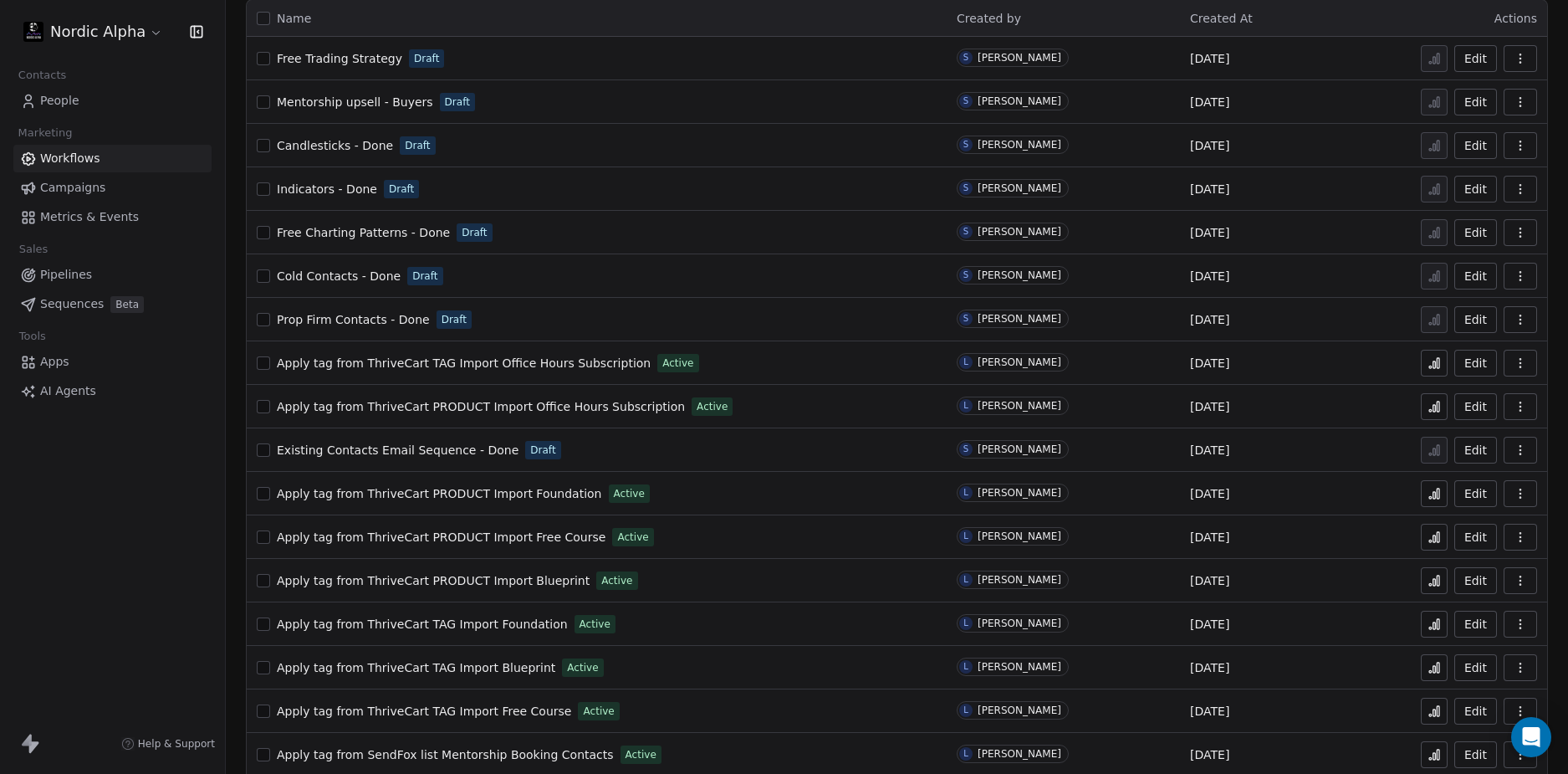
scroll to position [0, 0]
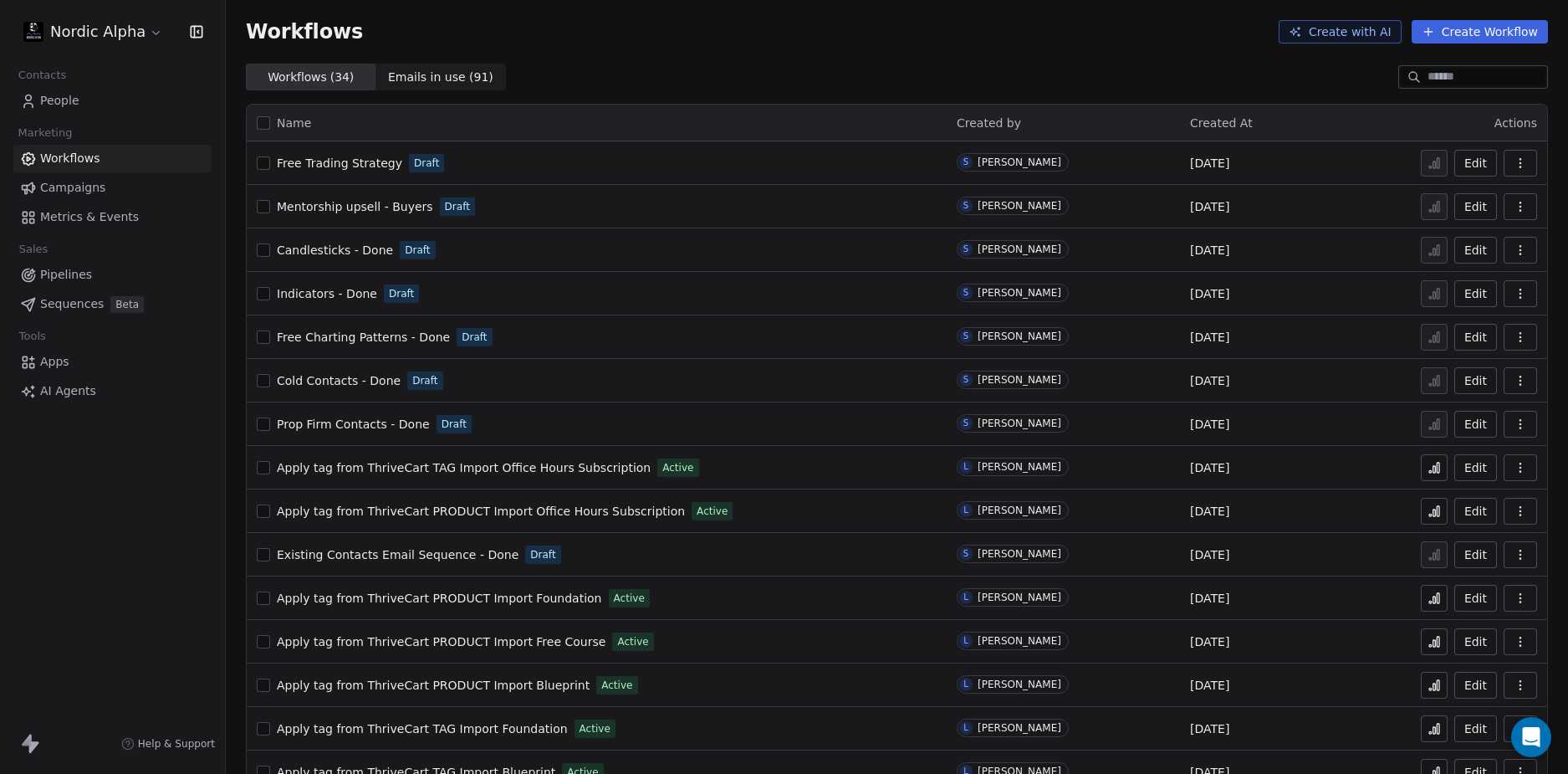
click at [125, 594] on div "Nordic Alpha Contacts People Marketing Workflows Campaigns Metrics & Events Sal…" at bounding box center [112, 387] width 225 height 774
click at [856, 62] on div "Workflows Create with AI Create Workflow" at bounding box center [896, 31] width 1342 height 63
click at [101, 35] on html "Nordic Alpha Contacts People Marketing Workflows Campaigns Metrics & Events Sal…" at bounding box center [784, 387] width 1568 height 774
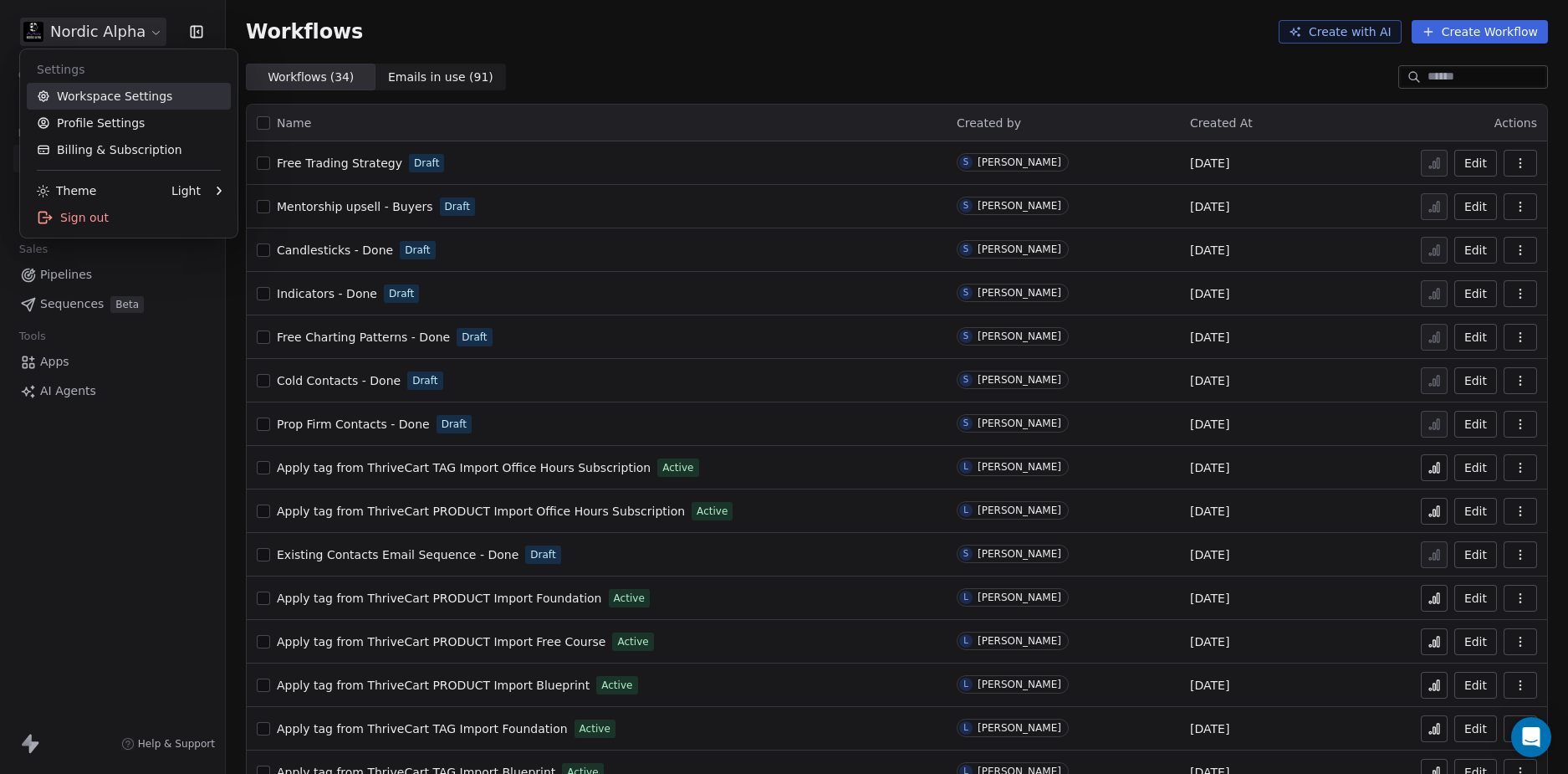
click at [84, 99] on link "Workspace Settings" at bounding box center [129, 96] width 204 height 27
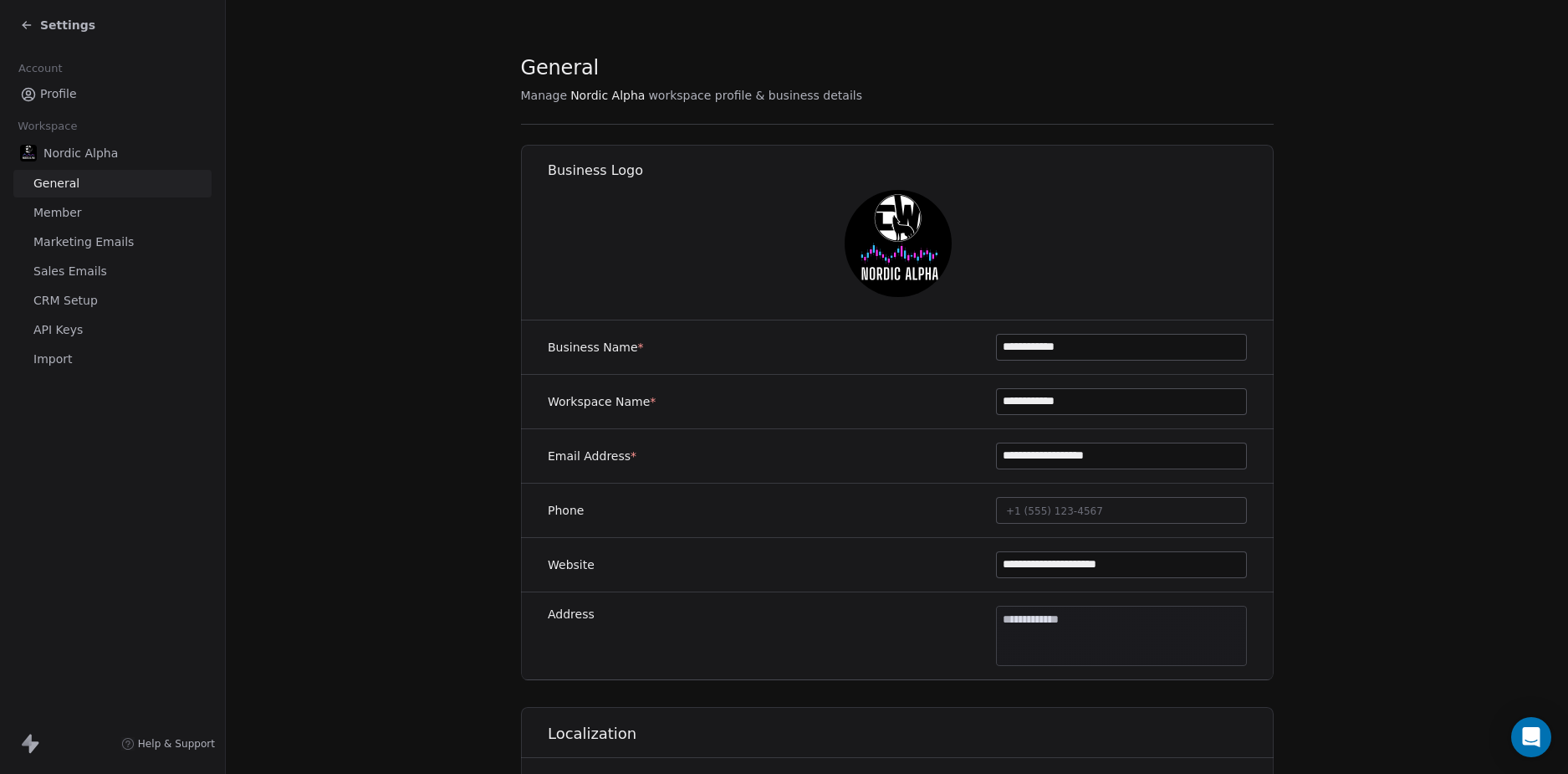
click at [82, 300] on span "CRM Setup" at bounding box center [66, 300] width 64 height 18
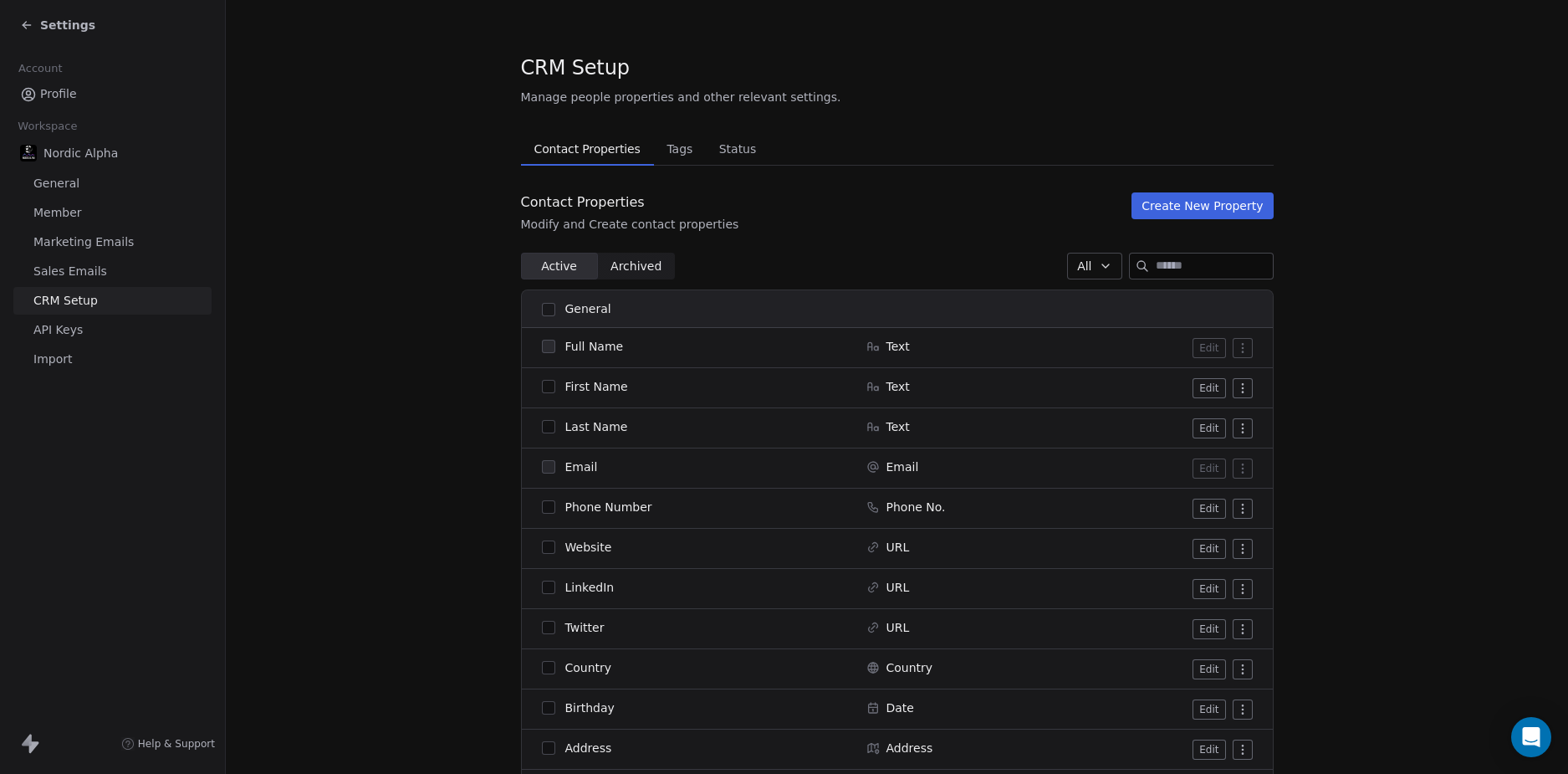
click at [670, 148] on span "Tags" at bounding box center [679, 149] width 39 height 24
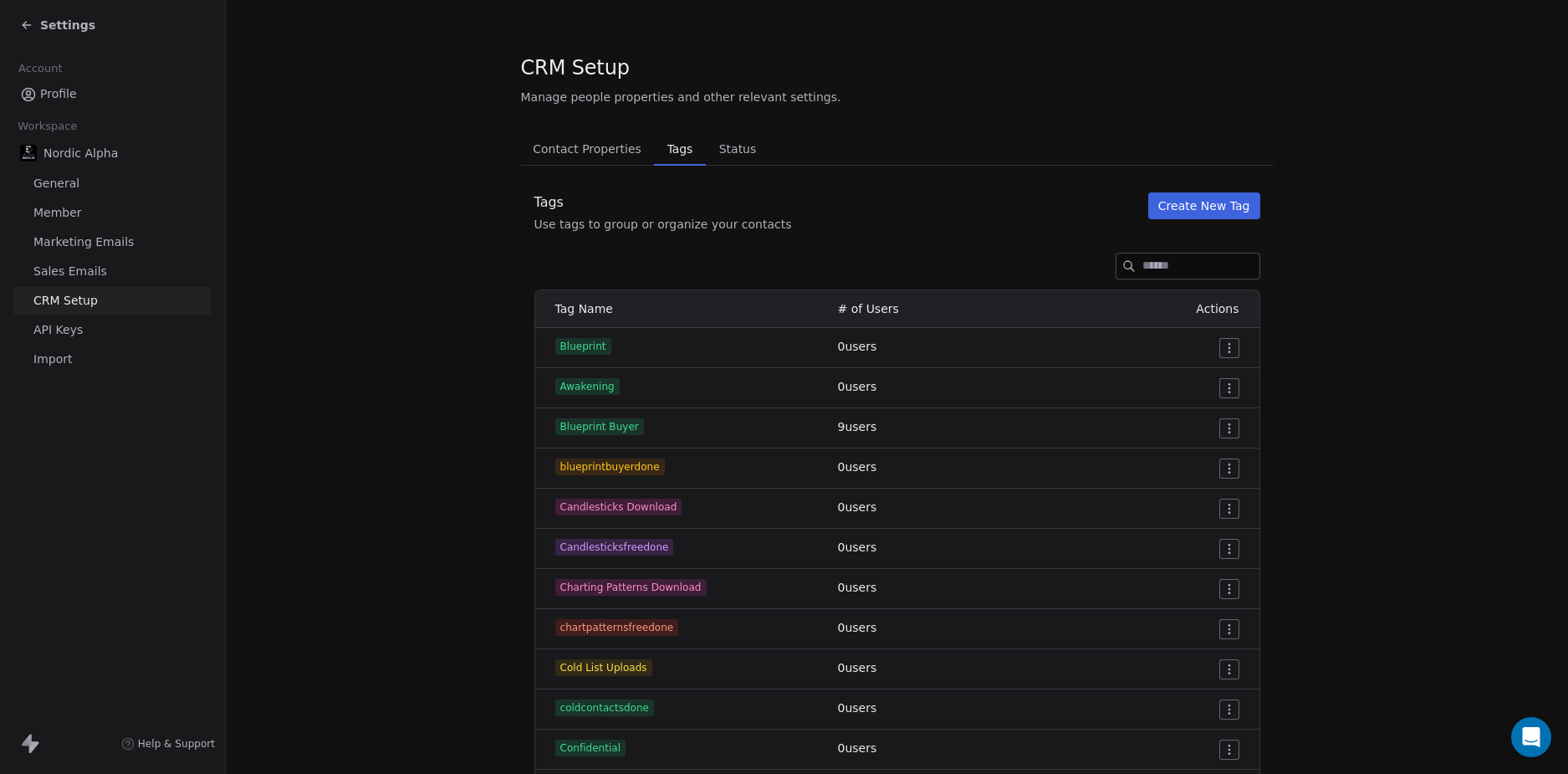
click at [1178, 261] on input at bounding box center [1201, 266] width 117 height 25
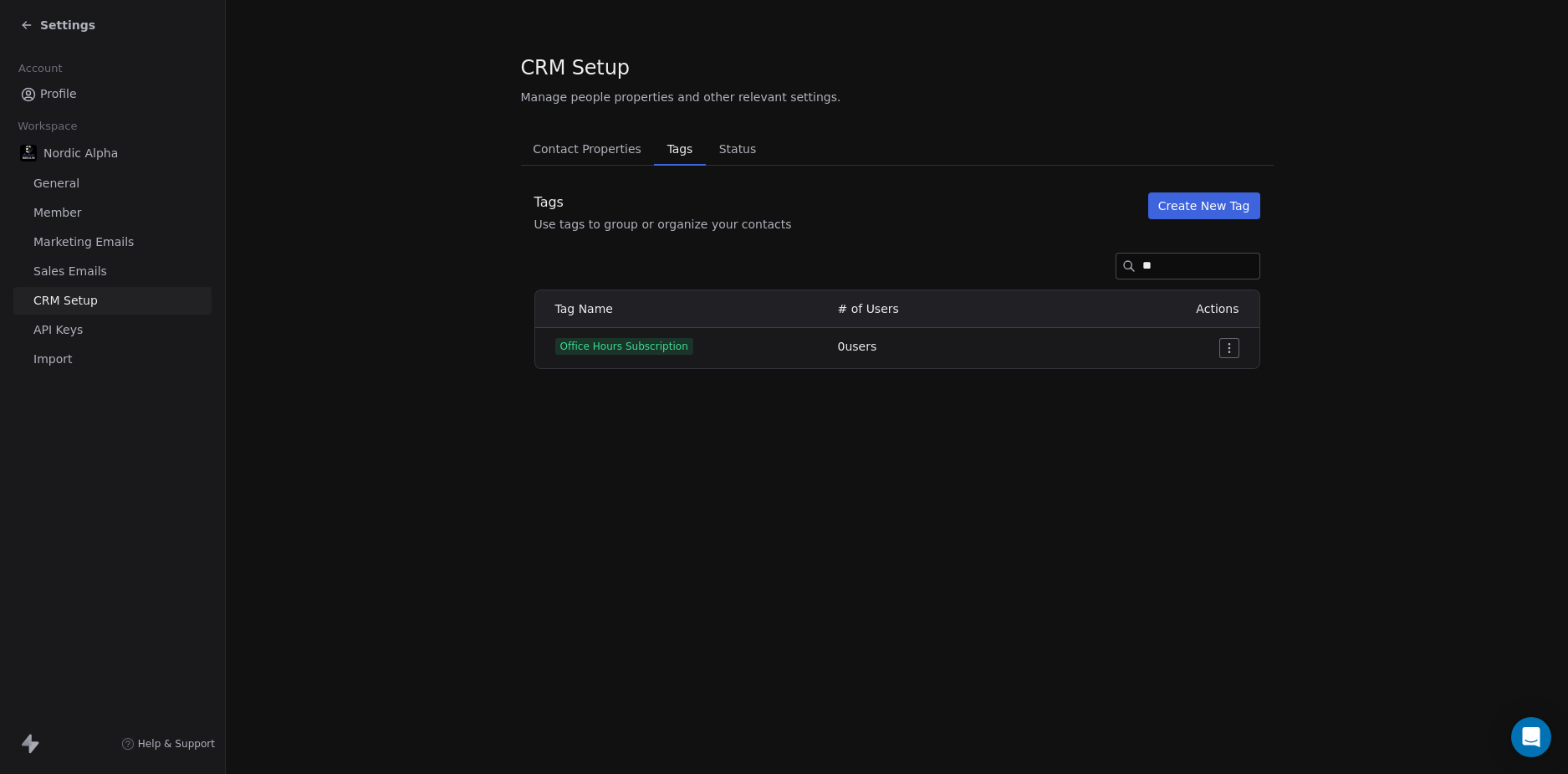
type input "*"
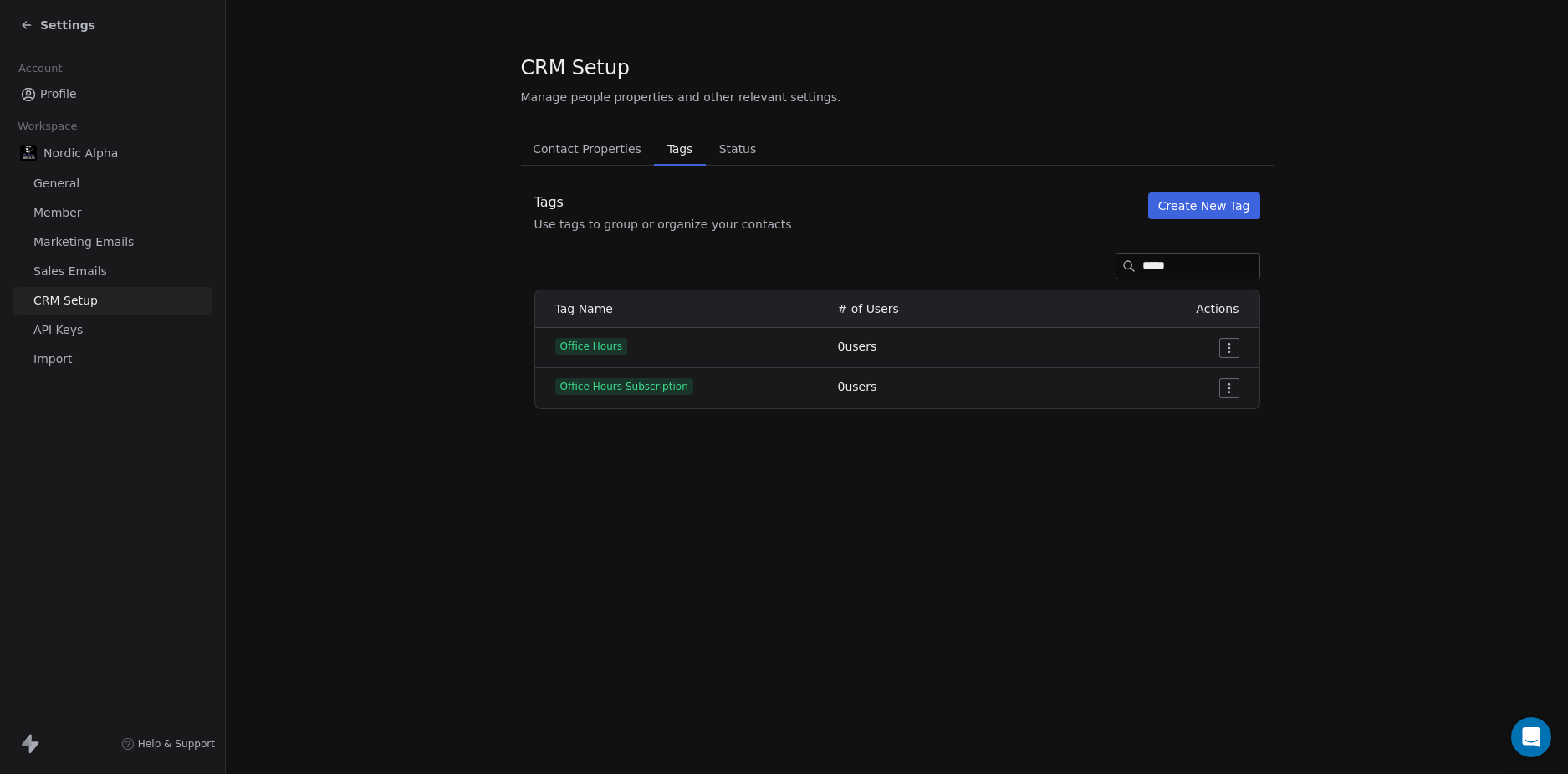
type input "*****"
drag, startPoint x: 399, startPoint y: 244, endPoint x: 324, endPoint y: 197, distance: 88.5
click at [399, 244] on section "CRM Setup Manage people properties and other relevant settings. Contact Propert…" at bounding box center [896, 231] width 1342 height 463
click at [54, 14] on div "Settings" at bounding box center [116, 25] width 191 height 24
click at [52, 25] on span "Settings" at bounding box center [67, 25] width 55 height 17
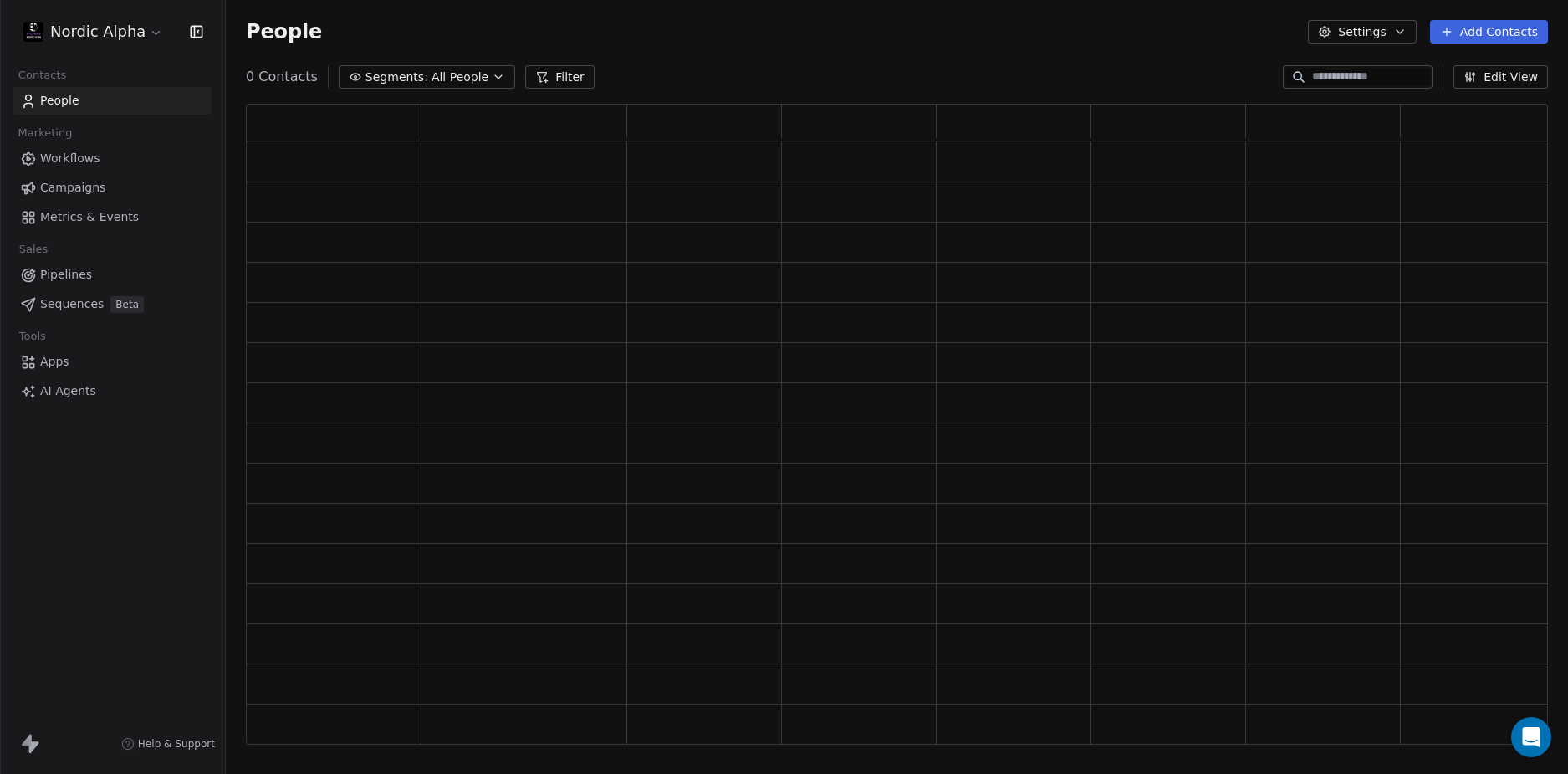
scroll to position [629, 1290]
click at [71, 159] on span "Workflows" at bounding box center [69, 158] width 60 height 18
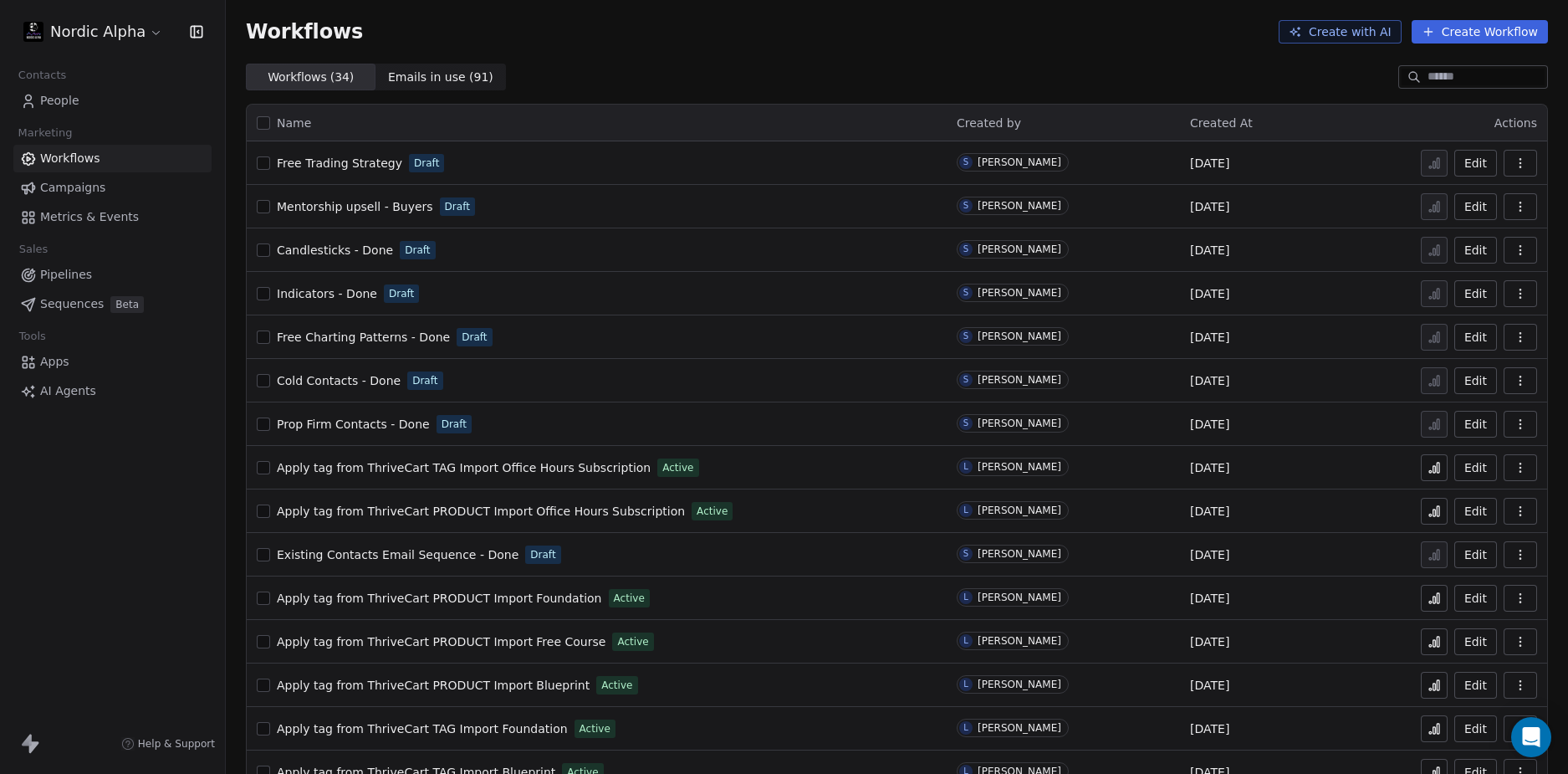
click at [327, 206] on span "Mentorship upsell - Buyers" at bounding box center [354, 206] width 156 height 14
click at [113, 34] on html "Nordic Alpha Contacts People Marketing Workflows Campaigns Metrics & Events Sal…" at bounding box center [784, 387] width 1568 height 774
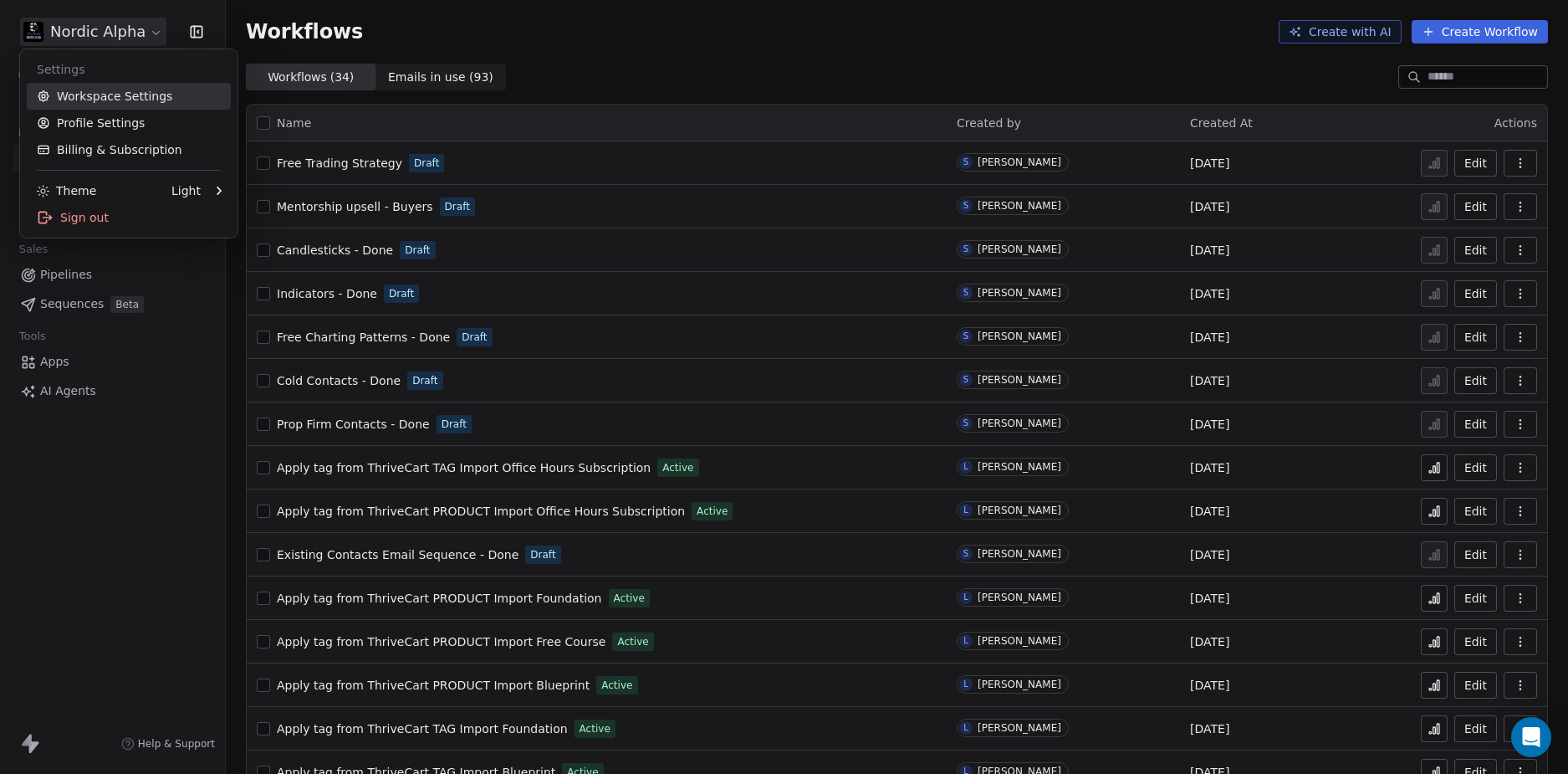
click at [121, 89] on link "Workspace Settings" at bounding box center [129, 96] width 204 height 27
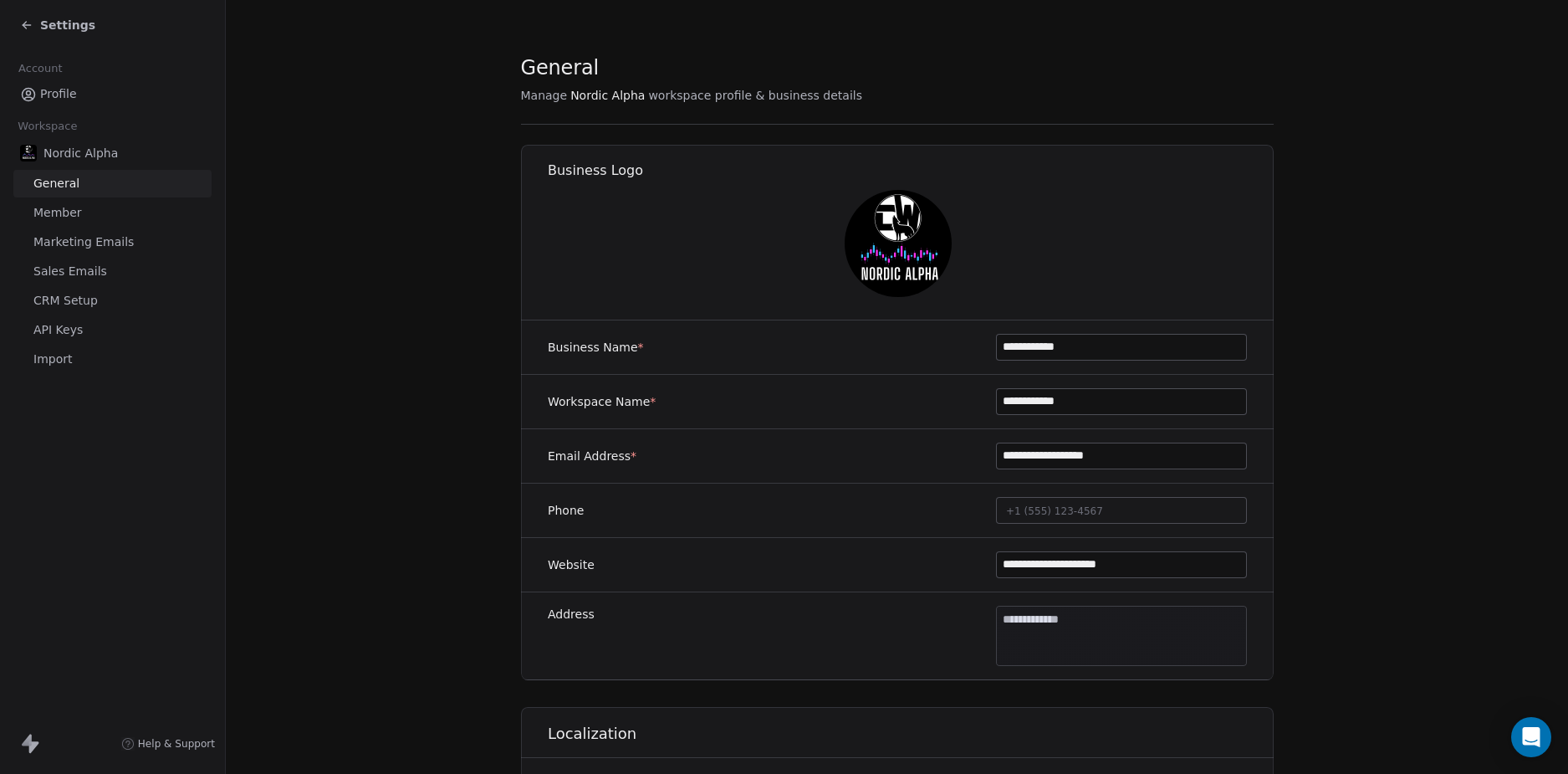
click at [90, 299] on span "CRM Setup" at bounding box center [66, 300] width 64 height 18
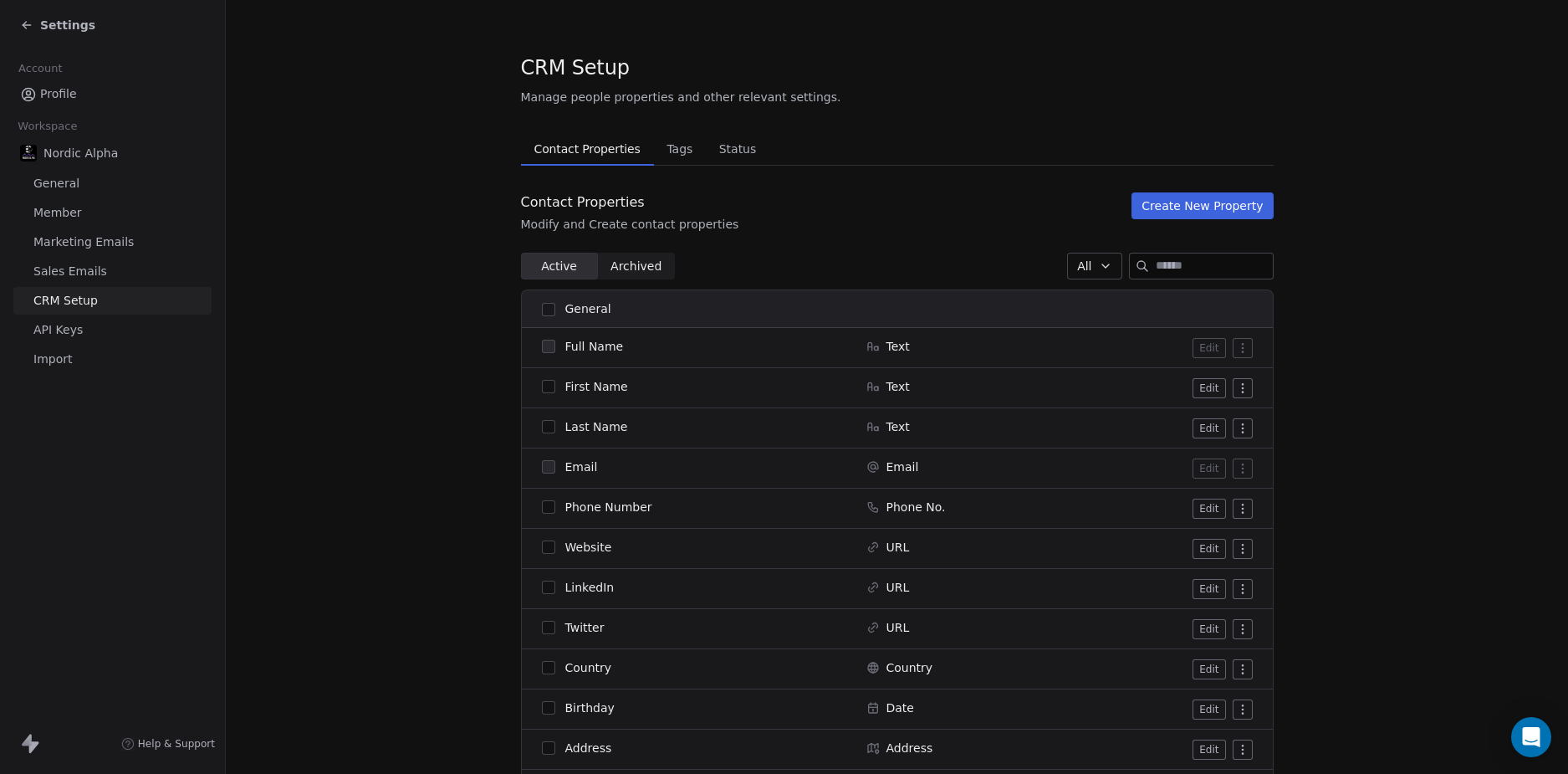
click at [661, 152] on span "Tags" at bounding box center [679, 149] width 39 height 24
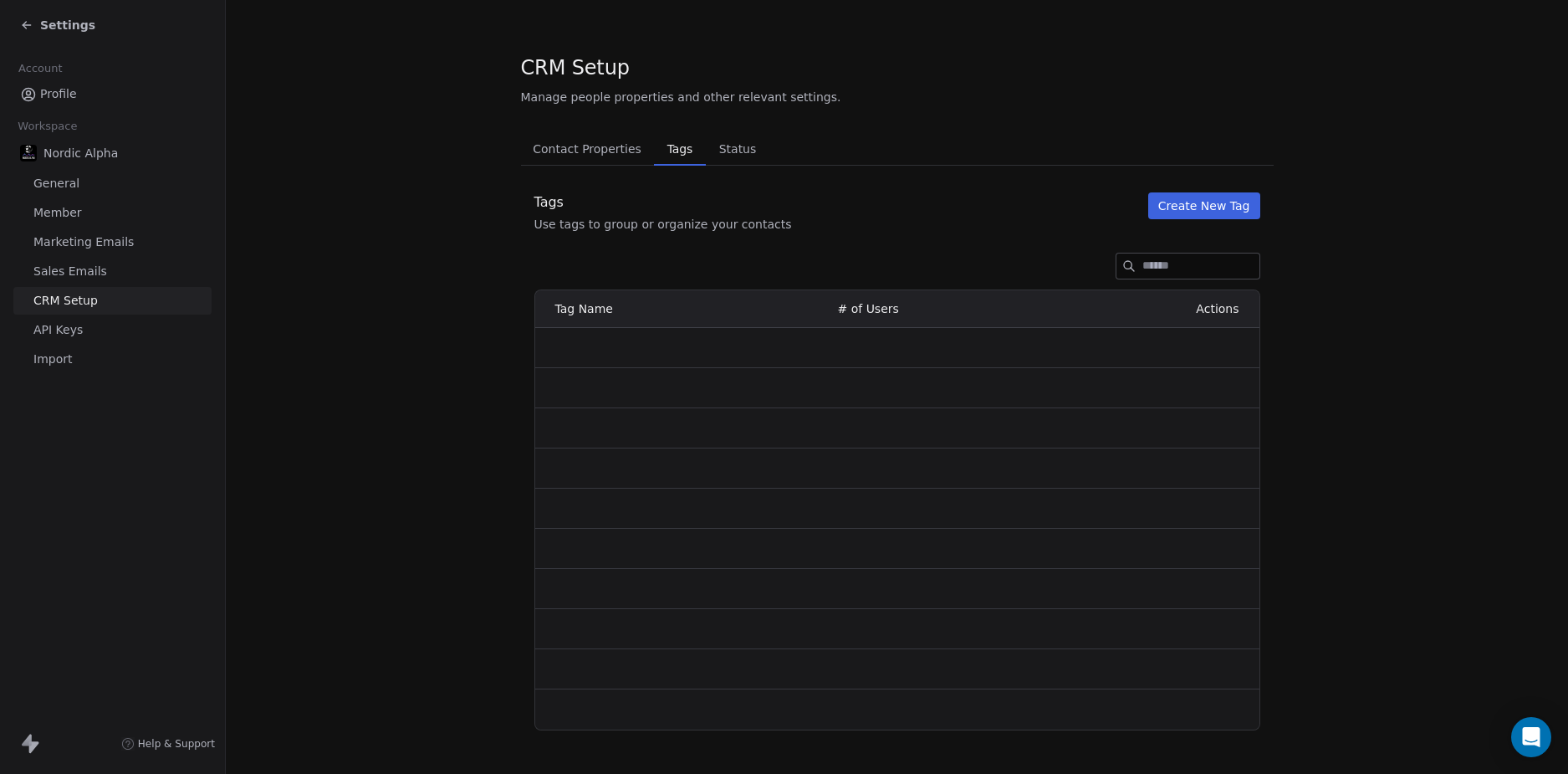
click at [1203, 202] on button "Create New Tag" at bounding box center [1204, 206] width 112 height 27
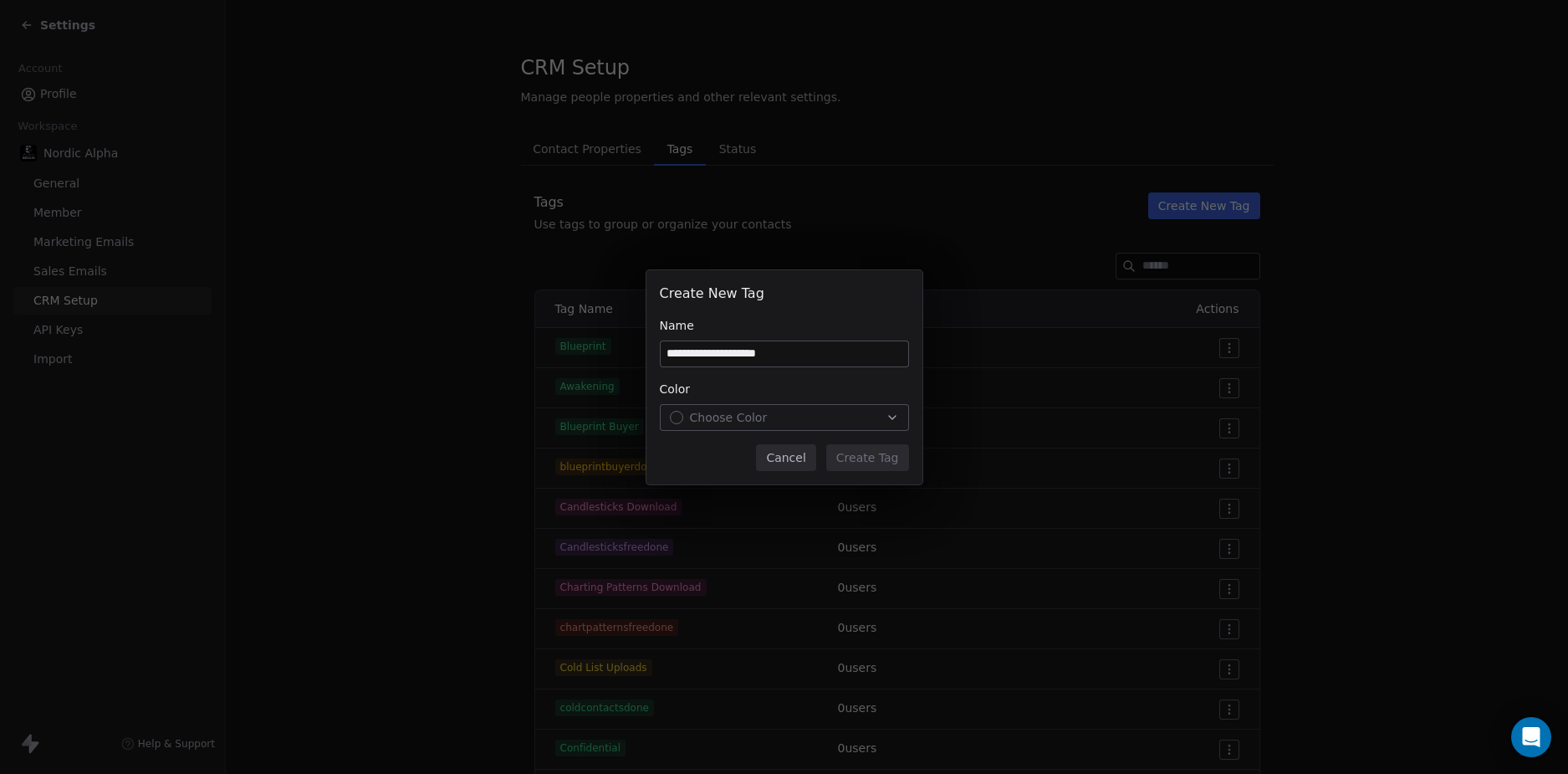
type input "**********"
click at [726, 420] on span "Choose Color" at bounding box center [729, 418] width 78 height 17
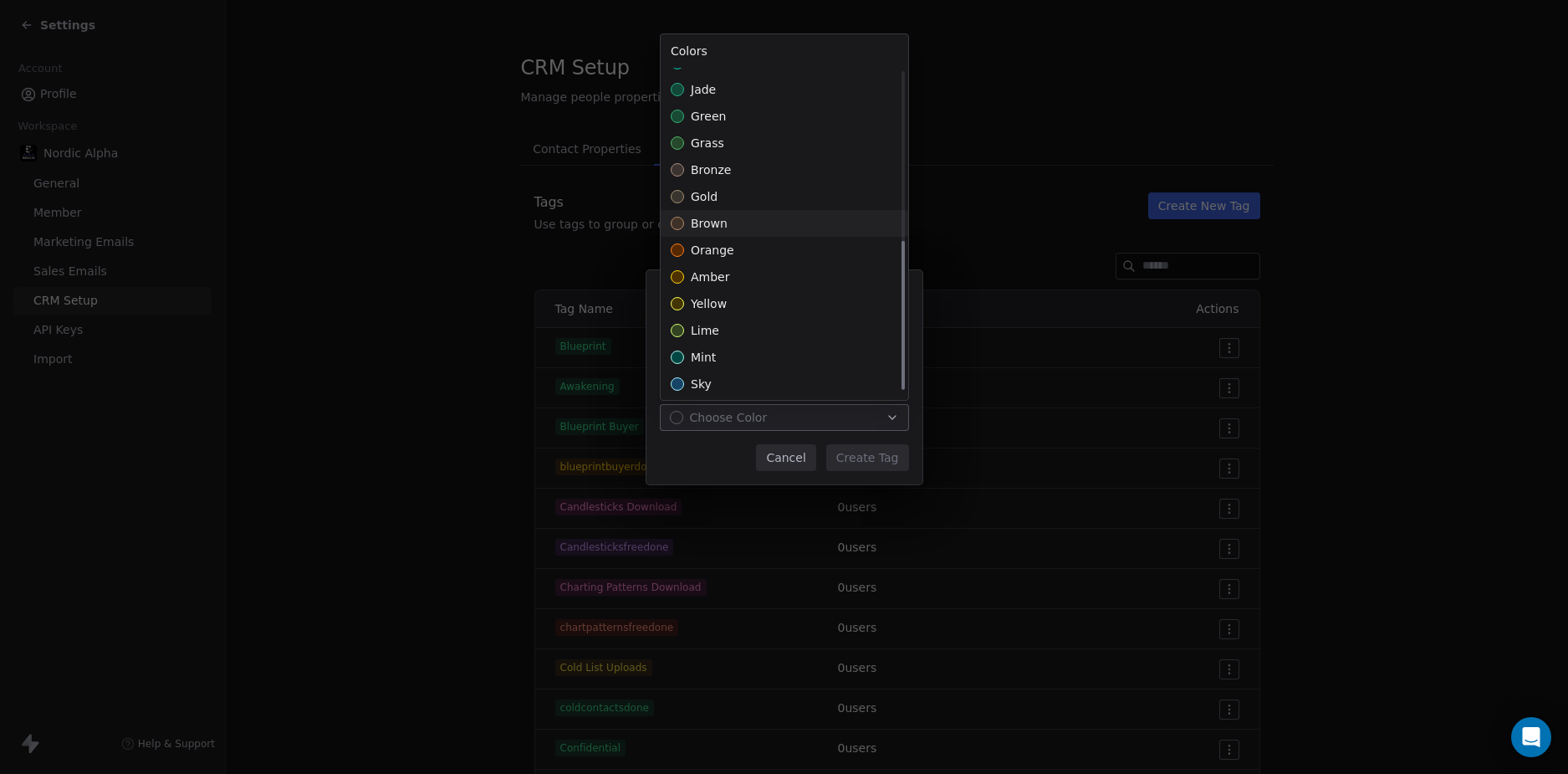
scroll to position [371, 0]
click at [777, 272] on div "amber" at bounding box center [784, 273] width 248 height 27
click at [882, 458] on div "**********" at bounding box center [784, 387] width 1568 height 288
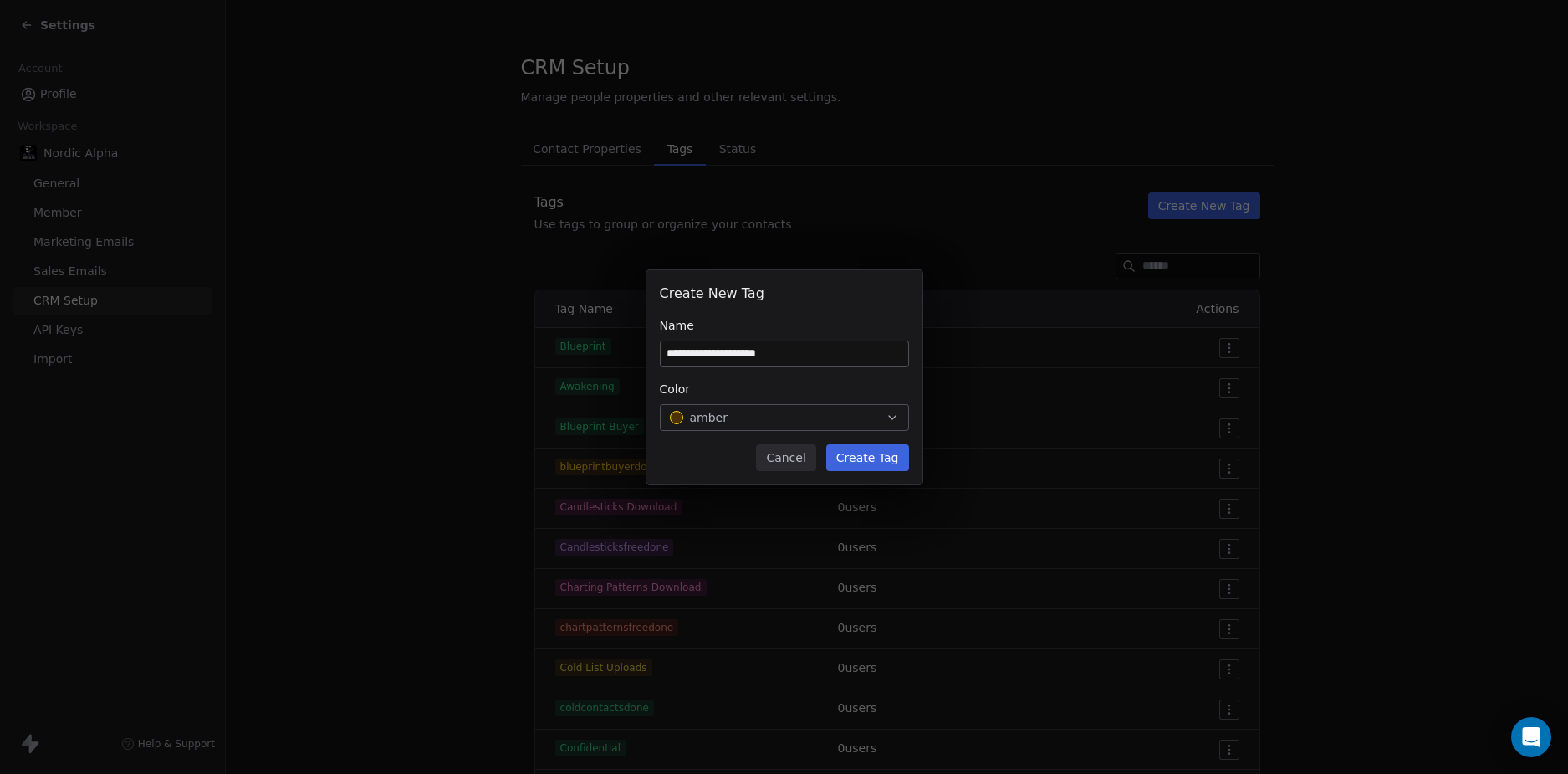
click at [881, 459] on button "Create Tag" at bounding box center [868, 458] width 83 height 27
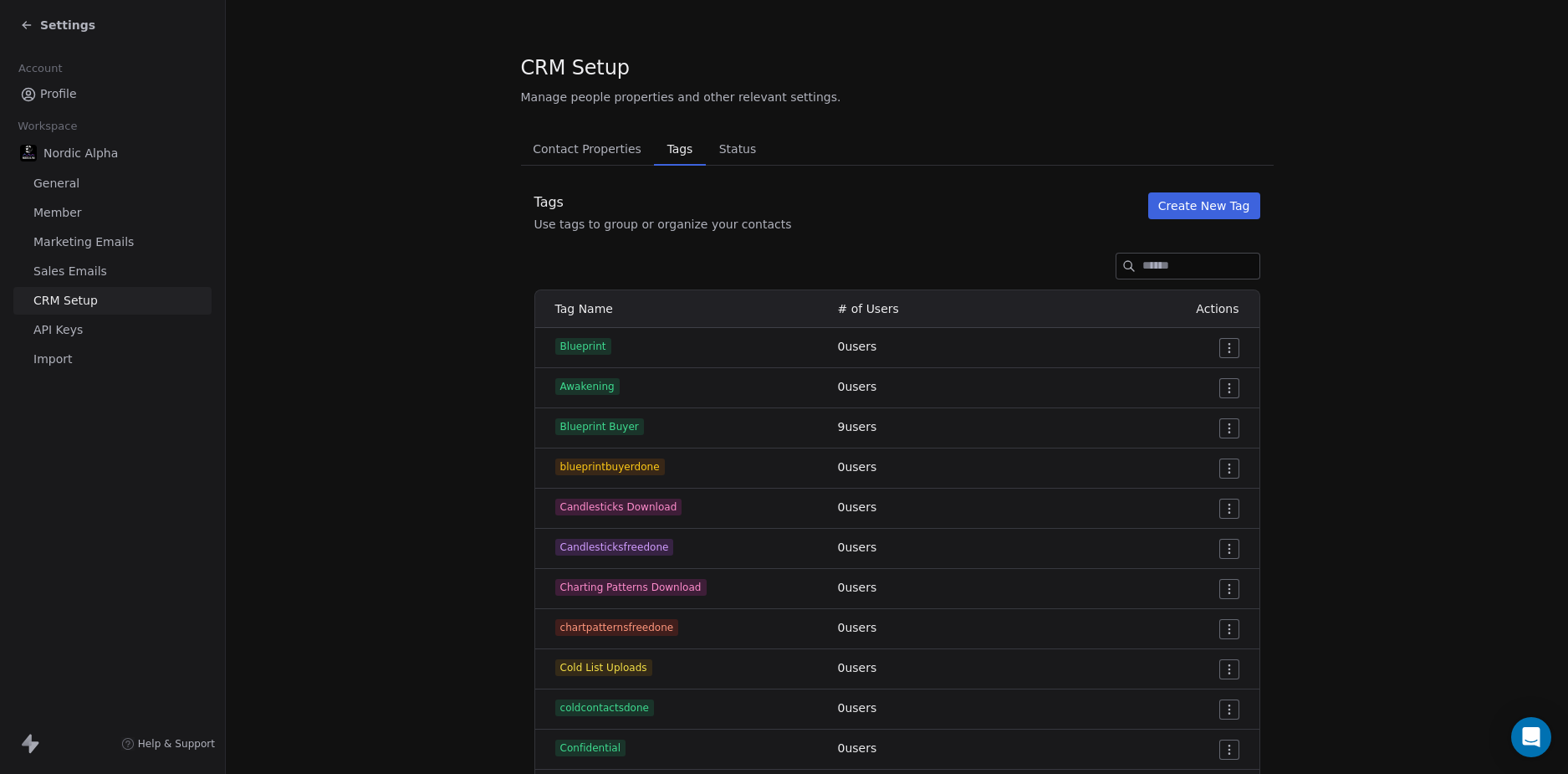
drag, startPoint x: 1514, startPoint y: 448, endPoint x: 1379, endPoint y: 302, distance: 198.8
click at [1225, 208] on button "Create New Tag" at bounding box center [1204, 206] width 112 height 27
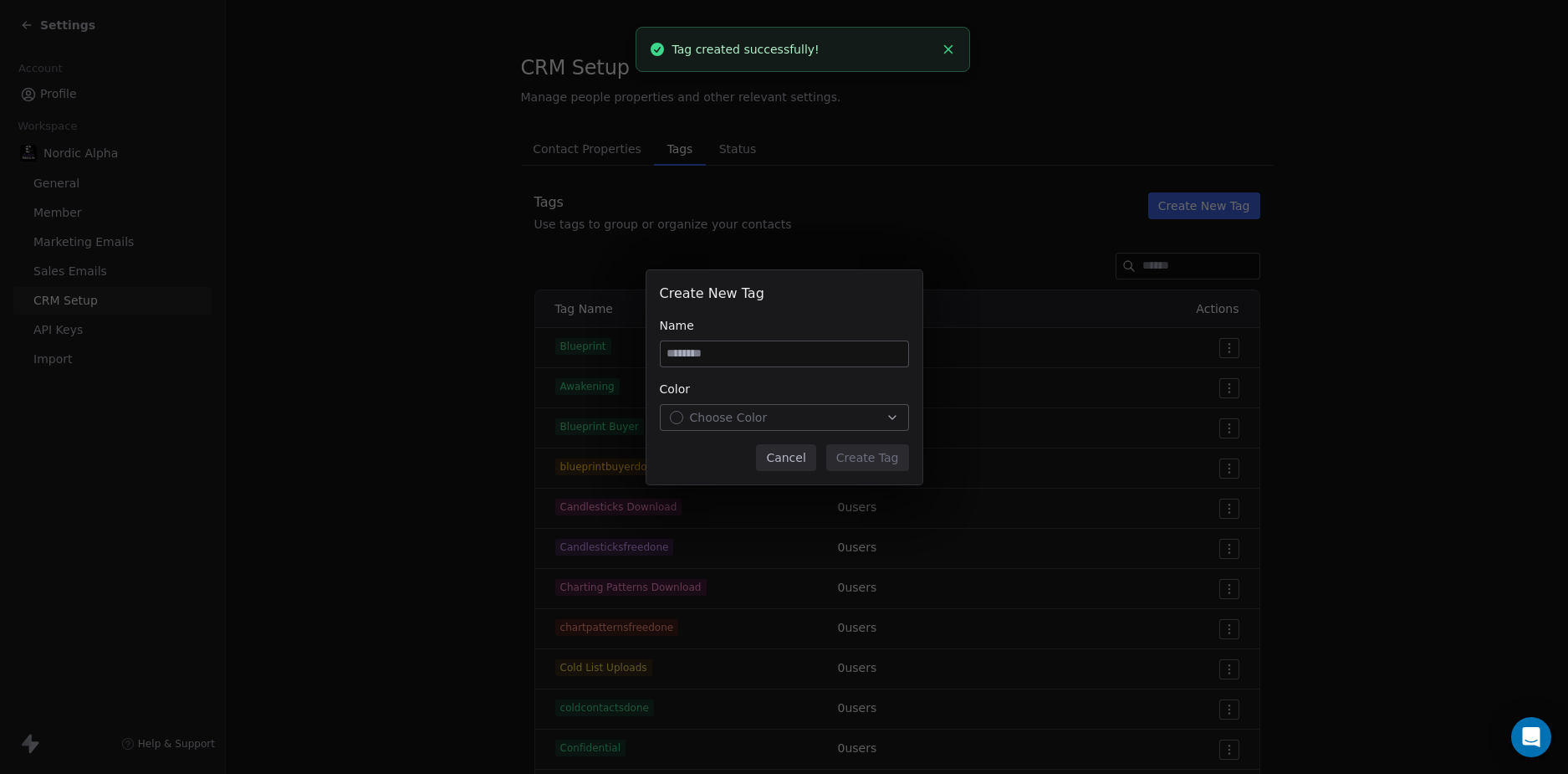
click at [785, 456] on button "Cancel" at bounding box center [786, 458] width 59 height 27
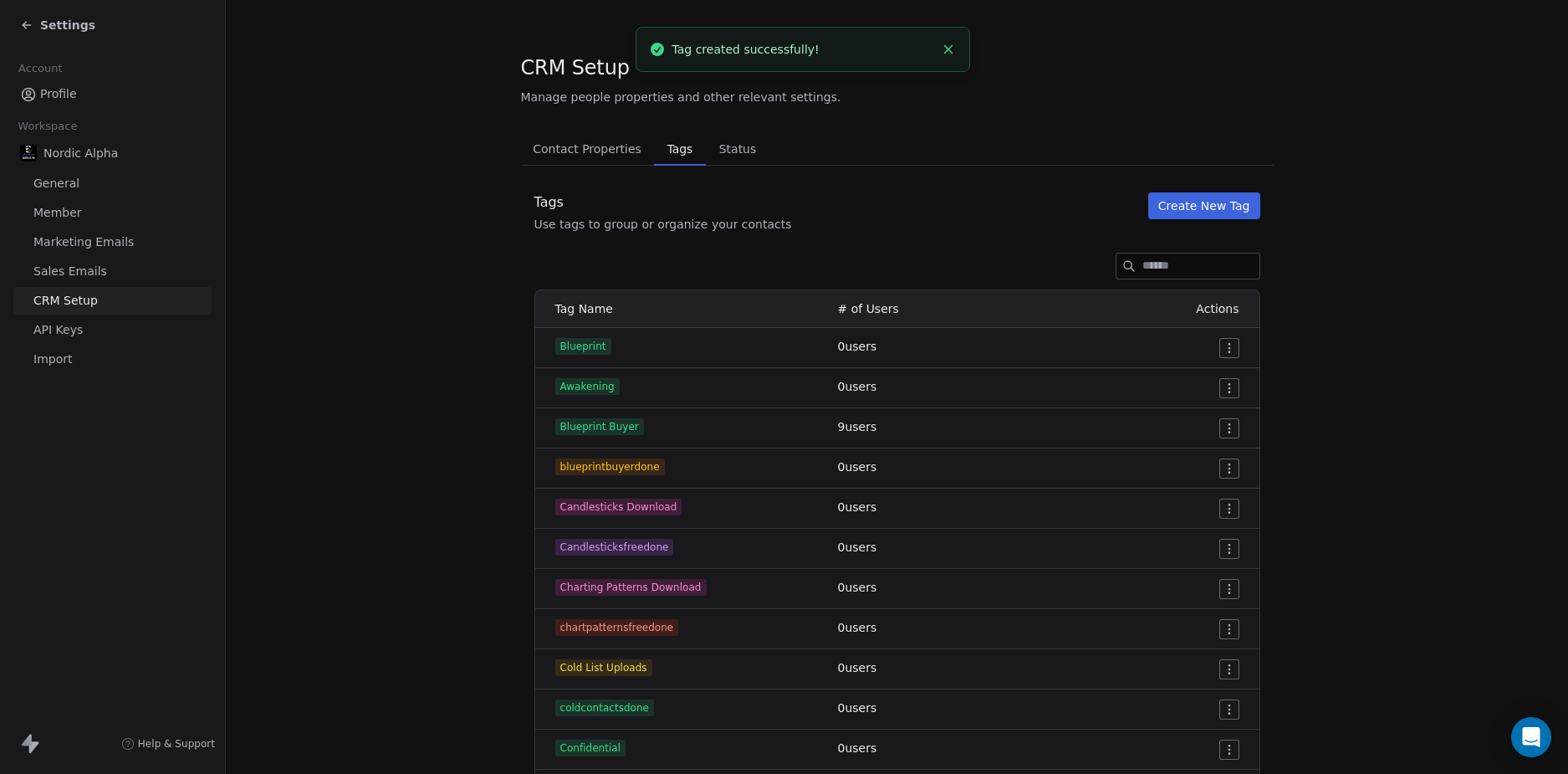
click at [67, 33] on span "Settings" at bounding box center [67, 25] width 55 height 17
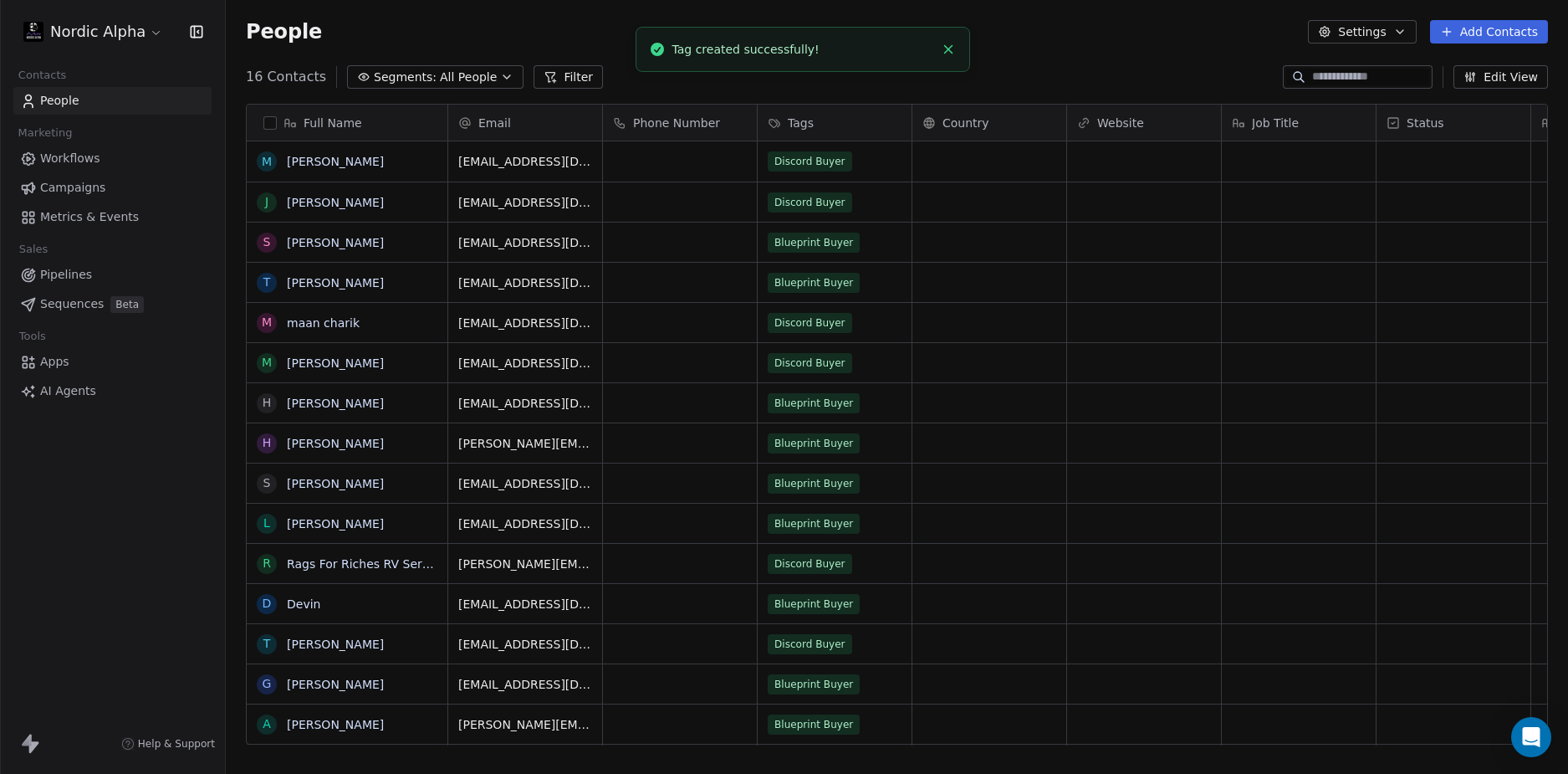
scroll to position [668, 1330]
click at [59, 152] on span "Workflows" at bounding box center [69, 158] width 60 height 18
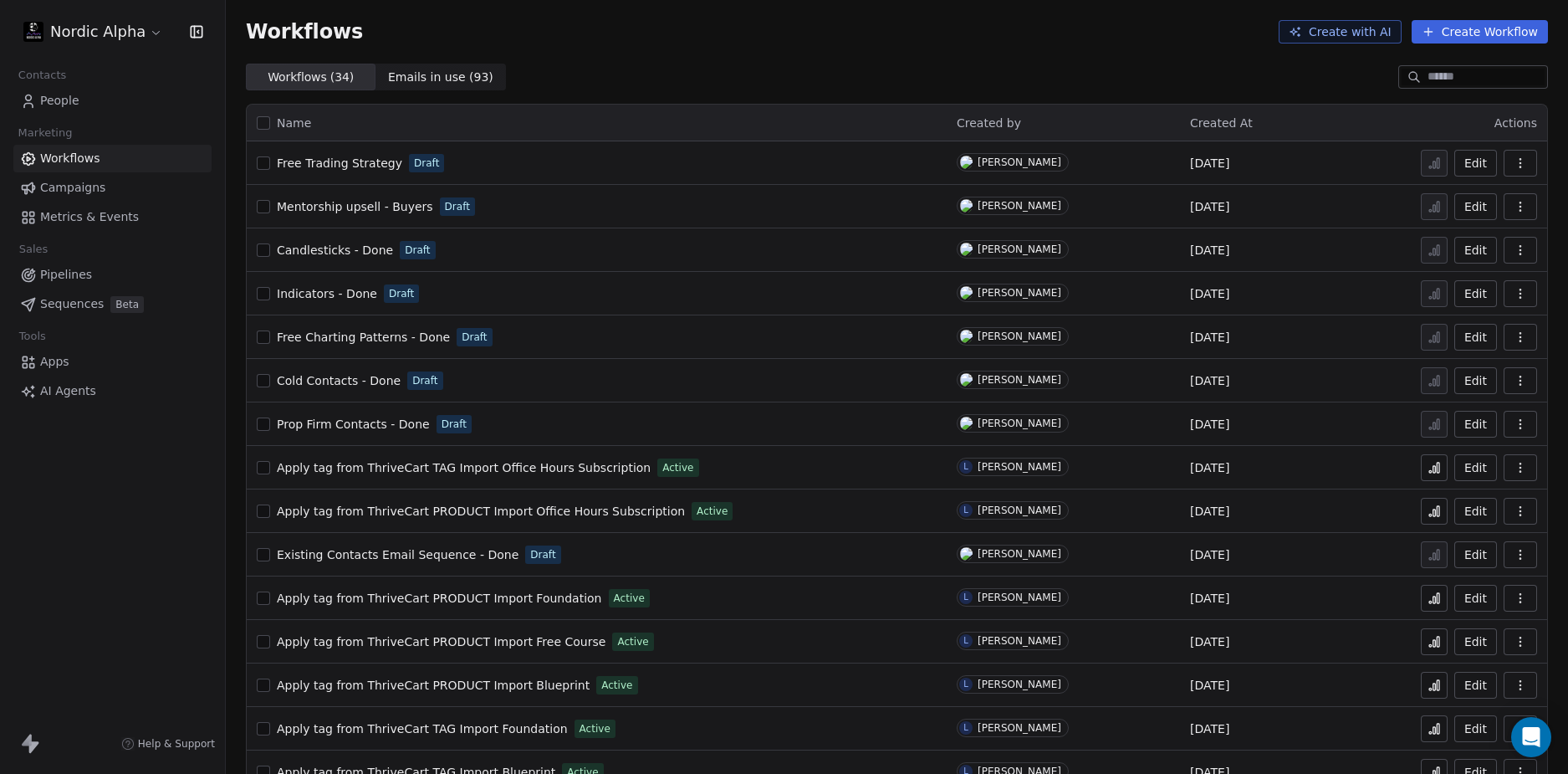
click at [352, 208] on span "Mentorship upsell - Buyers" at bounding box center [354, 206] width 156 height 14
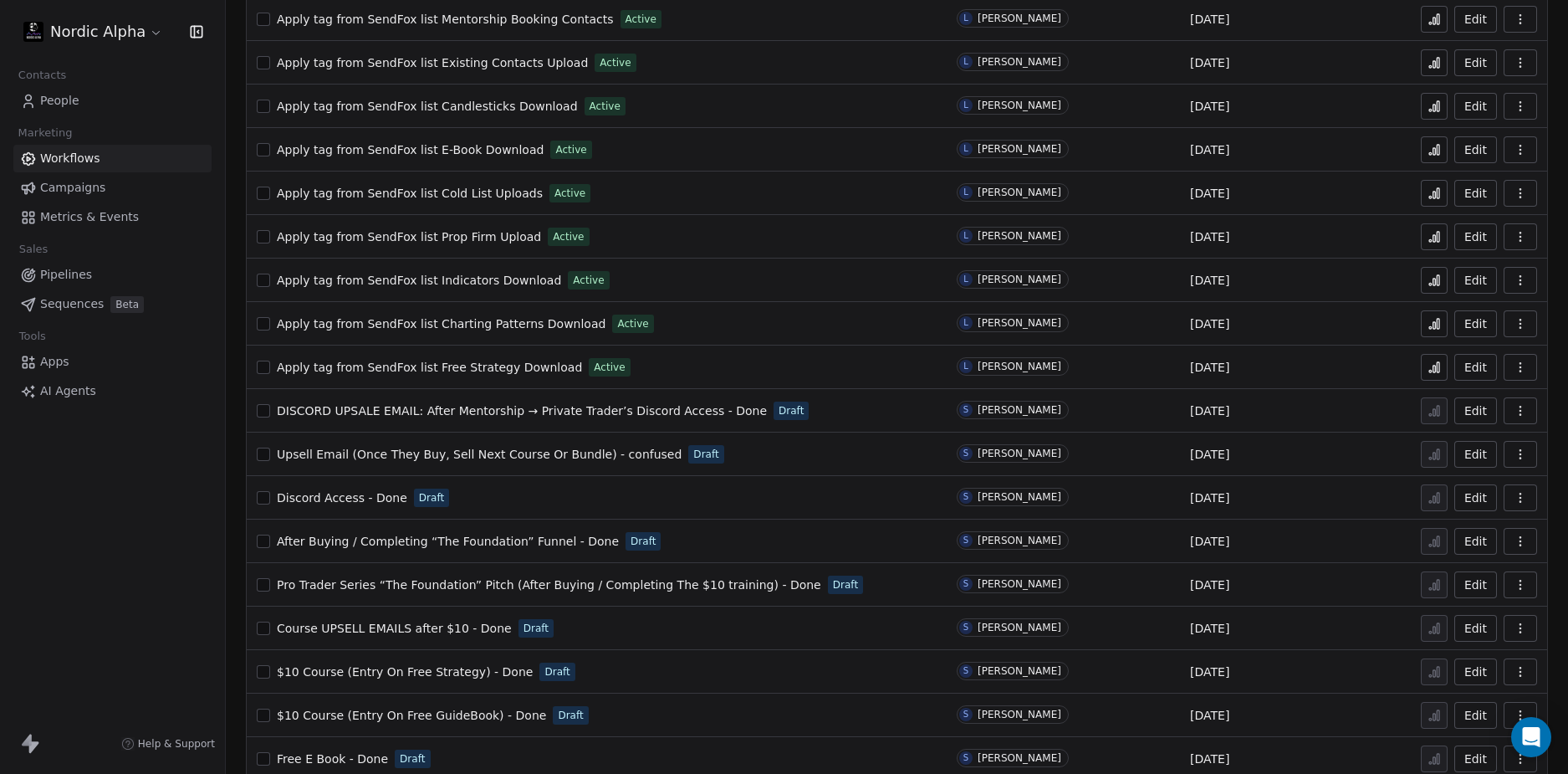
scroll to position [860, 0]
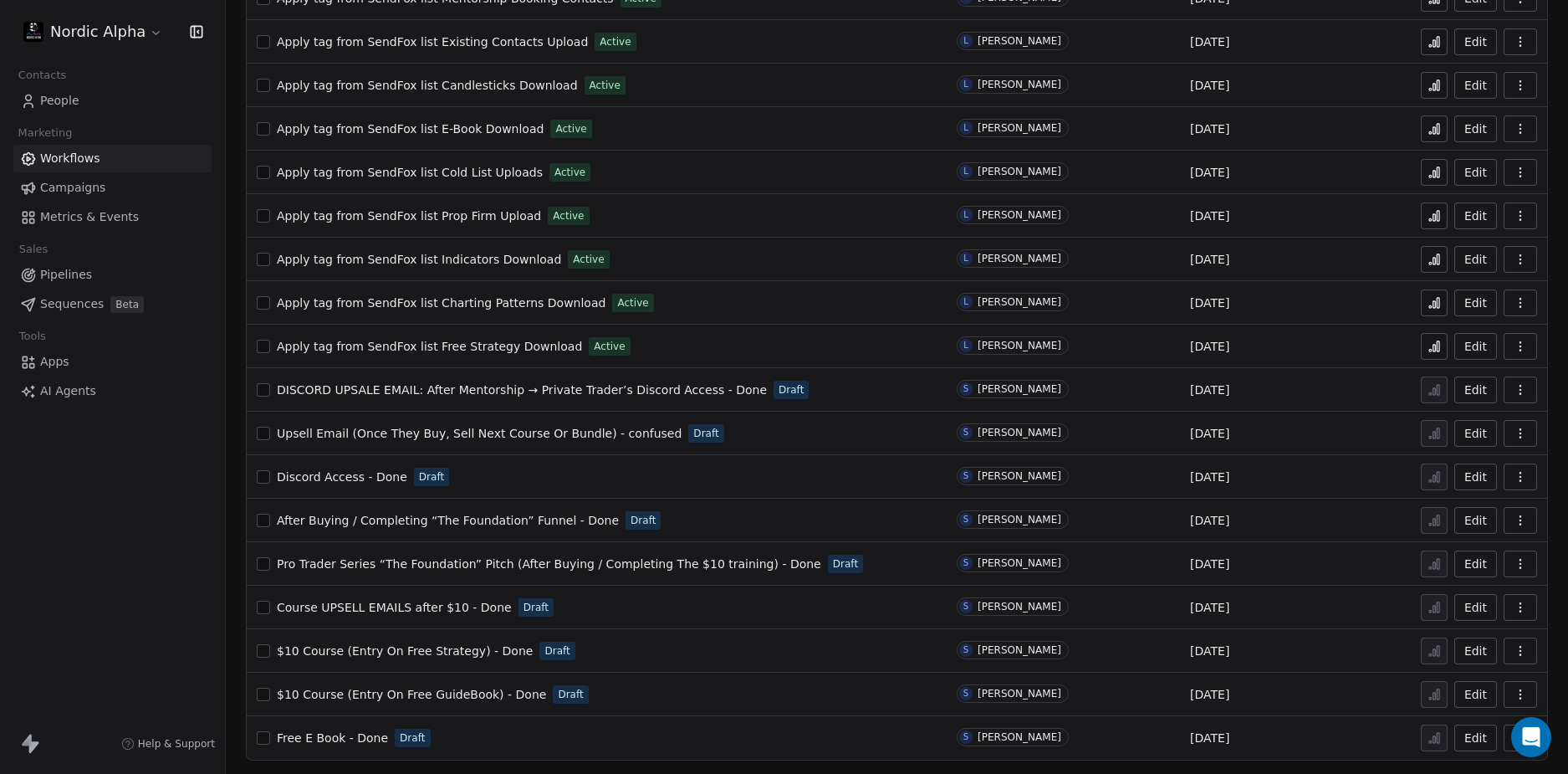
click at [432, 603] on span "Course UPSELL EMAILS after $10 - Done" at bounding box center [394, 607] width 235 height 14
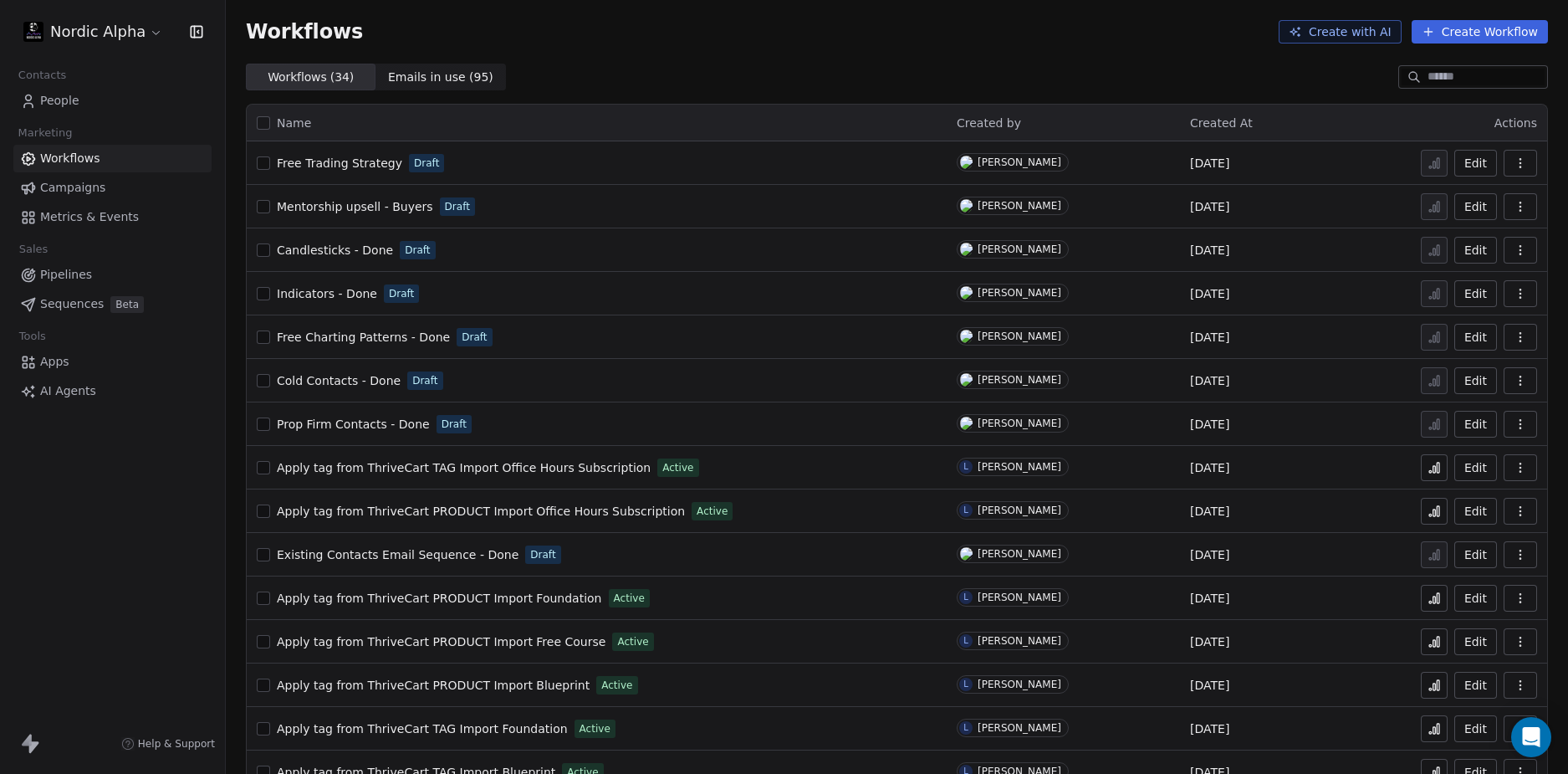
click at [930, 28] on div "Workflows Create with AI Create Workflow" at bounding box center [897, 32] width 1302 height 24
click at [968, 77] on div "Workflows ( 34 ) Workflows ( 34 ) Emails in use ( 95 ) Emails in use ( 95 )" at bounding box center [896, 77] width 1342 height 27
click at [897, 63] on div "Workflows ( 34 ) Workflows ( 34 ) Emails in use ( 95 ) Emails in use ( 95 )" at bounding box center [896, 77] width 1342 height 27
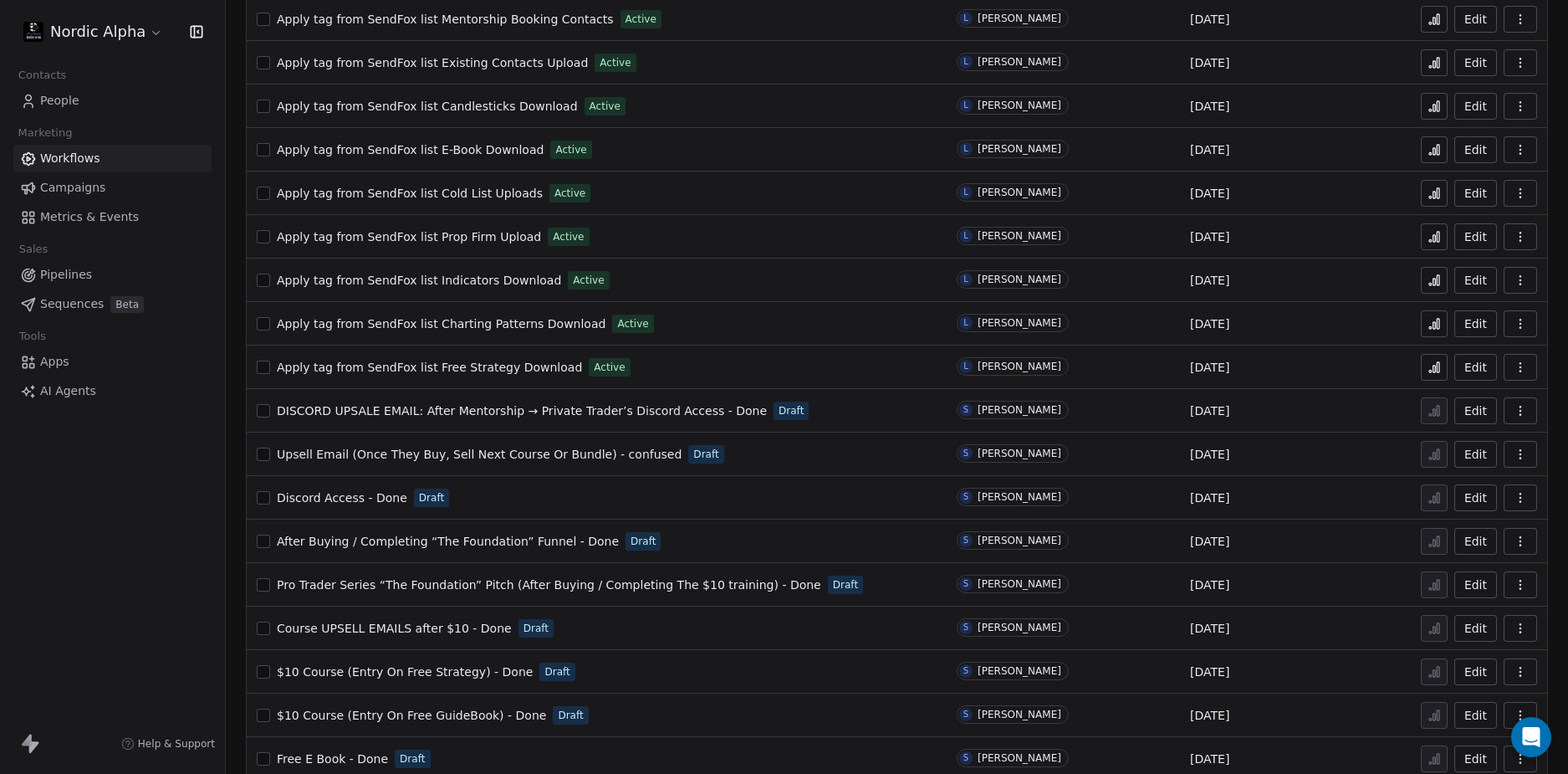
scroll to position [860, 0]
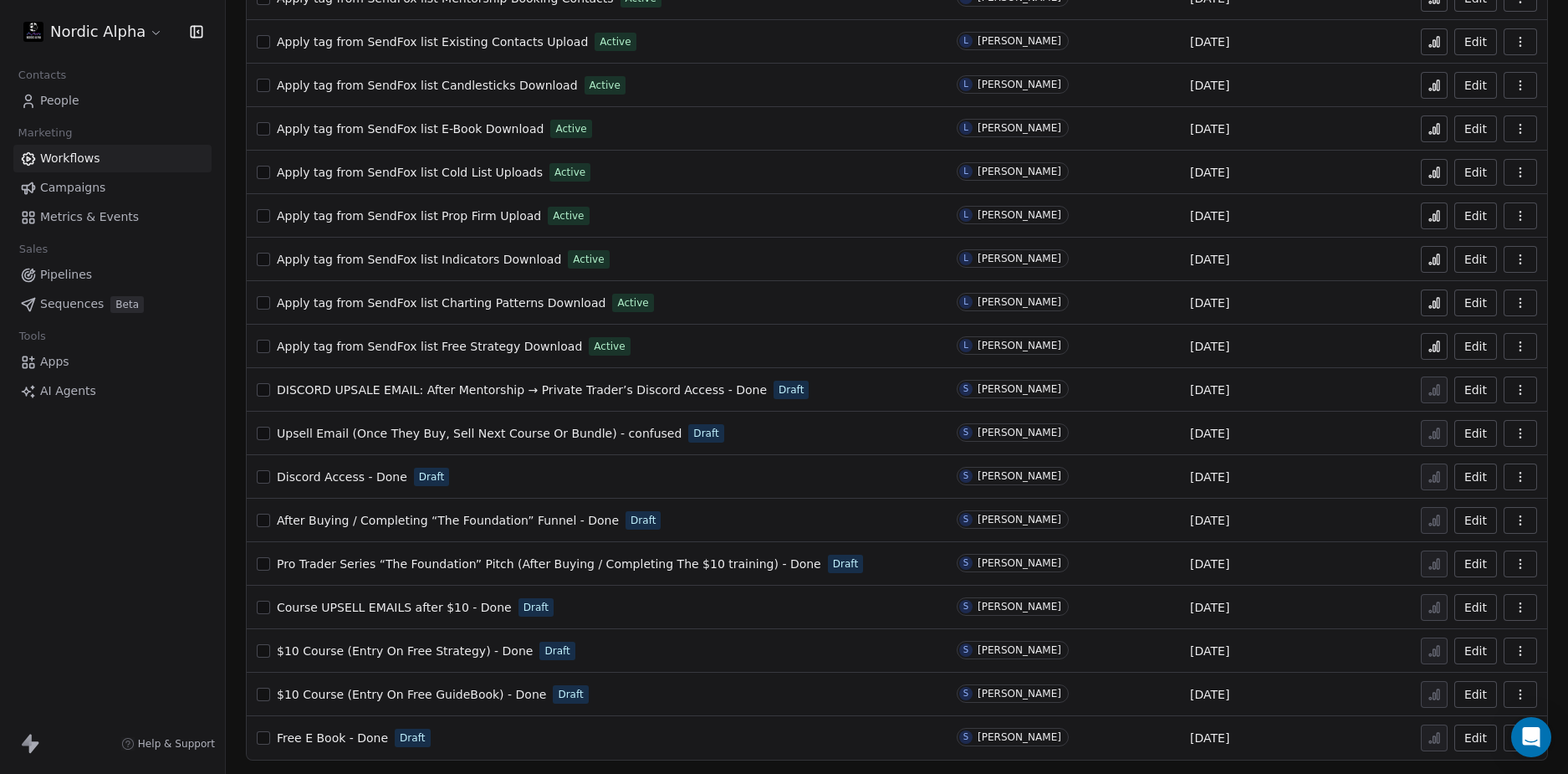
click at [508, 431] on span "Upsell Email (Once They Buy, Sell Next Course Or Bundle) - confused" at bounding box center [479, 433] width 405 height 14
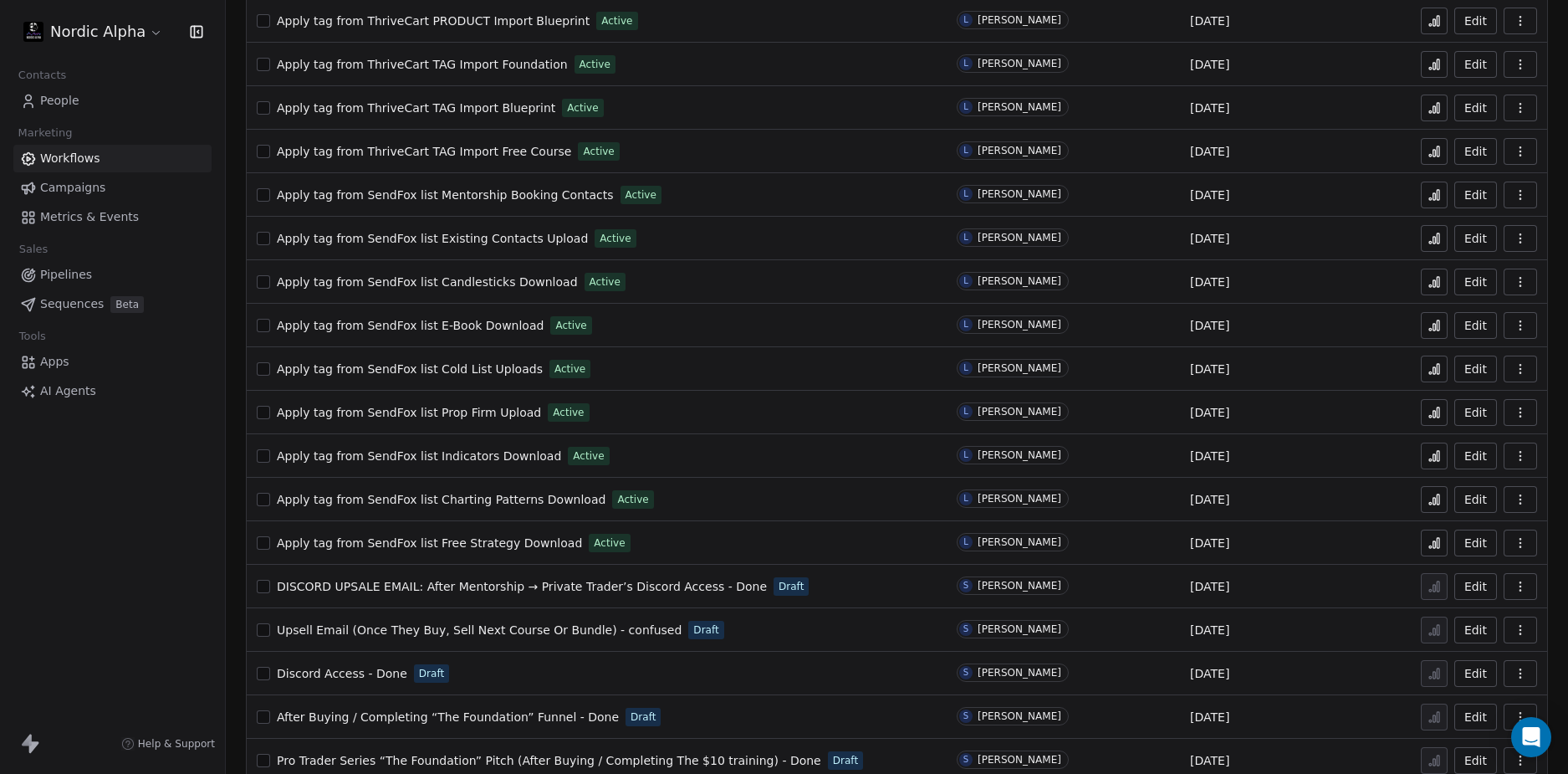
scroll to position [860, 0]
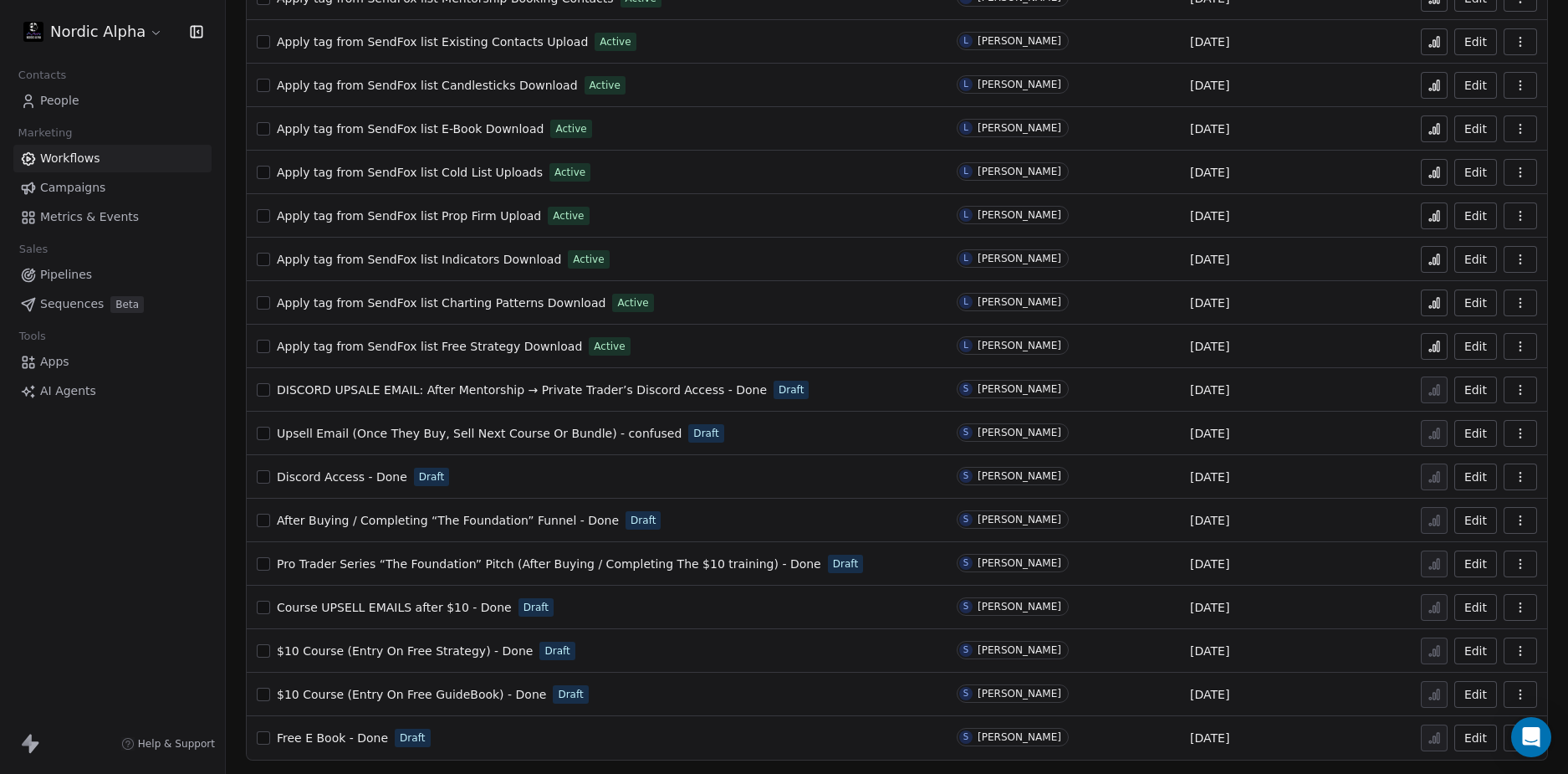
click at [1514, 434] on icon "button" at bounding box center [1521, 433] width 14 height 14
click at [1464, 498] on span "Duplicate" at bounding box center [1466, 500] width 56 height 17
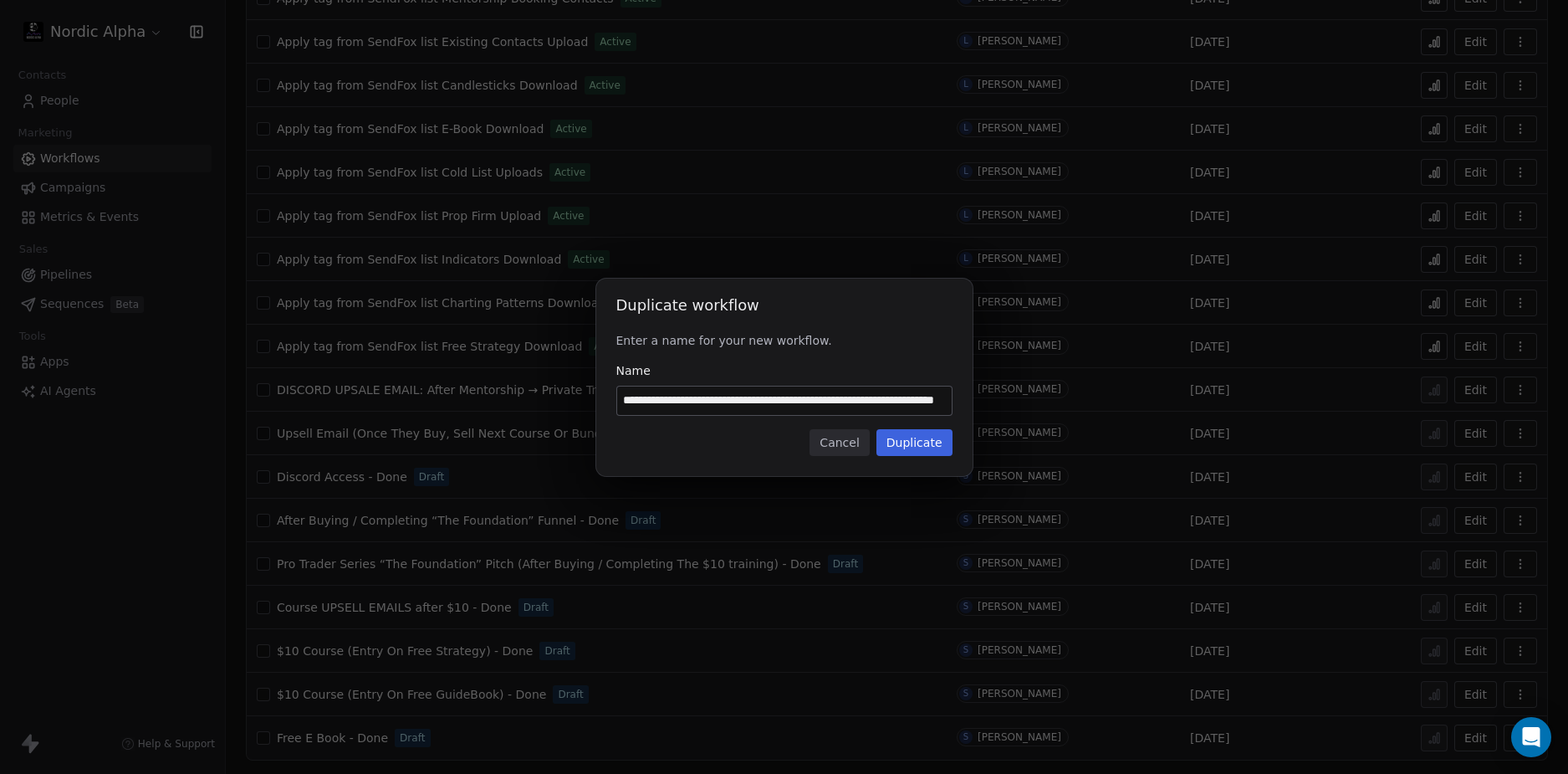
scroll to position [0, 0]
click at [739, 400] on input "**********" at bounding box center [785, 401] width 335 height 29
paste input
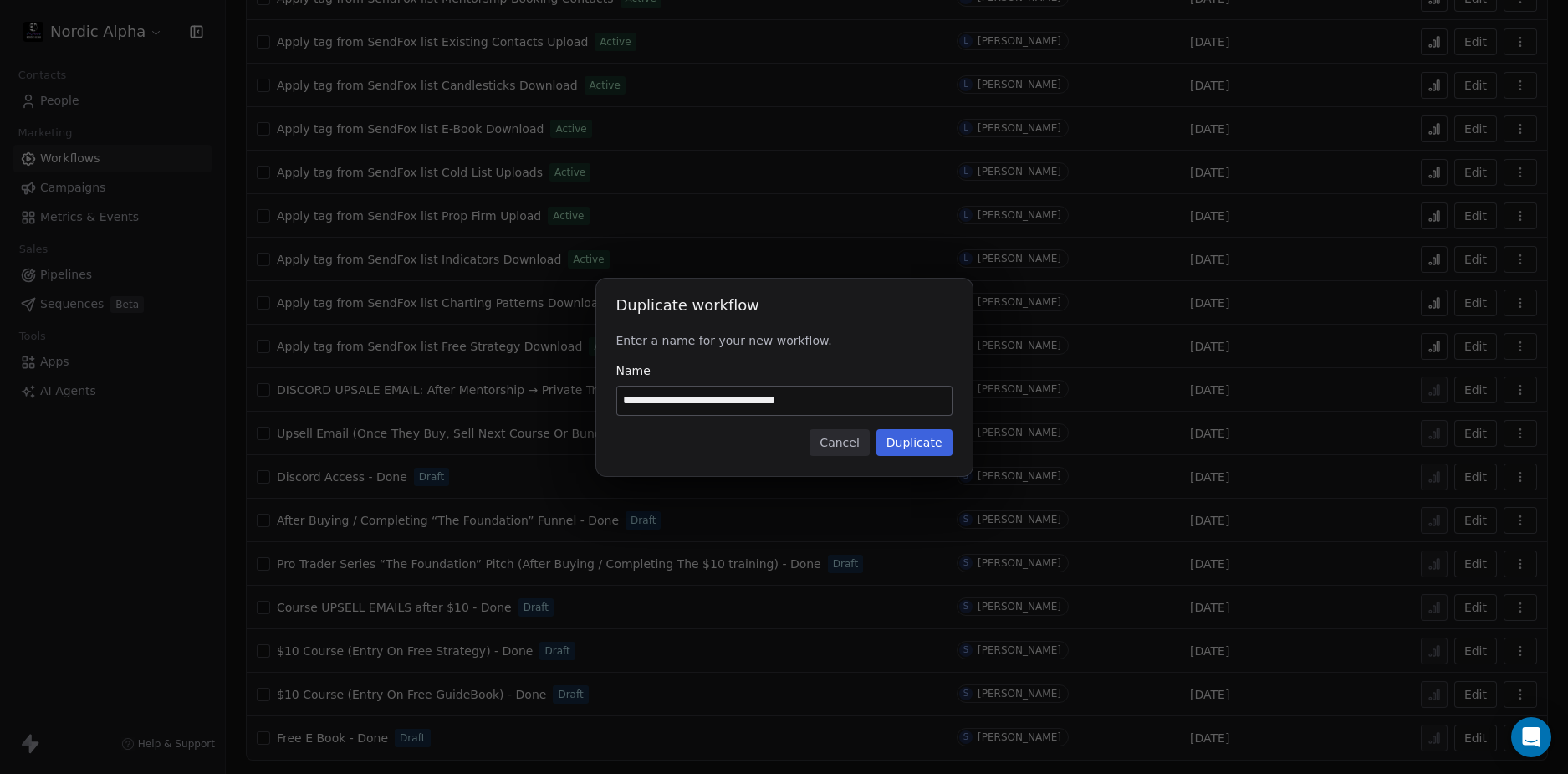
type input "**********"
click at [919, 442] on button "Duplicate" at bounding box center [914, 442] width 76 height 27
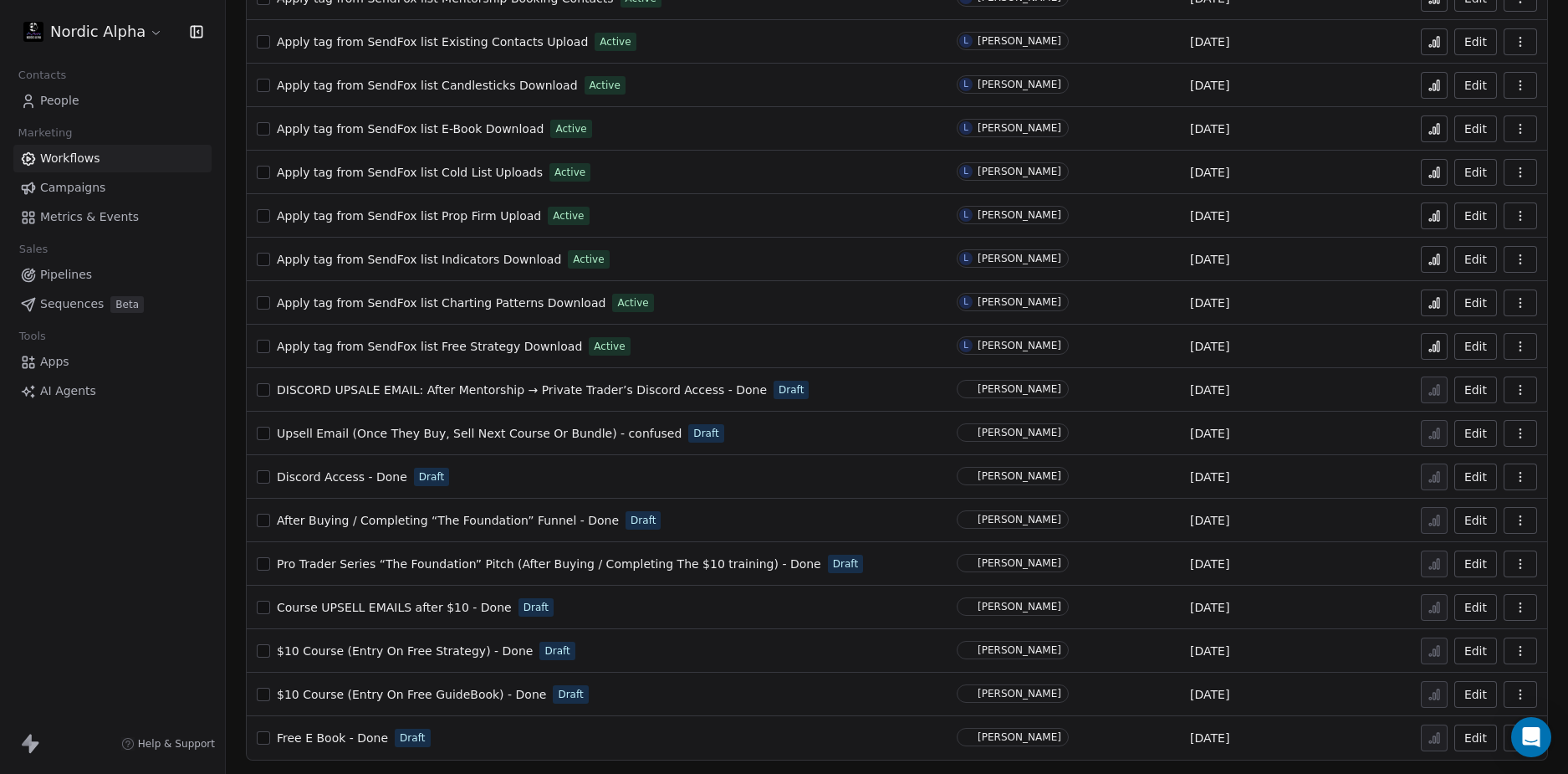
scroll to position [403, 0]
click at [402, 650] on span "$10 Course (Entry On Free Strategy) - Done" at bounding box center [404, 650] width 256 height 14
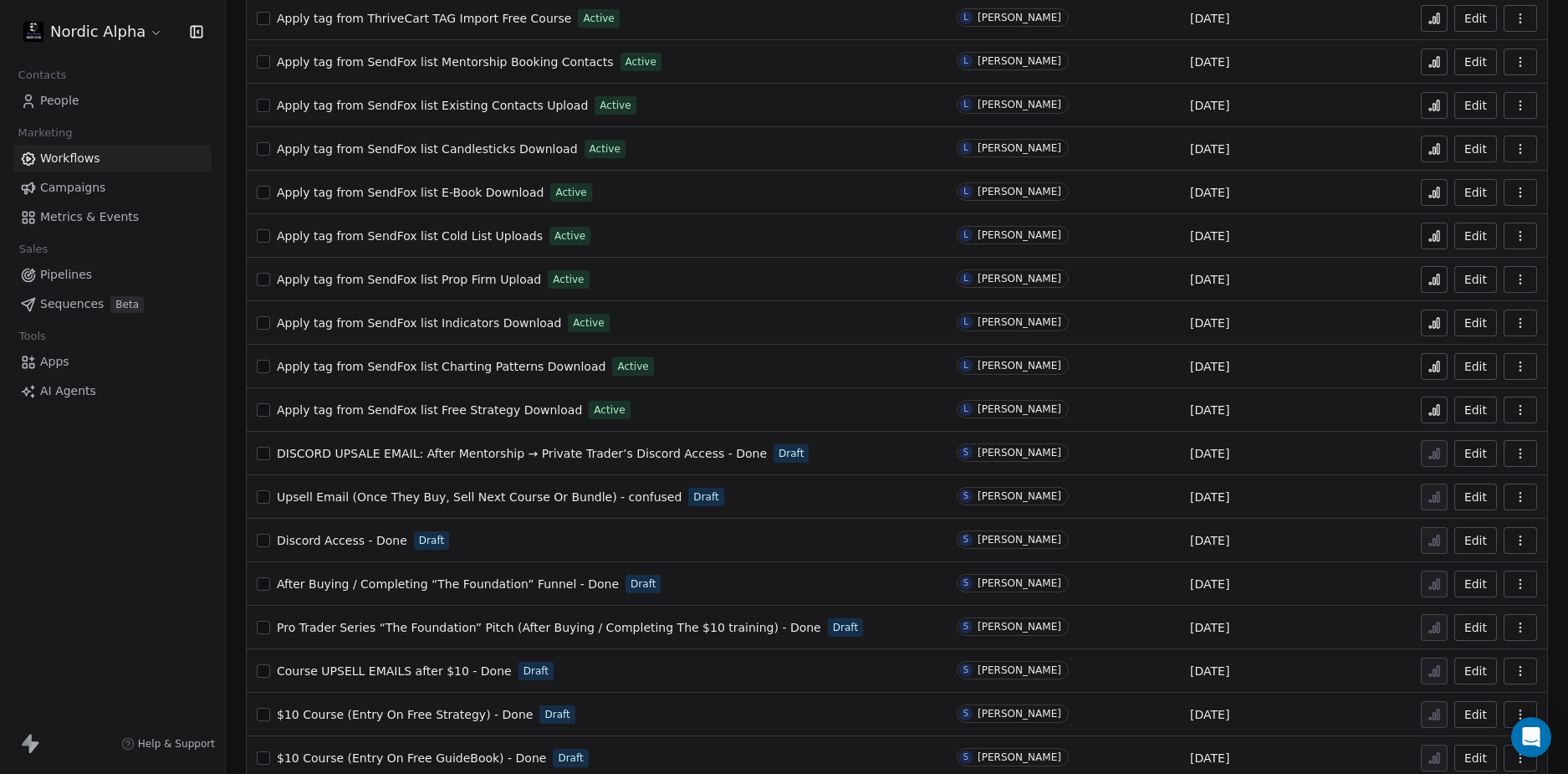
scroll to position [904, 0]
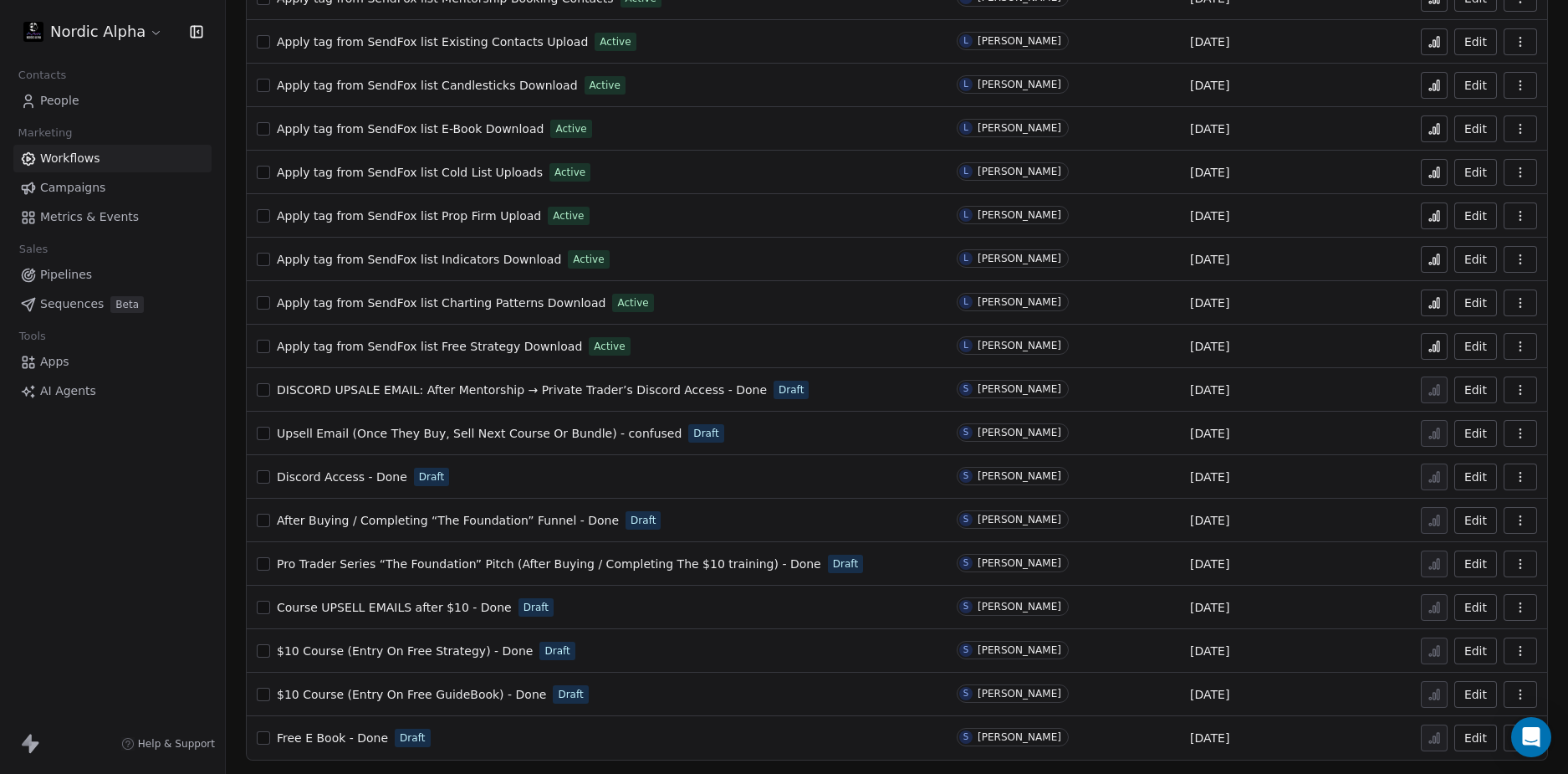
click at [117, 584] on div "Nordic Alpha Contacts People Marketing Workflows Campaigns Metrics & Events Sal…" at bounding box center [112, 387] width 225 height 774
click at [163, 583] on div "Nordic Alpha Contacts People Marketing Workflows Campaigns Metrics & Events Sal…" at bounding box center [112, 387] width 225 height 774
click at [400, 690] on span "$10 Course (Entry On Free GuideBook) - Done" at bounding box center [411, 694] width 269 height 14
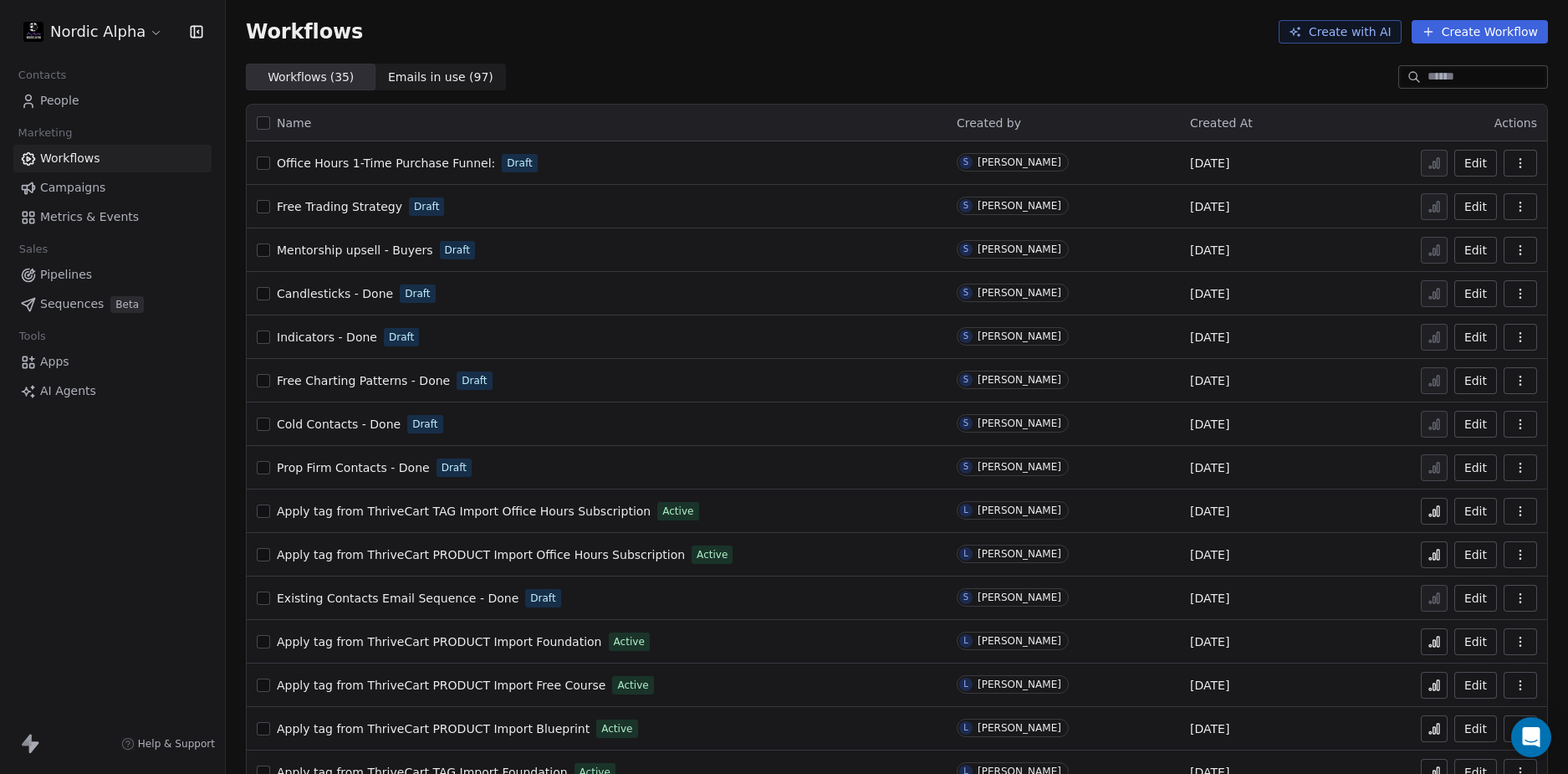
click at [419, 160] on span "Office Hours 1-Time Purchase Funnel:" at bounding box center [386, 163] width 218 height 14
click at [694, 41] on div "Workflows Create with AI Create Workflow" at bounding box center [897, 32] width 1302 height 24
click at [921, 66] on div "Workflows ( 35 ) Workflows ( 35 ) Emails in use ( 97 ) Emails in use ( 97 )" at bounding box center [896, 77] width 1342 height 27
click at [922, 80] on div "Workflows ( 35 ) Workflows ( 35 ) Emails in use ( 97 ) Emails in use ( 97 )" at bounding box center [896, 77] width 1342 height 27
click at [1515, 163] on button "button" at bounding box center [1521, 163] width 34 height 27
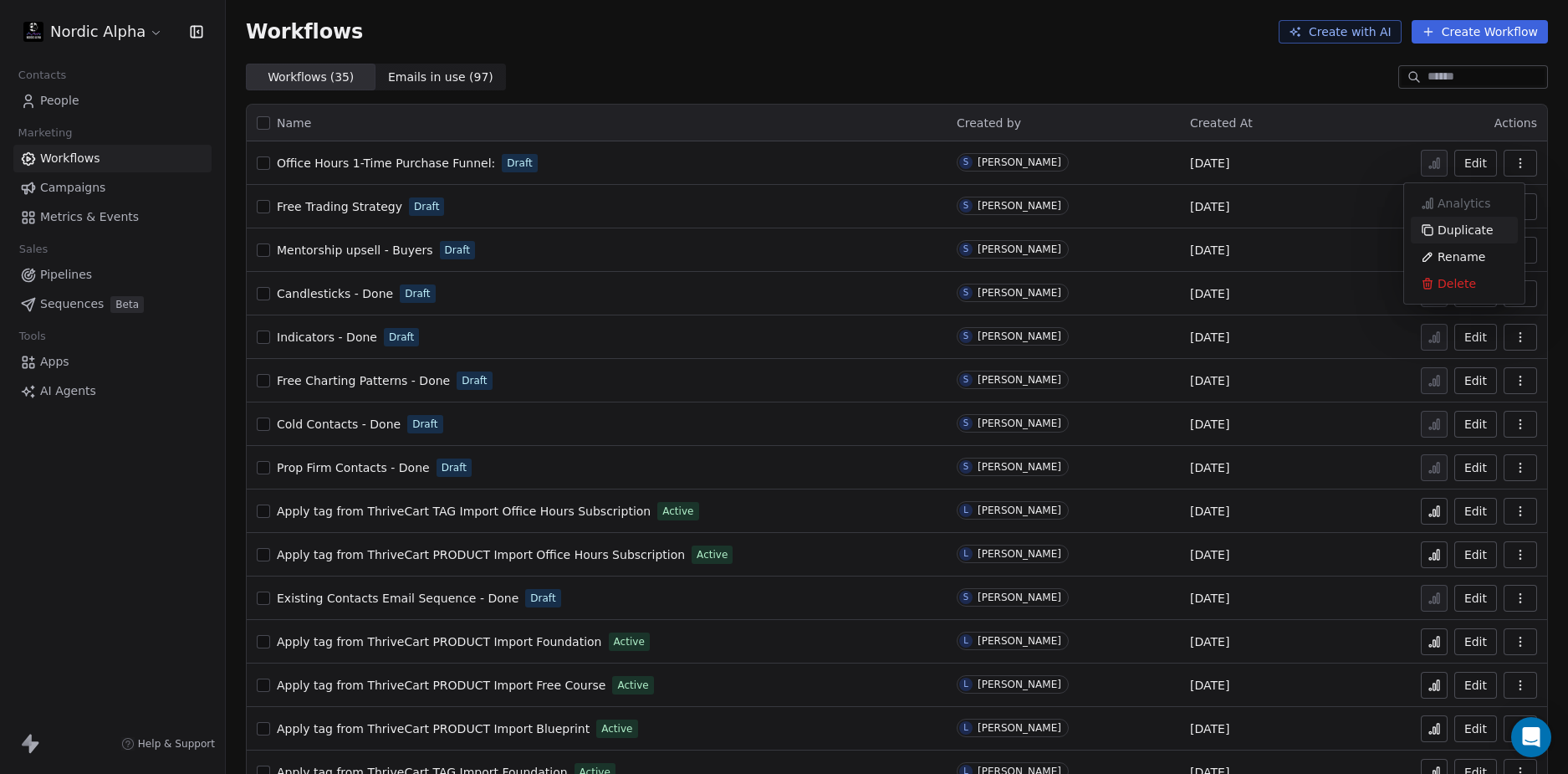
click at [1464, 232] on span "Duplicate" at bounding box center [1466, 230] width 56 height 17
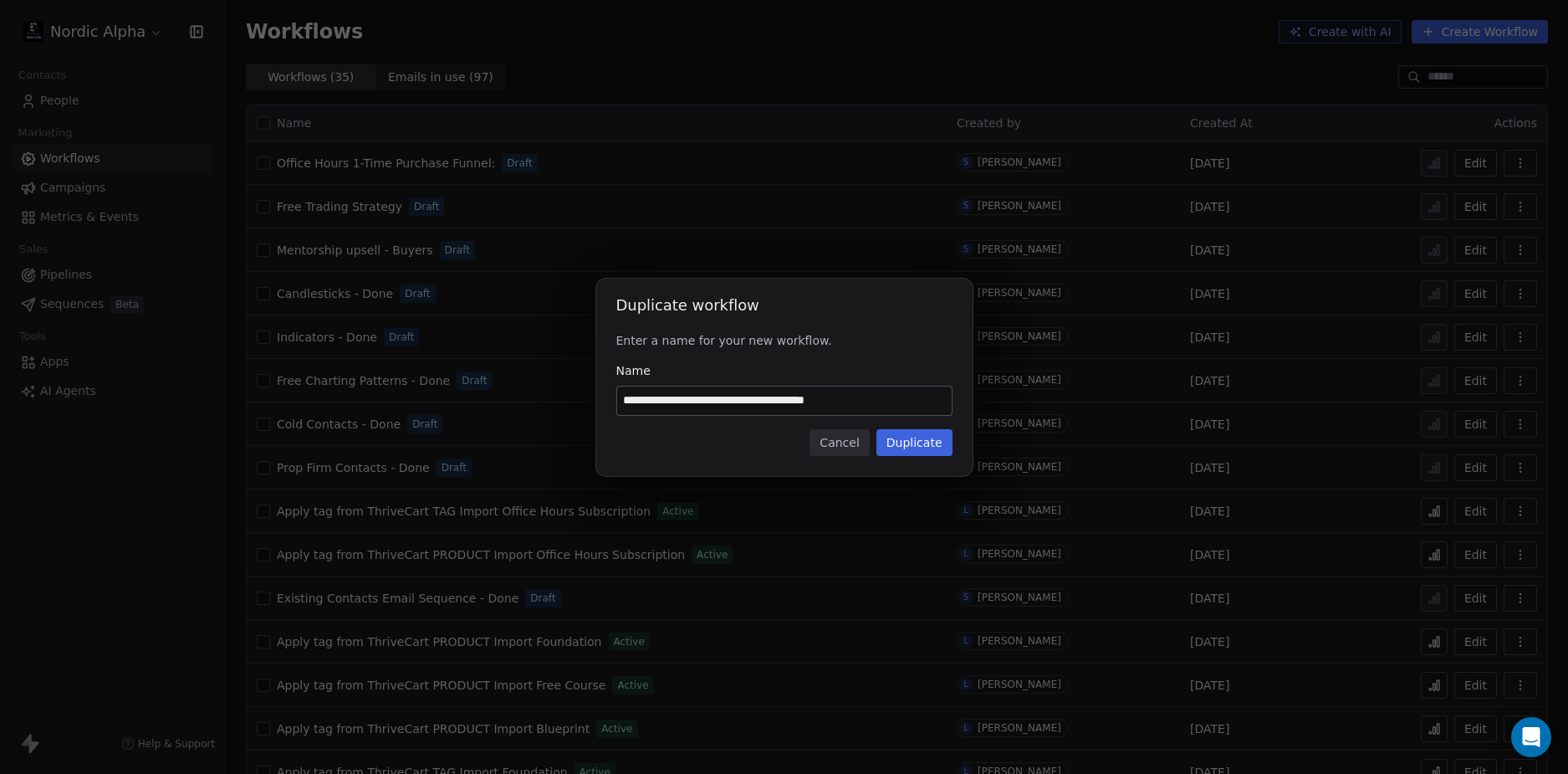
drag, startPoint x: 919, startPoint y: 399, endPoint x: 507, endPoint y: 409, distance: 412.1
click at [485, 408] on div "**********" at bounding box center [784, 387] width 1568 height 270
paste input
type input "**********"
click at [927, 442] on button "Duplicate" at bounding box center [914, 442] width 76 height 27
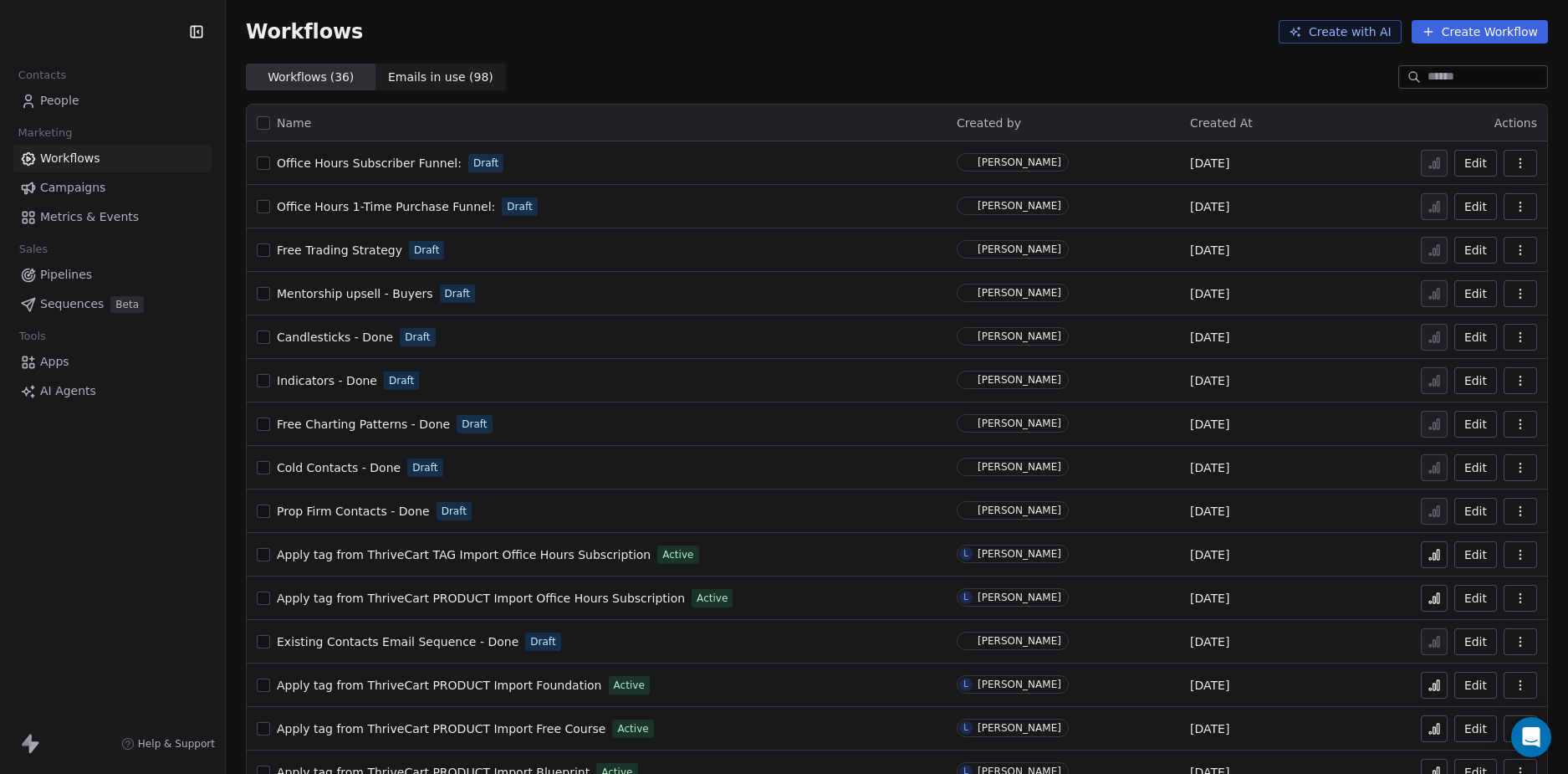
click at [860, 30] on div "Workflows Create with AI Create Workflow" at bounding box center [897, 32] width 1302 height 24
click at [995, 21] on div "Workflows Create with AI Create Workflow" at bounding box center [897, 32] width 1302 height 24
click at [850, 47] on div "Workflows Create with AI Create Workflow" at bounding box center [896, 31] width 1342 height 63
click at [860, 60] on div "Workflows Create with AI Create Workflow" at bounding box center [896, 31] width 1342 height 63
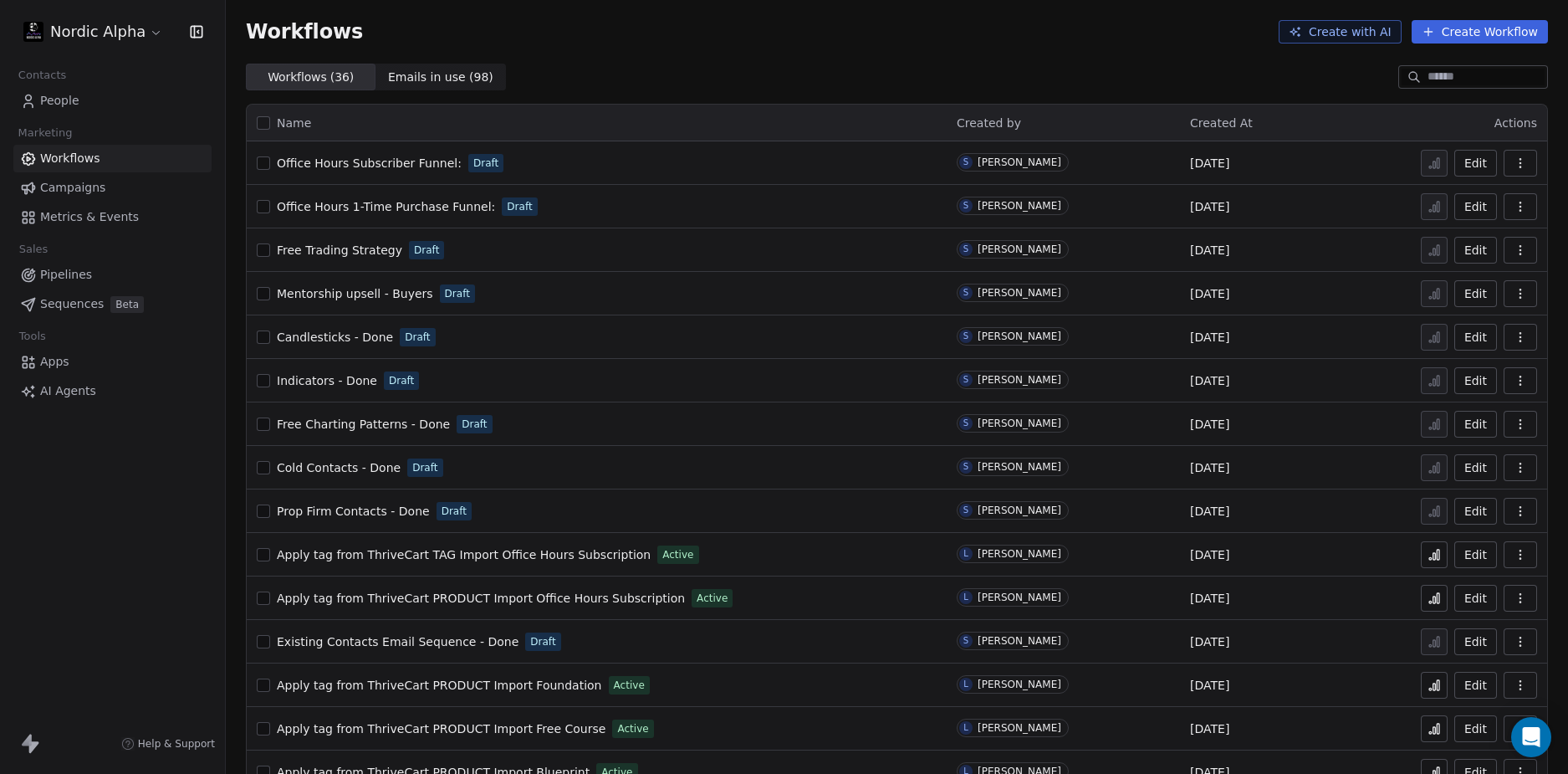
click at [863, 53] on div "Workflows Create with AI Create Workflow" at bounding box center [896, 31] width 1342 height 63
click at [804, 51] on div "Workflows Create with AI Create Workflow" at bounding box center [896, 31] width 1342 height 63
click at [802, 51] on div "Workflows Create with AI Create Workflow" at bounding box center [896, 31] width 1342 height 63
click at [815, 68] on div "Workflows ( 36 ) Workflows ( 36 ) Emails in use ( 98 ) Emails in use ( 98 )" at bounding box center [896, 77] width 1342 height 27
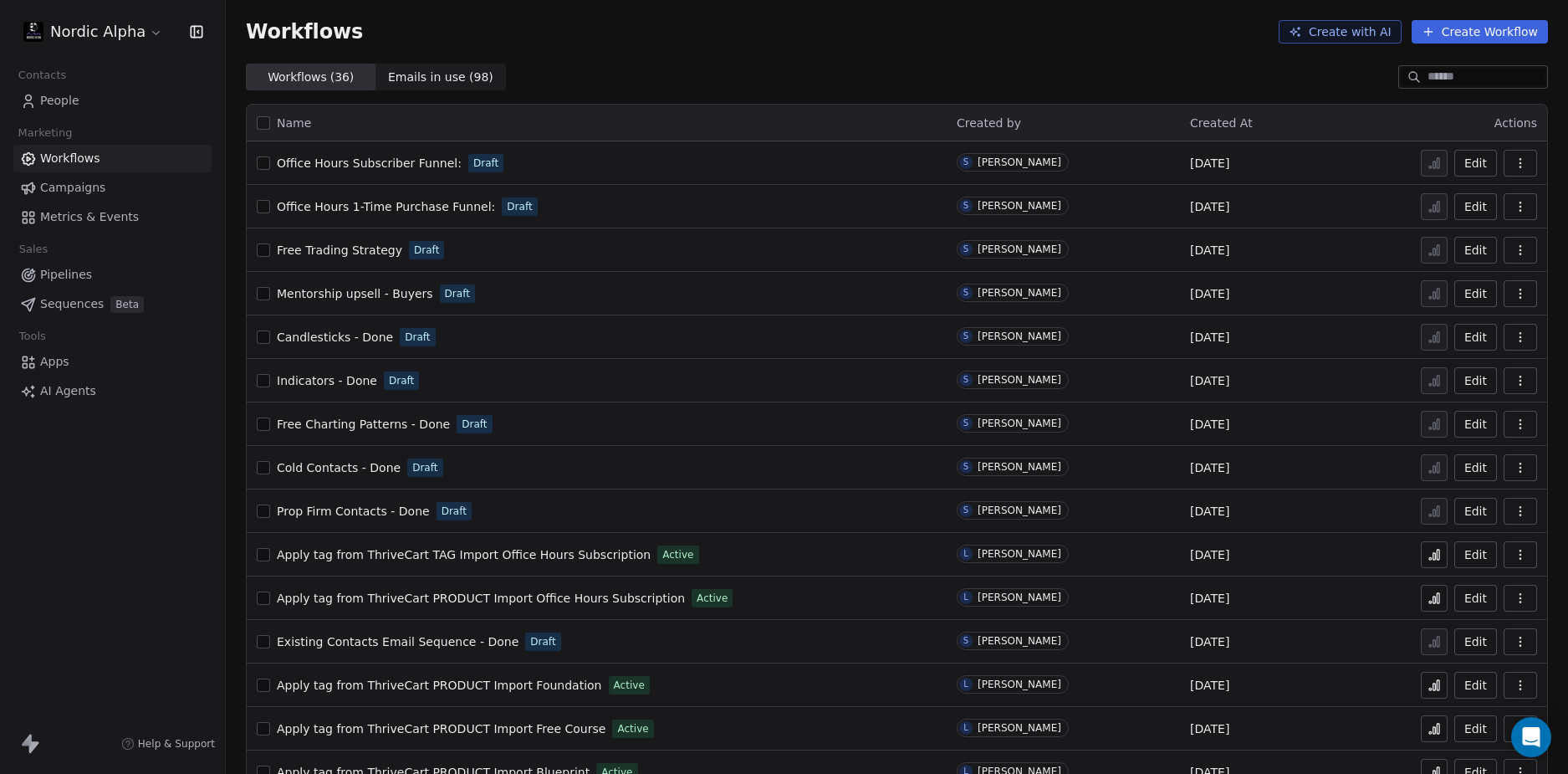
click at [110, 512] on div "Nordic Alpha Contacts People Marketing Workflows Campaigns Metrics & Events Sal…" at bounding box center [112, 387] width 225 height 774
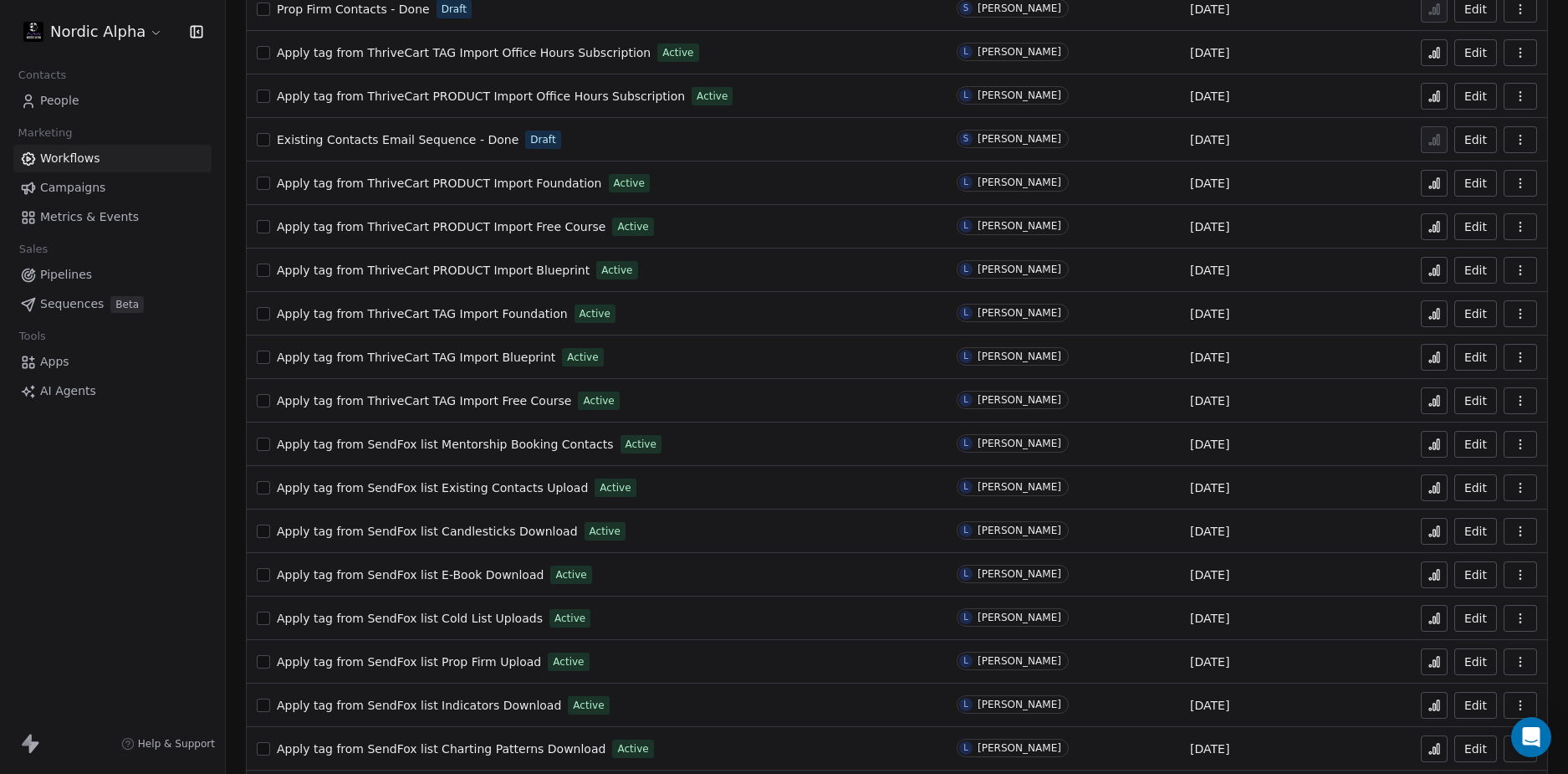
scroll to position [947, 0]
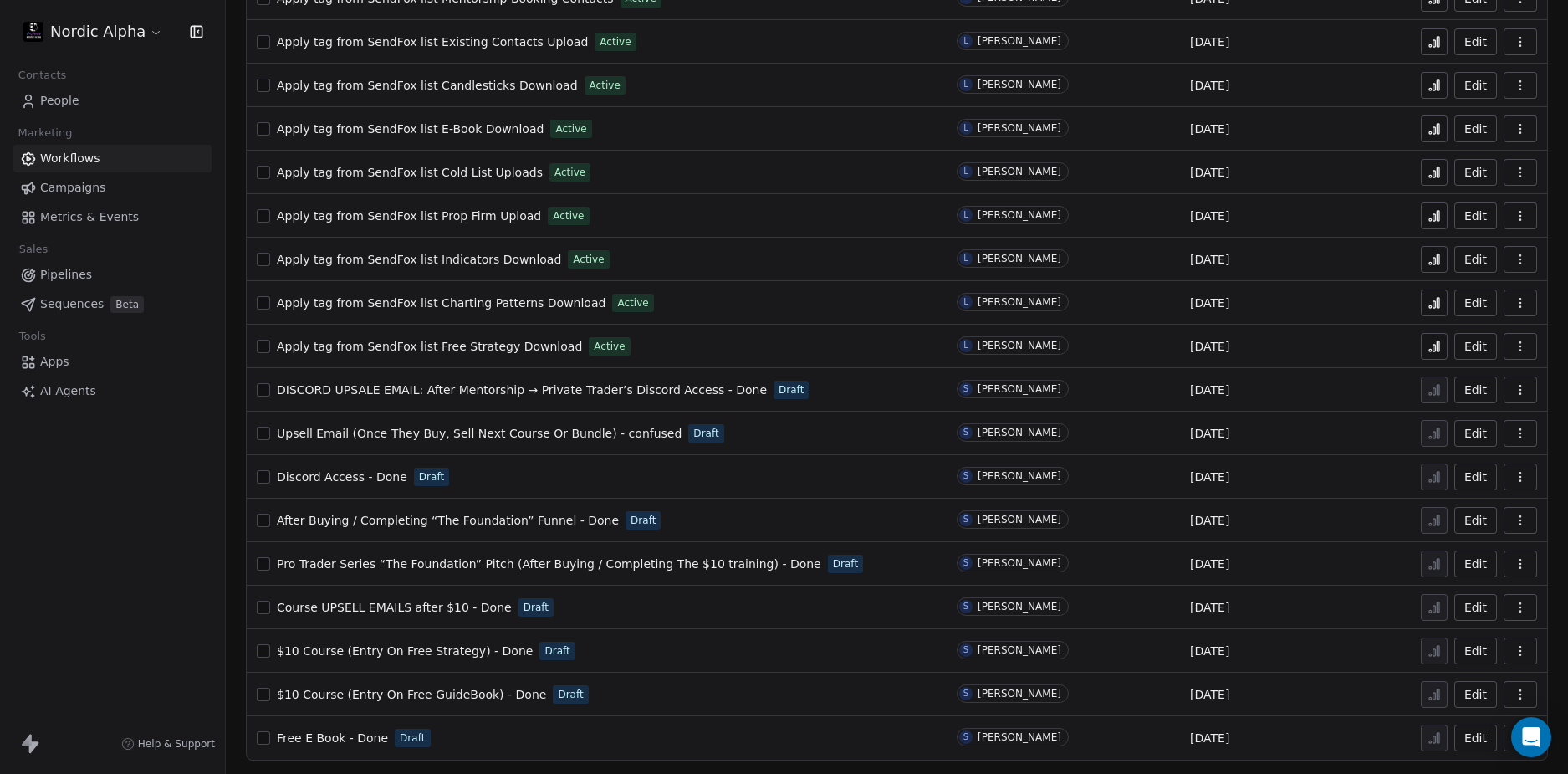
click at [90, 535] on div "Nordic Alpha Contacts People Marketing Workflows Campaigns Metrics & Events Sal…" at bounding box center [112, 387] width 225 height 774
click at [120, 526] on div "Nordic Alpha Contacts People Marketing Workflows Campaigns Metrics & Events Sal…" at bounding box center [112, 387] width 225 height 774
click at [117, 526] on div "Nordic Alpha Contacts People Marketing Workflows Campaigns Metrics & Events Sal…" at bounding box center [112, 387] width 225 height 774
click at [118, 524] on div "Nordic Alpha Contacts People Marketing Workflows Campaigns Metrics & Events Sal…" at bounding box center [112, 387] width 225 height 774
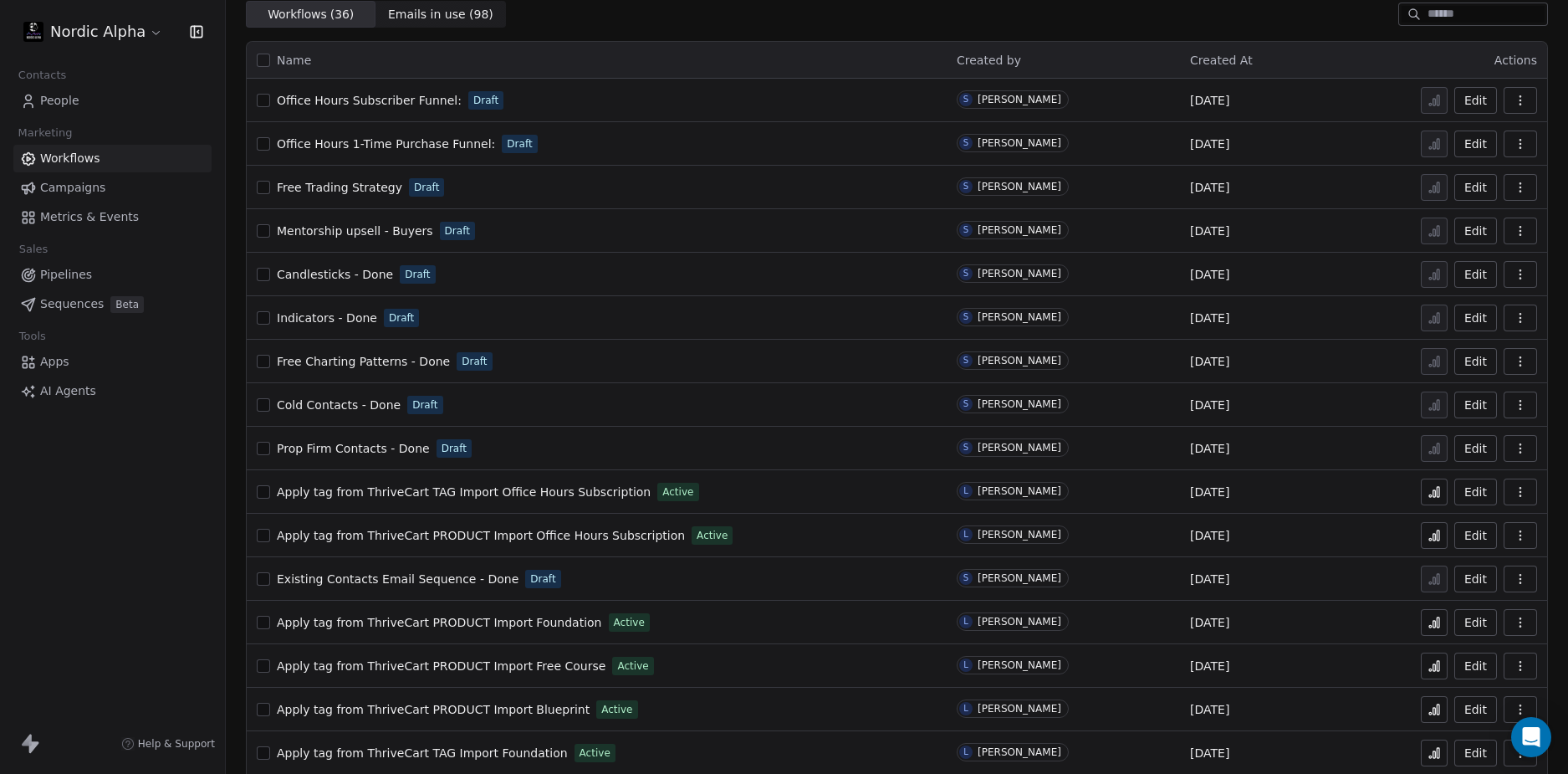
scroll to position [0, 0]
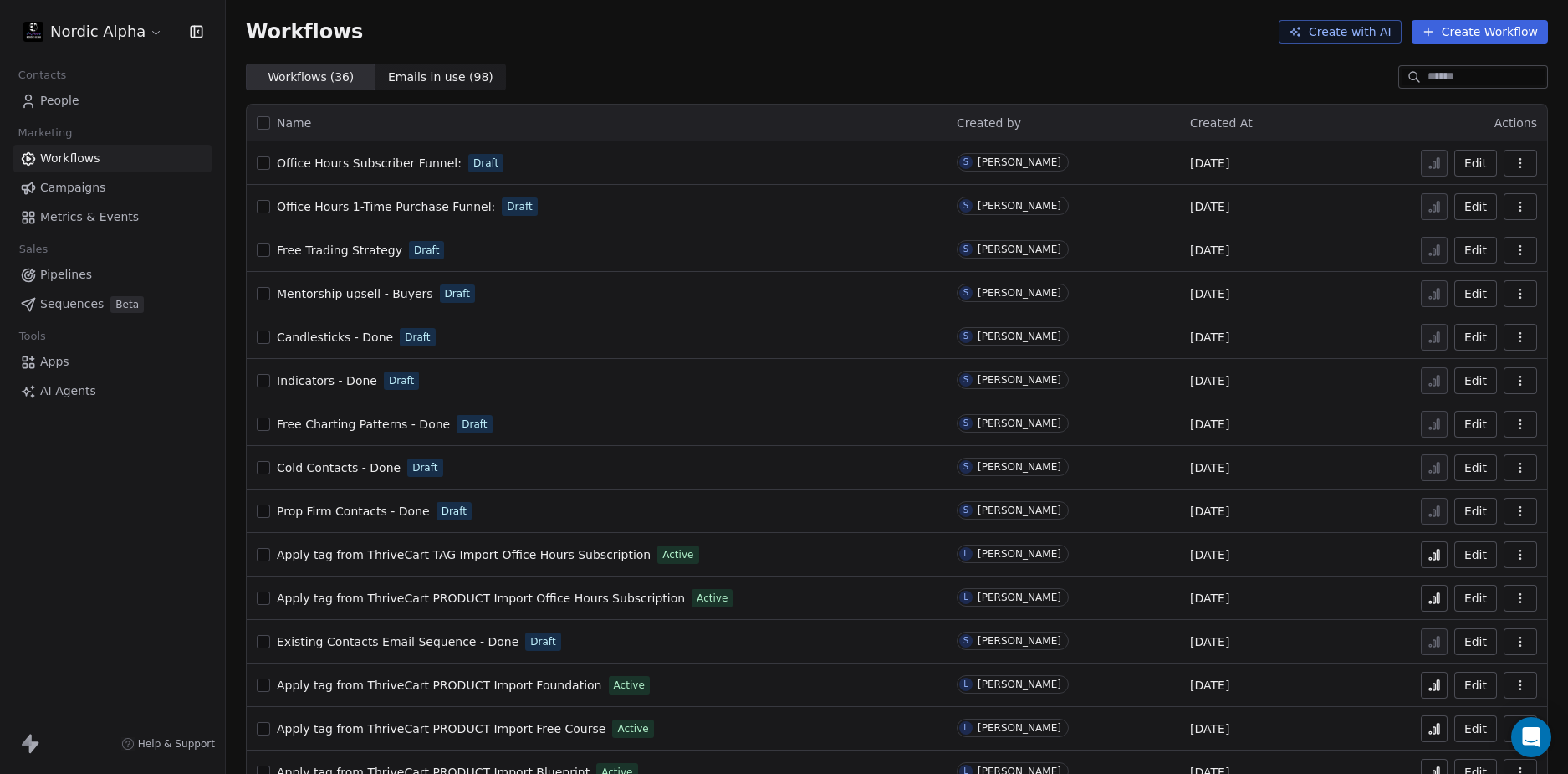
click at [142, 529] on div "Nordic Alpha Contacts People Marketing Workflows Campaigns Metrics & Events Sal…" at bounding box center [112, 387] width 225 height 774
click at [863, 60] on div "Workflows Create with AI Create Workflow" at bounding box center [896, 31] width 1342 height 63
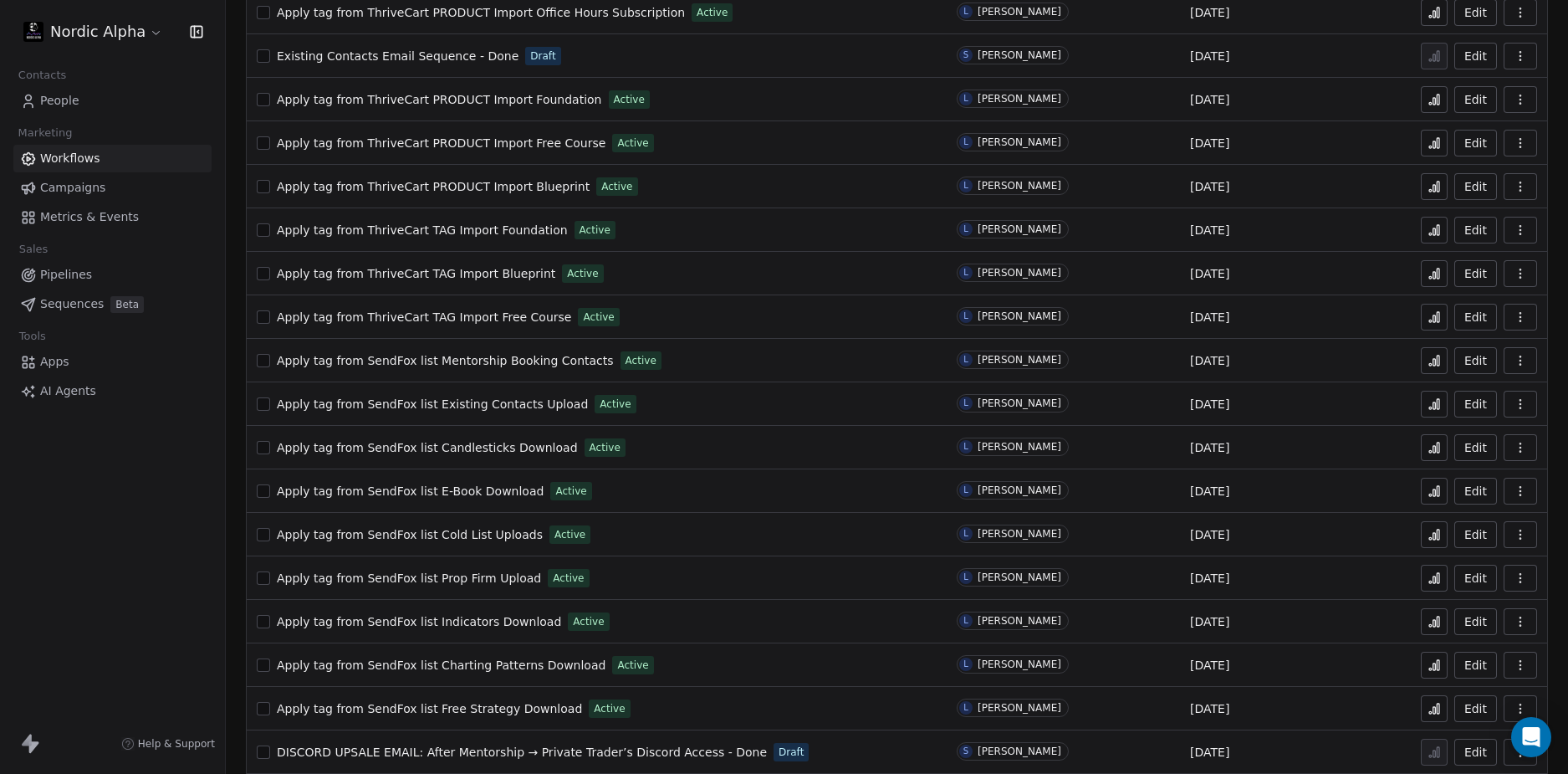
scroll to position [947, 0]
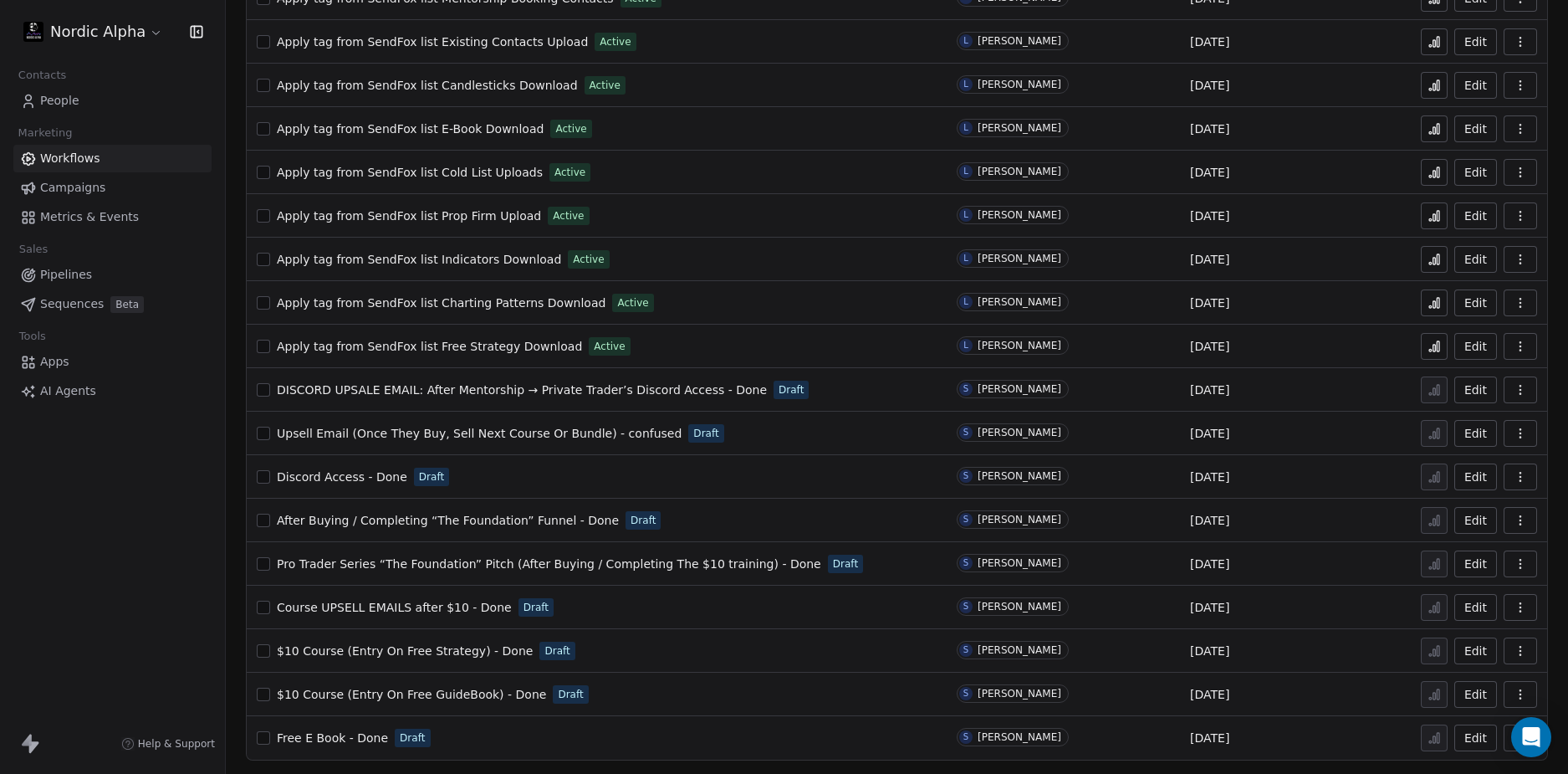
click at [86, 531] on div "Nordic Alpha Contacts People Marketing Workflows Campaigns Metrics & Events Sal…" at bounding box center [112, 387] width 225 height 774
click at [329, 735] on span "Free E Book - Done" at bounding box center [332, 738] width 112 height 14
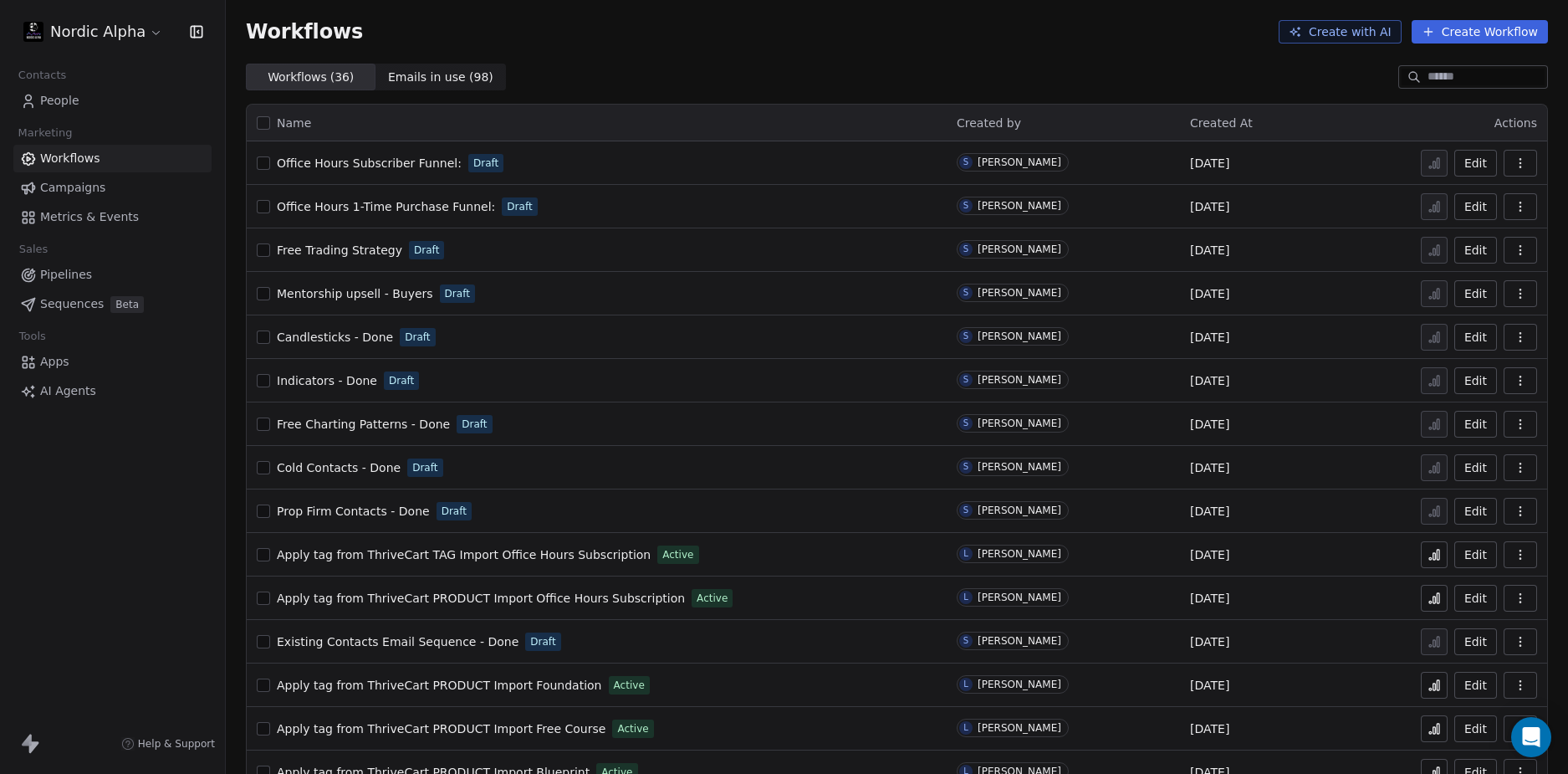
click at [722, 72] on div "Workflows ( 36 ) Workflows ( 36 ) Emails in use ( 98 ) Emails in use ( 98 )" at bounding box center [896, 77] width 1342 height 27
click at [732, 65] on div "Workflows ( 36 ) Workflows ( 36 ) Emails in use ( 98 ) Emails in use ( 98 )" at bounding box center [896, 77] width 1342 height 27
click at [873, 56] on div "Workflows Create with AI Create Workflow" at bounding box center [896, 31] width 1342 height 63
click at [828, 58] on div "Workflows Create with AI Create Workflow" at bounding box center [896, 31] width 1342 height 63
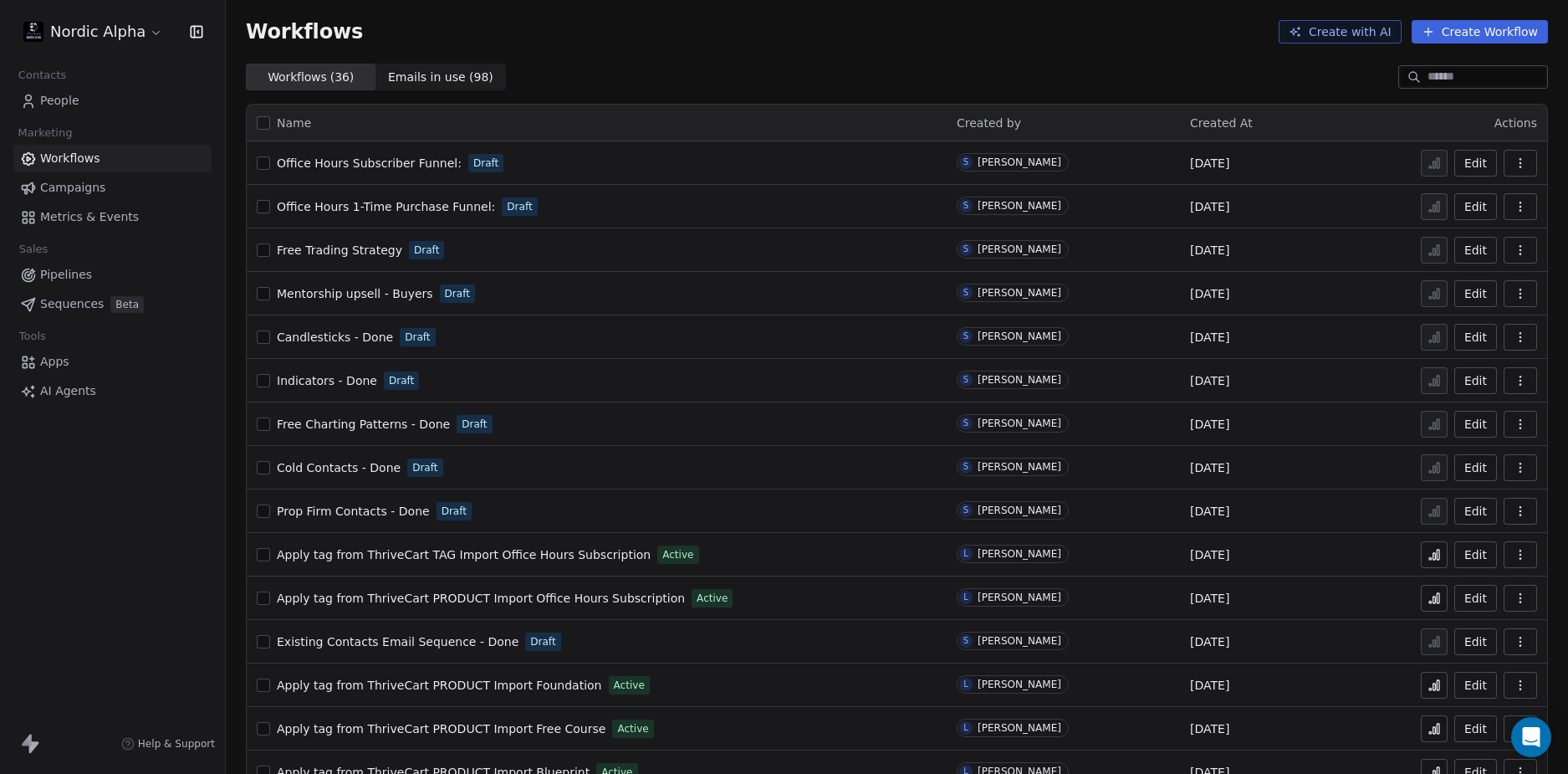
click at [809, 60] on div "Workflows Create with AI Create Workflow" at bounding box center [896, 31] width 1342 height 63
click at [867, 64] on div "Workflows ( 36 ) Workflows ( 36 ) Emails in use ( 98 ) Emails in use ( 98 )" at bounding box center [896, 77] width 1342 height 27
click at [90, 104] on link "People" at bounding box center [112, 101] width 198 height 28
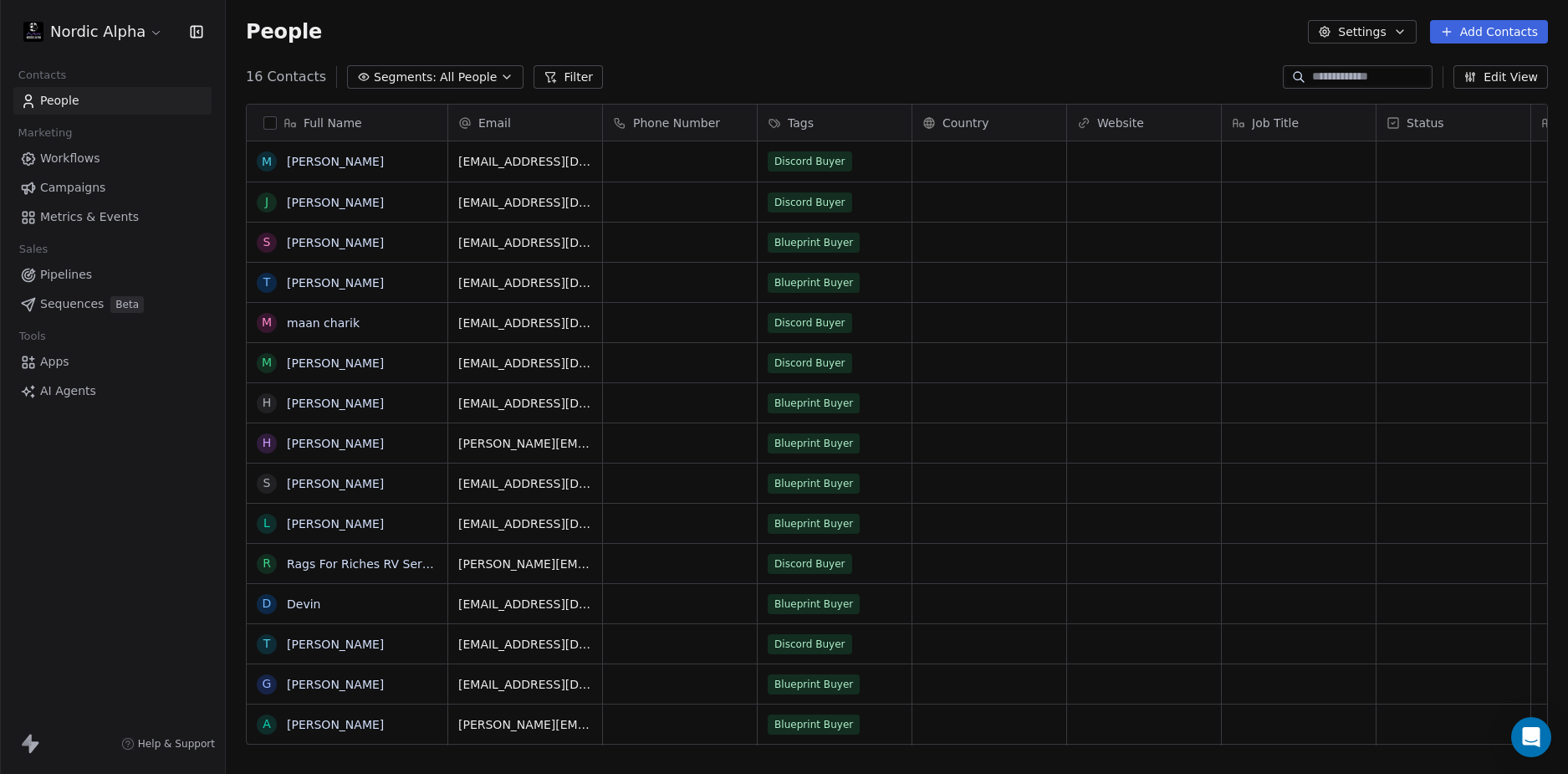
scroll to position [668, 1330]
click at [69, 162] on span "Workflows" at bounding box center [69, 158] width 60 height 18
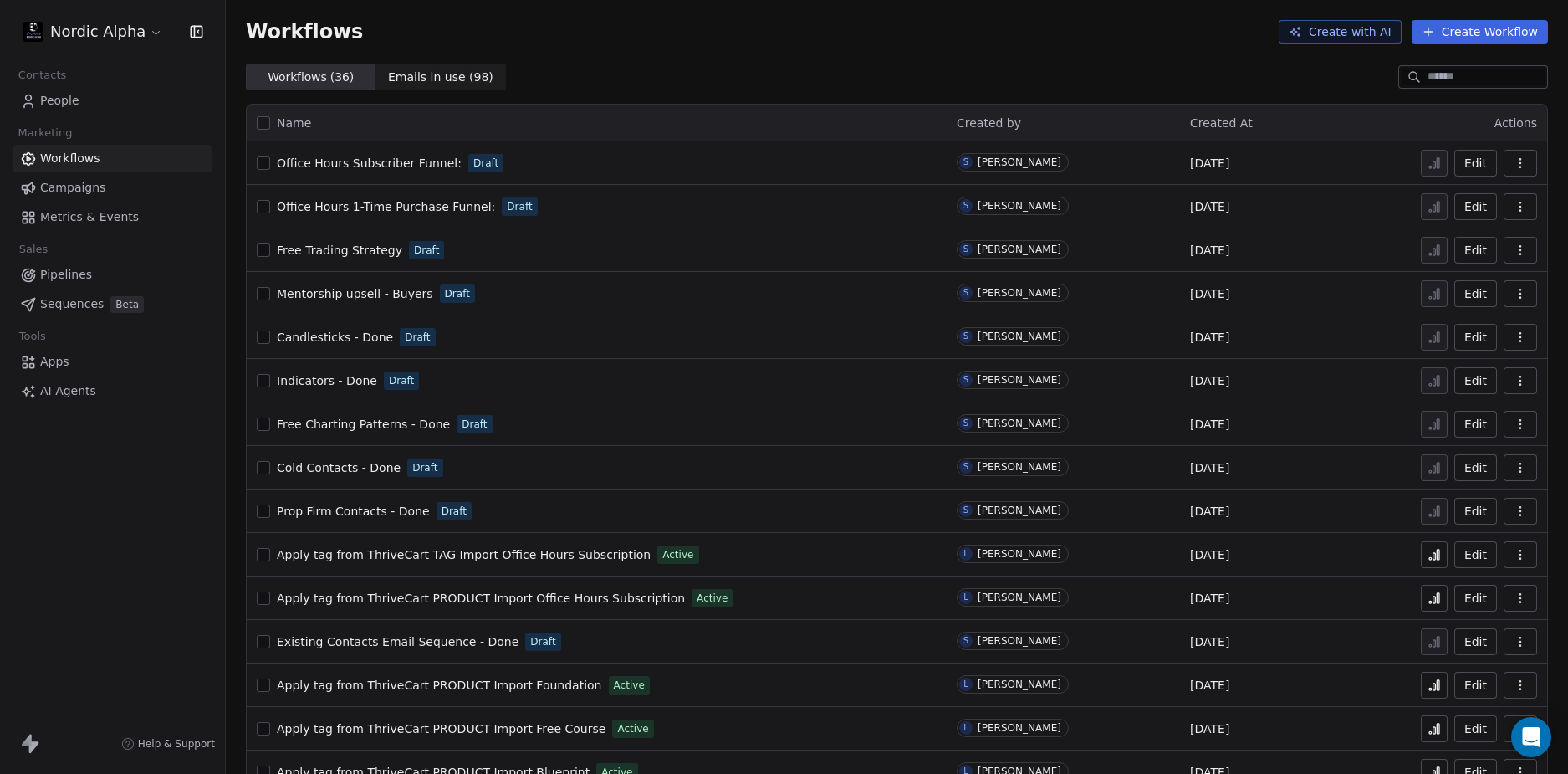
click at [794, 47] on div "Workflows Create with AI Create Workflow" at bounding box center [896, 31] width 1342 height 63
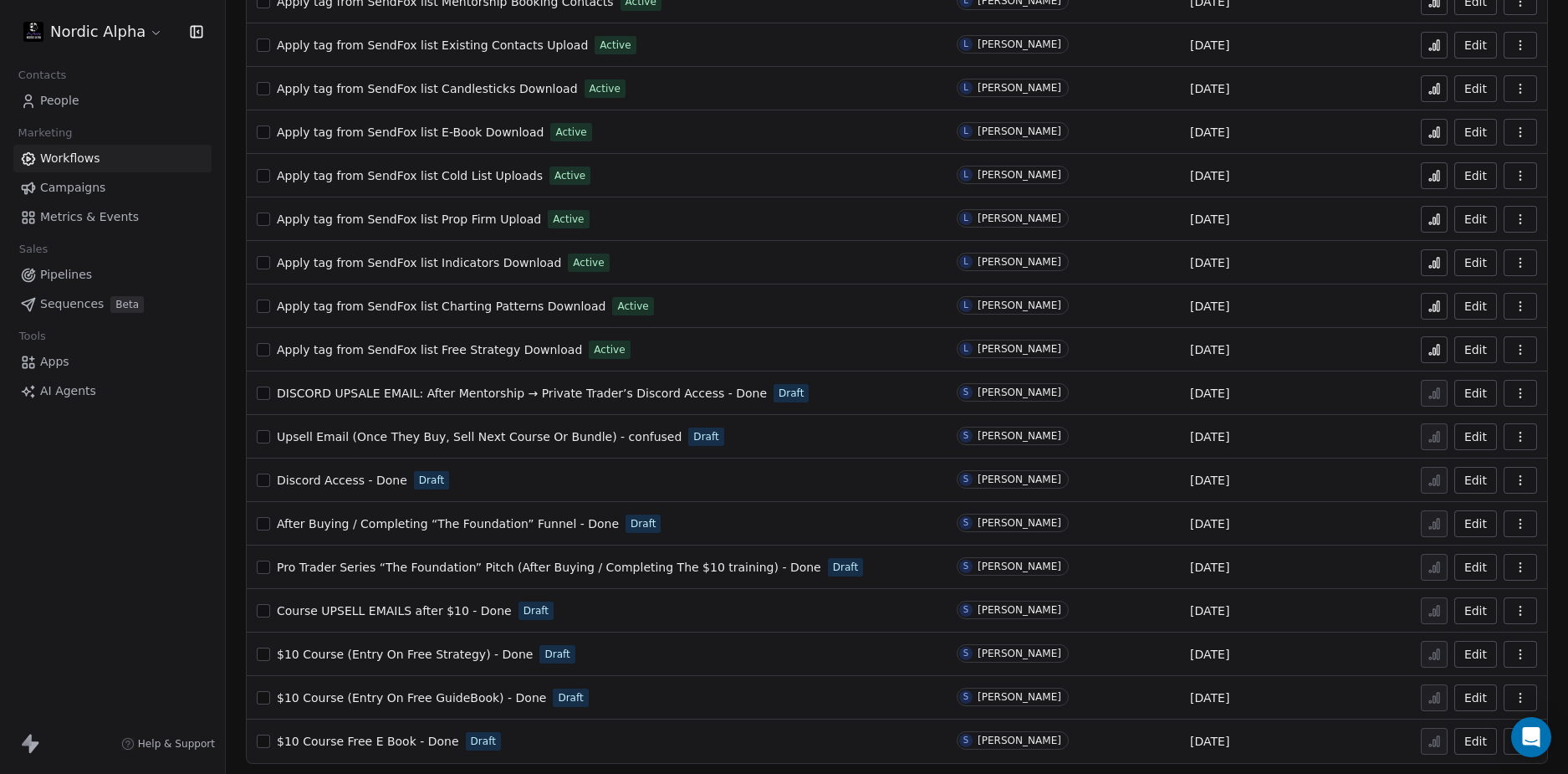
scroll to position [947, 0]
click at [55, 538] on div "Nordic Alpha Contacts People Marketing Workflows Campaigns Metrics & Events Sal…" at bounding box center [112, 387] width 225 height 774
click at [167, 518] on div "Nordic Alpha Contacts People Marketing Workflows Campaigns Metrics & Events Sal…" at bounding box center [112, 387] width 225 height 774
click at [500, 431] on span "Upsell Email (Once They Buy, Sell Next Course Or Bundle) - confused" at bounding box center [479, 433] width 405 height 14
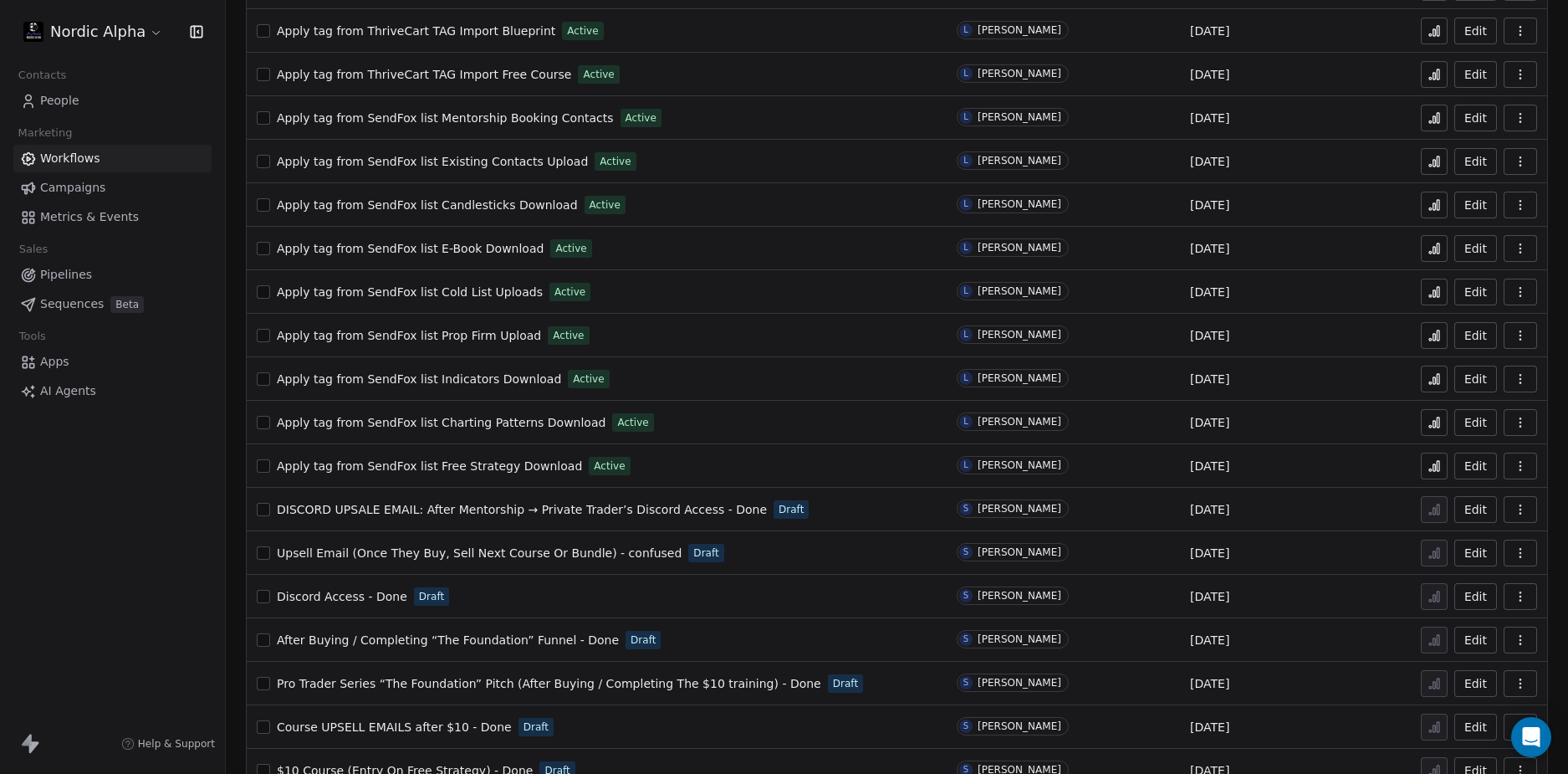
scroll to position [947, 0]
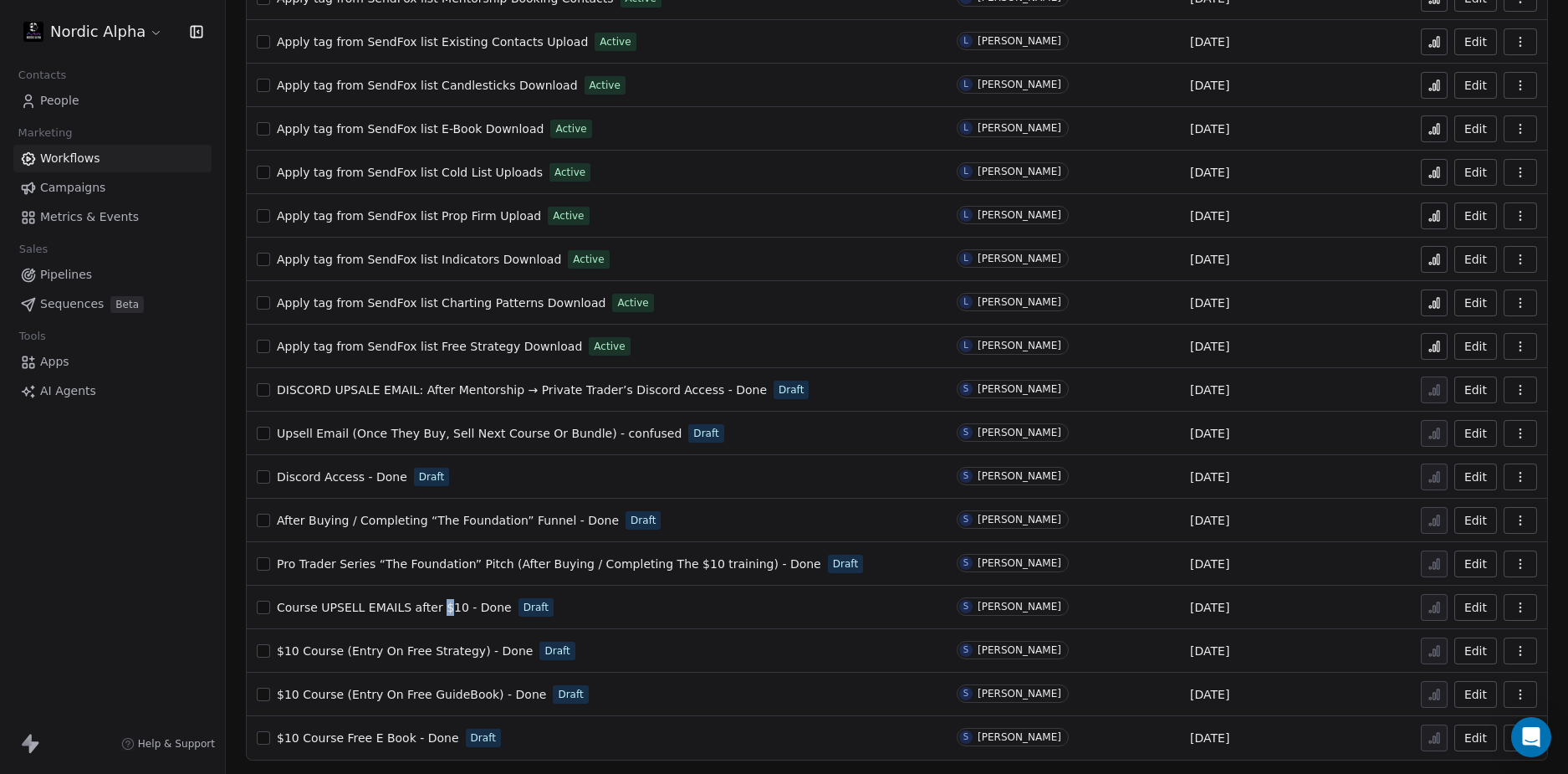
click at [441, 591] on td "Course UPSELL EMAILS after $10 - Done Draft" at bounding box center [597, 607] width 700 height 43
click at [181, 568] on div "Nordic Alpha Contacts People Marketing Workflows Campaigns Metrics & Events Sal…" at bounding box center [112, 387] width 225 height 774
click at [180, 546] on div "Nordic Alpha Contacts People Marketing Workflows Campaigns Metrics & Events Sal…" at bounding box center [112, 387] width 225 height 774
click at [205, 522] on div "Nordic Alpha Contacts People Marketing Workflows Campaigns Metrics & Events Sal…" at bounding box center [112, 387] width 225 height 774
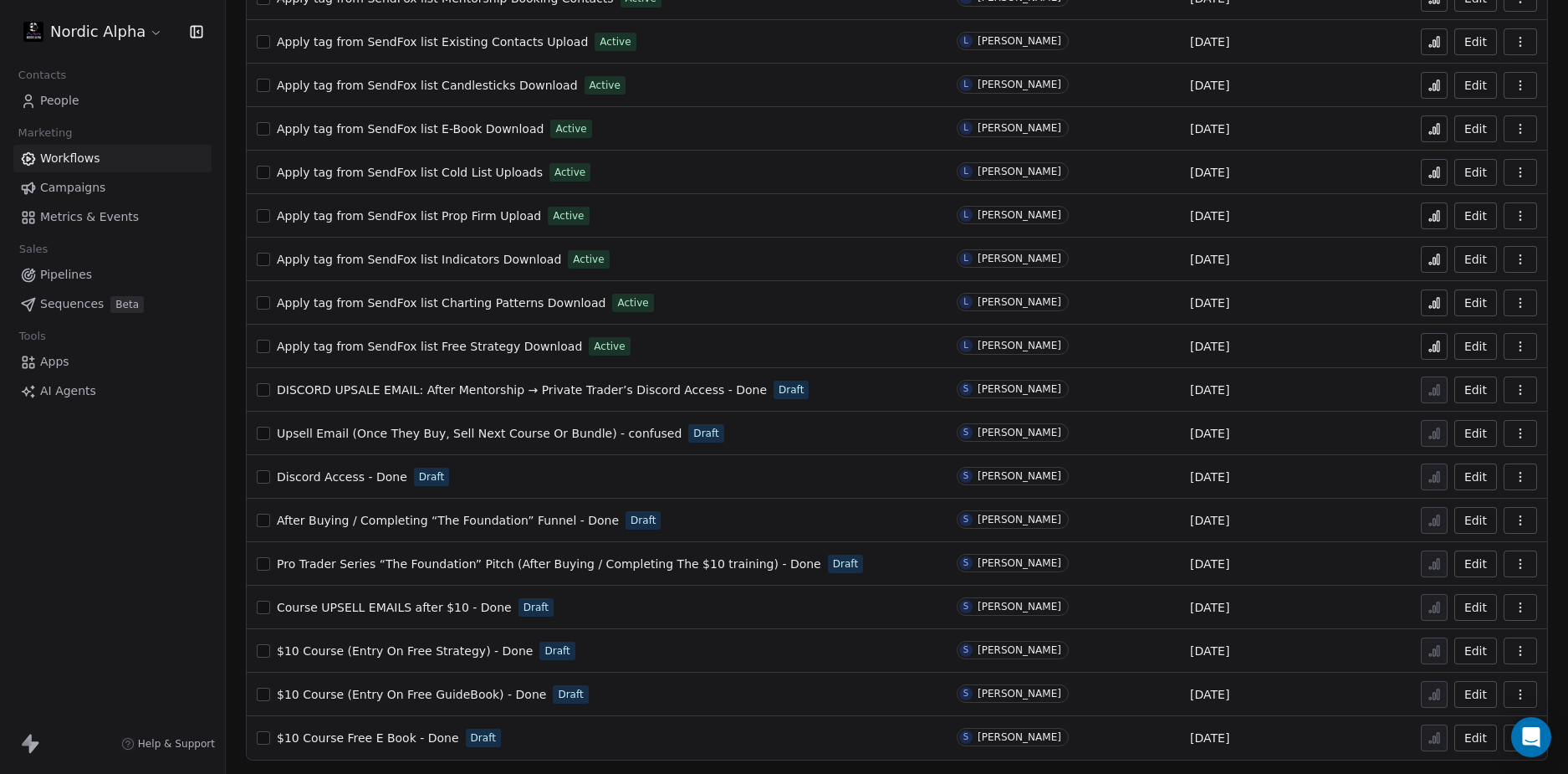
click at [206, 520] on div "Nordic Alpha Contacts People Marketing Workflows Campaigns Metrics & Events Sal…" at bounding box center [112, 387] width 225 height 774
click at [206, 519] on div "Nordic Alpha Contacts People Marketing Workflows Campaigns Metrics & Events Sal…" at bounding box center [112, 387] width 225 height 774
click at [217, 513] on div "Nordic Alpha Contacts People Marketing Workflows Campaigns Metrics & Events Sal…" at bounding box center [112, 387] width 225 height 774
click at [215, 512] on div "Nordic Alpha Contacts People Marketing Workflows Campaigns Metrics & Events Sal…" at bounding box center [112, 387] width 225 height 774
click at [518, 559] on span "Pro Trader Series “The Foundation” Pitch (After Buying / Completing The $10 tra…" at bounding box center [549, 564] width 545 height 14
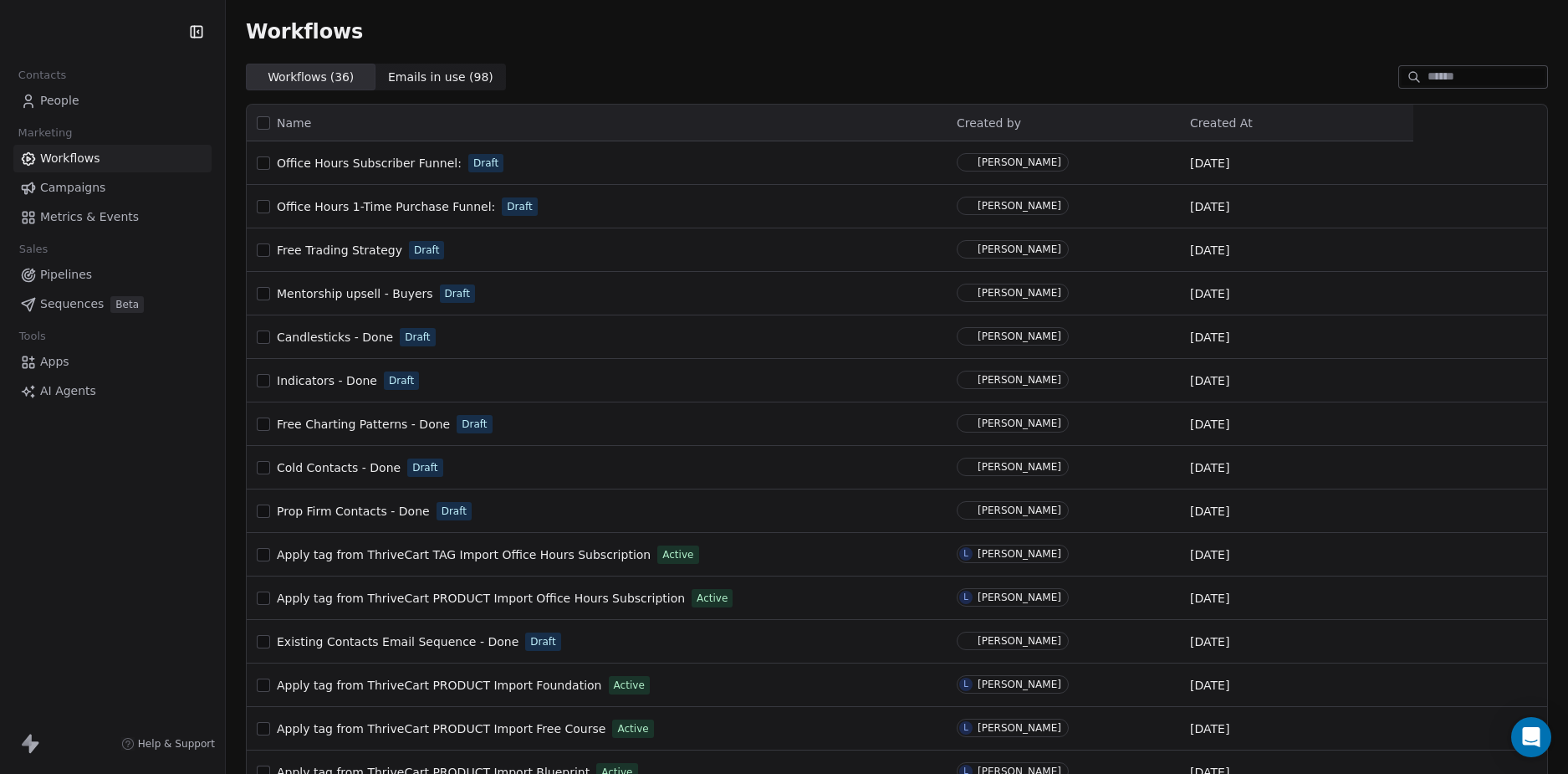
click at [144, 548] on div "Contacts People Marketing Workflows Campaigns Metrics & Events Sales Pipelines …" at bounding box center [112, 387] width 225 height 774
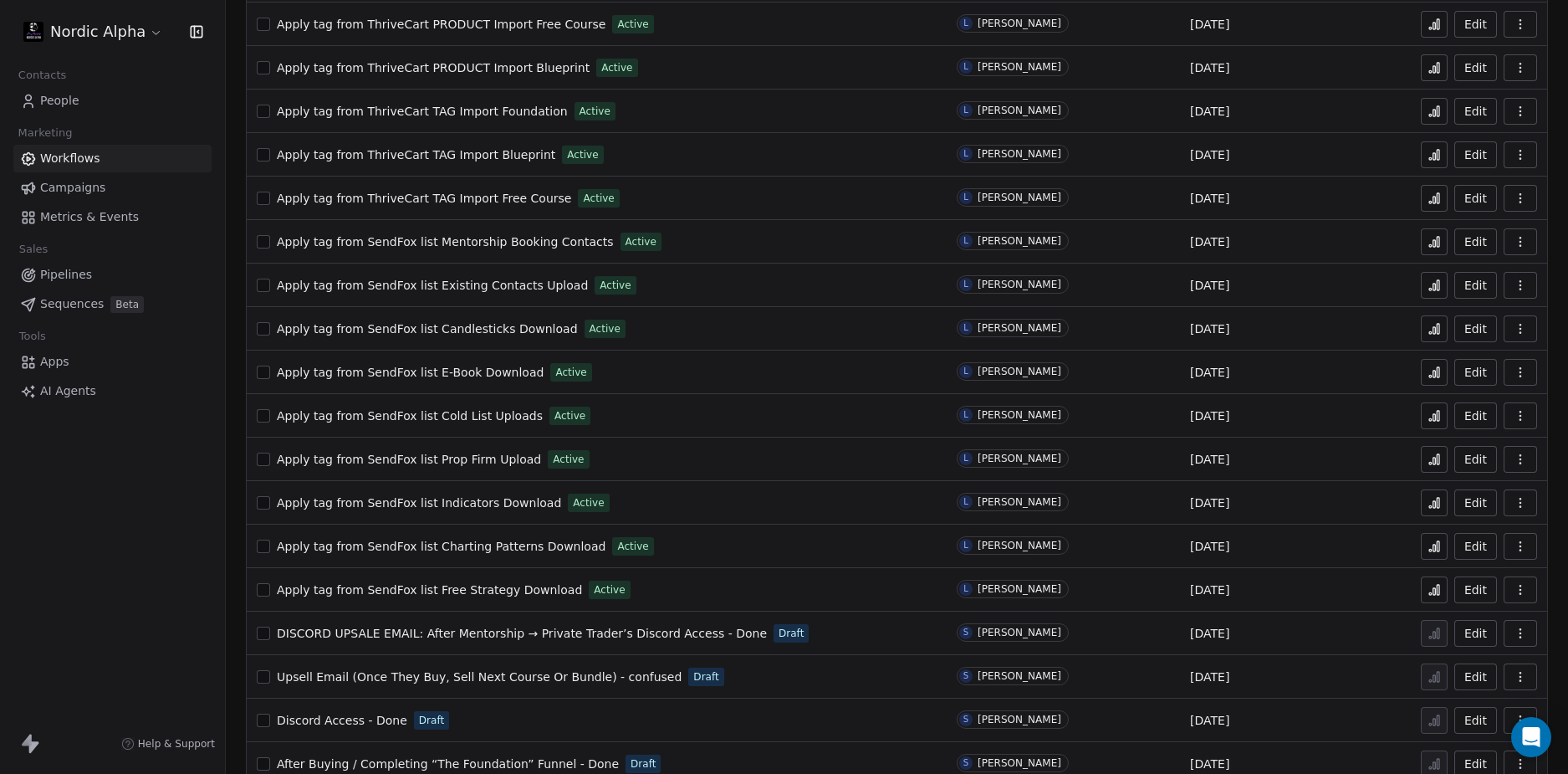
scroll to position [947, 0]
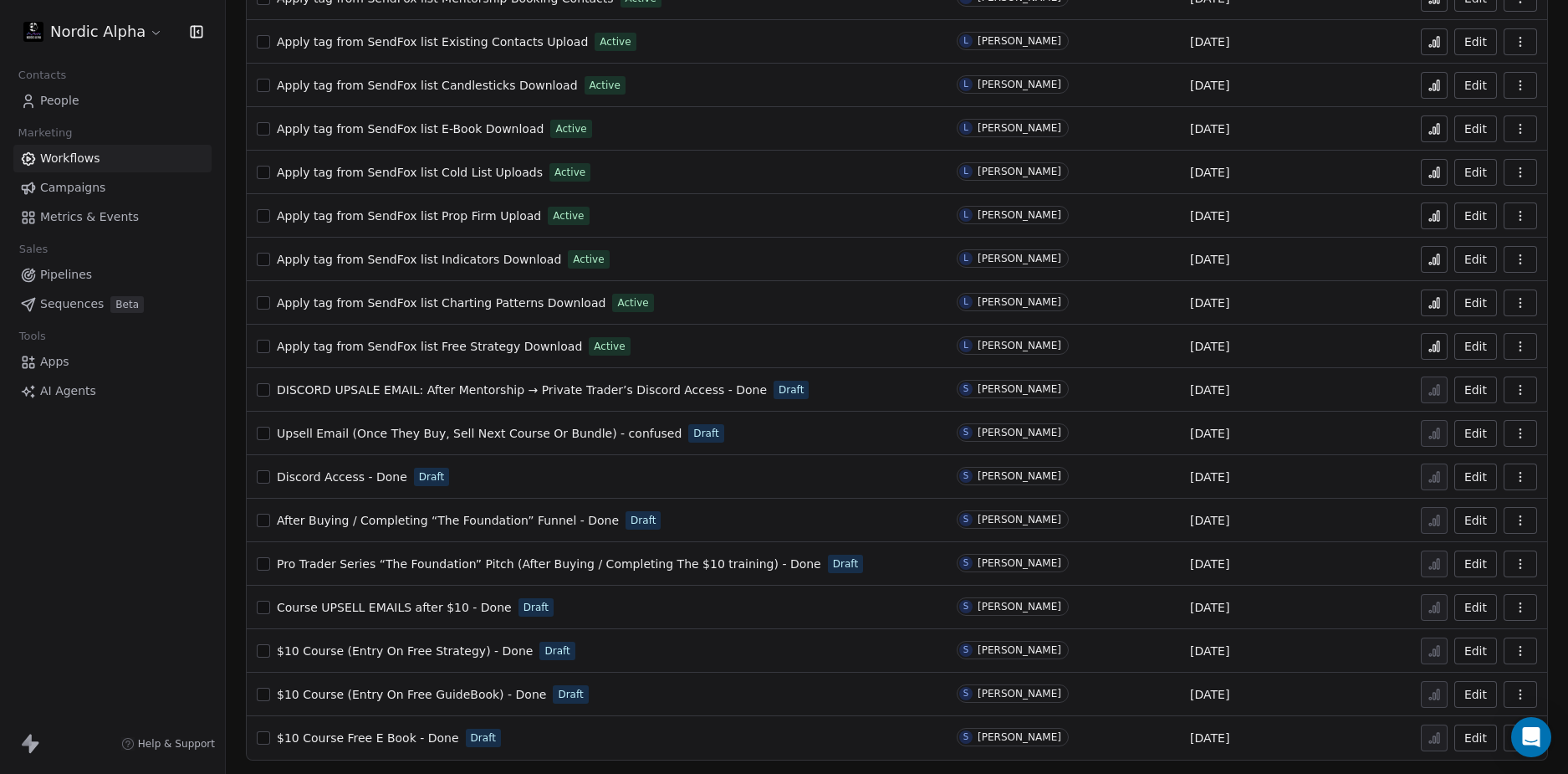
click at [420, 602] on span "Course UPSELL EMAILS after $10 - Done" at bounding box center [394, 607] width 235 height 14
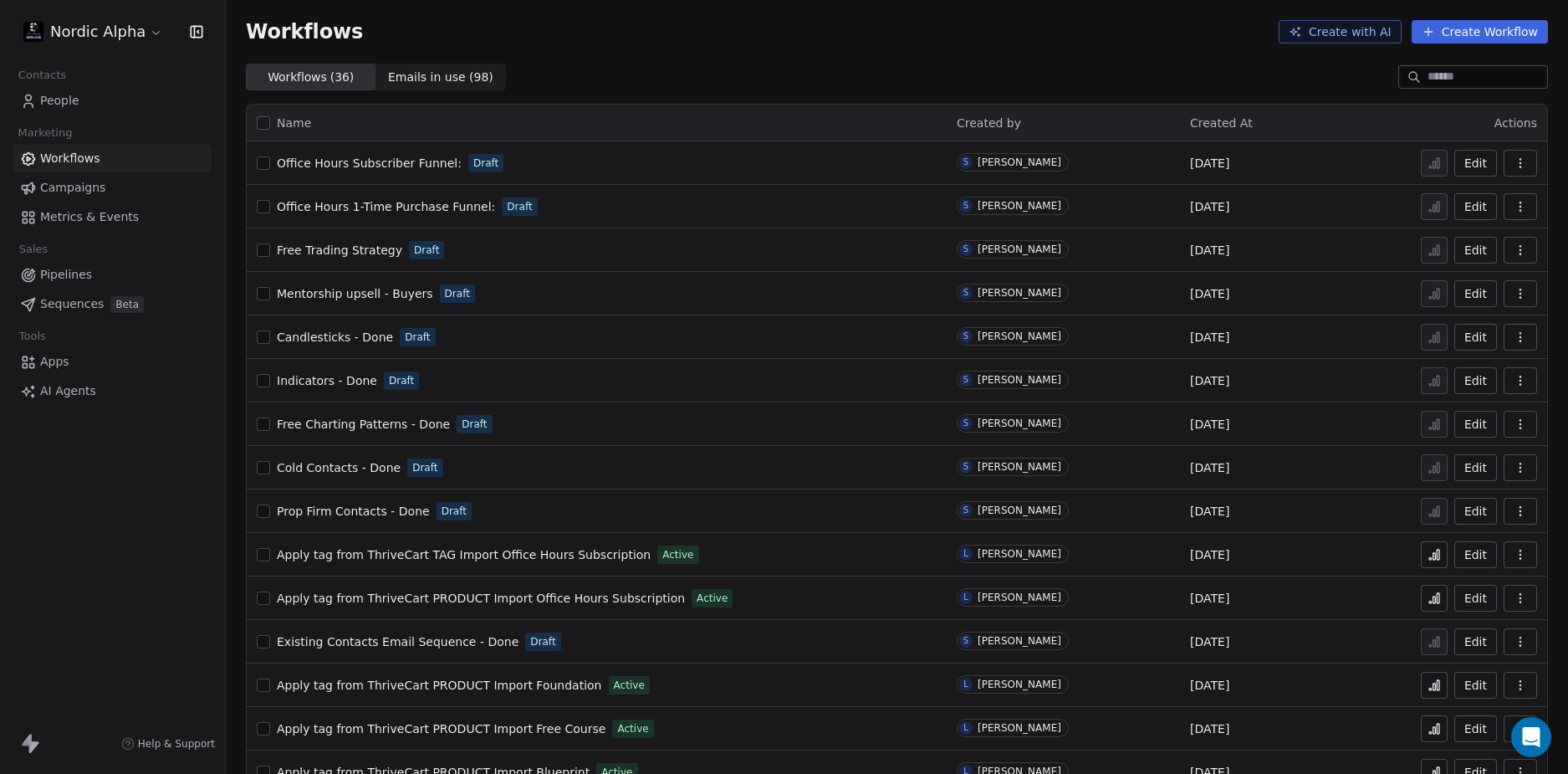
click at [188, 537] on div "Nordic Alpha Contacts People Marketing Workflows Campaigns Metrics & Events Sal…" at bounding box center [112, 387] width 225 height 774
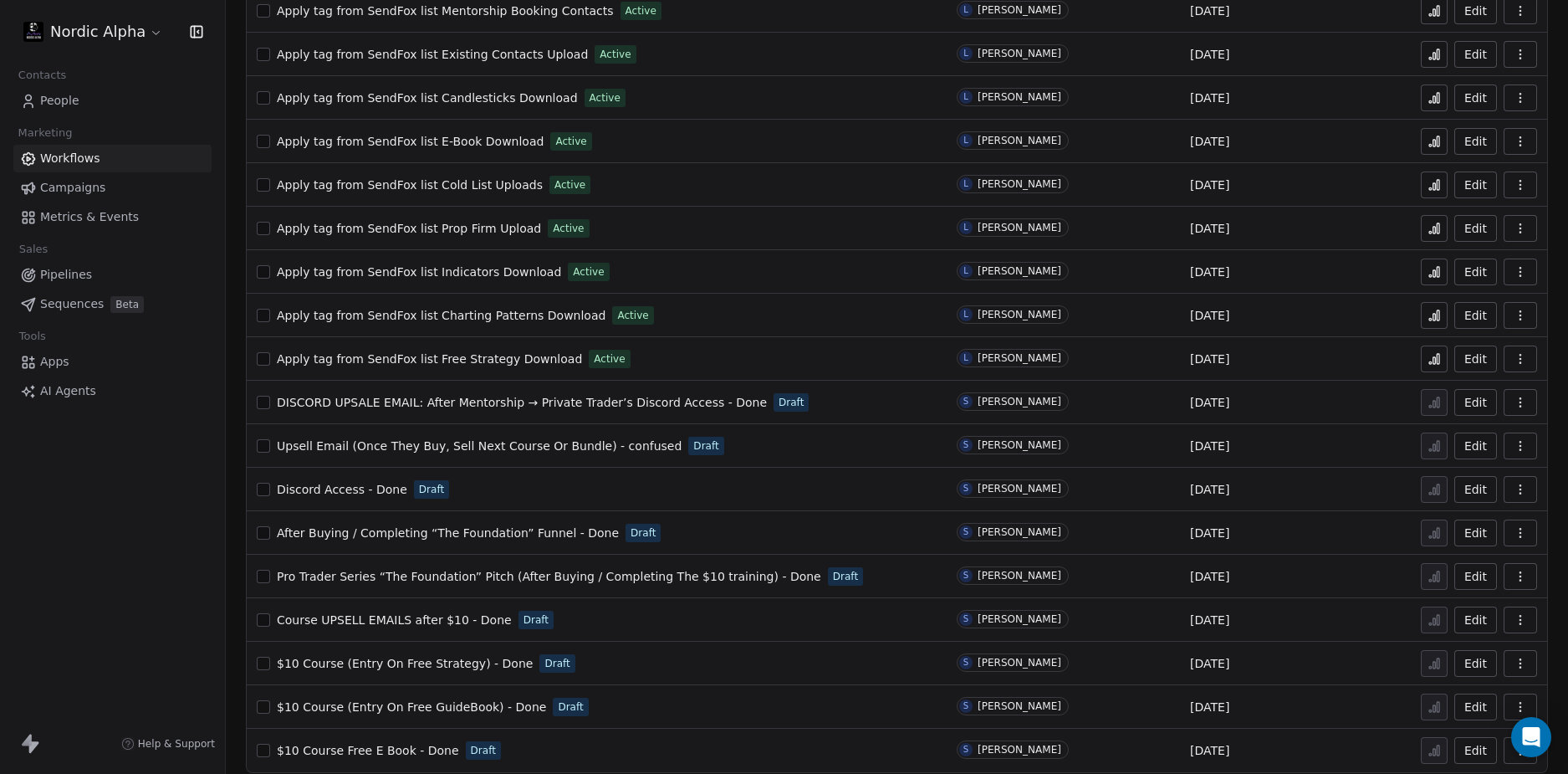
scroll to position [947, 0]
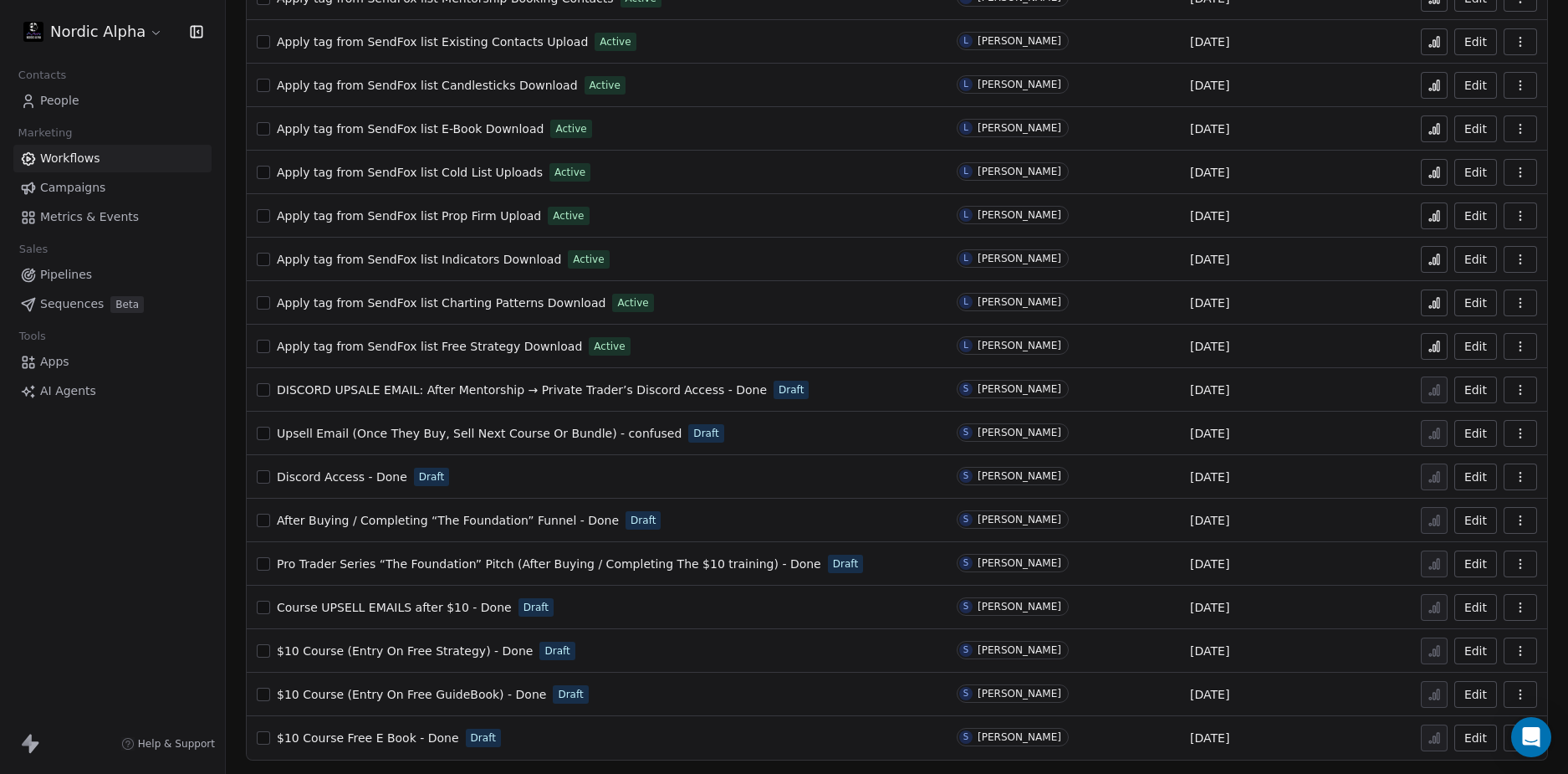
click at [473, 562] on span "Pro Trader Series “The Foundation” Pitch (After Buying / Completing The $10 tra…" at bounding box center [549, 564] width 545 height 14
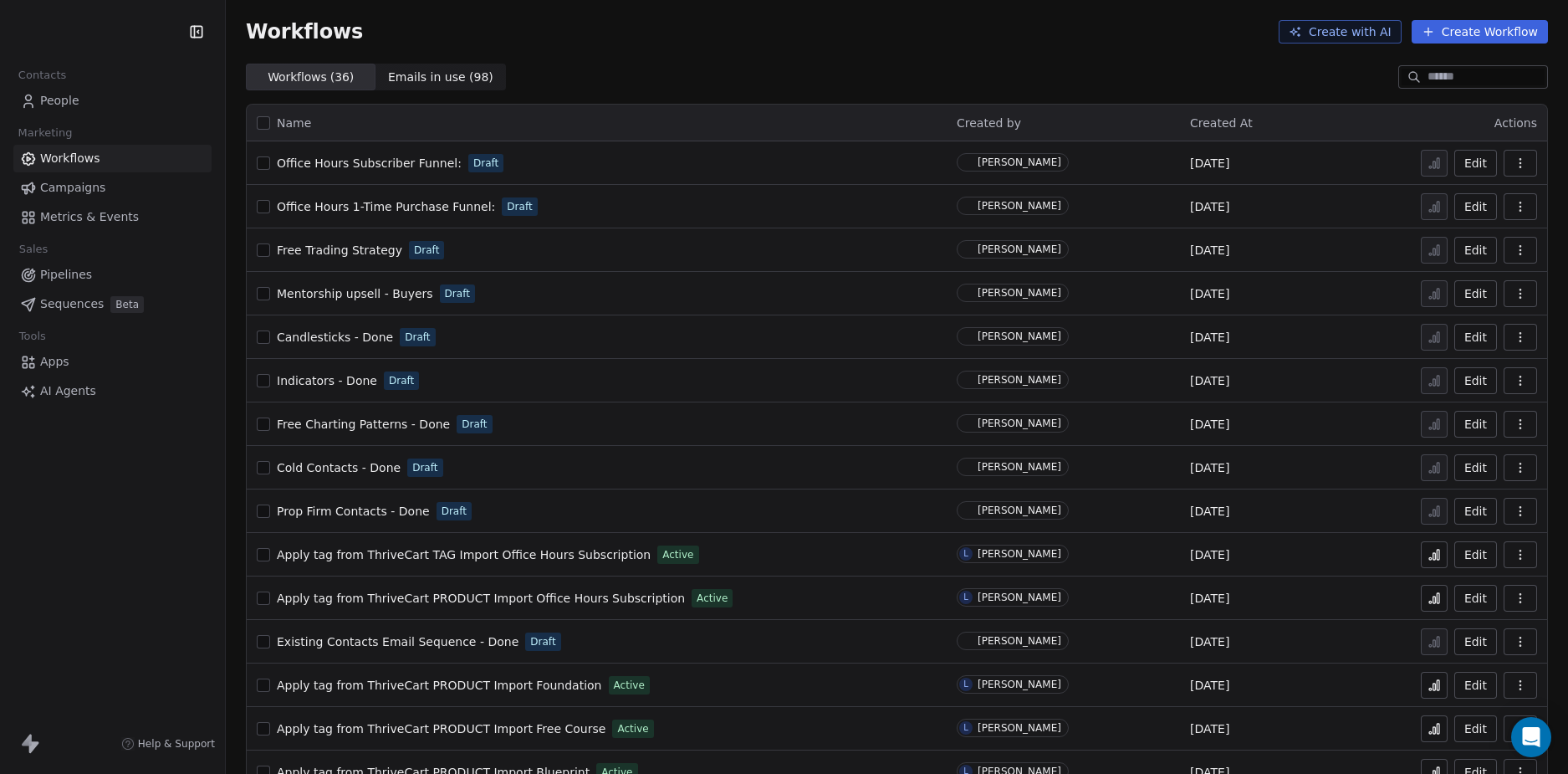
click at [136, 578] on div "Contacts People Marketing Workflows Campaigns Metrics & Events Sales Pipelines …" at bounding box center [112, 387] width 225 height 774
click at [132, 594] on div "Nordic Alpha Contacts People Marketing Workflows Campaigns Metrics & Events Sal…" at bounding box center [112, 387] width 225 height 774
click at [798, 86] on div "Workflows ( 36 ) Workflows ( 36 ) Emails in use ( 98 ) Emails in use ( 98 )" at bounding box center [896, 77] width 1342 height 27
click at [101, 577] on div "Nordic Alpha Contacts People Marketing Workflows Campaigns Metrics & Events Sal…" at bounding box center [112, 387] width 225 height 774
click at [839, 74] on div "Workflows ( 36 ) Workflows ( 36 ) Emails in use ( 98 ) Emails in use ( 98 )" at bounding box center [896, 77] width 1342 height 27
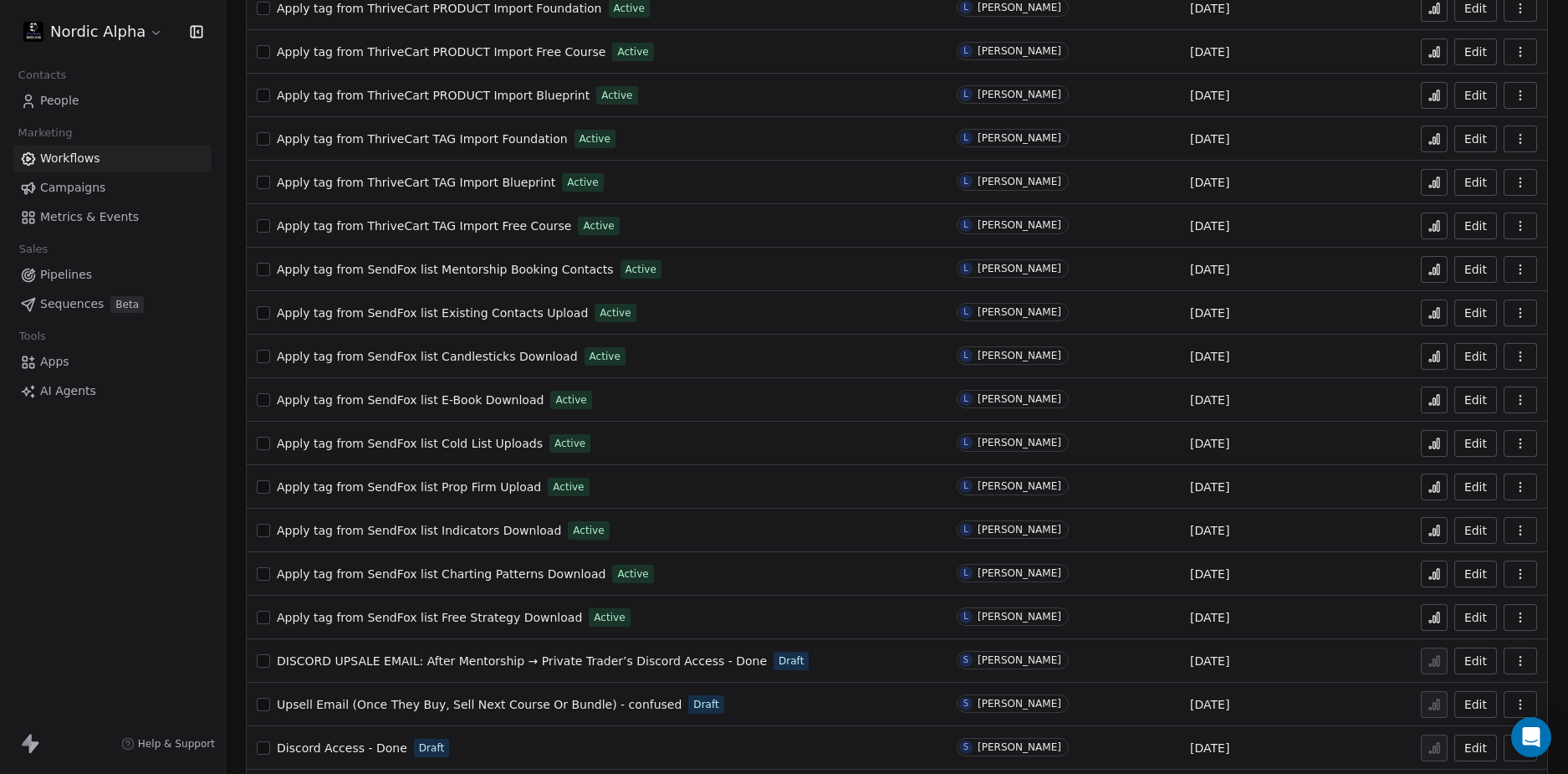
scroll to position [947, 0]
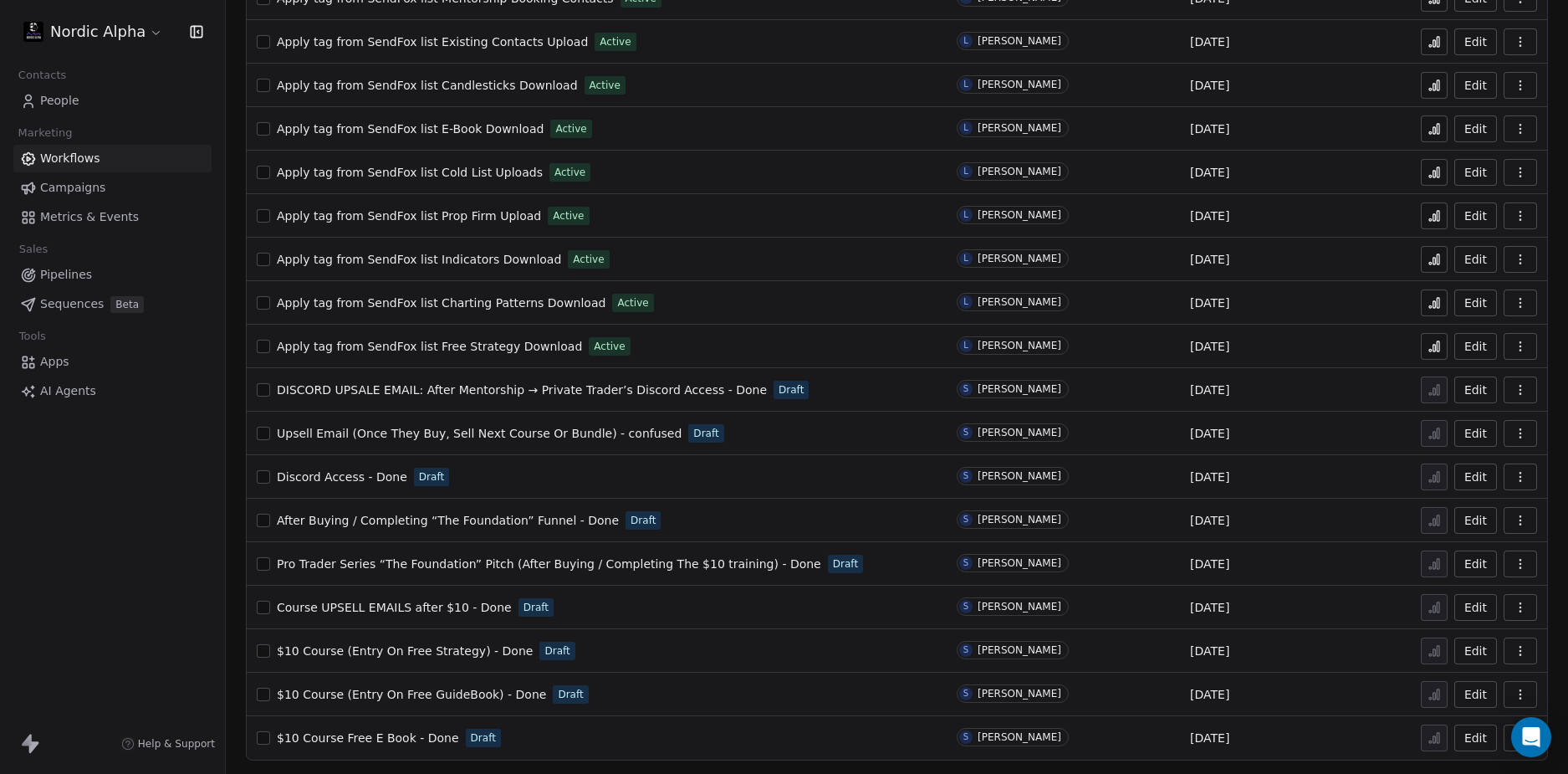
click at [121, 521] on div "Nordic Alpha Contacts People Marketing Workflows Campaigns Metrics & Events Sal…" at bounding box center [112, 387] width 225 height 774
click at [210, 563] on div "Nordic Alpha Contacts People Marketing Workflows Campaigns Metrics & Events Sal…" at bounding box center [112, 387] width 225 height 774
click at [382, 738] on span "$10 Course Free E Book - Done" at bounding box center [368, 738] width 183 height 14
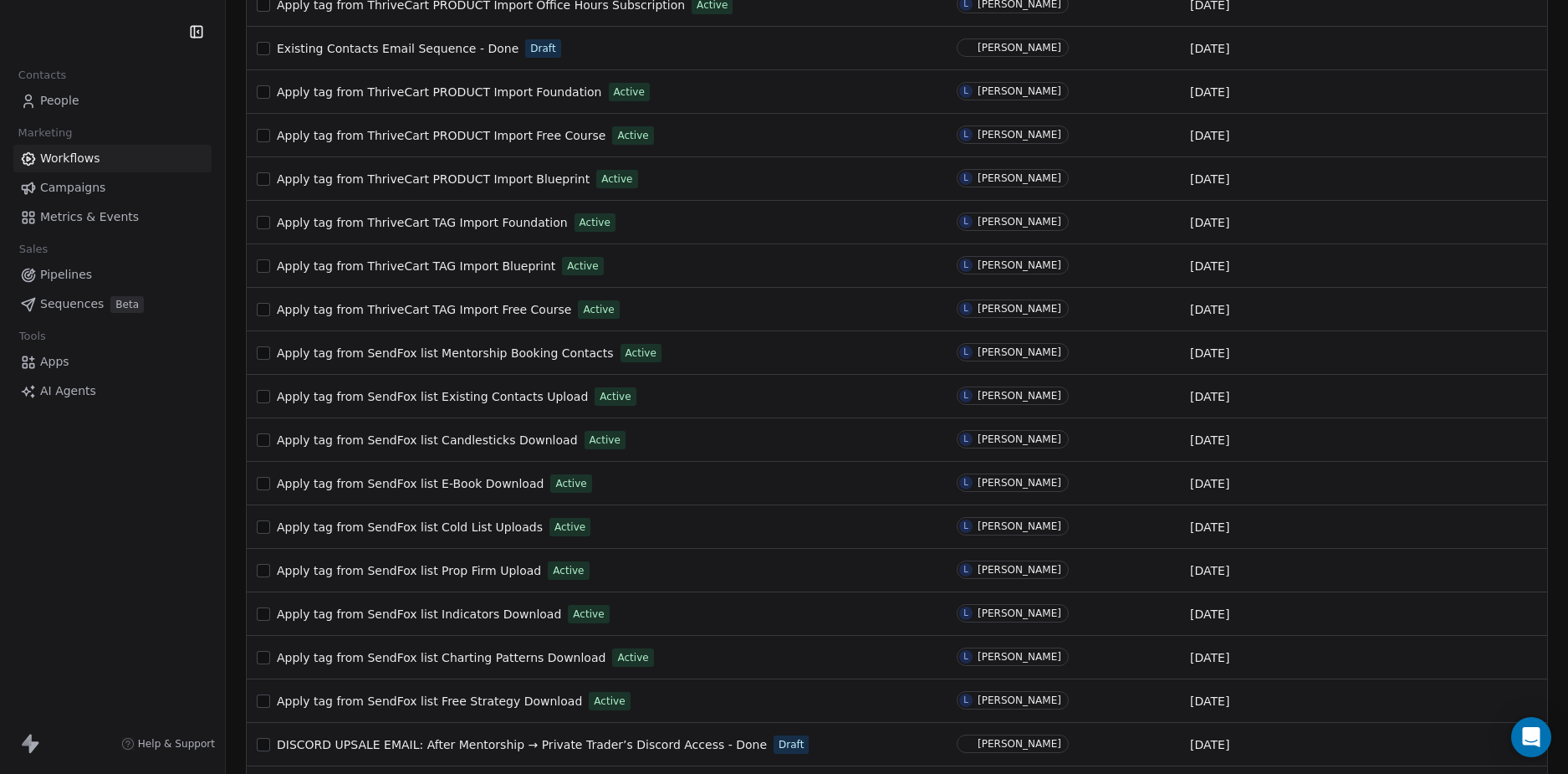
scroll to position [947, 0]
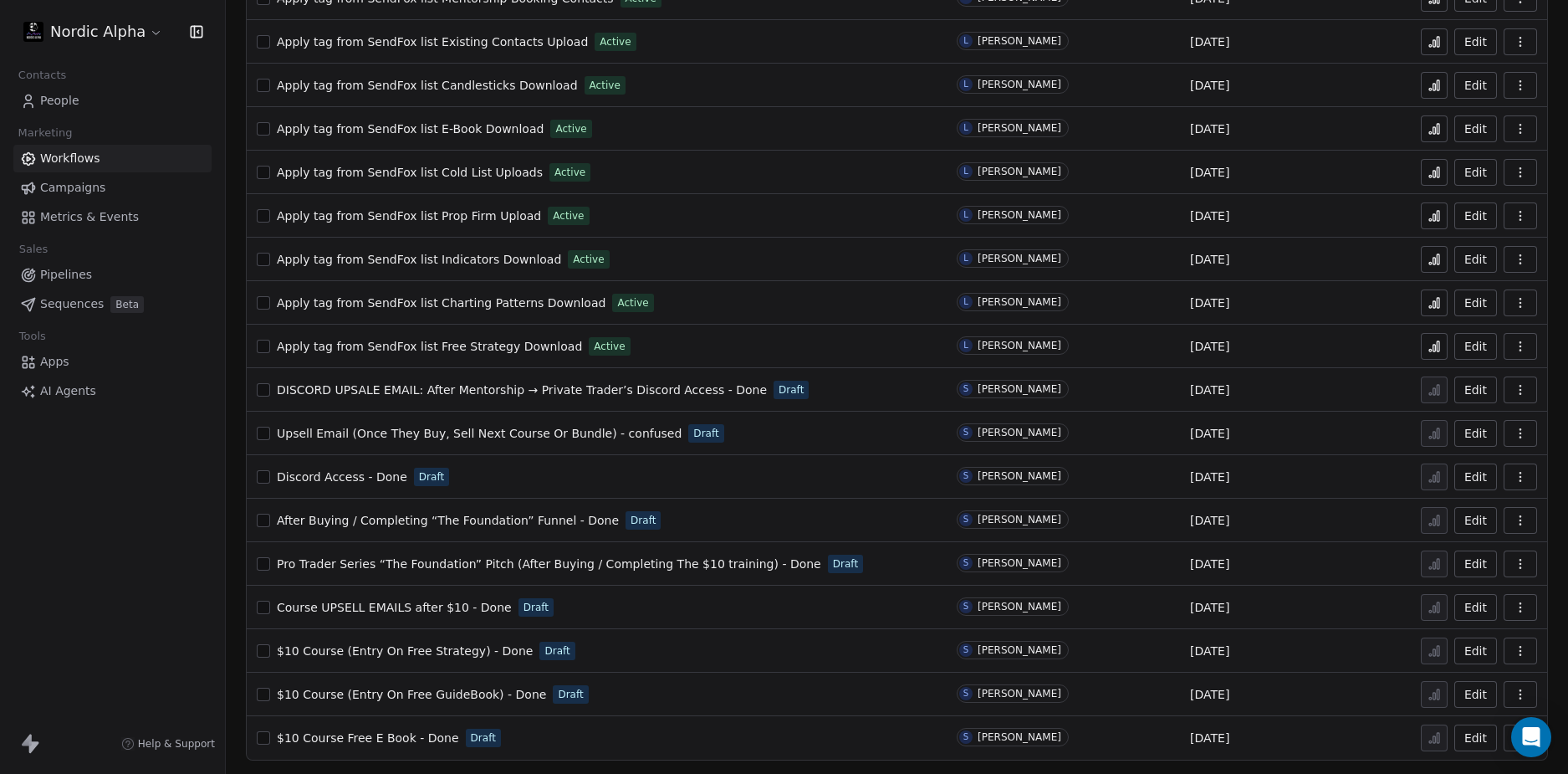
click at [369, 701] on span "$10 Course (Entry On Free GuideBook) - Done" at bounding box center [411, 694] width 269 height 14
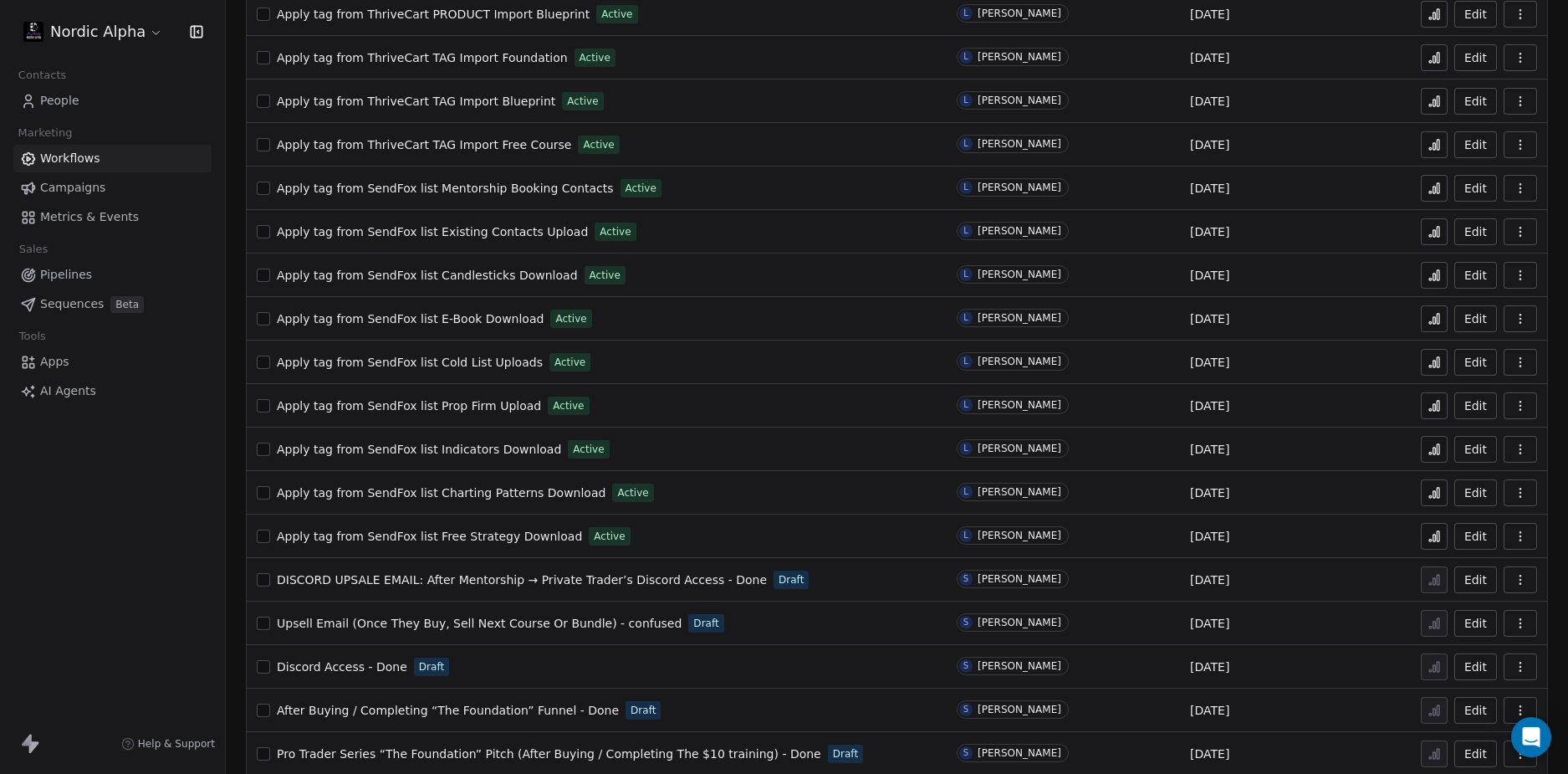
scroll to position [947, 0]
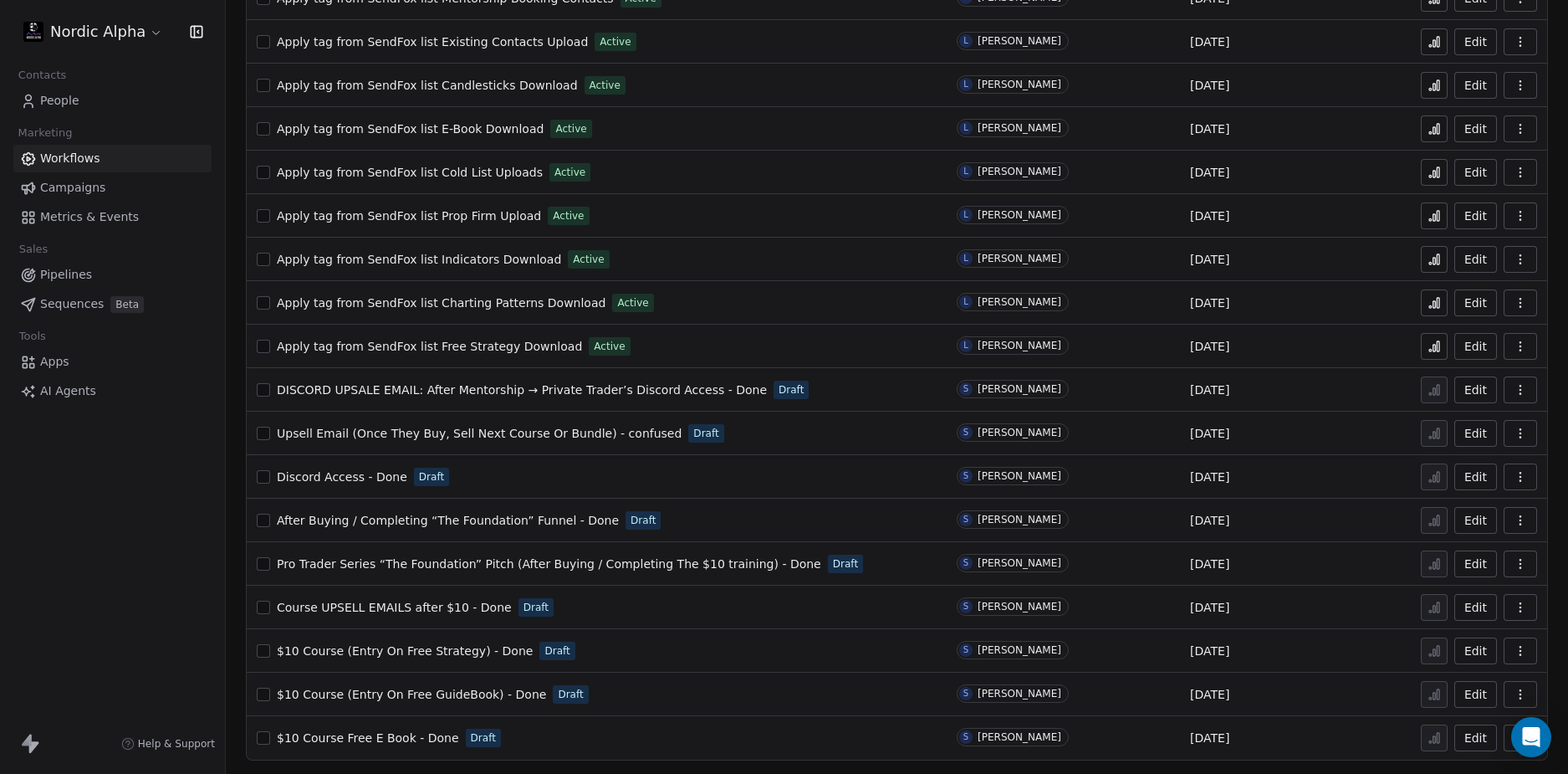
click at [387, 650] on span "$10 Course (Entry On Free Strategy) - Done" at bounding box center [404, 650] width 256 height 14
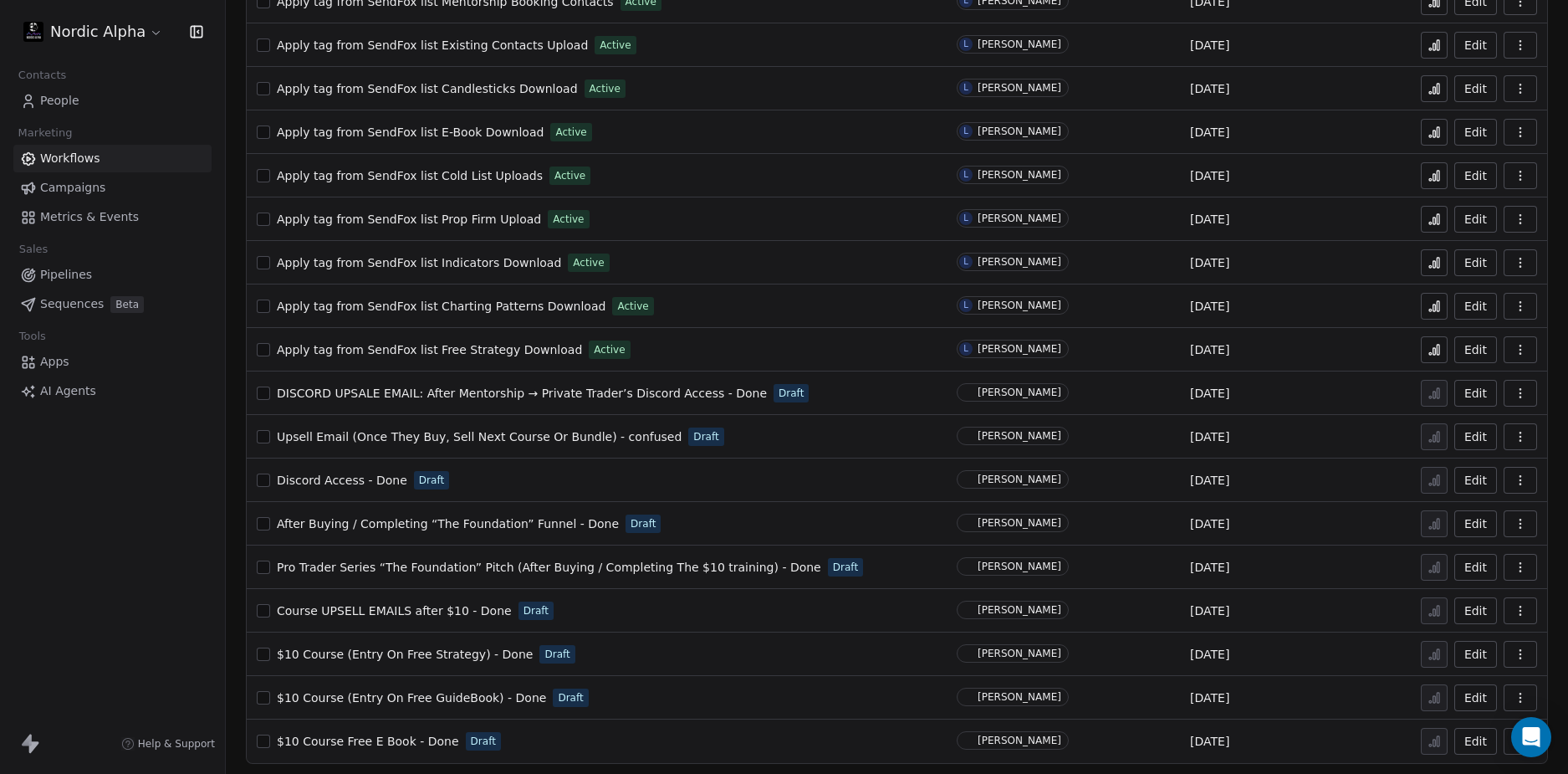
scroll to position [947, 0]
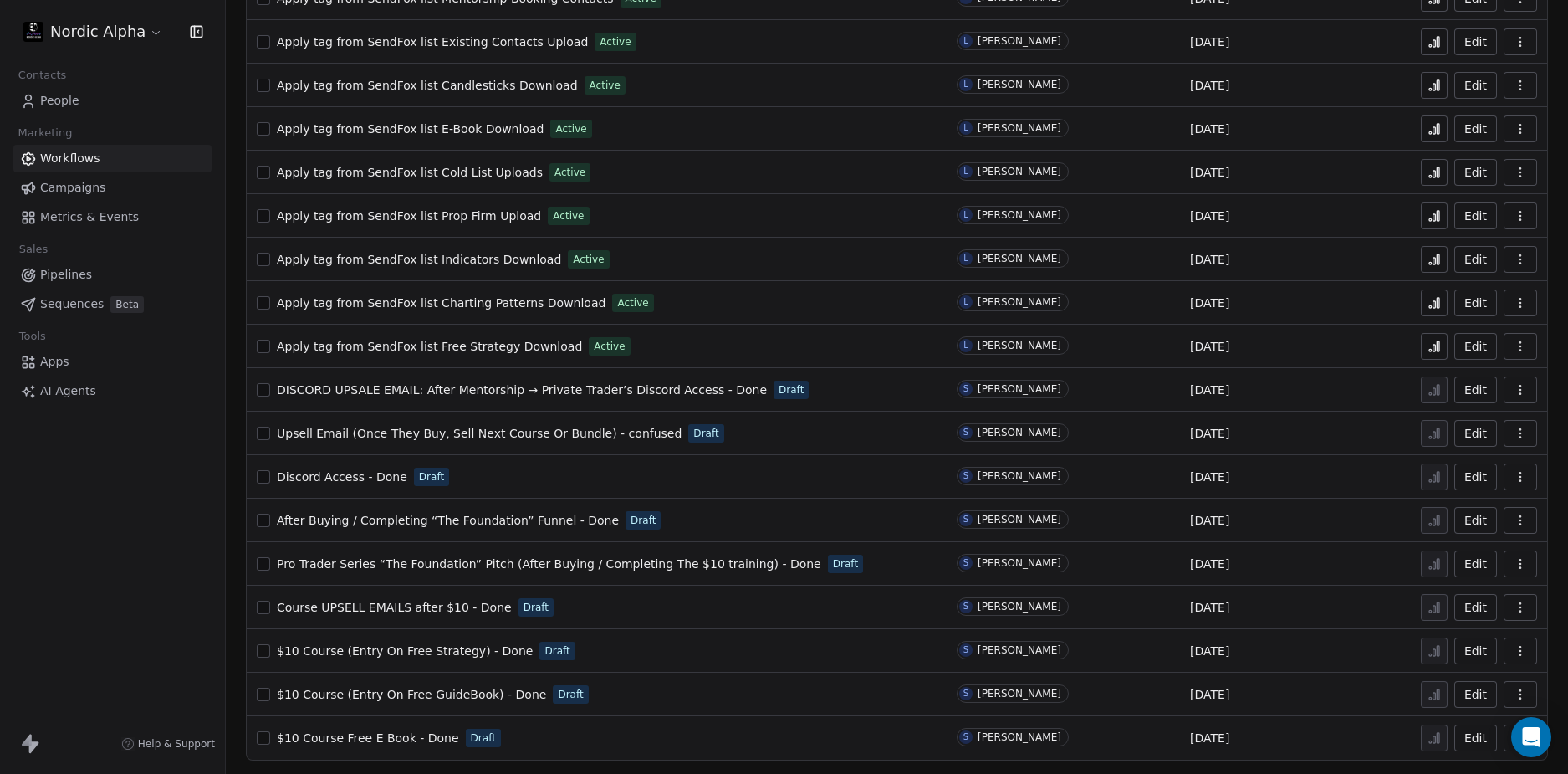
click at [430, 601] on span "Course UPSELL EMAILS after $10 - Done" at bounding box center [394, 607] width 235 height 14
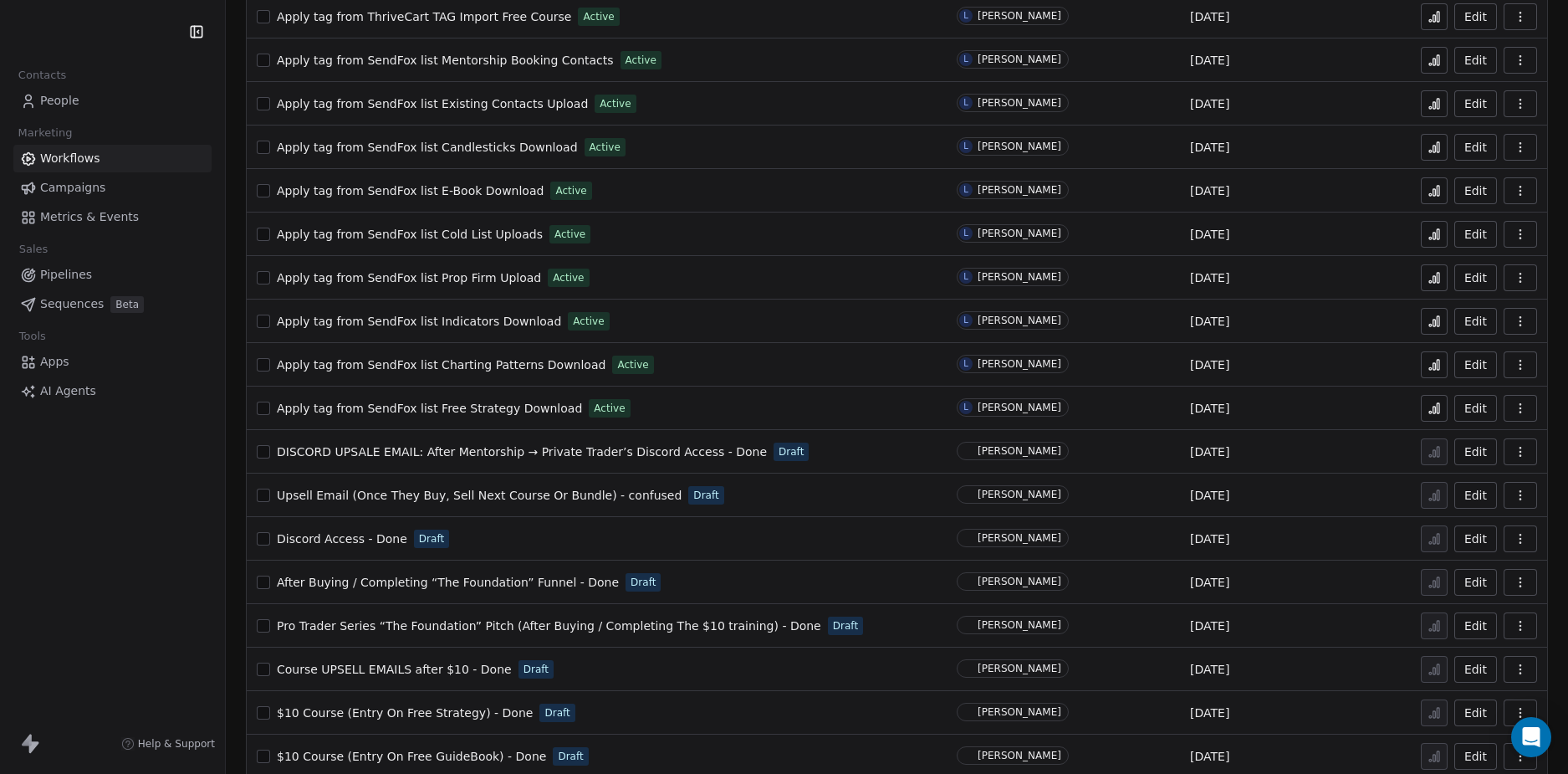
scroll to position [947, 0]
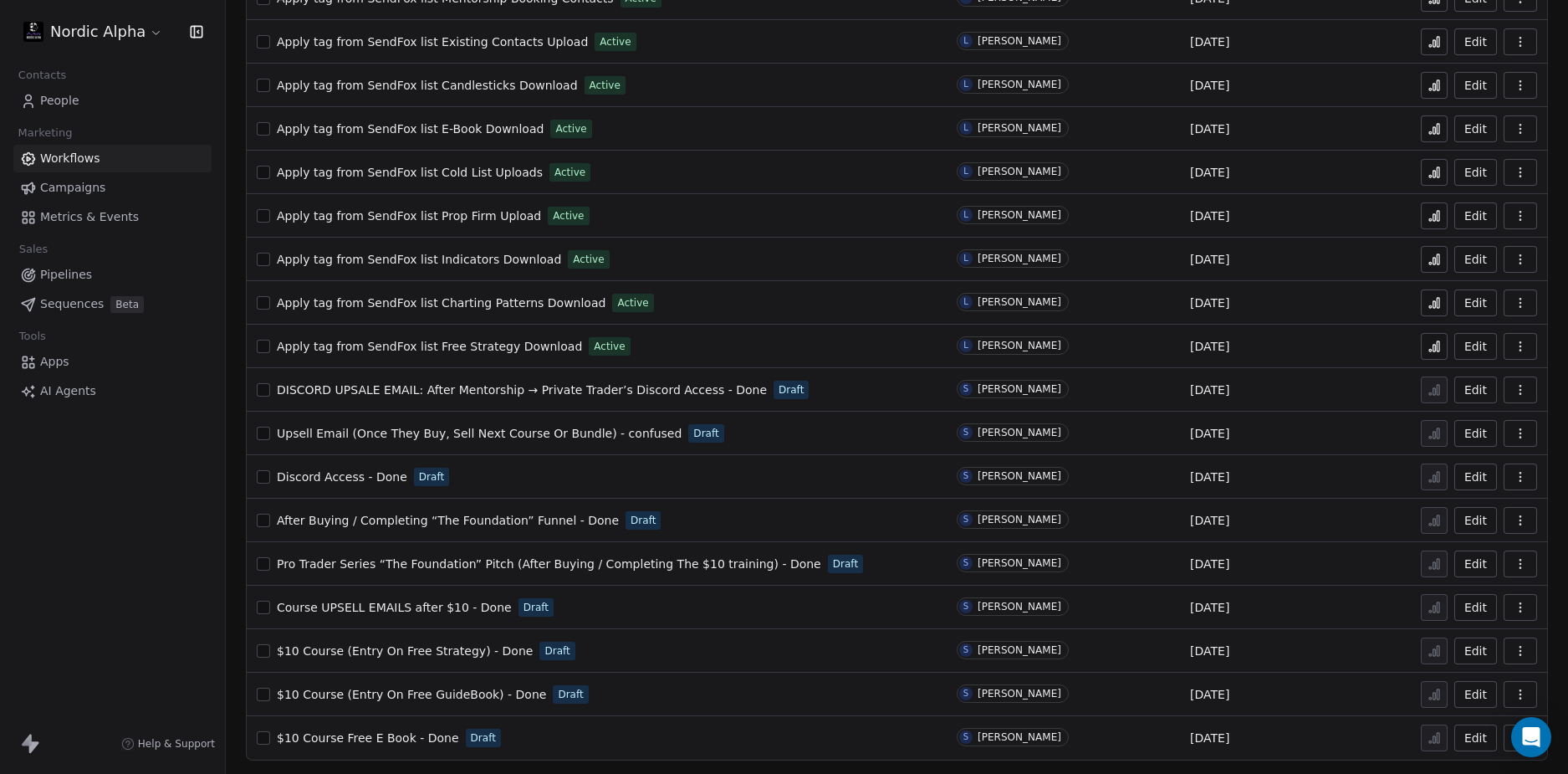
click at [420, 562] on span "Pro Trader Series “The Foundation” Pitch (After Buying / Completing The $10 tra…" at bounding box center [549, 564] width 545 height 14
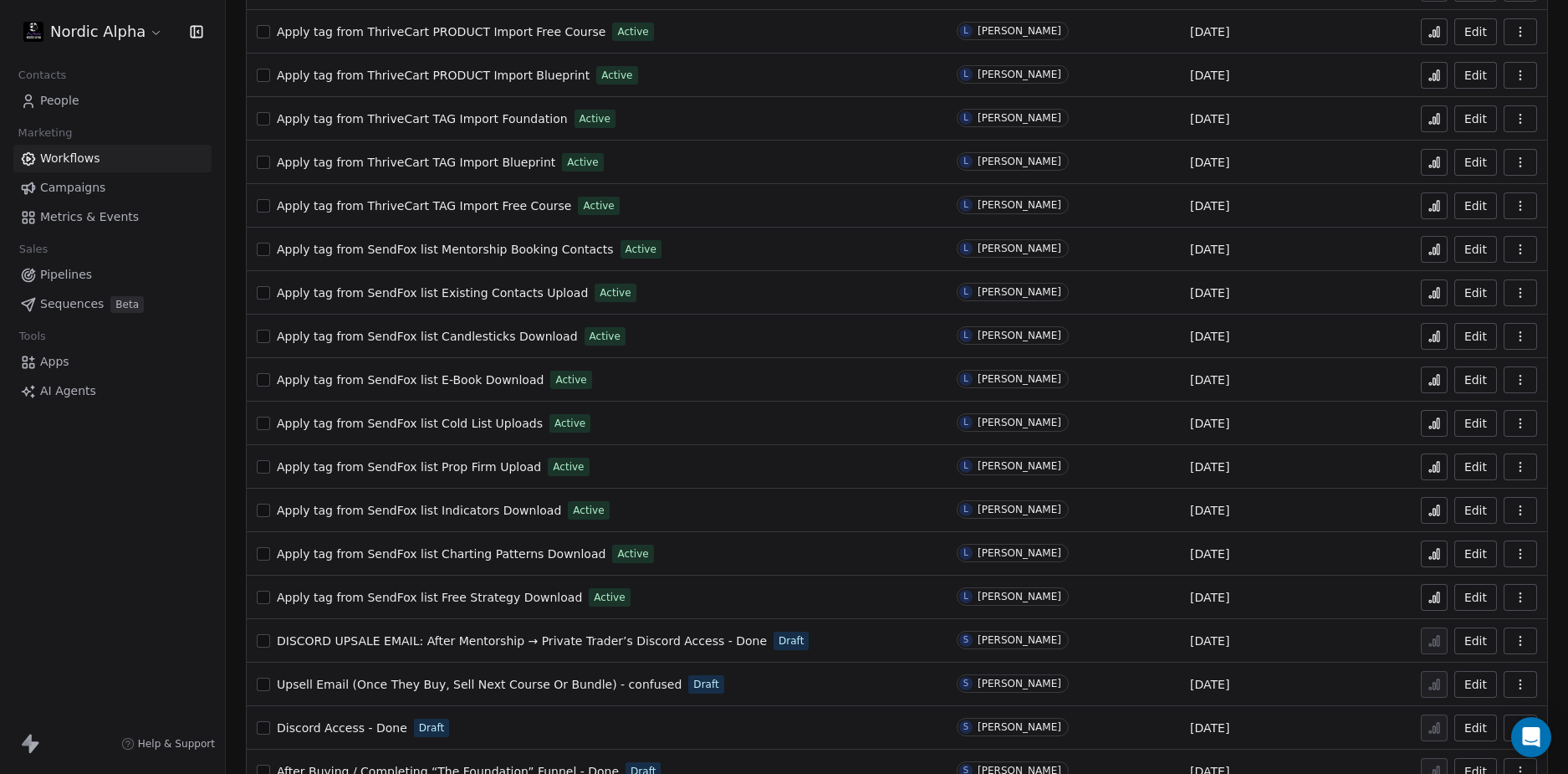
scroll to position [947, 0]
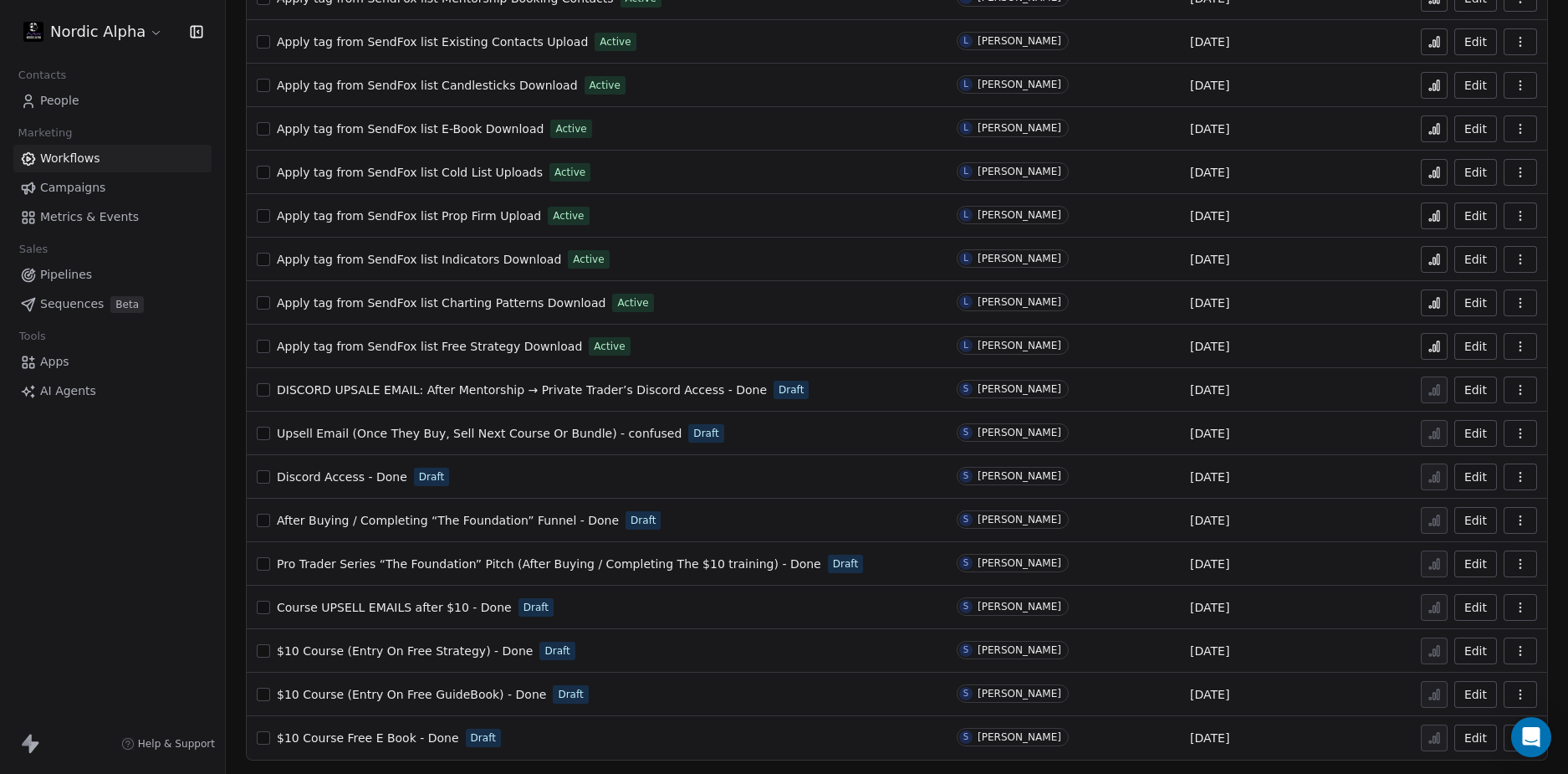
click at [399, 520] on span "After Buying / Completing “The Foundation” Funnel - Done" at bounding box center [447, 520] width 342 height 14
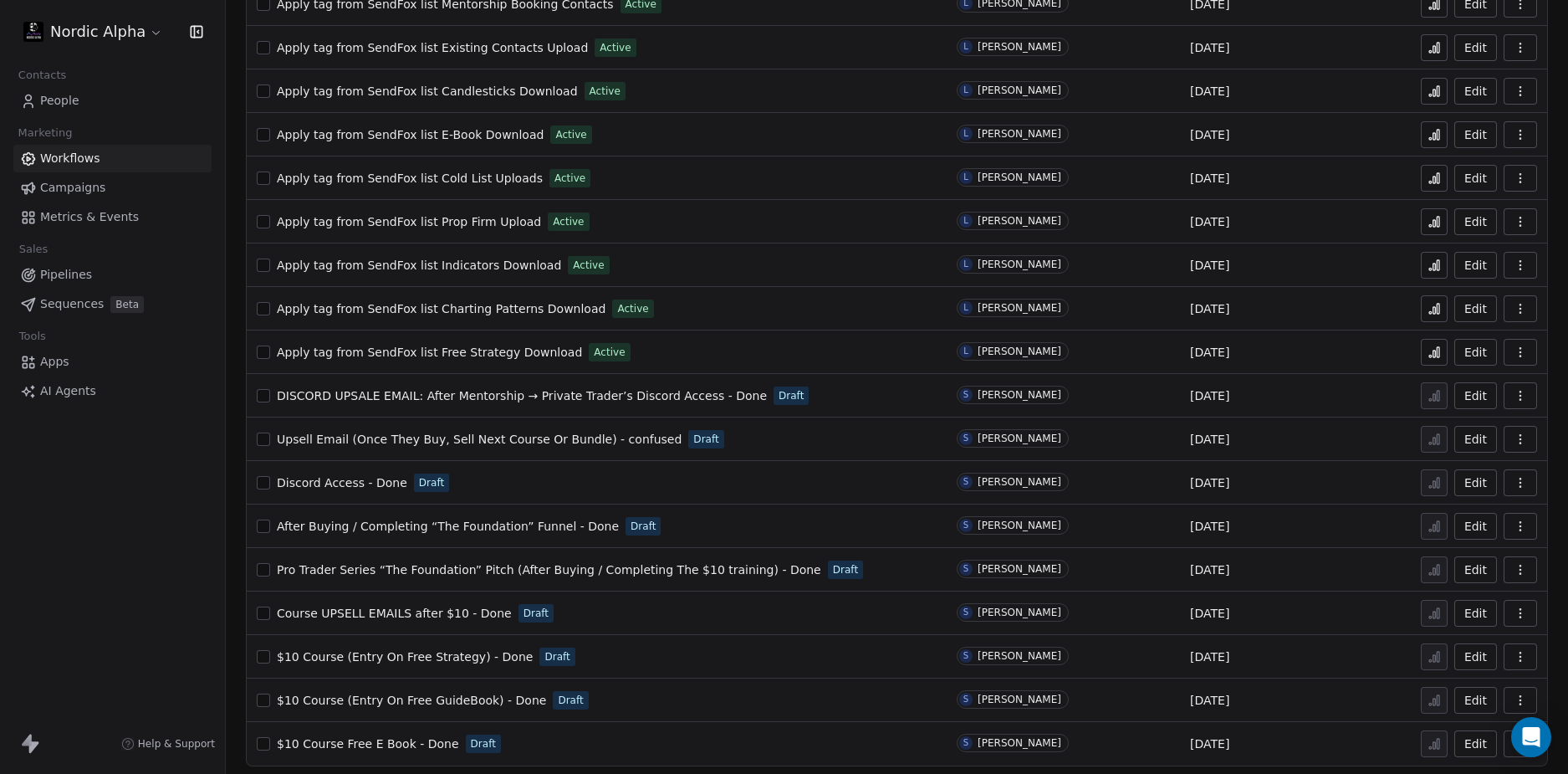
scroll to position [947, 0]
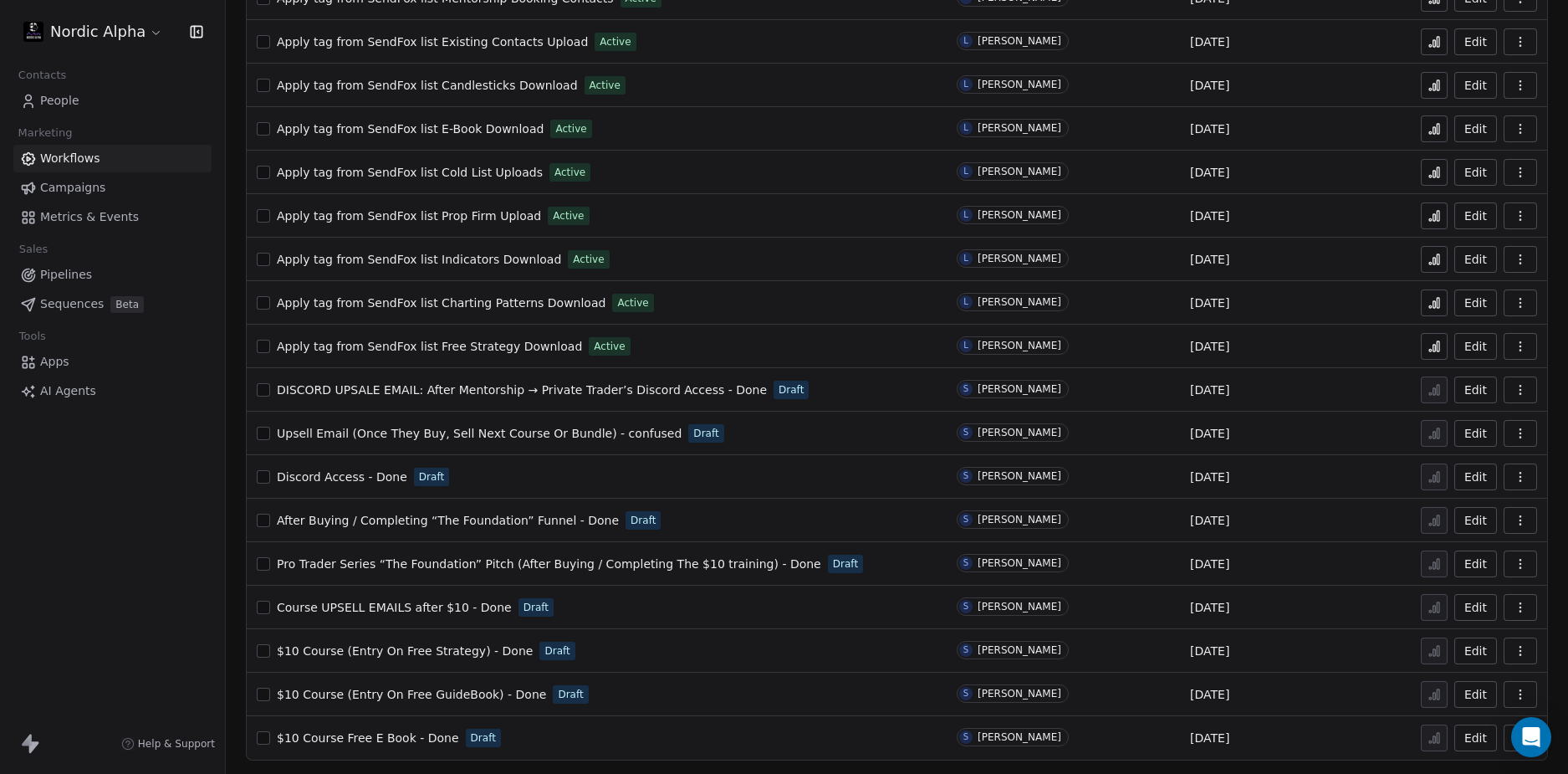
click at [491, 517] on span "After Buying / Completing “The Foundation” Funnel - Done" at bounding box center [447, 520] width 342 height 14
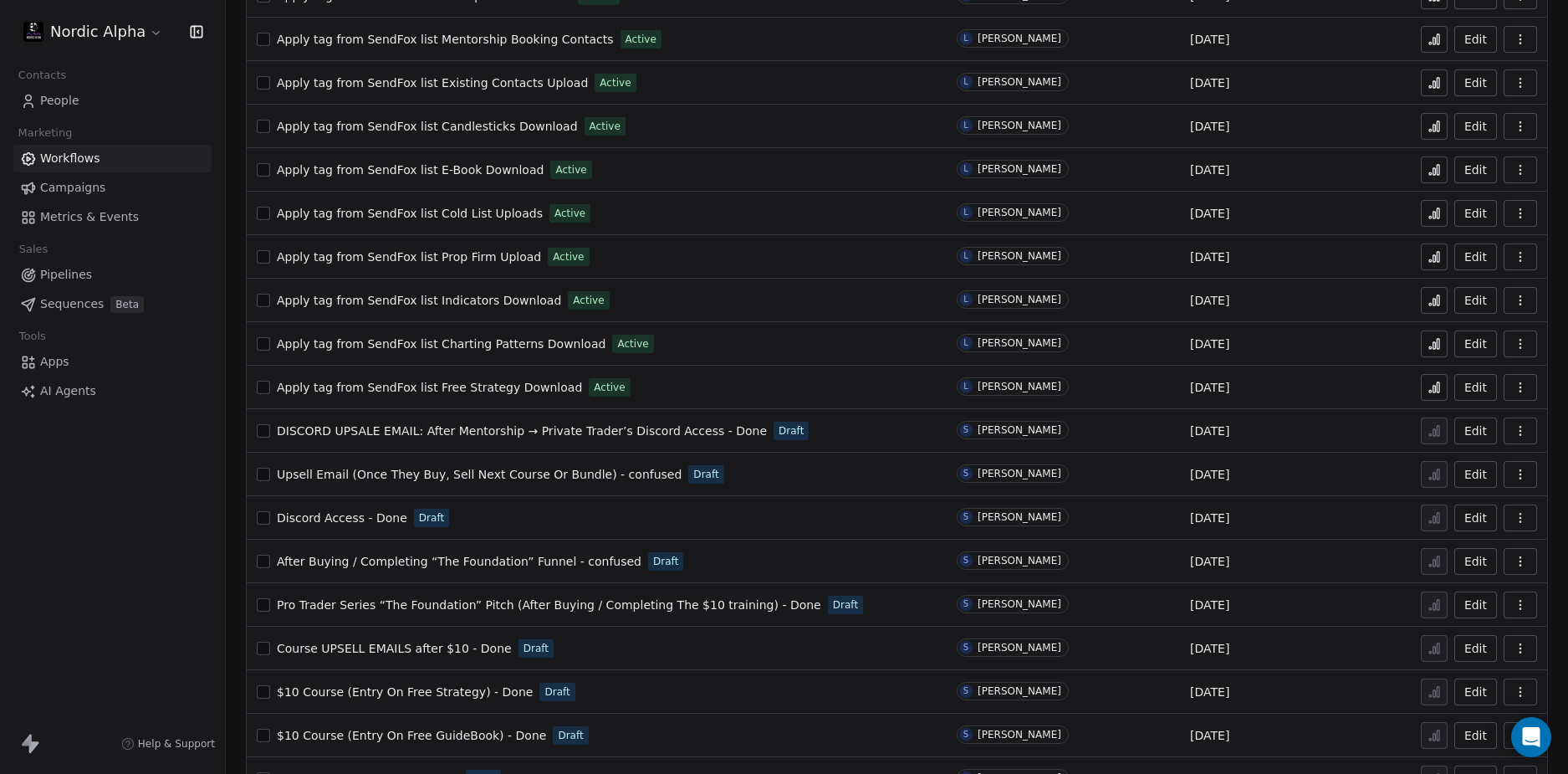
scroll to position [947, 0]
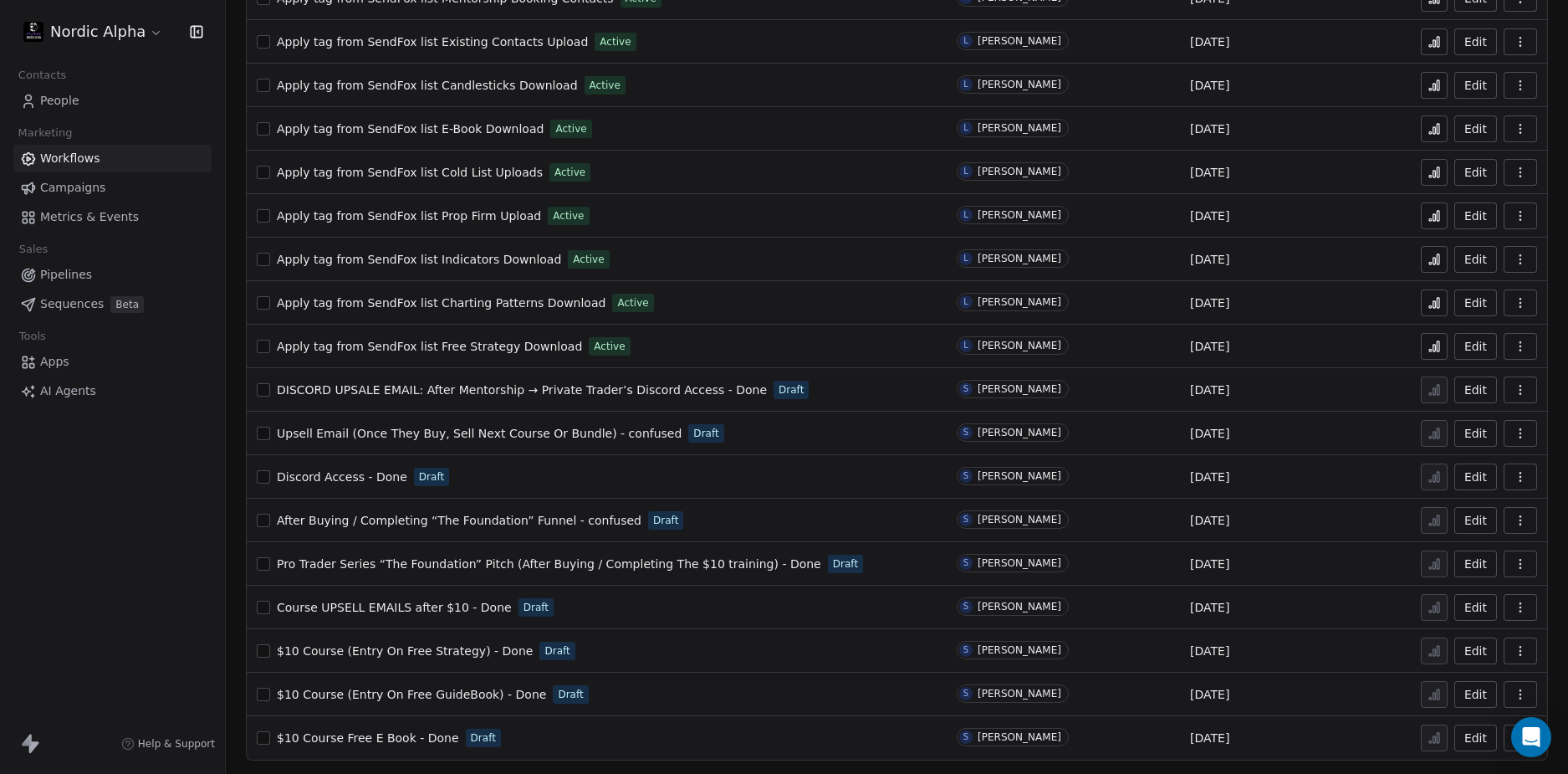
click at [350, 476] on span "Discord Access - Done" at bounding box center [342, 477] width 130 height 14
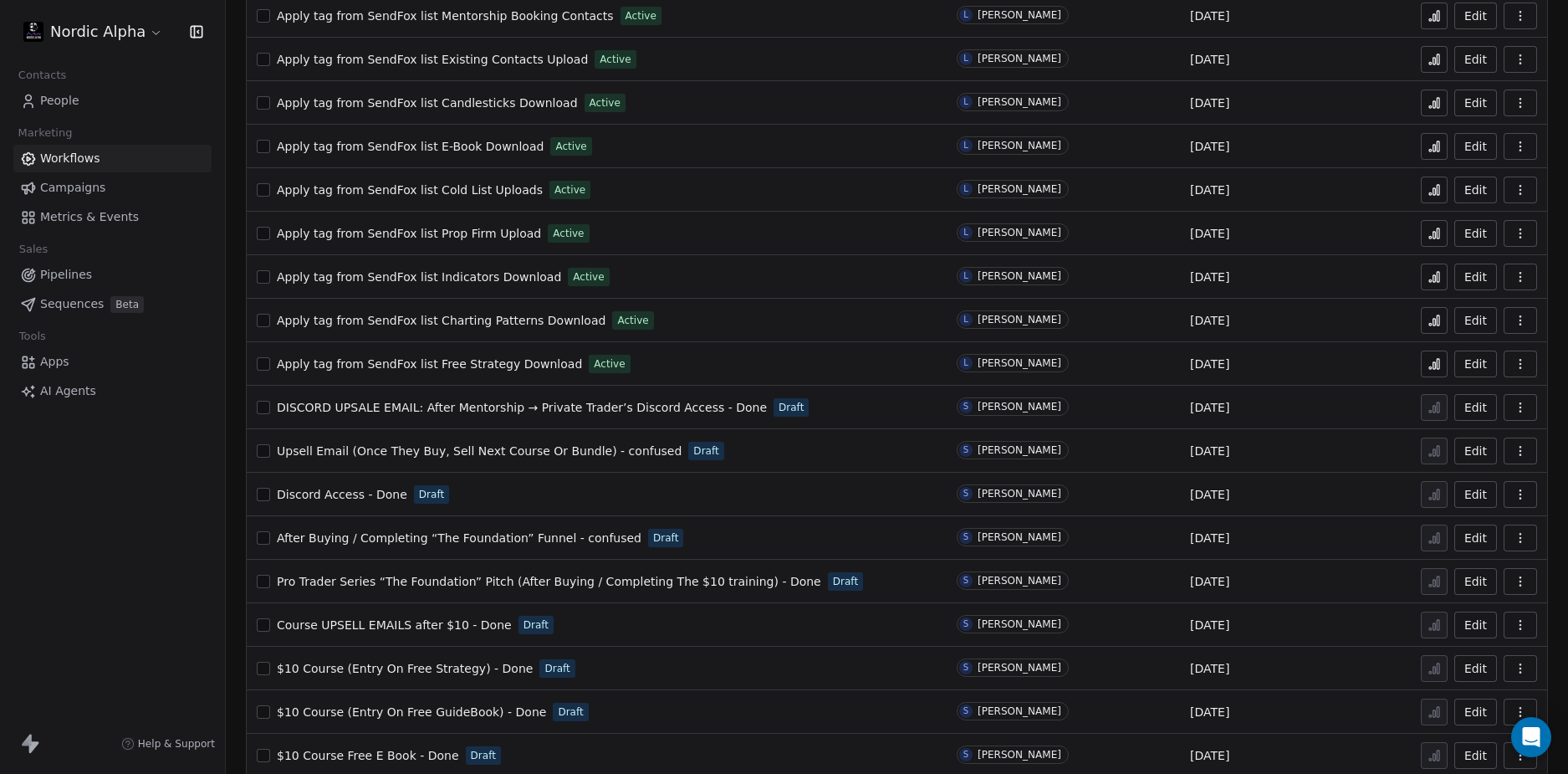
scroll to position [947, 0]
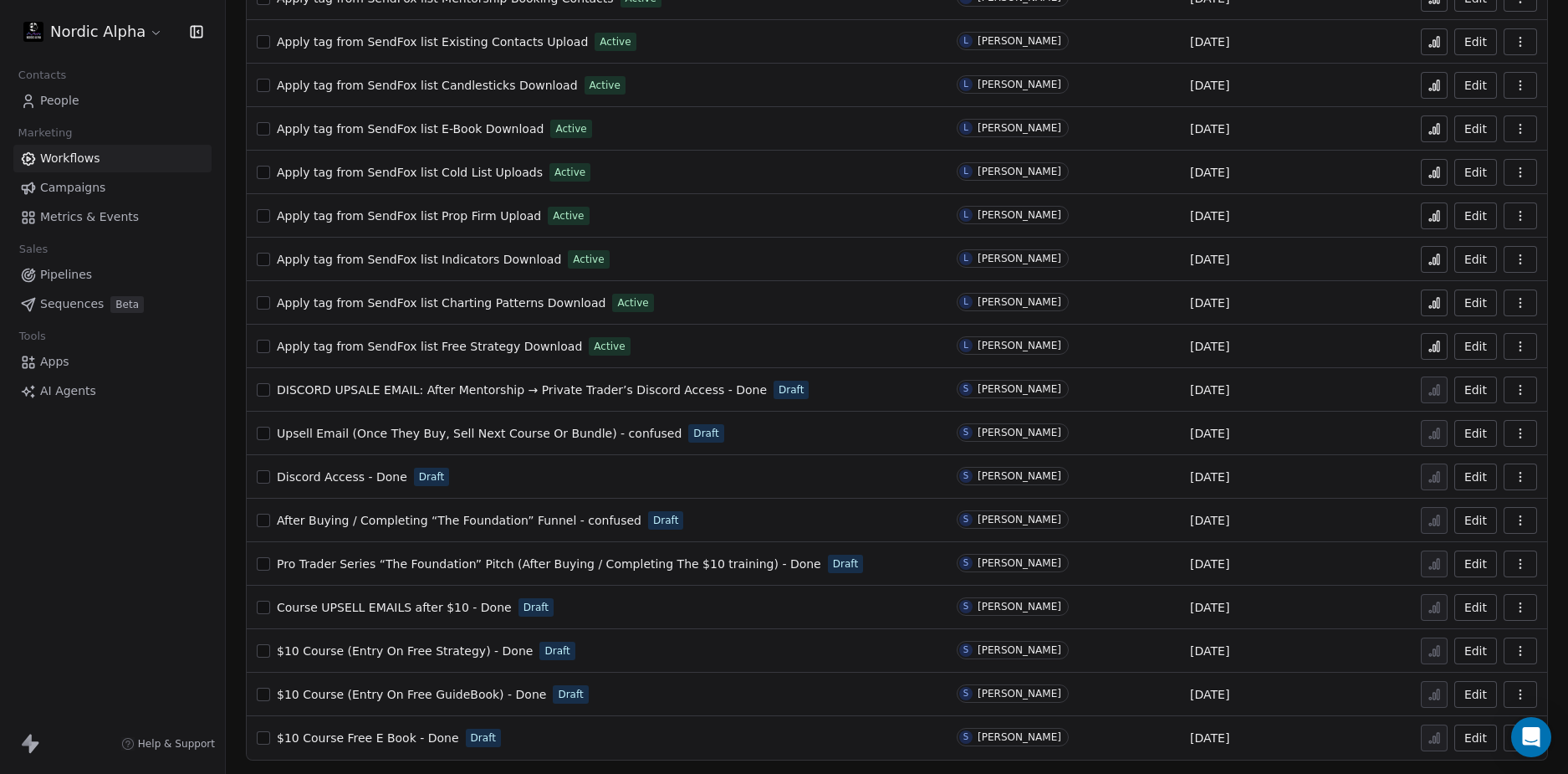
click at [413, 431] on span "Upsell Email (Once They Buy, Sell Next Course Or Bundle) - confused" at bounding box center [479, 433] width 405 height 14
click at [519, 390] on span "DISCORD UPSALE EMAIL: After Mentorship → Private Trader’s Discord Access - Done" at bounding box center [521, 390] width 490 height 14
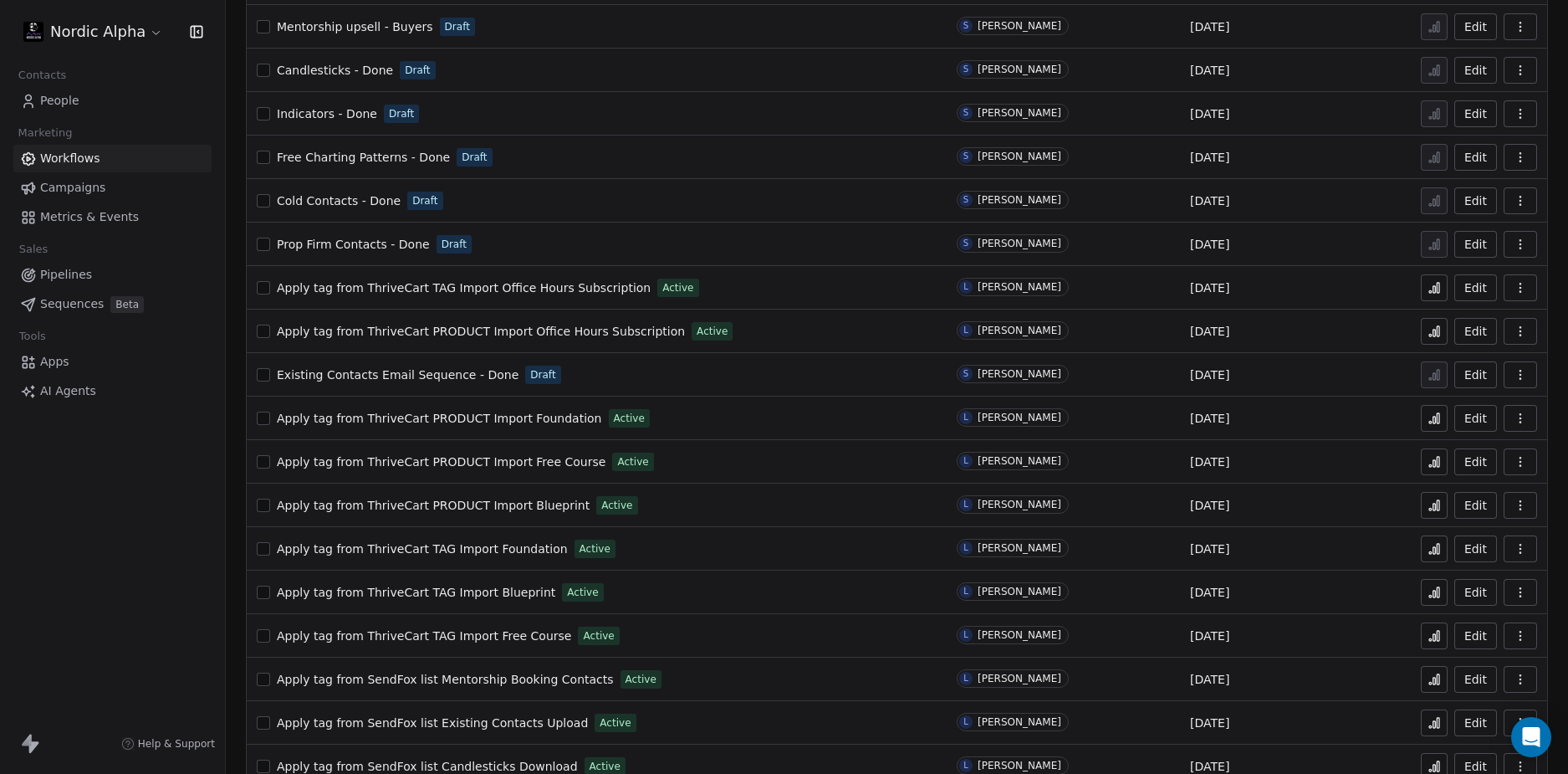
scroll to position [251, 0]
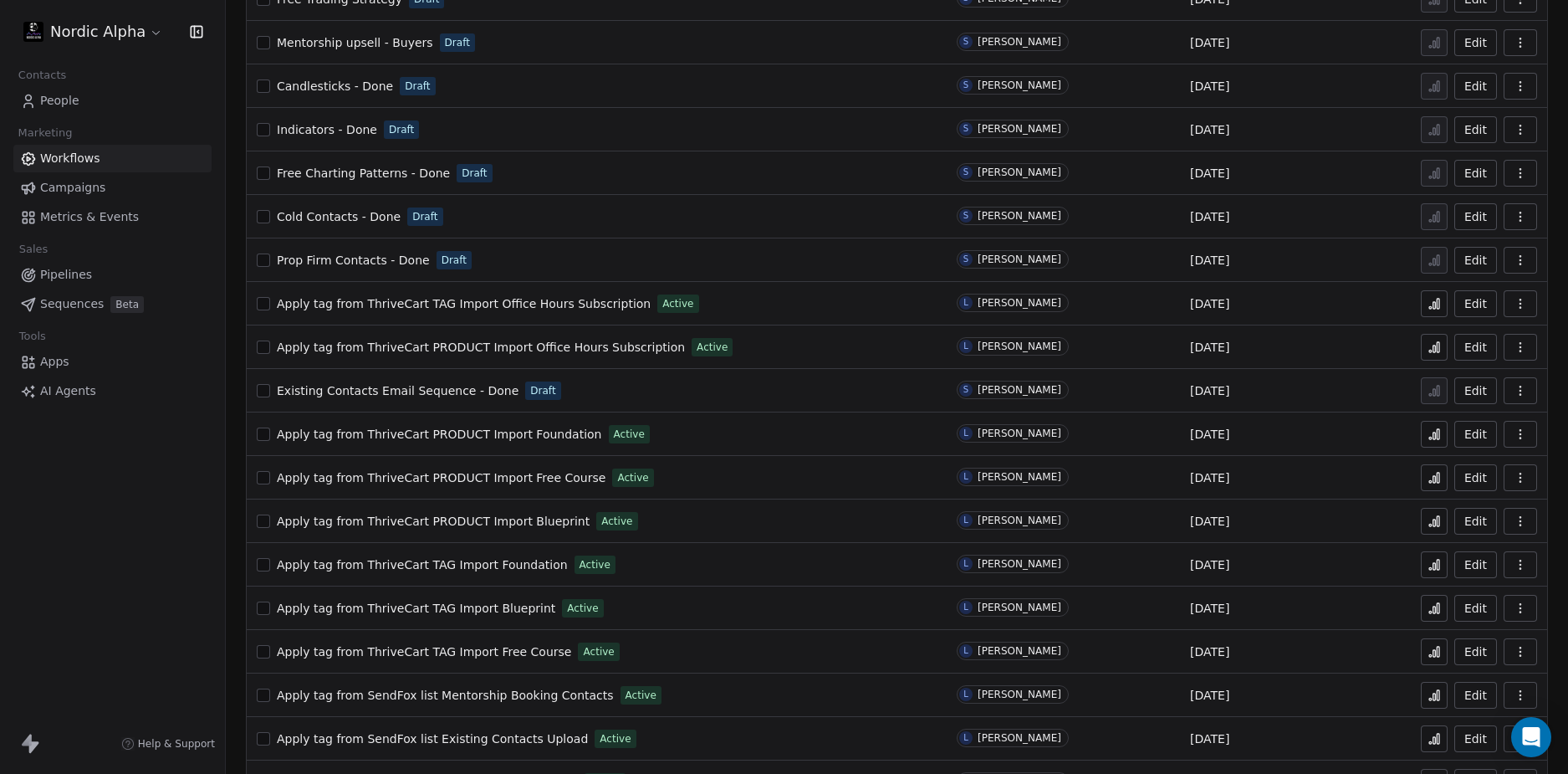
click at [149, 550] on div "Nordic Alpha Contacts People Marketing Workflows Campaigns Metrics & Events Sal…" at bounding box center [112, 387] width 225 height 774
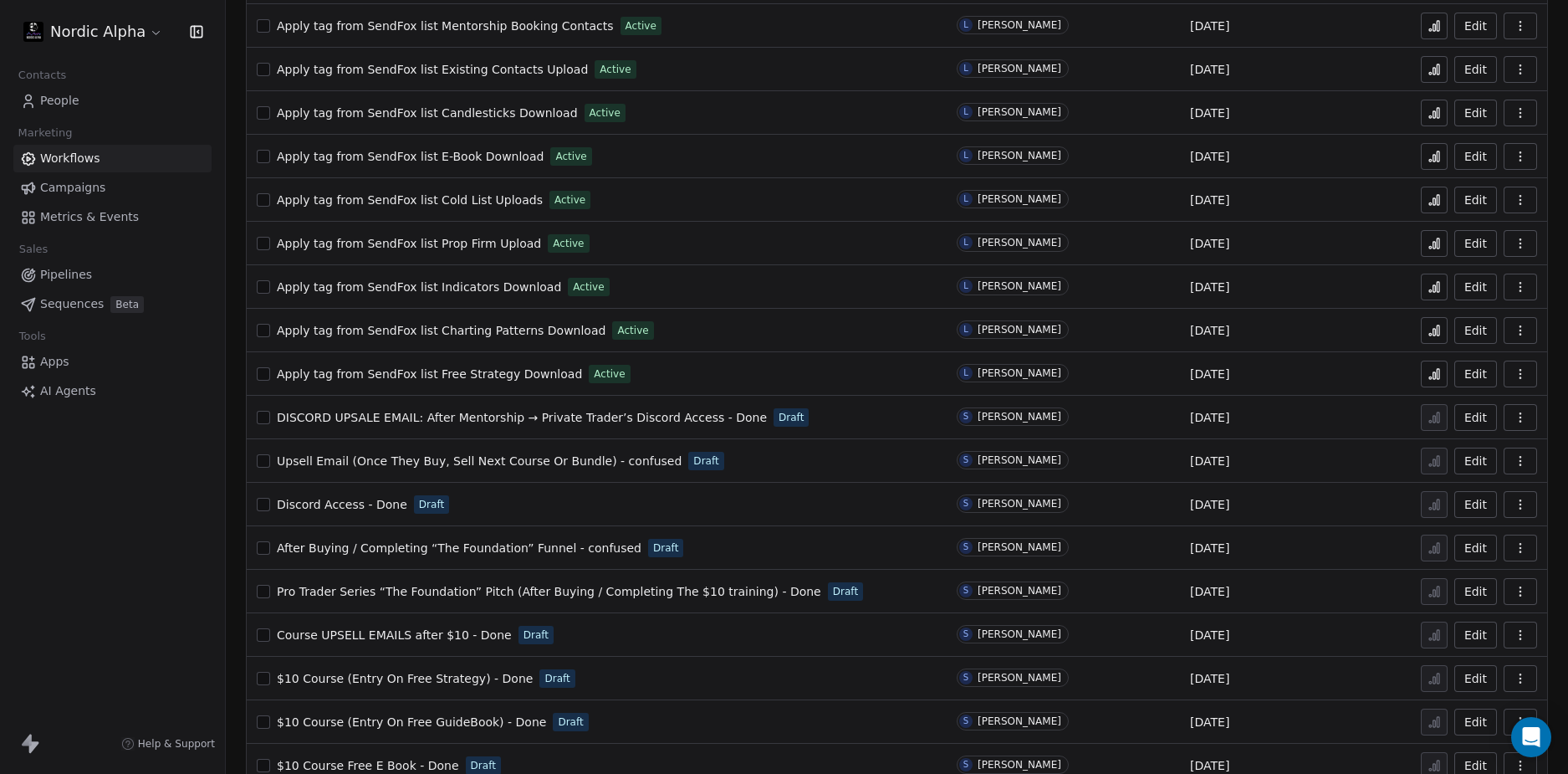
scroll to position [947, 0]
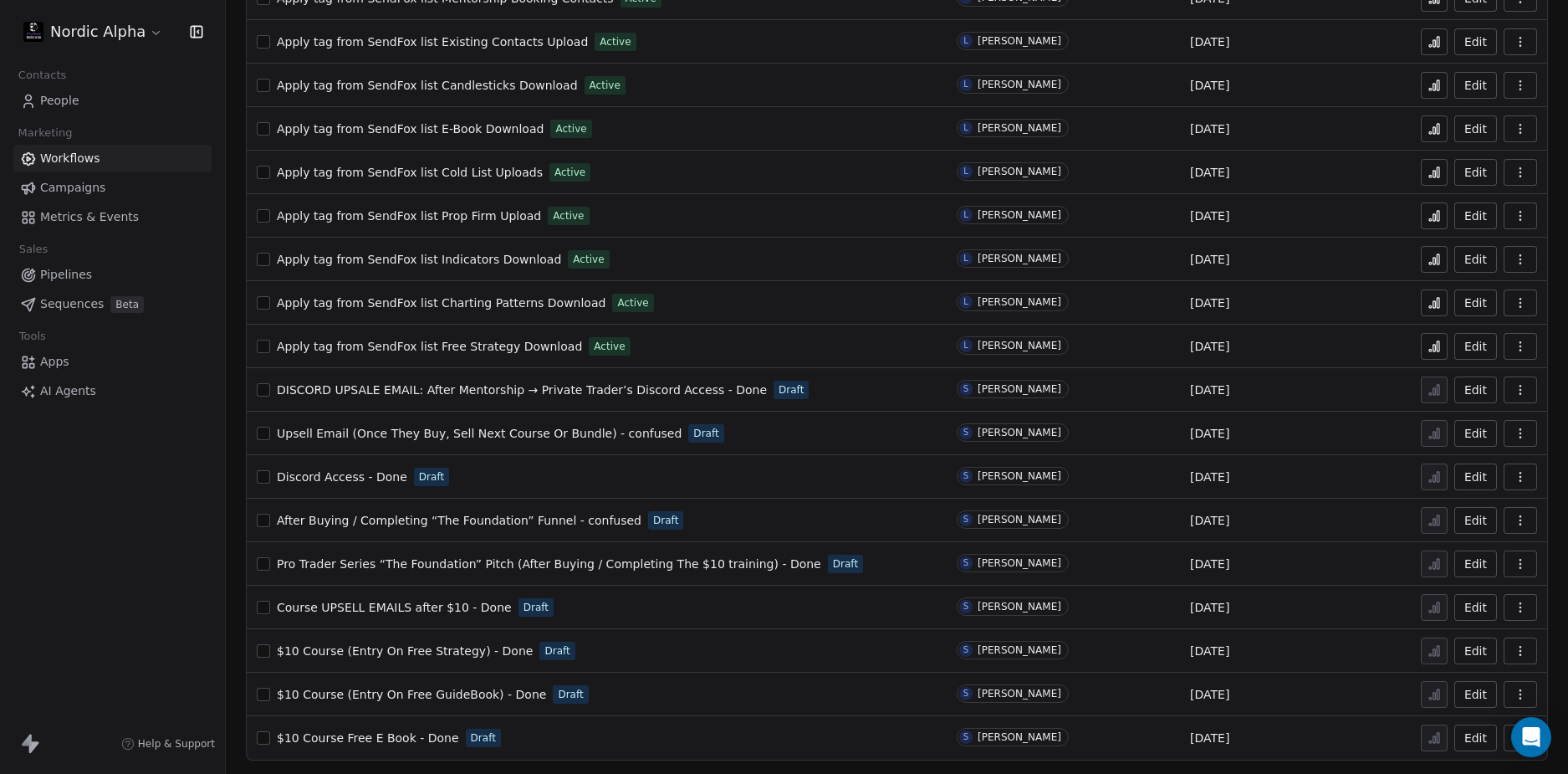
click at [484, 388] on span "DISCORD UPSALE EMAIL: After Mentorship → Private Trader’s Discord Access - Done" at bounding box center [521, 390] width 490 height 14
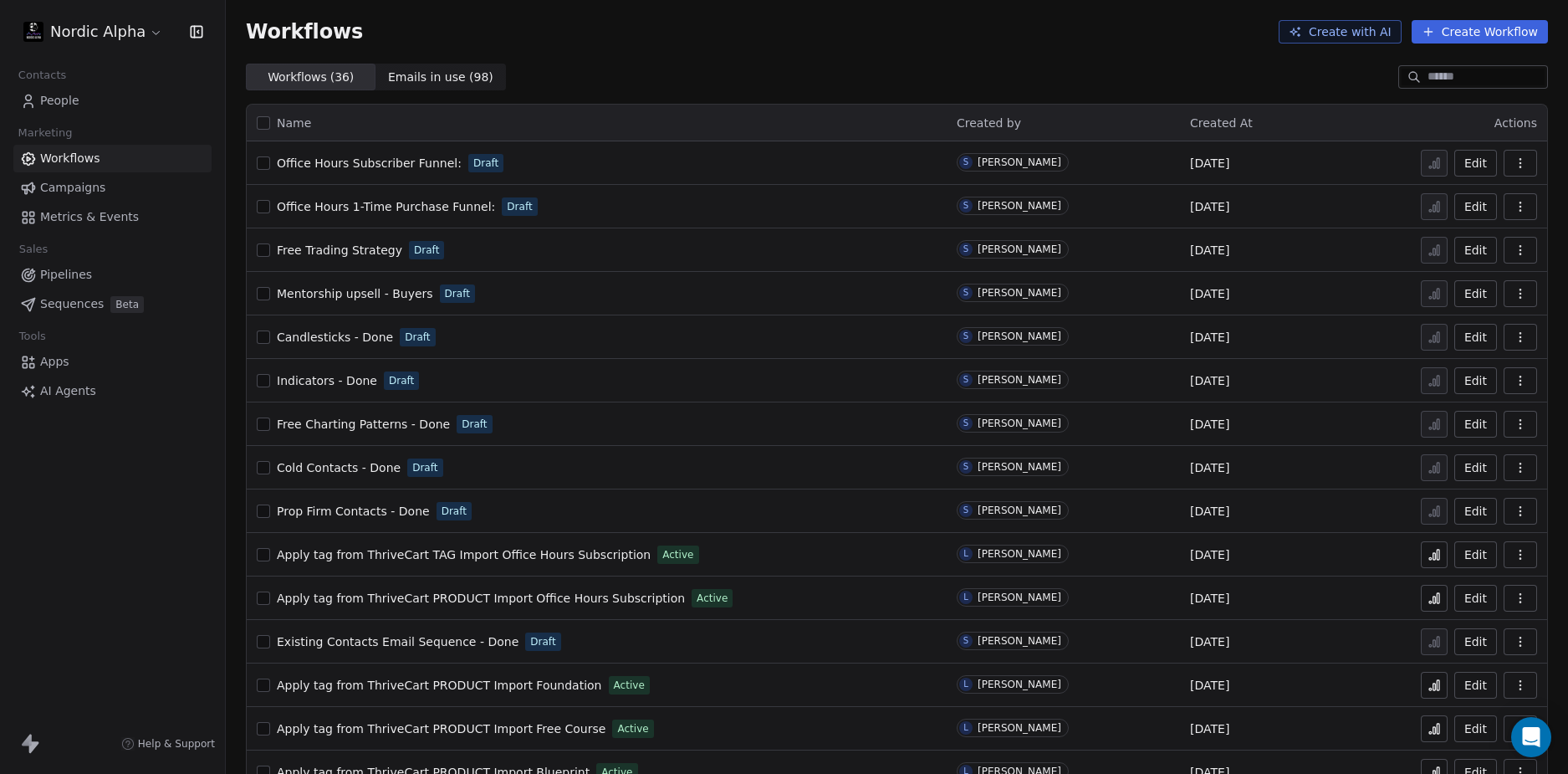
click at [929, 55] on div "Workflows Create with AI Create Workflow" at bounding box center [896, 31] width 1342 height 63
click at [922, 60] on div "Workflows Create with AI Create Workflow" at bounding box center [896, 31] width 1342 height 63
click at [380, 287] on span "Mentorship upsell - Buyers" at bounding box center [354, 294] width 156 height 14
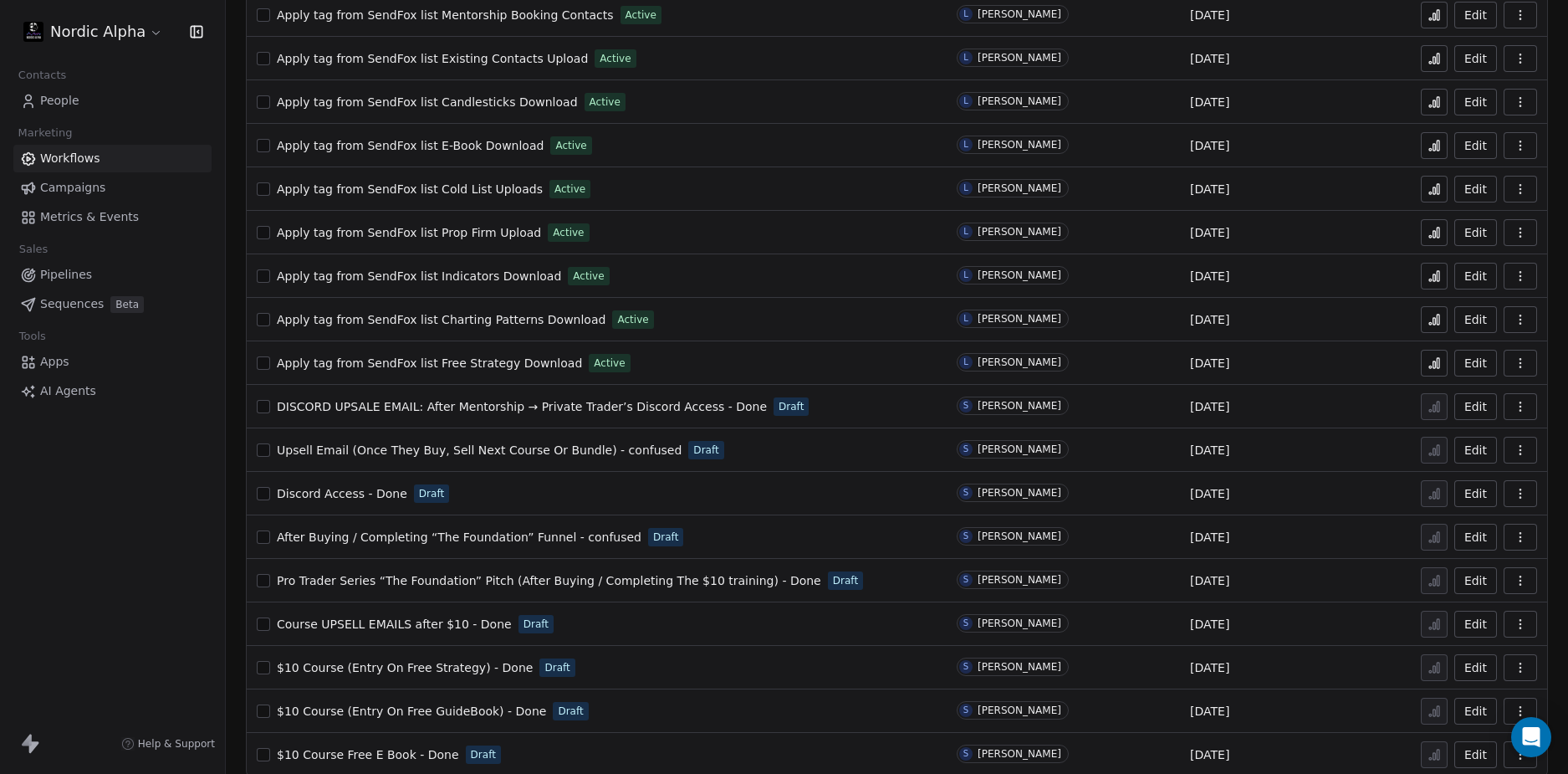
scroll to position [947, 0]
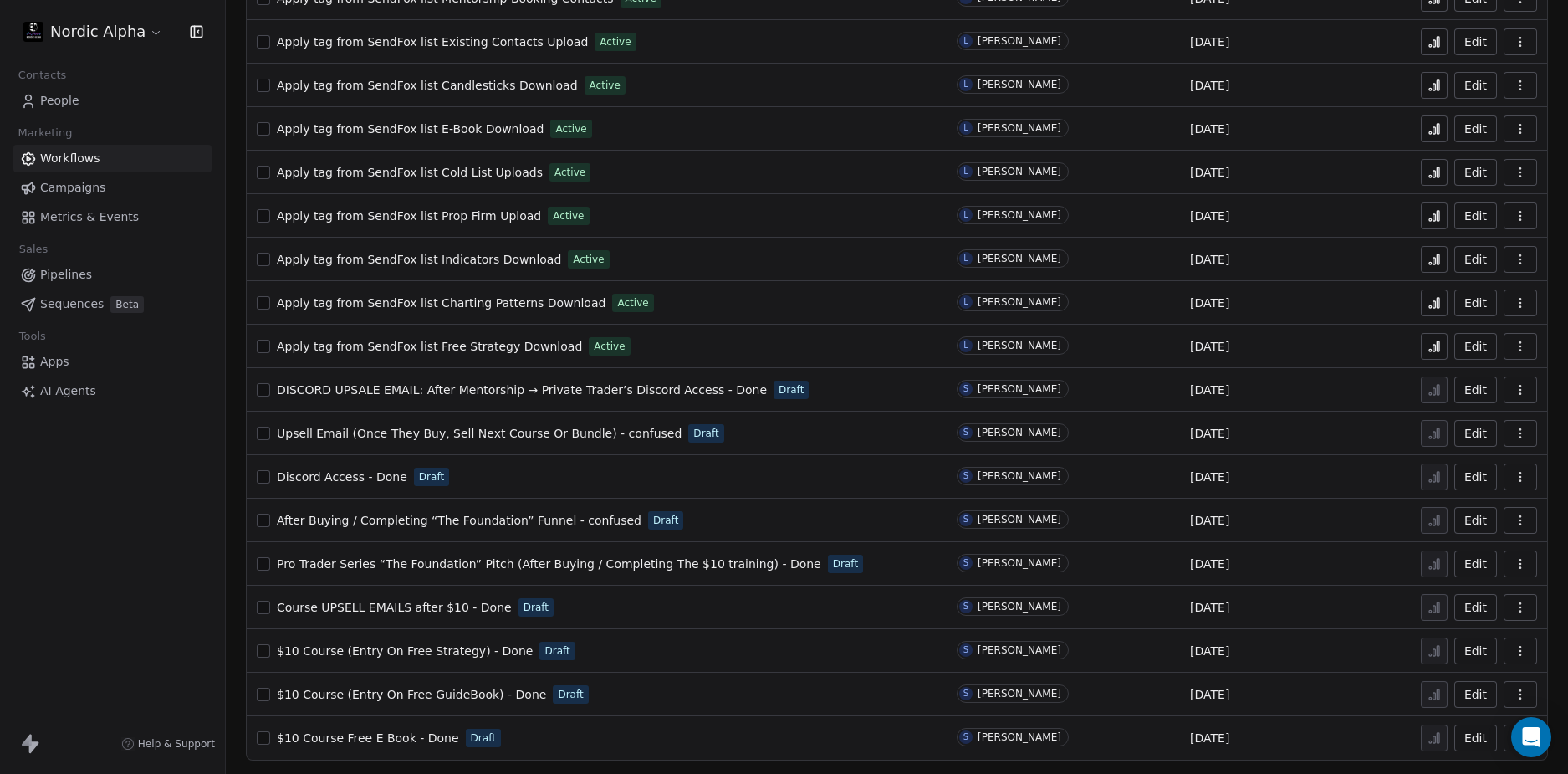
click at [362, 476] on span "Discord Access - Done" at bounding box center [342, 477] width 130 height 14
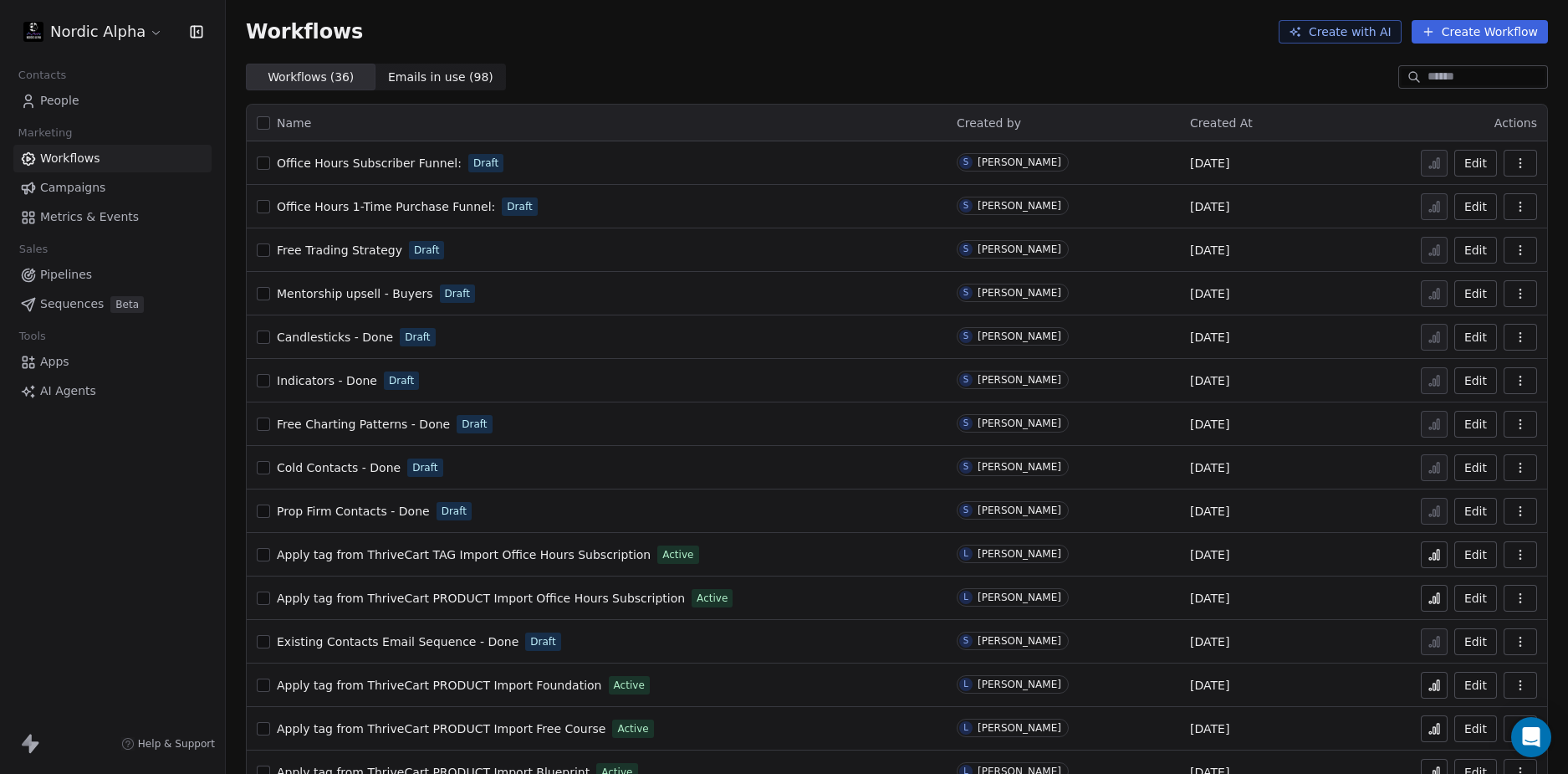
click at [329, 288] on span "Mentorship upsell - Buyers" at bounding box center [354, 294] width 156 height 14
click at [855, 28] on div "Workflows Create with AI Create Workflow" at bounding box center [897, 32] width 1302 height 24
click at [844, 37] on div "Workflows Create with AI Create Workflow" at bounding box center [897, 32] width 1302 height 24
click at [376, 158] on span "Office Hours Subscriber Funnel:" at bounding box center [369, 163] width 185 height 14
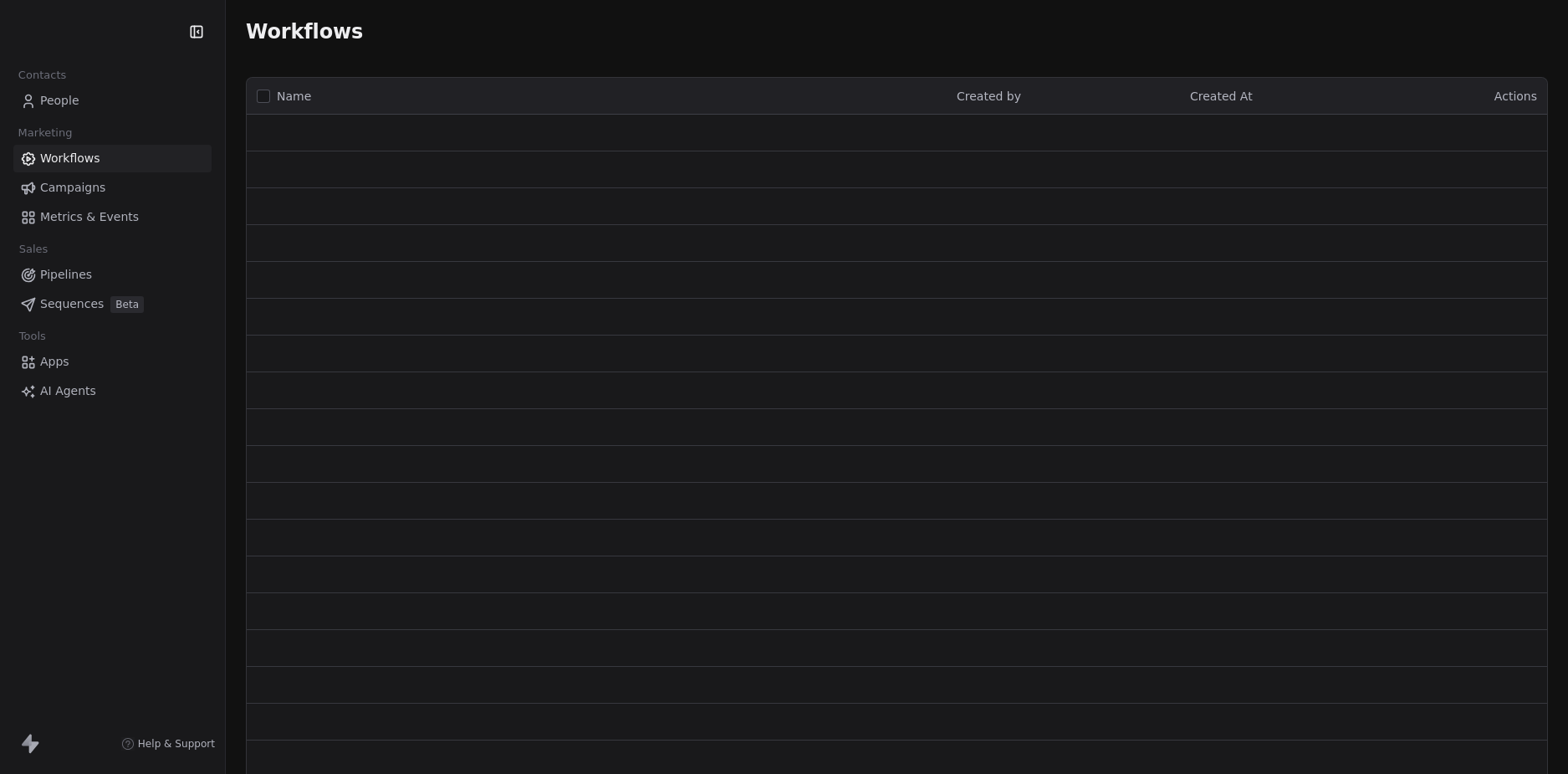
click at [138, 488] on div "Contacts People Marketing Workflows Campaigns Metrics & Events Sales Pipelines …" at bounding box center [112, 387] width 225 height 774
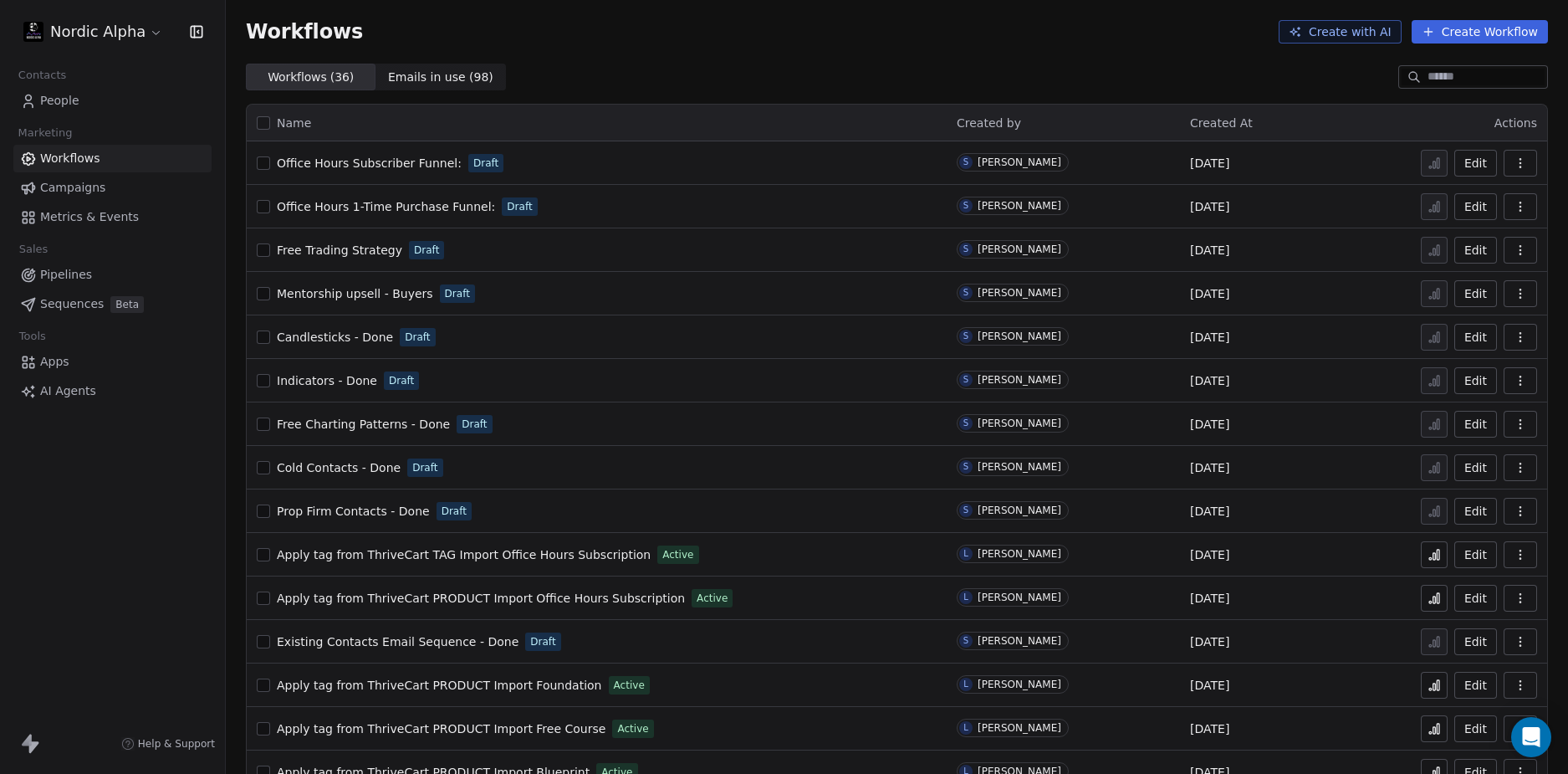
click at [1094, 72] on div "Workflows ( 36 ) Workflows ( 36 ) Emails in use ( 98 ) Emails in use ( 98 )" at bounding box center [896, 77] width 1342 height 27
click at [1473, 36] on button "Create Workflow" at bounding box center [1479, 32] width 136 height 24
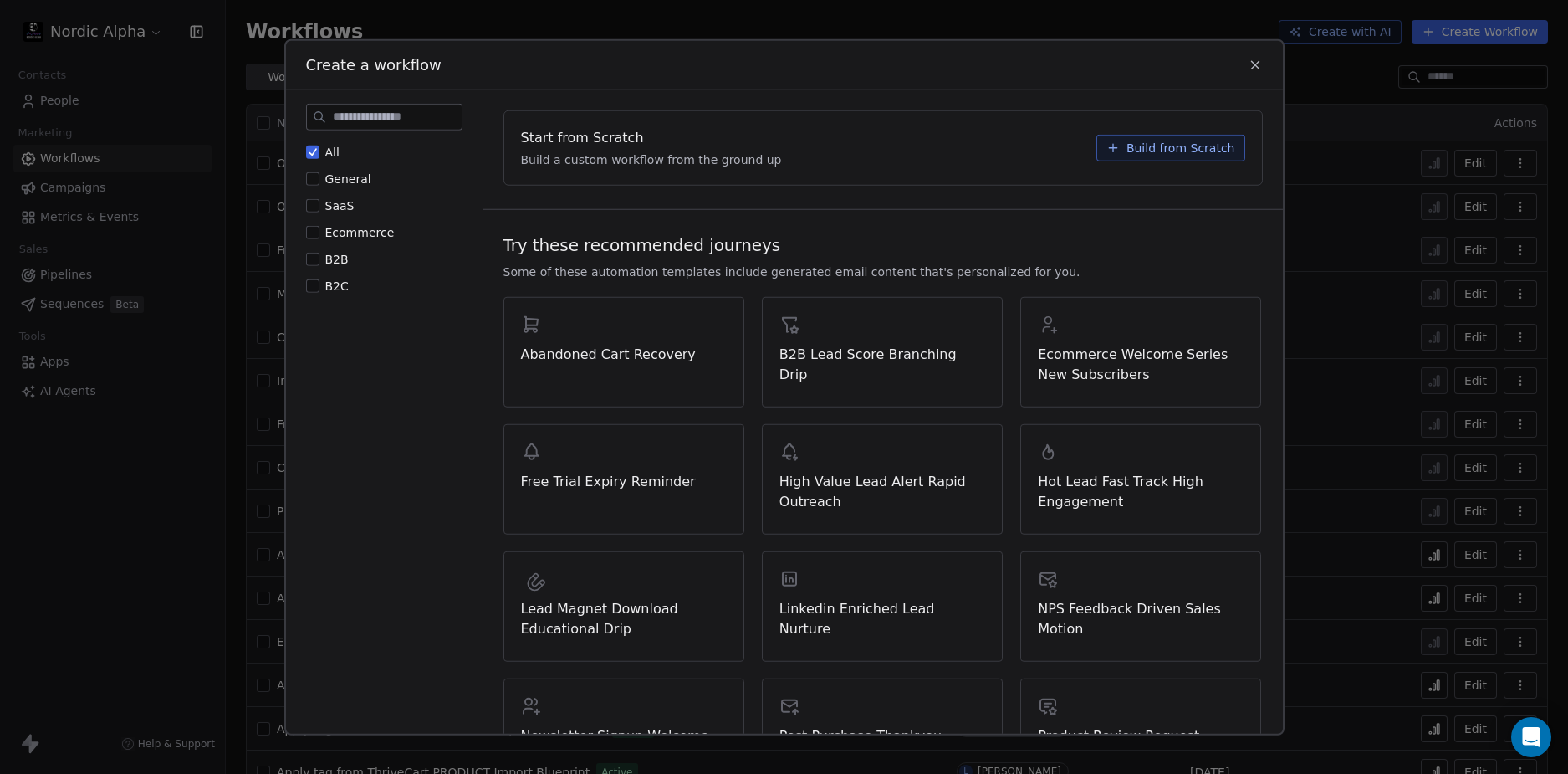
click at [857, 143] on div "Start from Scratch Build a custom workflow from the ground up" at bounding box center [803, 146] width 565 height 40
click at [1176, 148] on span "Build from Scratch" at bounding box center [1181, 147] width 109 height 17
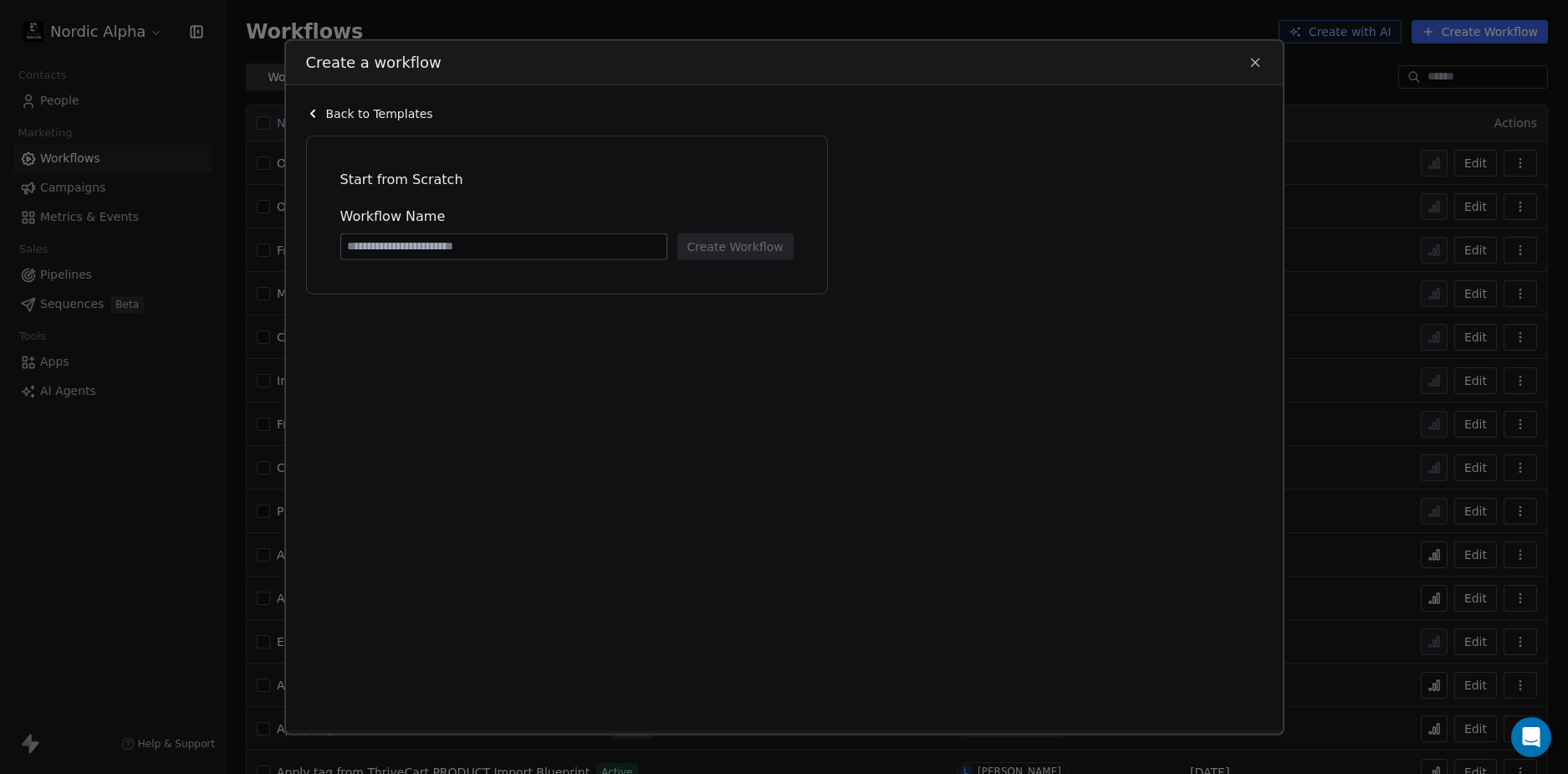
click at [480, 250] on input at bounding box center [503, 246] width 326 height 25
type input "****"
click at [716, 242] on button "Create Workflow" at bounding box center [735, 246] width 116 height 27
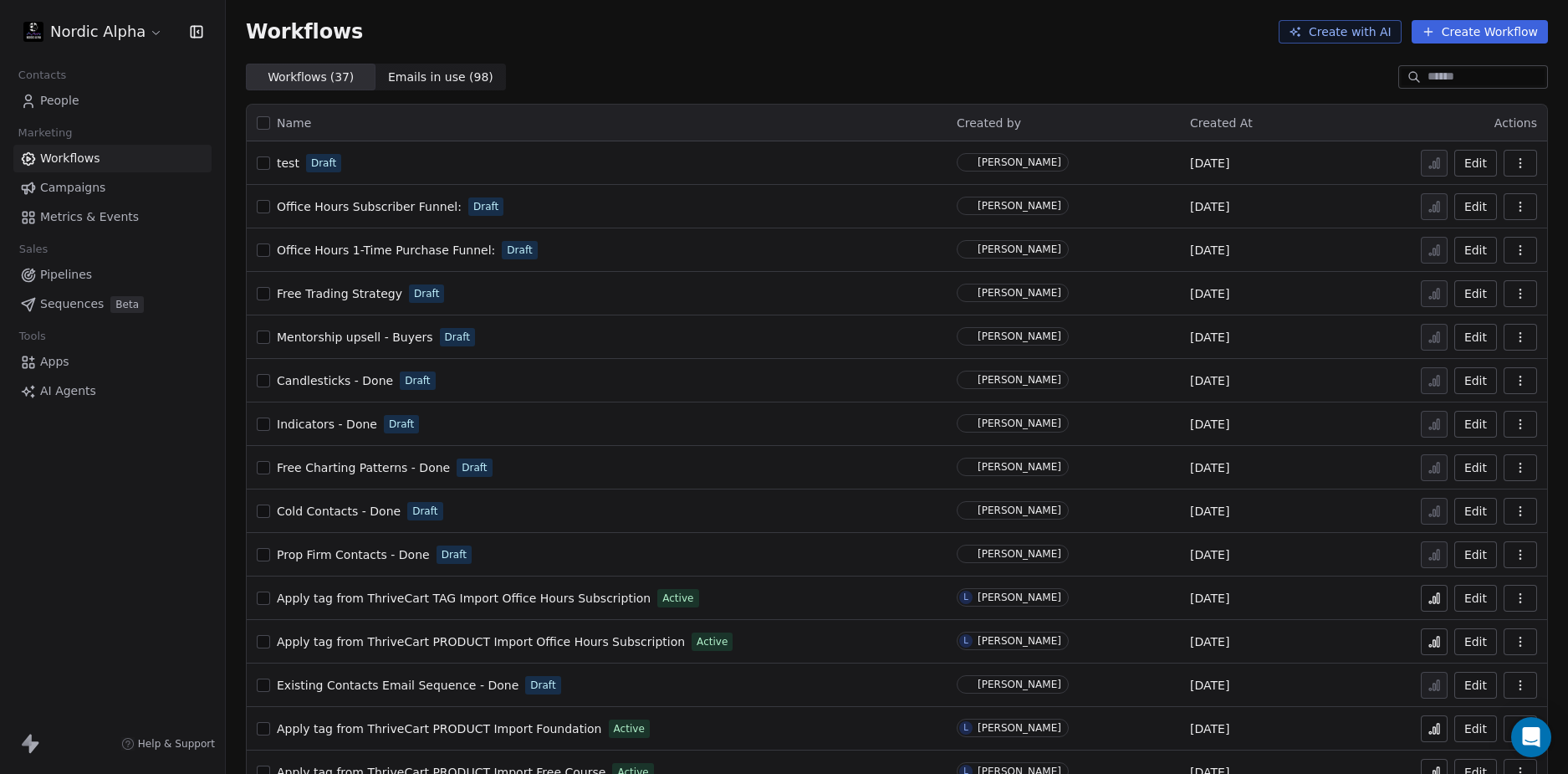
click at [127, 502] on div "Nordic Alpha Contacts People Marketing Workflows Campaigns Metrics & Events Sal…" at bounding box center [112, 387] width 225 height 774
click at [884, 47] on div "Workflows Create with AI Create Workflow" at bounding box center [896, 31] width 1342 height 63
click at [1520, 163] on icon "button" at bounding box center [1520, 162] width 1 height 1
click at [1450, 279] on span "Delete" at bounding box center [1456, 283] width 38 height 17
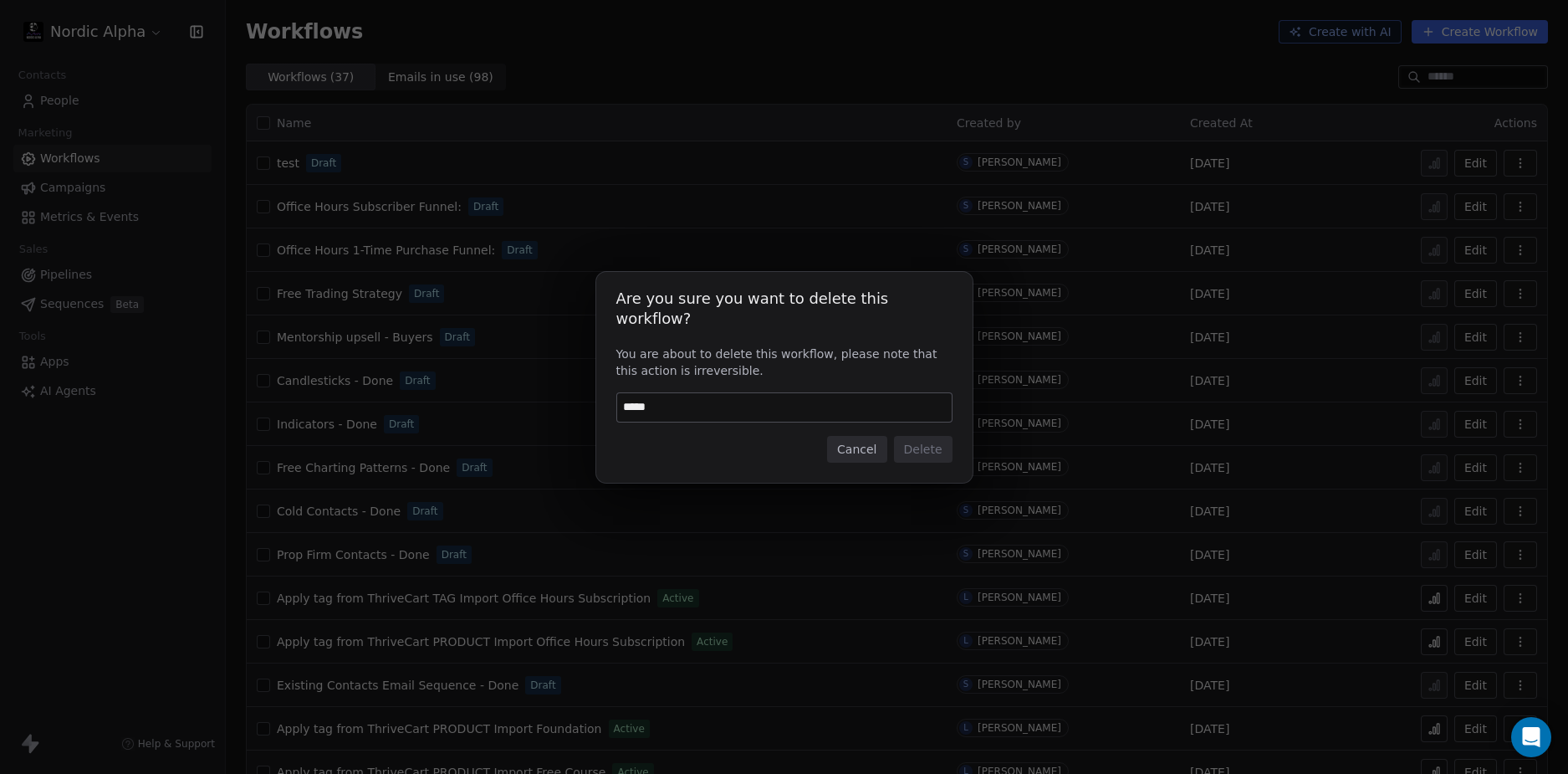
type input "******"
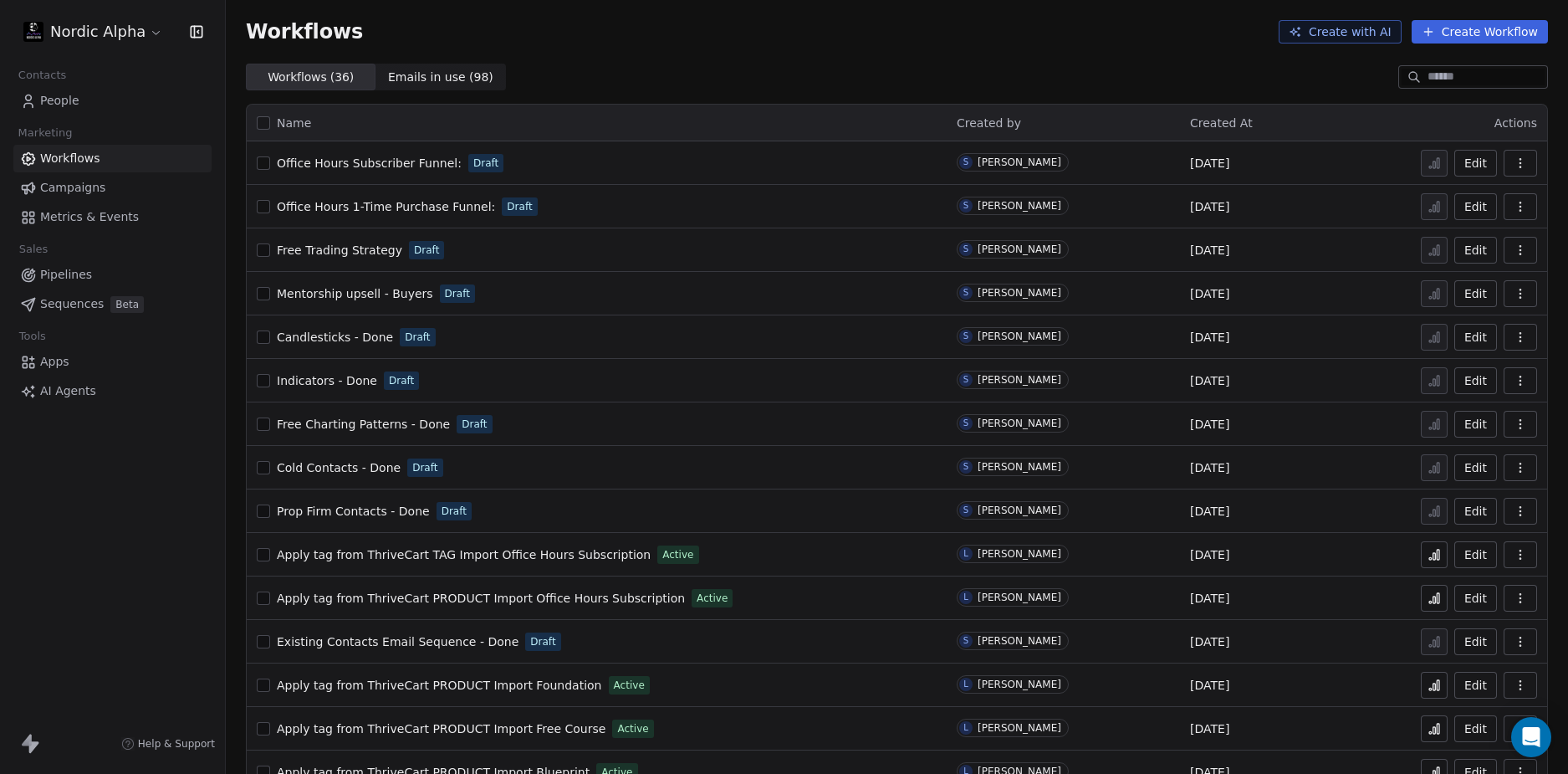
click at [813, 63] on div "Workflows Create with AI Create Workflow" at bounding box center [896, 31] width 1342 height 63
click at [383, 162] on span "Office Hours Subscriber Funnel:" at bounding box center [369, 163] width 185 height 14
click at [835, 58] on div "Workflows Create with AI Create Workflow" at bounding box center [896, 31] width 1342 height 63
drag, startPoint x: 104, startPoint y: 545, endPoint x: 141, endPoint y: 510, distance: 50.9
click at [106, 544] on div "Nordic Alpha Contacts People Marketing Workflows Campaigns Metrics & Events Sal…" at bounding box center [112, 387] width 225 height 774
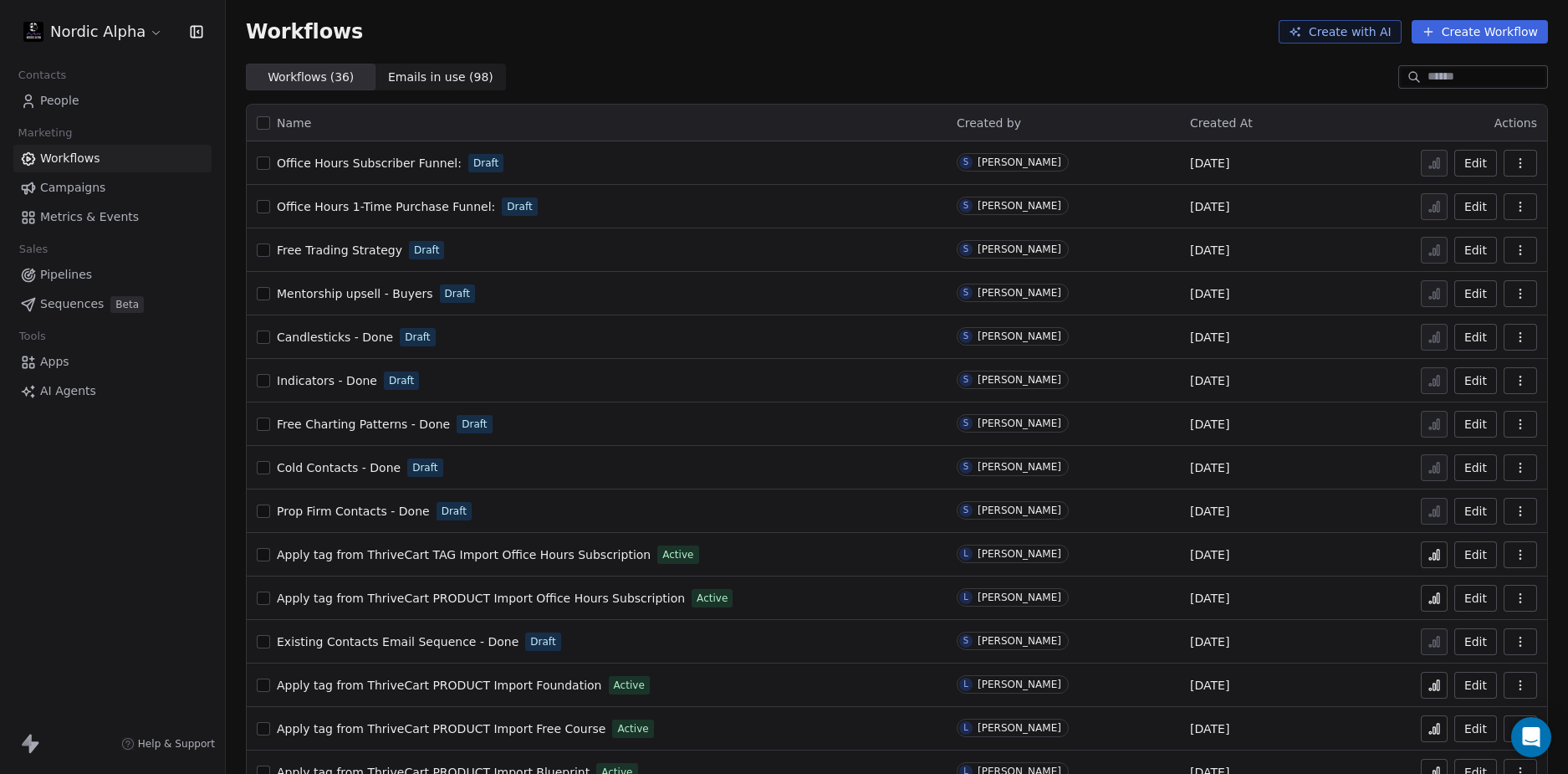
click at [829, 37] on div "Workflows Create with AI Create Workflow" at bounding box center [897, 32] width 1302 height 24
click at [871, 39] on div "Workflows Create with AI Create Workflow" at bounding box center [897, 32] width 1302 height 24
click at [717, 41] on div "Workflows Create with AI Create Workflow" at bounding box center [897, 32] width 1302 height 24
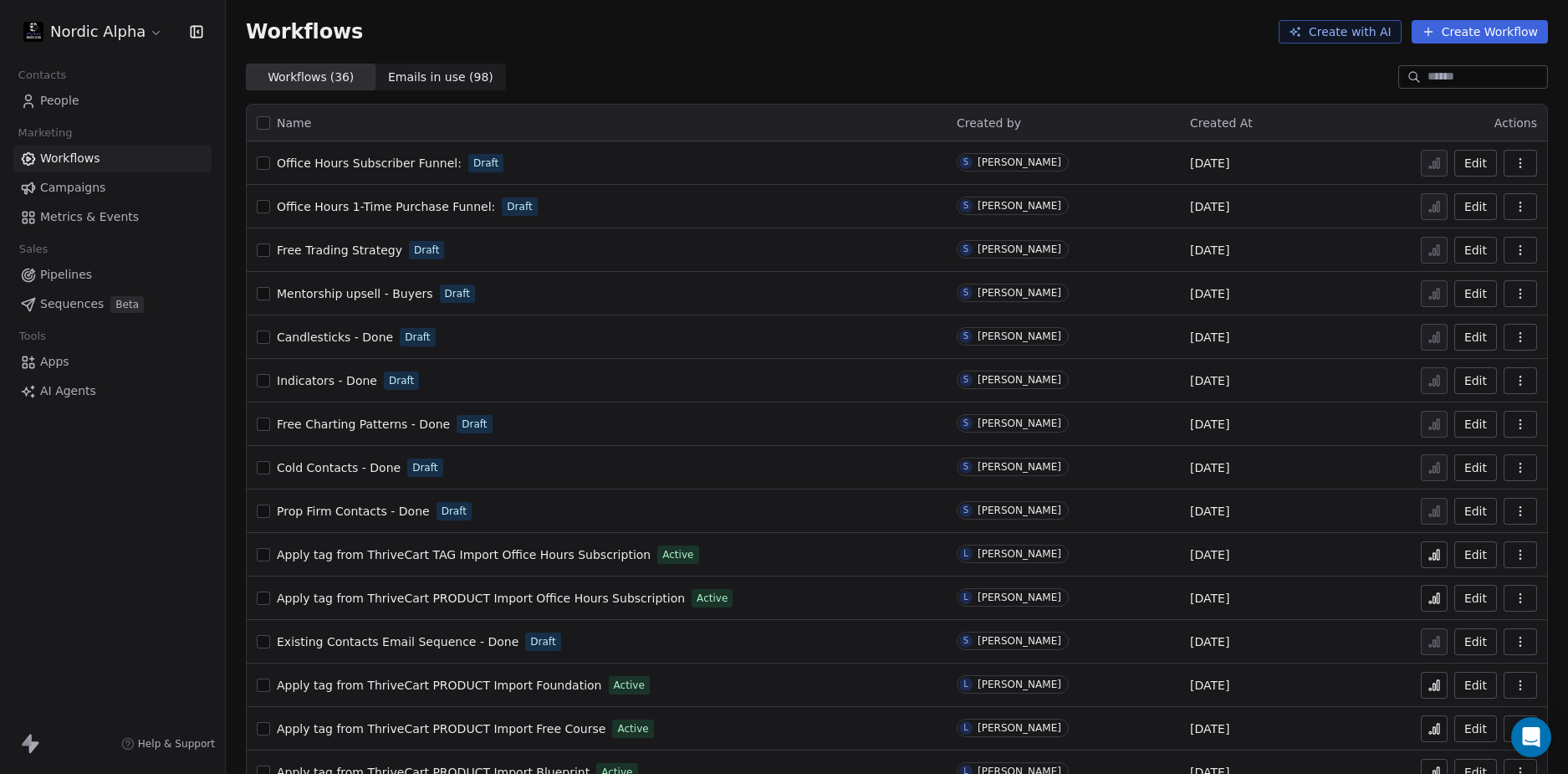
click at [913, 65] on div "Workflows ( 36 ) Workflows ( 36 ) Emails in use ( 98 ) Emails in use ( 98 )" at bounding box center [896, 77] width 1342 height 27
click at [1533, 733] on icon "Open Intercom Messenger" at bounding box center [1531, 737] width 19 height 22
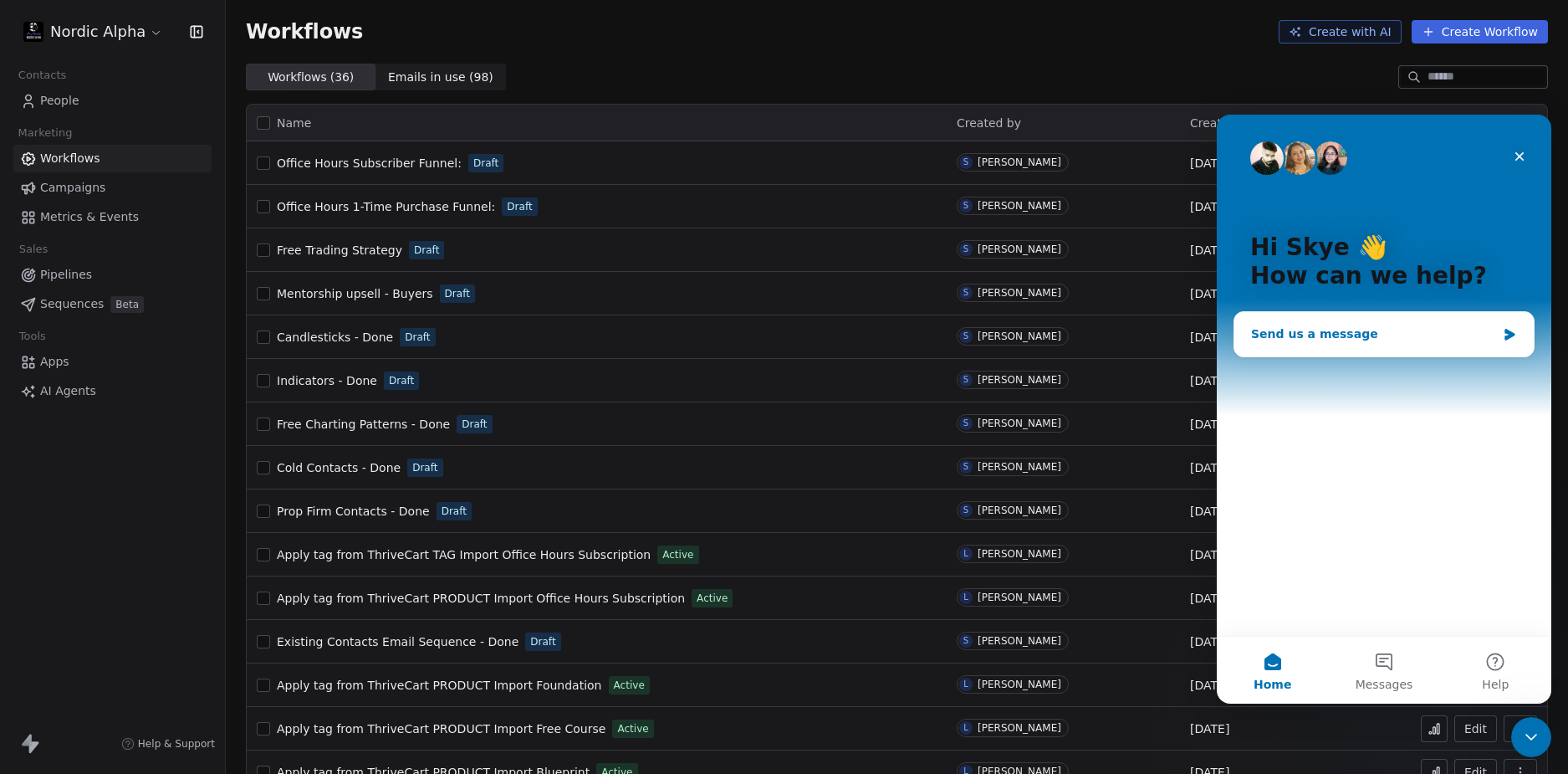
click at [1358, 332] on div "Send us a message" at bounding box center [1373, 334] width 245 height 18
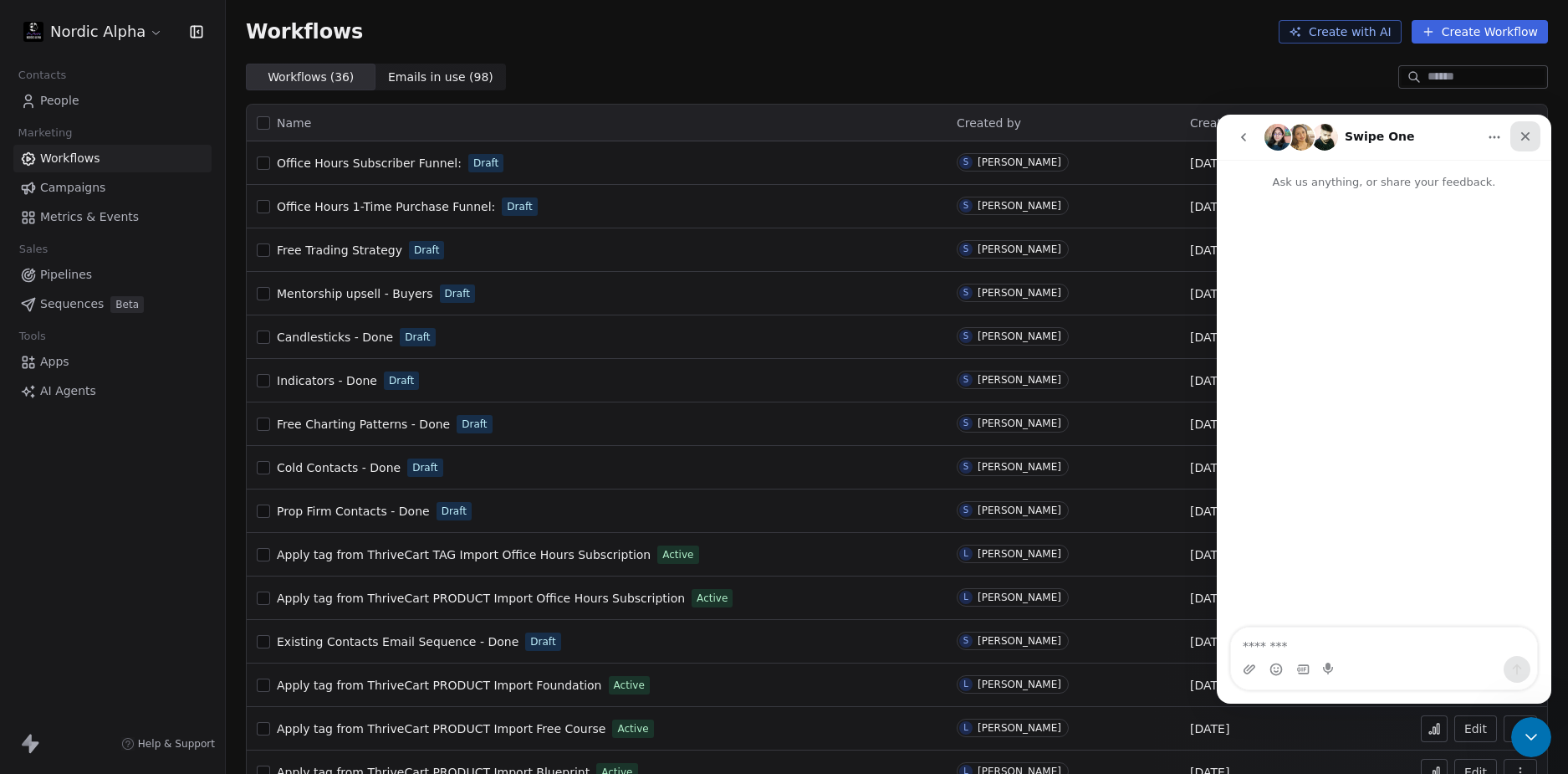
click at [1529, 129] on icon "Close" at bounding box center [1526, 136] width 14 height 14
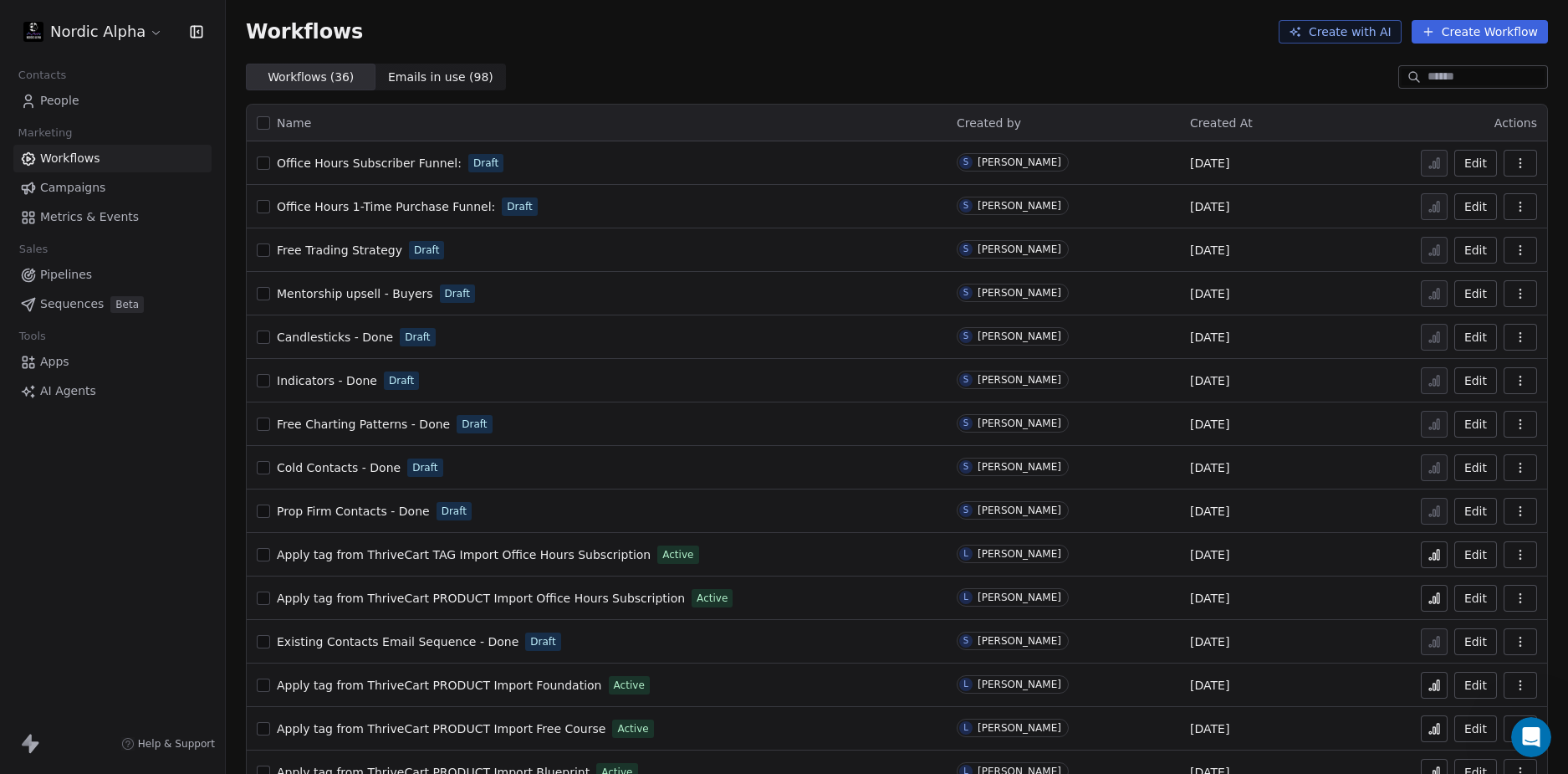
click at [1012, 28] on div "Workflows Create with AI Create Workflow" at bounding box center [897, 32] width 1302 height 24
click at [359, 295] on span "Mentorship upsell - Buyers" at bounding box center [354, 294] width 156 height 14
click at [578, 548] on span "Apply tag from ThriveCart TAG Import Office Hours Subscription" at bounding box center [463, 555] width 374 height 14
click at [784, 38] on div "Workflows Create with AI Create Workflow" at bounding box center [897, 32] width 1302 height 24
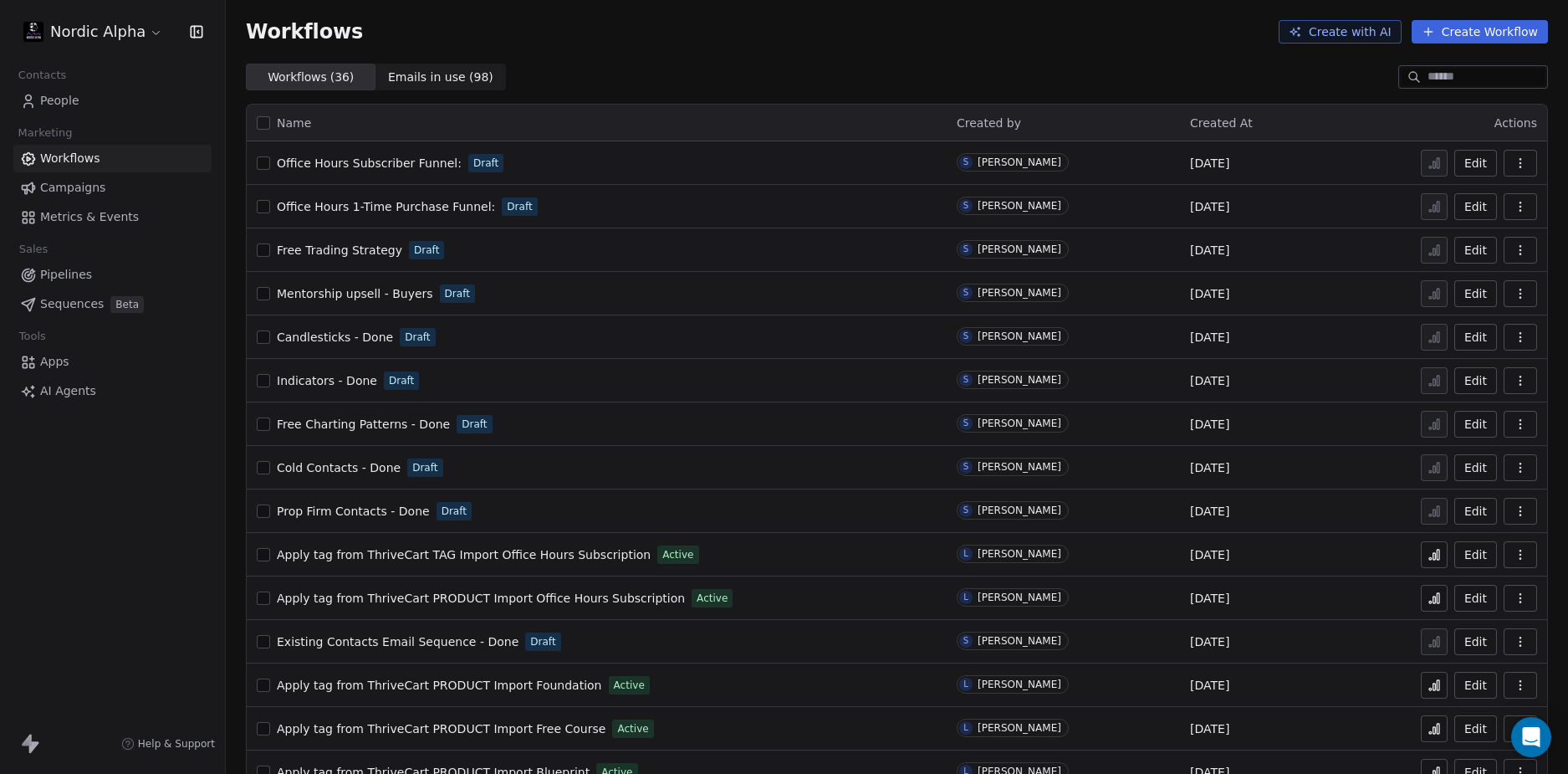
click at [157, 548] on div "Nordic Alpha Contacts People Marketing Workflows Campaigns Metrics & Events Sal…" at bounding box center [112, 387] width 225 height 774
click at [858, 74] on div "Workflows ( 36 ) Workflows ( 36 ) Emails in use ( 98 ) Emails in use ( 98 )" at bounding box center [896, 77] width 1342 height 27
click at [757, 64] on div "Workflows ( 36 ) Workflows ( 36 ) Emails in use ( 98 ) Emails in use ( 98 )" at bounding box center [896, 77] width 1342 height 27
click at [96, 605] on div "Nordic Alpha Contacts People Marketing Workflows Campaigns Metrics & Events Sal…" at bounding box center [112, 387] width 225 height 774
click at [702, 69] on div "Workflows ( 36 ) Workflows ( 36 ) Emails in use ( 98 ) Emails in use ( 98 )" at bounding box center [896, 77] width 1342 height 27
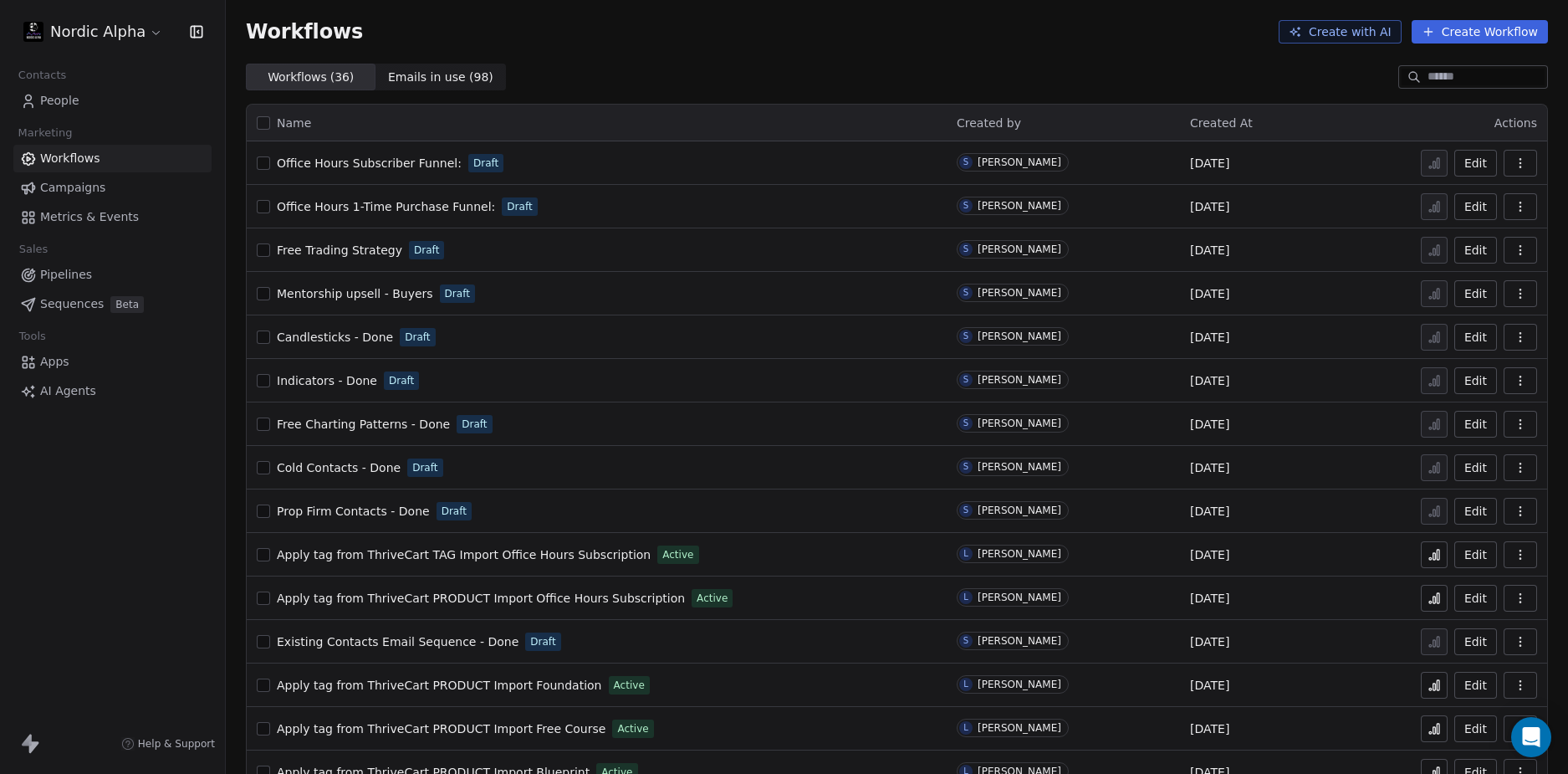
click at [758, 52] on div "Workflows Create with AI Create Workflow" at bounding box center [896, 31] width 1342 height 63
click at [820, 25] on div "Workflows Create with AI Create Workflow" at bounding box center [897, 32] width 1302 height 24
click at [836, 15] on div "Workflows Create with AI Create Workflow" at bounding box center [896, 31] width 1342 height 63
click at [1013, 54] on div "Workflows Create with AI Create Workflow" at bounding box center [896, 31] width 1342 height 63
click at [718, 77] on div "Workflows ( 36 ) Workflows ( 36 ) Emails in use ( 98 ) Emails in use ( 98 )" at bounding box center [896, 77] width 1342 height 27
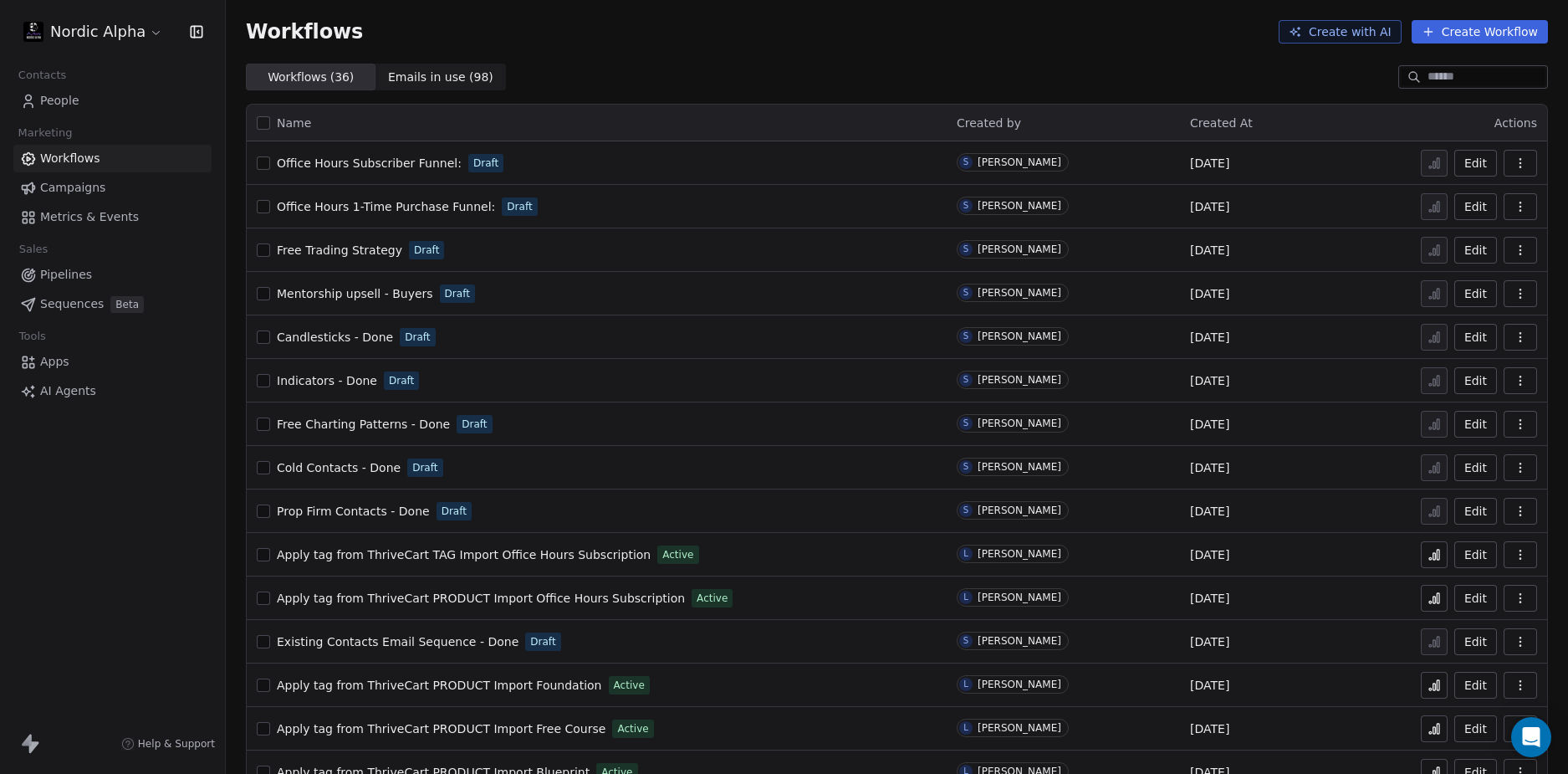
drag, startPoint x: 105, startPoint y: 606, endPoint x: 579, endPoint y: 206, distance: 620.2
click at [105, 604] on div "Nordic Alpha Contacts People Marketing Workflows Campaigns Metrics & Events Sal…" at bounding box center [112, 387] width 225 height 774
click at [832, 30] on div "Workflows Create with AI Create Workflow" at bounding box center [897, 32] width 1302 height 24
click at [365, 163] on span "Office Hours Subscriber Funnel:" at bounding box center [369, 163] width 185 height 14
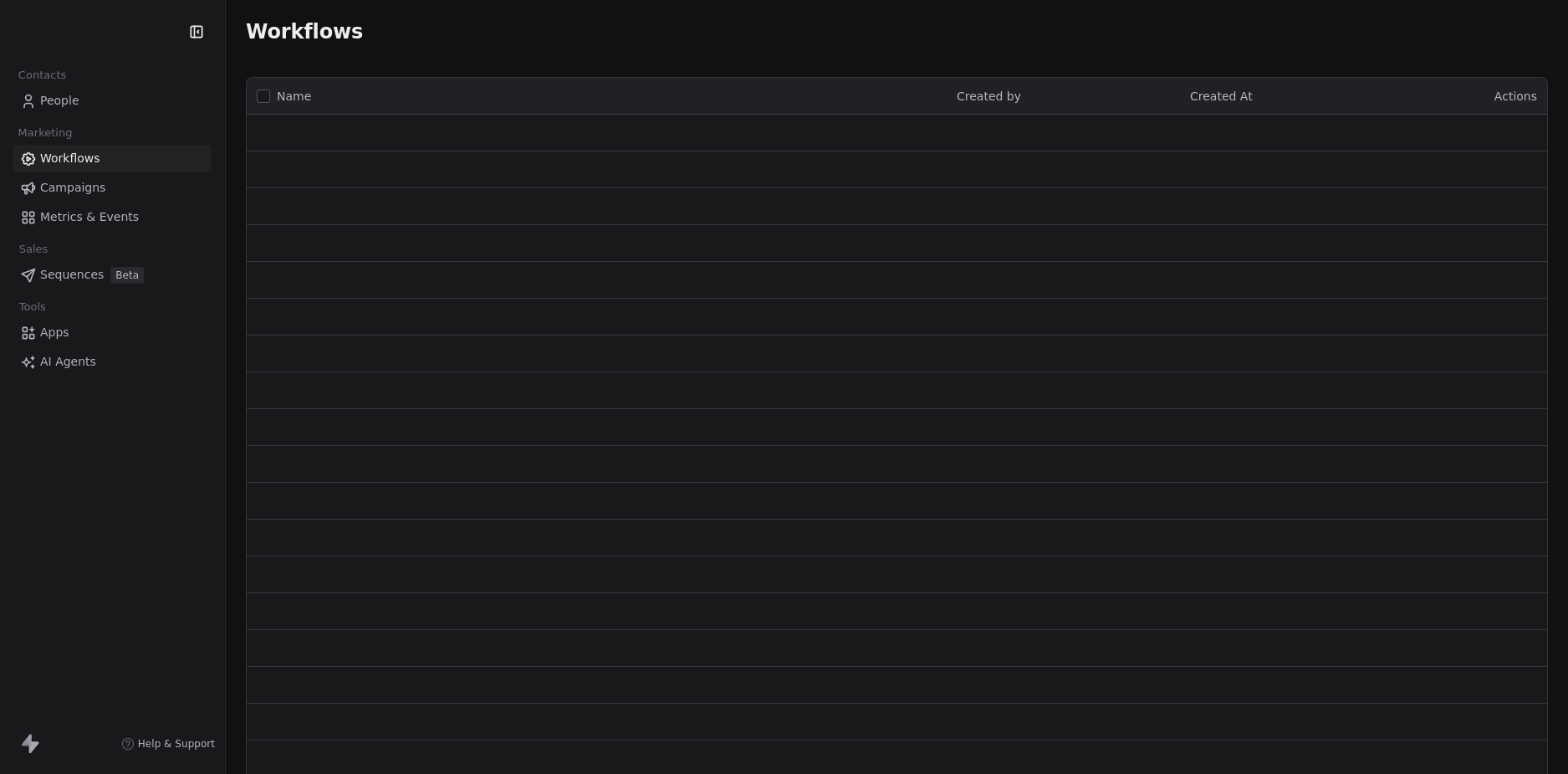
drag, startPoint x: 544, startPoint y: 22, endPoint x: 543, endPoint y: 5, distance: 17.0
click at [544, 10] on div "Workflows" at bounding box center [896, 31] width 1342 height 63
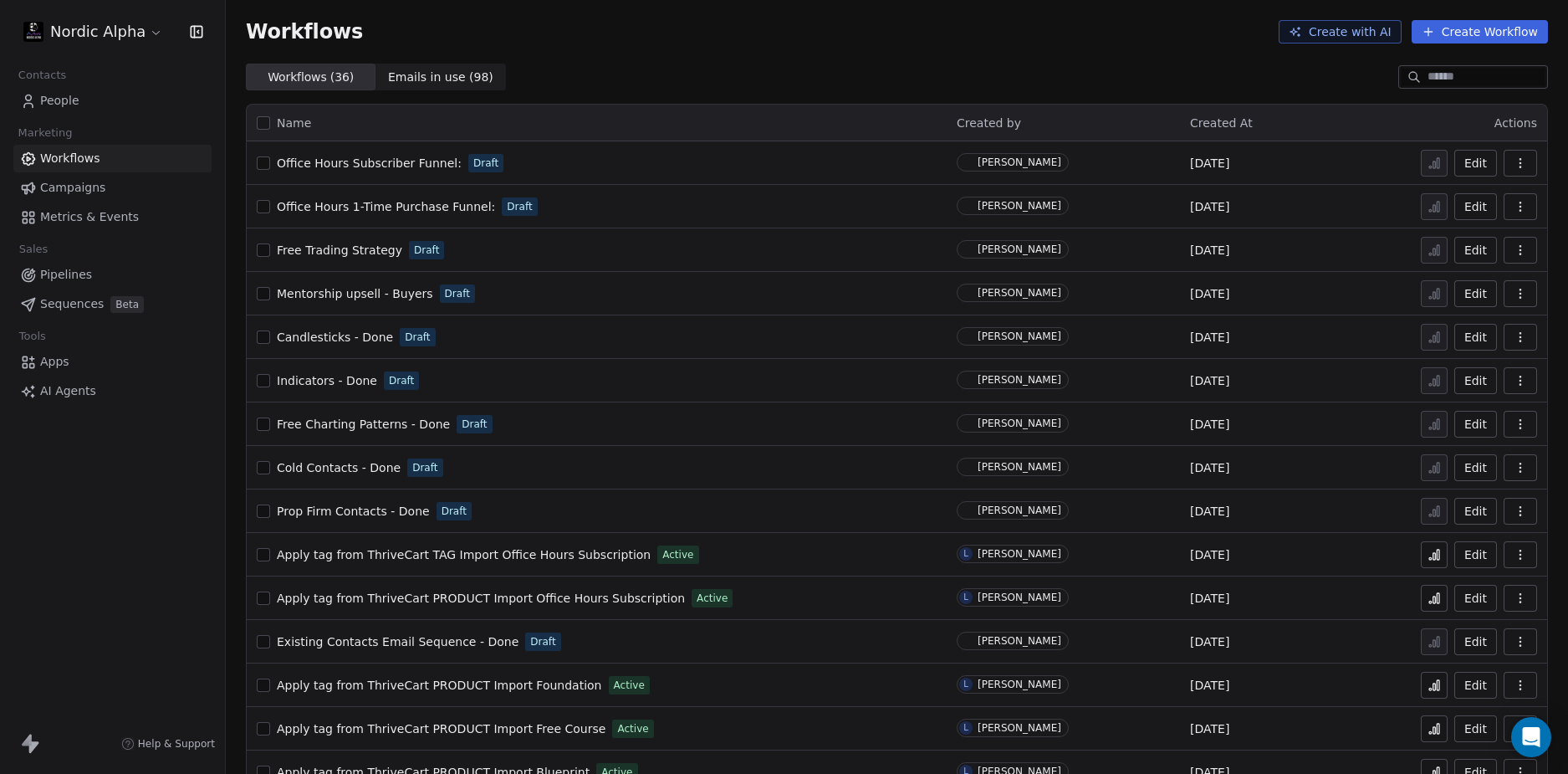
drag, startPoint x: 148, startPoint y: 593, endPoint x: 184, endPoint y: 530, distance: 72.6
click at [148, 590] on div "Nordic Alpha Contacts People Marketing Workflows Campaigns Metrics & Events Sal…" at bounding box center [112, 387] width 225 height 774
click at [802, 58] on div "Workflows Create with AI Create Workflow" at bounding box center [896, 31] width 1342 height 63
click at [807, 54] on div "Workflows Create with AI Create Workflow" at bounding box center [896, 31] width 1342 height 63
click at [810, 82] on div "Workflows ( 36 ) Workflows ( 36 ) Emails in use ( 98 ) Emails in use ( 98 )" at bounding box center [896, 77] width 1342 height 27
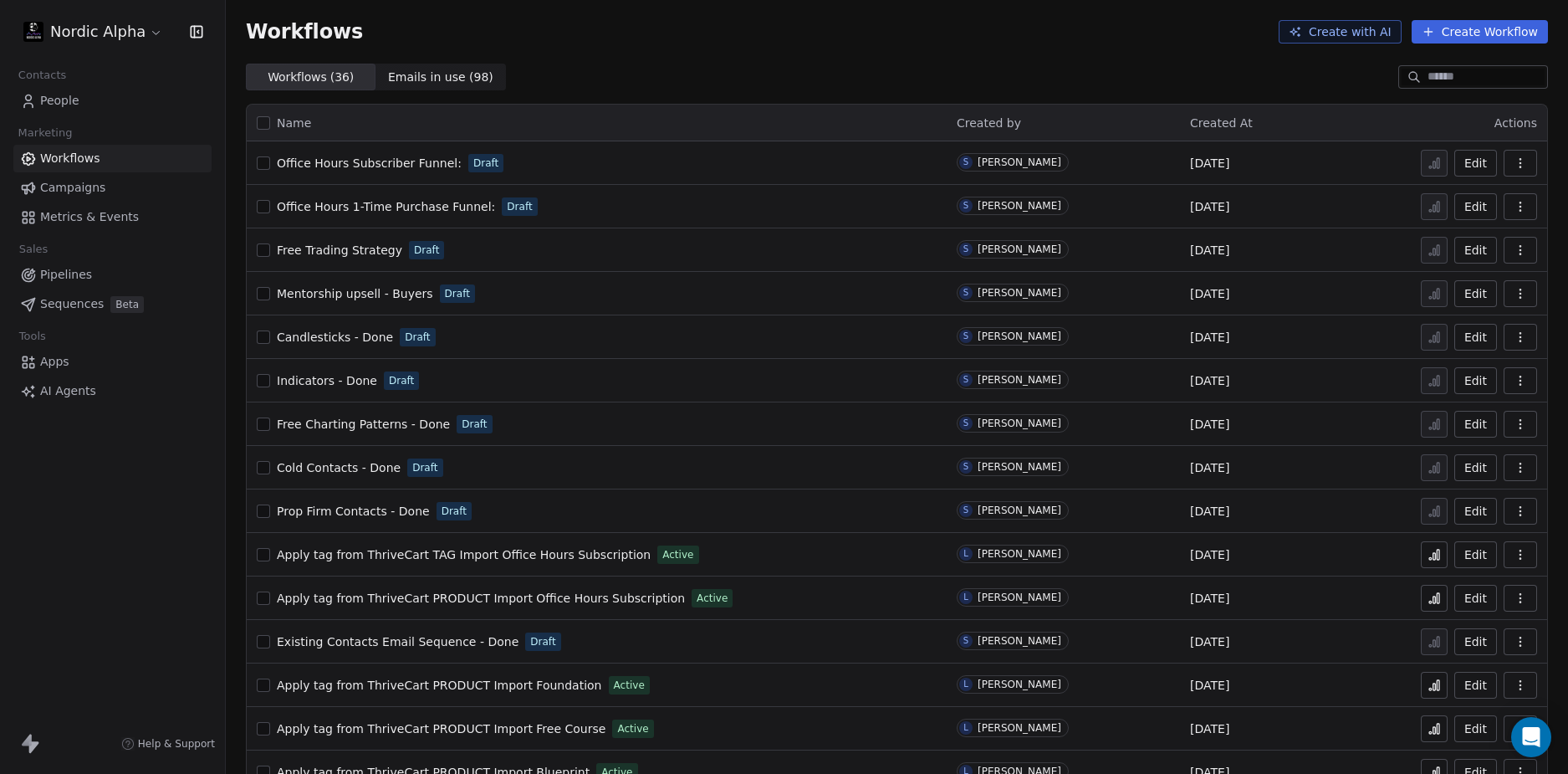
click at [802, 85] on div "Workflows ( 36 ) Workflows ( 36 ) Emails in use ( 98 ) Emails in use ( 98 )" at bounding box center [896, 77] width 1342 height 27
click at [803, 87] on div "Workflows ( 36 ) Workflows ( 36 ) Emails in use ( 98 ) Emails in use ( 98 )" at bounding box center [896, 77] width 1342 height 27
click at [832, 71] on div "Workflows ( 36 ) Workflows ( 36 ) Emails in use ( 98 ) Emails in use ( 98 )" at bounding box center [896, 77] width 1342 height 27
click at [823, 73] on div "Workflows ( 36 ) Workflows ( 36 ) Emails in use ( 98 ) Emails in use ( 98 )" at bounding box center [896, 77] width 1342 height 27
click at [714, 47] on div "Workflows Create with AI Create Workflow" at bounding box center [896, 31] width 1342 height 63
